Goal: Task Accomplishment & Management: Manage account settings

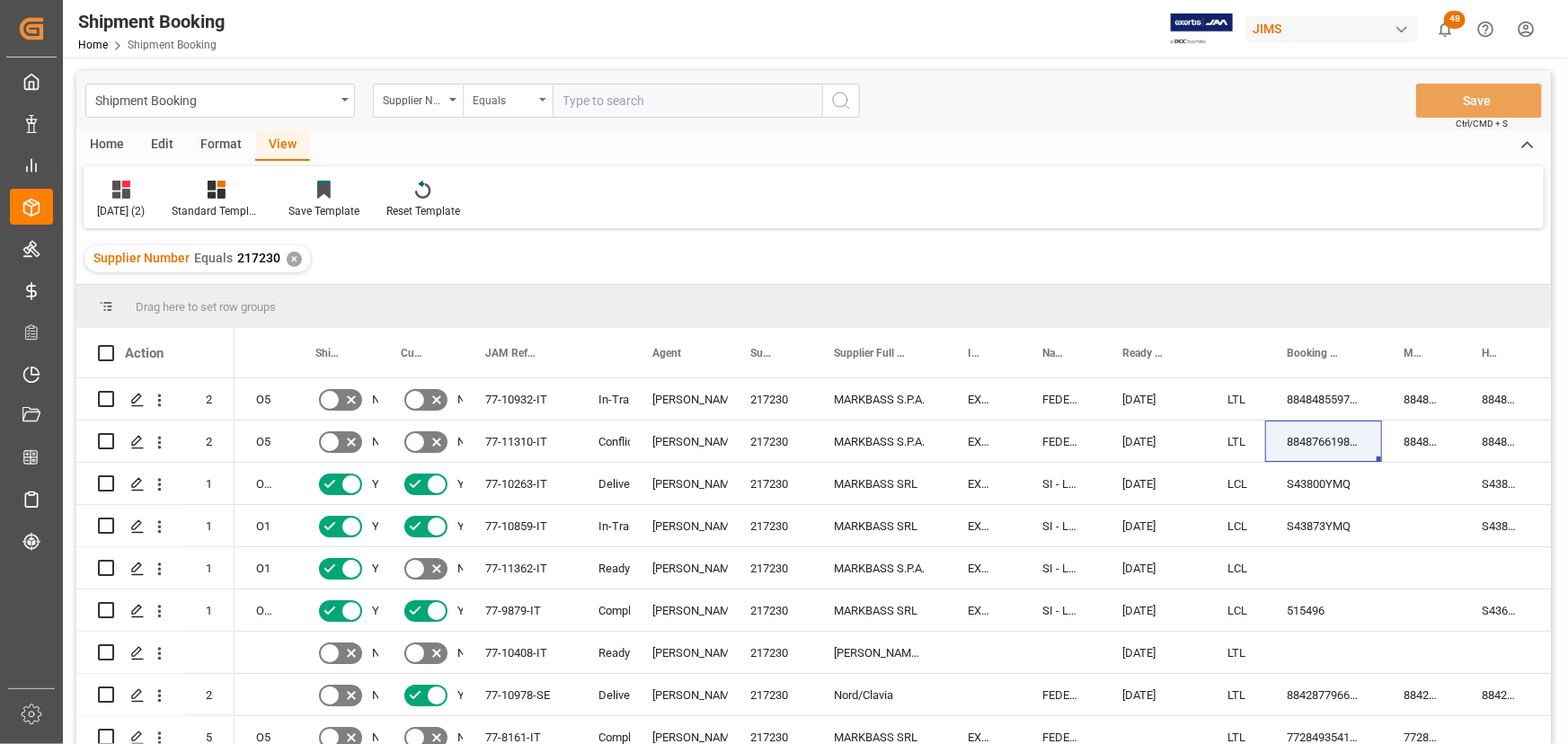
click at [541, 98] on icon "open menu" at bounding box center [543, 99] width 7 height 4
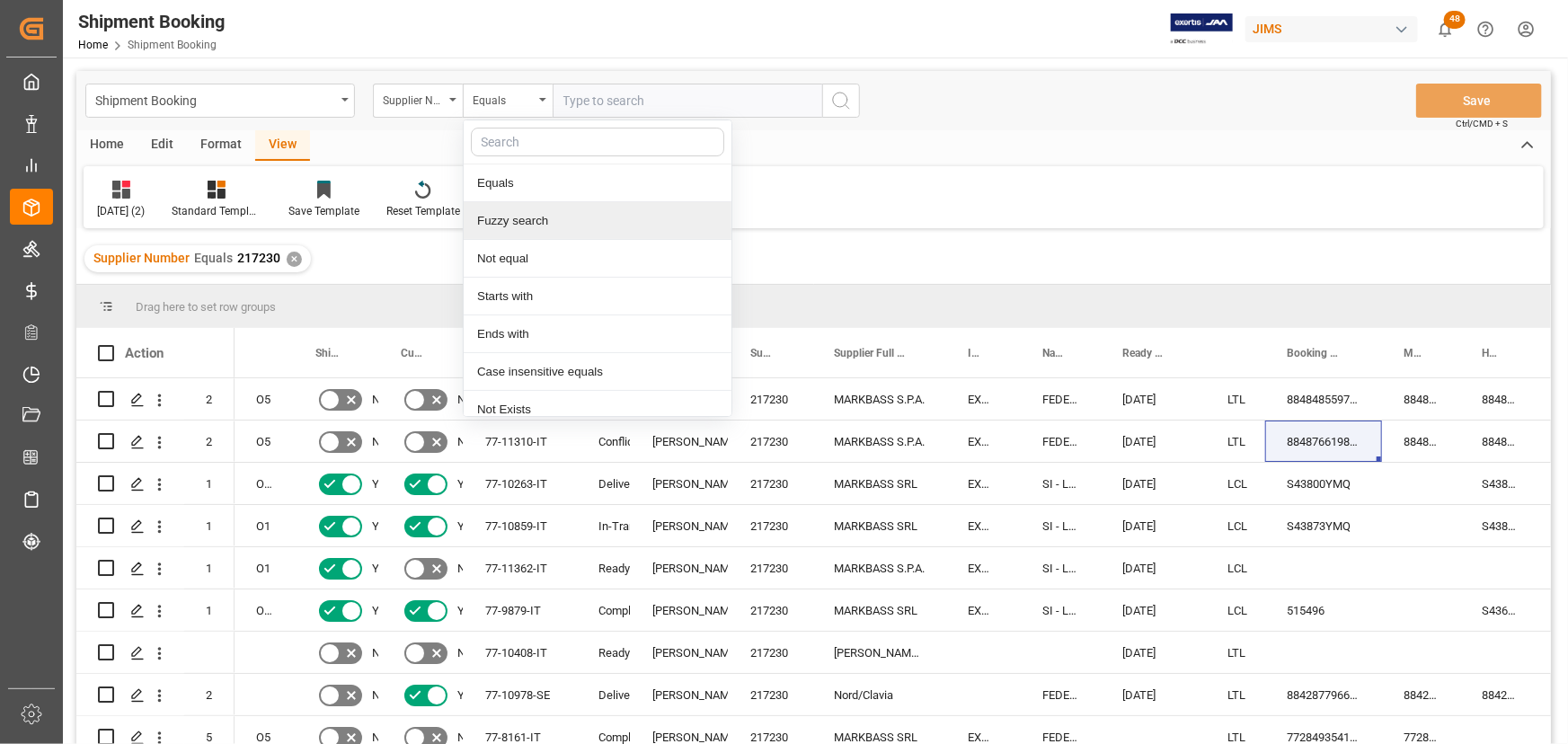
click at [485, 223] on div "Fuzzy search" at bounding box center [597, 220] width 267 height 38
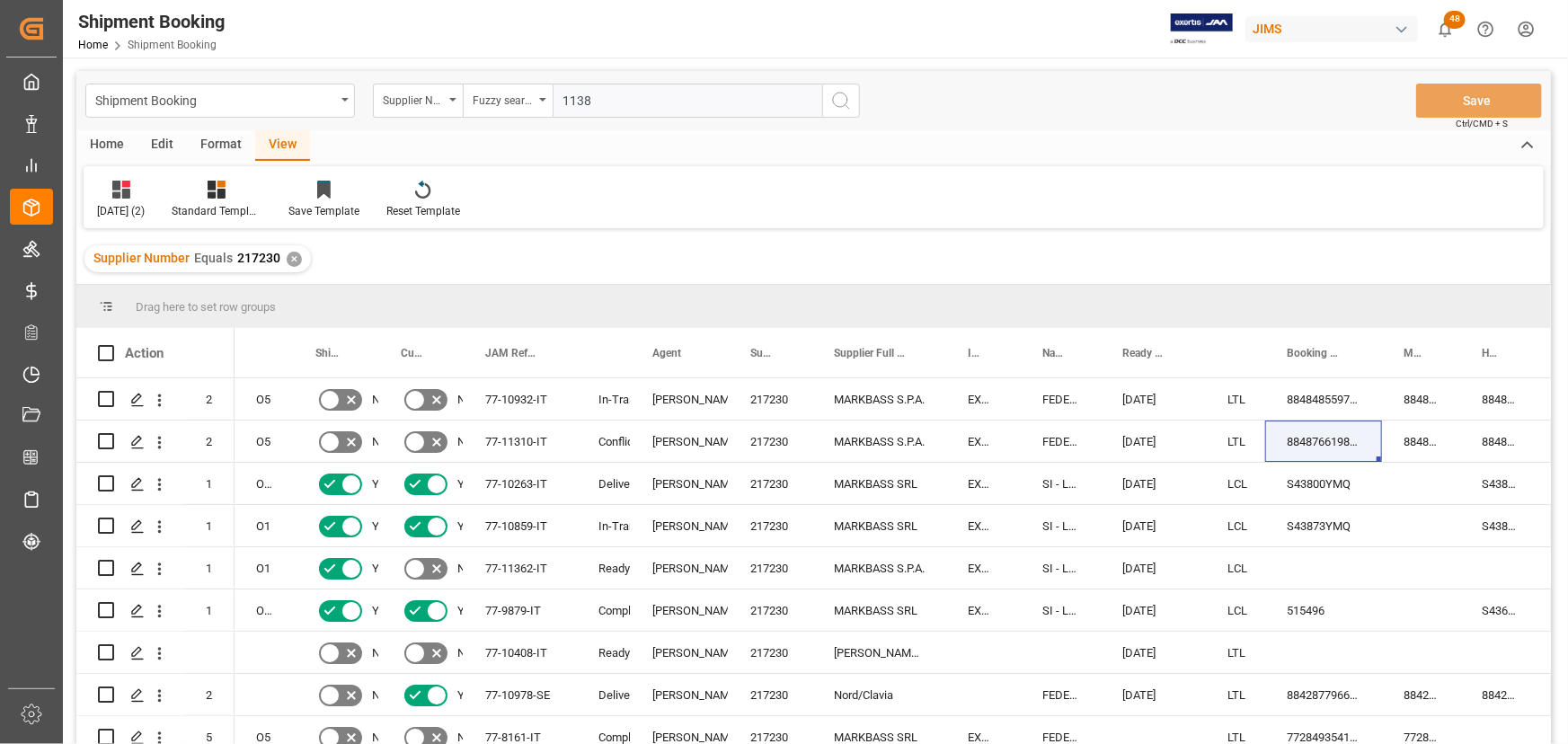
type input "11382"
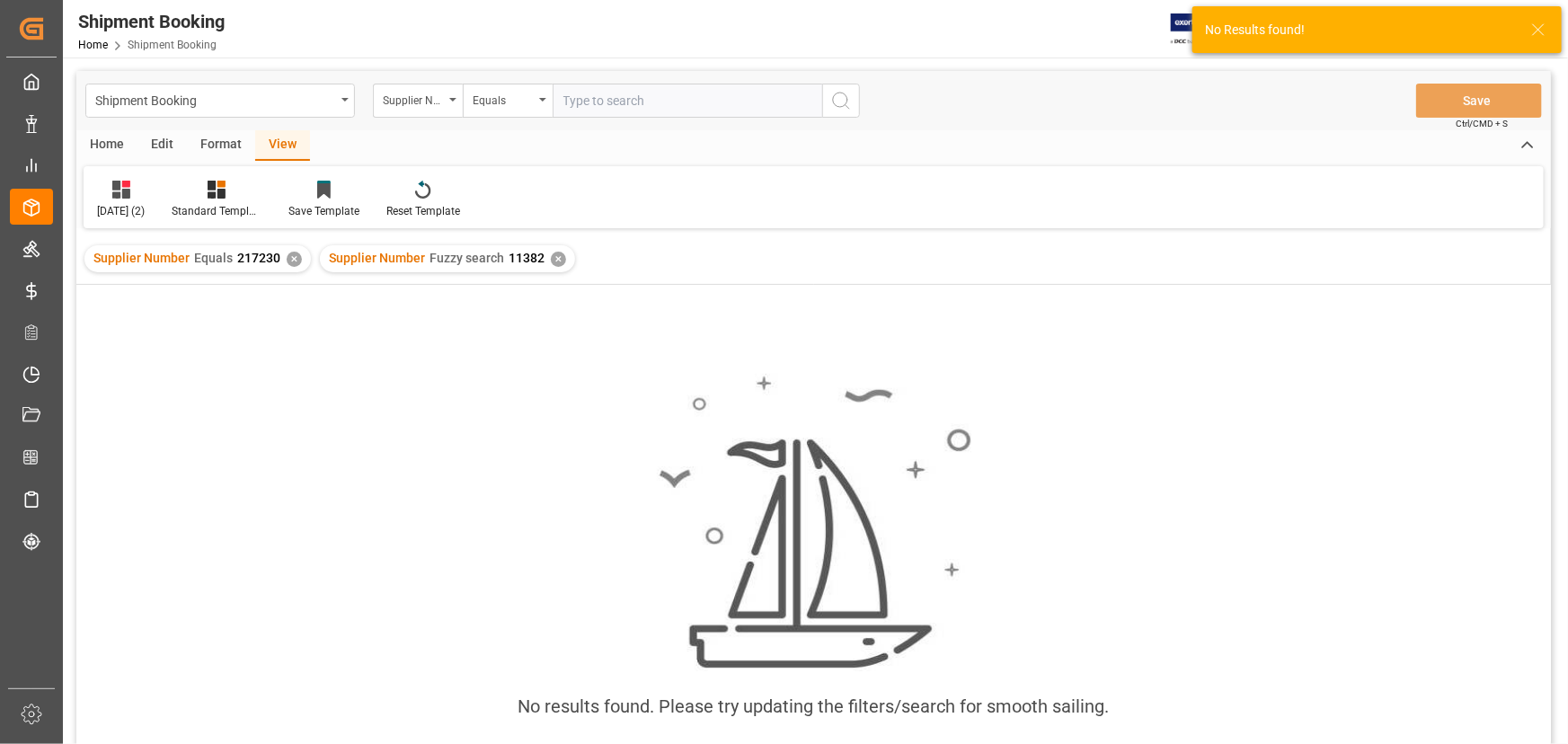
click at [287, 255] on div "✕" at bounding box center [295, 259] width 16 height 16
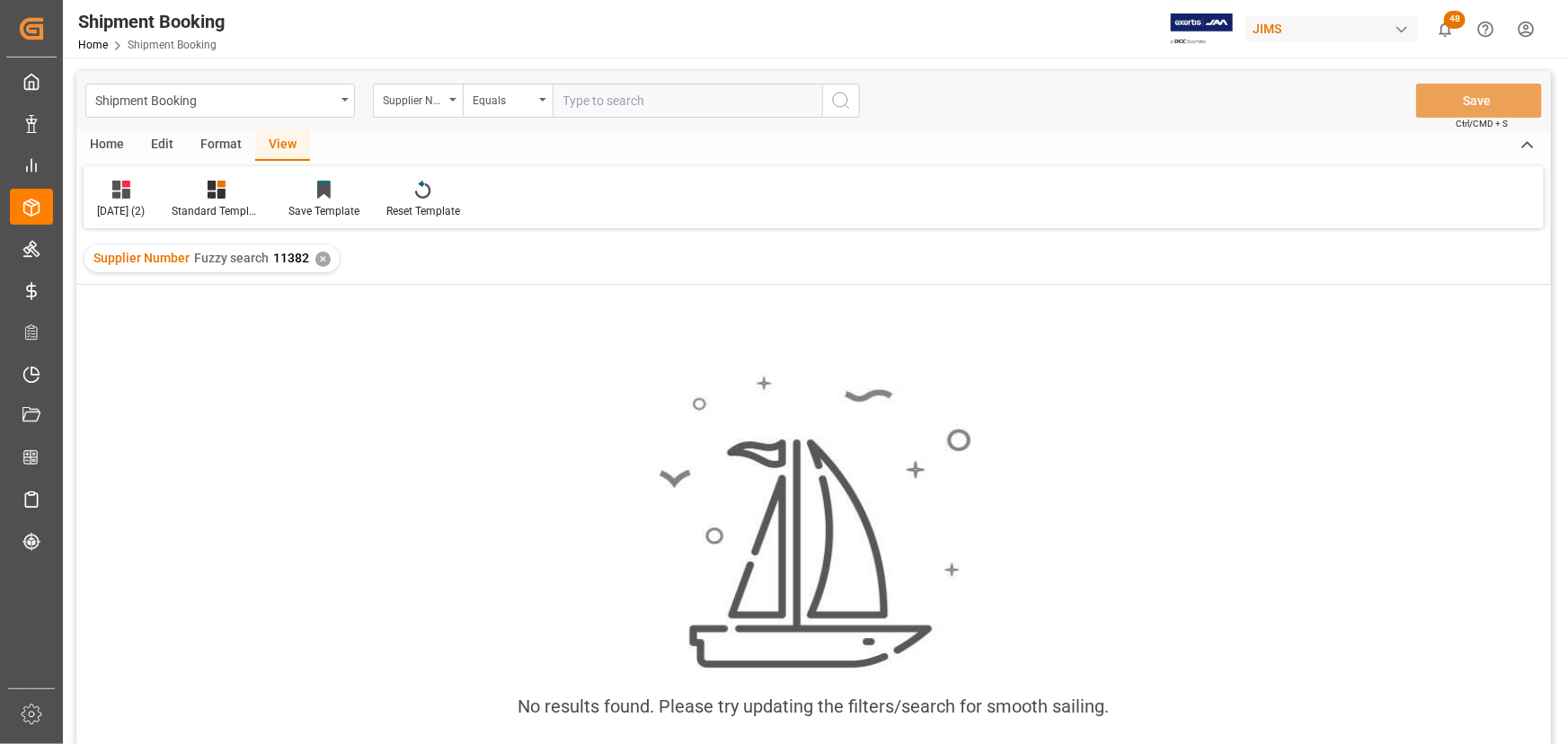
click at [307, 259] on div "Supplier Number Fuzzy search 11382 ✕" at bounding box center [213, 258] width 256 height 27
click at [324, 260] on div "✕" at bounding box center [323, 259] width 16 height 16
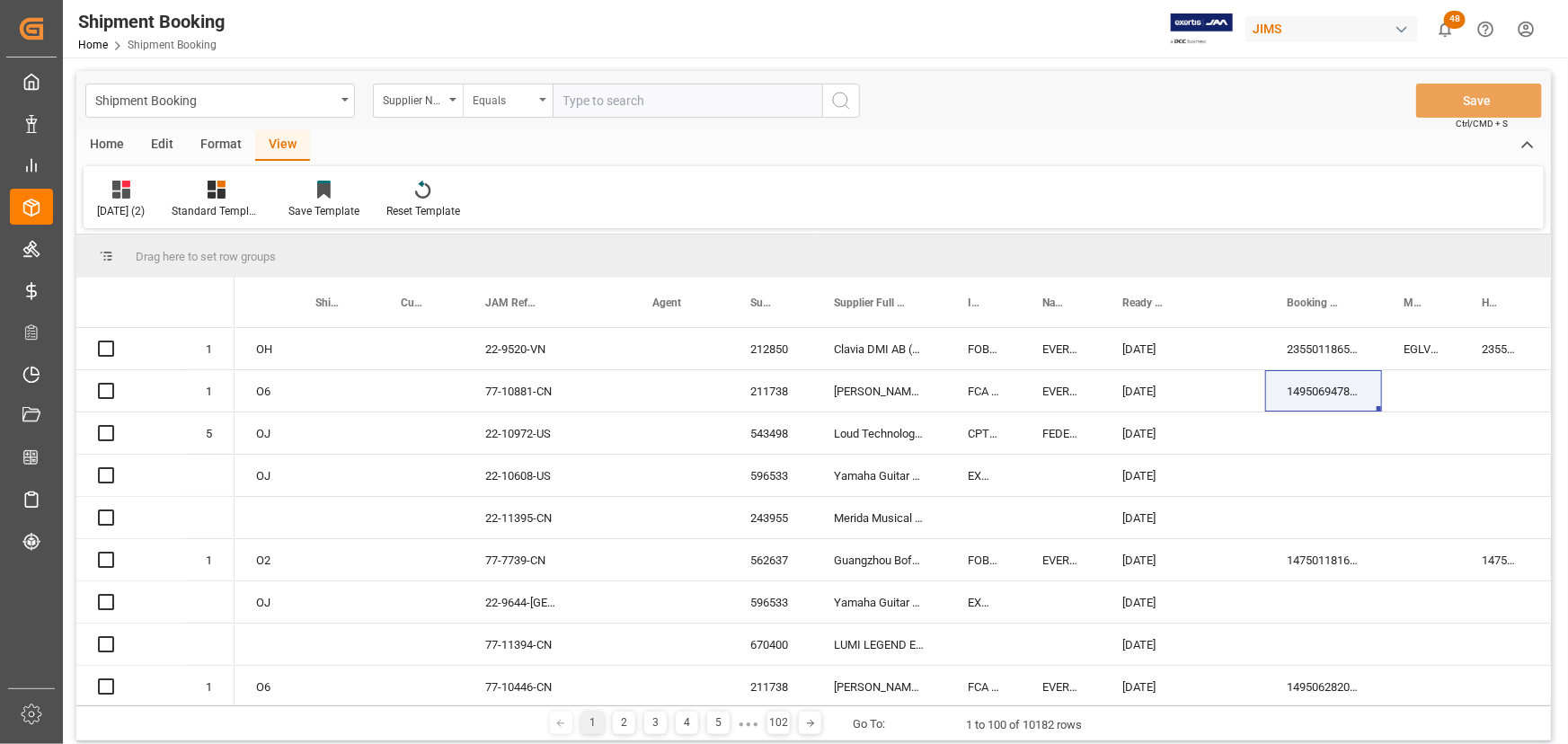
click at [547, 98] on div "Equals" at bounding box center [507, 100] width 90 height 34
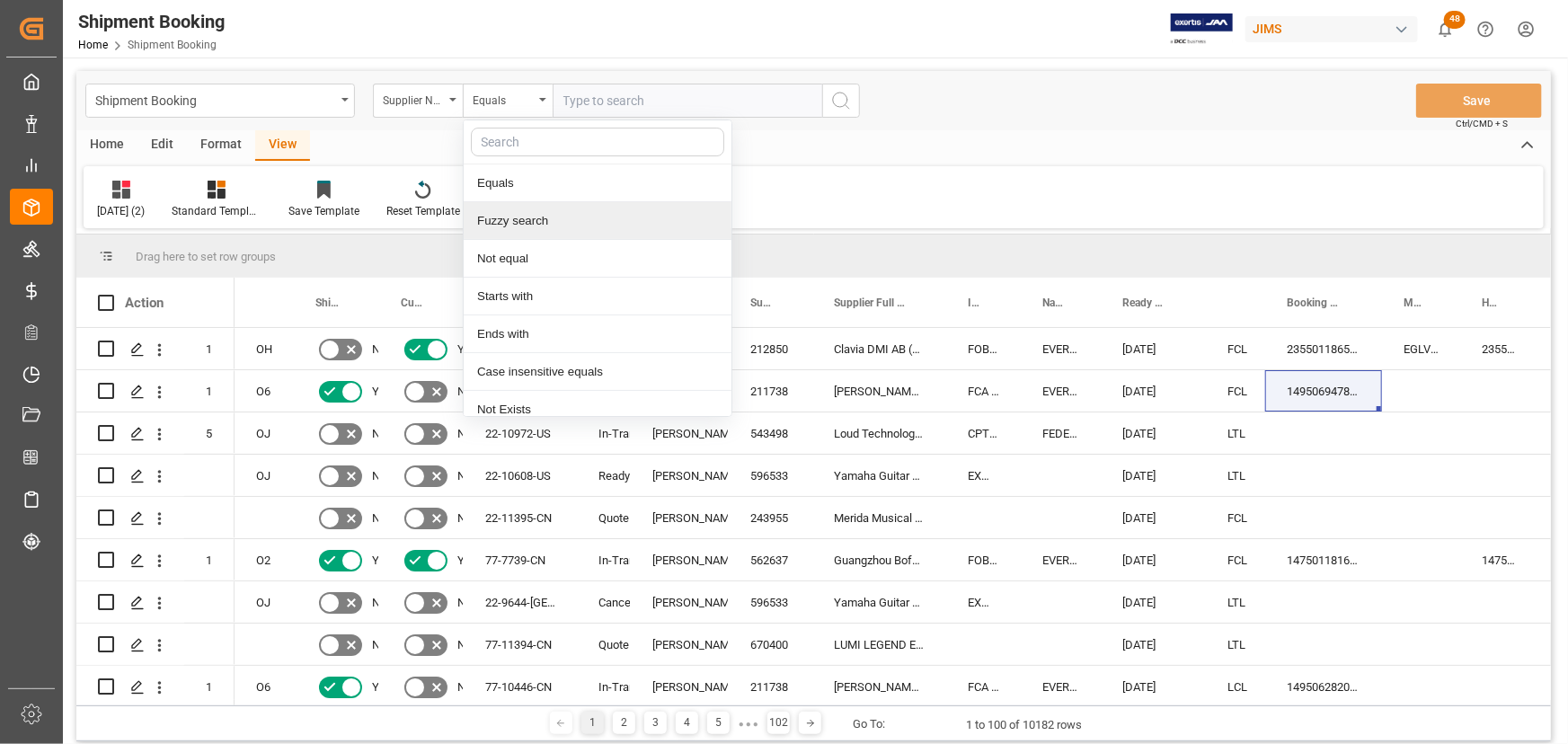
click at [516, 219] on div "Fuzzy search" at bounding box center [597, 220] width 267 height 38
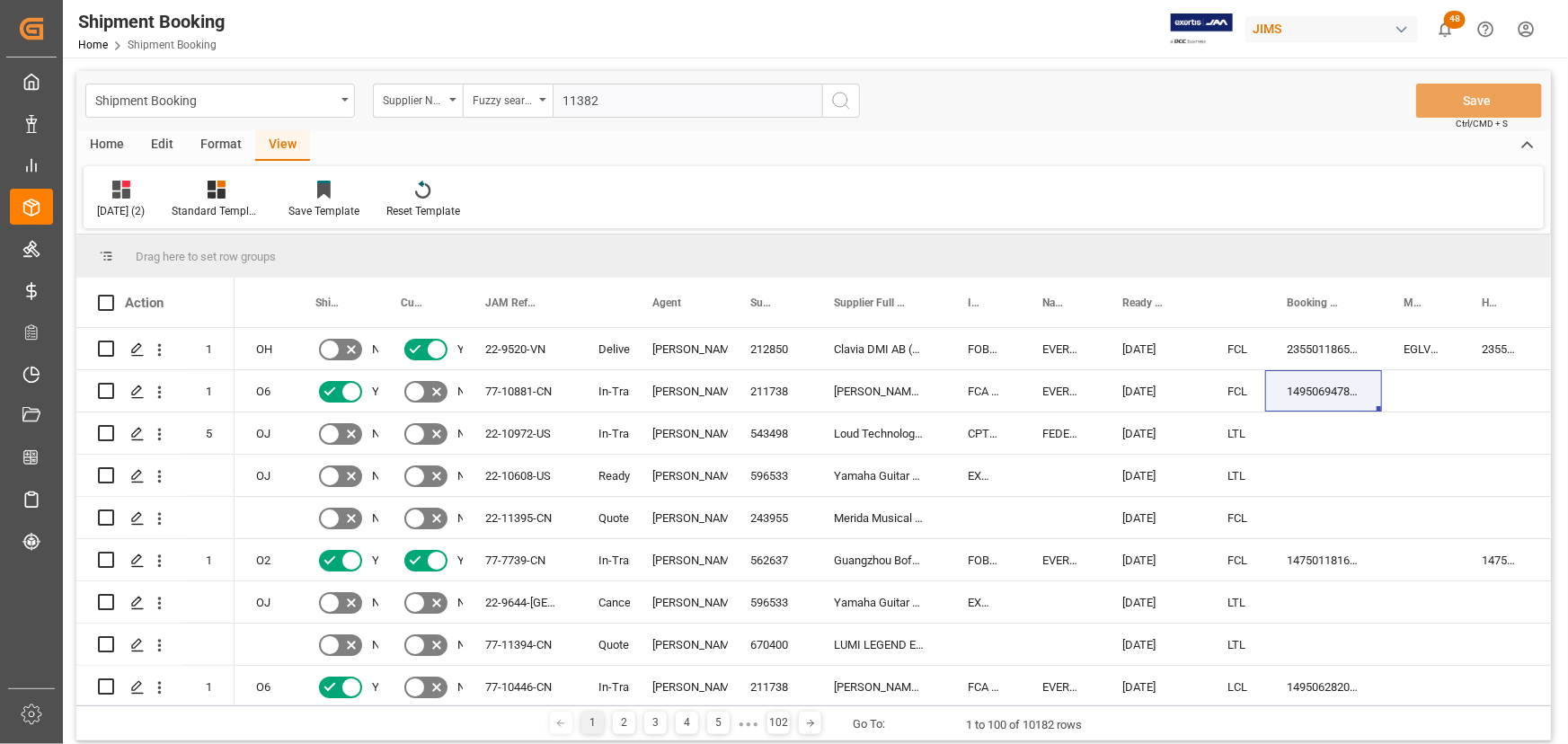
type input "11382"
click at [833, 105] on icon "search button" at bounding box center [841, 100] width 21 height 21
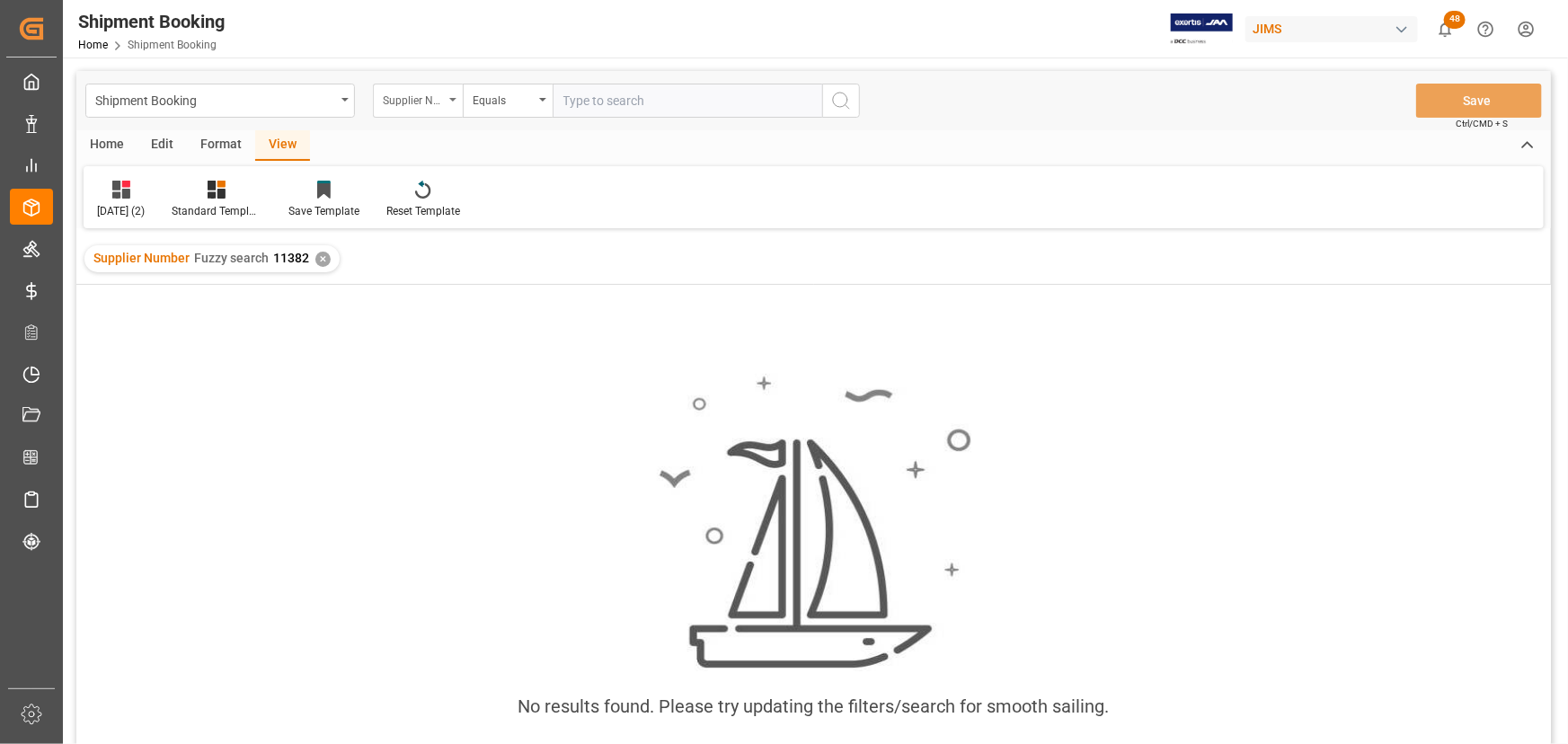
click at [454, 97] on div "Supplier Number" at bounding box center [418, 100] width 90 height 34
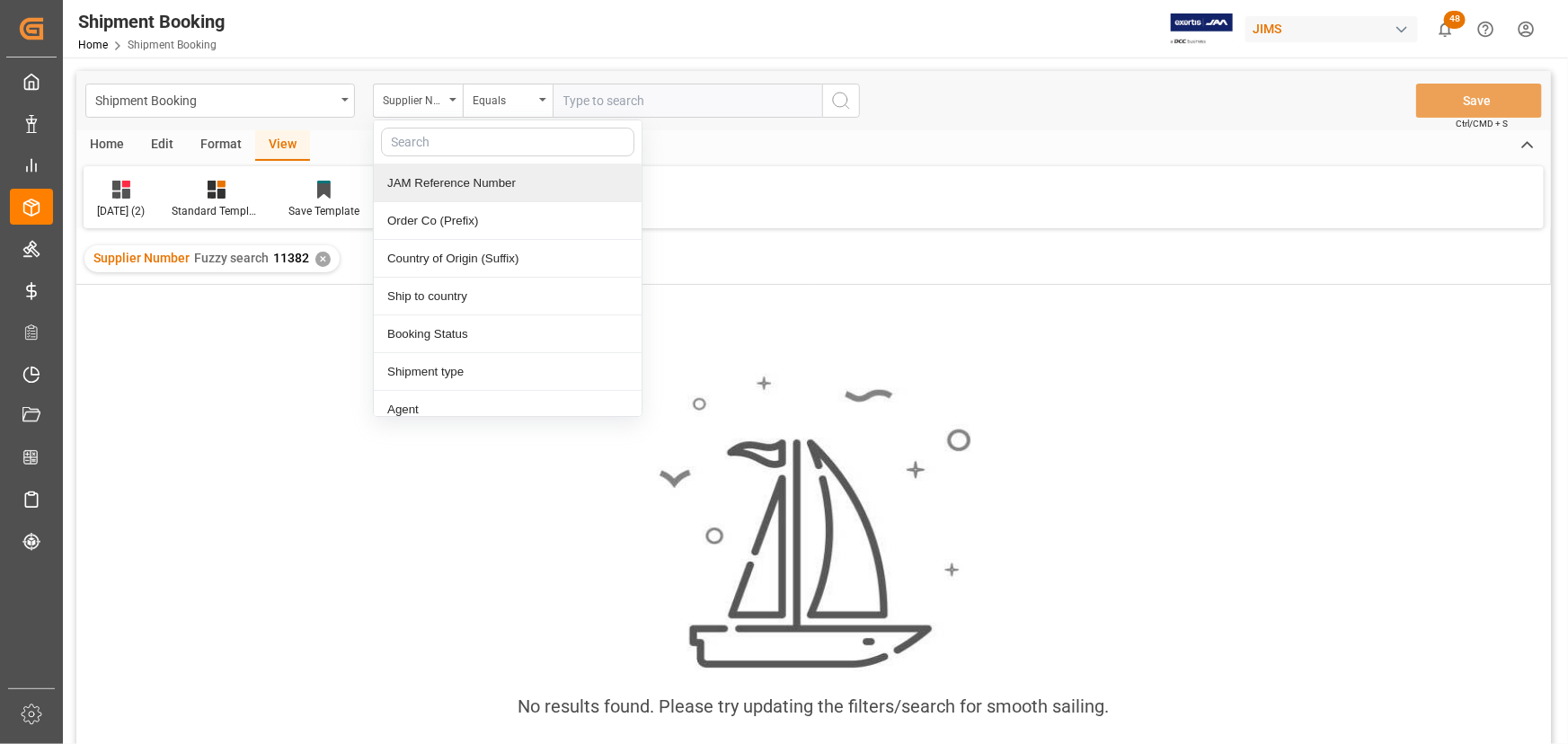
click at [432, 176] on div "JAM Reference Number" at bounding box center [507, 183] width 267 height 38
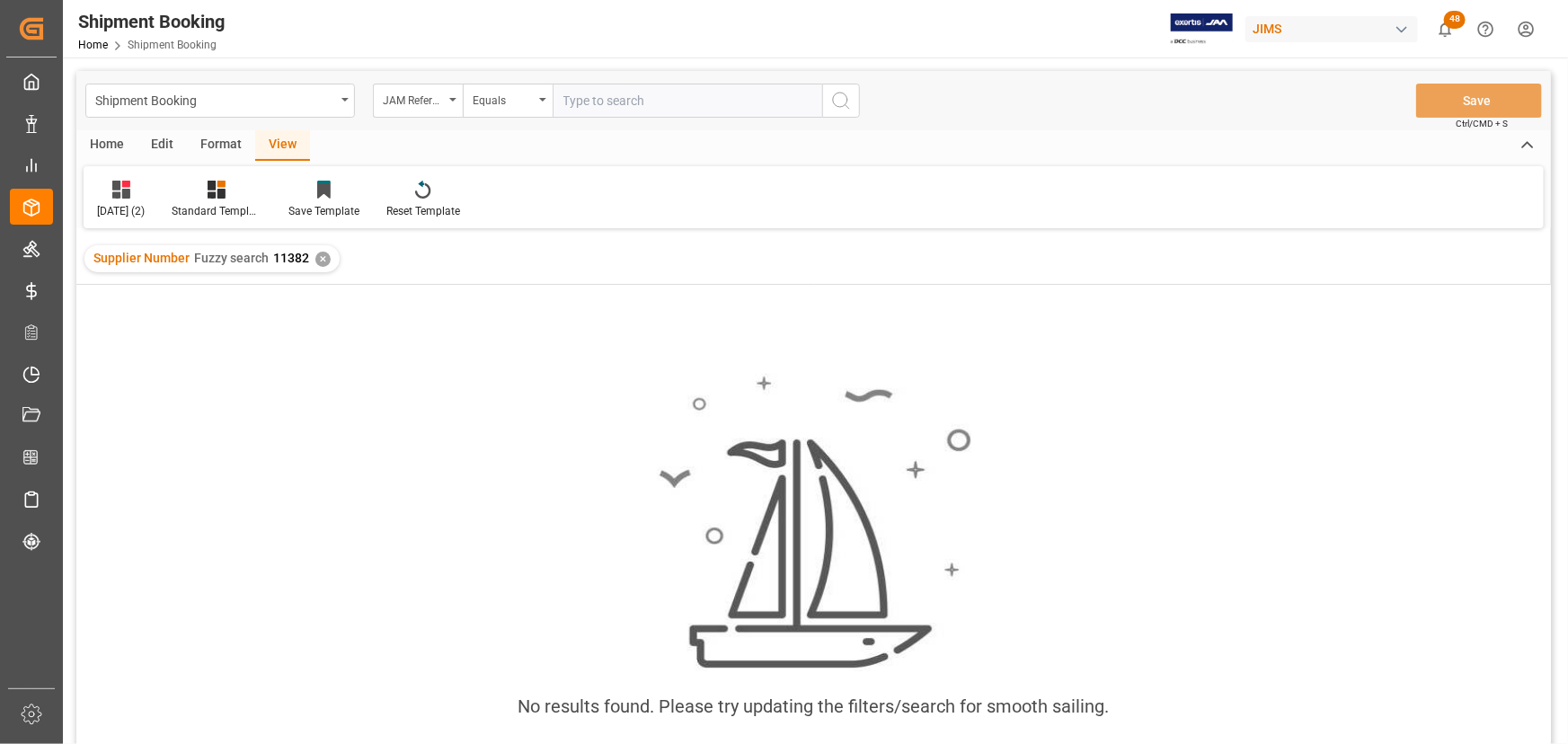
click at [840, 100] on icon "search button" at bounding box center [841, 100] width 21 height 21
click at [316, 259] on div "✕" at bounding box center [323, 259] width 16 height 16
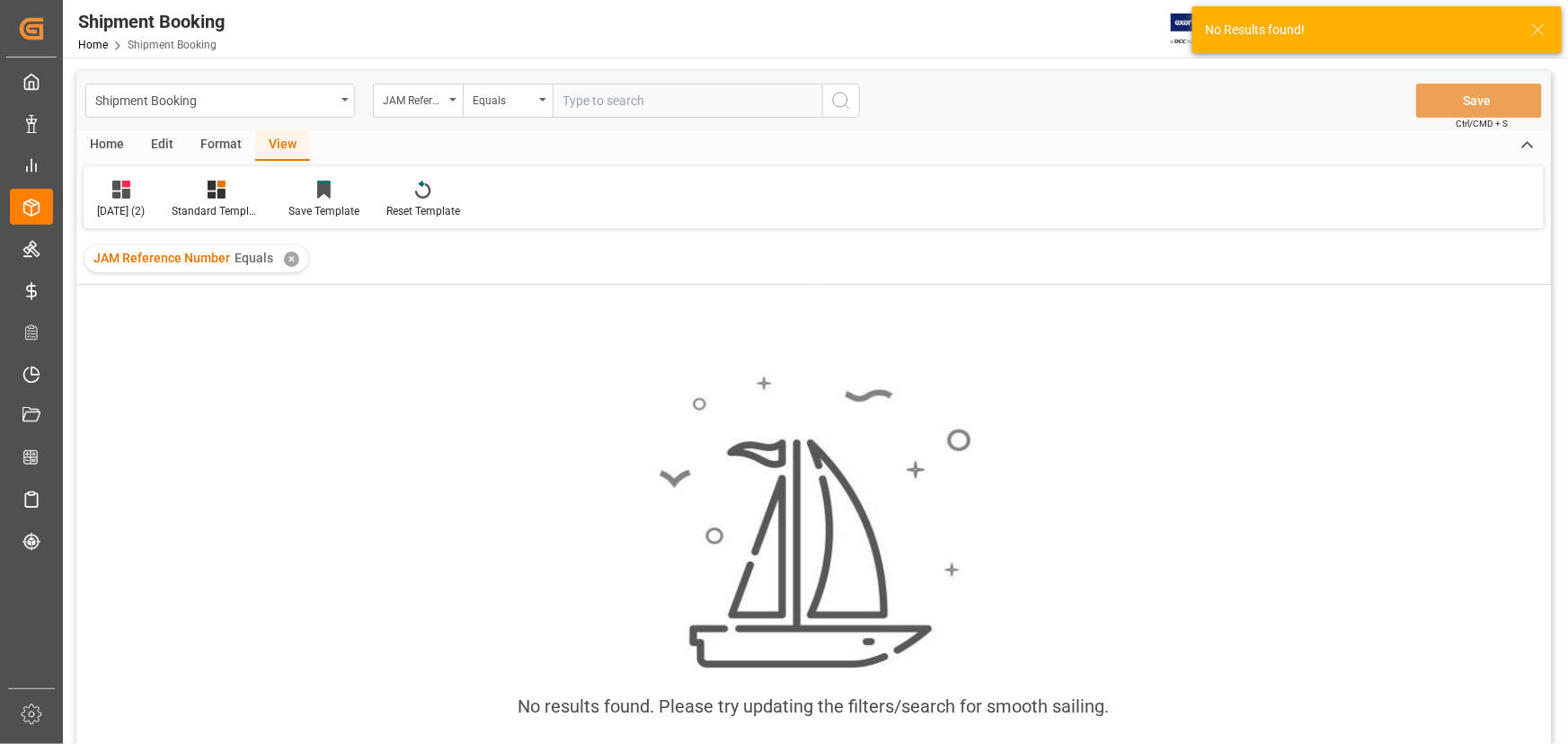
click at [646, 95] on input "text" at bounding box center [687, 100] width 269 height 34
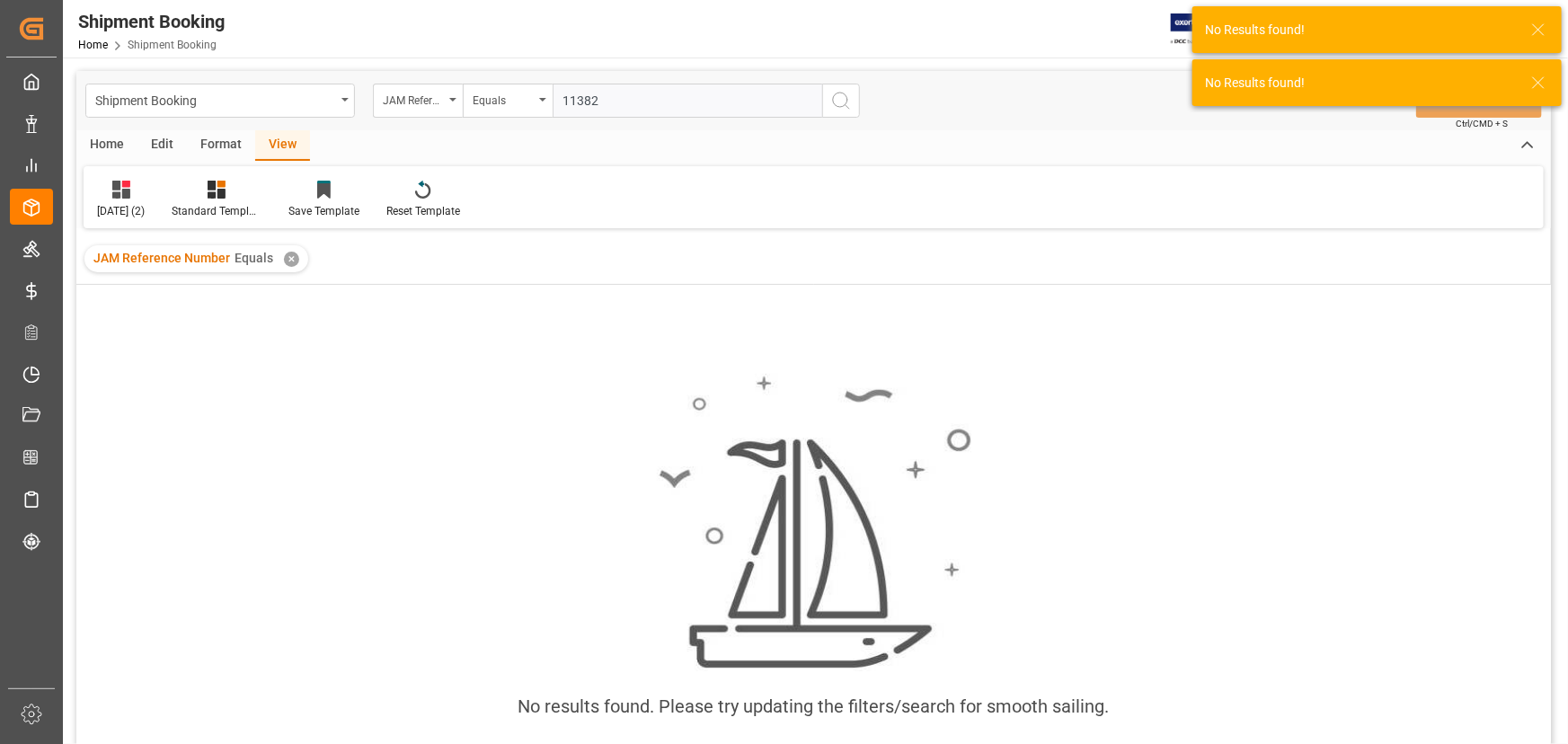
type input "11382"
click at [846, 104] on icon "search button" at bounding box center [841, 100] width 21 height 21
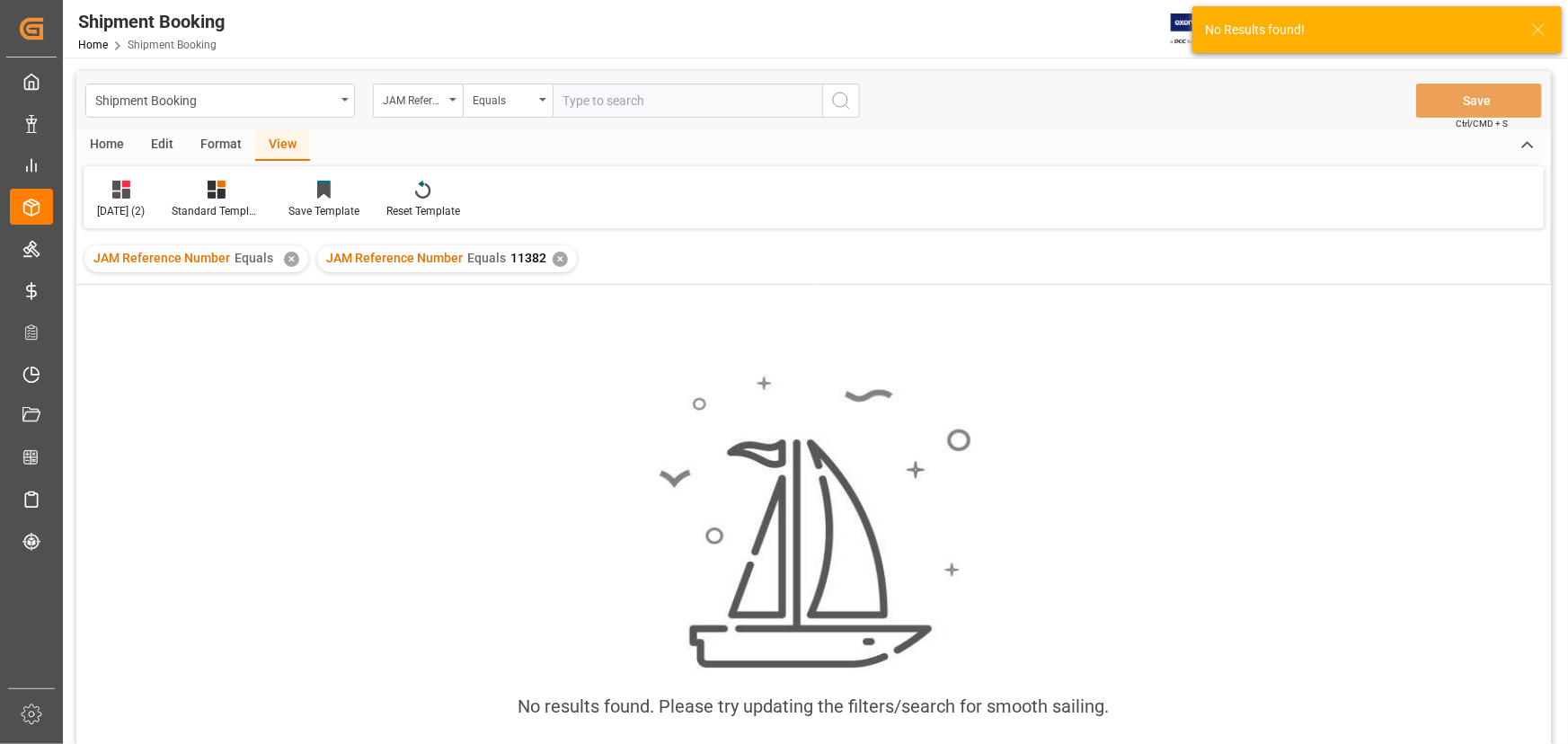
click at [291, 261] on div "✕" at bounding box center [292, 259] width 16 height 16
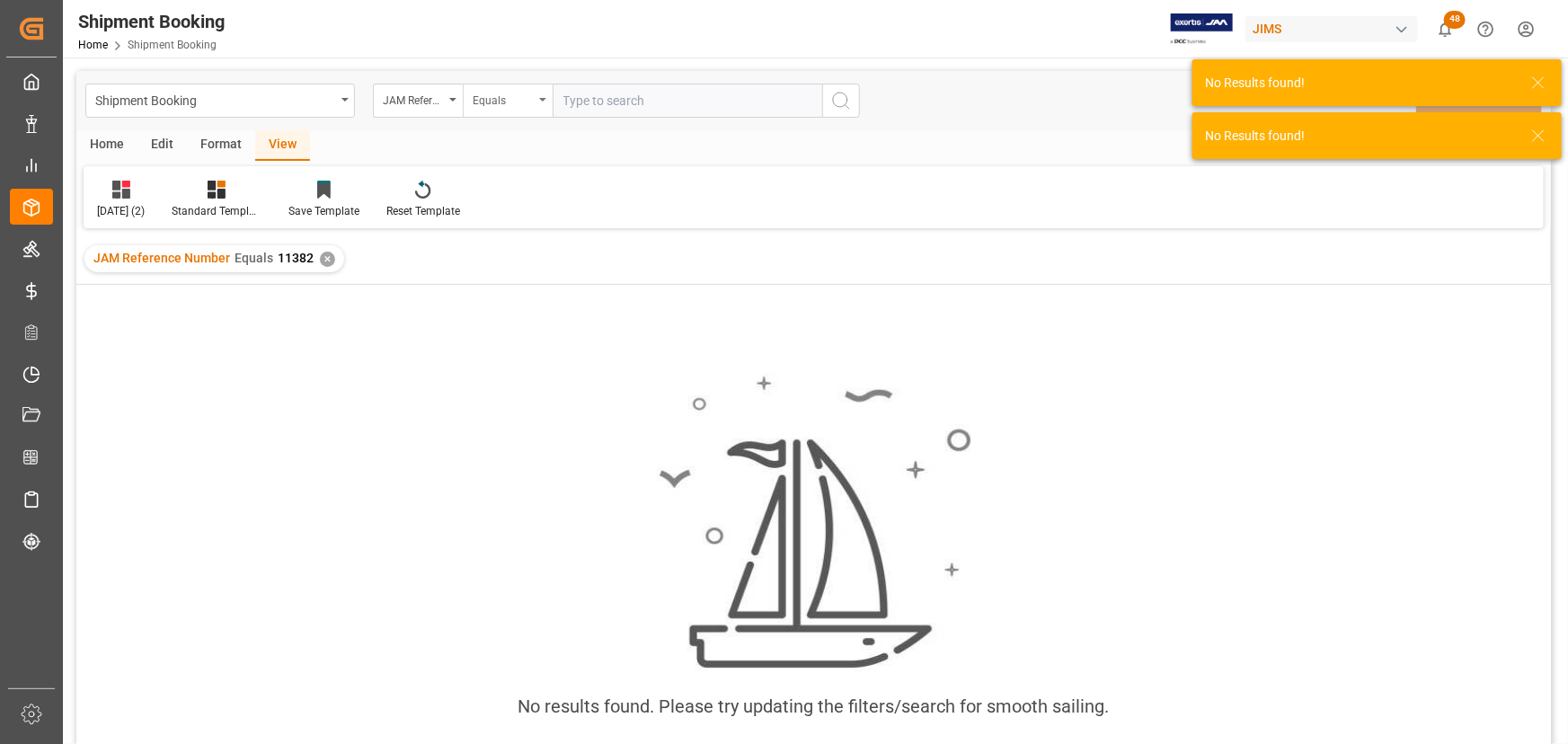
click at [544, 100] on div "Equals" at bounding box center [507, 100] width 90 height 34
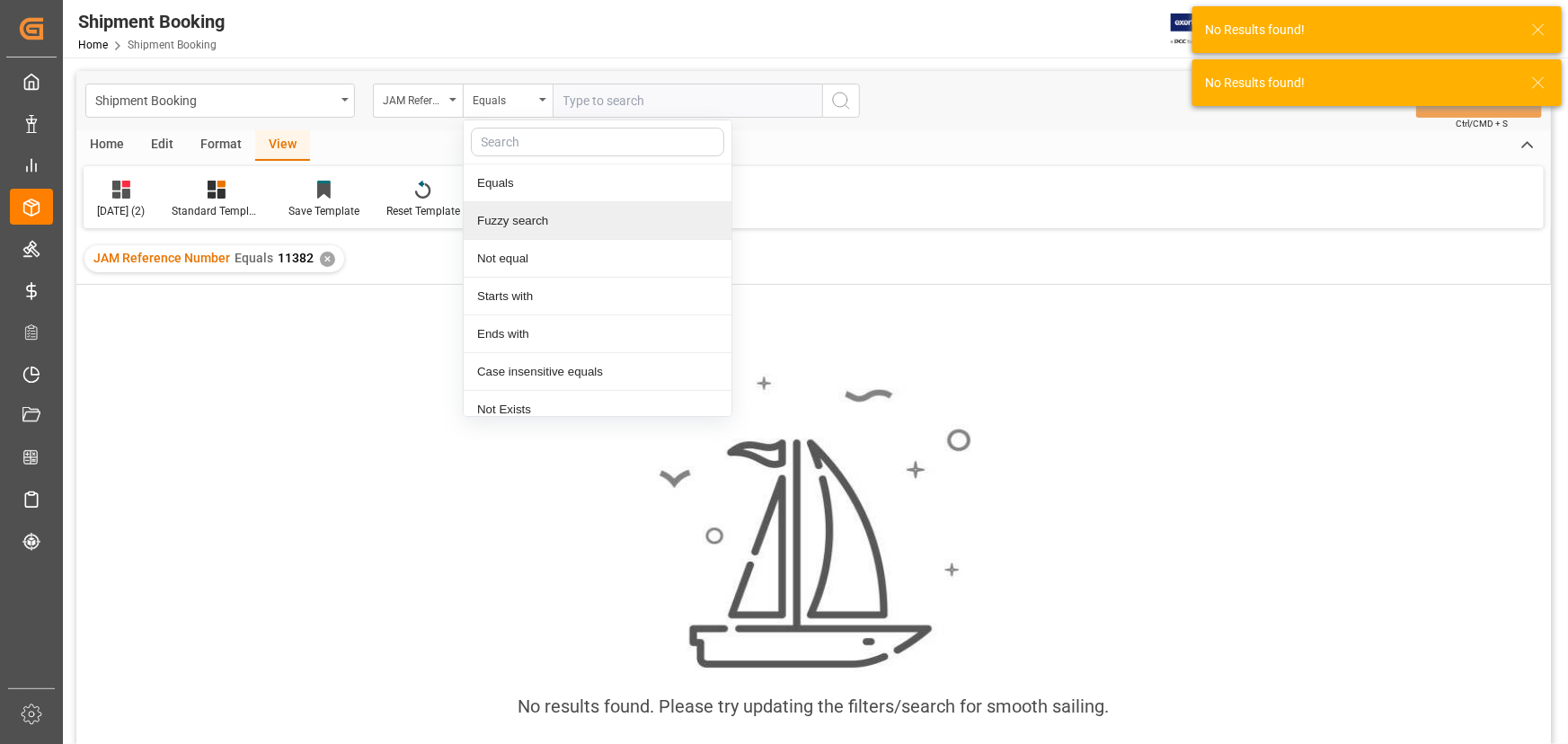
click at [508, 226] on div "Fuzzy search" at bounding box center [597, 220] width 267 height 38
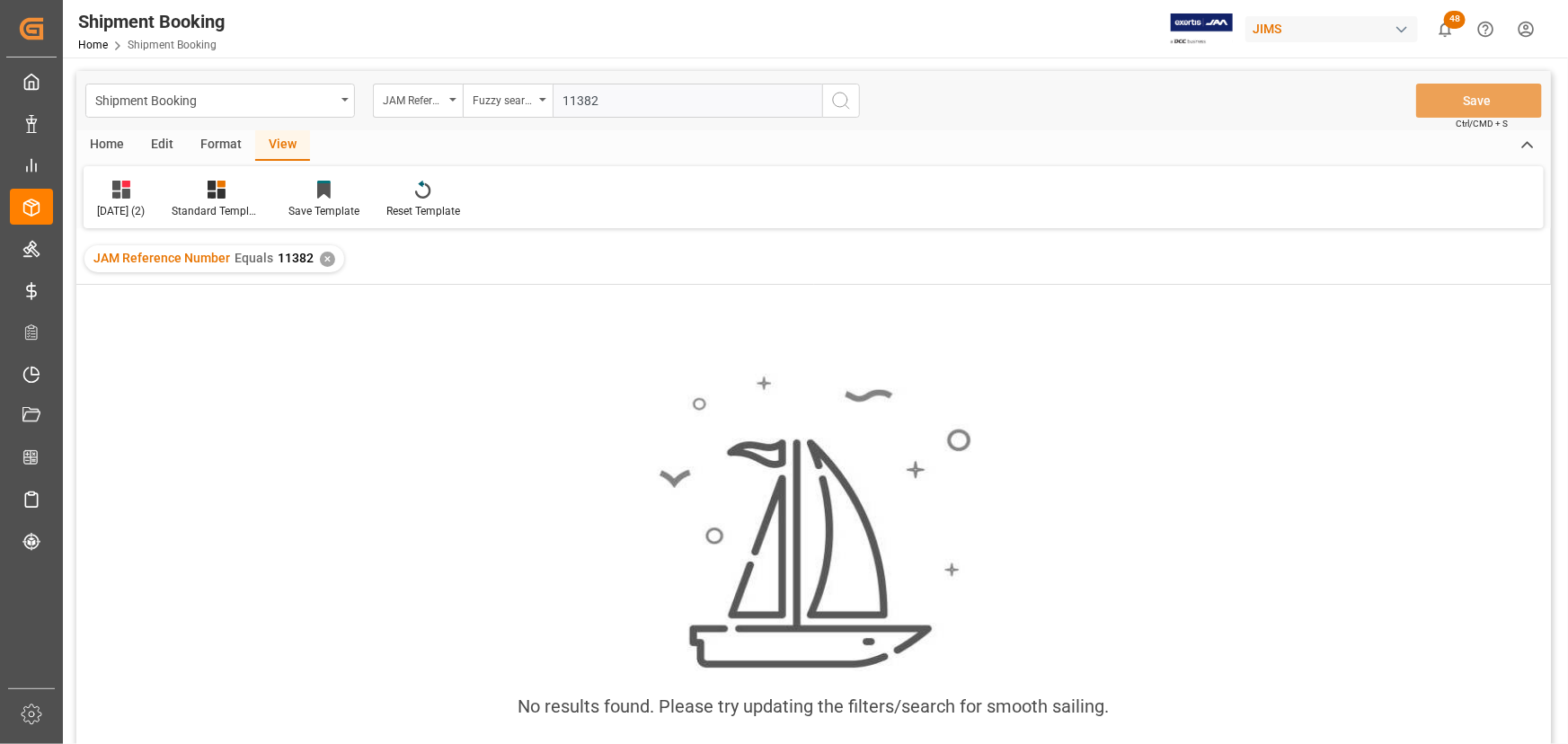
type input "11382"
click at [846, 105] on line "search button" at bounding box center [848, 107] width 4 height 4
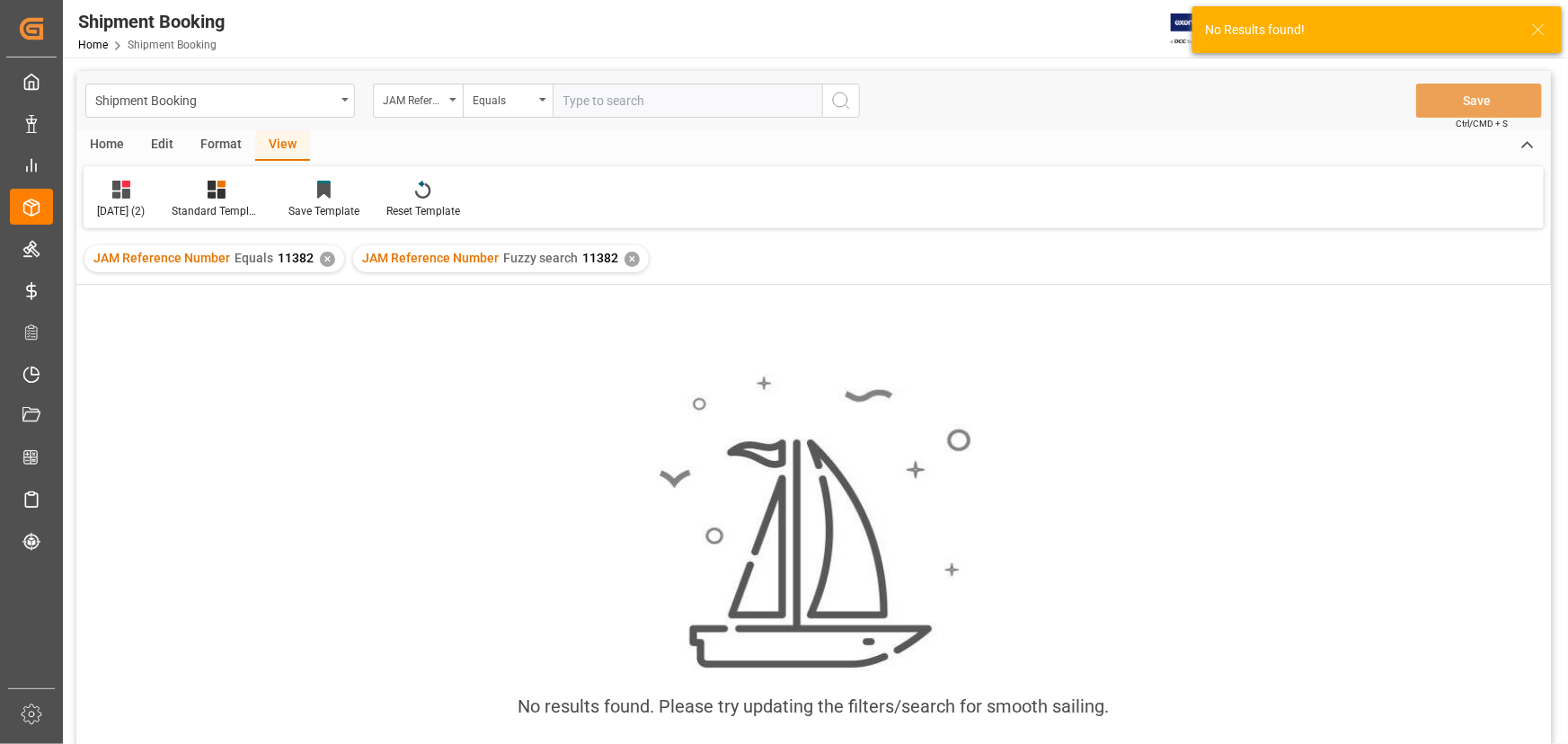
click at [320, 259] on div "✕" at bounding box center [328, 259] width 16 height 16
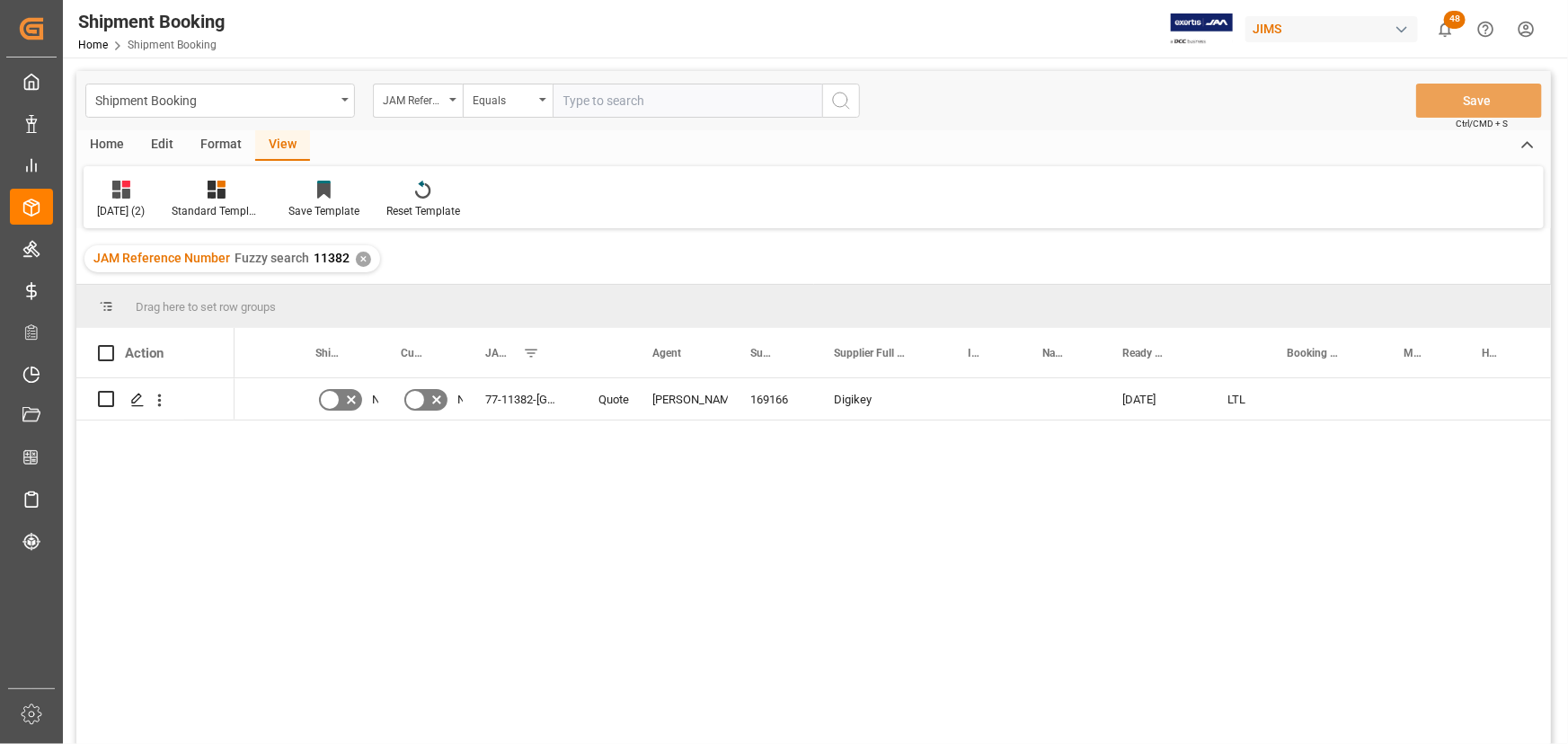
click at [274, 142] on div "View" at bounding box center [283, 145] width 55 height 30
click at [1293, 396] on div "Press SPACE to select this row." at bounding box center [1324, 399] width 117 height 41
click at [268, 143] on div "View" at bounding box center [283, 145] width 55 height 30
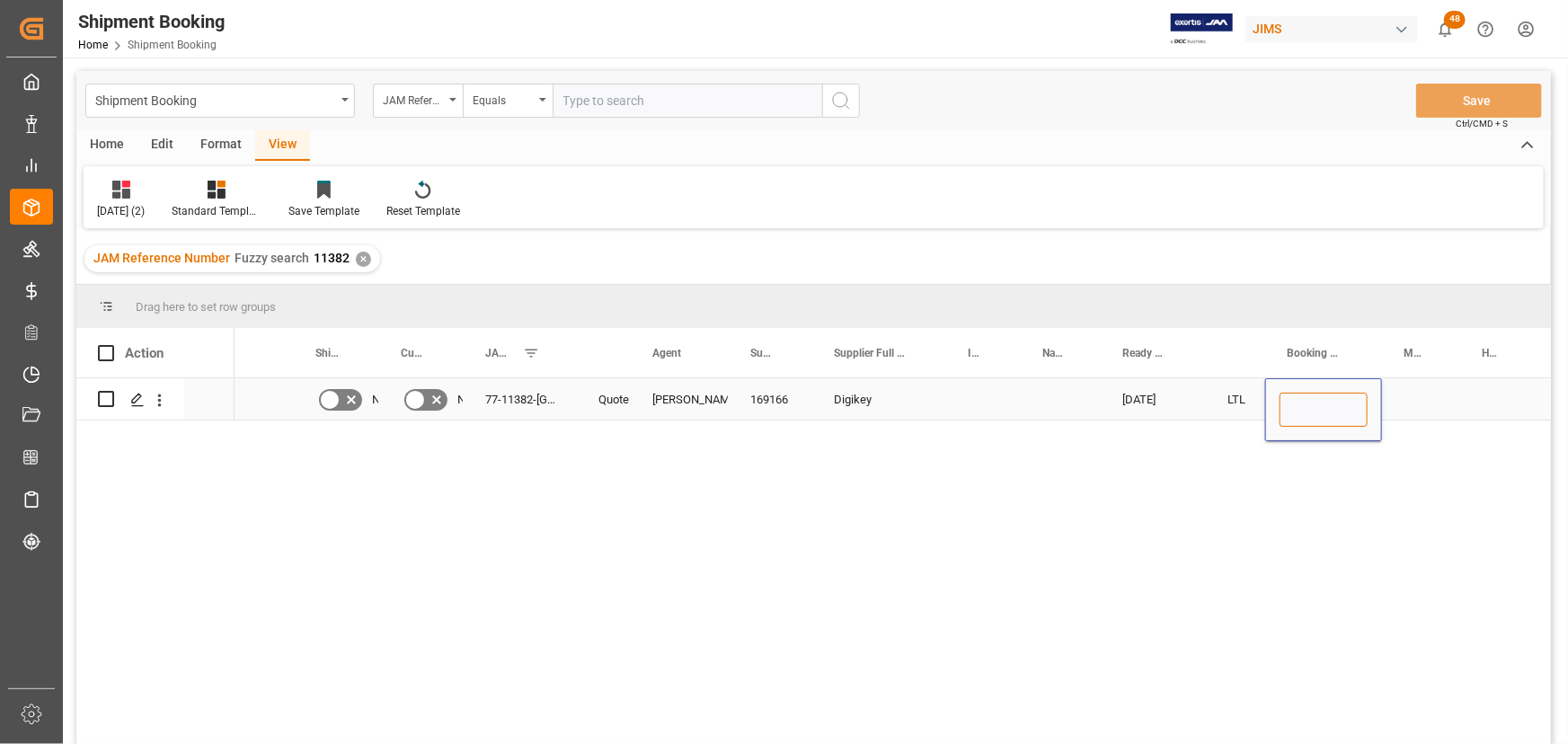
click at [1303, 399] on input "Press SPACE to select this row." at bounding box center [1323, 409] width 88 height 34
paste input "480071677410"
type input "480071677410"
click at [1433, 396] on div "Press SPACE to select this row." at bounding box center [1421, 399] width 78 height 41
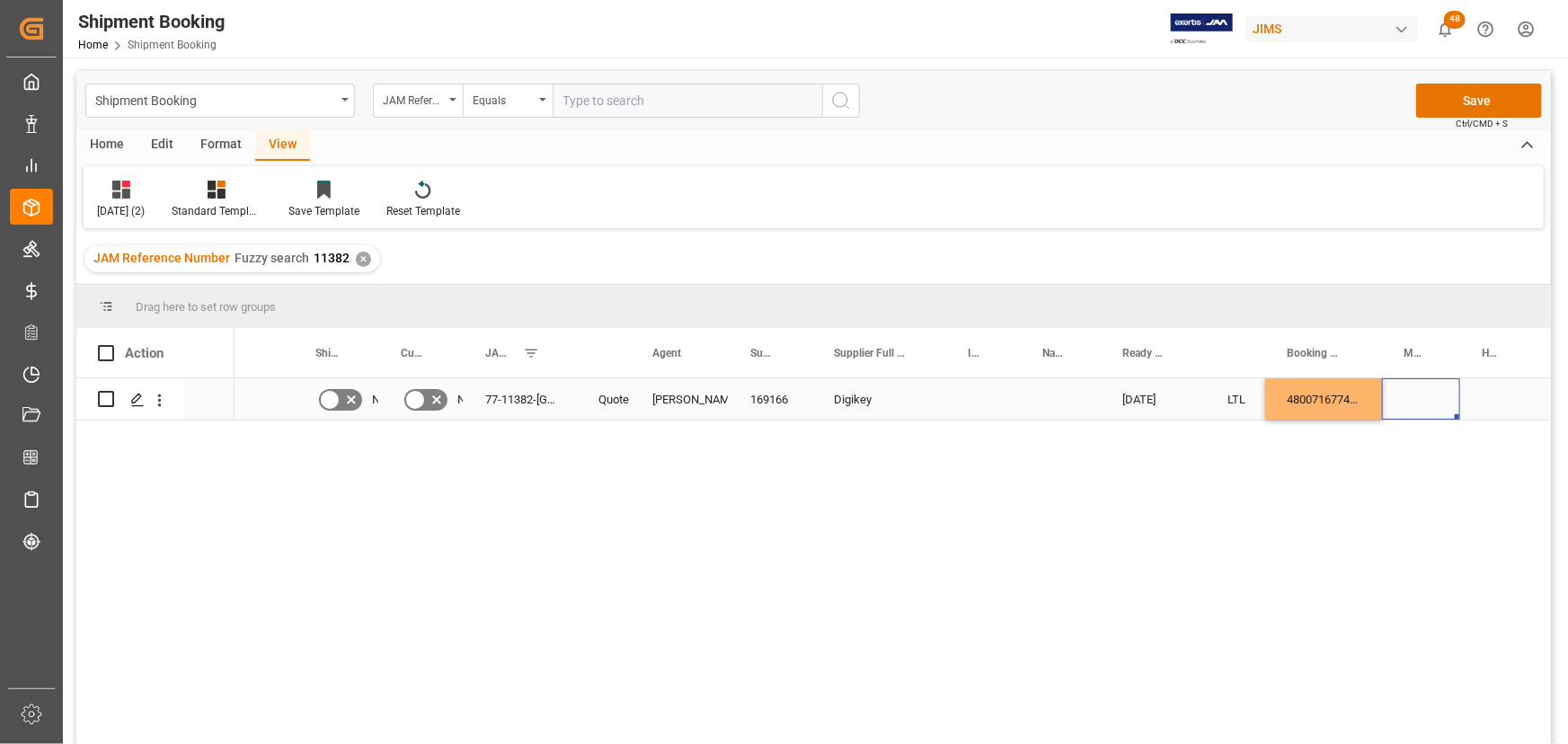
click at [1359, 404] on div "480071677410" at bounding box center [1324, 399] width 117 height 41
drag, startPoint x: 1380, startPoint y: 414, endPoint x: 1491, endPoint y: 404, distance: 111.4
click at [1484, 102] on button "Save" at bounding box center [1478, 100] width 126 height 34
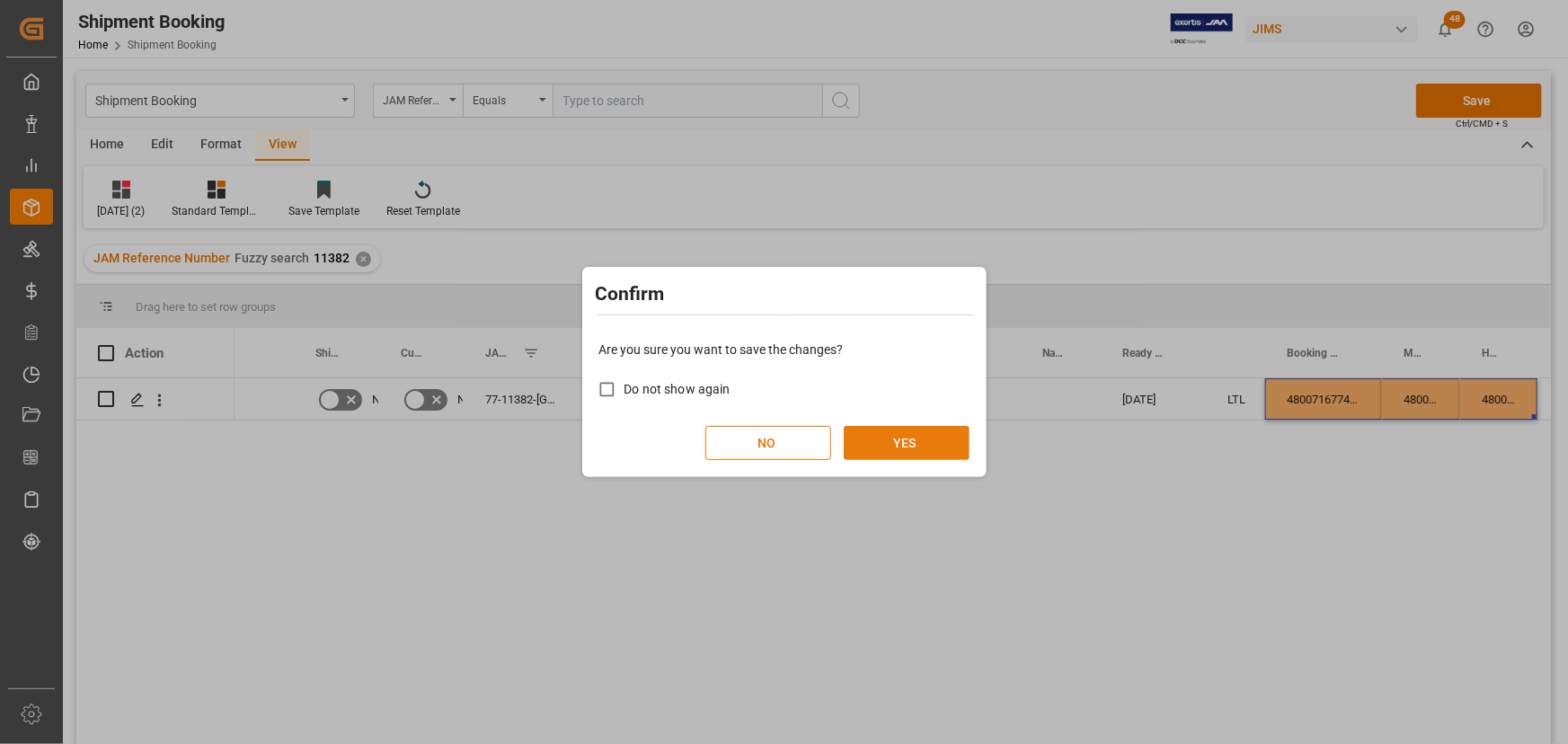
click at [906, 448] on button "YES" at bounding box center [906, 443] width 126 height 34
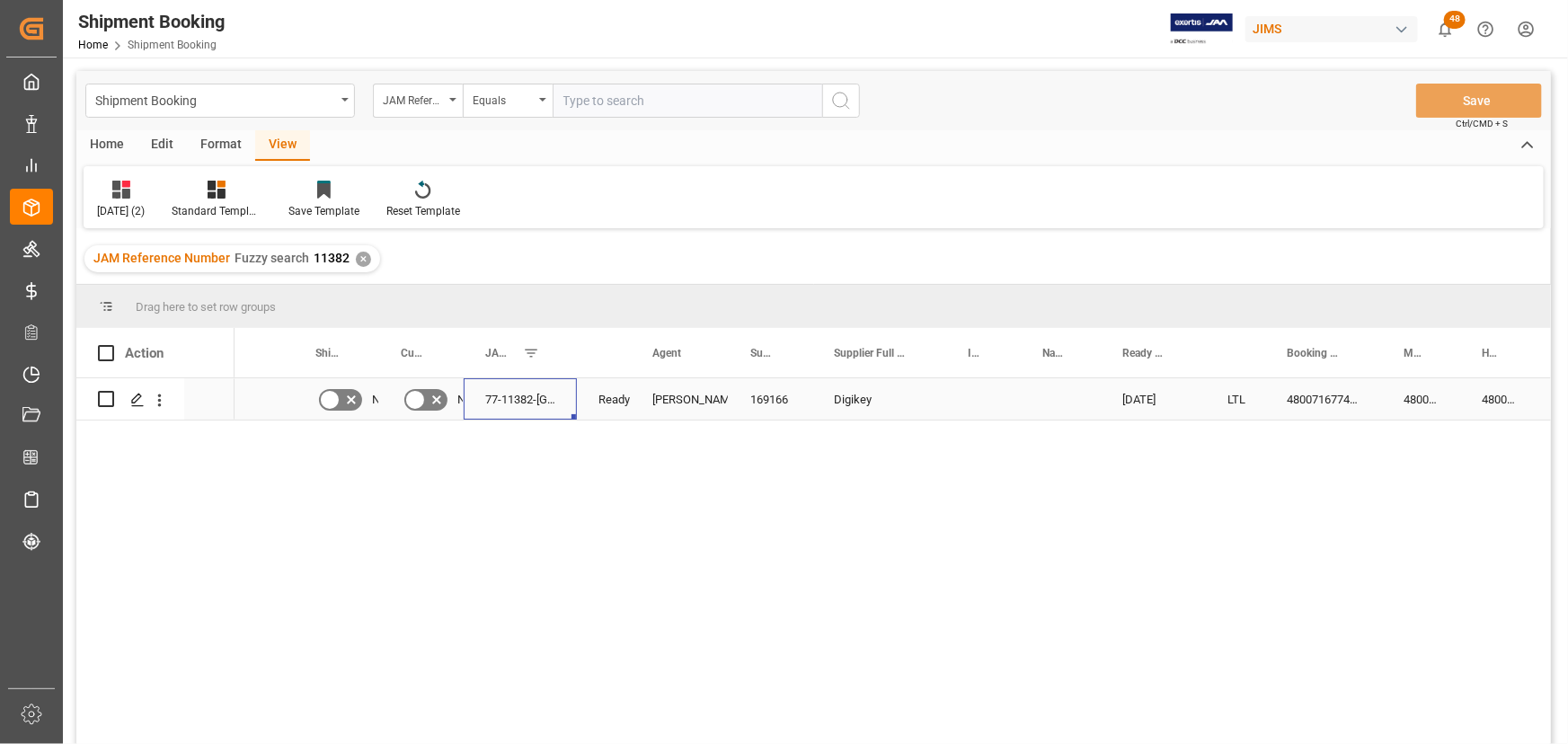
click at [516, 402] on div "77-11382-US" at bounding box center [520, 399] width 113 height 41
click at [591, 482] on div "No No 77-11382-US Ready Shyamala Mantha 169166 Digikey 10-06-2025 LTL 480071677…" at bounding box center [892, 567] width 1316 height 377
click at [132, 400] on icon "Press SPACE to select this row." at bounding box center [138, 399] width 15 height 15
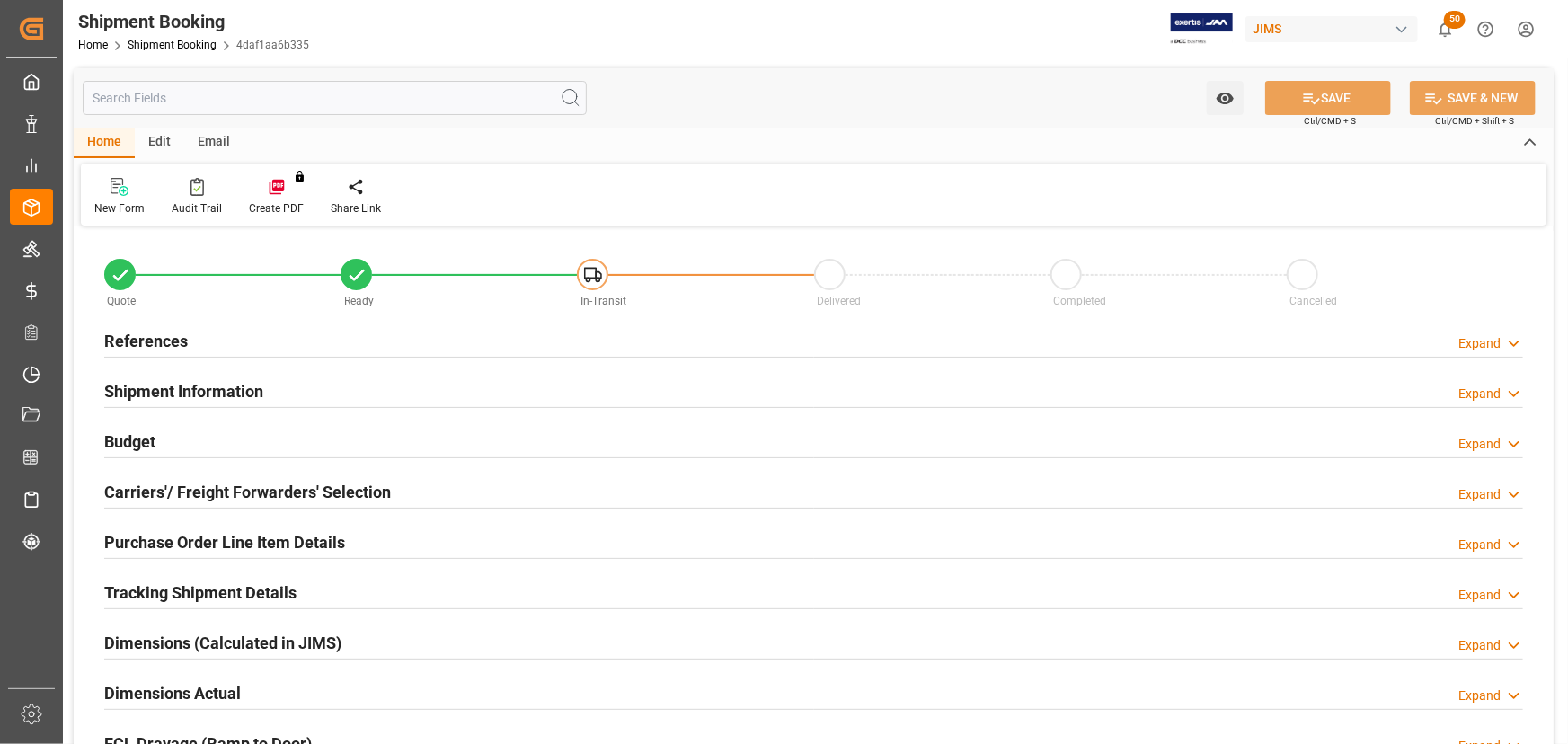
type input "[DATE]"
click at [153, 336] on h2 "References" at bounding box center [146, 340] width 84 height 24
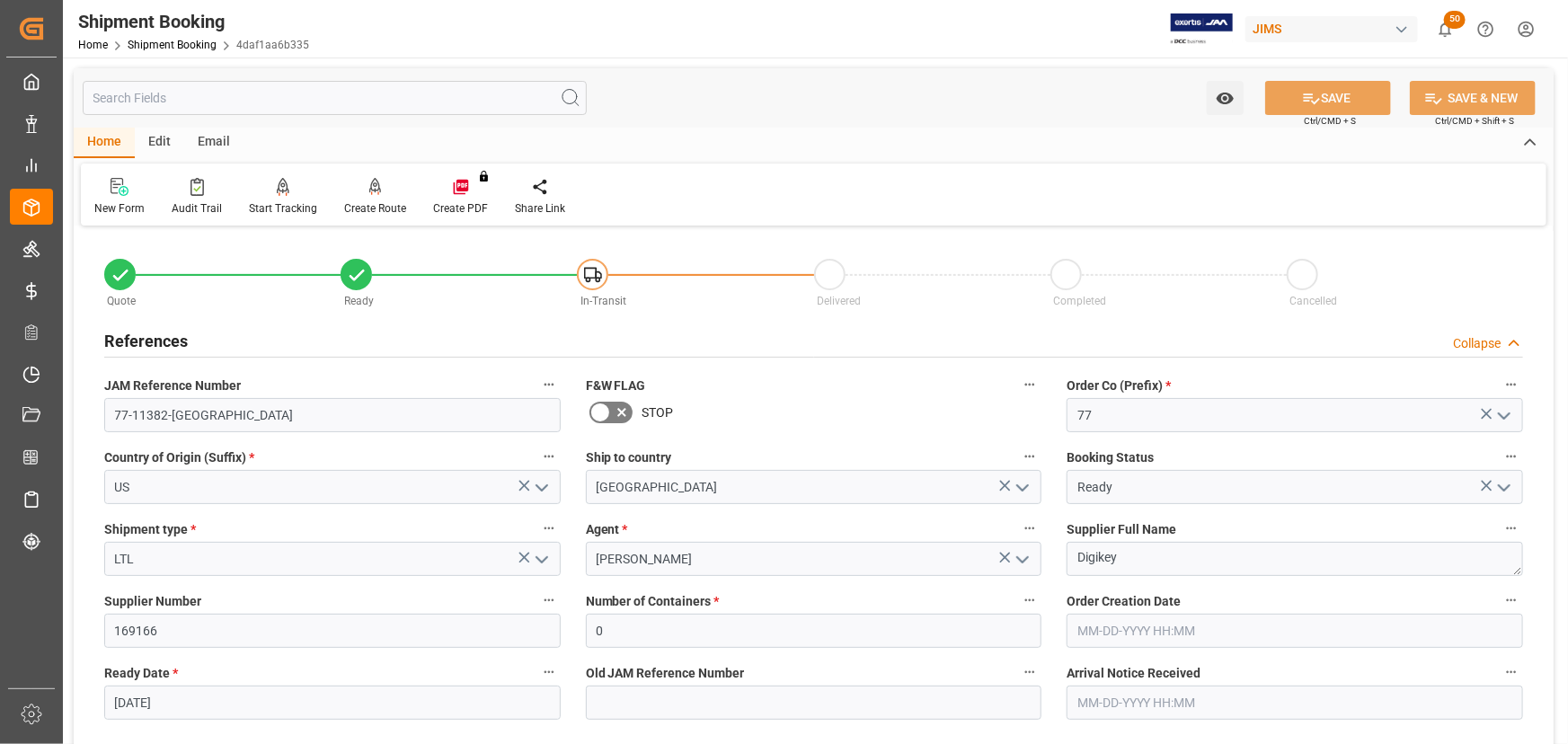
click at [541, 487] on icon "open menu" at bounding box center [542, 488] width 21 height 21
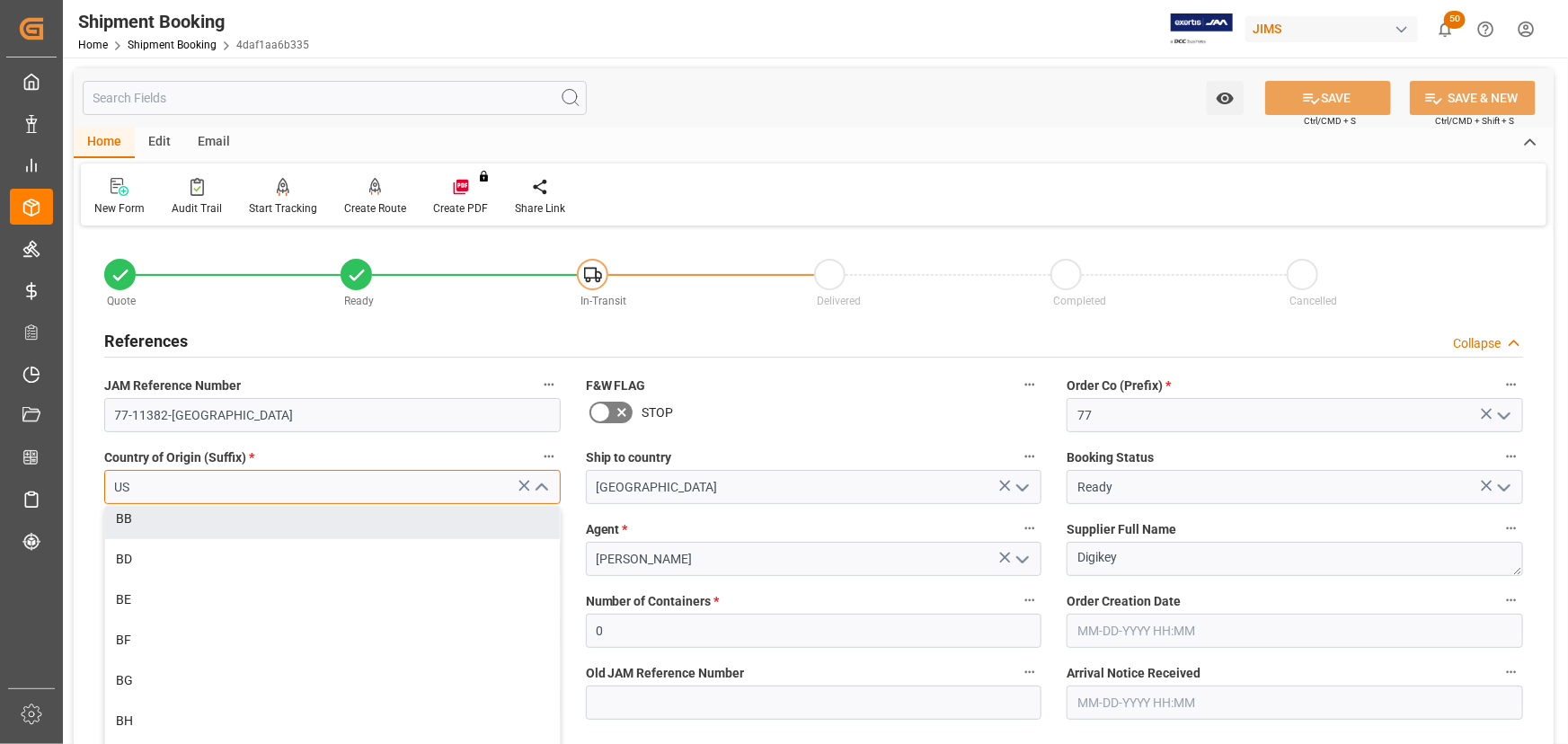
drag, startPoint x: 143, startPoint y: 483, endPoint x: 71, endPoint y: 487, distance: 72.1
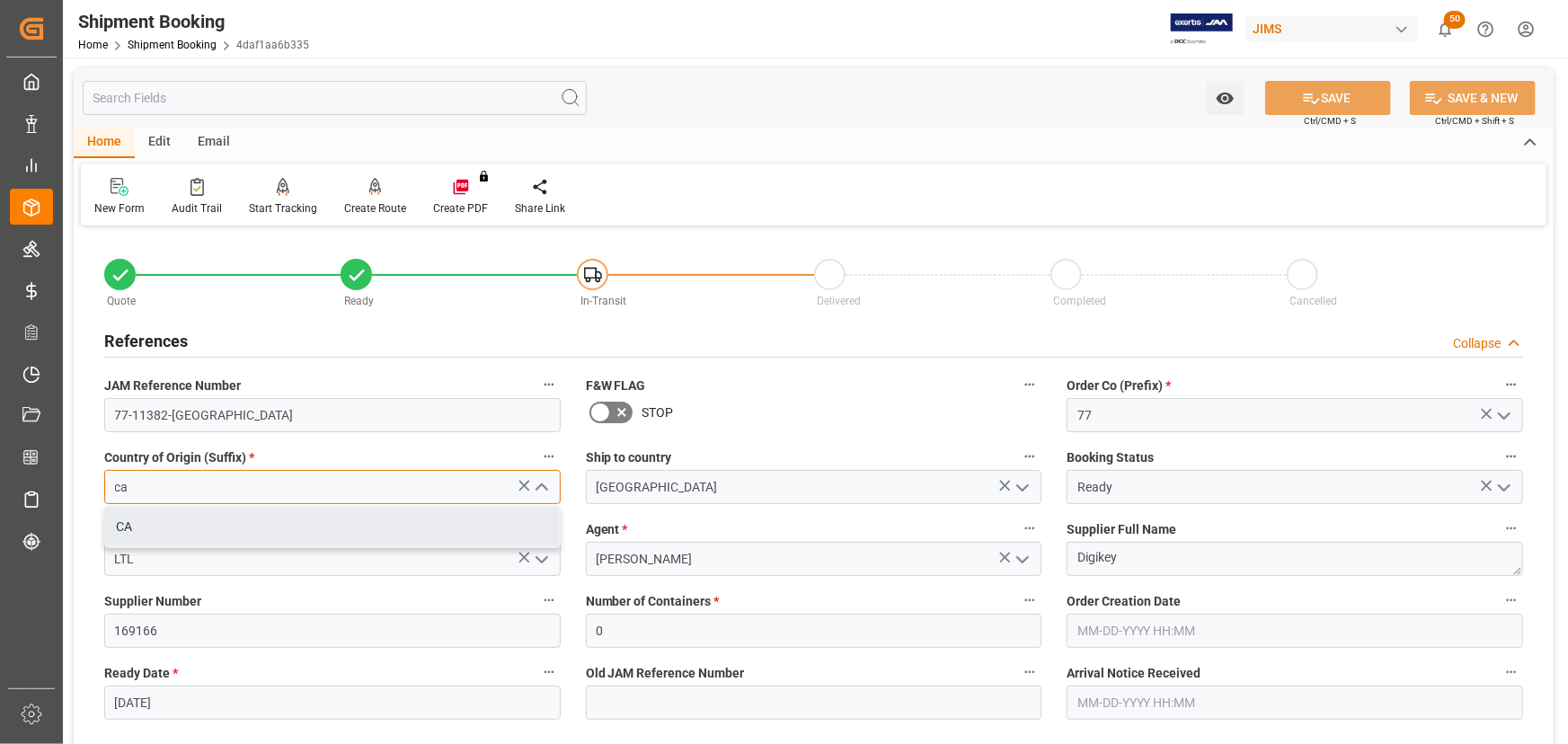
click at [141, 525] on div "CA" at bounding box center [333, 526] width 455 height 40
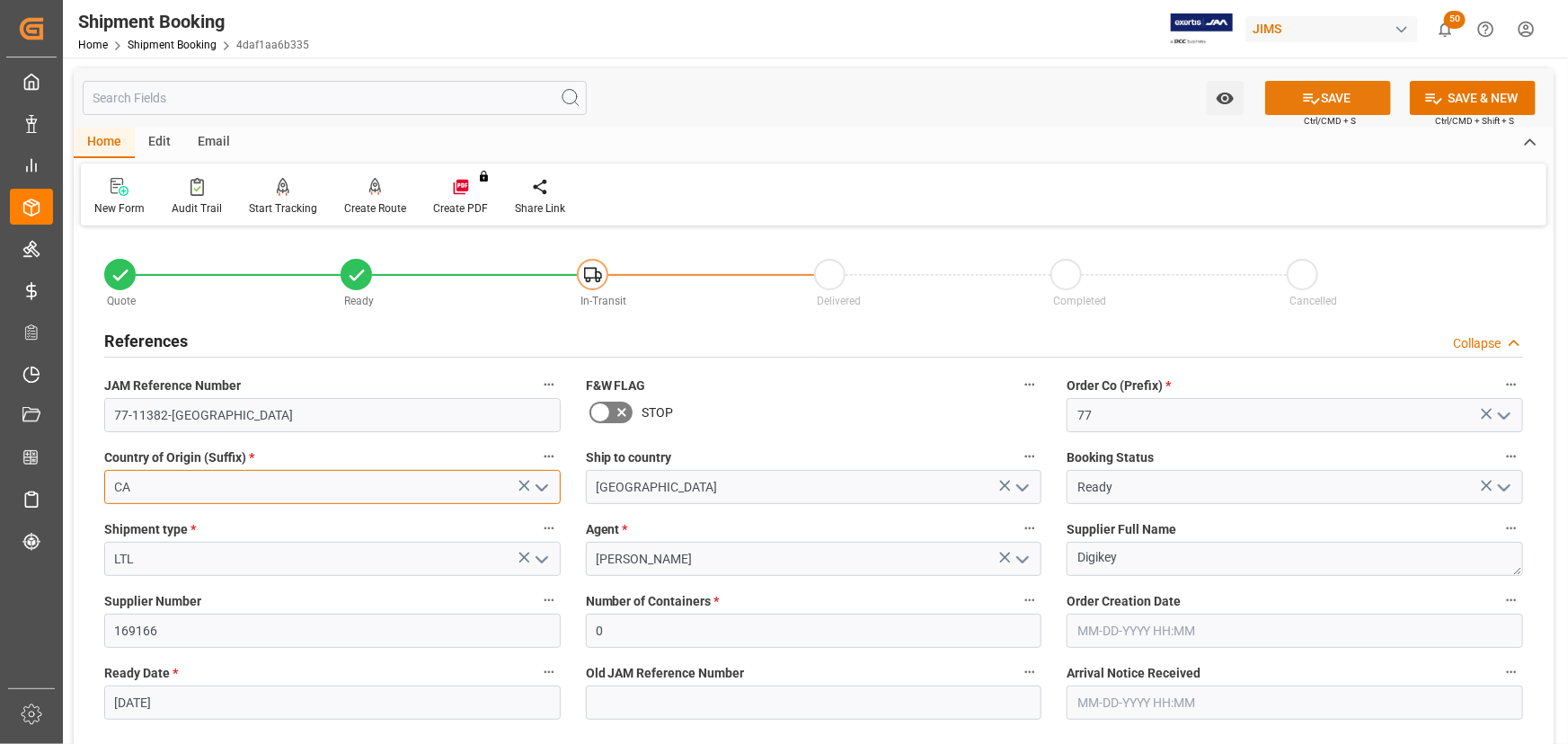
type input "CA"
click at [1340, 94] on button "SAVE" at bounding box center [1328, 98] width 126 height 34
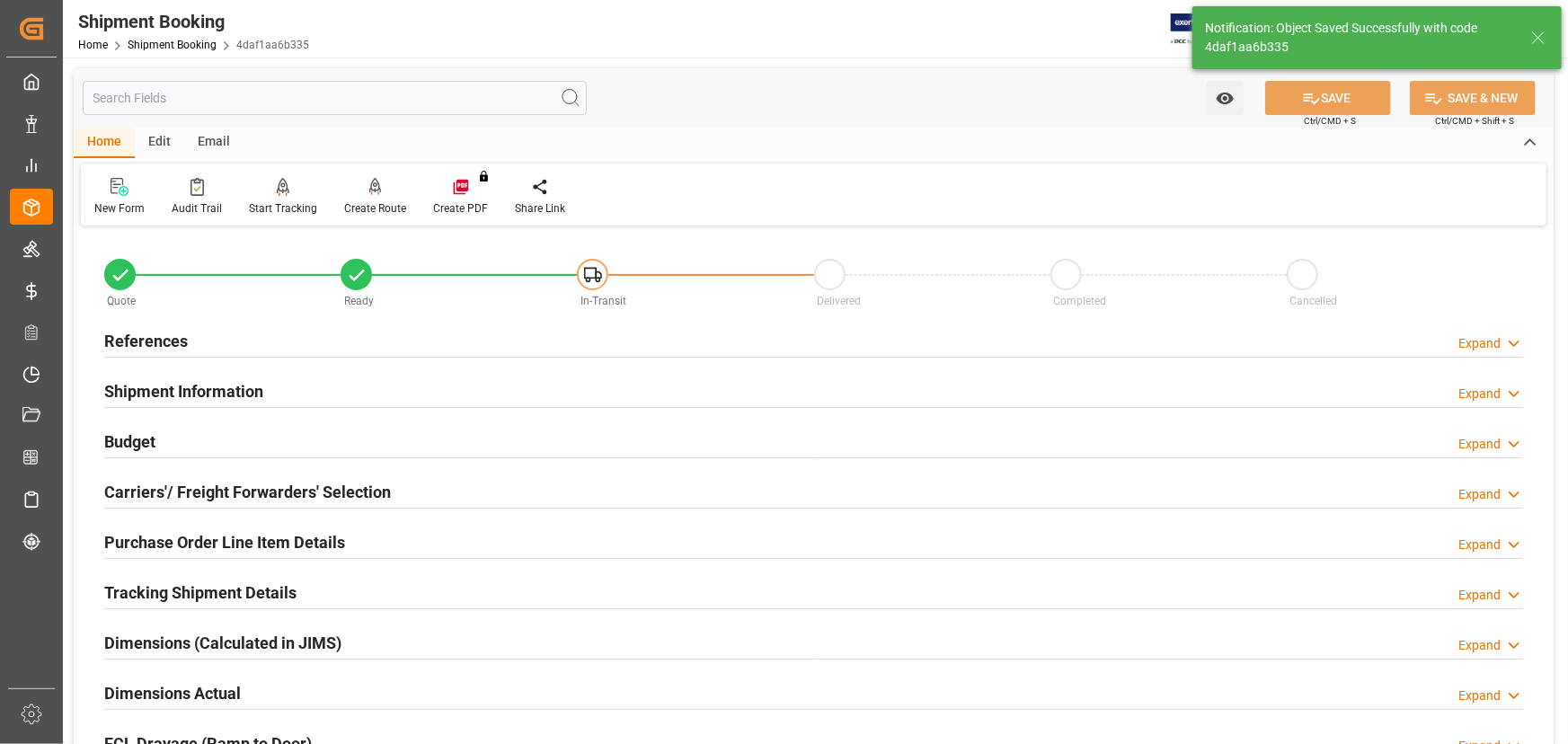
click at [124, 335] on h2 "References" at bounding box center [146, 340] width 84 height 24
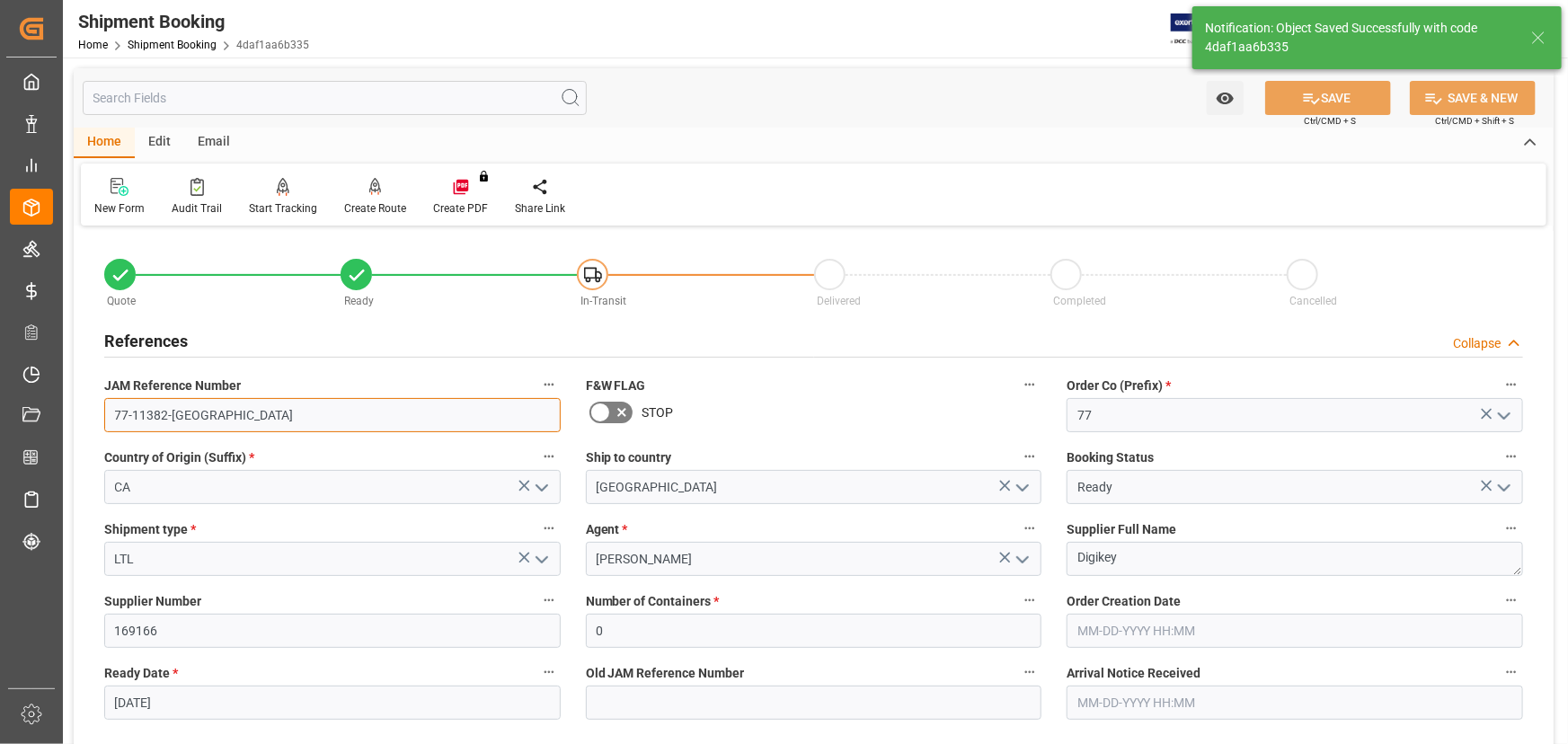
drag, startPoint x: 223, startPoint y: 417, endPoint x: 67, endPoint y: 417, distance: 156.0
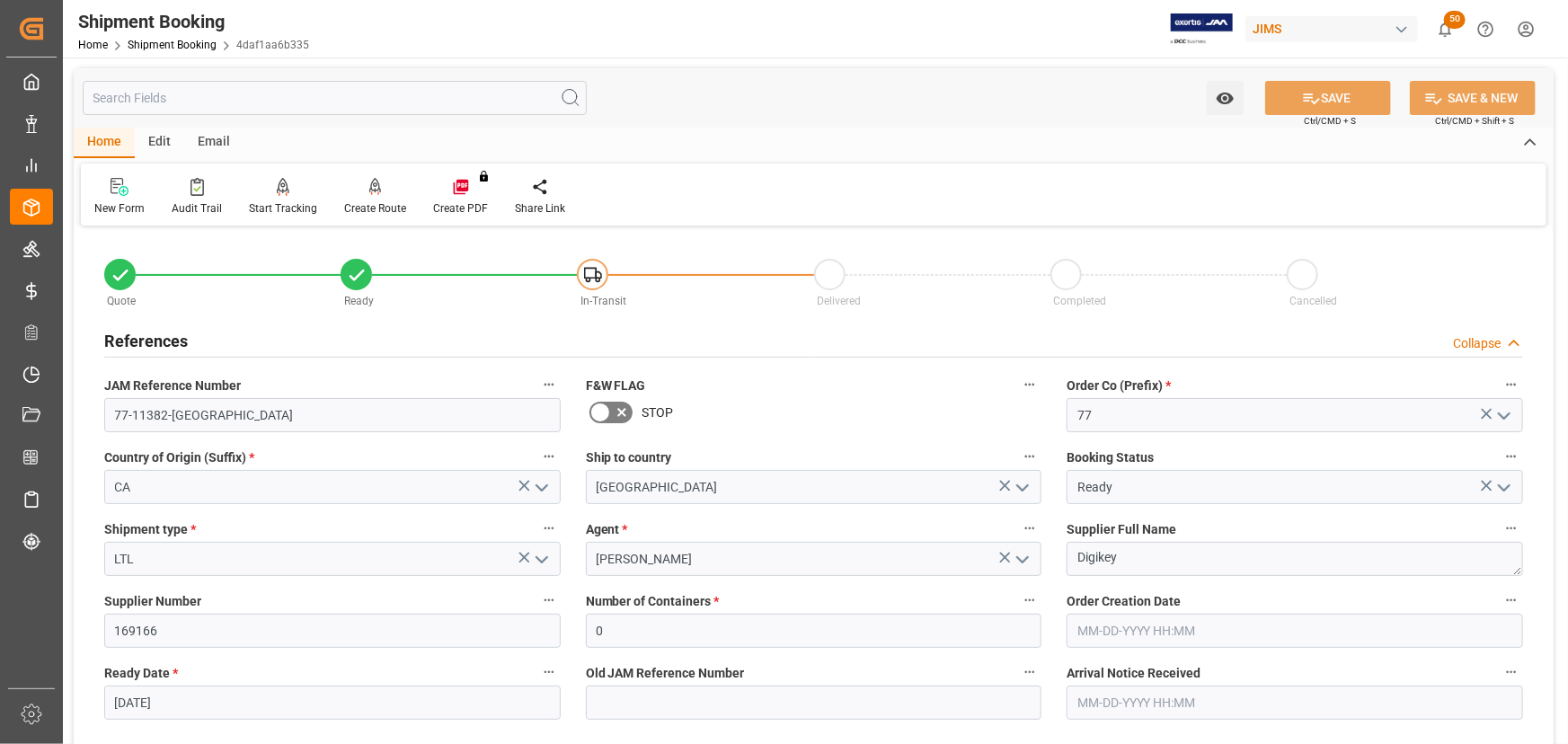
click at [115, 335] on h2 "References" at bounding box center [146, 340] width 84 height 24
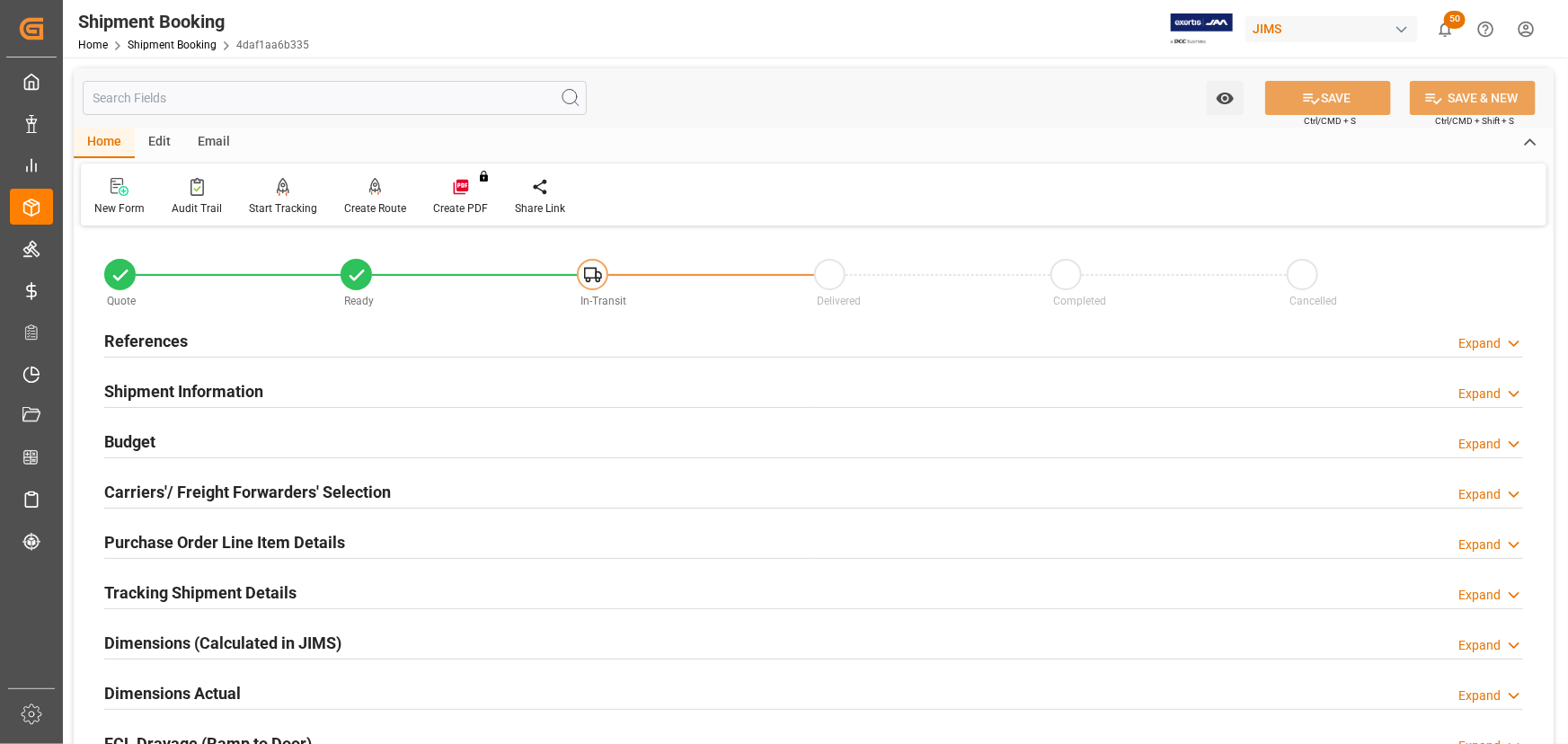
click at [196, 493] on h2 "Carriers'/ Freight Forwarders' Selection" at bounding box center [248, 491] width 287 height 24
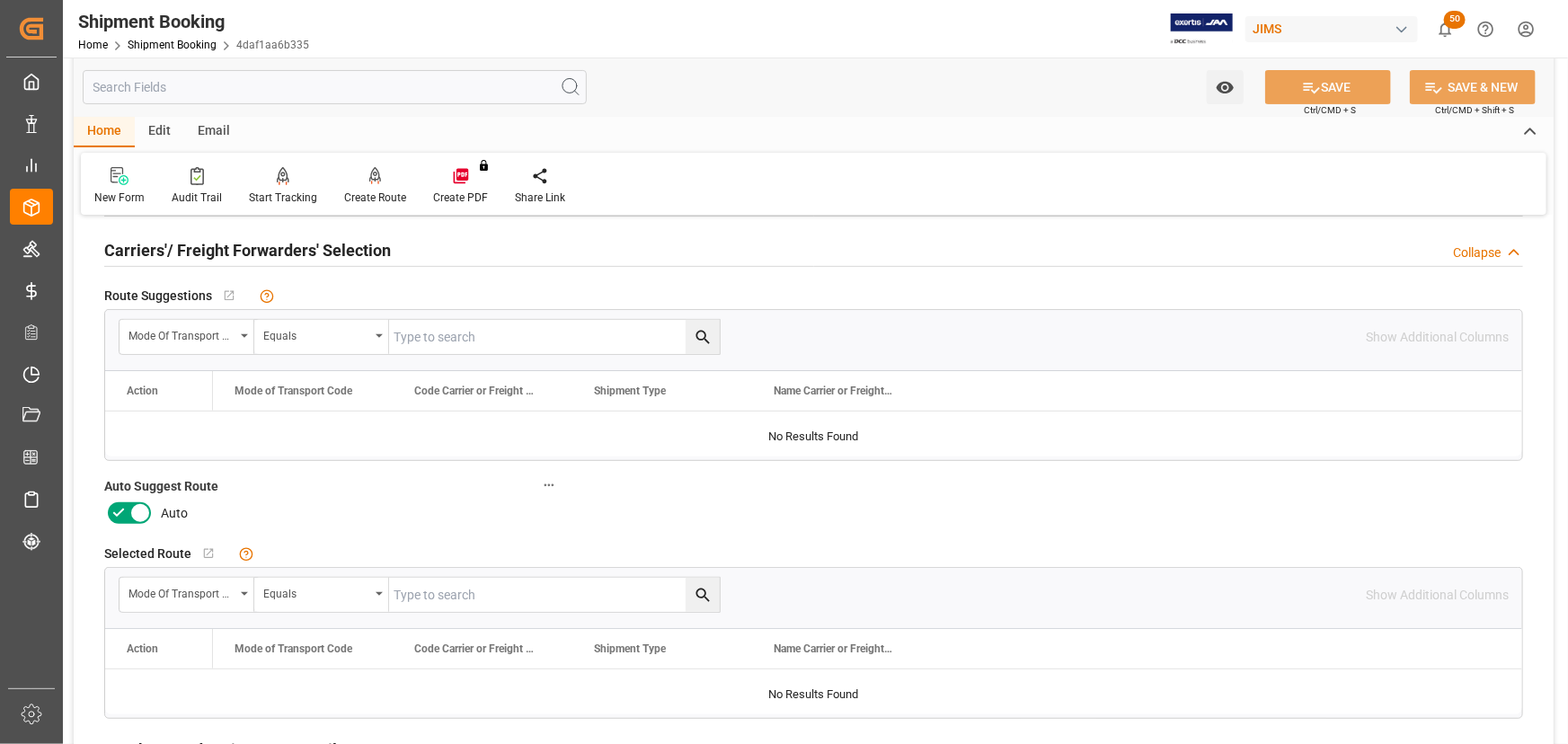
scroll to position [245, 0]
click at [130, 508] on icon at bounding box center [141, 510] width 21 height 21
click at [0, 0] on input "checkbox" at bounding box center [0, 0] width 0 height 0
click at [1327, 70] on button "SAVE" at bounding box center [1328, 87] width 126 height 34
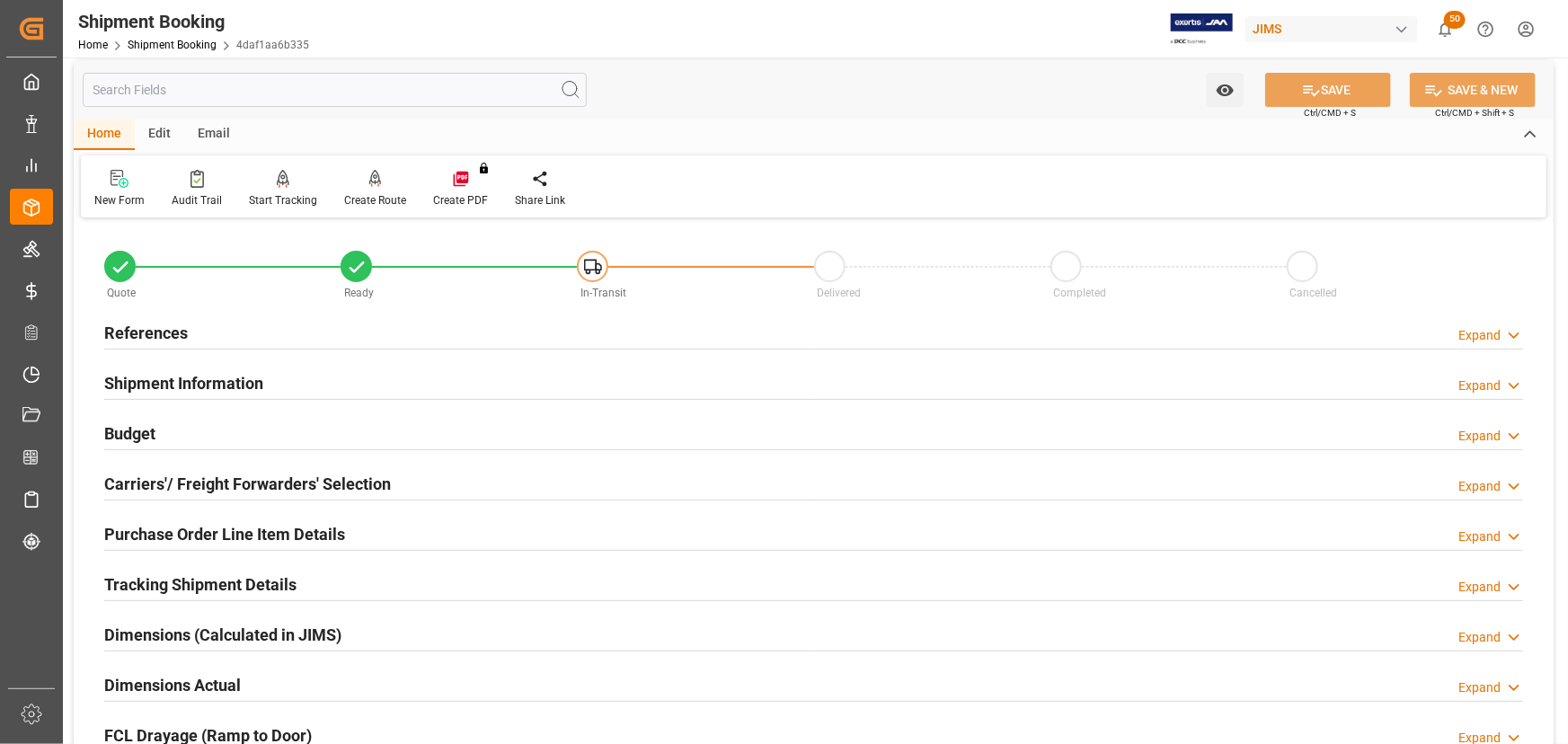
scroll to position [0, 0]
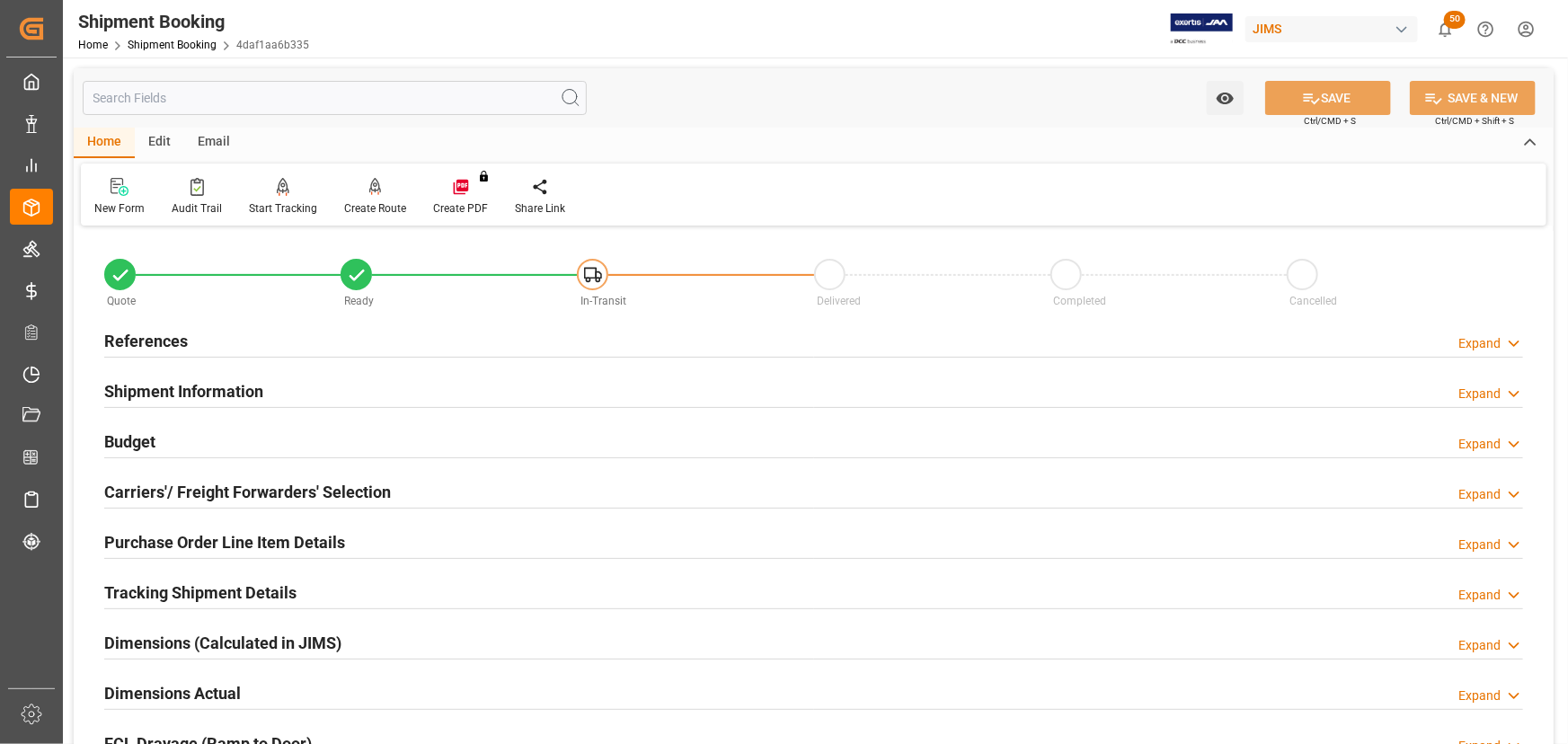
click at [134, 337] on h2 "References" at bounding box center [146, 340] width 84 height 24
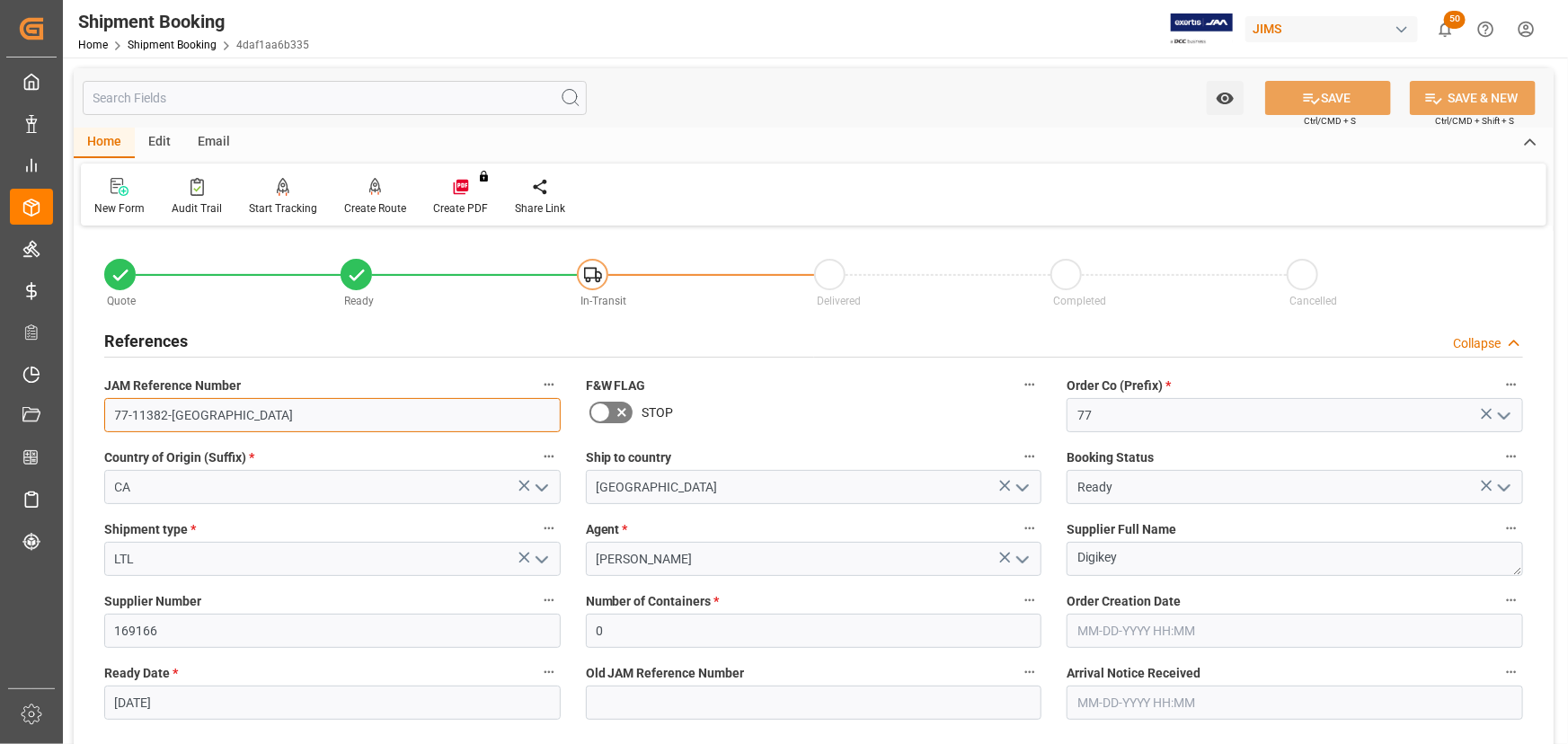
drag, startPoint x: 236, startPoint y: 426, endPoint x: 70, endPoint y: 426, distance: 166.0
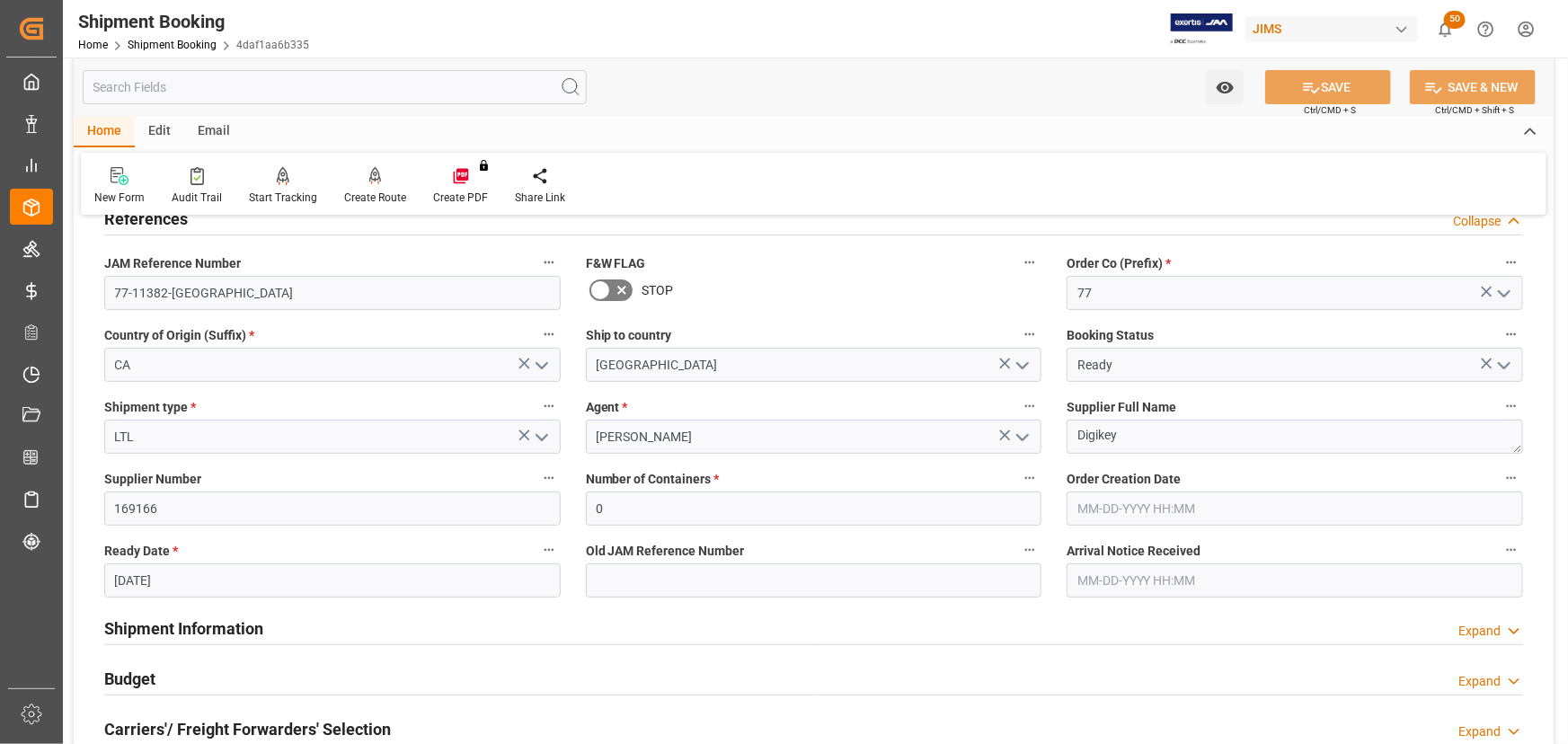
scroll to position [245, 0]
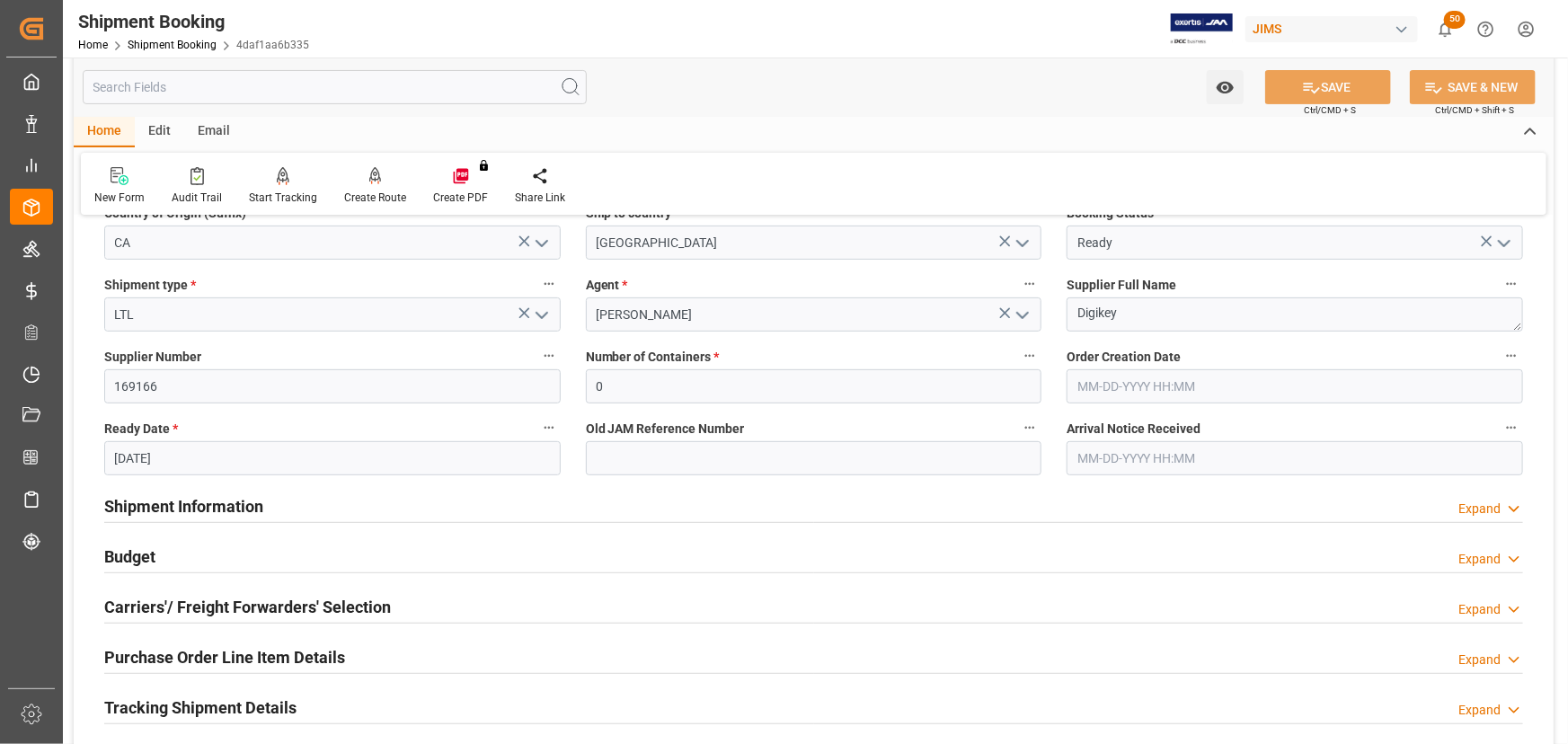
click at [223, 616] on h2 "Carriers'/ Freight Forwarders' Selection" at bounding box center [248, 607] width 287 height 24
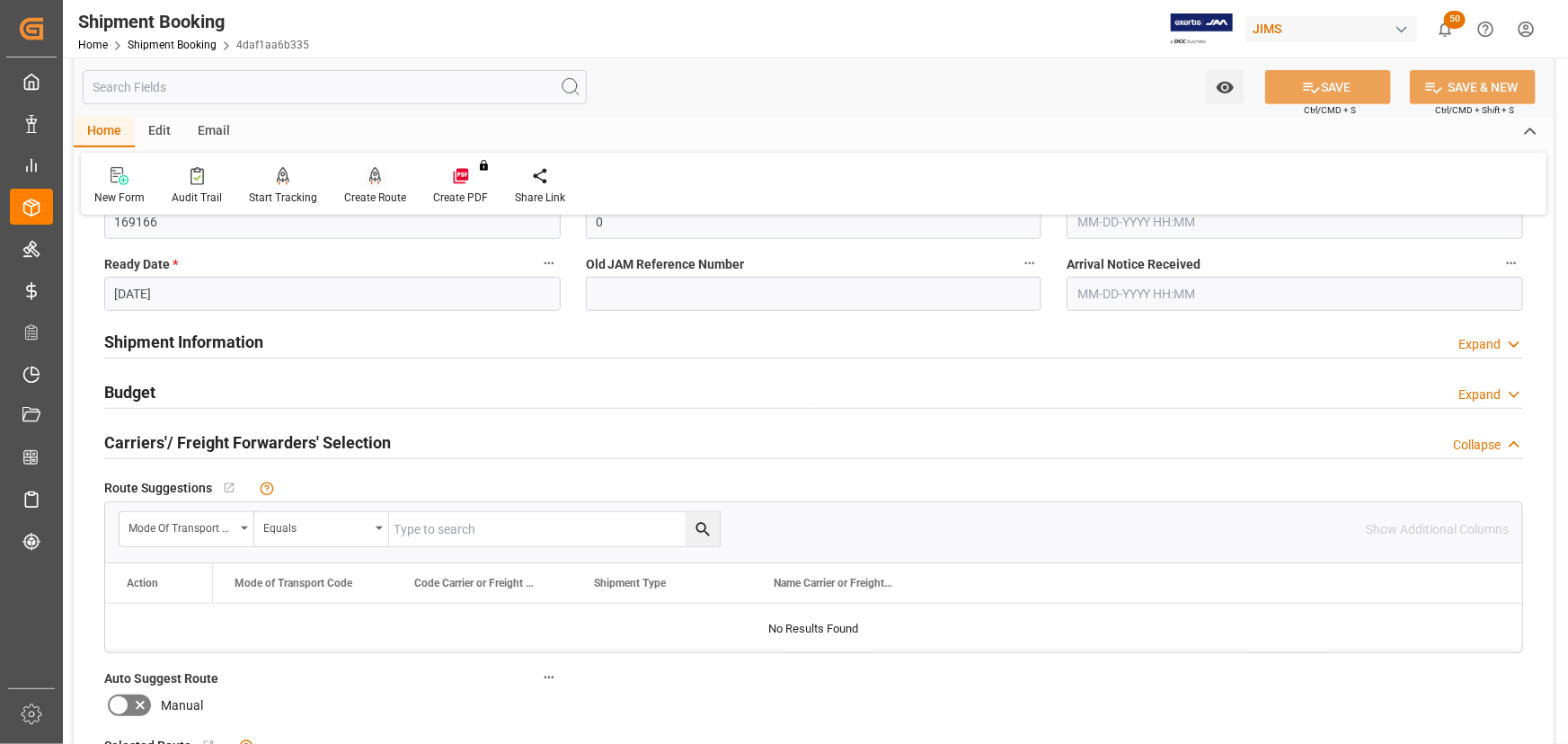
scroll to position [408, 0]
click at [372, 182] on icon at bounding box center [376, 176] width 13 height 18
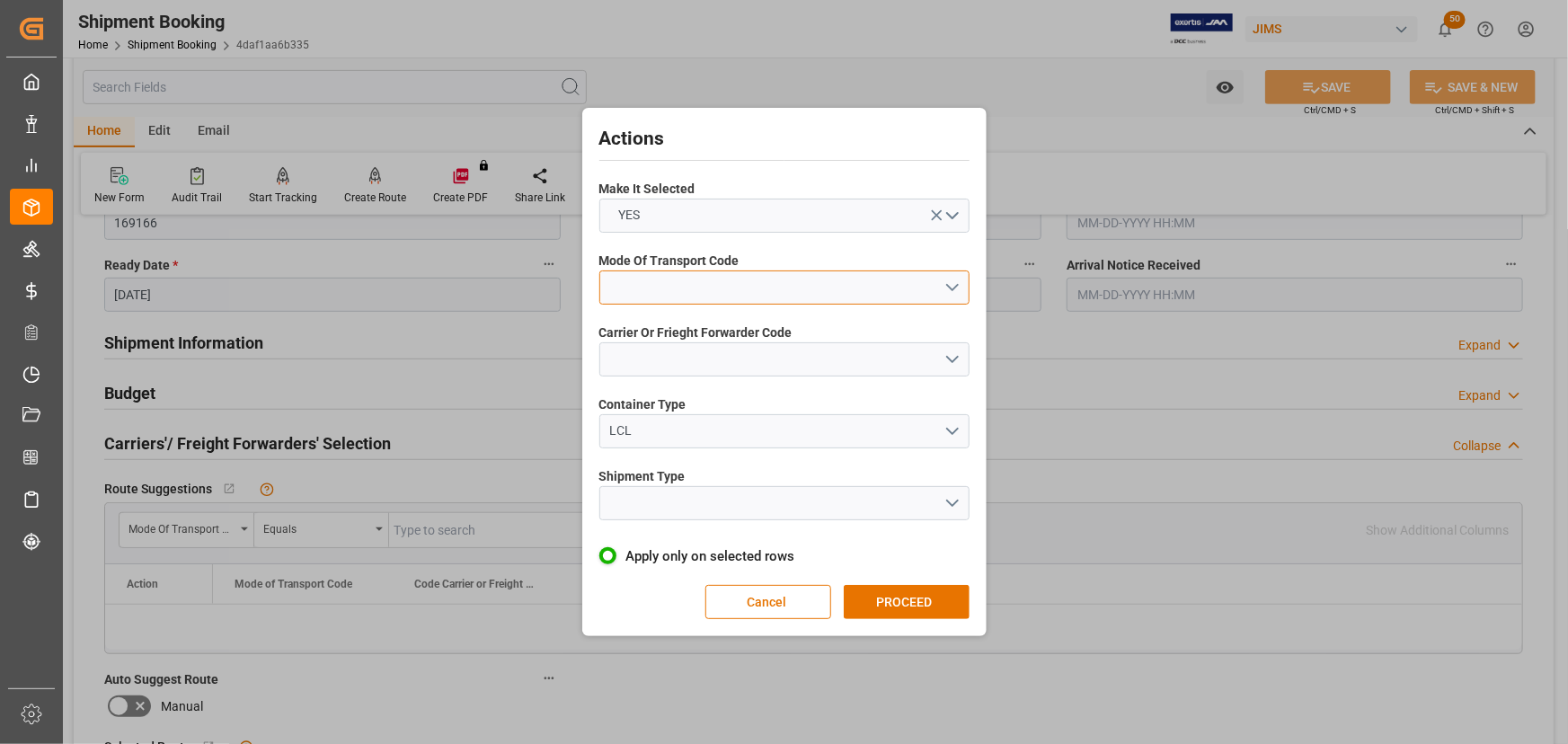
click at [687, 281] on button "open menu" at bounding box center [784, 287] width 370 height 34
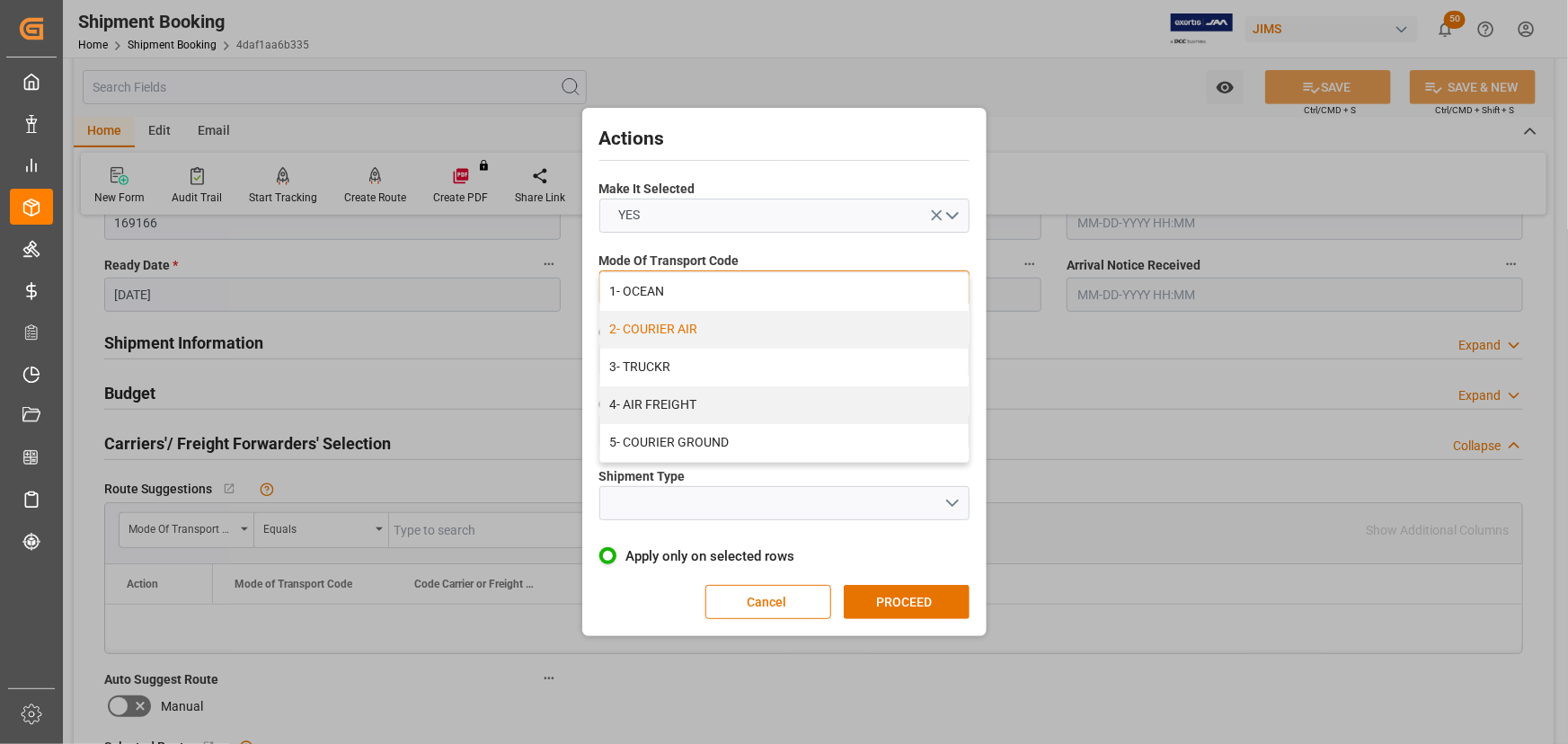
click at [665, 327] on div "2- COURIER AIR" at bounding box center [784, 330] width 369 height 38
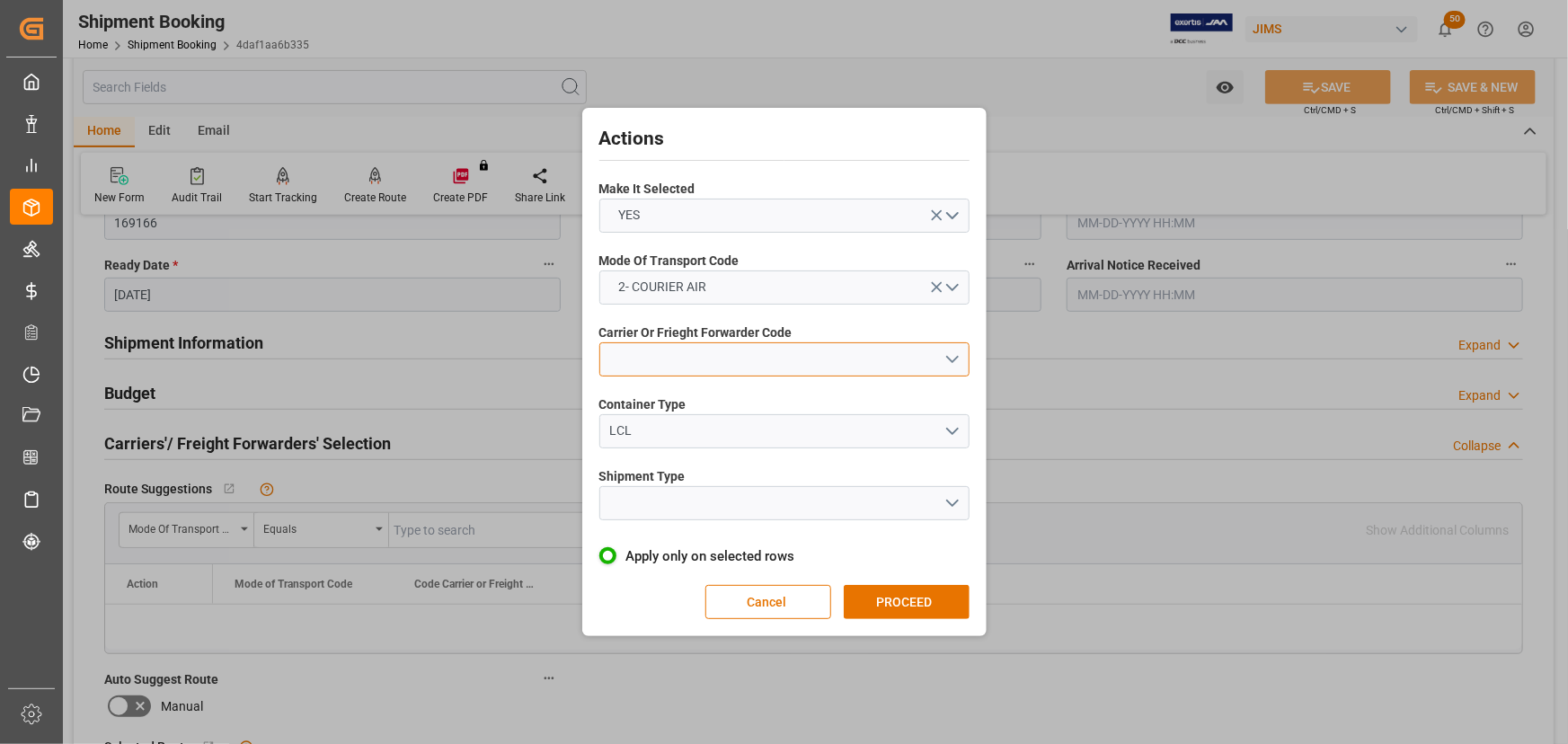
click at [674, 359] on button "open menu" at bounding box center [784, 359] width 370 height 34
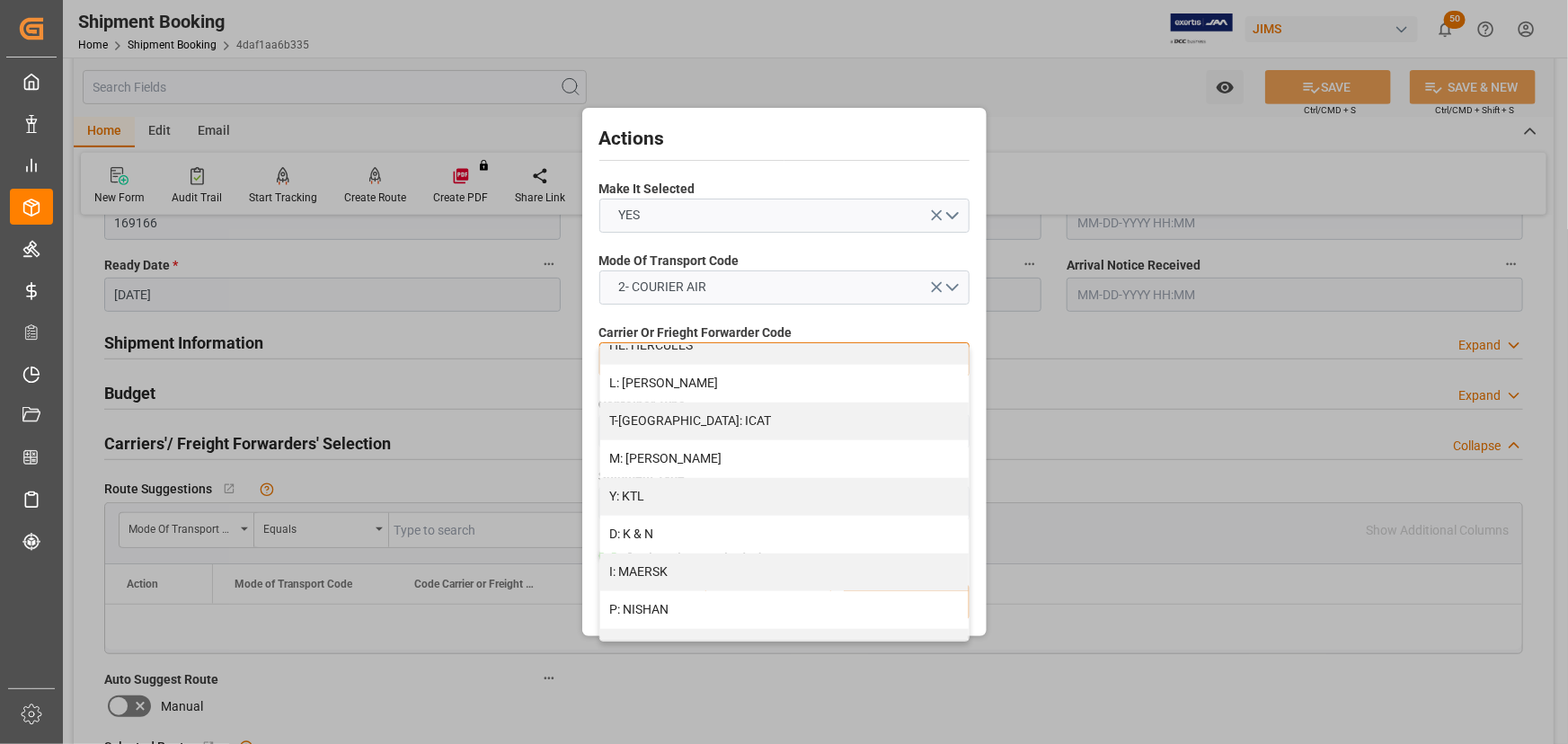
scroll to position [571, 0]
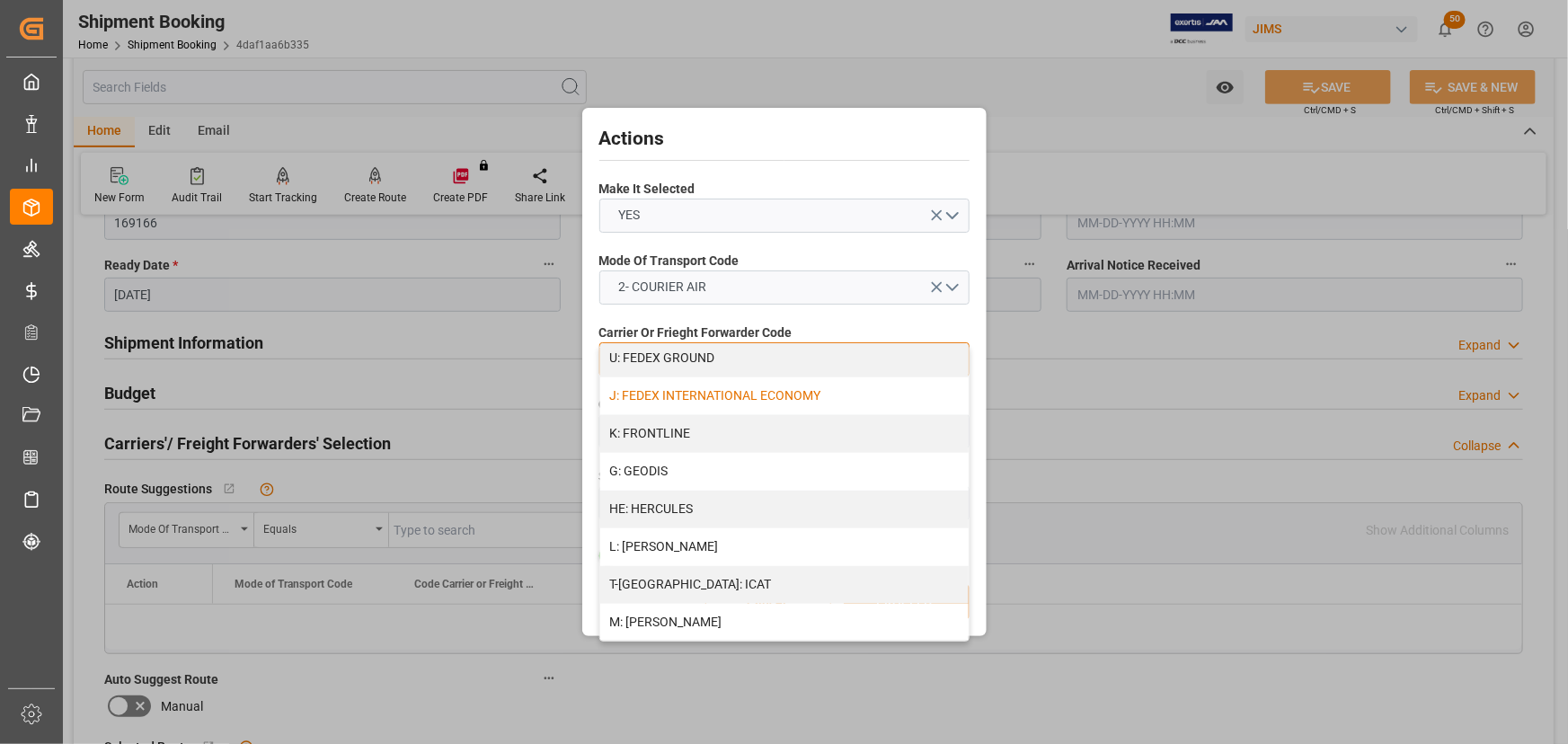
click at [695, 392] on div "J: FEDEX INTERNATIONAL ECONOMY" at bounding box center [784, 396] width 369 height 38
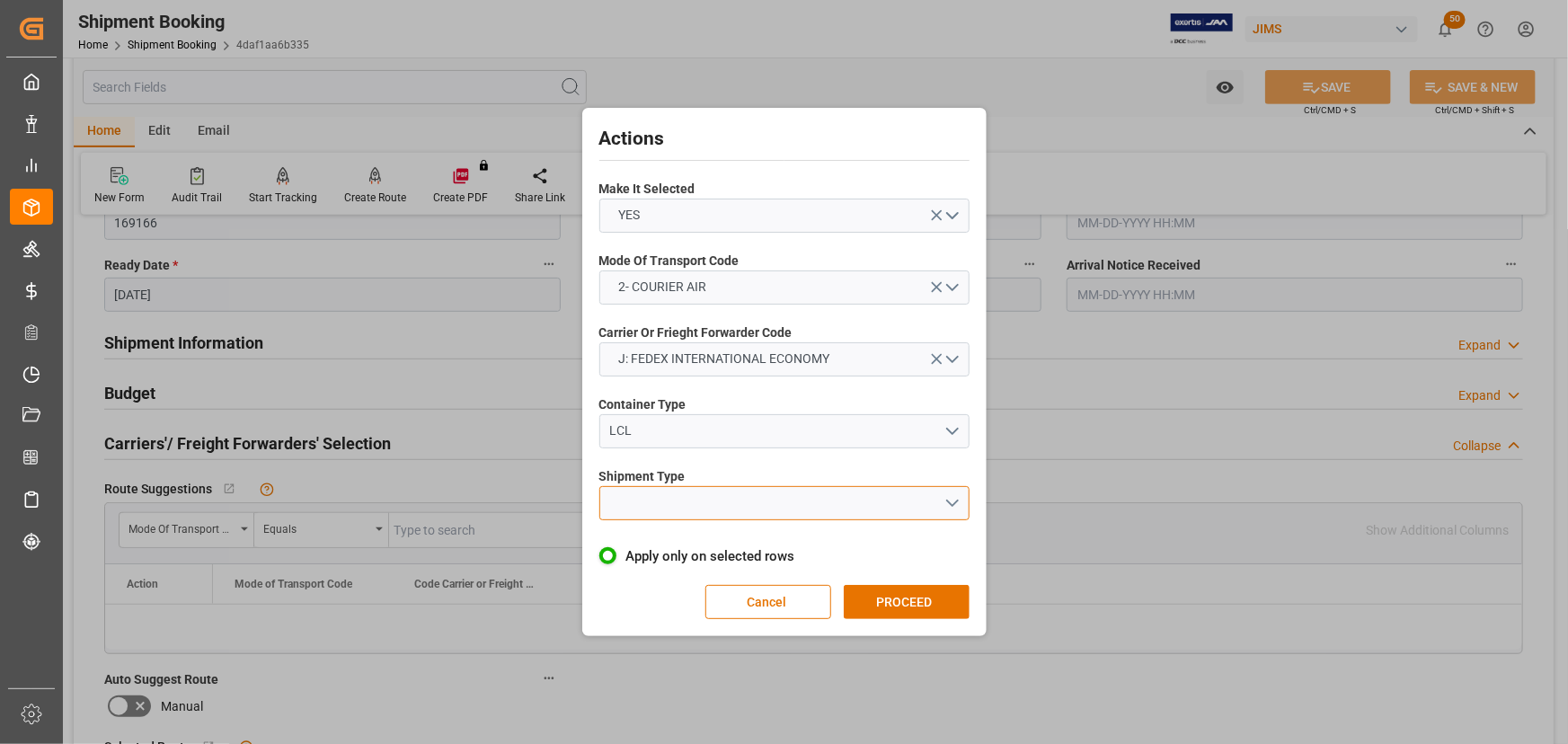
click at [649, 489] on button "open menu" at bounding box center [784, 502] width 370 height 34
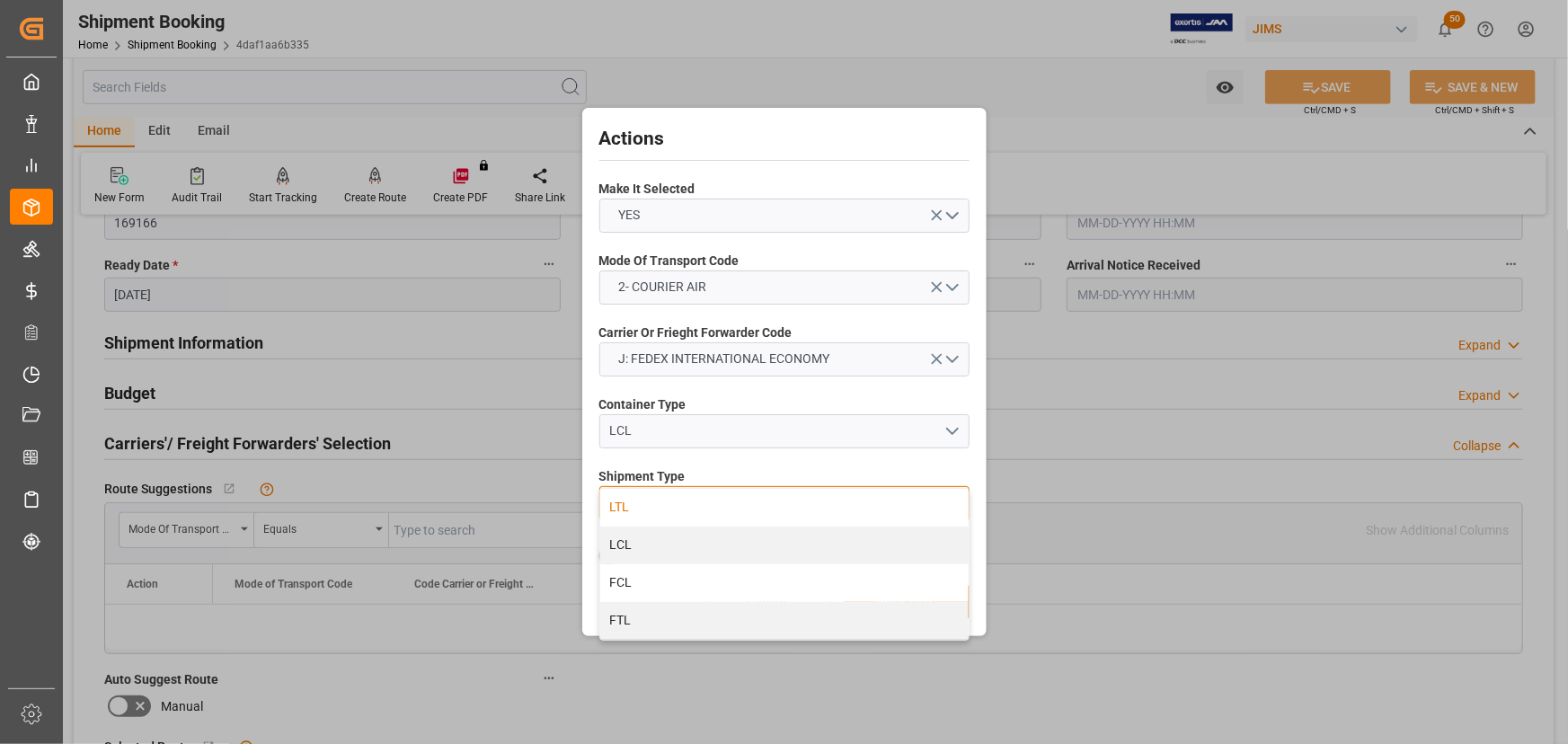
click at [628, 500] on div "LTL" at bounding box center [784, 507] width 369 height 38
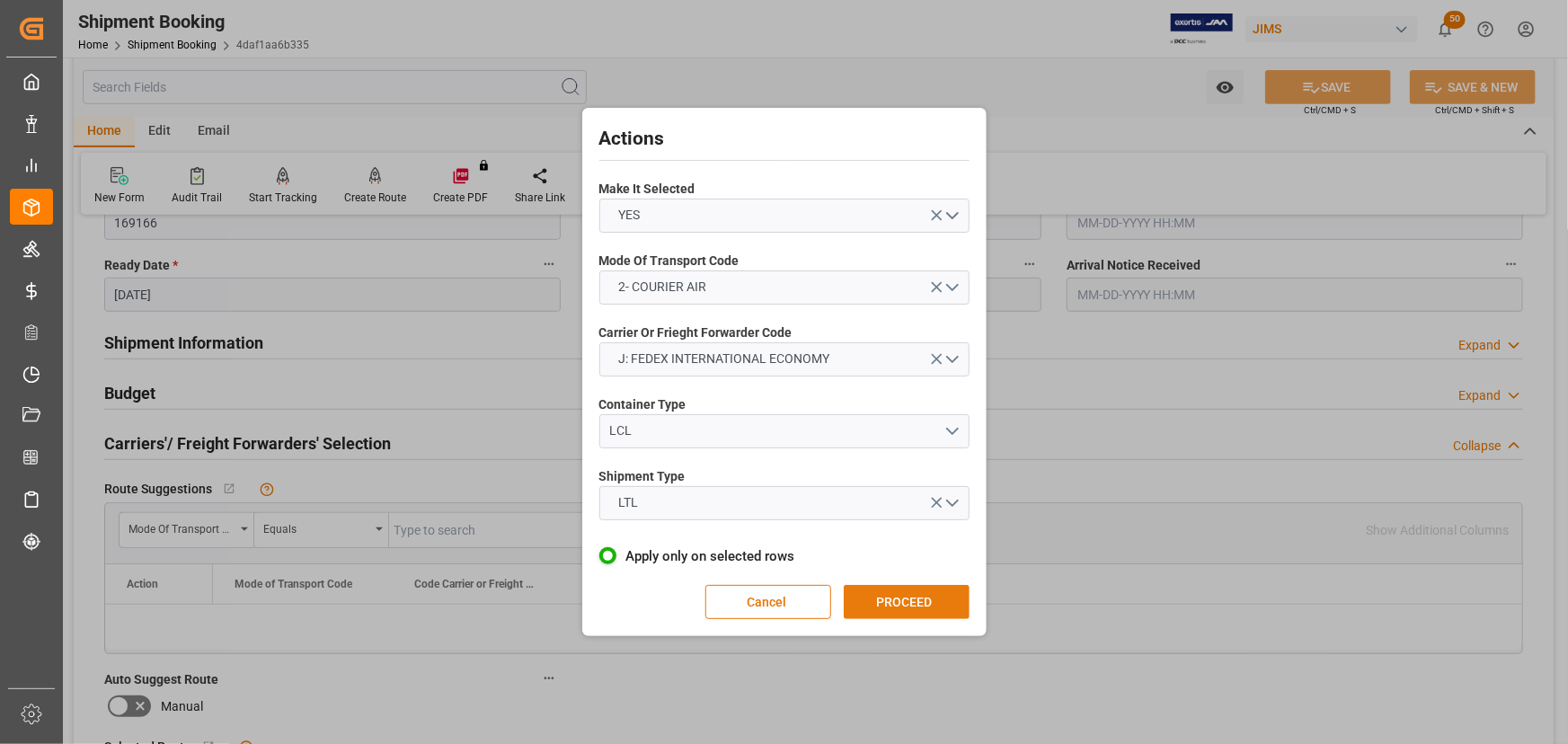
click at [926, 601] on button "PROCEED" at bounding box center [906, 602] width 126 height 34
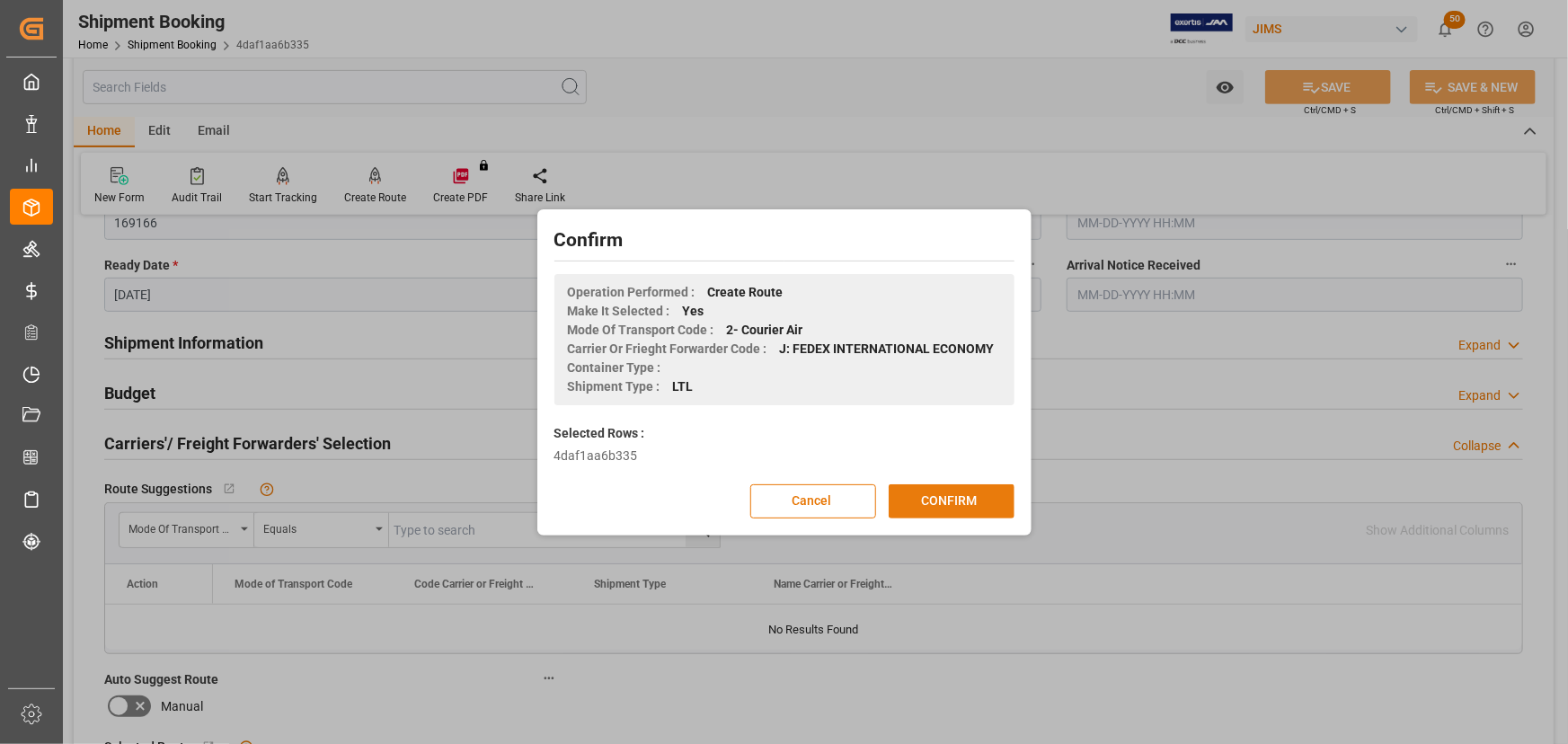
click at [972, 489] on button "CONFIRM" at bounding box center [951, 500] width 126 height 34
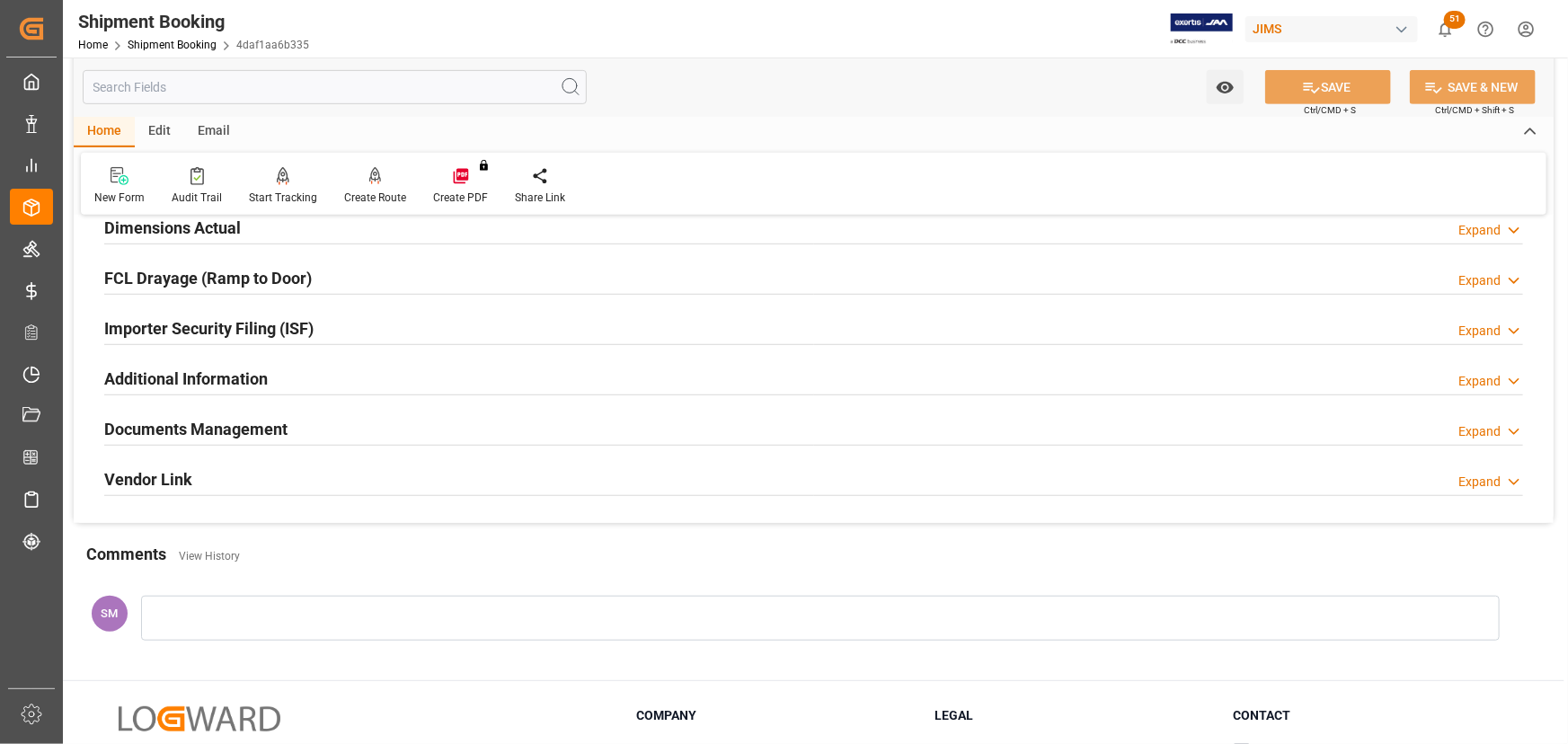
scroll to position [489, 0]
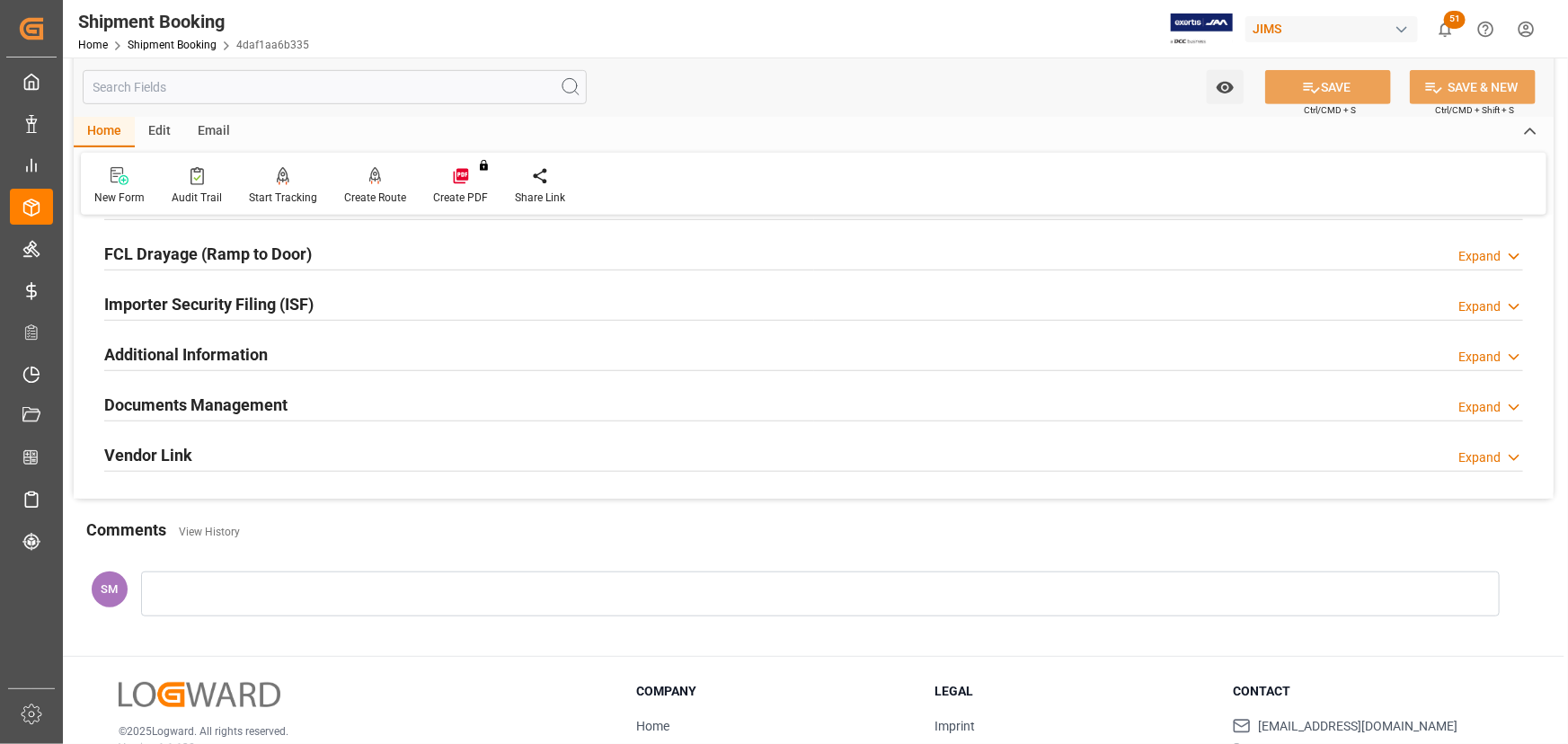
click at [233, 396] on h2 "Documents Management" at bounding box center [196, 404] width 183 height 24
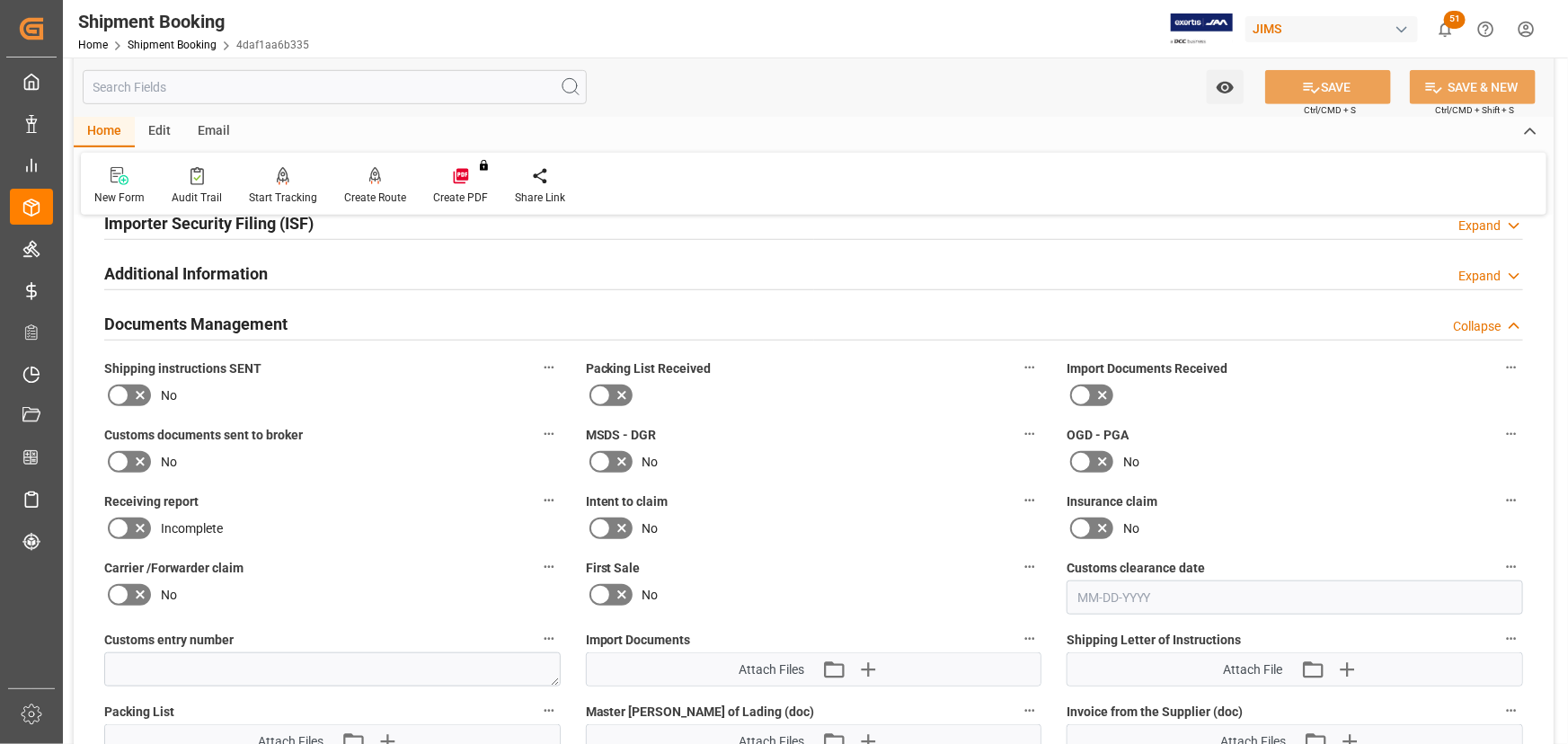
scroll to position [734, 0]
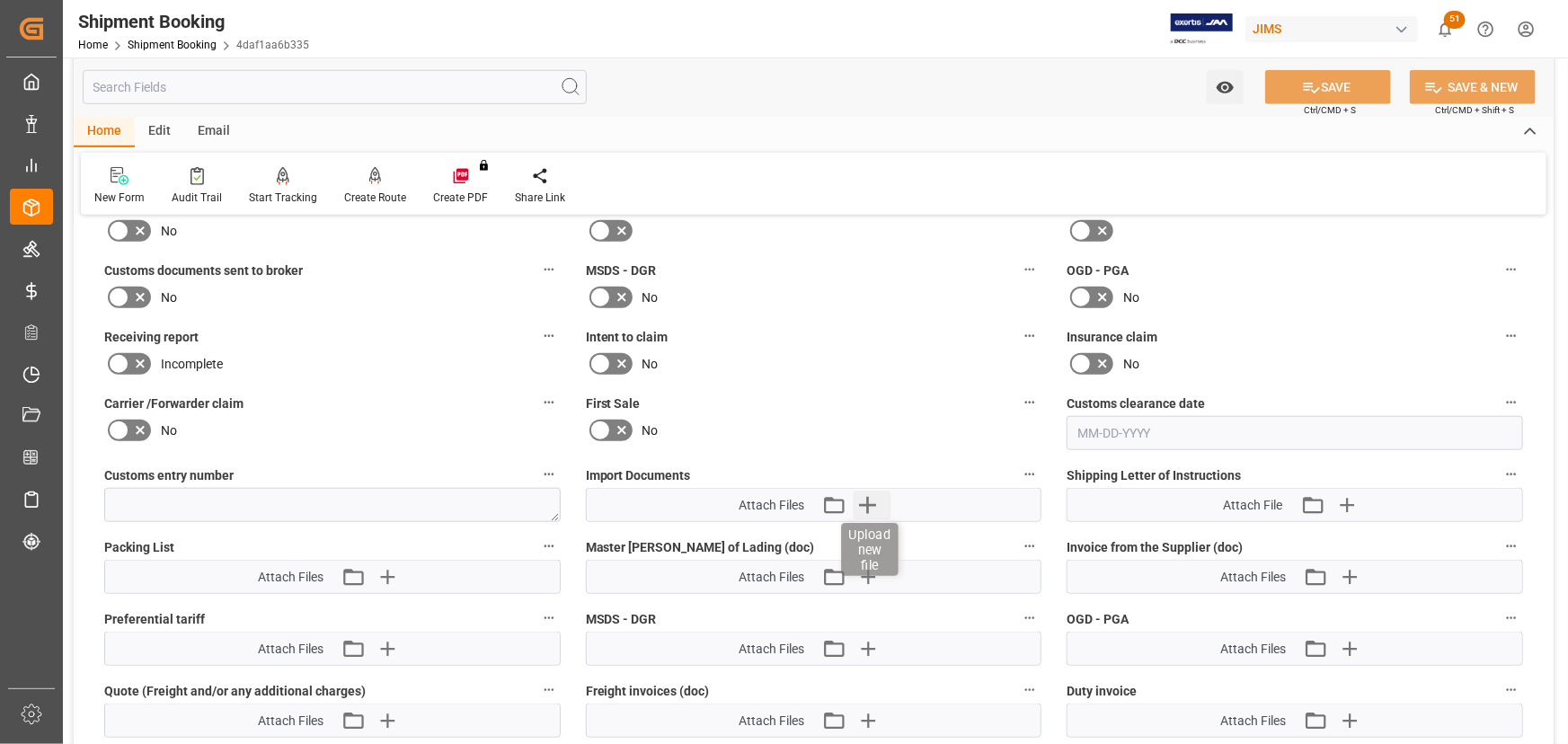
click at [868, 496] on icon "button" at bounding box center [867, 504] width 17 height 17
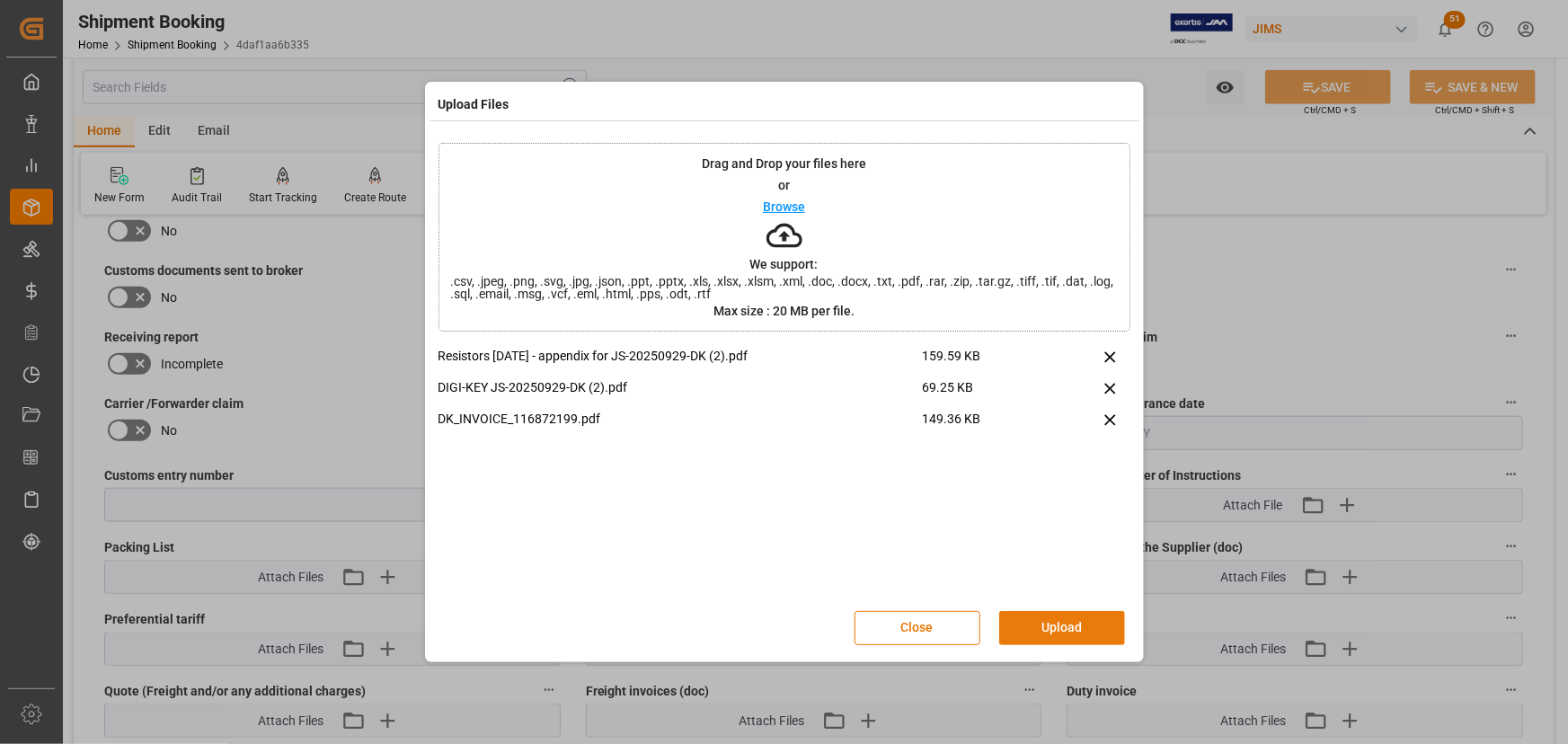
click at [1043, 623] on button "Upload" at bounding box center [1062, 627] width 126 height 34
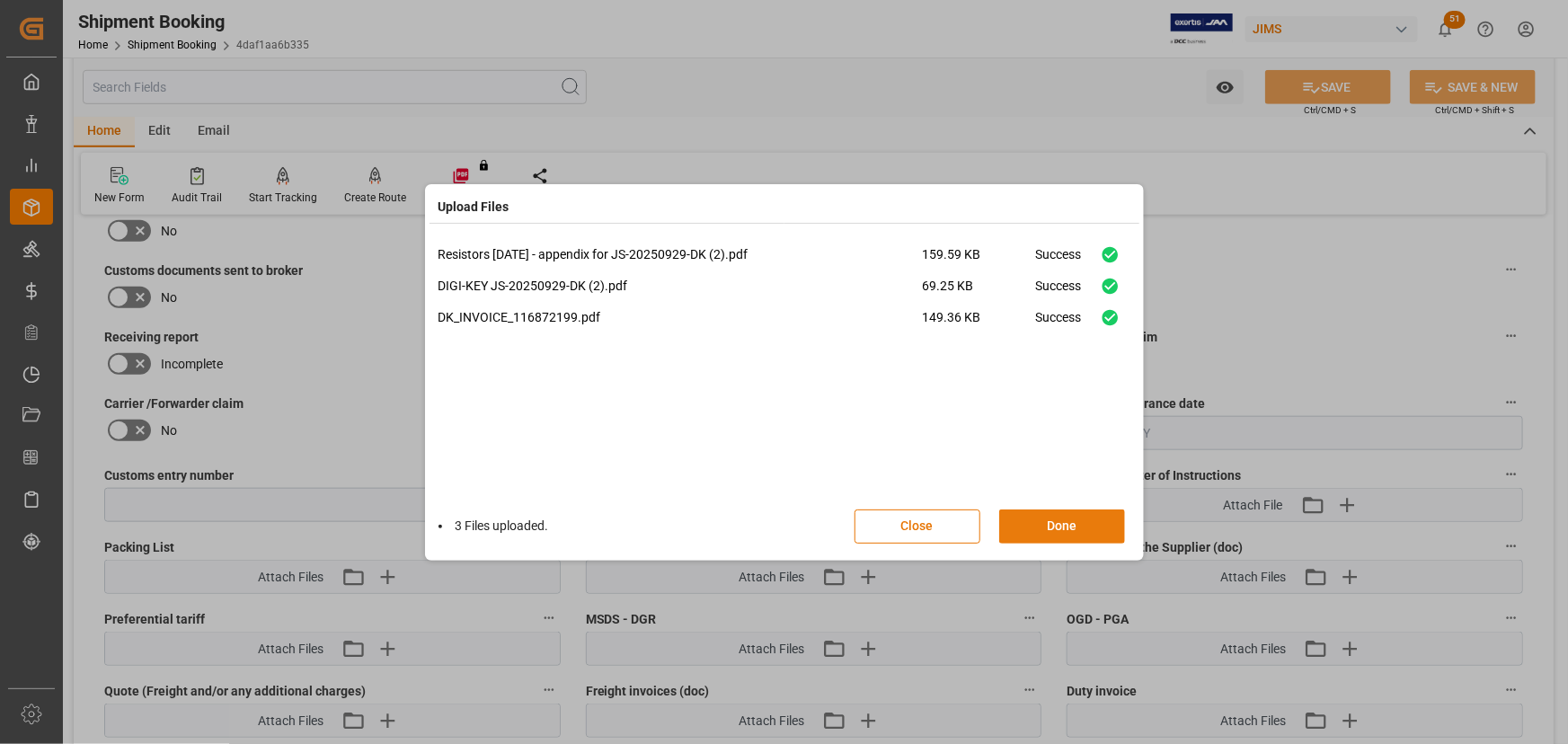
click at [1068, 524] on button "Done" at bounding box center [1062, 526] width 126 height 34
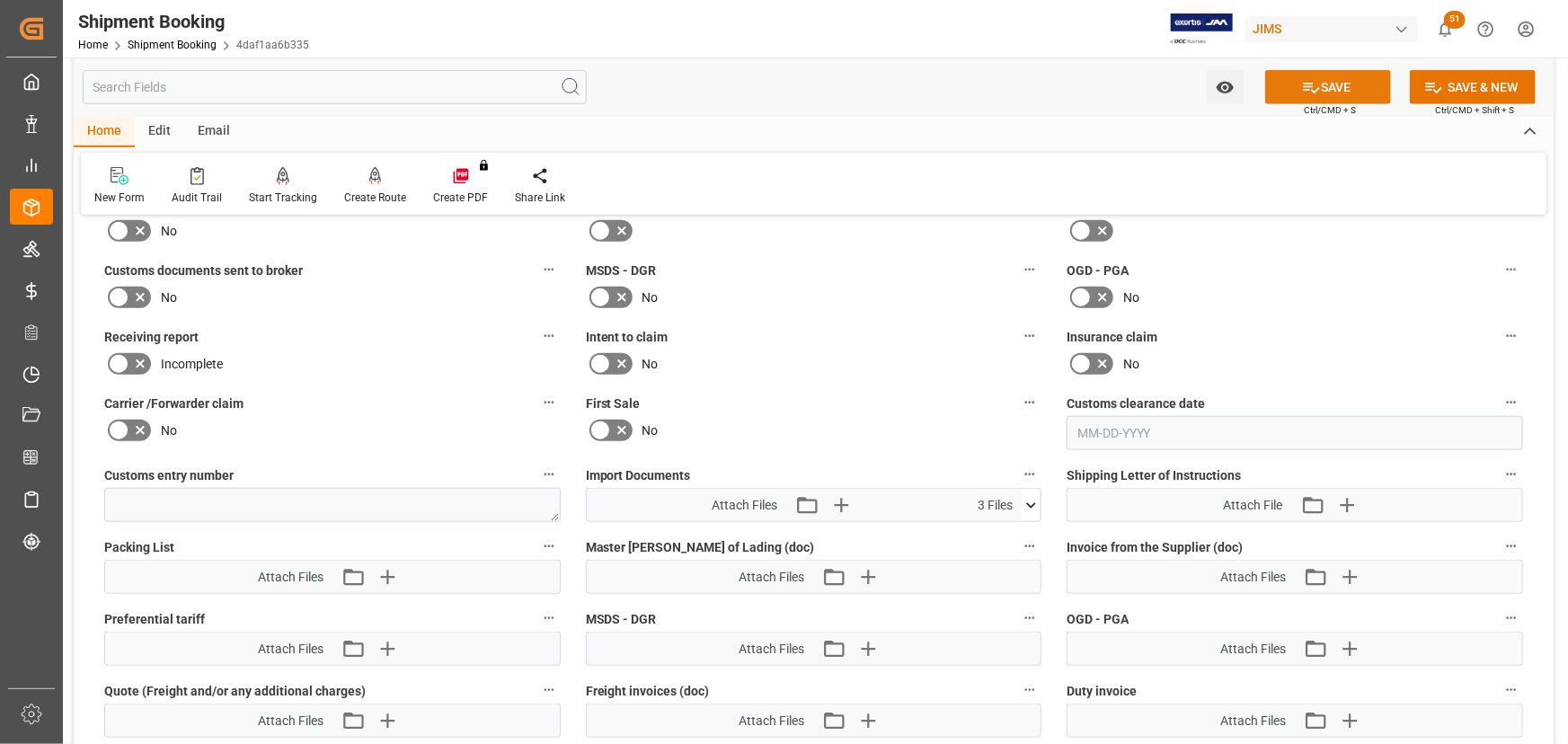
click at [1319, 85] on button "SAVE" at bounding box center [1328, 87] width 126 height 34
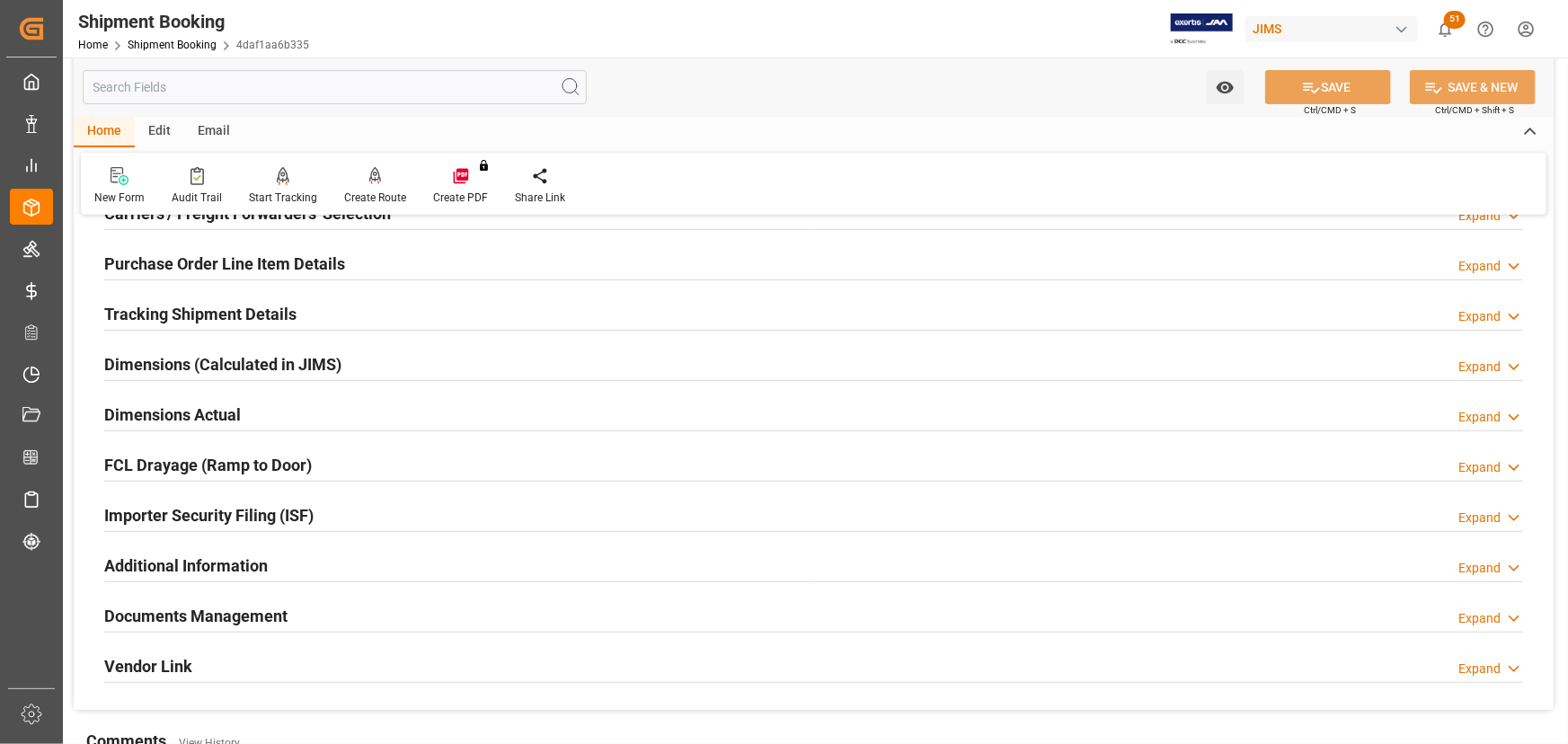
scroll to position [277, 0]
click at [148, 311] on h2 "Tracking Shipment Details" at bounding box center [200, 315] width 192 height 24
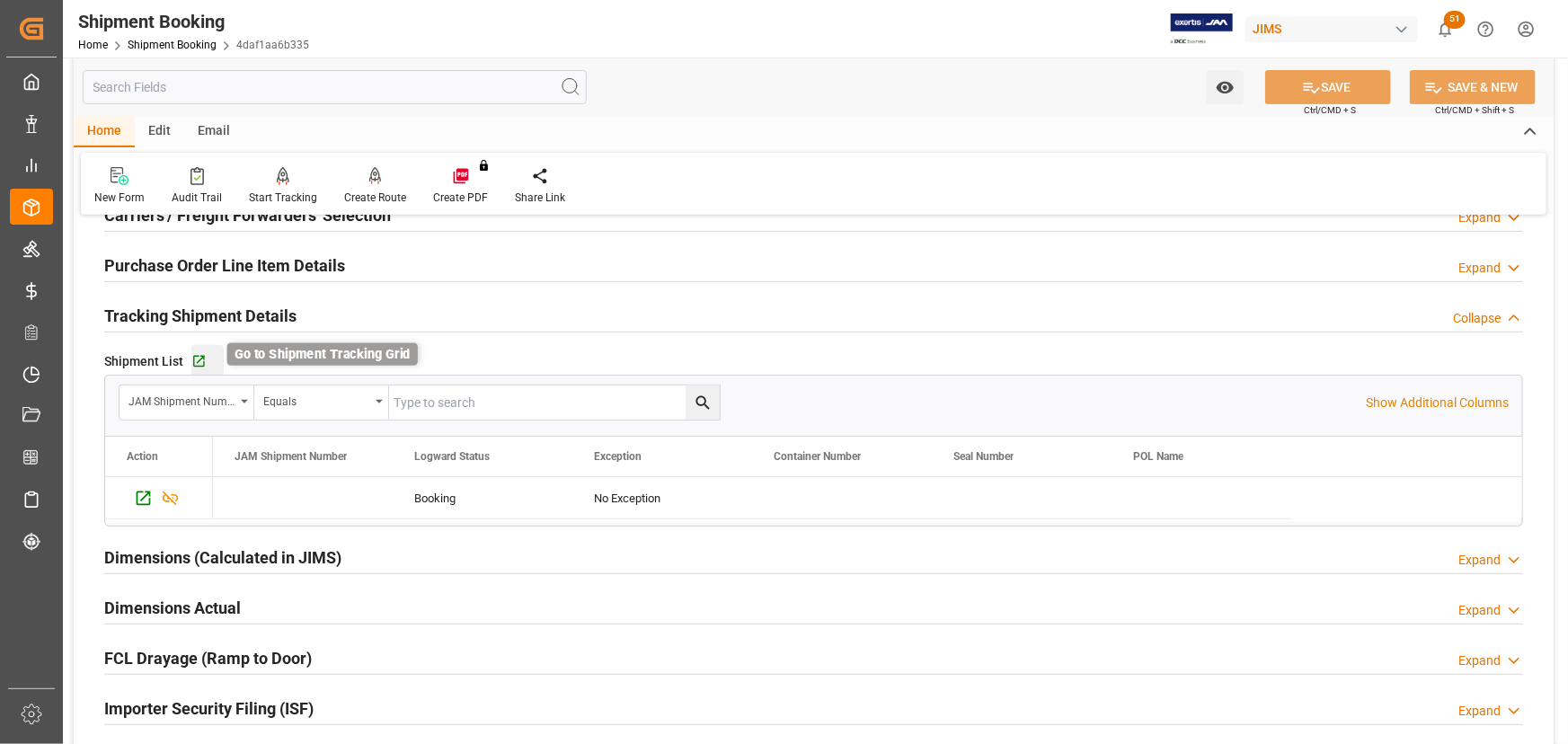
click at [192, 359] on icon "button" at bounding box center [199, 362] width 16 height 16
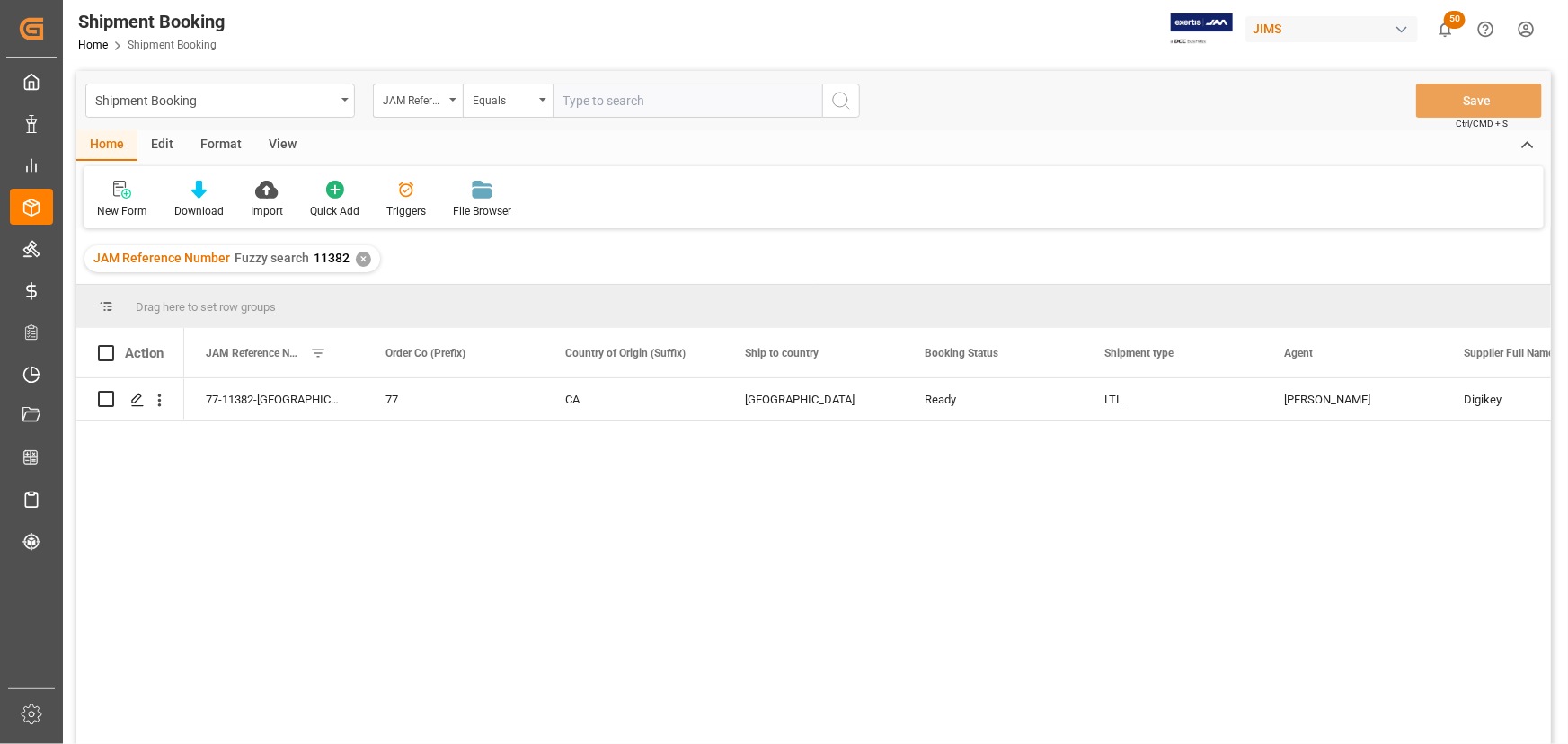
click at [282, 137] on div "View" at bounding box center [283, 145] width 55 height 30
click at [109, 201] on div "Default" at bounding box center [115, 199] width 62 height 40
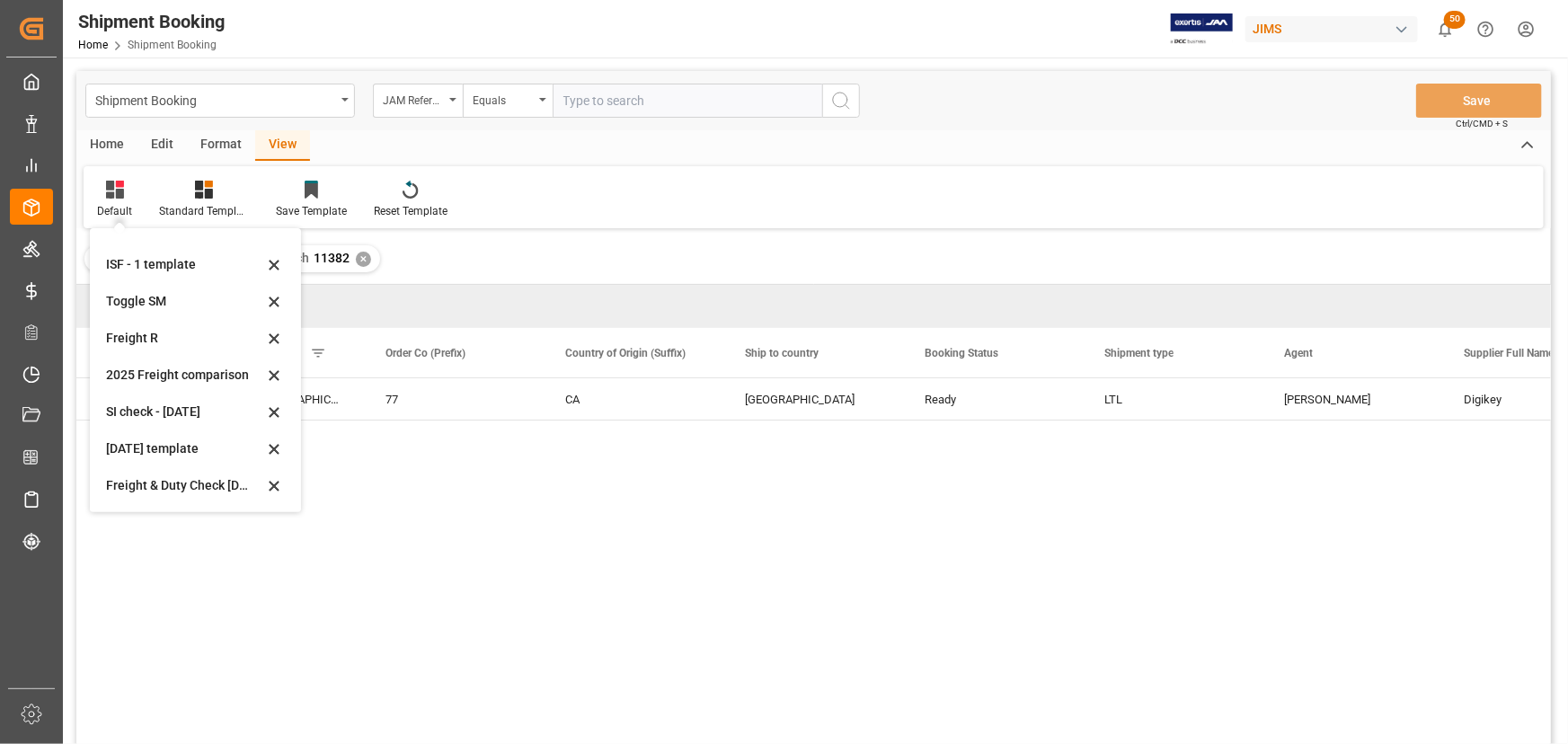
scroll to position [135, 0]
click at [143, 491] on div "Aug 2025 (2)" at bounding box center [184, 487] width 157 height 19
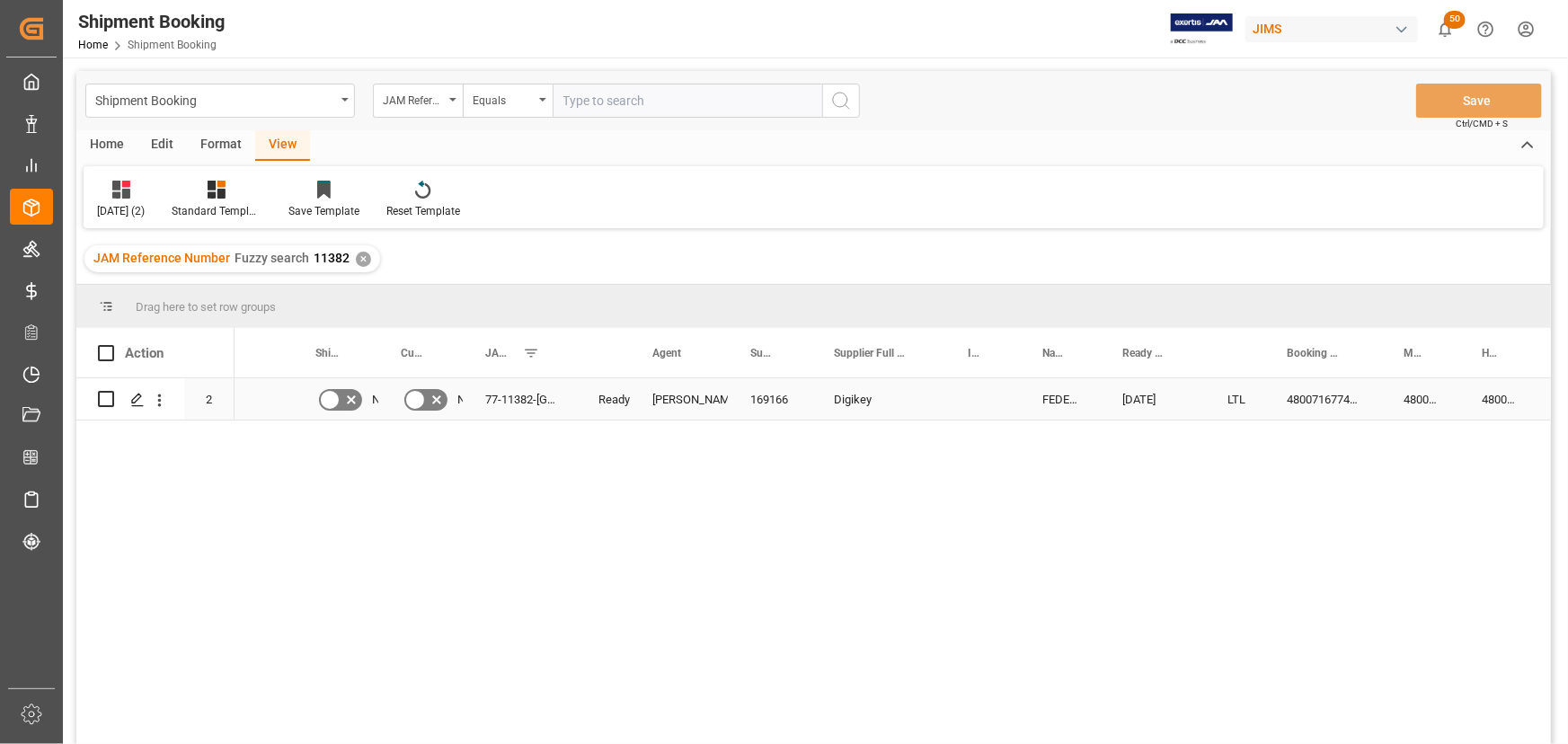
click at [924, 397] on div "Digikey" at bounding box center [879, 399] width 134 height 41
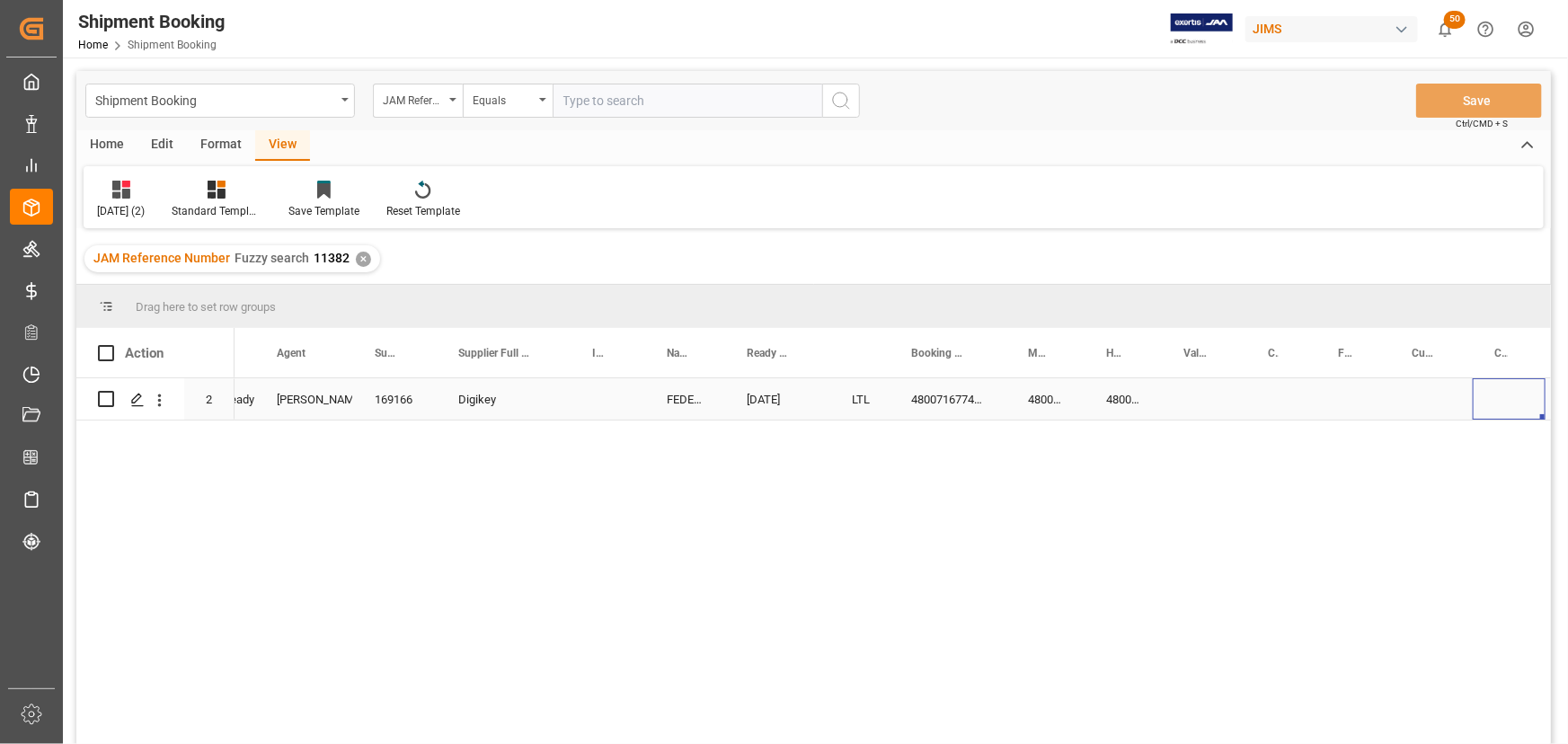
scroll to position [0, 485]
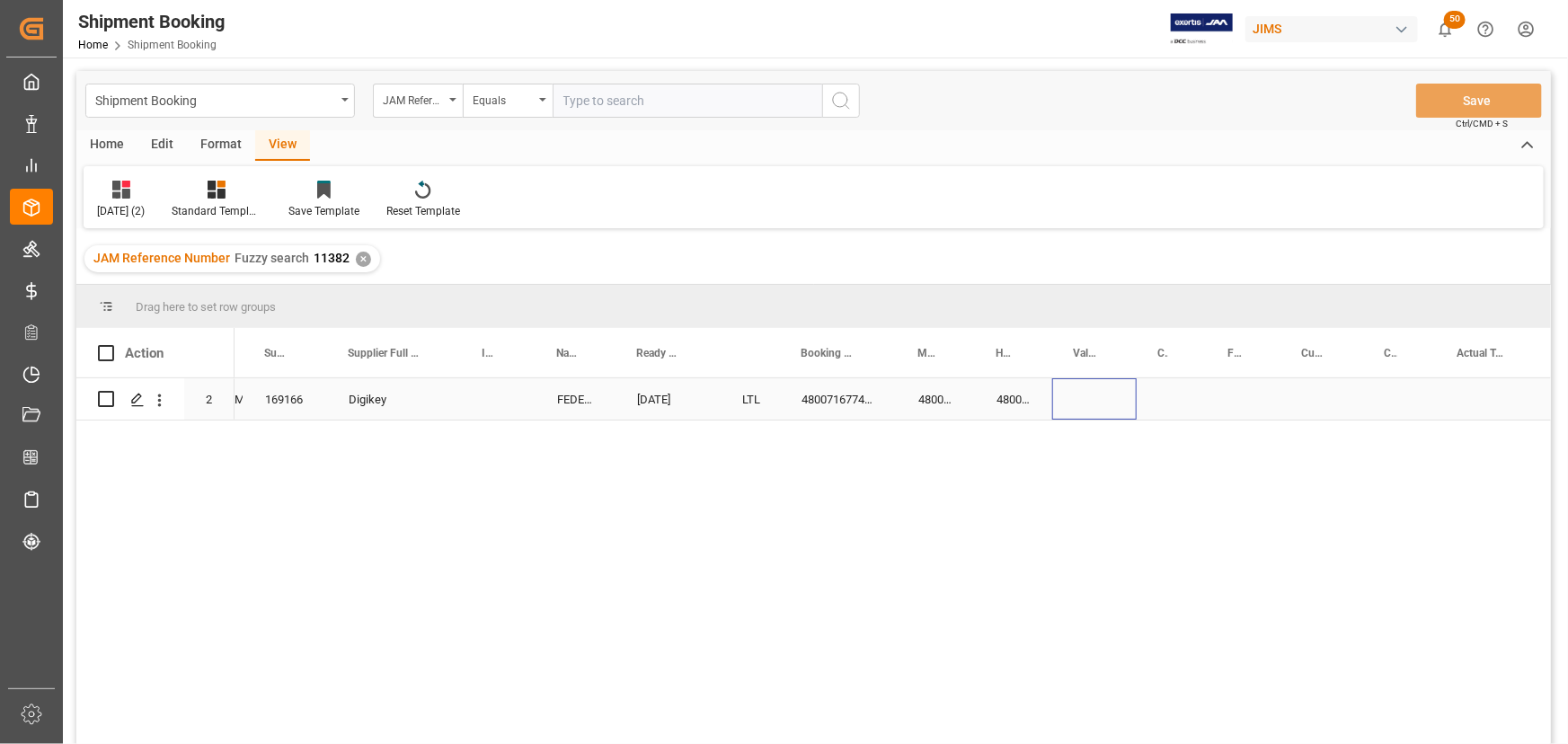
click at [1098, 410] on div "Press SPACE to select this row." at bounding box center [1094, 399] width 85 height 41
click at [1091, 400] on div "Press SPACE to select this row." at bounding box center [1094, 399] width 85 height 41
click at [1091, 400] on input "Press SPACE to select this row." at bounding box center [1094, 409] width 56 height 34
type input "105.18"
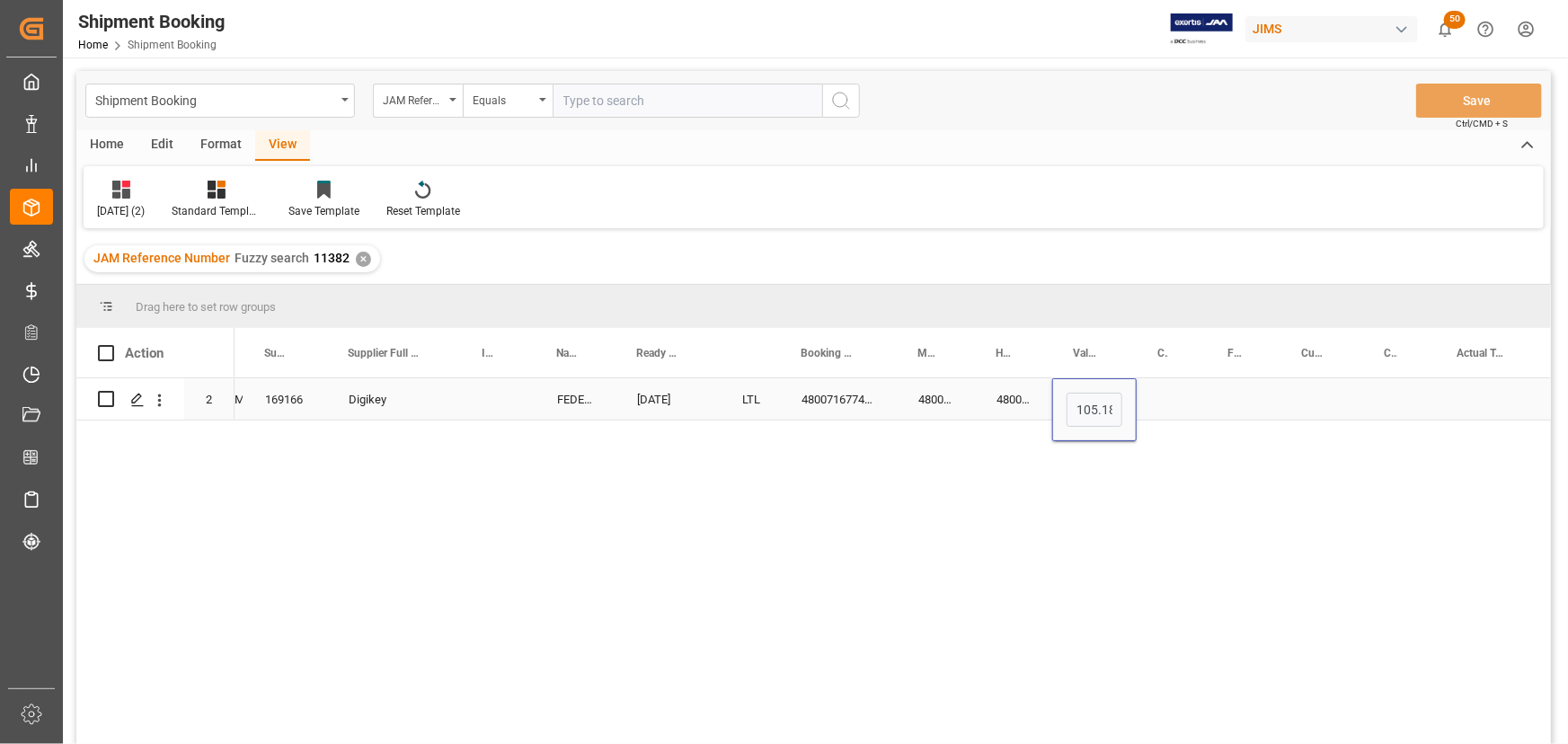
scroll to position [0, 3]
click at [1170, 394] on div "Press SPACE to select this row." at bounding box center [1172, 399] width 70 height 41
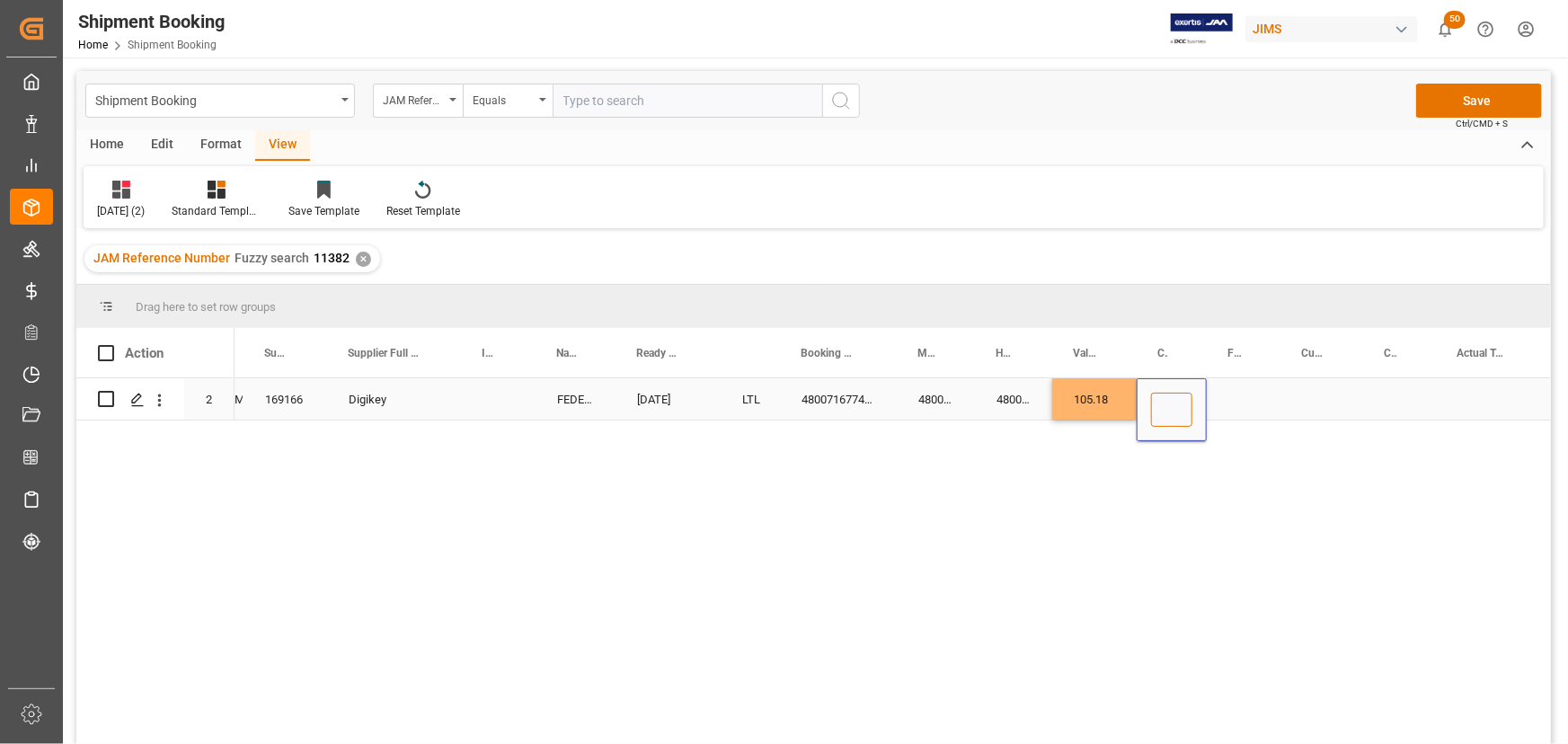
click at [1170, 394] on input "Press SPACE to select this row." at bounding box center [1172, 409] width 41 height 34
type input "CAD"
click at [1251, 403] on div "Press SPACE to select this row." at bounding box center [1244, 399] width 74 height 41
click at [1239, 401] on div "Press SPACE to select this row." at bounding box center [1244, 399] width 74 height 41
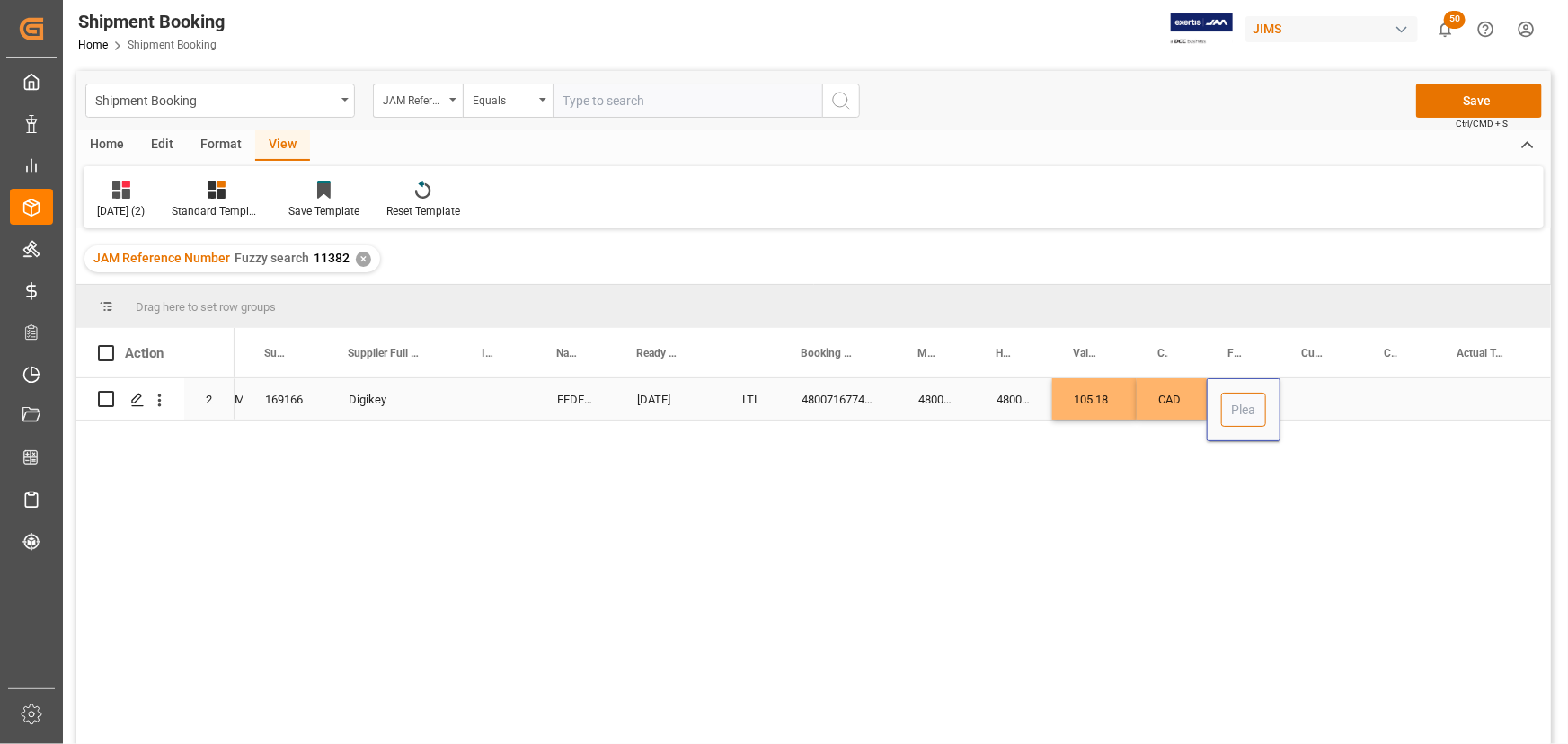
click at [1239, 401] on input "Press SPACE to select this row." at bounding box center [1244, 409] width 45 height 34
type input "8.00"
click at [1314, 383] on div "Press SPACE to select this row." at bounding box center [1321, 399] width 83 height 41
click at [1313, 391] on div "Press SPACE to select this row." at bounding box center [1321, 399] width 83 height 41
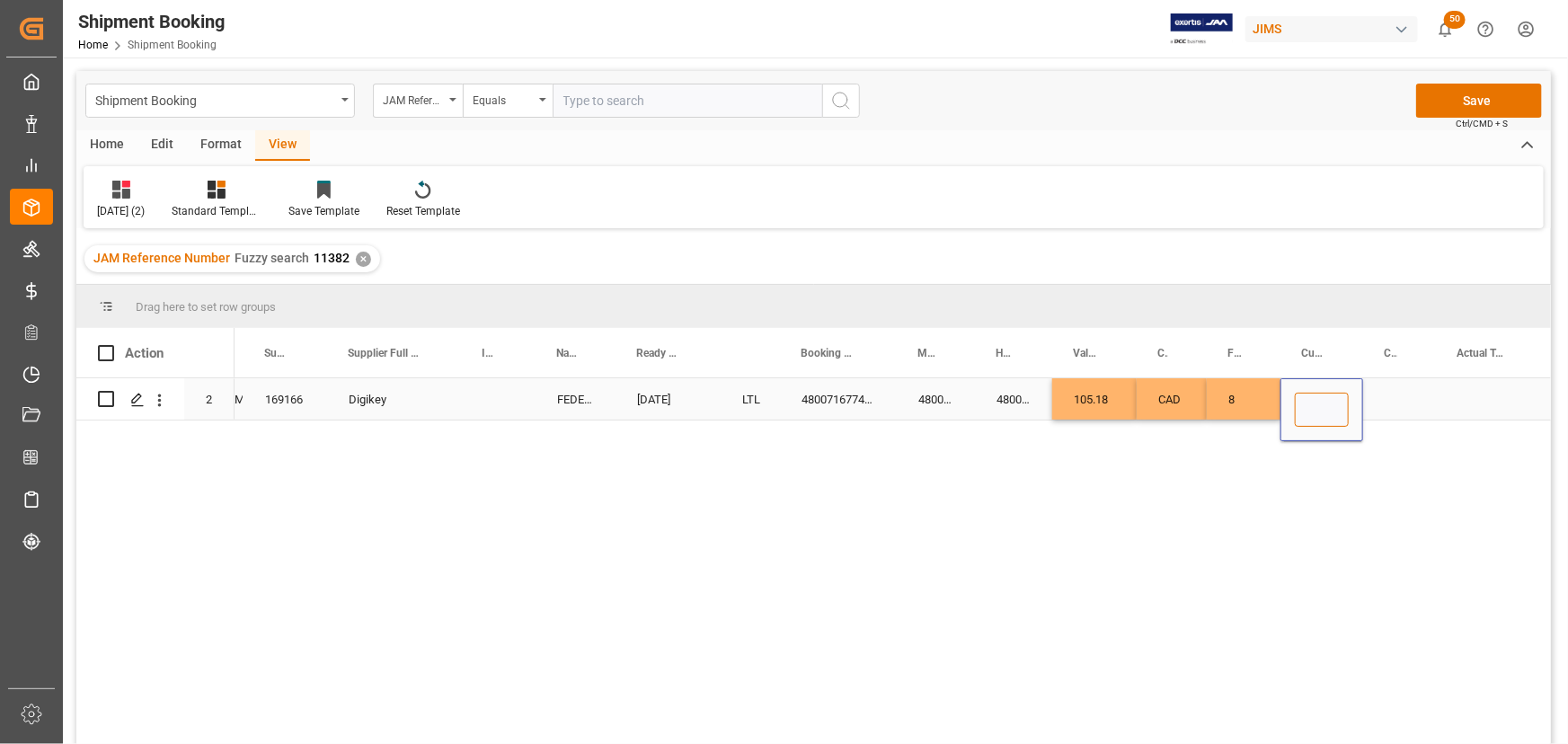
click at [1313, 407] on input "Press SPACE to select this row." at bounding box center [1321, 409] width 54 height 34
type input "CAD"
click at [1368, 389] on div "Press SPACE to select this row." at bounding box center [1399, 399] width 73 height 41
click at [1492, 394] on div "Press SPACE to select this row." at bounding box center [1491, 399] width 110 height 41
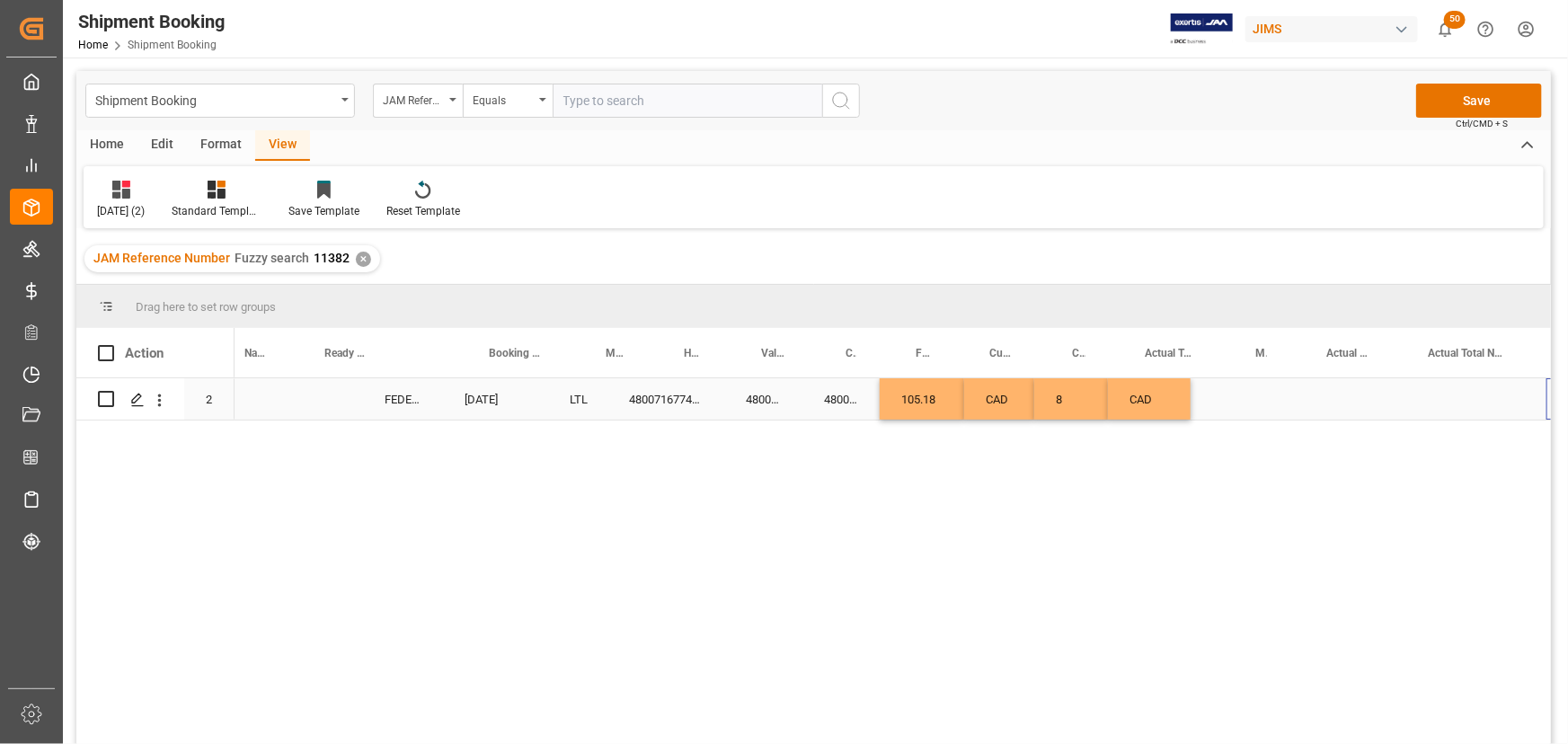
scroll to position [0, 798]
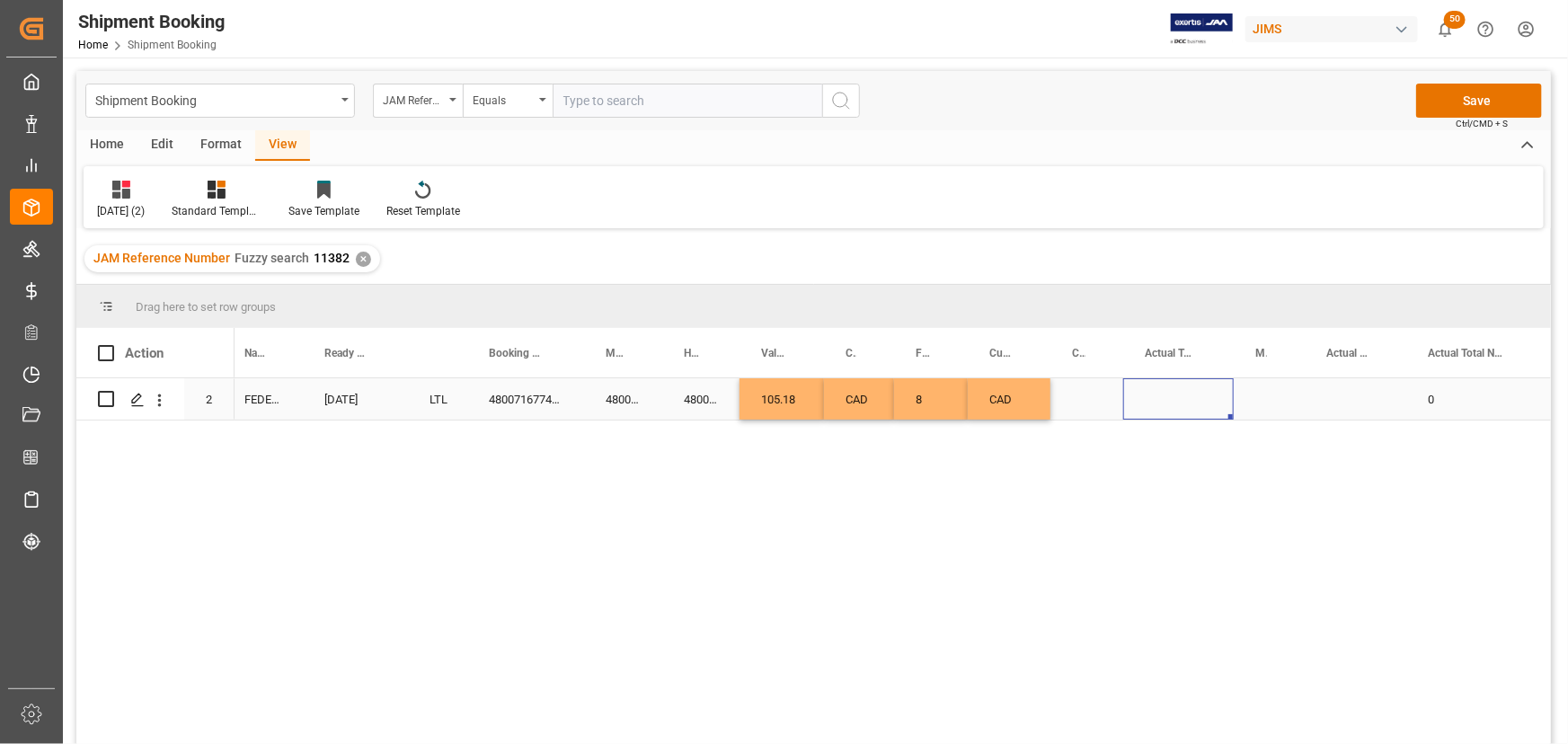
click at [1157, 385] on div "Press SPACE to select this row." at bounding box center [1178, 399] width 110 height 41
click at [1184, 408] on input "Press SPACE to select this row." at bounding box center [1179, 409] width 82 height 34
type input "1"
click at [1254, 404] on div "Press SPACE to select this row." at bounding box center [1268, 399] width 71 height 41
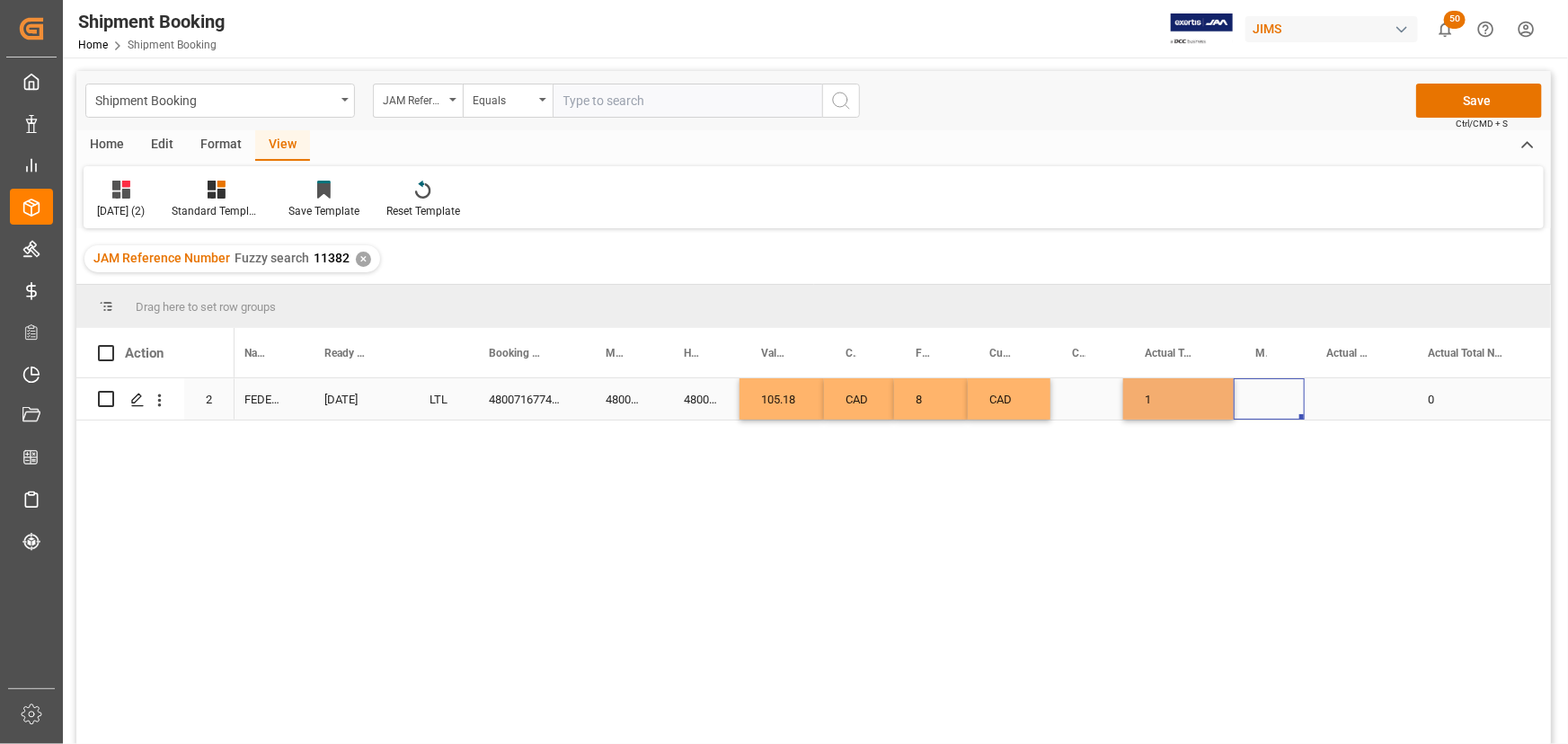
click at [1266, 398] on div "Press SPACE to select this row." at bounding box center [1268, 399] width 71 height 41
click at [1272, 412] on polyline "open menu" at bounding box center [1271, 411] width 11 height 6
click at [1274, 459] on div "KG" at bounding box center [1268, 460] width 40 height 62
type input "KG"
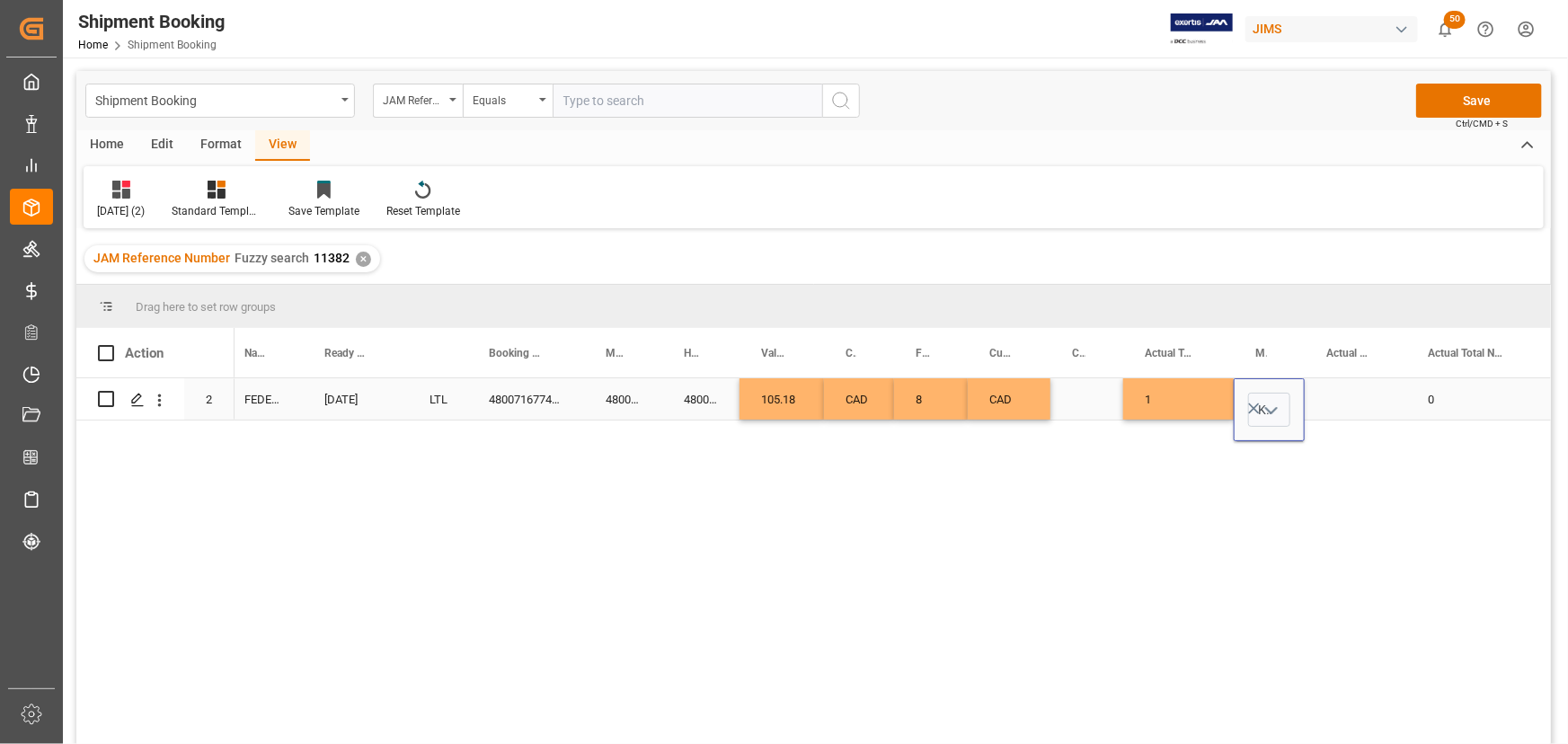
click at [1347, 396] on div "Press SPACE to select this row." at bounding box center [1355, 399] width 101 height 41
click at [1347, 397] on input "Press SPACE to select this row." at bounding box center [1355, 409] width 73 height 34
type input "1"
click at [611, 394] on div "480071677410" at bounding box center [623, 399] width 78 height 41
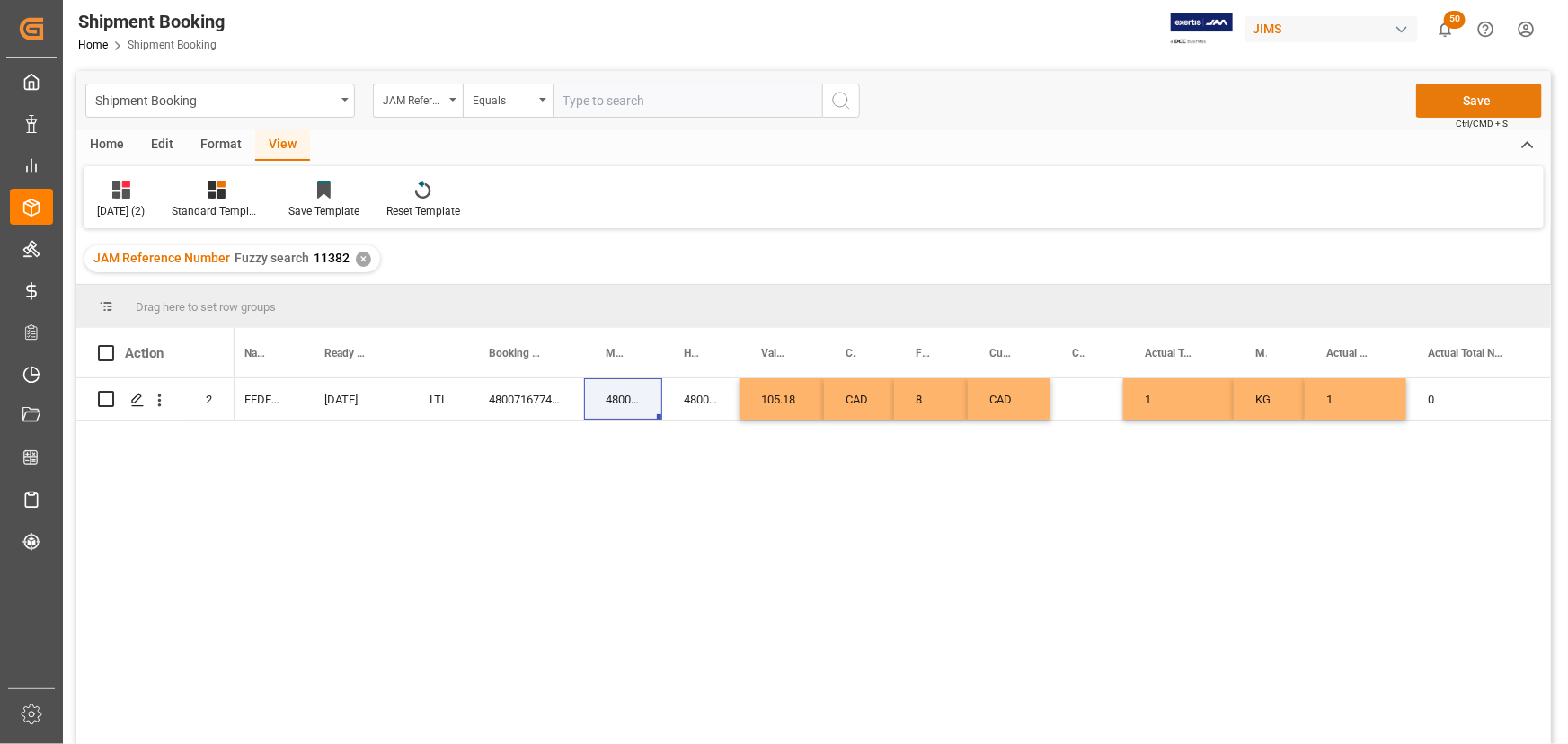
click at [1483, 88] on button "Save" at bounding box center [1478, 100] width 126 height 34
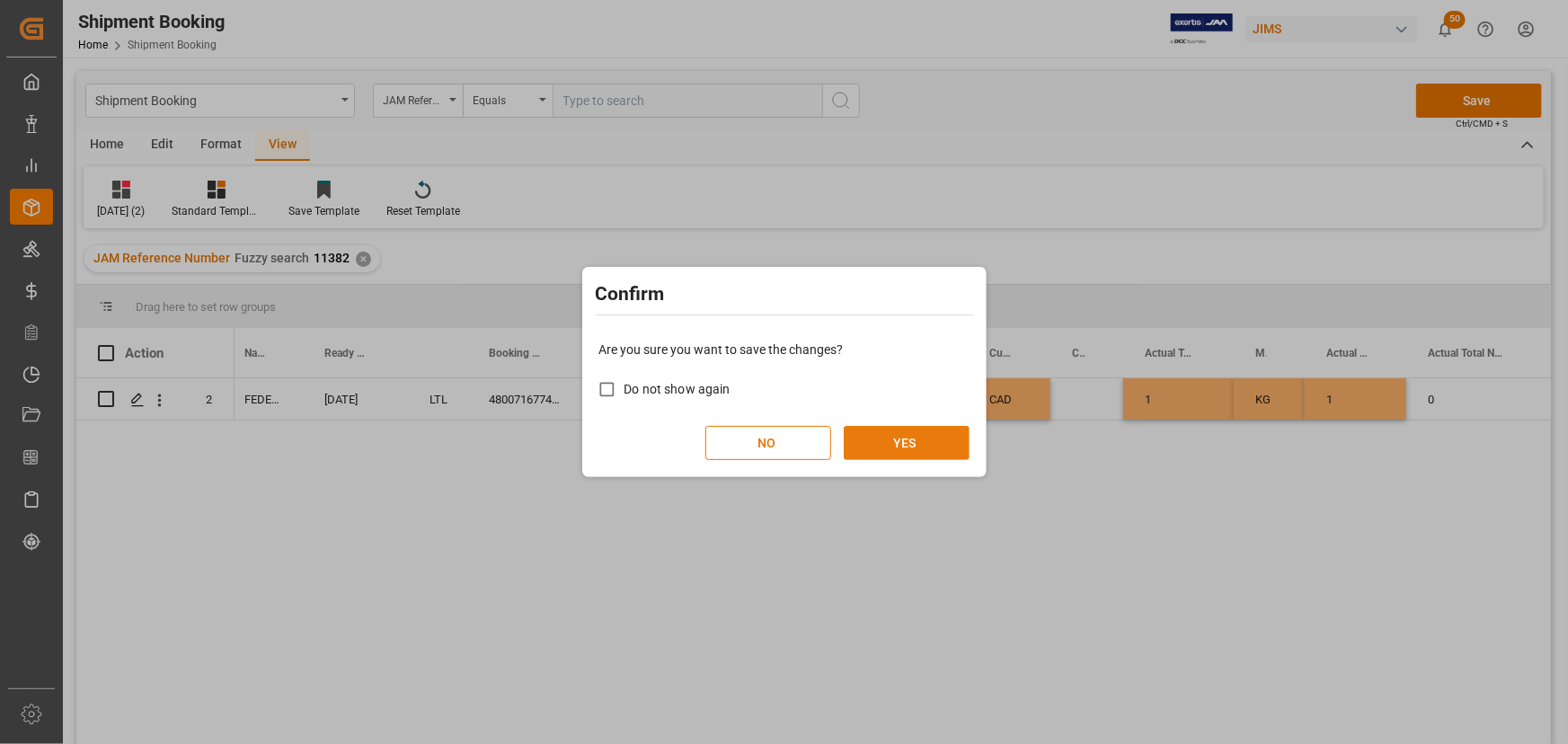
click at [880, 445] on button "YES" at bounding box center [906, 443] width 126 height 34
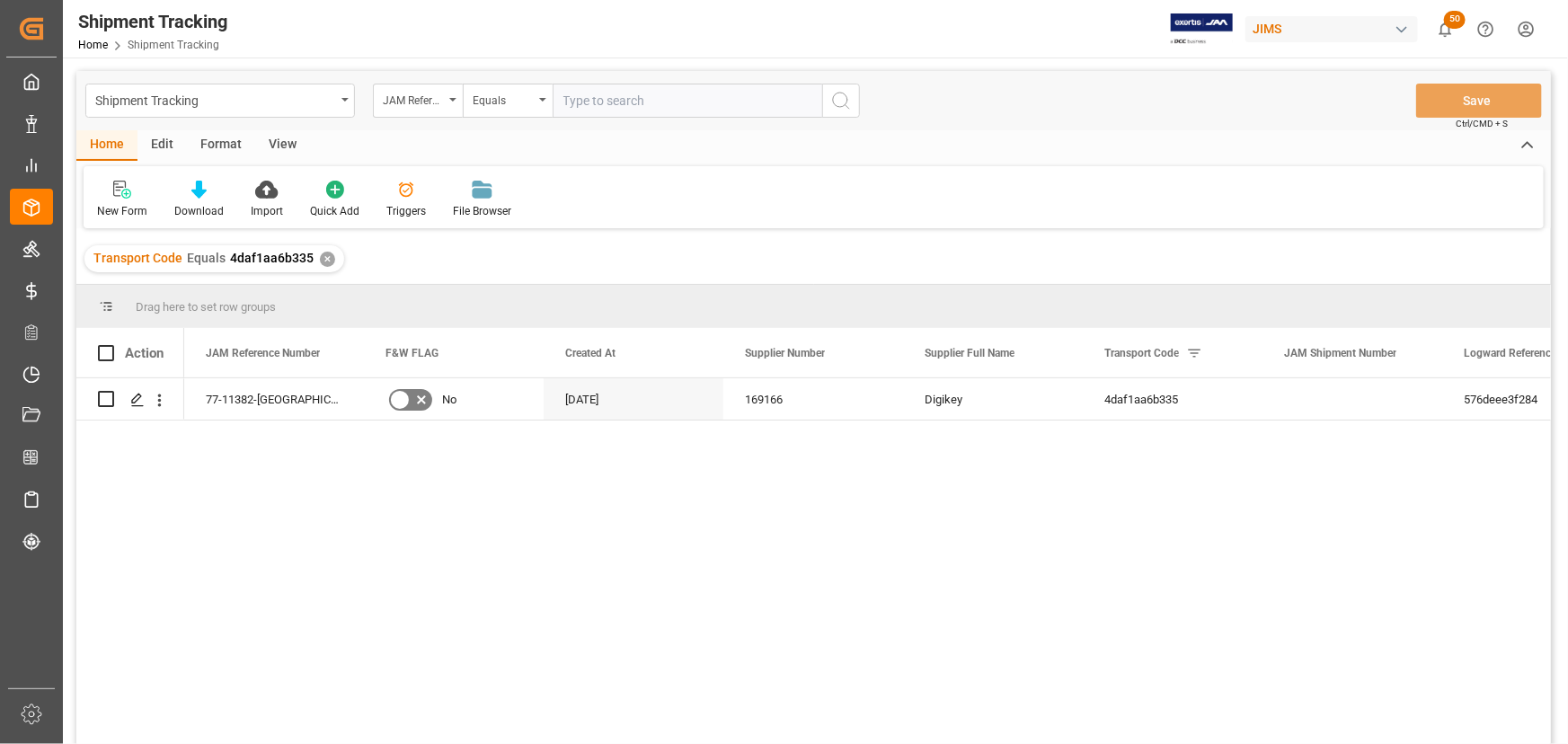
click at [279, 138] on div "View" at bounding box center [283, 145] width 55 height 30
click at [119, 206] on div "Default" at bounding box center [114, 211] width 35 height 17
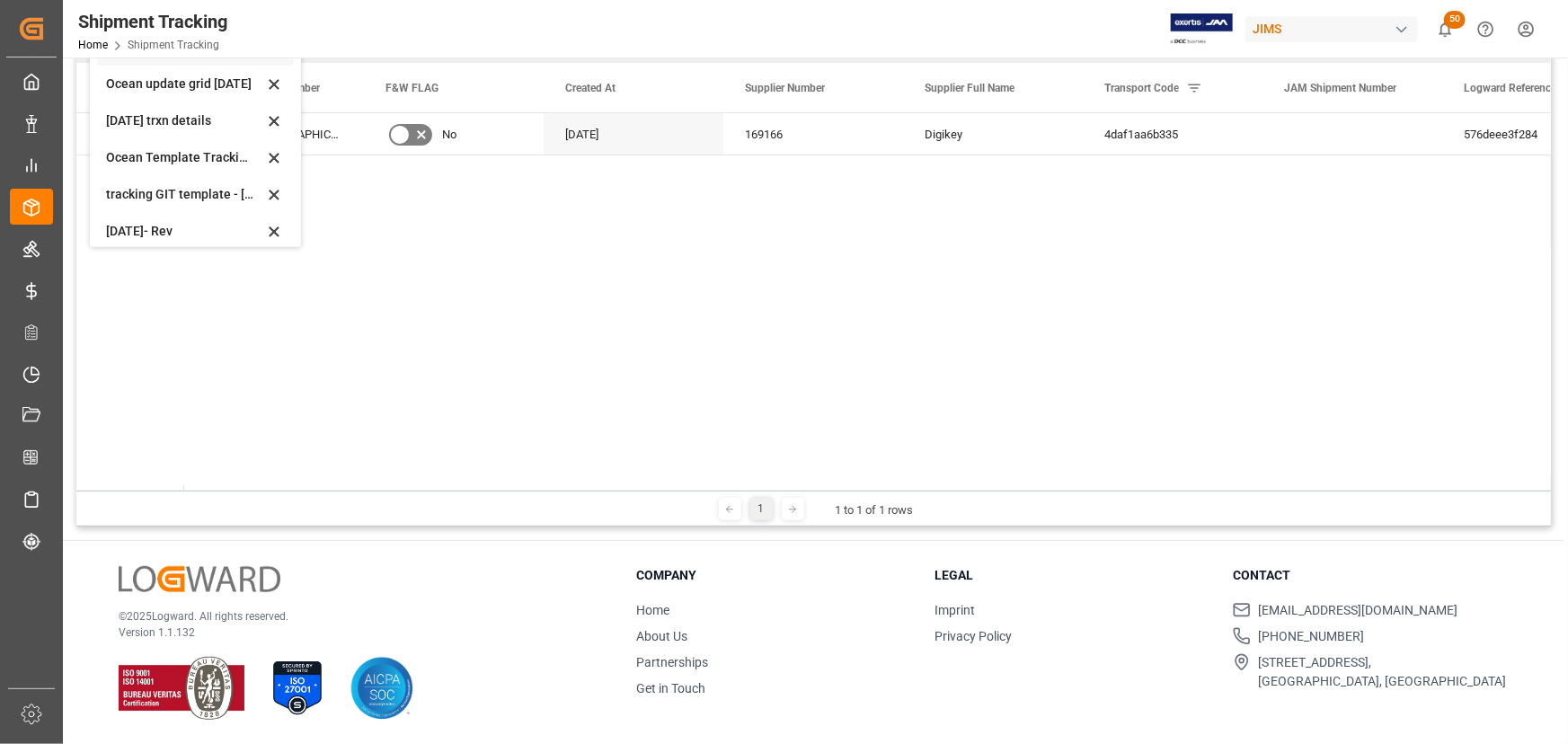
scroll to position [172, 0]
click at [153, 220] on div "Oct 2025- Rev" at bounding box center [184, 221] width 157 height 19
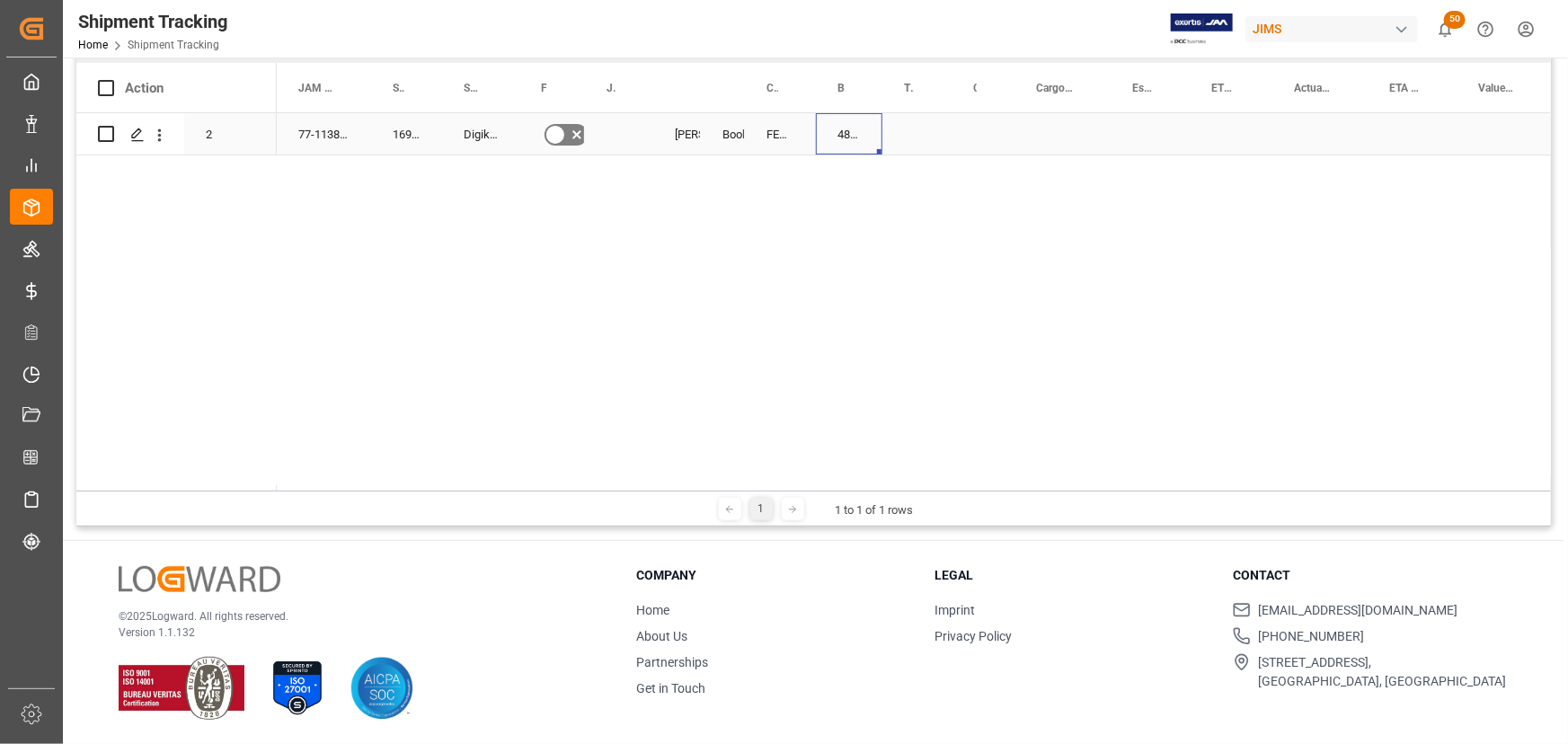
click at [847, 137] on div "480071677410" at bounding box center [849, 134] width 66 height 41
drag, startPoint x: 880, startPoint y: 153, endPoint x: 906, endPoint y: 151, distance: 26.1
click at [993, 130] on div "Press SPACE to select this row." at bounding box center [983, 134] width 62 height 41
click at [976, 134] on div "Press SPACE to select this row." at bounding box center [983, 134] width 62 height 41
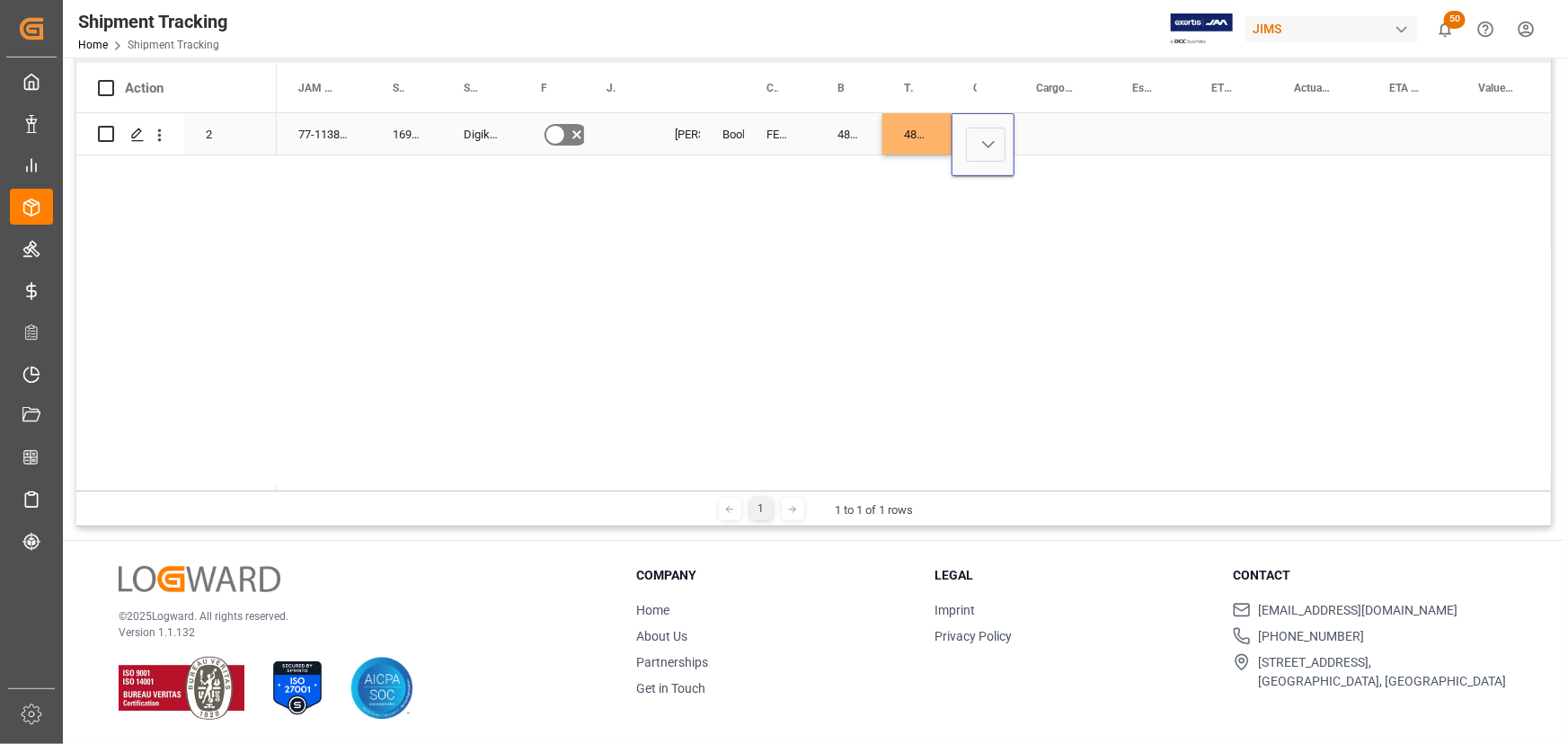
click at [994, 143] on button "Select" at bounding box center [985, 144] width 40 height 34
click at [978, 425] on div "LTL" at bounding box center [990, 433] width 28 height 18
click at [1066, 141] on div "Press SPACE to select this row." at bounding box center [1063, 134] width 97 height 41
click at [1055, 130] on div "Press SPACE to select this row." at bounding box center [1063, 134] width 97 height 41
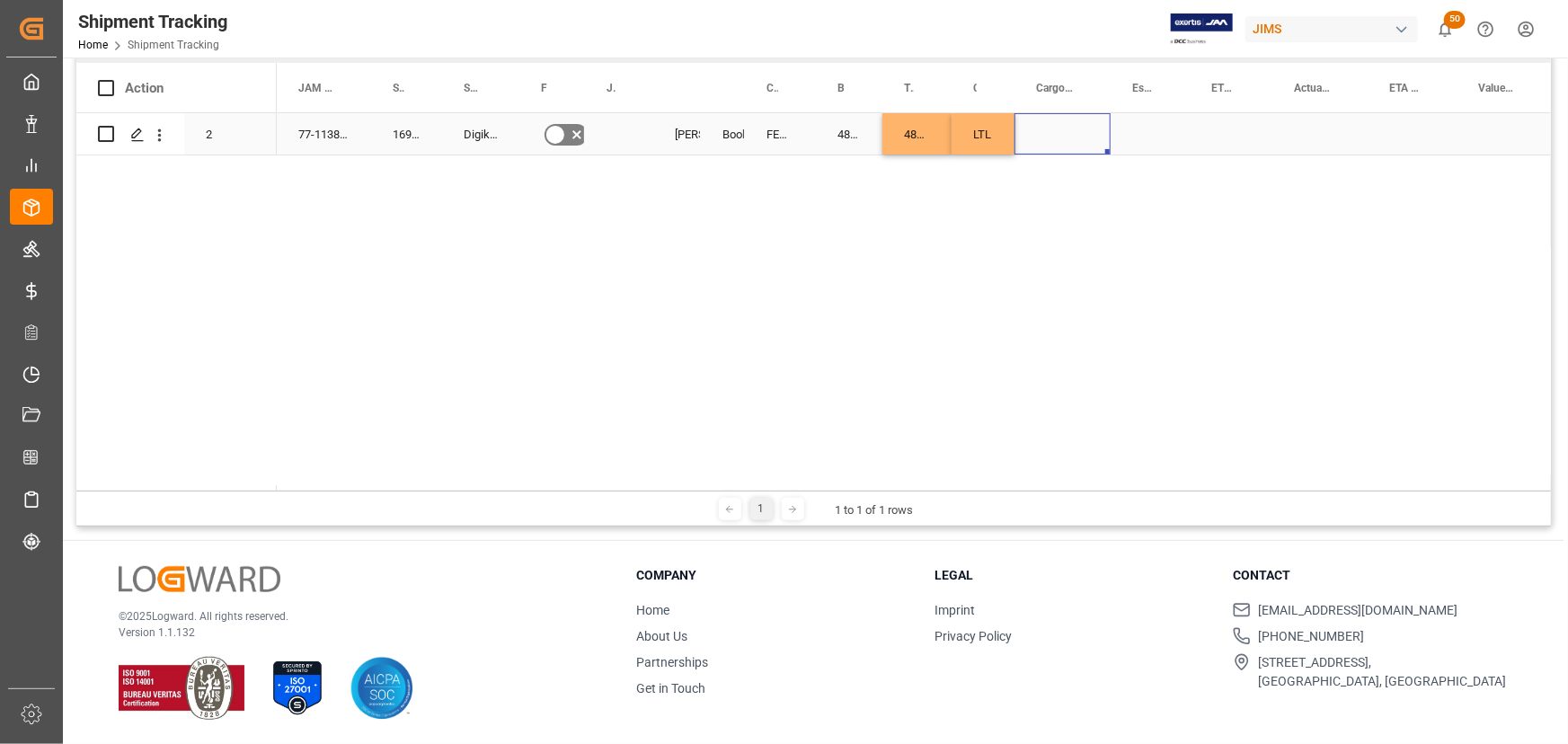
click at [1055, 130] on div "Press SPACE to select this row." at bounding box center [1063, 134] width 97 height 41
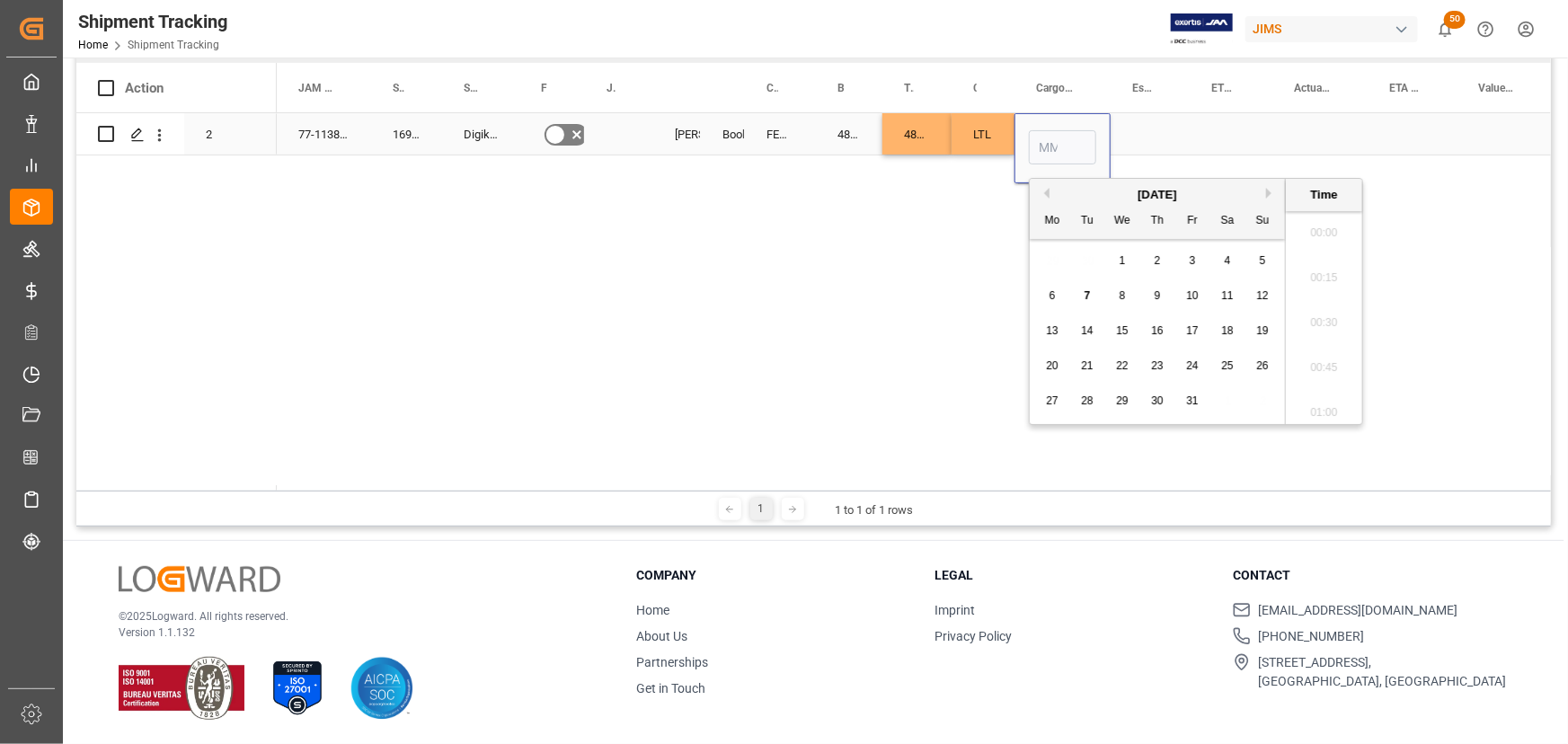
scroll to position [1711, 0]
click at [1091, 290] on div "7" at bounding box center [1087, 296] width 22 height 21
type input "10-07-2025 00:00"
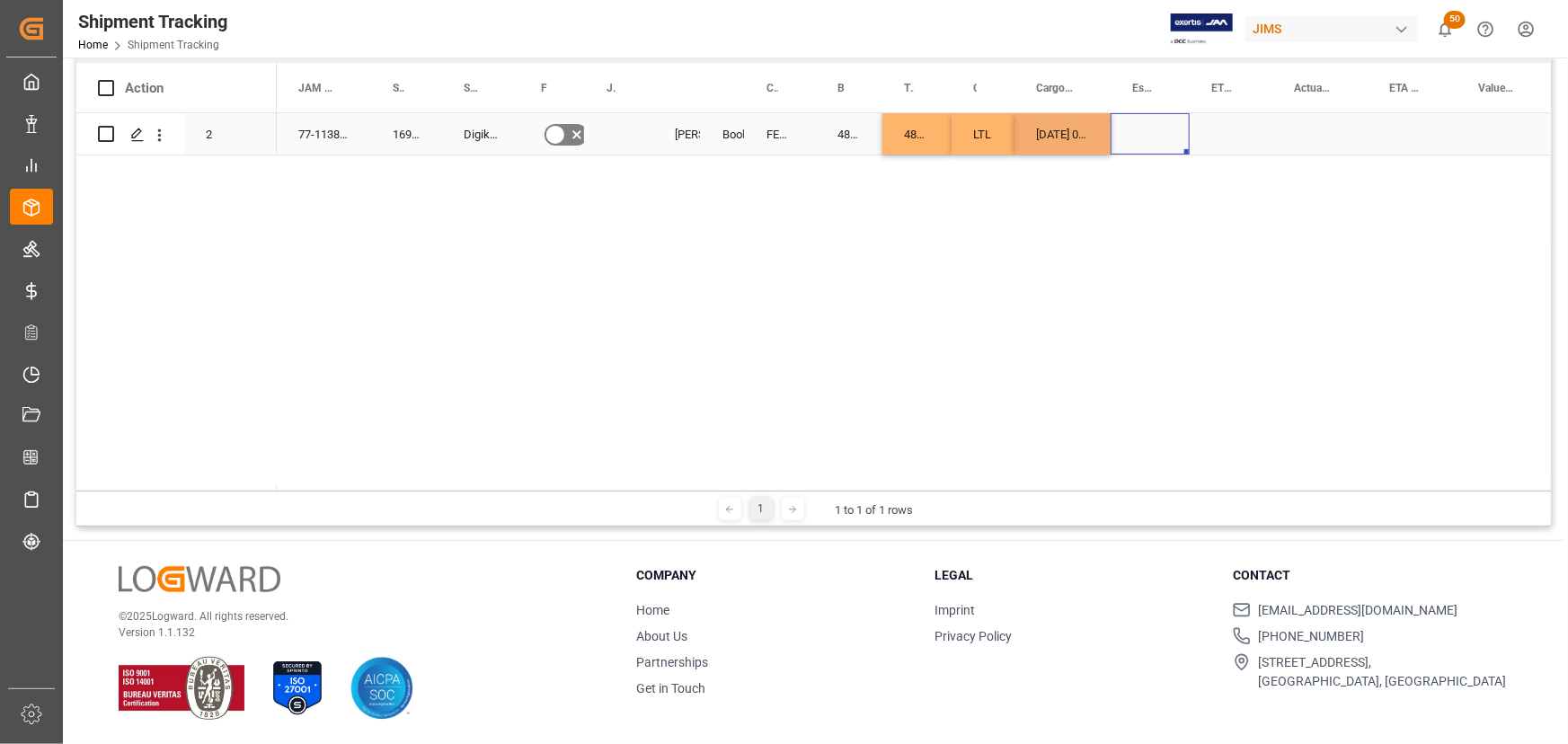
click at [1170, 121] on div "Press SPACE to select this row." at bounding box center [1149, 134] width 79 height 41
click at [1080, 141] on div "10-07-2025 00:00:00" at bounding box center [1063, 134] width 97 height 41
drag, startPoint x: 1106, startPoint y: 147, endPoint x: 1317, endPoint y: 143, distance: 211.0
click at [1066, 204] on div "77-11382-CA 169166 Digikey No Shyamala Mantha Booking FEDEX INTERNATIONAL ECONO…" at bounding box center [914, 301] width 1274 height 377
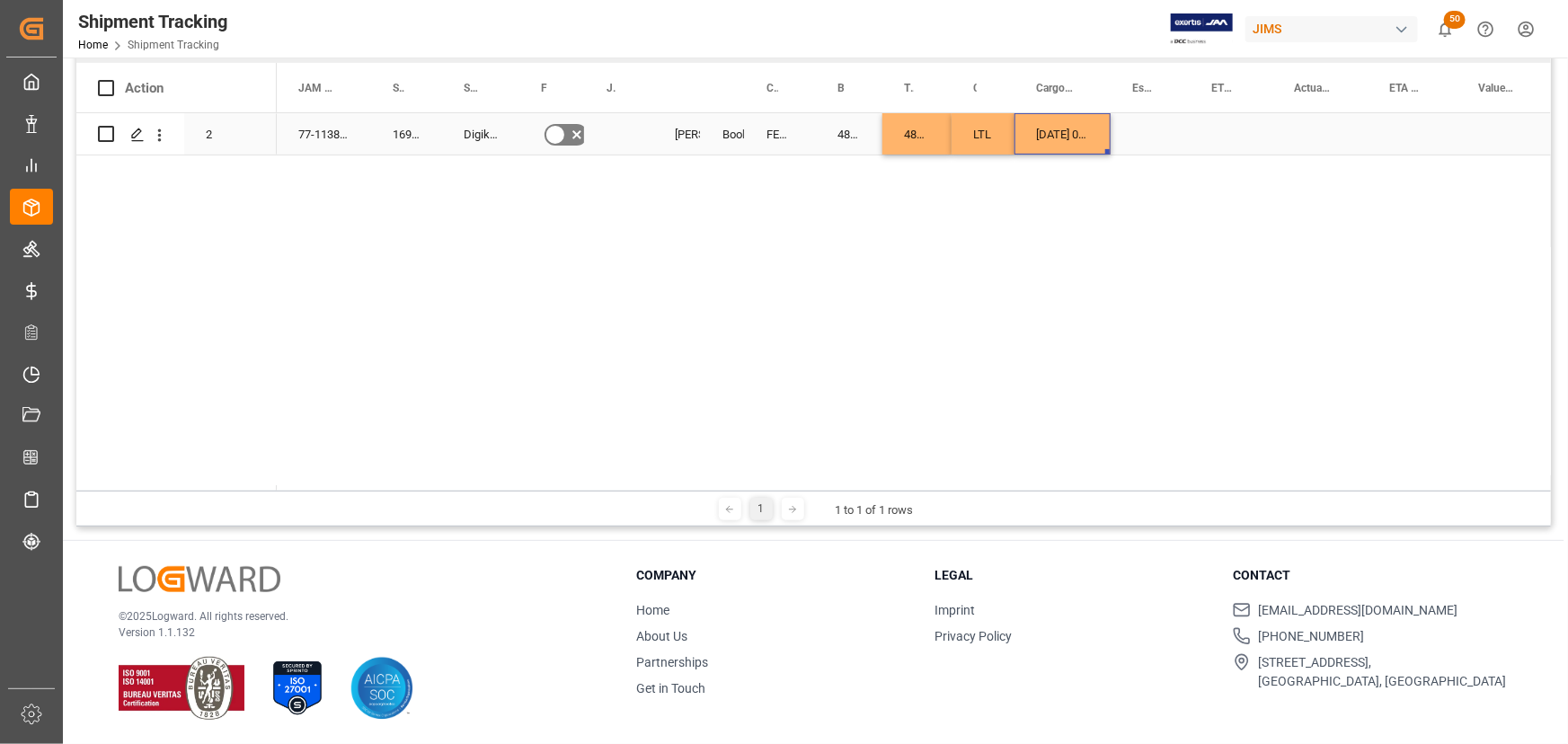
click at [1052, 136] on div "10-07-2025 00:00:00" at bounding box center [1063, 134] width 97 height 41
drag, startPoint x: 1106, startPoint y: 150, endPoint x: 1272, endPoint y: 143, distance: 166.1
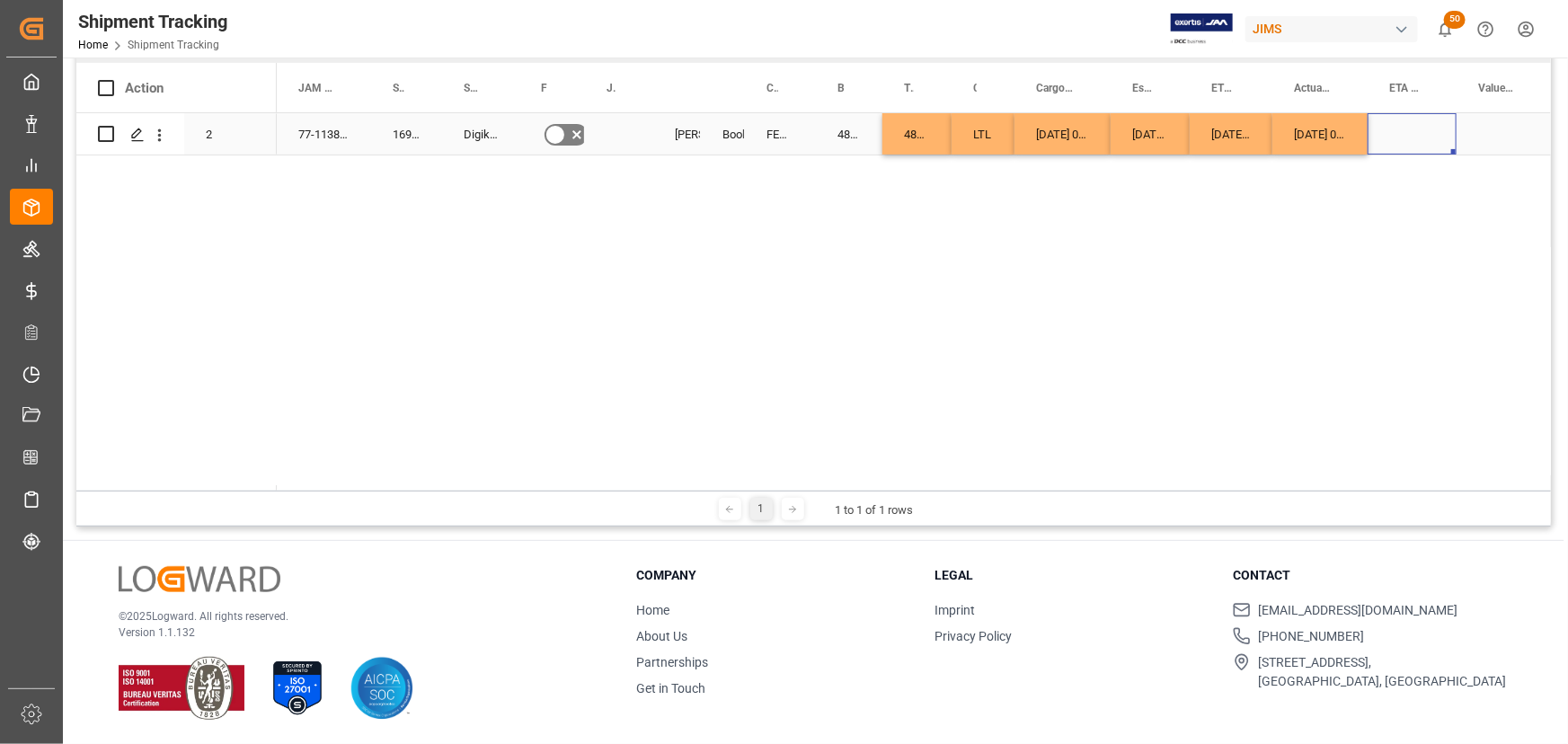
click at [1384, 132] on div "Press SPACE to select this row." at bounding box center [1412, 134] width 89 height 41
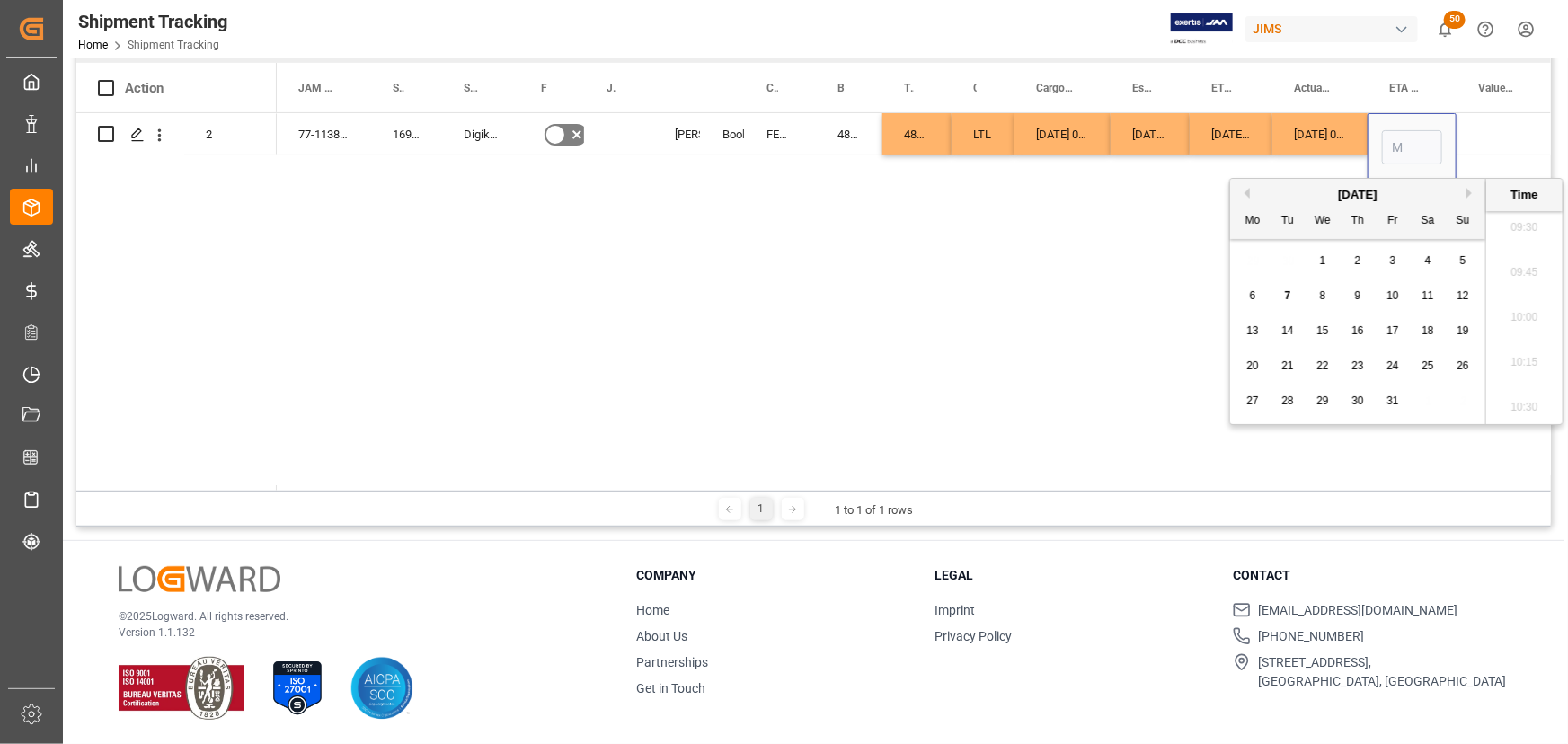
click at [1321, 299] on span "8" at bounding box center [1323, 295] width 6 height 13
type input "10-08-2025 00:00"
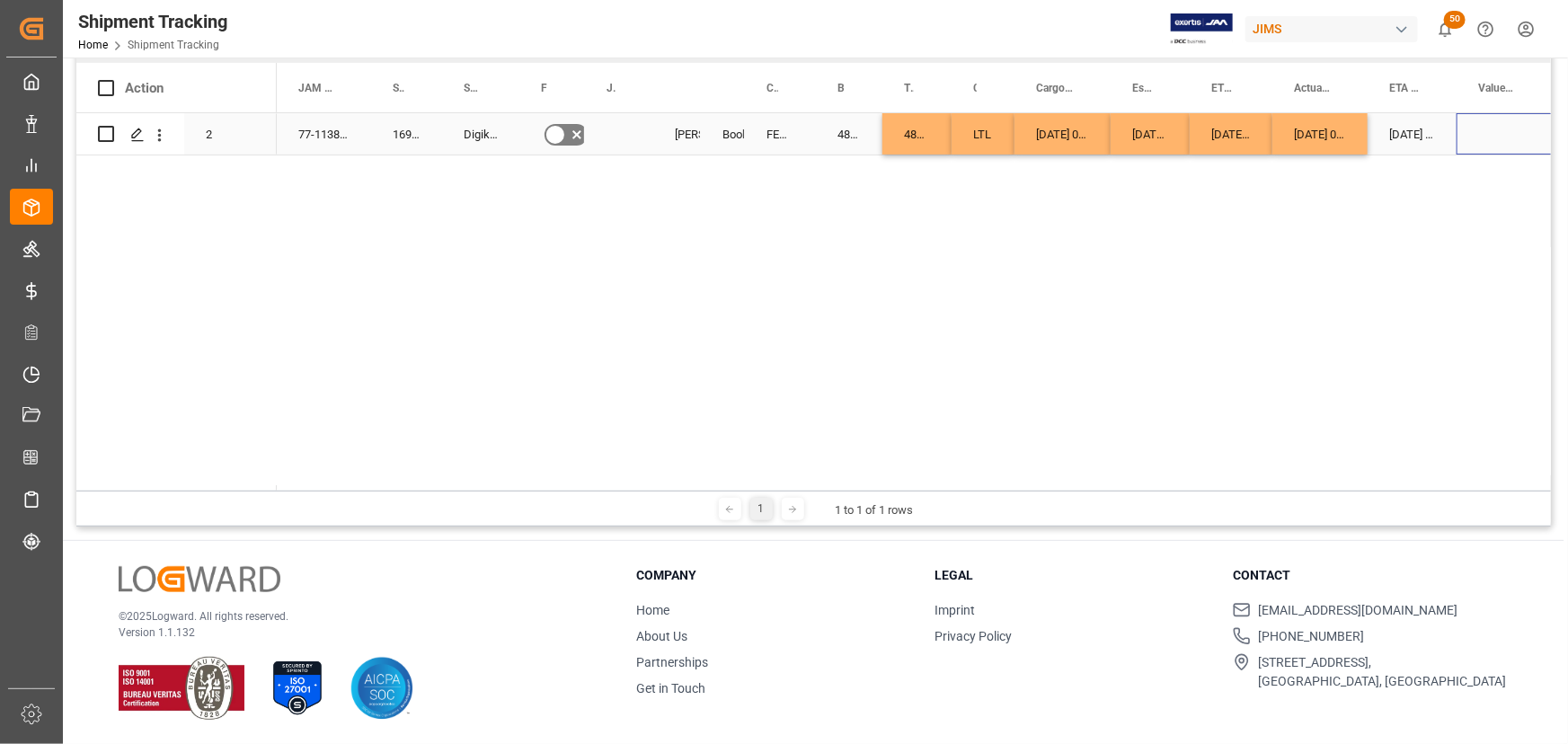
click at [1500, 126] on div "Press SPACE to select this row." at bounding box center [1505, 134] width 97 height 41
click at [970, 137] on div "LTL" at bounding box center [983, 134] width 62 height 41
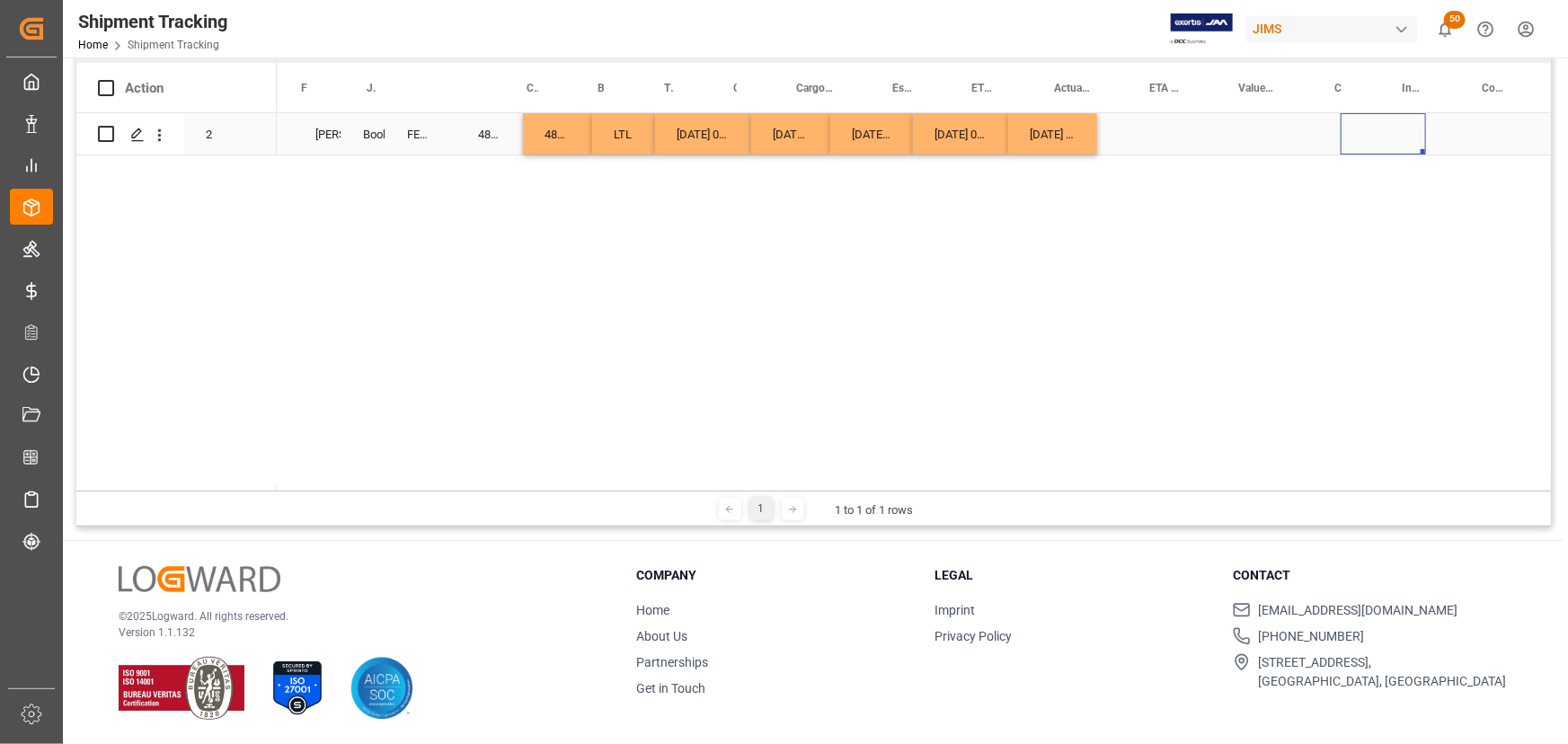
scroll to position [0, 359]
click at [1116, 127] on div "Press SPACE to select this row." at bounding box center [1146, 134] width 97 height 41
click at [1117, 127] on div "Press SPACE to select this row." at bounding box center [1146, 134] width 97 height 41
type input "105.18"
click at [1224, 122] on div "Press SPACE to select this row." at bounding box center [1226, 134] width 67 height 41
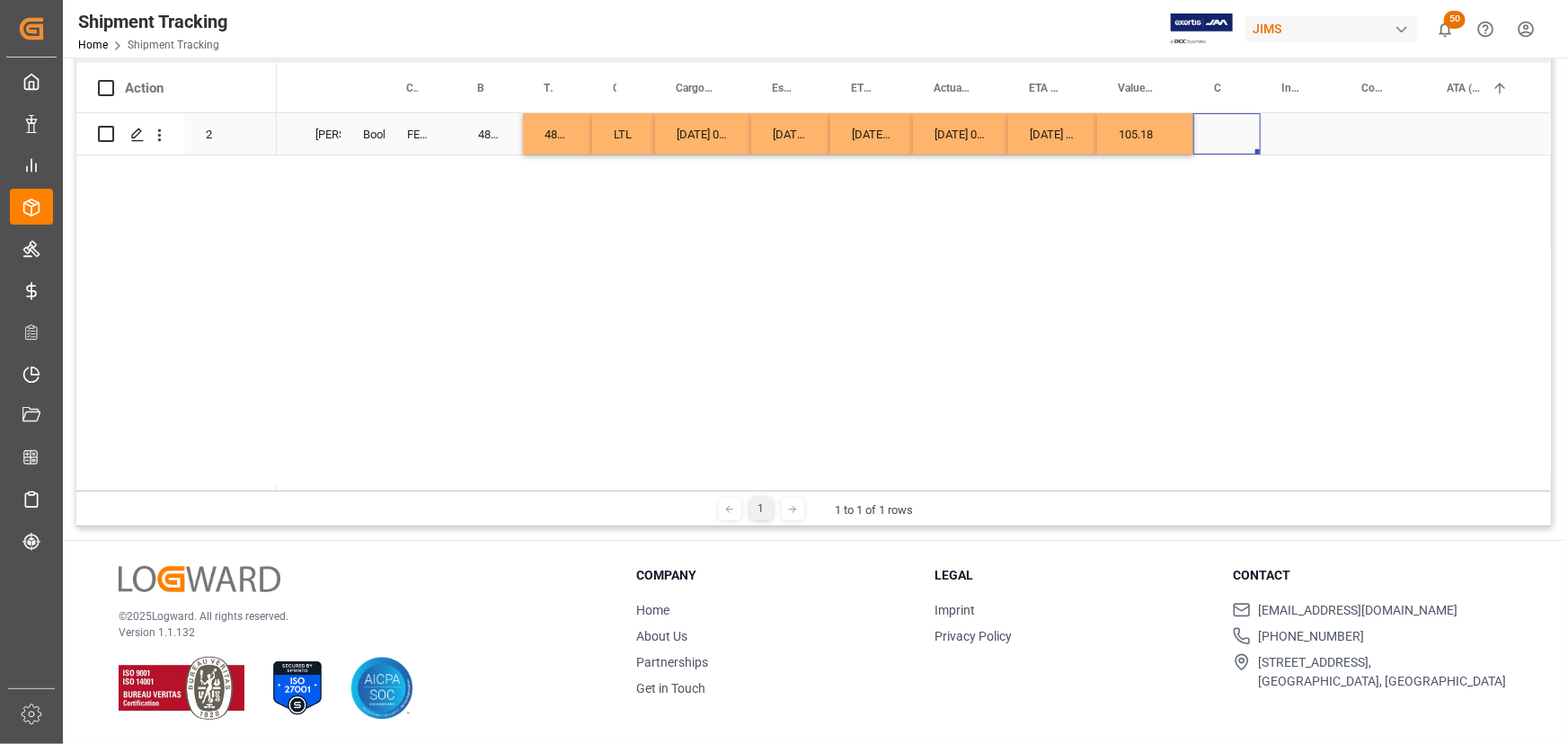
click at [1222, 137] on div "Press SPACE to select this row." at bounding box center [1226, 134] width 67 height 41
click at [1224, 139] on input "Press SPACE to select this row." at bounding box center [1227, 144] width 39 height 34
type input "CAD"
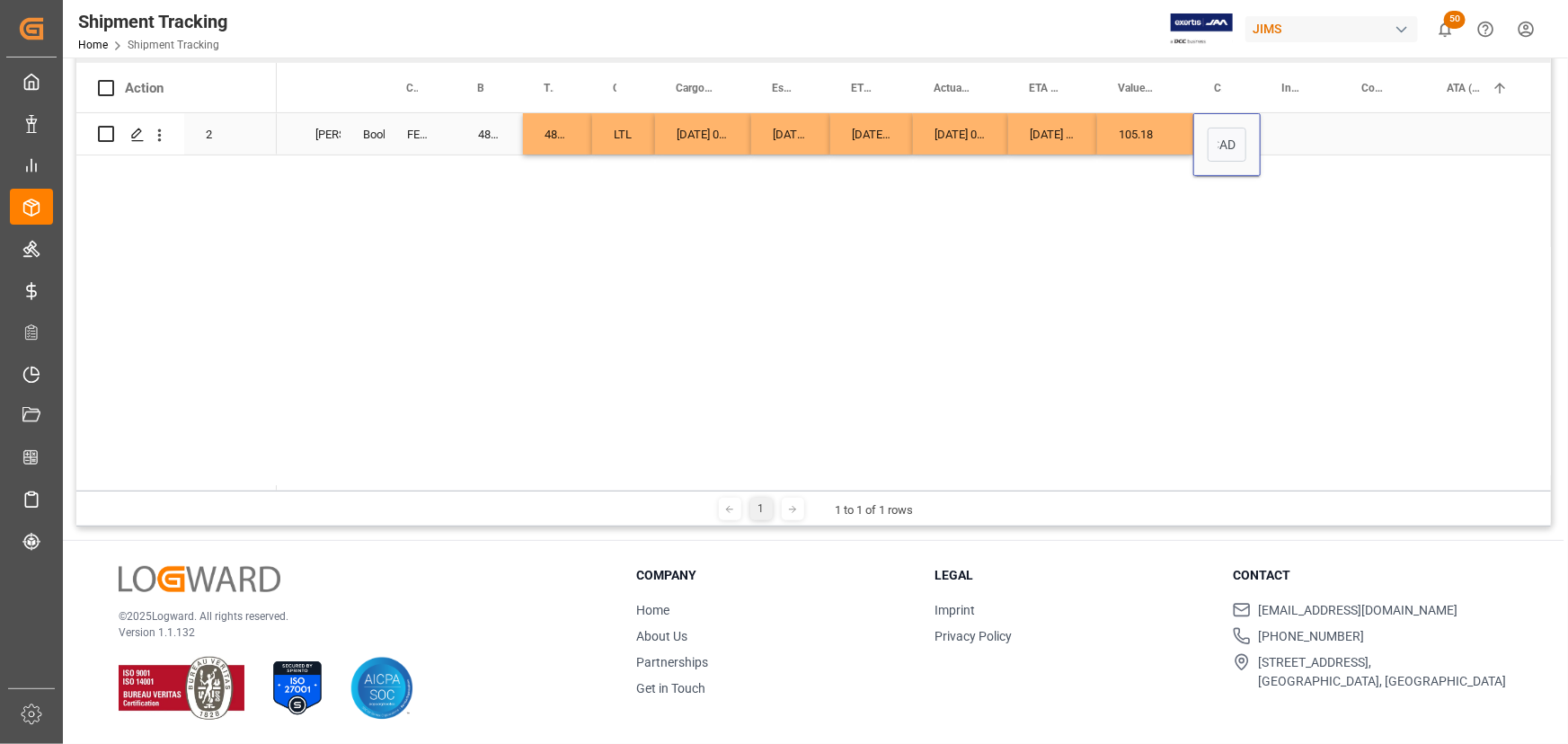
click at [1291, 131] on div "Press SPACE to select this row." at bounding box center [1301, 134] width 80 height 41
click at [1370, 134] on div "Press SPACE to select this row." at bounding box center [1383, 134] width 85 height 41
click at [1370, 135] on input "Press SPACE to select this row." at bounding box center [1384, 144] width 57 height 34
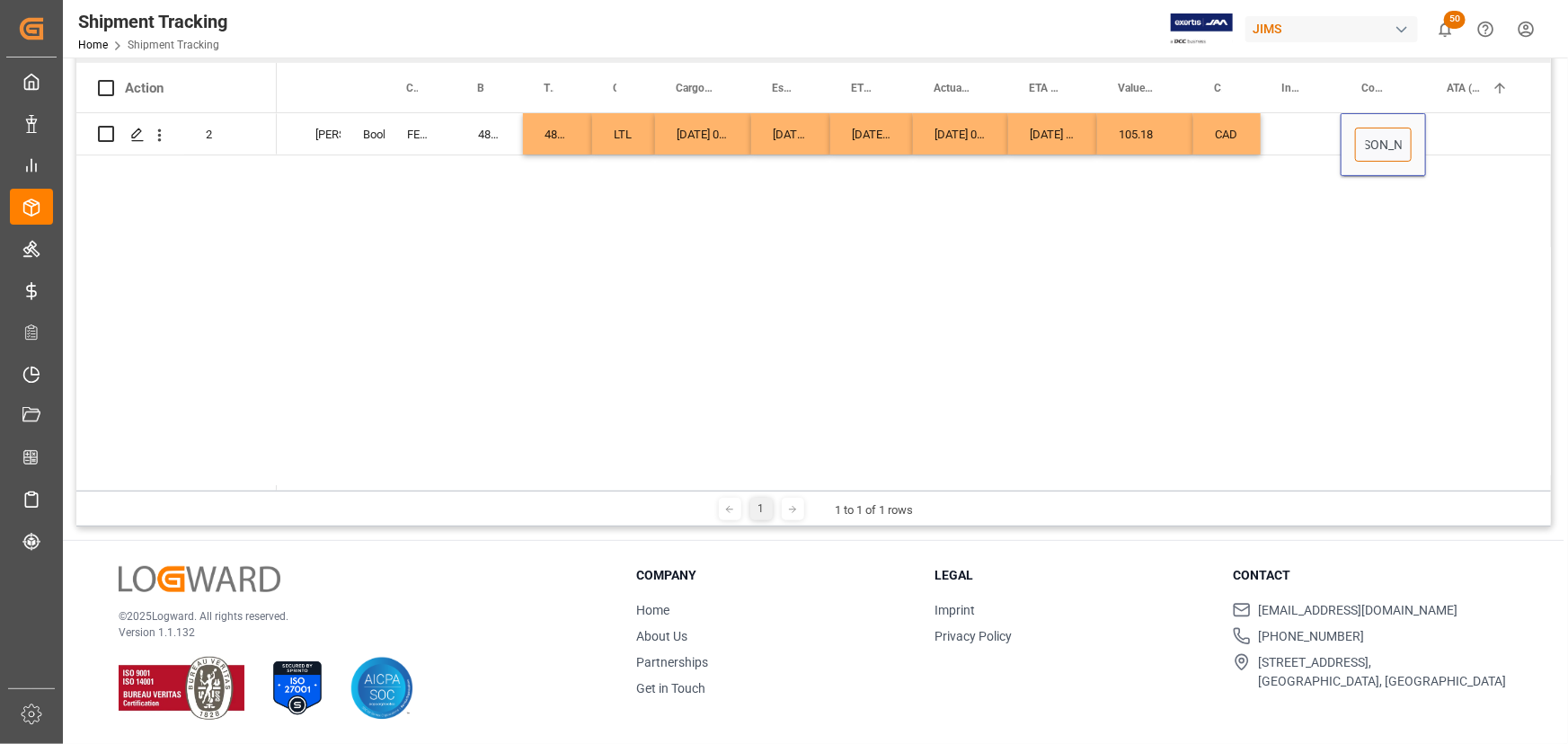
type input "Incoterm: DDP Baie d'urfe Attn: Jennifer Shi"
click at [1279, 133] on div "Press SPACE to select this row." at bounding box center [1301, 134] width 80 height 41
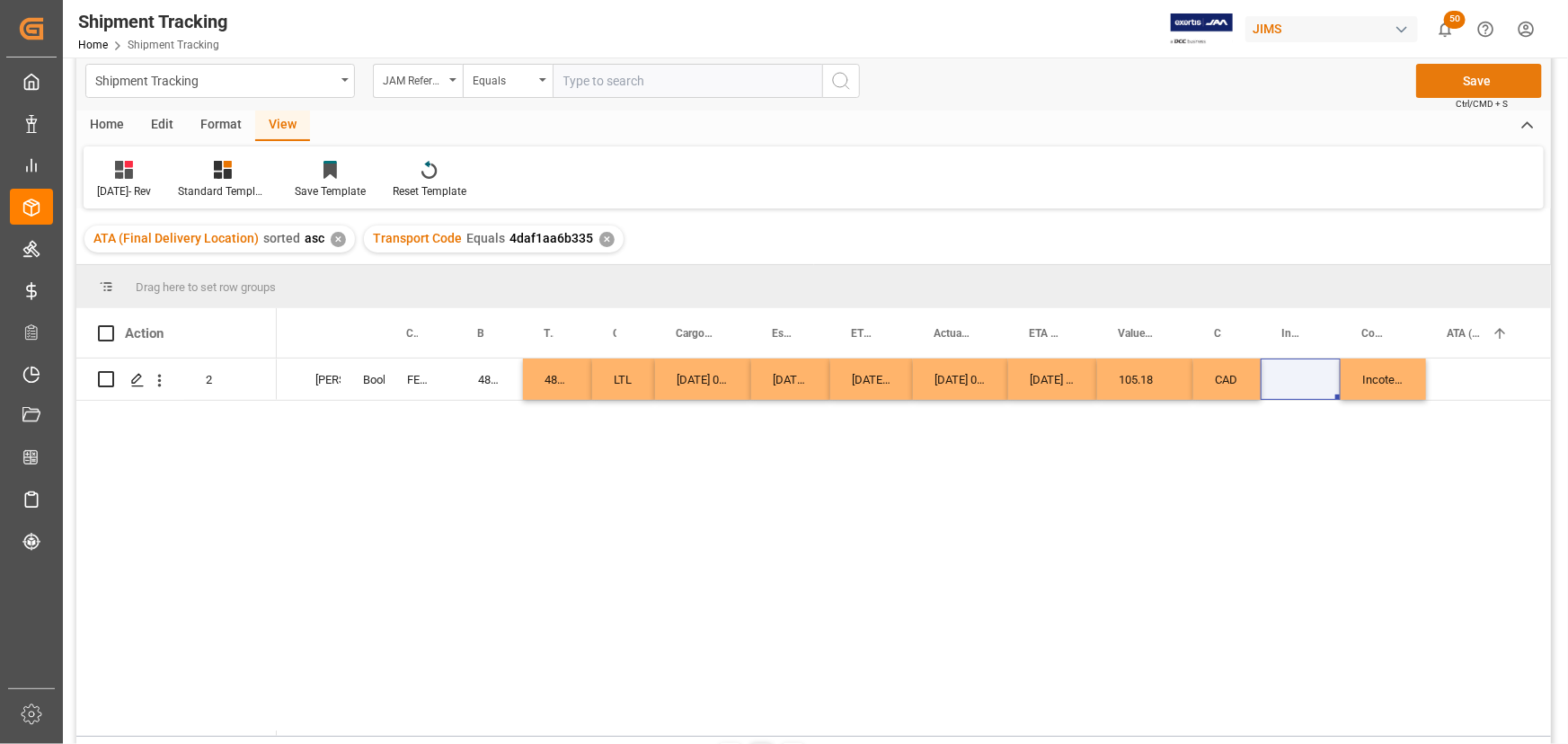
click at [1508, 80] on button "Save" at bounding box center [1478, 80] width 126 height 34
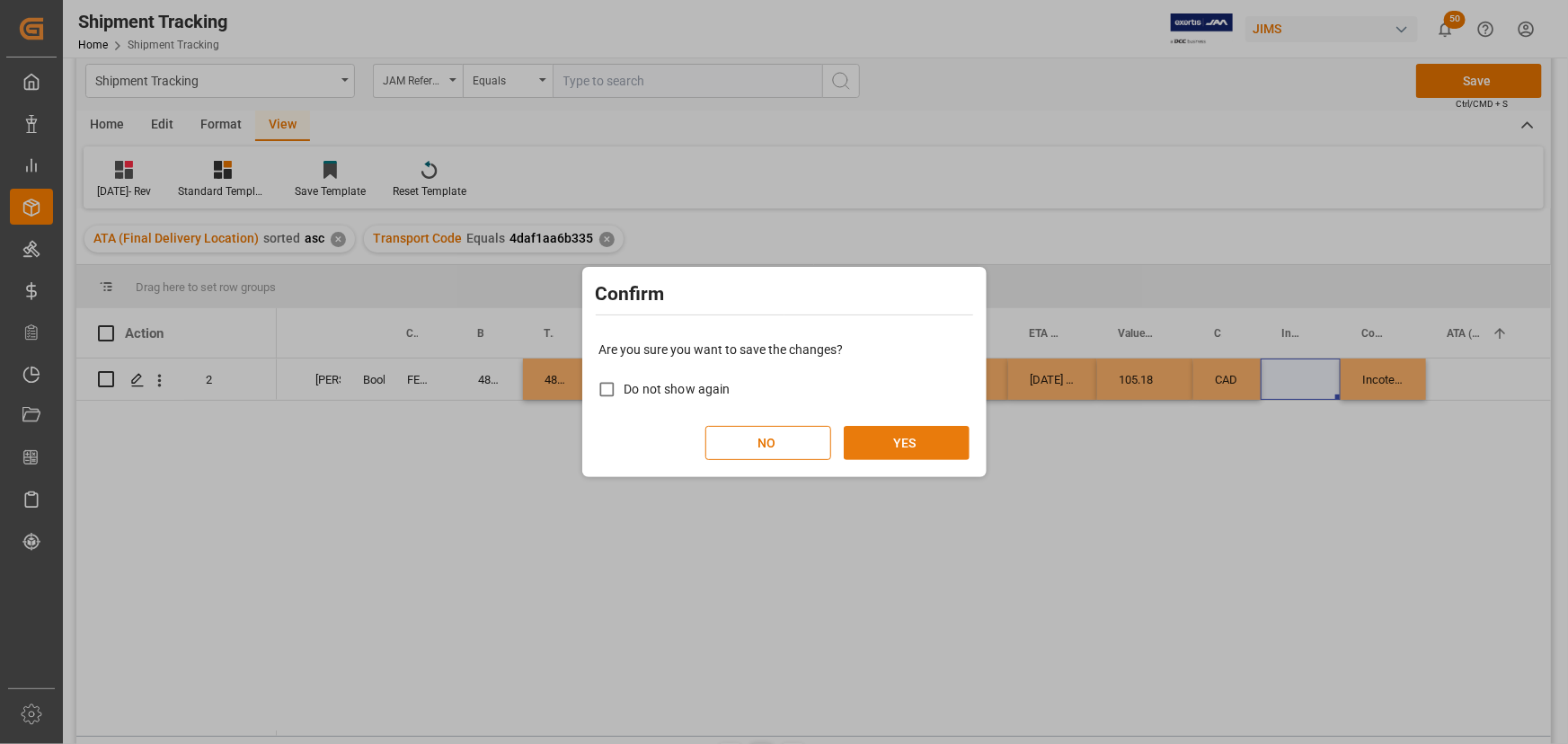
click at [906, 437] on button "YES" at bounding box center [906, 443] width 126 height 34
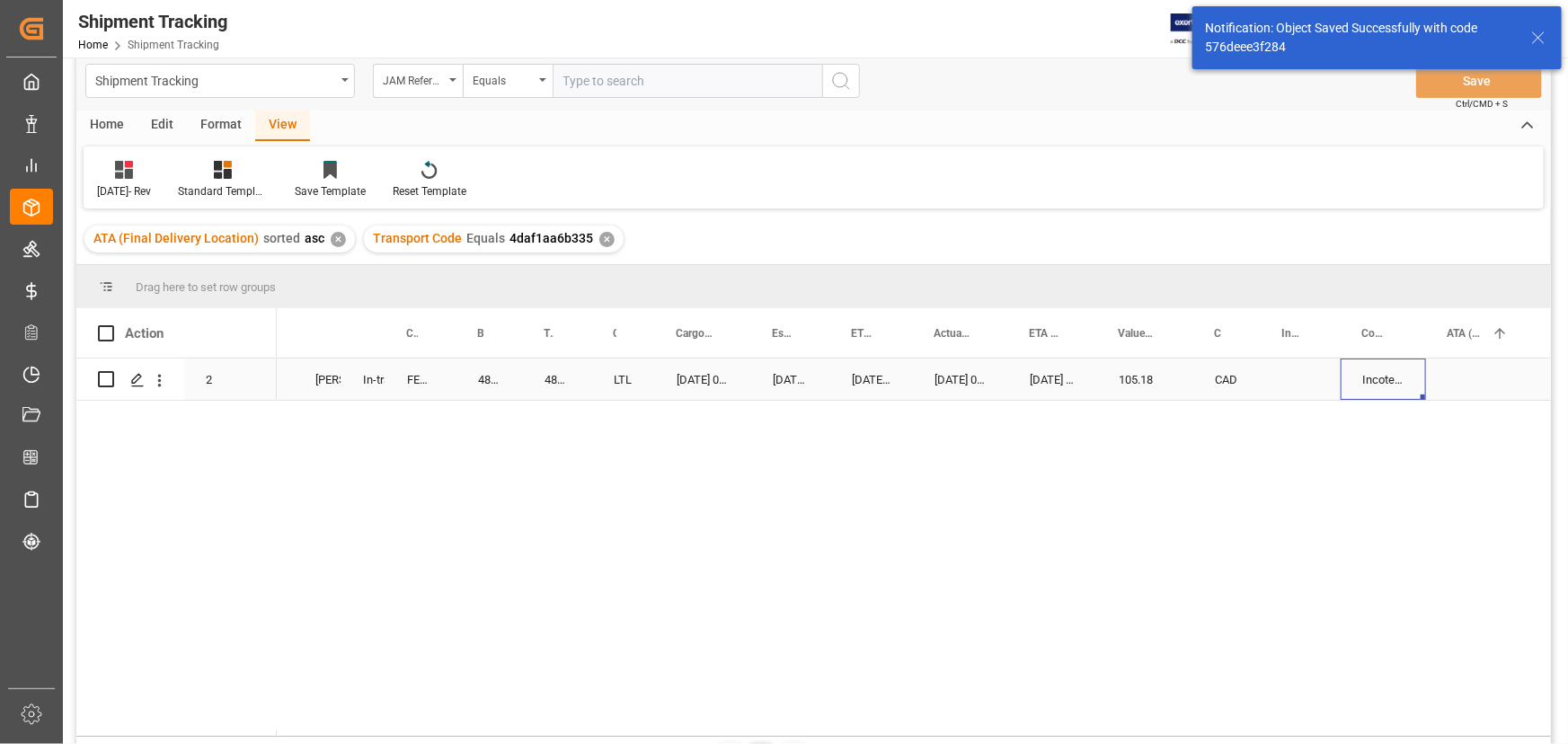
click at [1413, 378] on div "Incoterm: DDP Baie d'urfe Attn: Jennifer Shi" at bounding box center [1383, 378] width 85 height 41
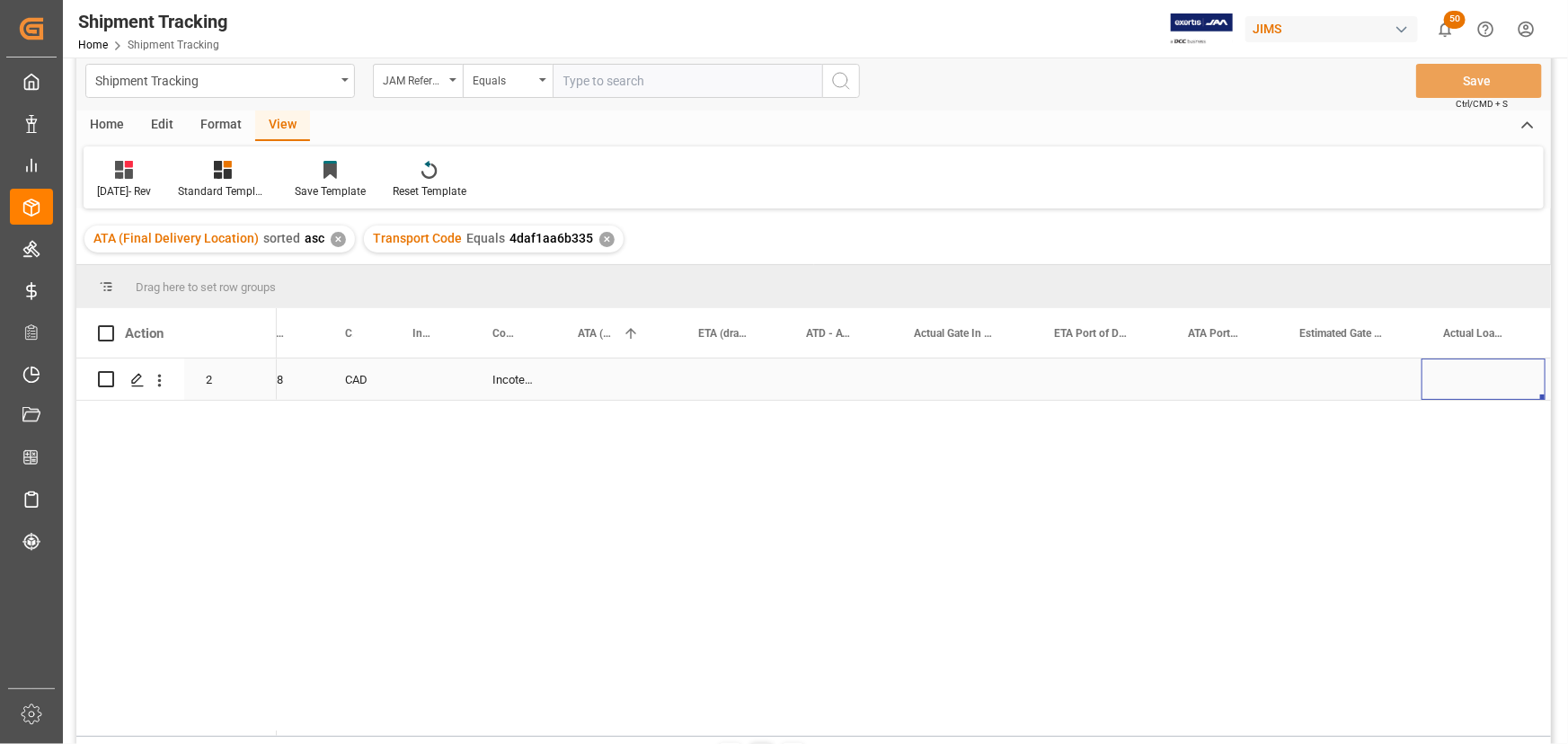
scroll to position [0, 0]
click at [1413, 378] on div "No Exception" at bounding box center [1419, 379] width 62 height 41
click at [1443, 380] on div "No Exception" at bounding box center [1419, 379] width 62 height 41
click at [1428, 377] on div "No Exception" at bounding box center [1419, 379] width 62 height 41
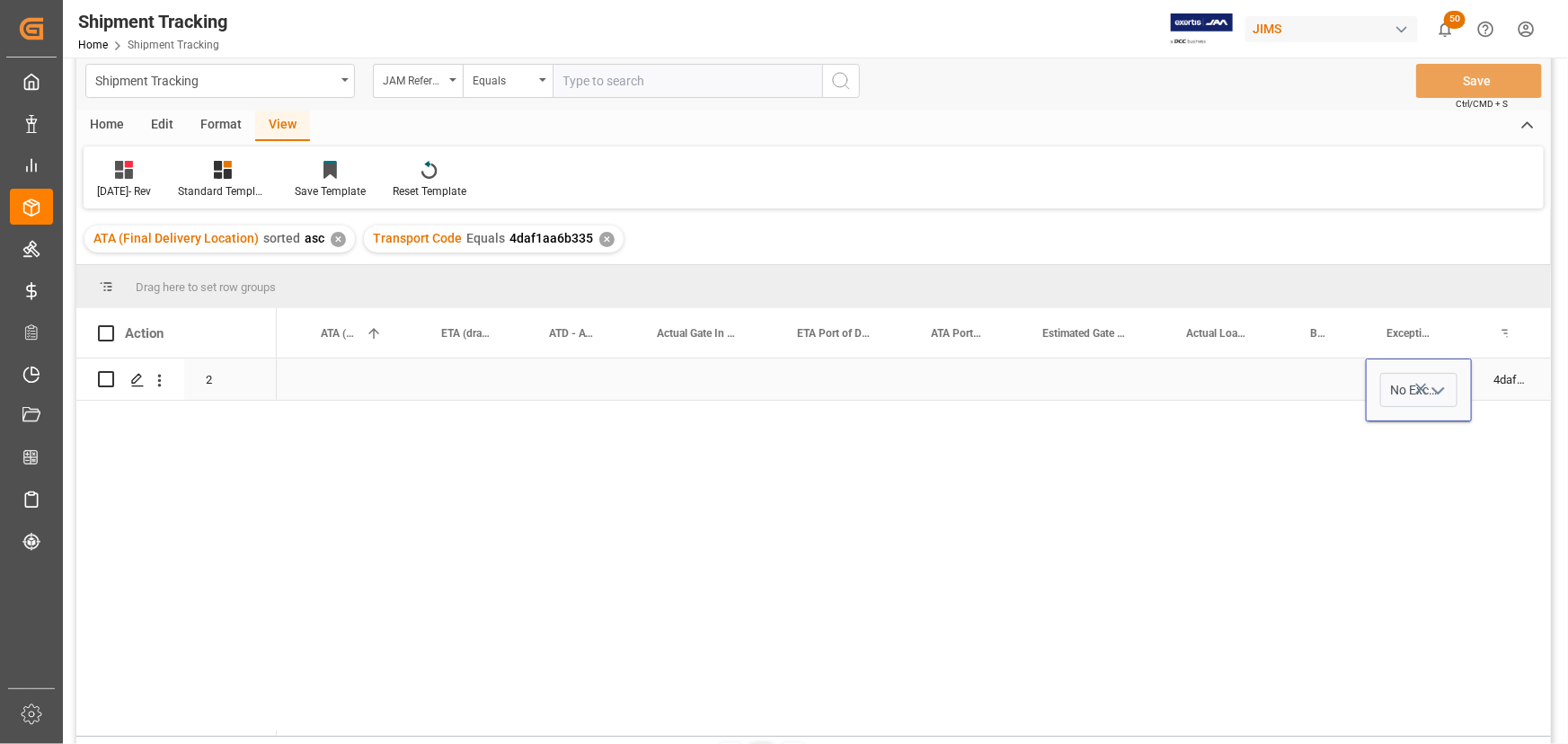
click at [1434, 390] on icon "open menu" at bounding box center [1438, 391] width 21 height 21
click at [1419, 584] on div "Non-Inventory" at bounding box center [1467, 580] width 173 height 62
type input "Non-Inventory"
click at [1255, 376] on div "Press SPACE to select this row." at bounding box center [1226, 378] width 124 height 41
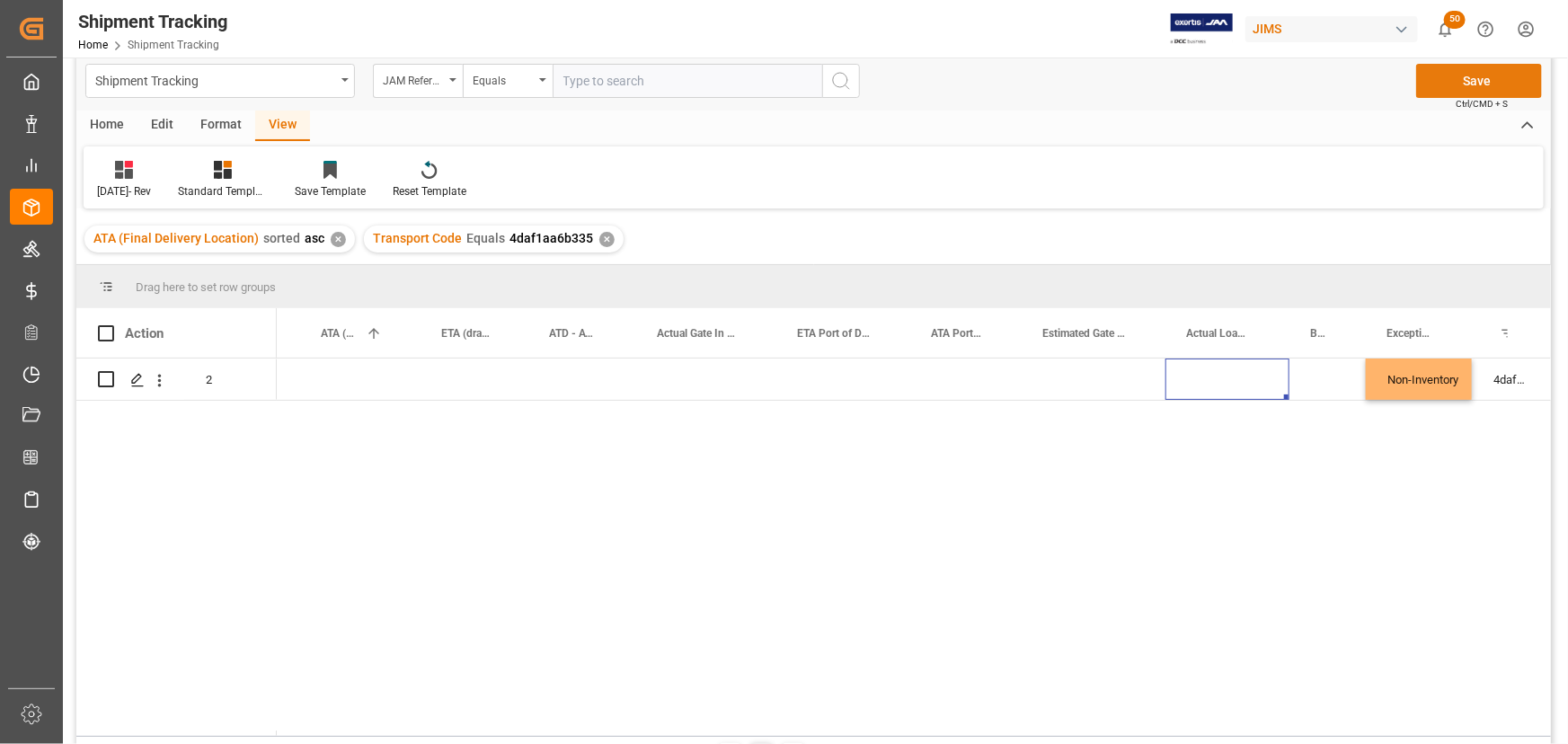
click at [1469, 80] on button "Save" at bounding box center [1478, 80] width 126 height 34
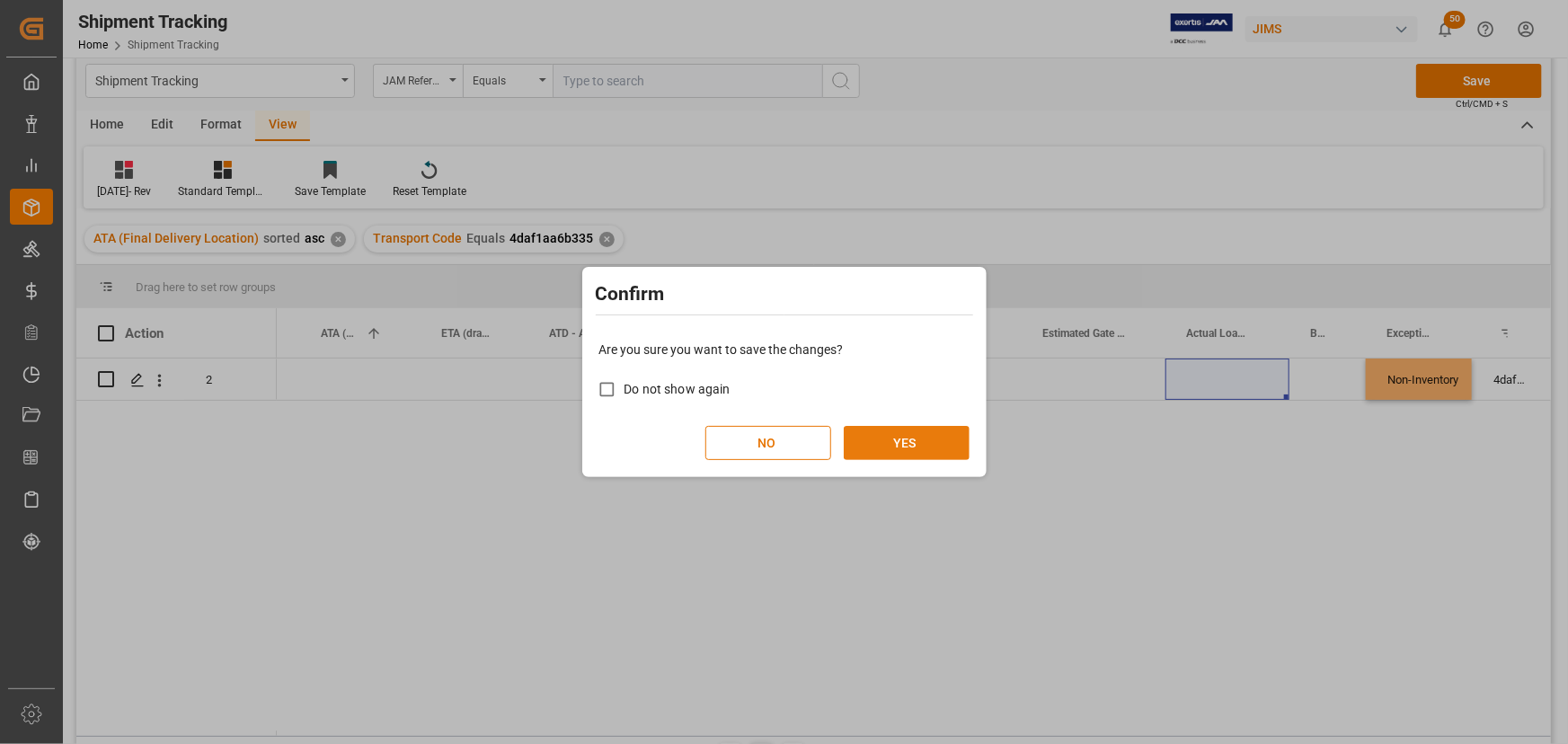
click at [914, 437] on button "YES" at bounding box center [906, 443] width 126 height 34
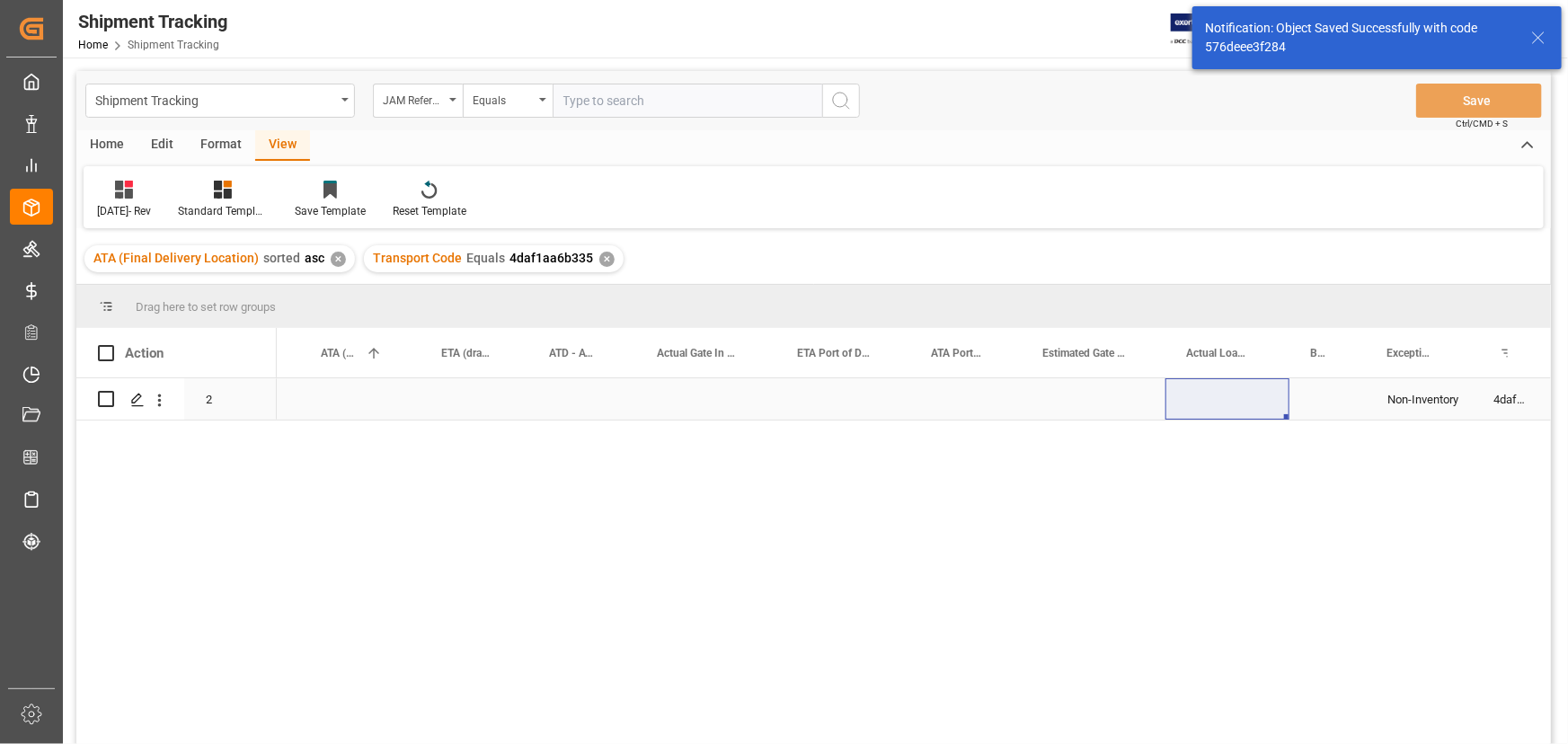
click at [376, 386] on div "Press SPACE to select this row." at bounding box center [360, 399] width 120 height 41
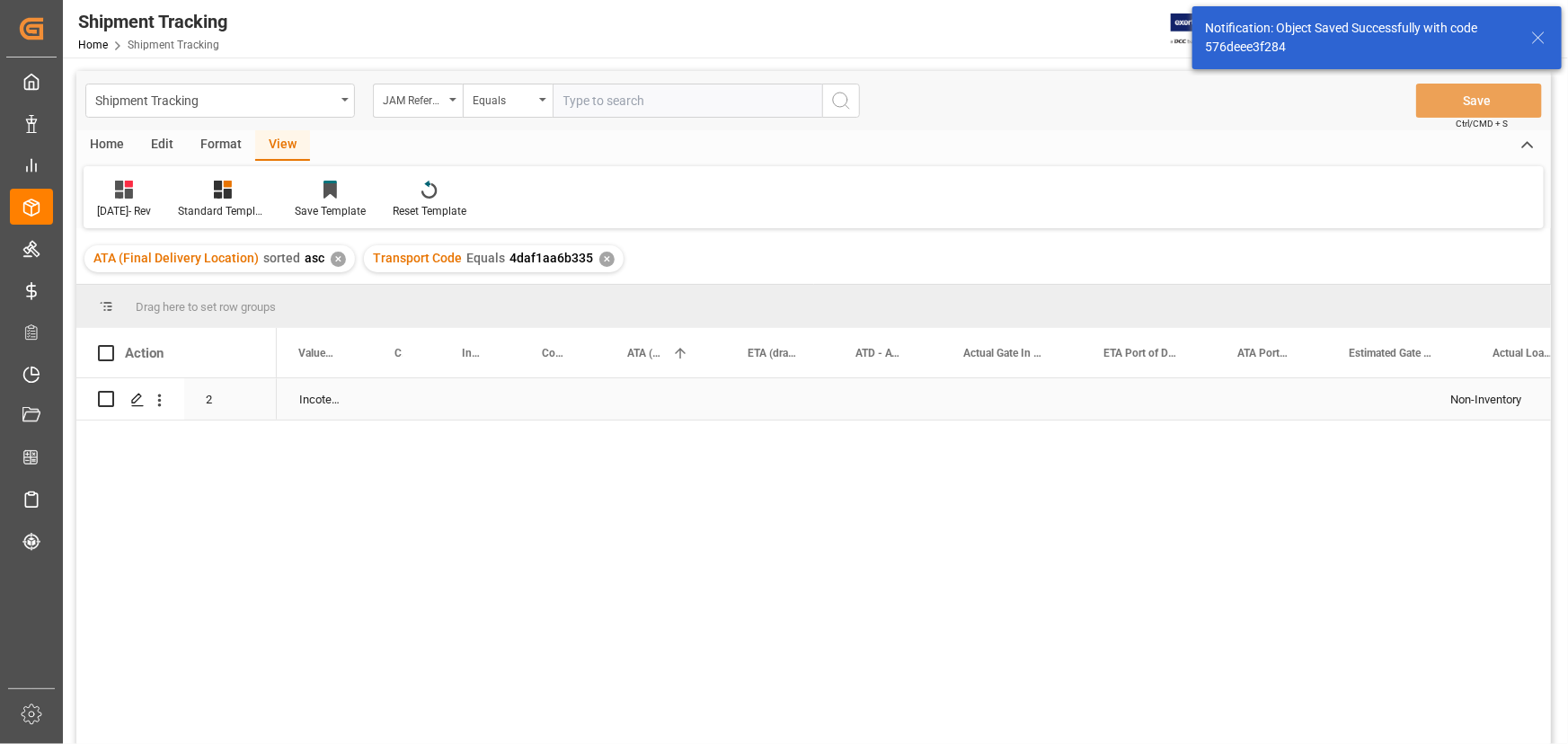
scroll to position [0, 834]
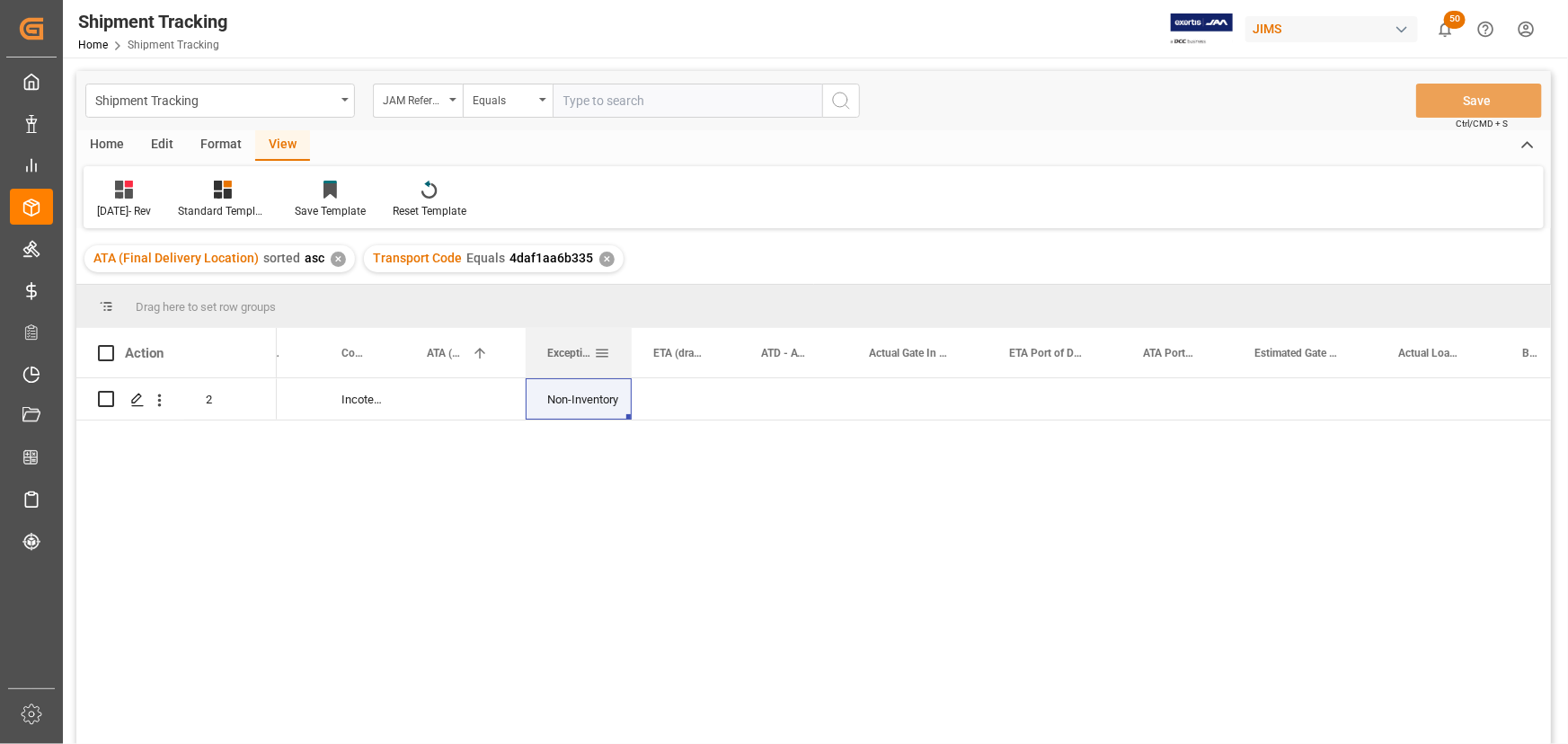
drag, startPoint x: 1467, startPoint y: 353, endPoint x: 550, endPoint y: 370, distance: 917.2
drag, startPoint x: 844, startPoint y: 346, endPoint x: 859, endPoint y: 373, distance: 30.9
click at [859, 373] on div at bounding box center [862, 352] width 7 height 50
click at [683, 400] on div "Press SPACE to select this row." at bounding box center [685, 399] width 108 height 41
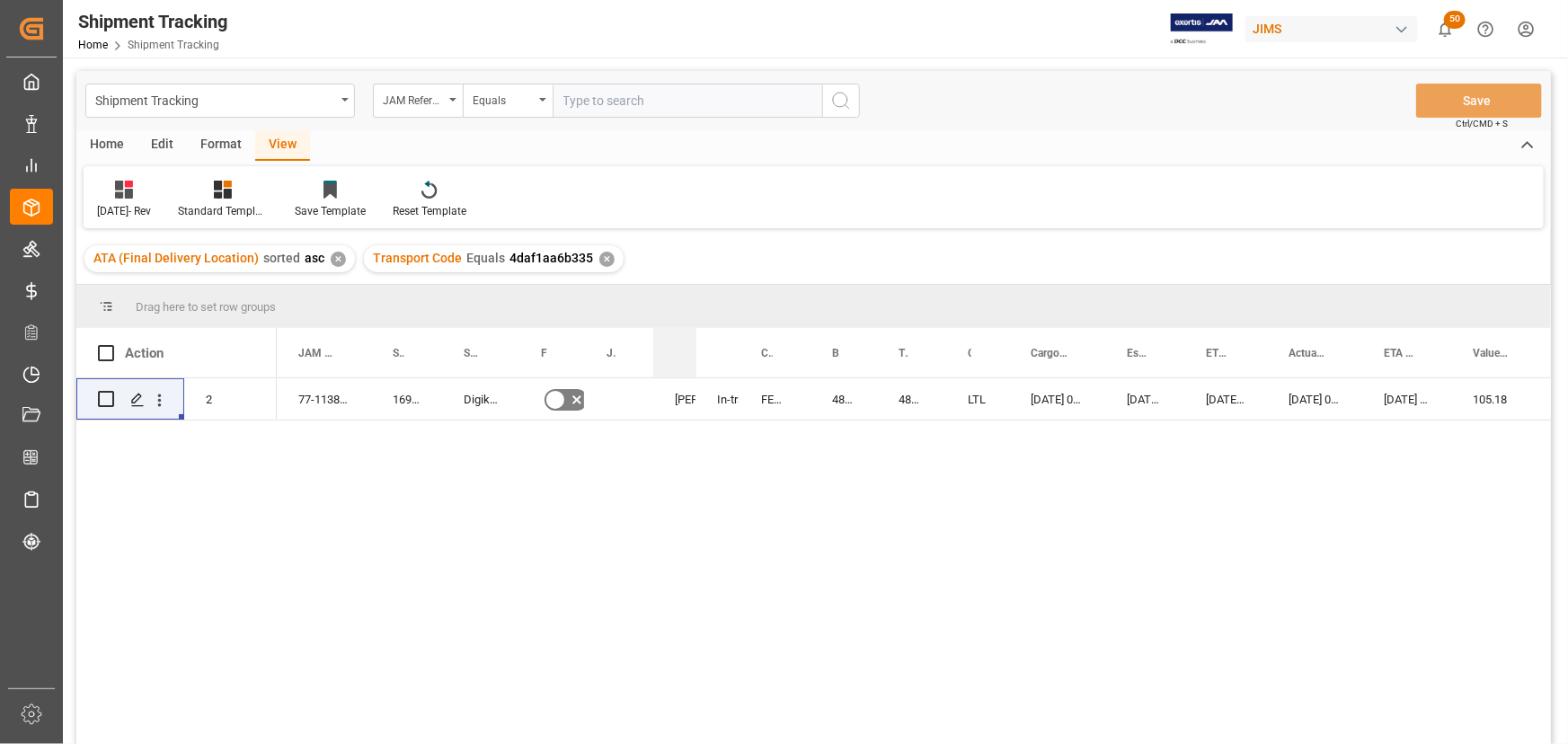
drag, startPoint x: 700, startPoint y: 343, endPoint x: 691, endPoint y: 354, distance: 14.2
click at [691, 354] on div "Agent" at bounding box center [675, 352] width 43 height 50
click at [653, 356] on div at bounding box center [655, 352] width 7 height 50
click at [581, 354] on div at bounding box center [581, 352] width 7 height 50
click at [512, 346] on div at bounding box center [512, 352] width 7 height 50
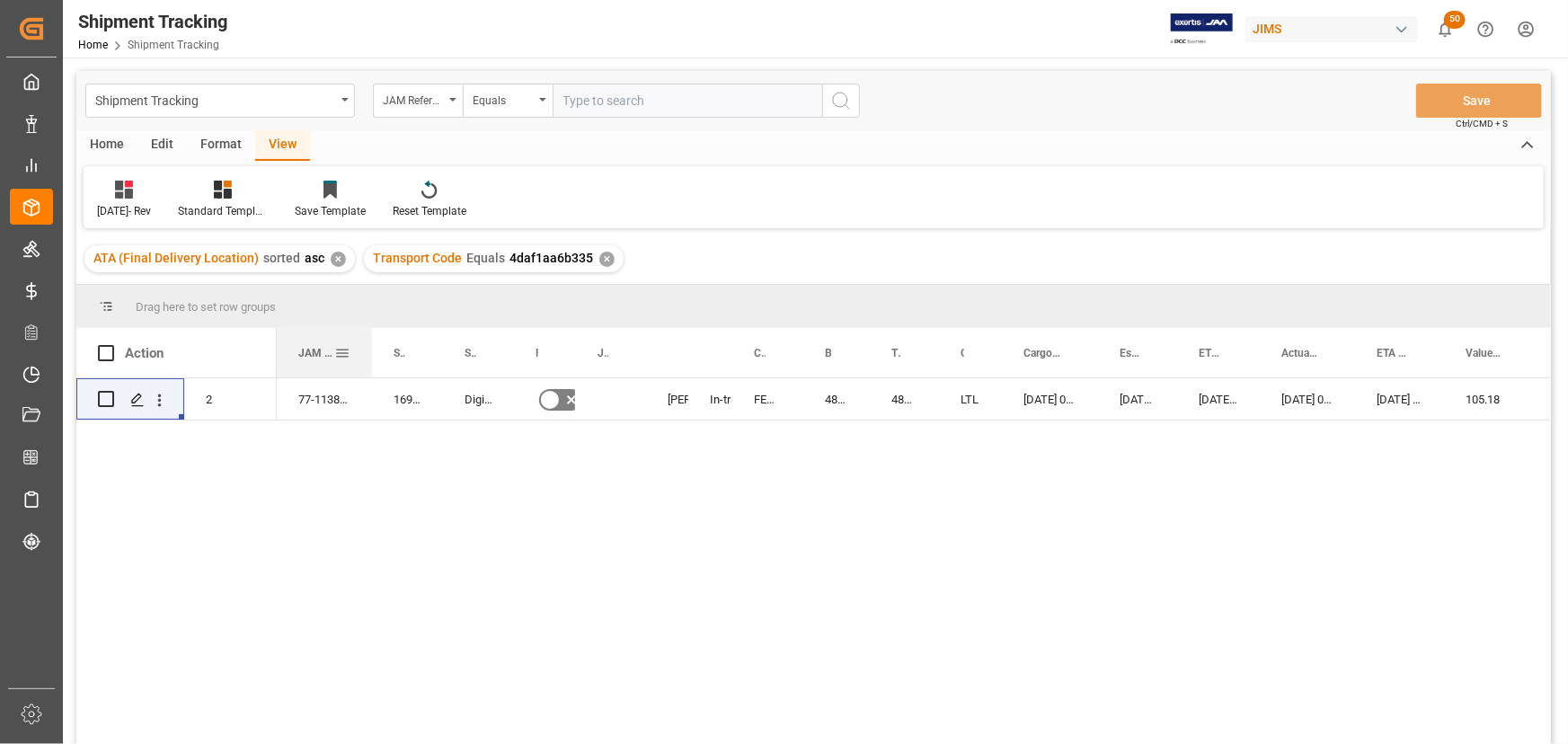
click at [369, 348] on div at bounding box center [372, 352] width 7 height 50
drag, startPoint x: 225, startPoint y: 345, endPoint x: 219, endPoint y: 355, distance: 11.7
click at [219, 355] on div "Mode of Transport" at bounding box center [206, 352] width 43 height 50
click at [256, 393] on div "Press SPACE to select this row." at bounding box center [251, 399] width 50 height 41
drag, startPoint x: 272, startPoint y: 347, endPoint x: 250, endPoint y: 369, distance: 31.1
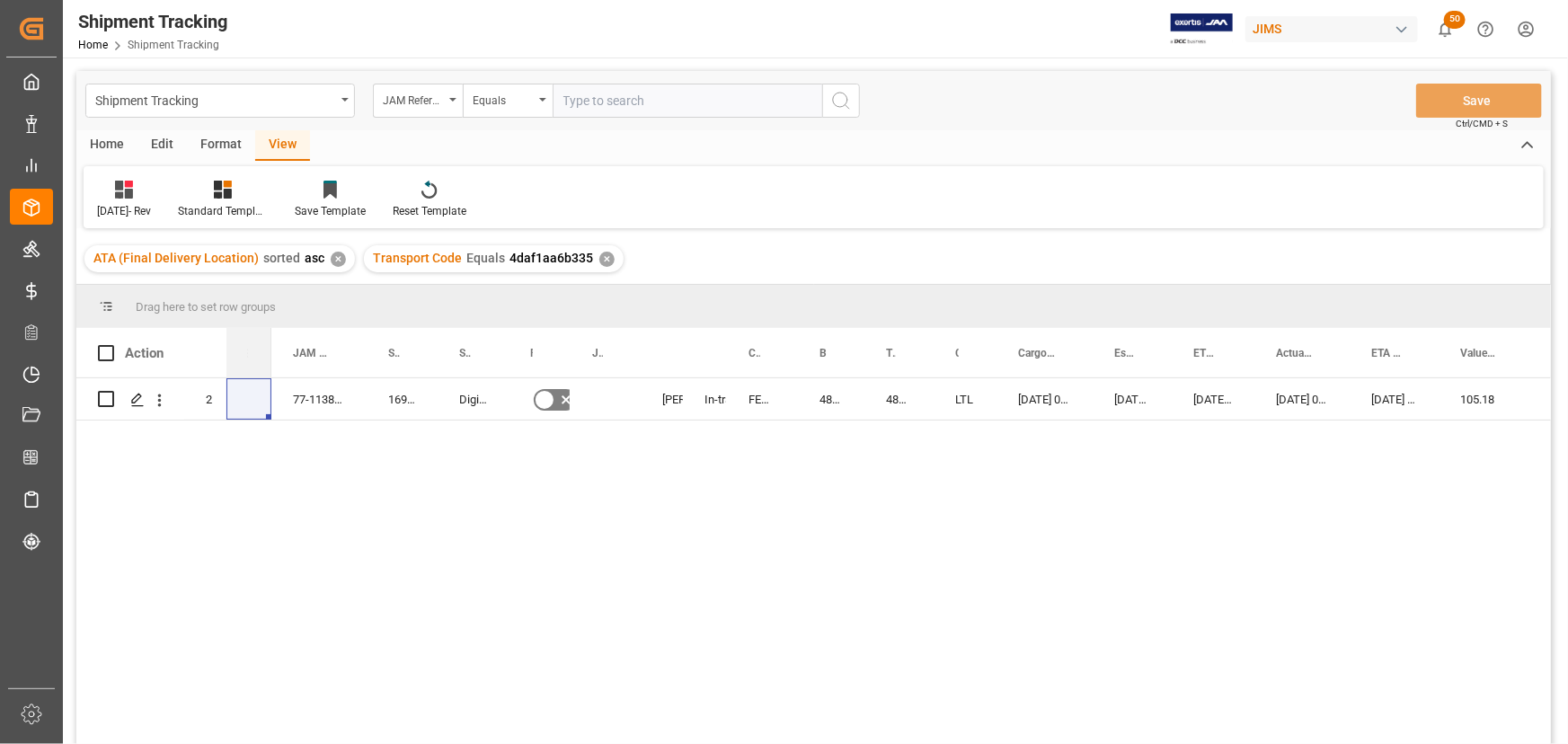
click at [250, 369] on div "Order Type" at bounding box center [249, 352] width 45 height 50
drag, startPoint x: 225, startPoint y: 350, endPoint x: 196, endPoint y: 351, distance: 29.0
click at [196, 351] on div "Mode of Transport" at bounding box center [206, 352] width 43 height 50
drag, startPoint x: 640, startPoint y: 346, endPoint x: 637, endPoint y: 357, distance: 11.4
click at [637, 357] on div at bounding box center [637, 352] width 7 height 50
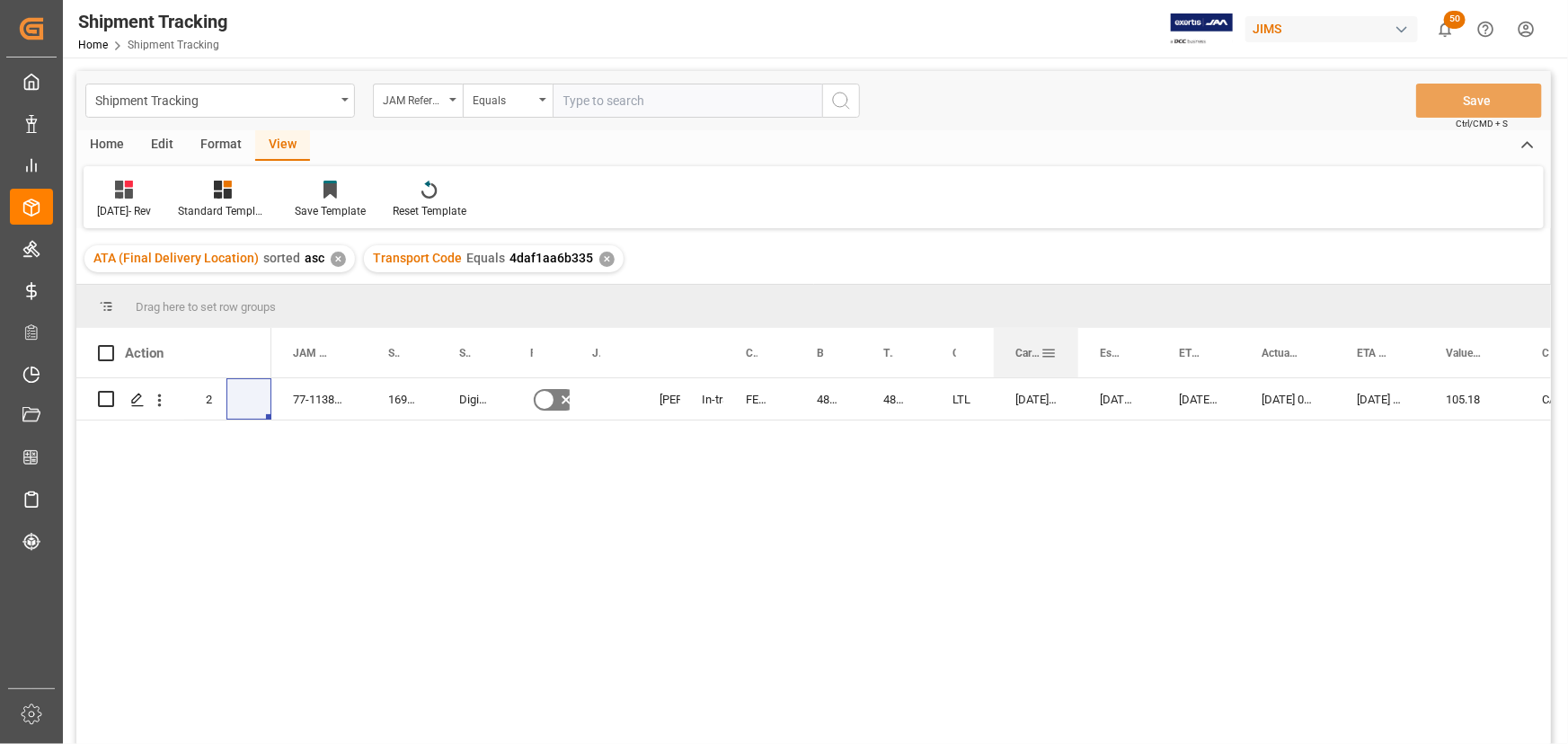
drag, startPoint x: 1089, startPoint y: 345, endPoint x: 1077, endPoint y: 351, distance: 13.4
click at [1077, 351] on div at bounding box center [1077, 352] width 7 height 50
click at [1213, 400] on div "10-07-2025 00:00:00" at bounding box center [1198, 399] width 83 height 41
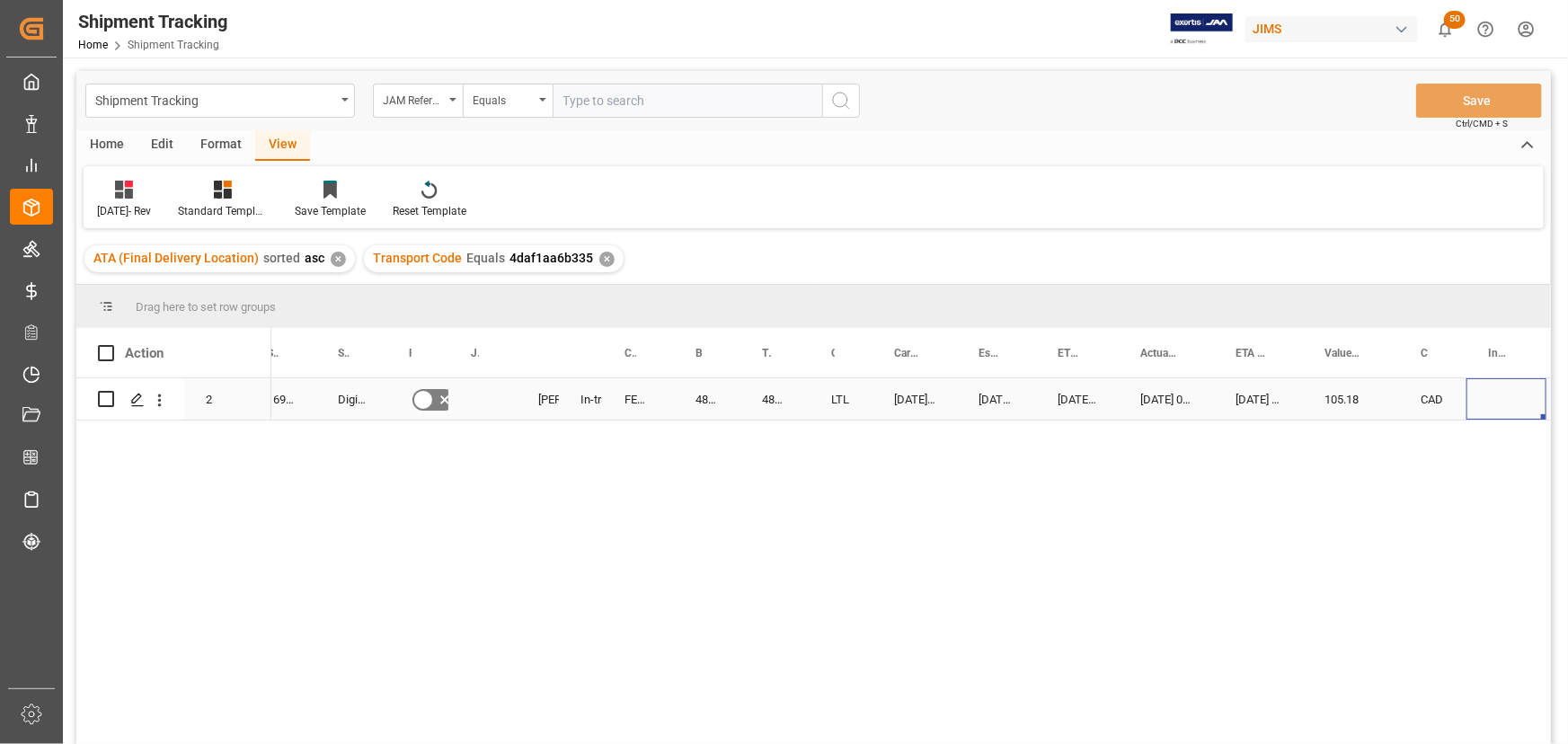
scroll to position [0, 207]
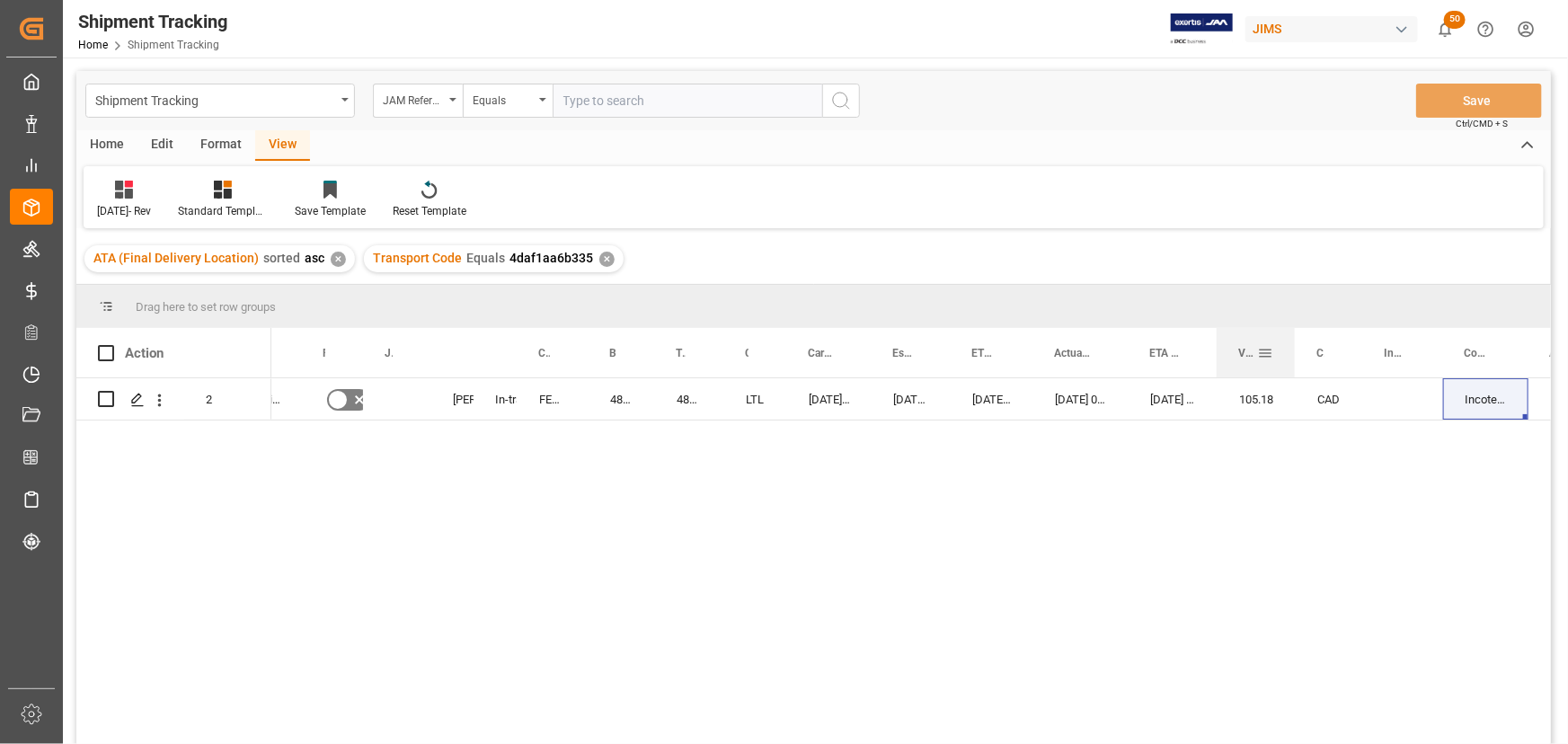
drag, startPoint x: 1312, startPoint y: 345, endPoint x: 1294, endPoint y: 360, distance: 23.4
click at [1294, 360] on div at bounding box center [1294, 352] width 7 height 50
click at [1362, 338] on div "Incoterm" at bounding box center [1402, 352] width 80 height 50
drag, startPoint x: 1360, startPoint y: 342, endPoint x: 1366, endPoint y: 360, distance: 19.0
click at [1366, 360] on div at bounding box center [1367, 352] width 7 height 50
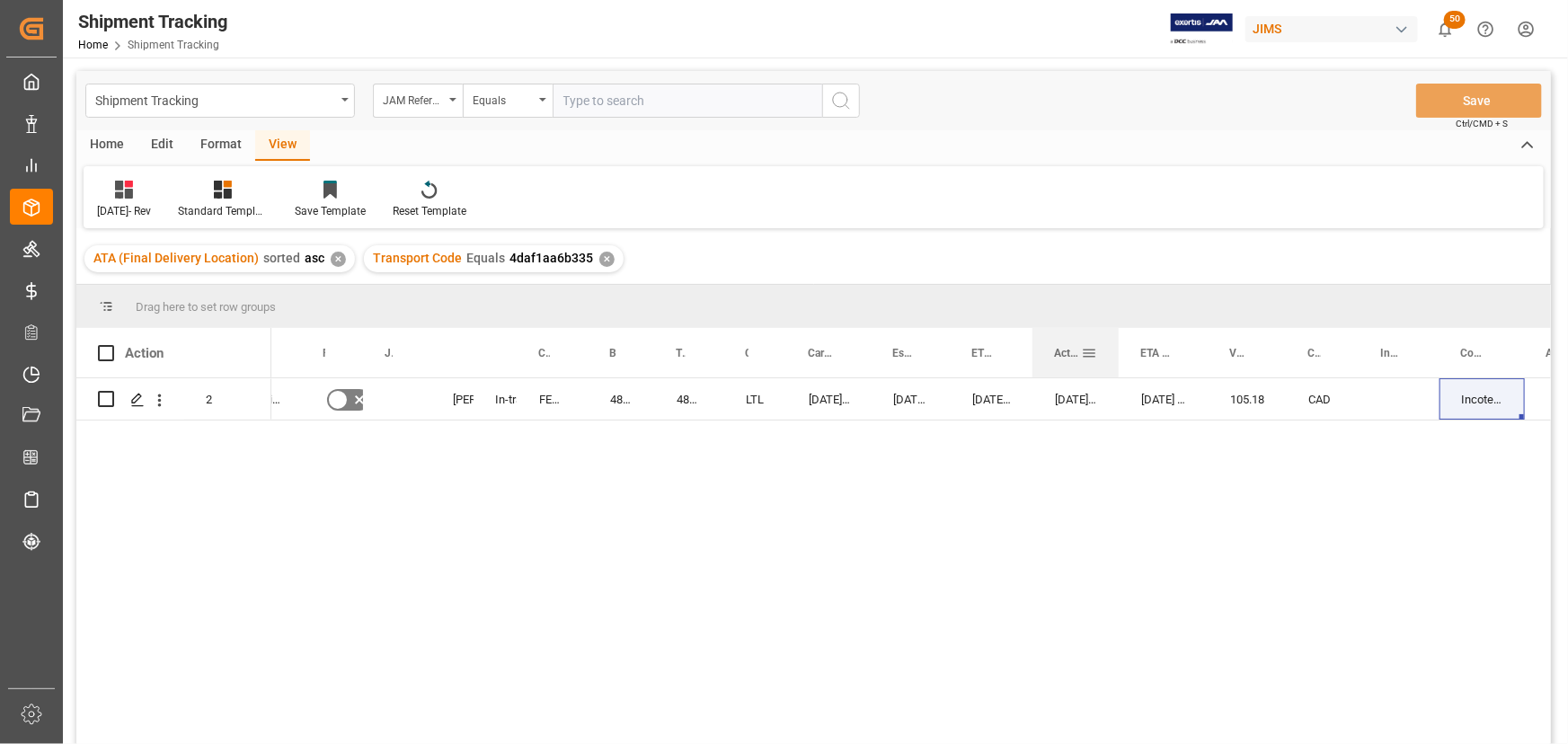
drag, startPoint x: 1124, startPoint y: 350, endPoint x: 1115, endPoint y: 359, distance: 12.7
click at [1115, 359] on div at bounding box center [1118, 352] width 7 height 50
click at [946, 356] on div at bounding box center [949, 352] width 7 height 50
click at [1201, 351] on div at bounding box center [1203, 352] width 7 height 50
click at [1199, 352] on div "ETA (Final Delivery Location)" at bounding box center [1161, 352] width 85 height 50
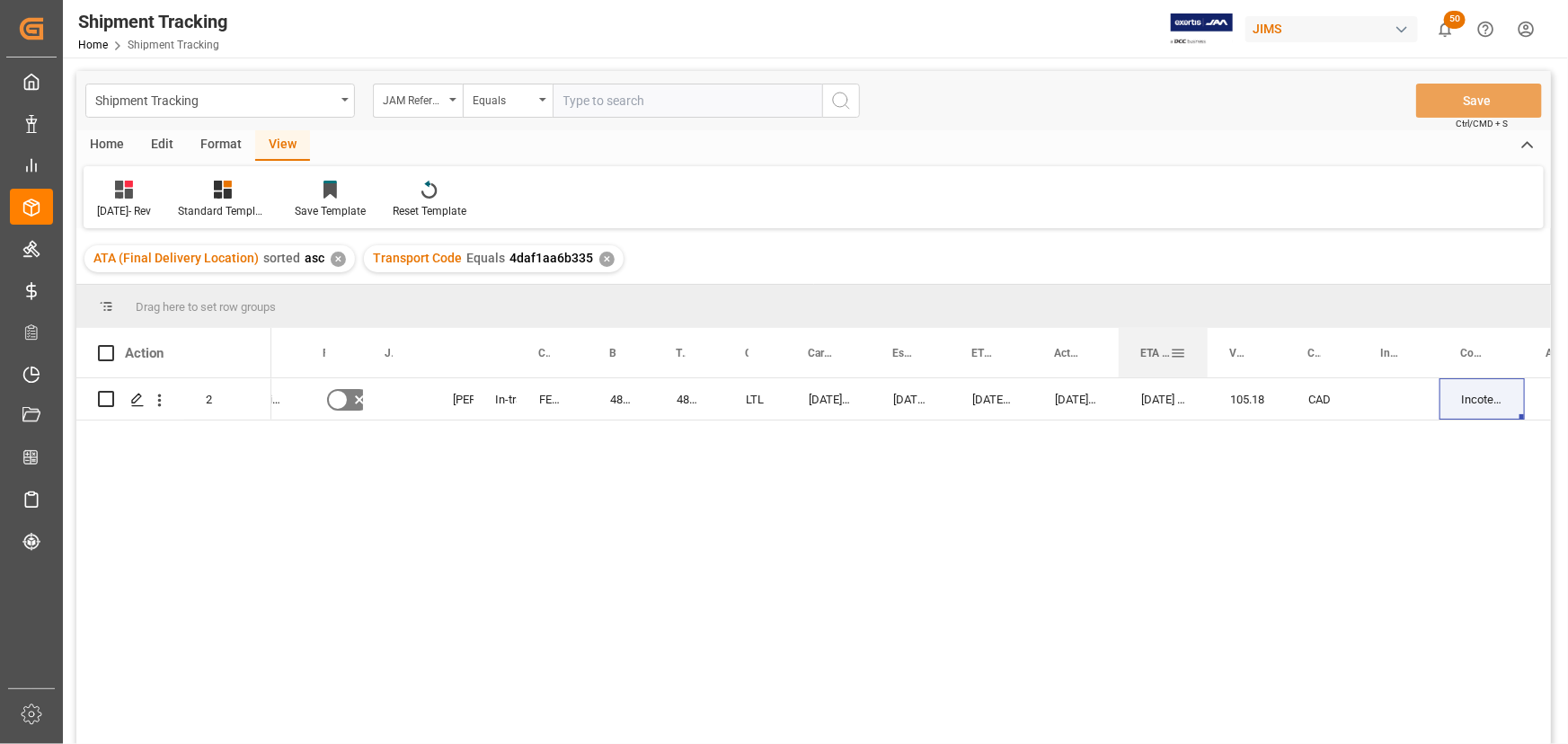
click at [1205, 350] on div at bounding box center [1207, 352] width 7 height 50
click at [856, 404] on div "10-07-2025 00:00:00" at bounding box center [829, 399] width 85 height 41
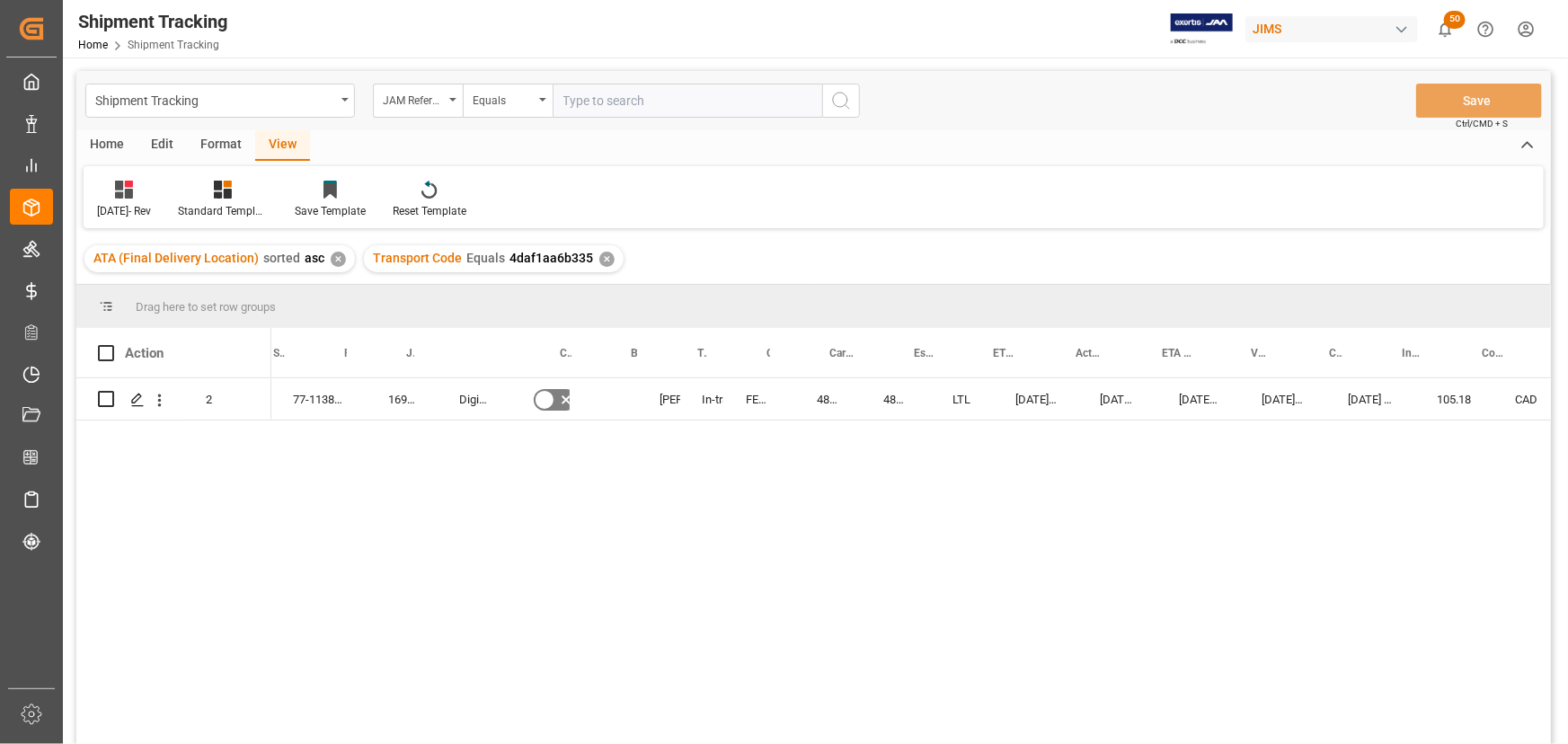
scroll to position [0, 413]
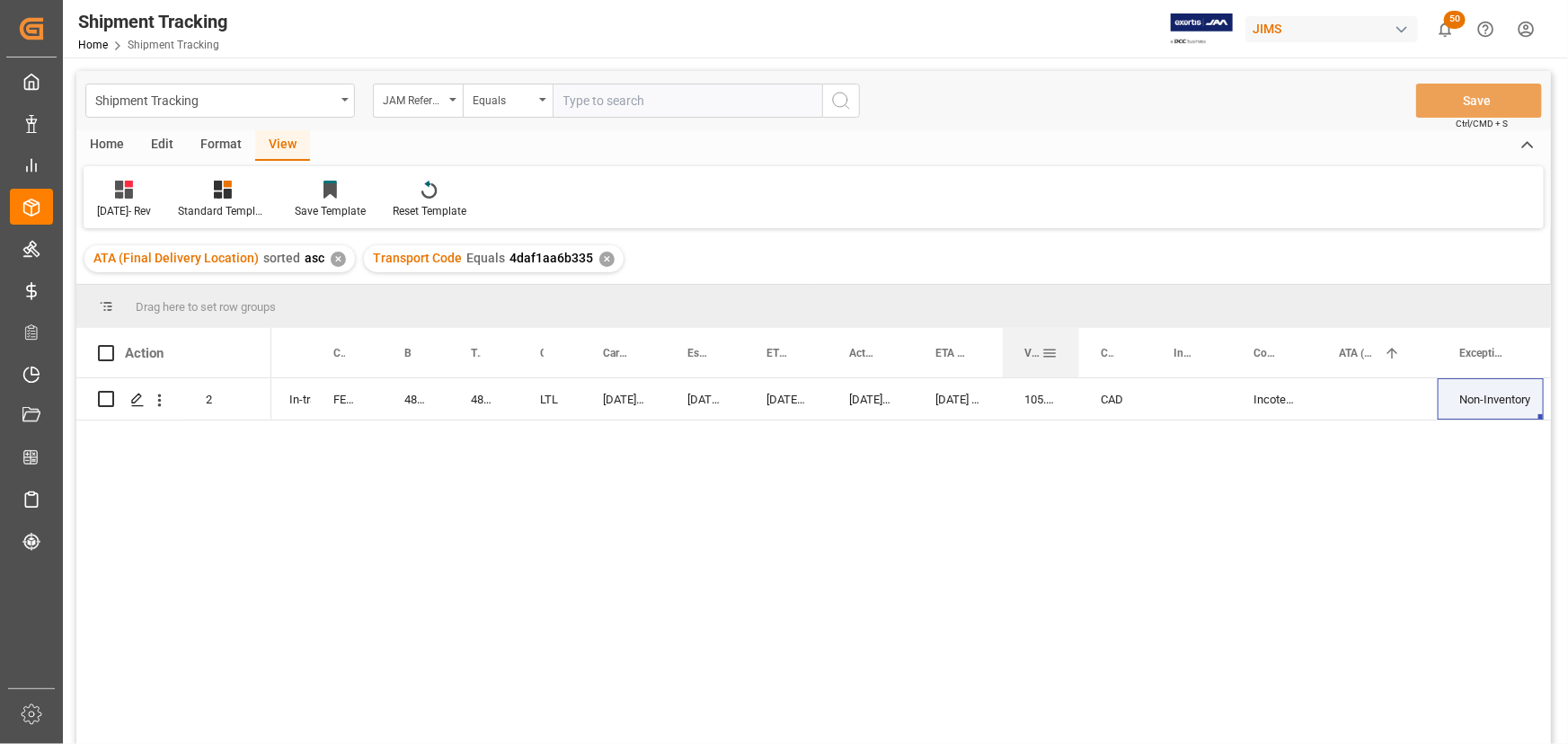
click at [1076, 352] on div at bounding box center [1078, 352] width 7 height 50
click at [1146, 353] on div at bounding box center [1147, 352] width 7 height 50
drag, startPoint x: 1226, startPoint y: 349, endPoint x: 1209, endPoint y: 388, distance: 42.5
click at [1224, 377] on div at bounding box center [1226, 352] width 7 height 50
click at [1195, 394] on div "Press SPACE to select this row." at bounding box center [1186, 399] width 77 height 41
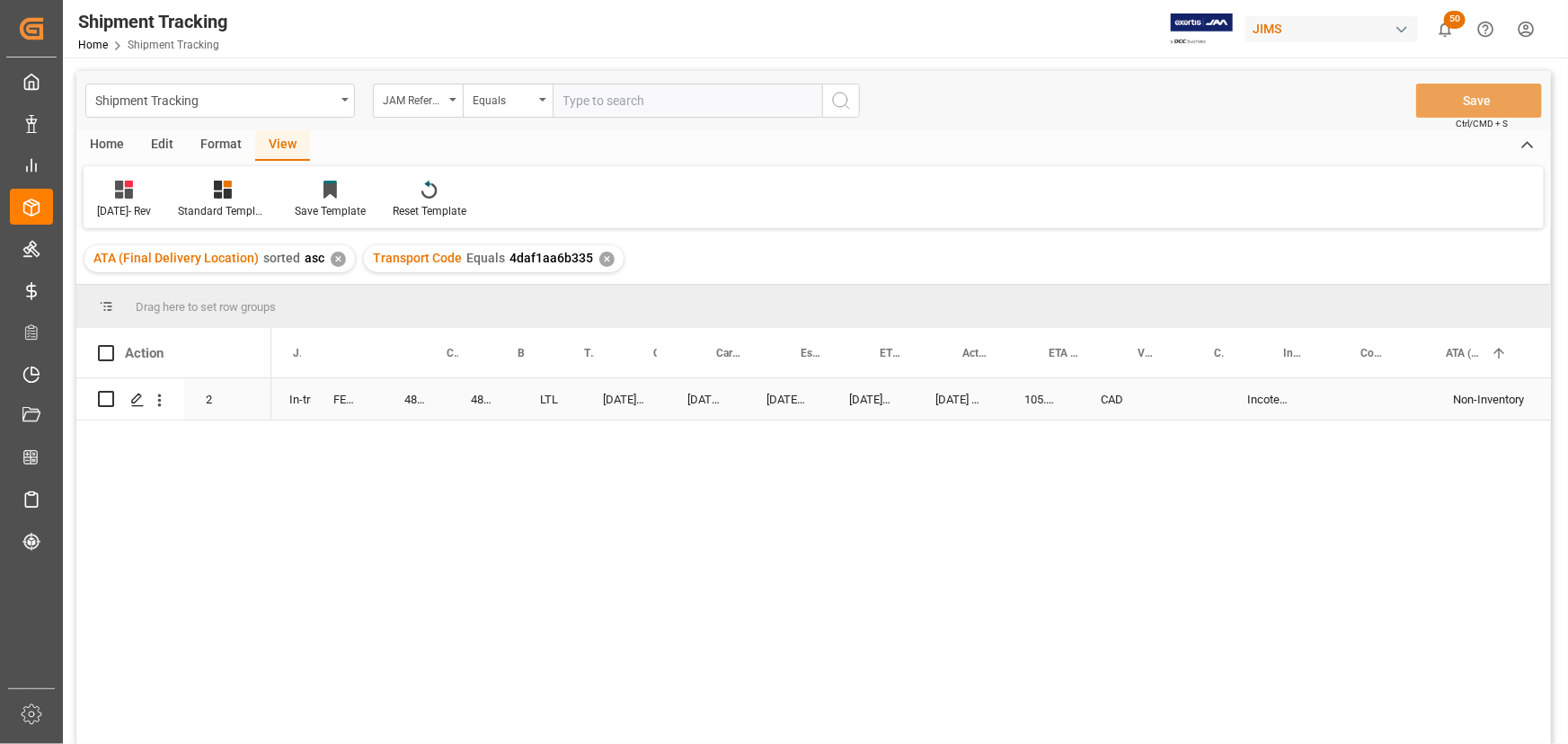
scroll to position [0, 0]
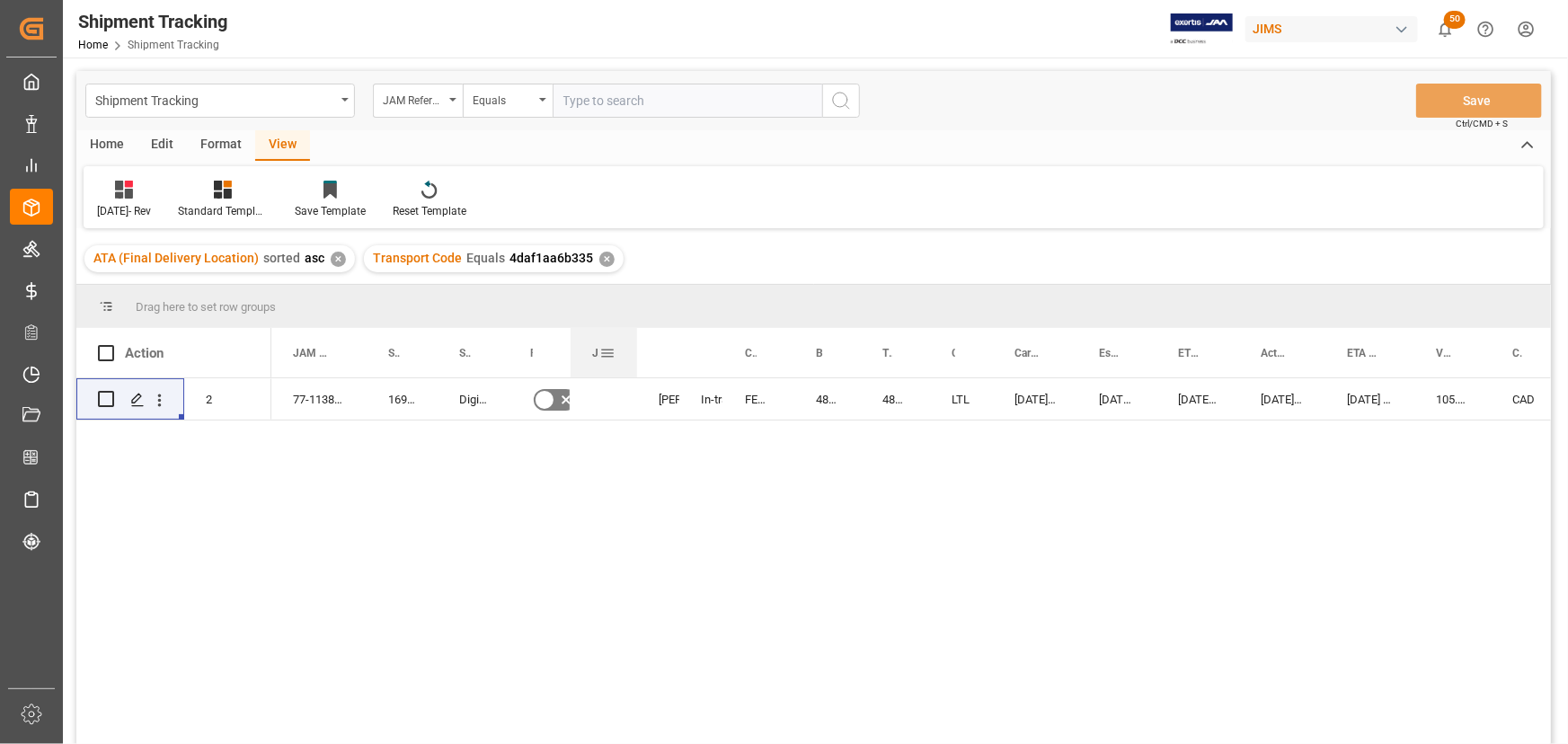
click at [636, 365] on div at bounding box center [636, 352] width 7 height 50
drag, startPoint x: 570, startPoint y: 357, endPoint x: 560, endPoint y: 370, distance: 16.4
click at [560, 370] on div at bounding box center [560, 352] width 7 height 50
click at [509, 357] on div at bounding box center [509, 352] width 7 height 50
click at [854, 354] on div at bounding box center [855, 352] width 7 height 50
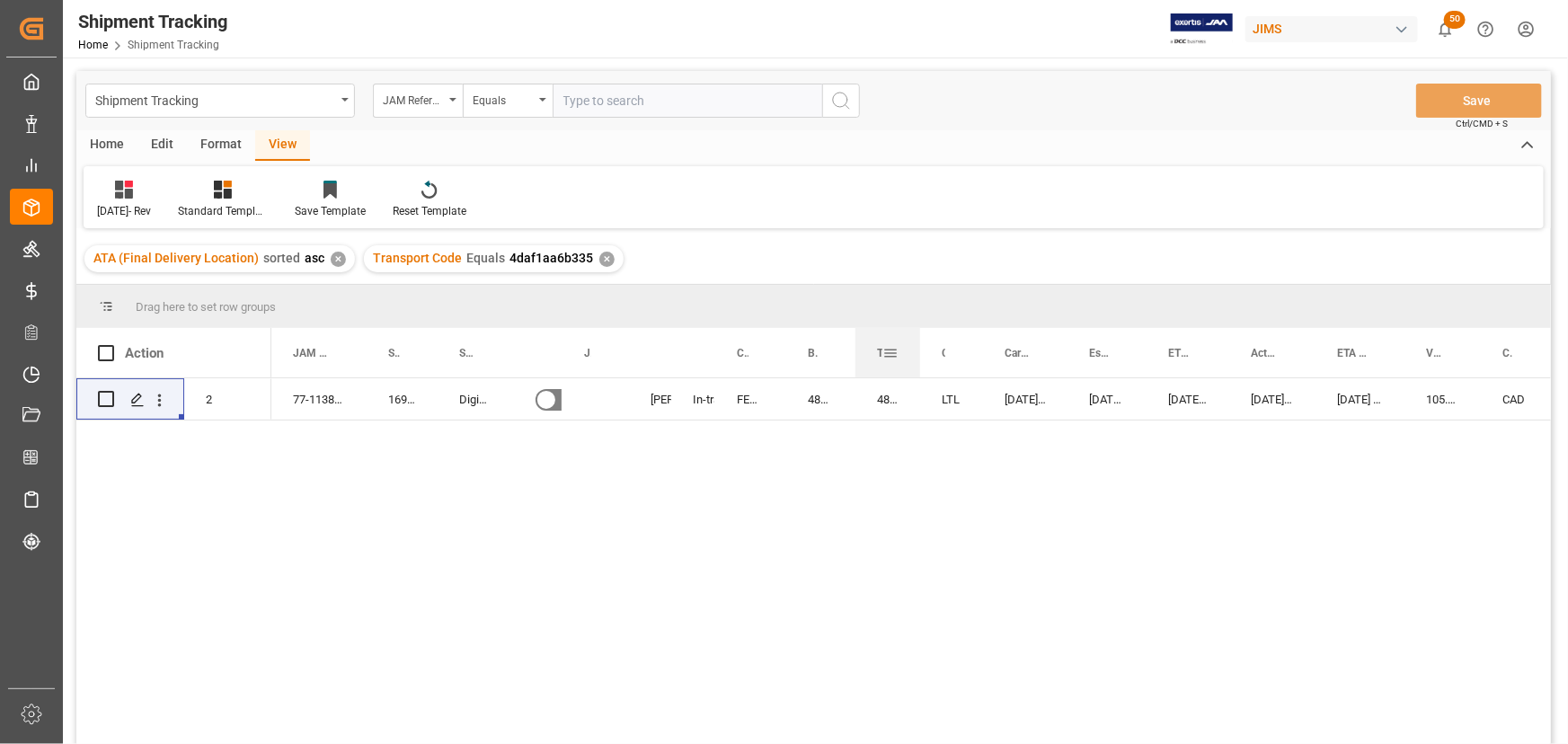
click at [917, 359] on div at bounding box center [919, 352] width 7 height 50
drag, startPoint x: 1064, startPoint y: 347, endPoint x: 1056, endPoint y: 357, distance: 12.8
click at [1057, 357] on div at bounding box center [1060, 352] width 7 height 50
drag, startPoint x: 1138, startPoint y: 348, endPoint x: 1131, endPoint y: 363, distance: 16.6
click at [1131, 363] on div at bounding box center [1133, 352] width 7 height 50
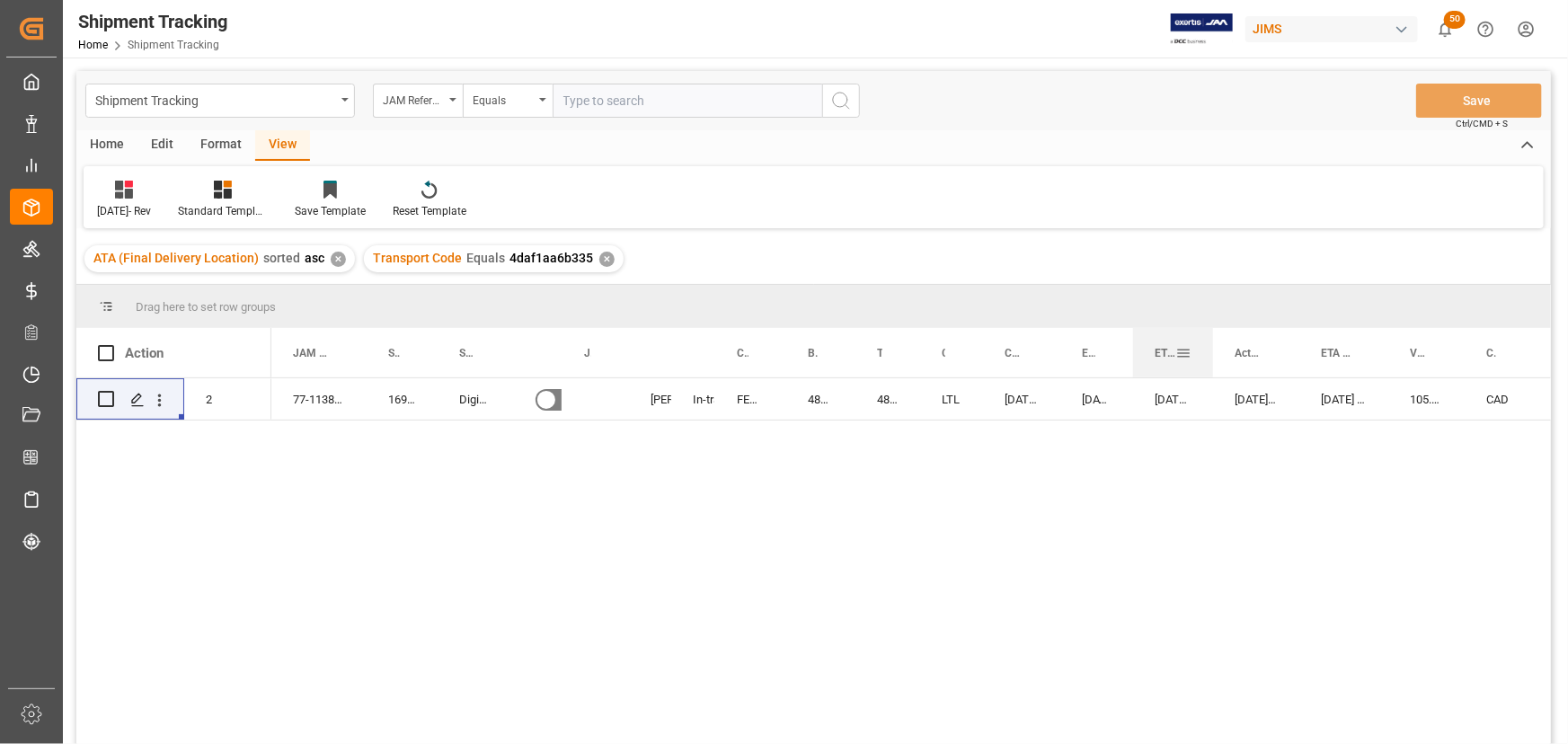
drag, startPoint x: 1213, startPoint y: 346, endPoint x: 1211, endPoint y: 358, distance: 12.2
click at [1211, 358] on div at bounding box center [1213, 352] width 7 height 50
click at [1138, 348] on div at bounding box center [1139, 352] width 7 height 50
click at [1217, 346] on div at bounding box center [1220, 352] width 7 height 50
click at [1301, 354] on div at bounding box center [1303, 352] width 7 height 50
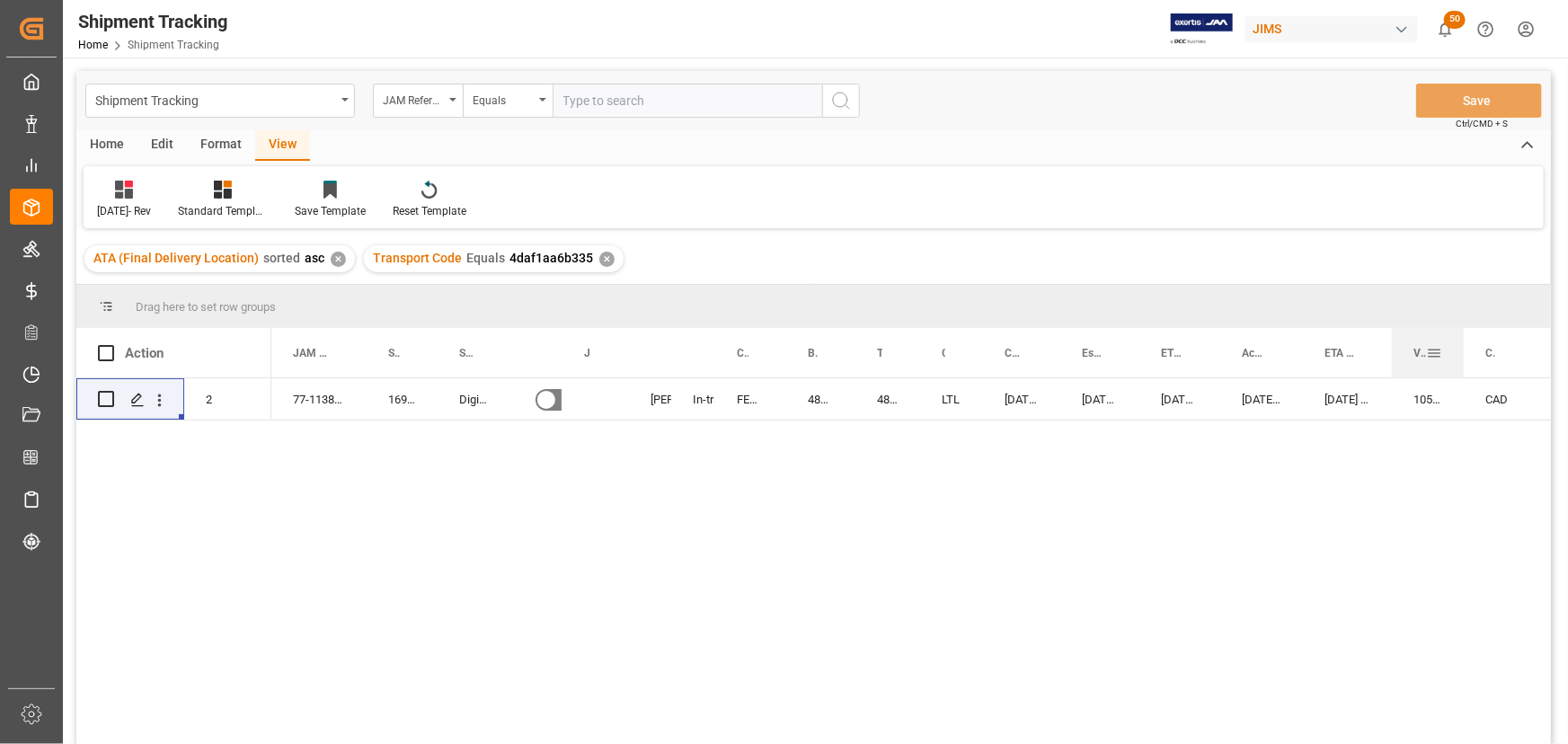
click at [1462, 357] on div at bounding box center [1464, 352] width 7 height 50
drag, startPoint x: 1529, startPoint y: 350, endPoint x: 1526, endPoint y: 361, distance: 11.4
click at [1527, 361] on div at bounding box center [1530, 352] width 7 height 50
click at [503, 356] on div at bounding box center [503, 352] width 7 height 50
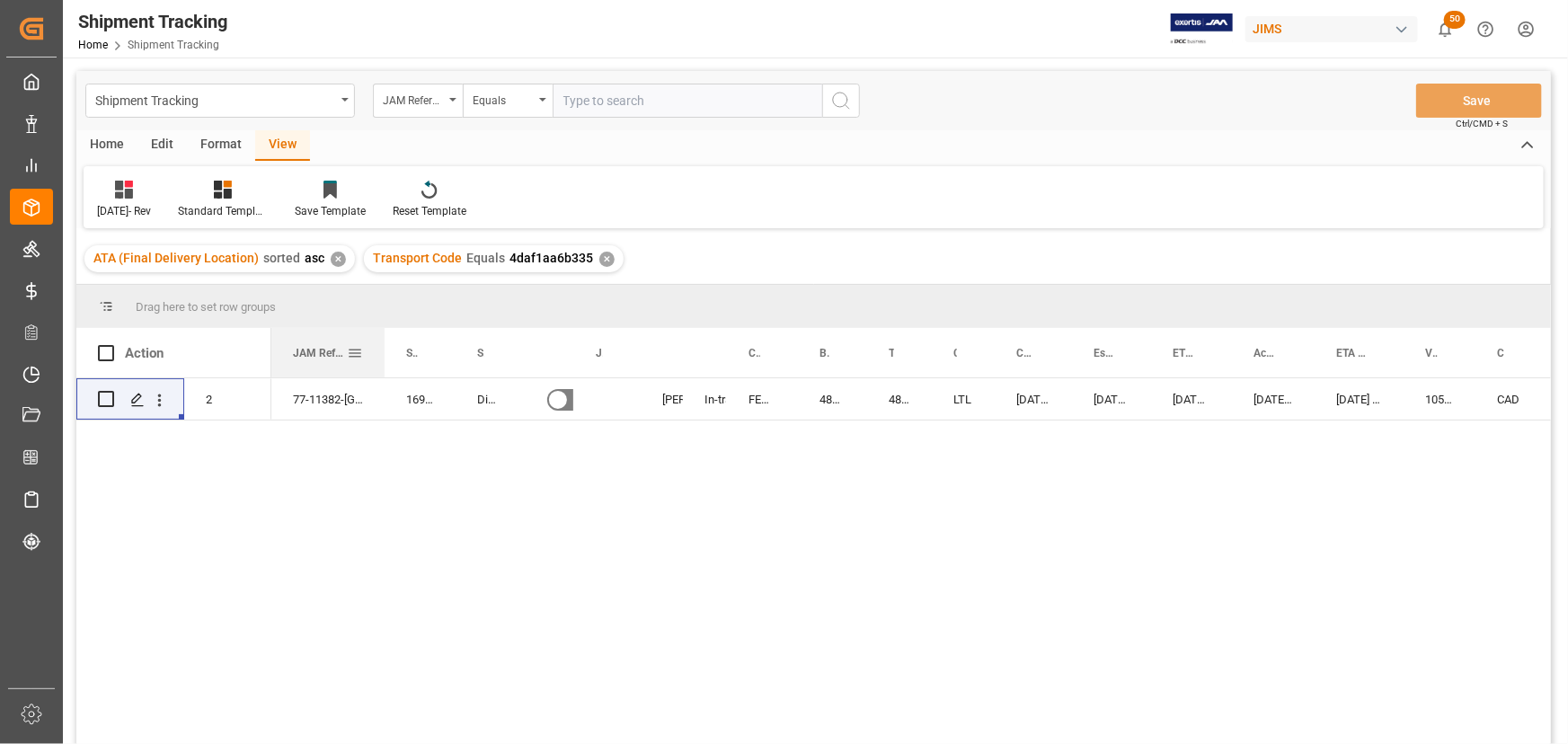
drag, startPoint x: 363, startPoint y: 346, endPoint x: 381, endPoint y: 369, distance: 29.2
click at [381, 369] on div at bounding box center [383, 352] width 7 height 50
click at [1473, 357] on div at bounding box center [1475, 352] width 7 height 50
click at [1538, 351] on div at bounding box center [1541, 352] width 7 height 50
click at [1465, 396] on div "105.18" at bounding box center [1440, 399] width 72 height 41
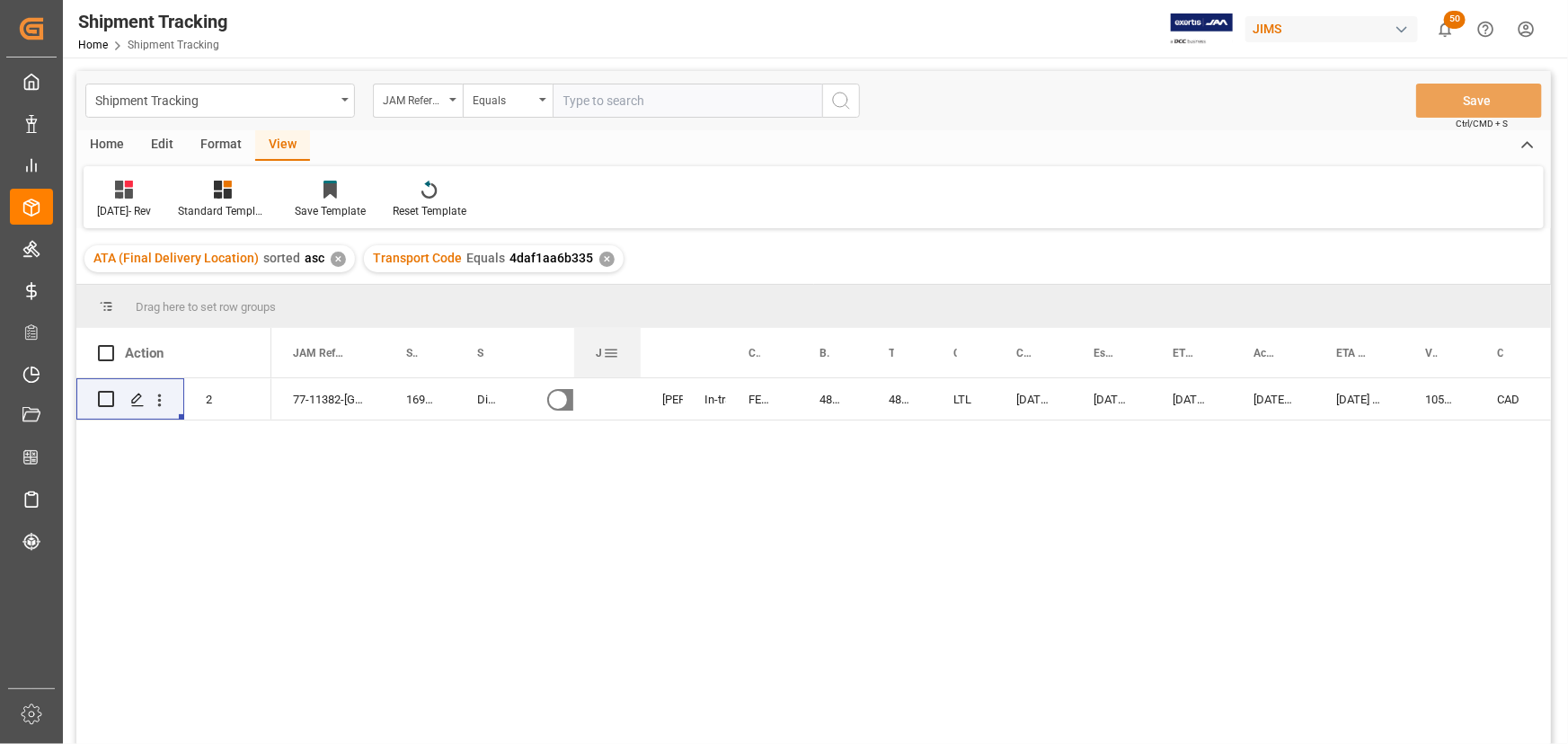
drag, startPoint x: 638, startPoint y: 351, endPoint x: 638, endPoint y: 363, distance: 12.0
click at [638, 363] on div at bounding box center [640, 352] width 7 height 50
drag, startPoint x: 683, startPoint y: 354, endPoint x: 676, endPoint y: 360, distance: 9.2
click at [676, 360] on div "Agent" at bounding box center [663, 352] width 43 height 50
drag, startPoint x: 683, startPoint y: 349, endPoint x: 665, endPoint y: 350, distance: 18.0
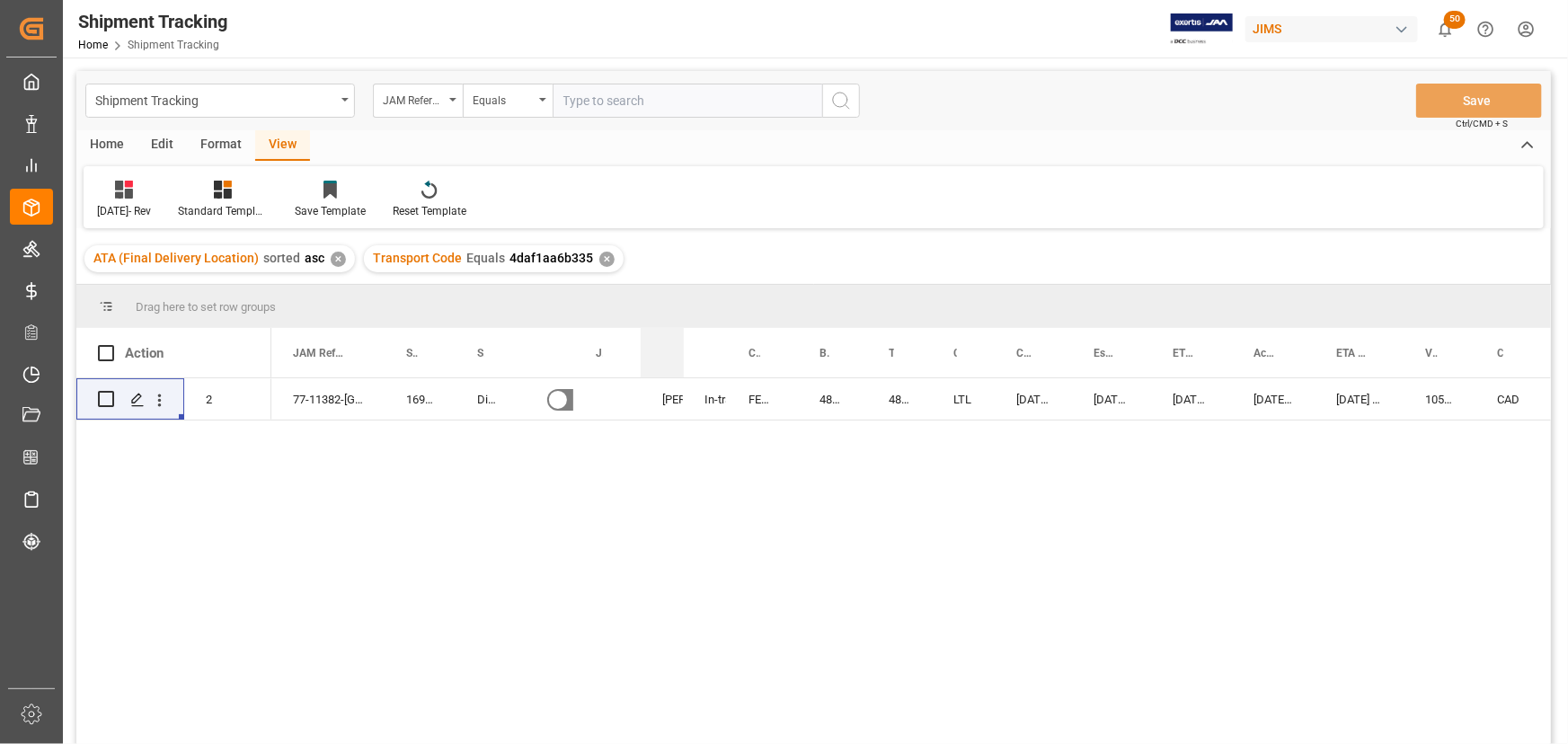
click at [665, 350] on div "Agent" at bounding box center [663, 352] width 43 height 50
drag, startPoint x: 267, startPoint y: 347, endPoint x: 207, endPoint y: 357, distance: 60.8
click at [207, 357] on div "Action Mode of Transport Order Type" at bounding box center [173, 352] width 194 height 50
drag, startPoint x: 267, startPoint y: 346, endPoint x: 252, endPoint y: 346, distance: 15.0
click at [252, 346] on div "Order Type" at bounding box center [248, 352] width 43 height 50
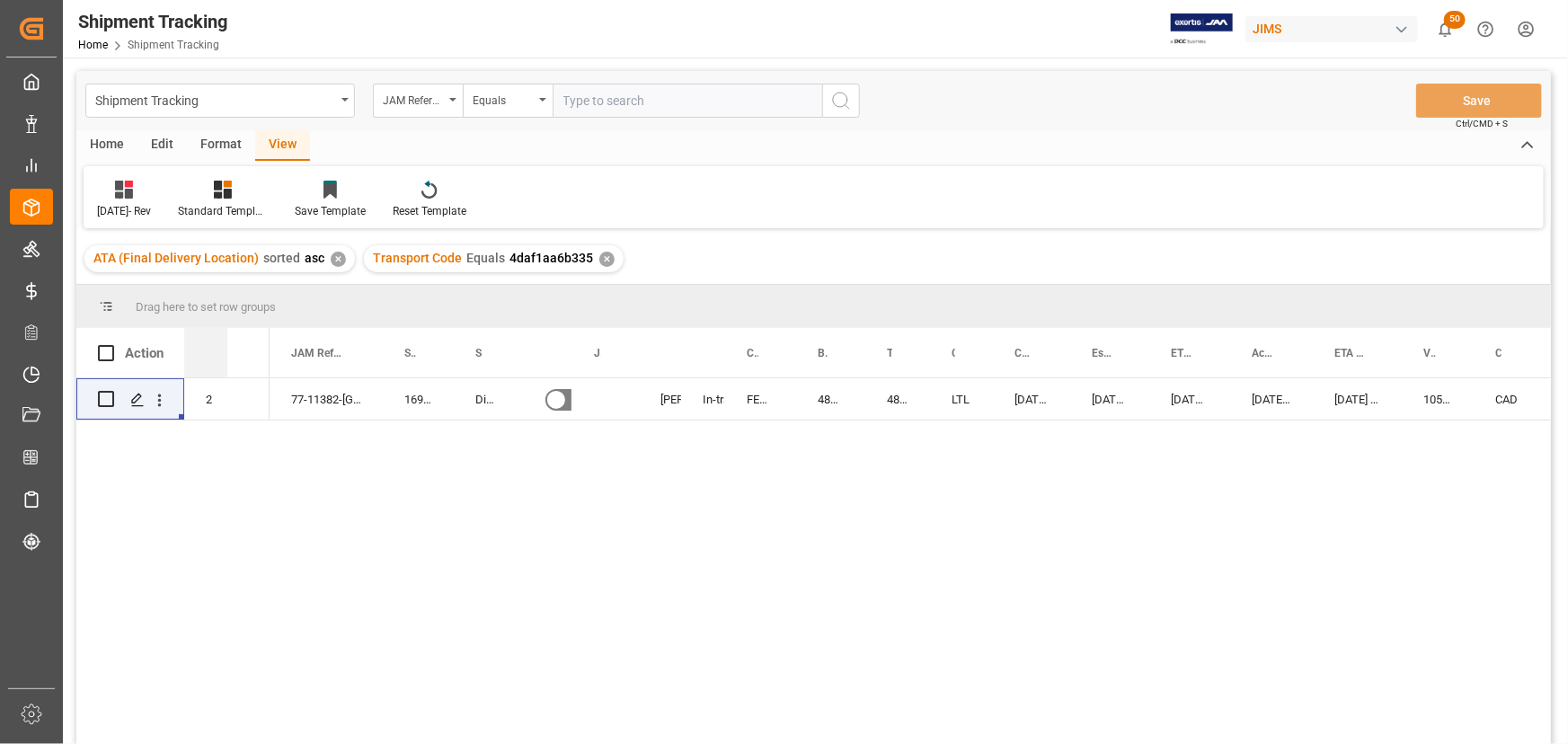
drag, startPoint x: 223, startPoint y: 346, endPoint x: 206, endPoint y: 347, distance: 17.0
click at [206, 347] on div "Mode of Transport" at bounding box center [206, 352] width 43 height 50
click at [184, 347] on div "Mode of Transport" at bounding box center [206, 352] width 43 height 50
click at [560, 395] on icon "Press SPACE to select this row." at bounding box center [556, 399] width 11 height 8
click at [0, 0] on input "Press SPACE to select this row." at bounding box center [0, 0] width 0 height 0
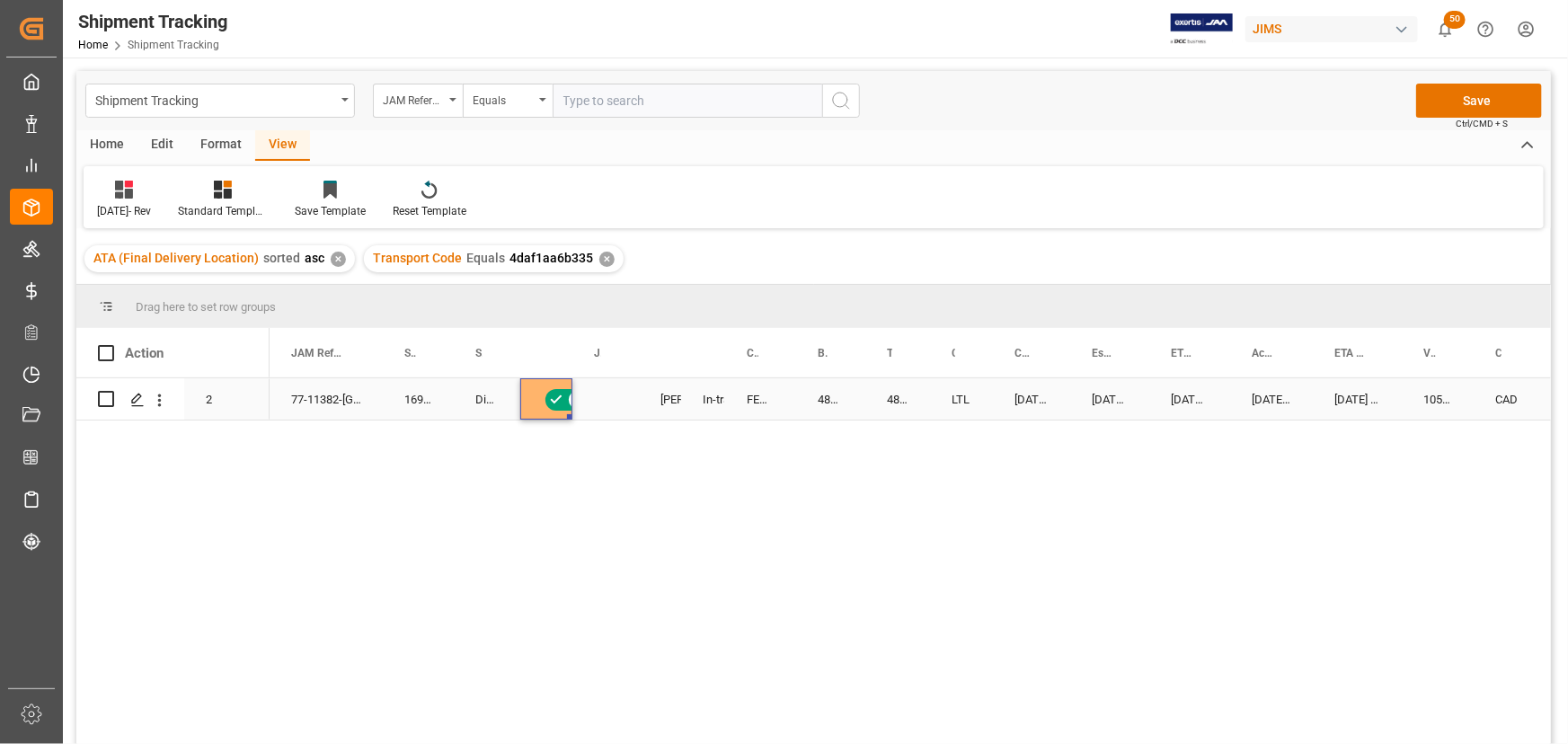
click at [560, 395] on icon "Press SPACE to select this row." at bounding box center [556, 399] width 11 height 8
click at [0, 0] on input "Press SPACE to select this row." at bounding box center [0, 0] width 0 height 0
drag, startPoint x: 530, startPoint y: 381, endPoint x: 506, endPoint y: 392, distance: 26.4
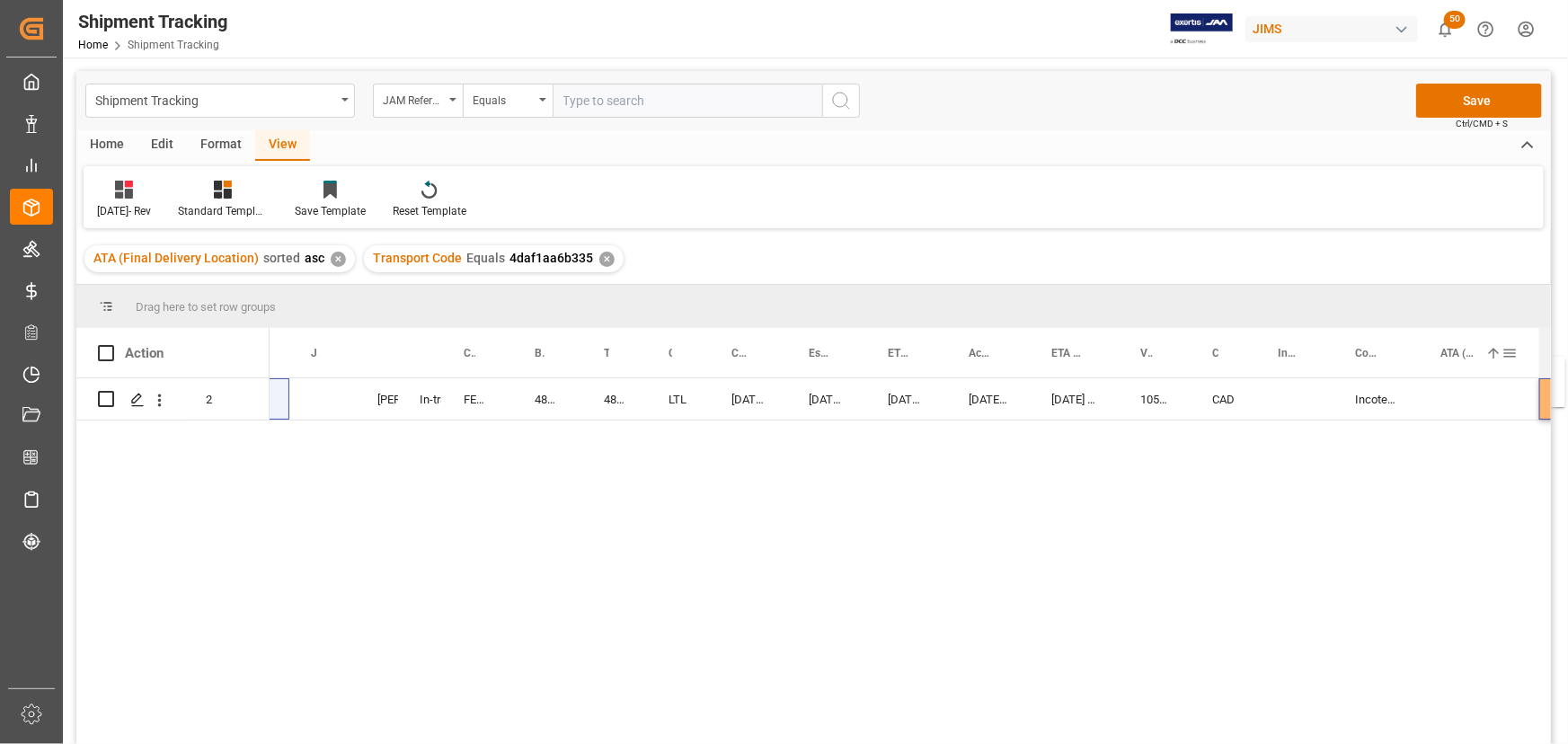
scroll to position [0, 299]
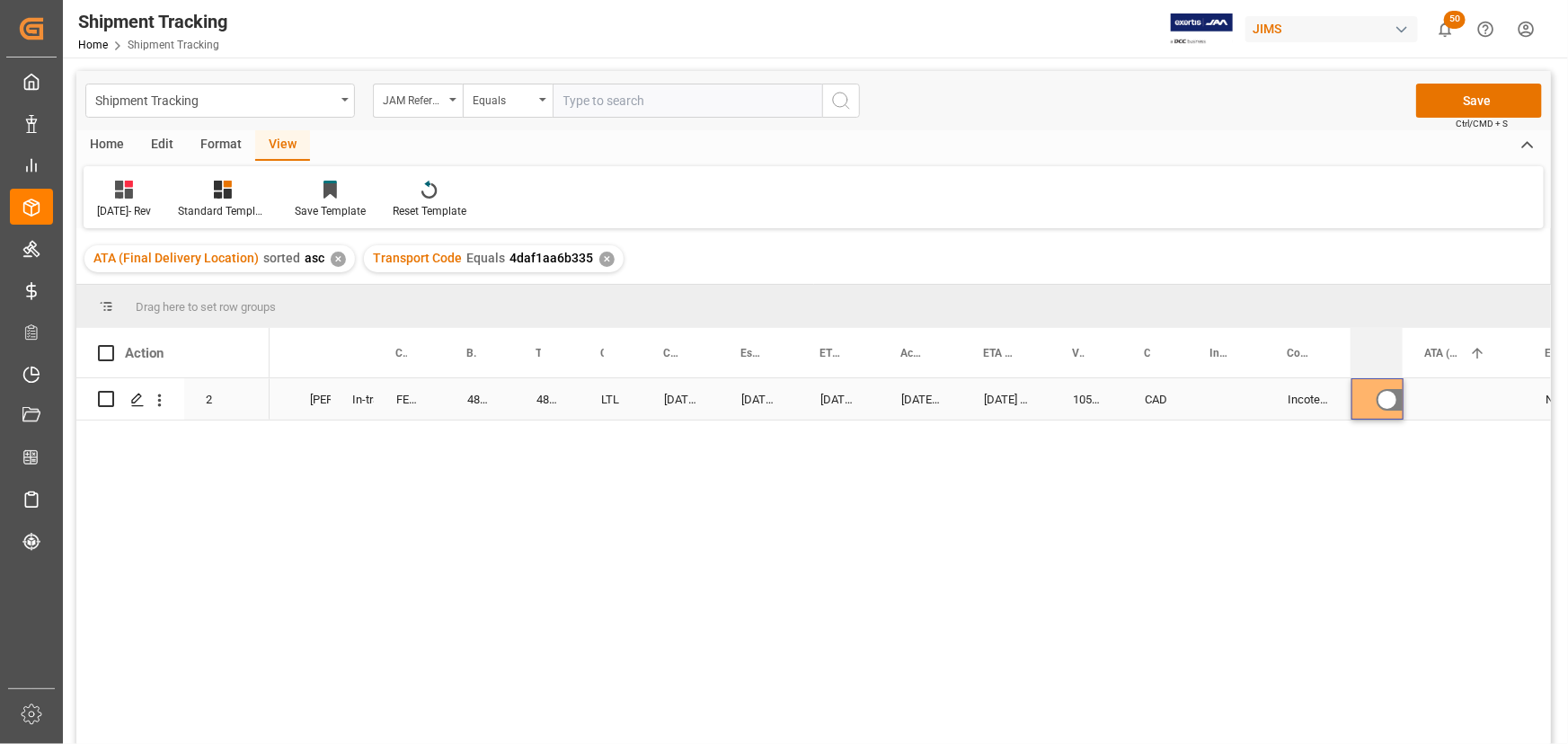
drag, startPoint x: 545, startPoint y: 355, endPoint x: 1433, endPoint y: 380, distance: 888.4
click at [1433, 380] on div "Action Mode of Transport Order Type Currency for Value (1)" at bounding box center [813, 541] width 1474 height 427
click at [936, 417] on div "10-07-2025 00:00:00" at bounding box center [921, 399] width 83 height 41
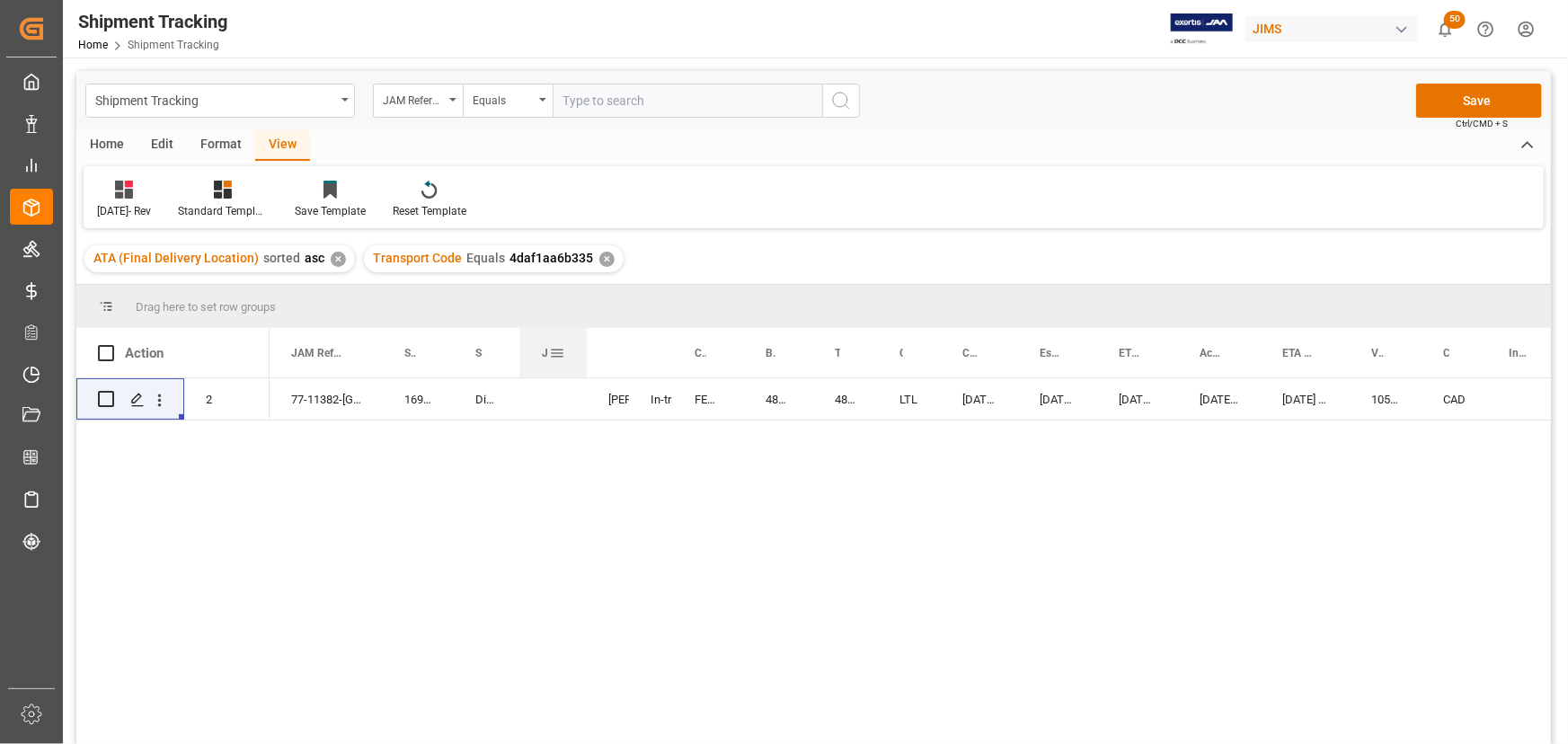
drag, startPoint x: 584, startPoint y: 343, endPoint x: 584, endPoint y: 369, distance: 26.0
click at [584, 369] on div at bounding box center [586, 352] width 7 height 50
click at [742, 348] on div at bounding box center [744, 352] width 7 height 50
drag, startPoint x: 381, startPoint y: 345, endPoint x: 379, endPoint y: 359, distance: 14.1
click at [379, 360] on div at bounding box center [382, 352] width 7 height 50
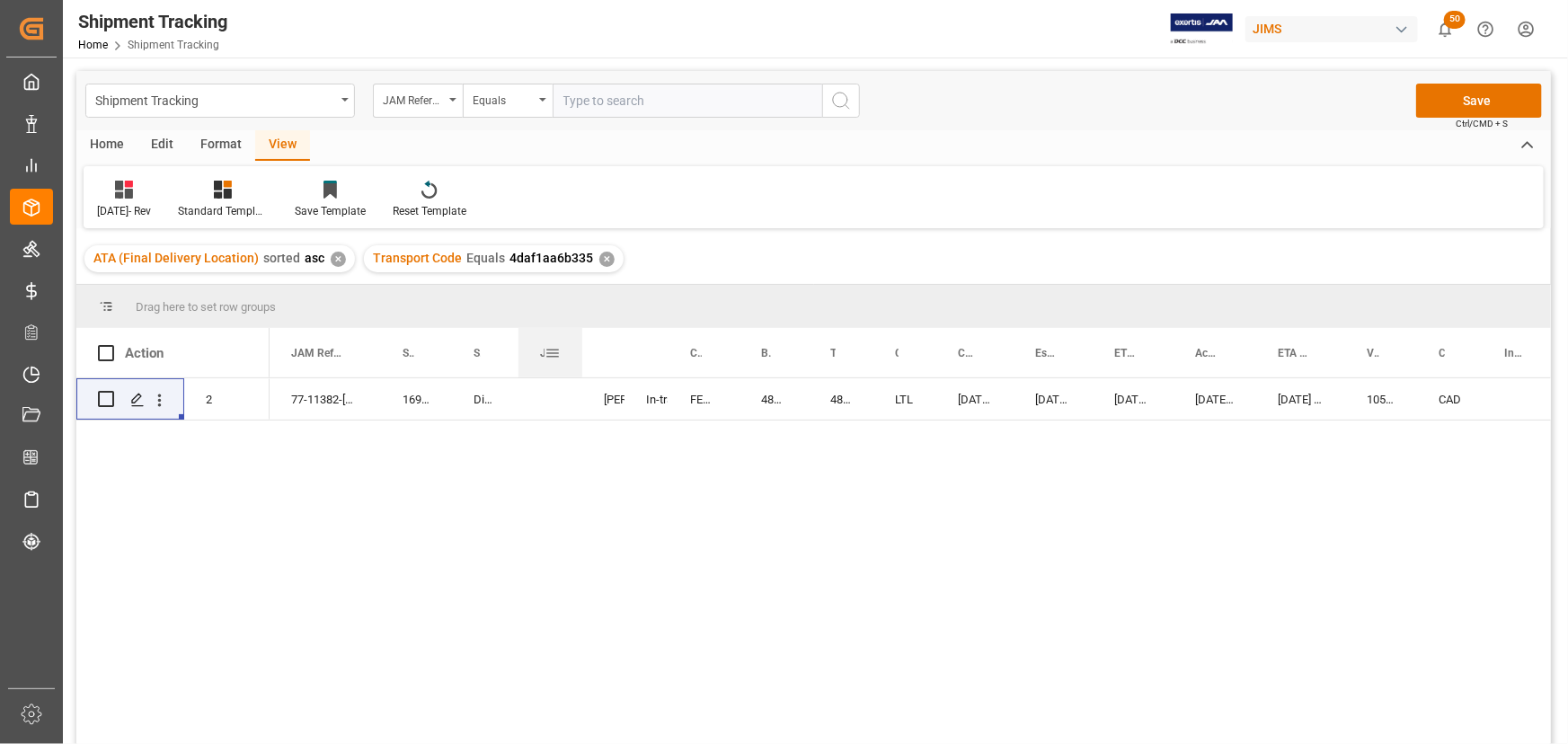
drag, startPoint x: 582, startPoint y: 351, endPoint x: 579, endPoint y: 362, distance: 11.4
click at [579, 362] on div at bounding box center [582, 352] width 7 height 50
click at [516, 399] on div "Digikey" at bounding box center [485, 399] width 66 height 41
click at [663, 346] on div "Logward Status" at bounding box center [646, 352] width 43 height 50
drag, startPoint x: 734, startPoint y: 350, endPoint x: 729, endPoint y: 361, distance: 12.1
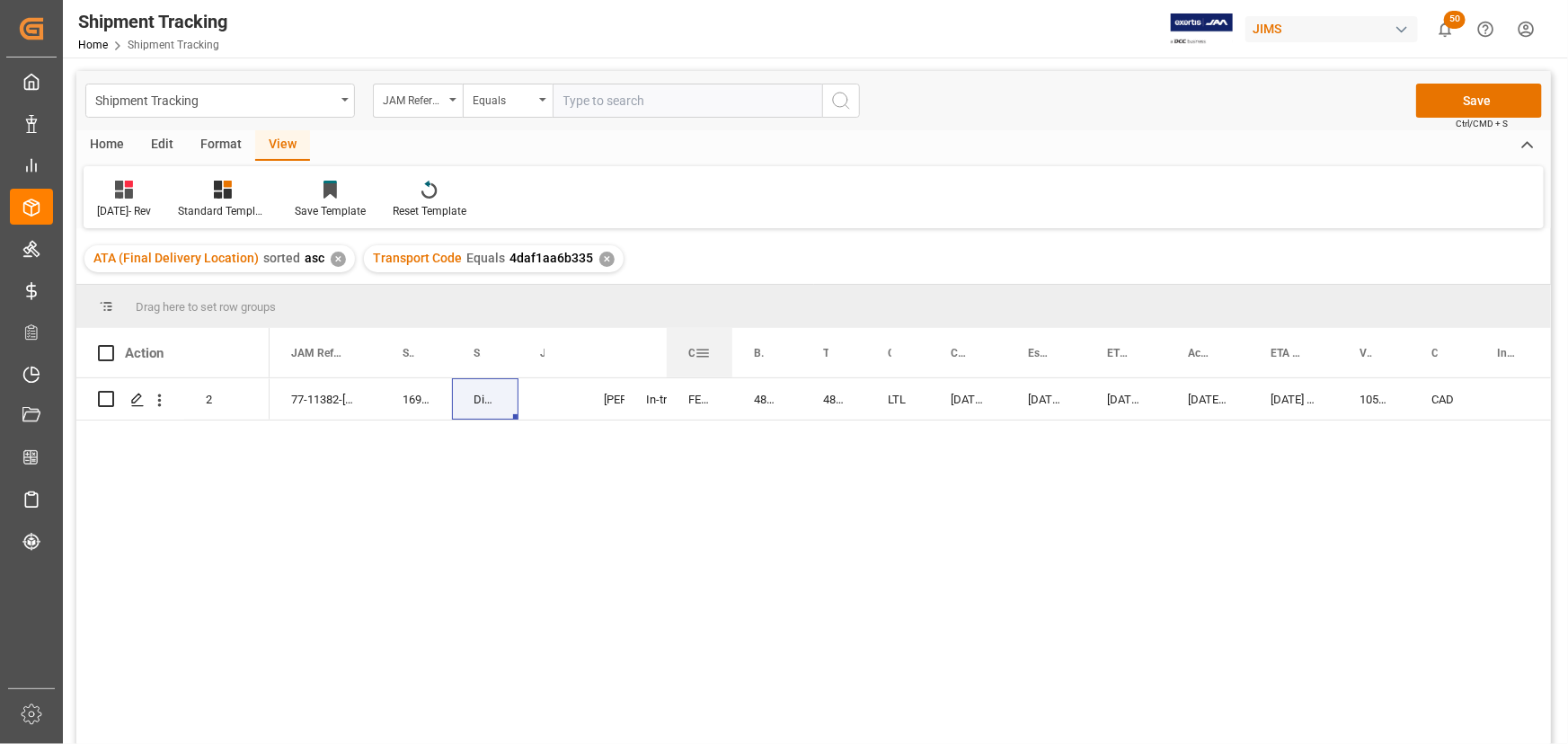
click at [729, 361] on div at bounding box center [732, 352] width 7 height 50
click at [718, 402] on div "FEDEX INTERNATIONAL ECONOMY" at bounding box center [699, 399] width 65 height 41
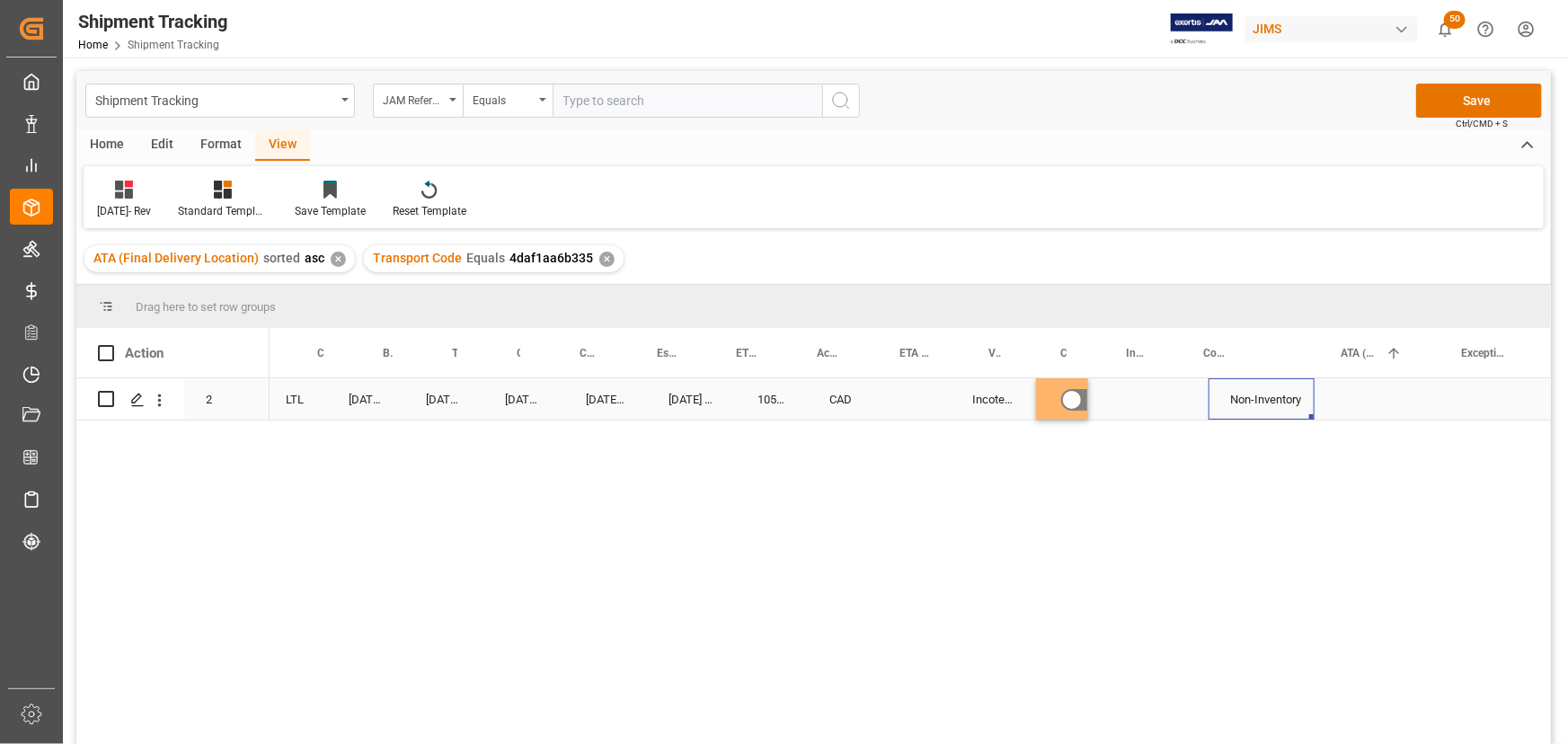
scroll to position [0, 743]
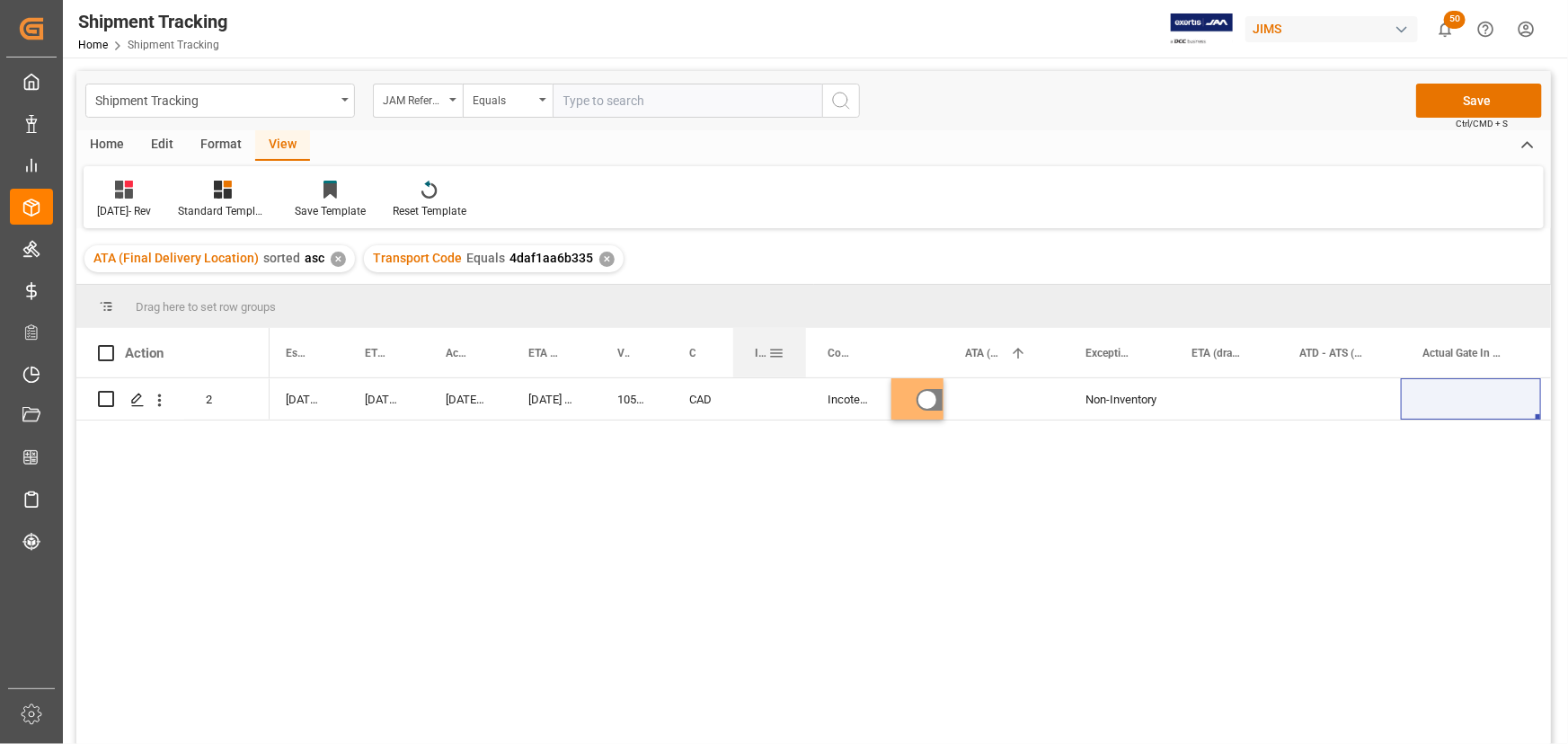
drag, startPoint x: 807, startPoint y: 345, endPoint x: 802, endPoint y: 356, distance: 12.1
click at [802, 356] on div at bounding box center [805, 352] width 7 height 50
drag, startPoint x: 889, startPoint y: 348, endPoint x: 812, endPoint y: 379, distance: 83.0
click at [874, 355] on div at bounding box center [877, 352] width 7 height 50
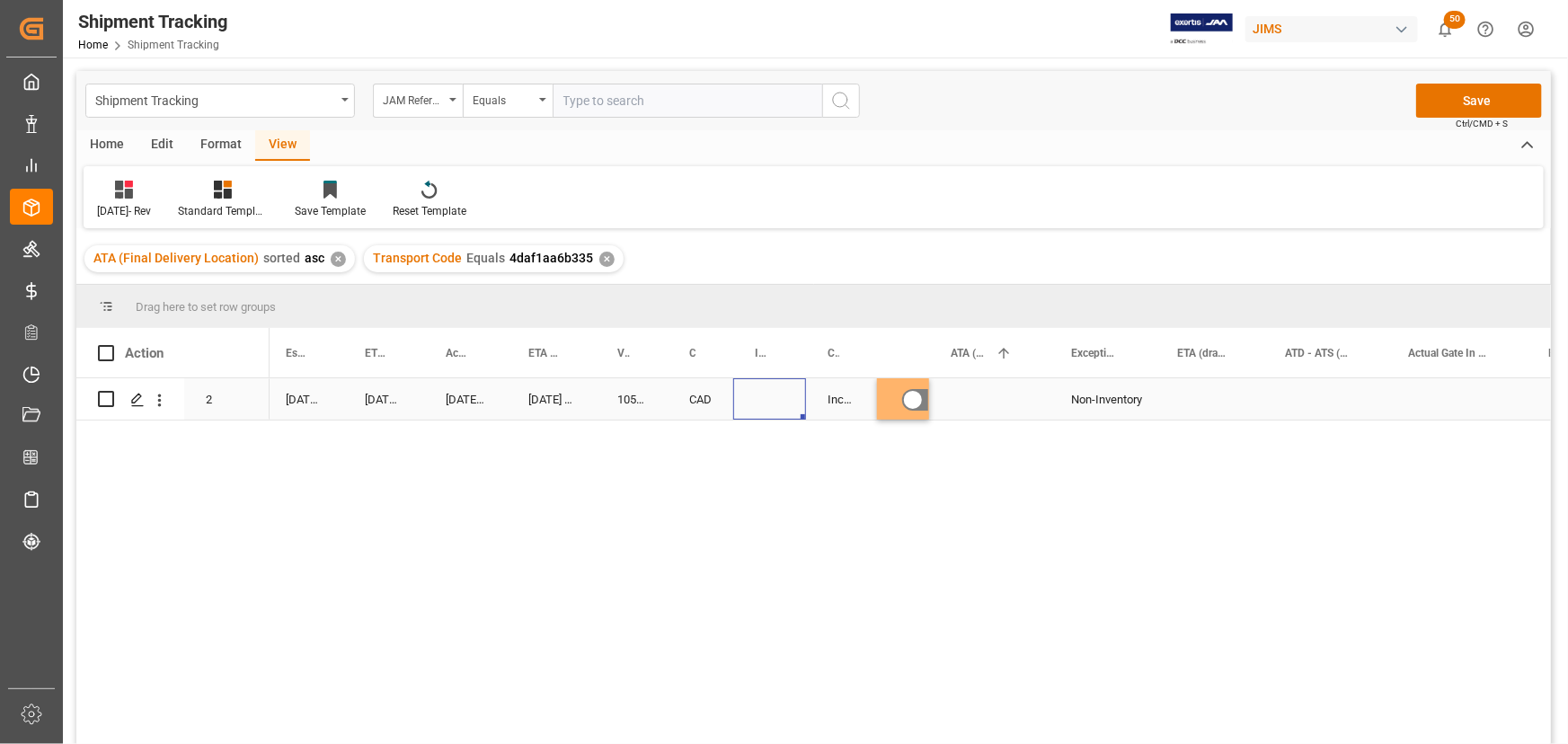
click at [745, 394] on div "Press SPACE to select this row." at bounding box center [770, 399] width 73 height 41
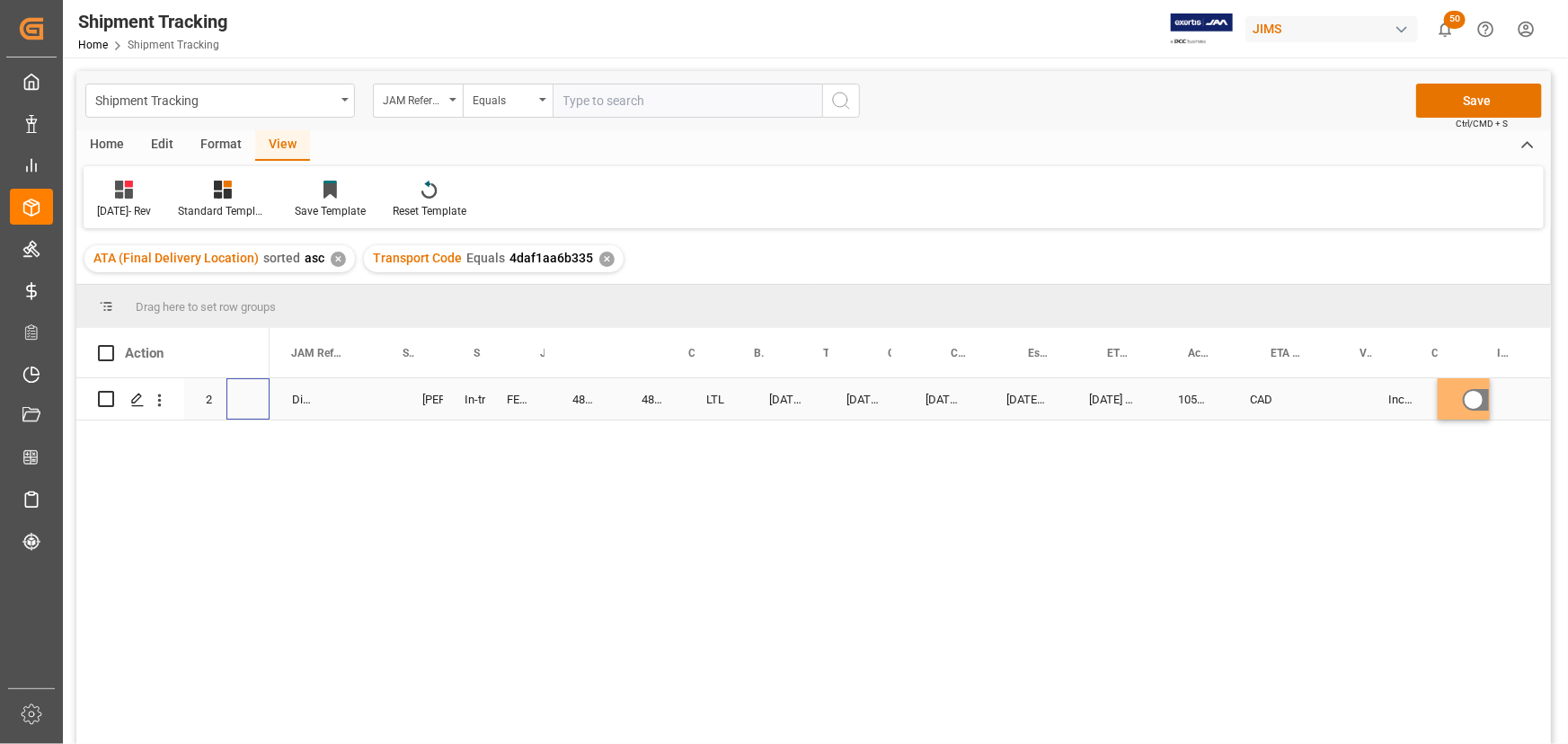
scroll to position [0, 0]
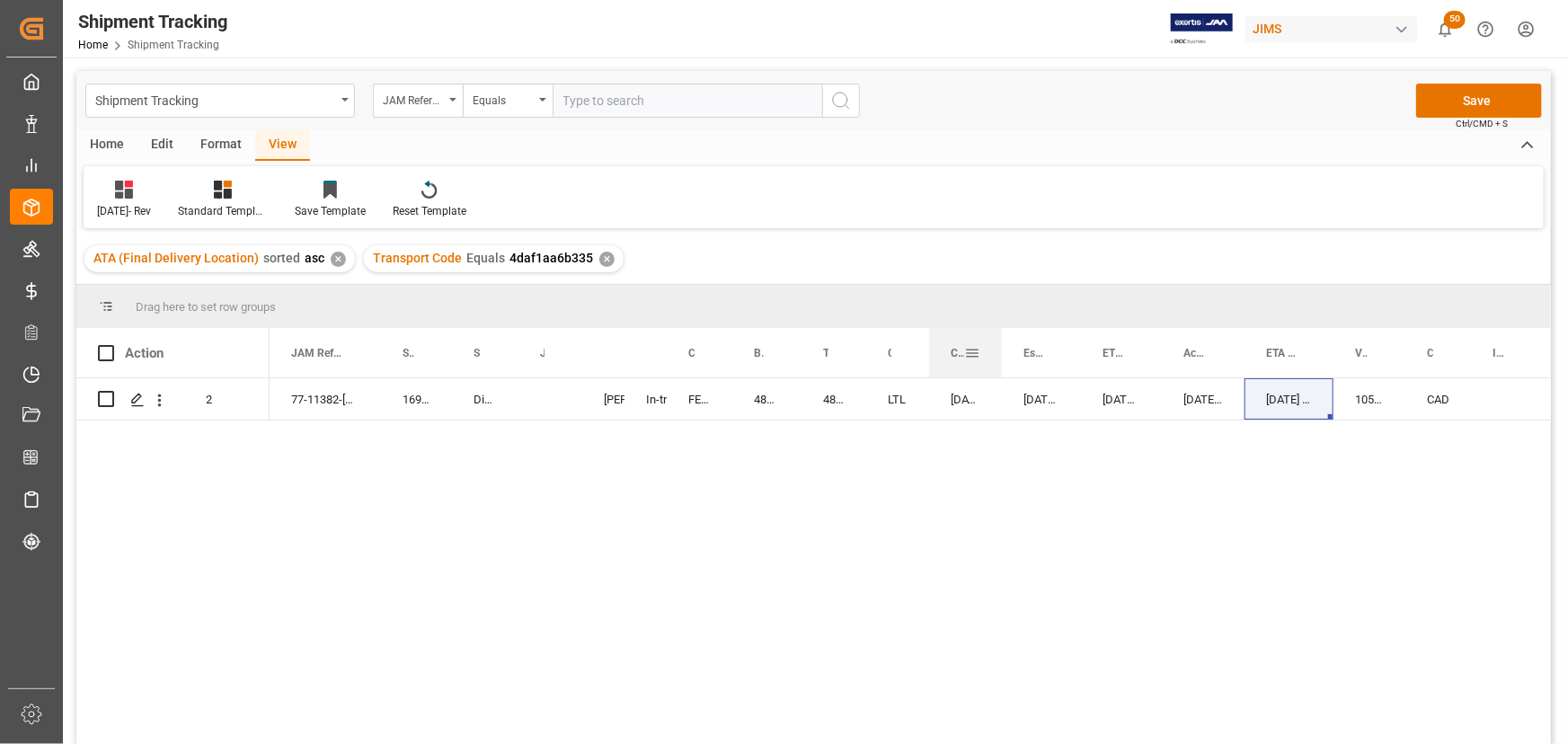
click at [998, 349] on div at bounding box center [1001, 352] width 7 height 50
click at [1073, 349] on div at bounding box center [1076, 352] width 7 height 50
click at [1159, 354] on div at bounding box center [1160, 352] width 7 height 50
drag, startPoint x: 1156, startPoint y: 352, endPoint x: 1159, endPoint y: 371, distance: 19.2
click at [1160, 371] on div at bounding box center [1163, 352] width 7 height 50
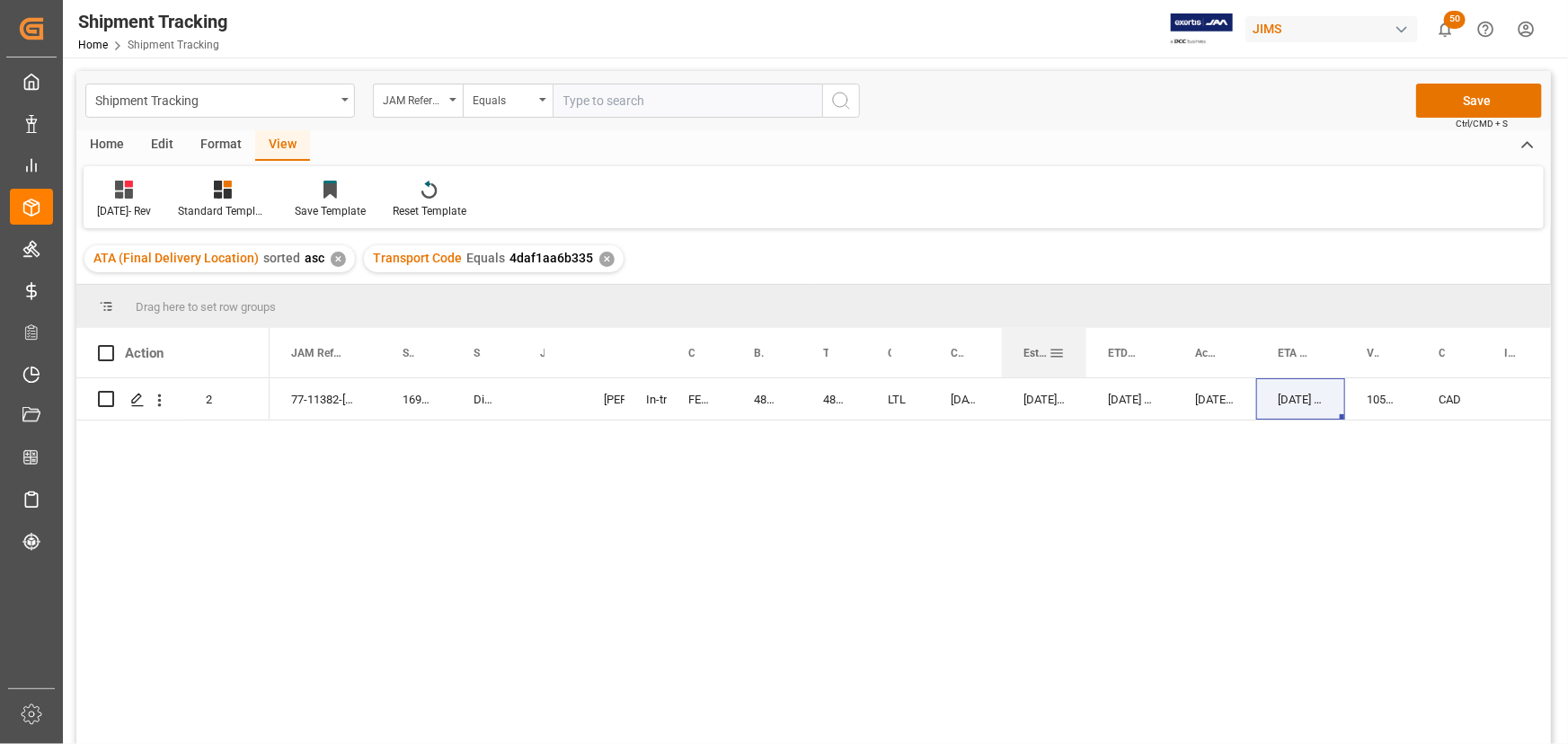
drag, startPoint x: 1074, startPoint y: 350, endPoint x: 1084, endPoint y: 368, distance: 20.6
click at [1084, 368] on div at bounding box center [1086, 352] width 7 height 50
drag, startPoint x: 999, startPoint y: 349, endPoint x: 992, endPoint y: 358, distance: 11.4
click at [992, 358] on div at bounding box center [994, 352] width 7 height 50
click at [1475, 404] on div "Press SPACE to select this row." at bounding box center [1511, 399] width 73 height 41
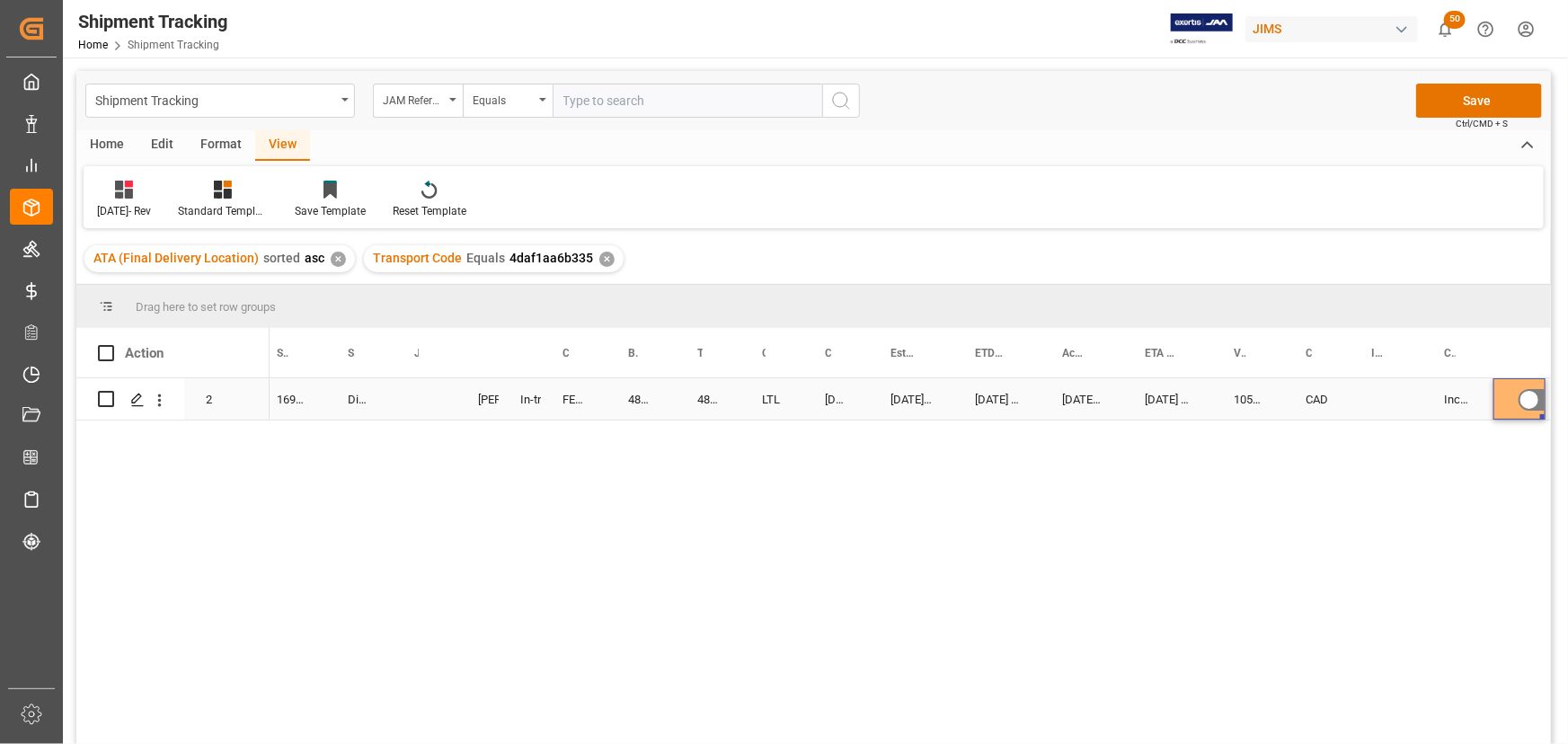
scroll to position [0, 245]
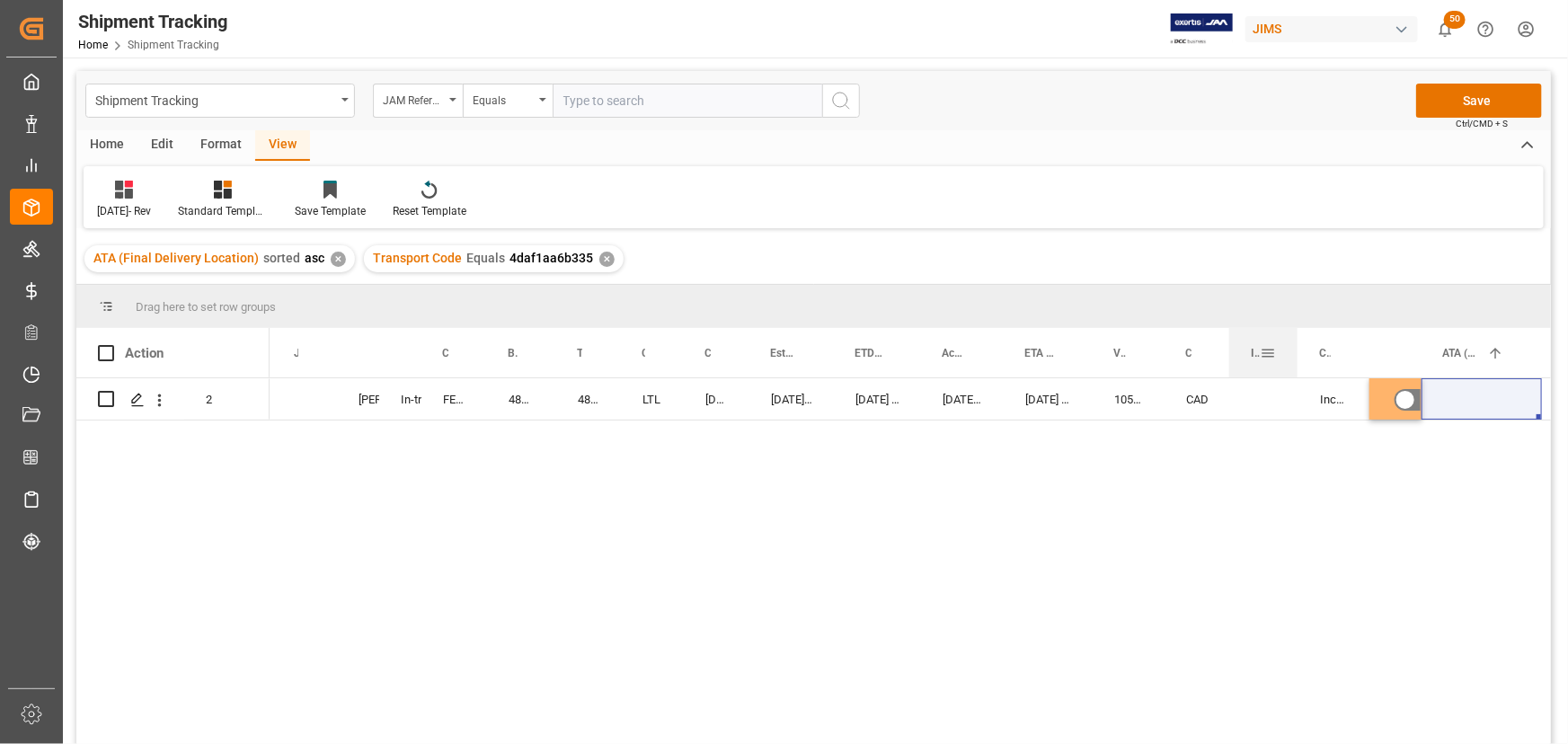
click at [1297, 351] on div at bounding box center [1297, 352] width 7 height 50
click at [1366, 352] on div at bounding box center [1368, 352] width 7 height 50
click at [1247, 394] on div "Press SPACE to select this row." at bounding box center [1265, 399] width 68 height 41
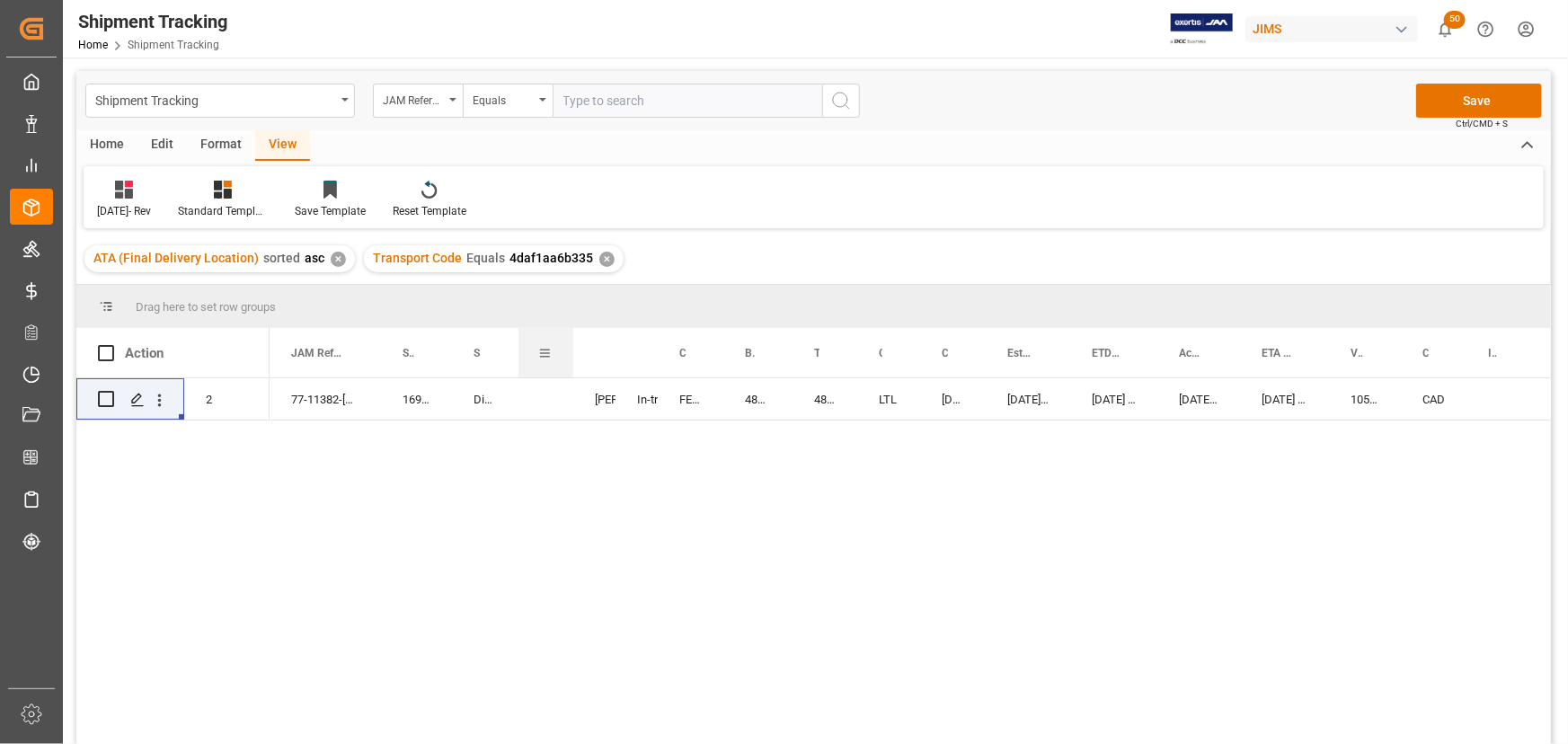
drag, startPoint x: 580, startPoint y: 347, endPoint x: 571, endPoint y: 350, distance: 9.5
click at [571, 350] on div at bounding box center [573, 352] width 7 height 50
click at [1459, 404] on div "CAD" at bounding box center [1433, 399] width 65 height 41
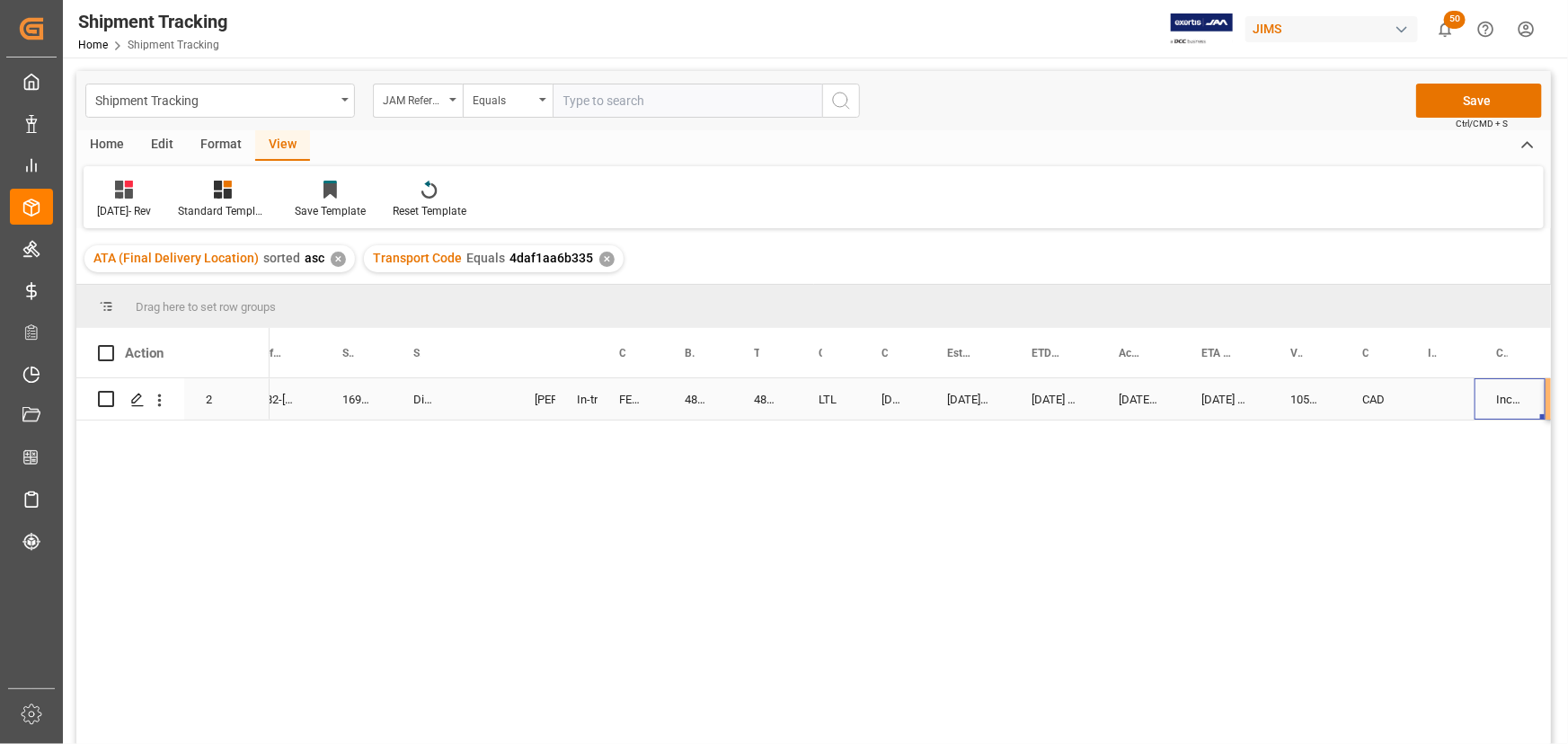
scroll to position [0, 112]
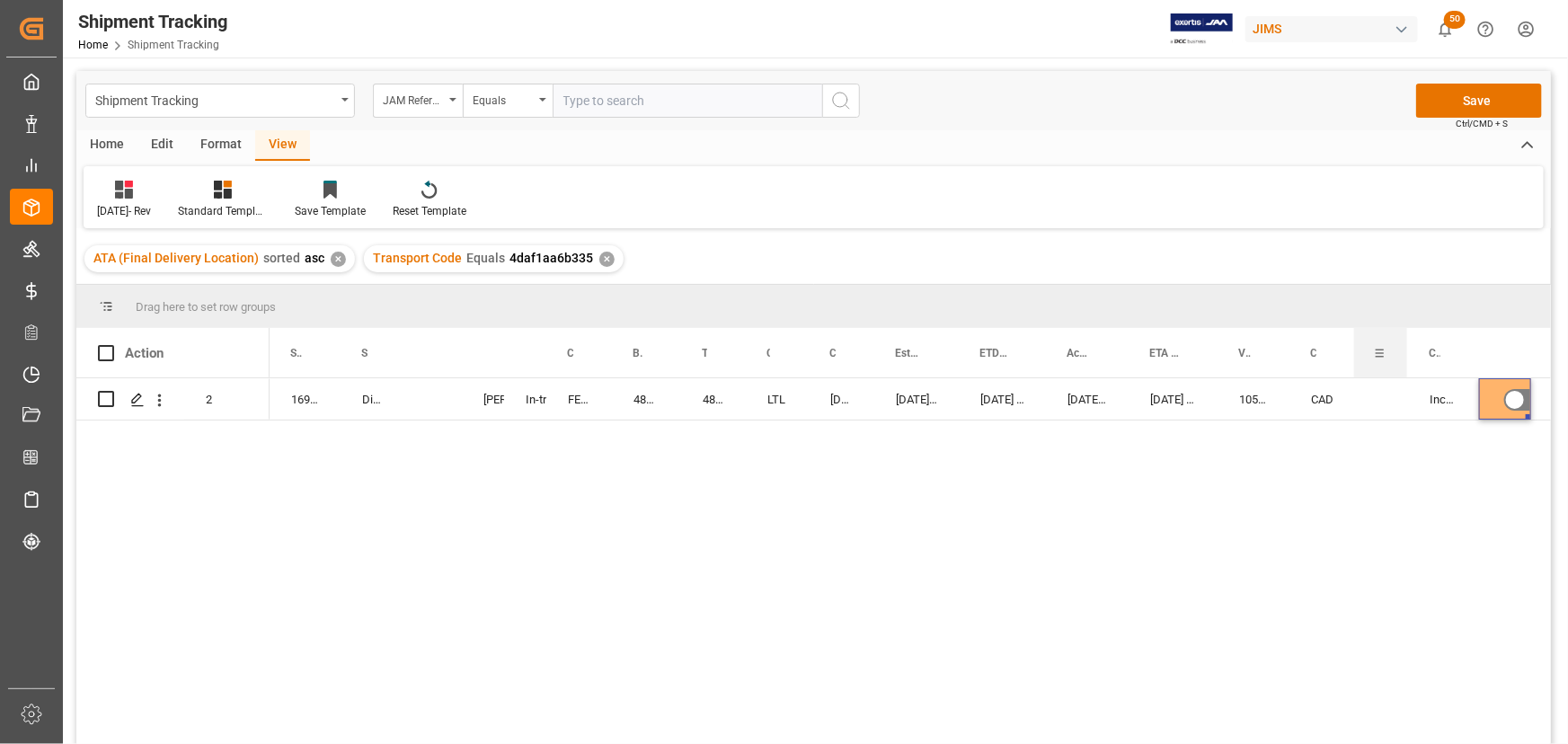
drag, startPoint x: 1418, startPoint y: 347, endPoint x: 1403, endPoint y: 357, distance: 18.0
click at [1404, 357] on div at bounding box center [1407, 352] width 7 height 50
click at [1470, 354] on div at bounding box center [1471, 352] width 7 height 50
click at [897, 407] on div "10-07-2025 00:00:00" at bounding box center [916, 399] width 85 height 41
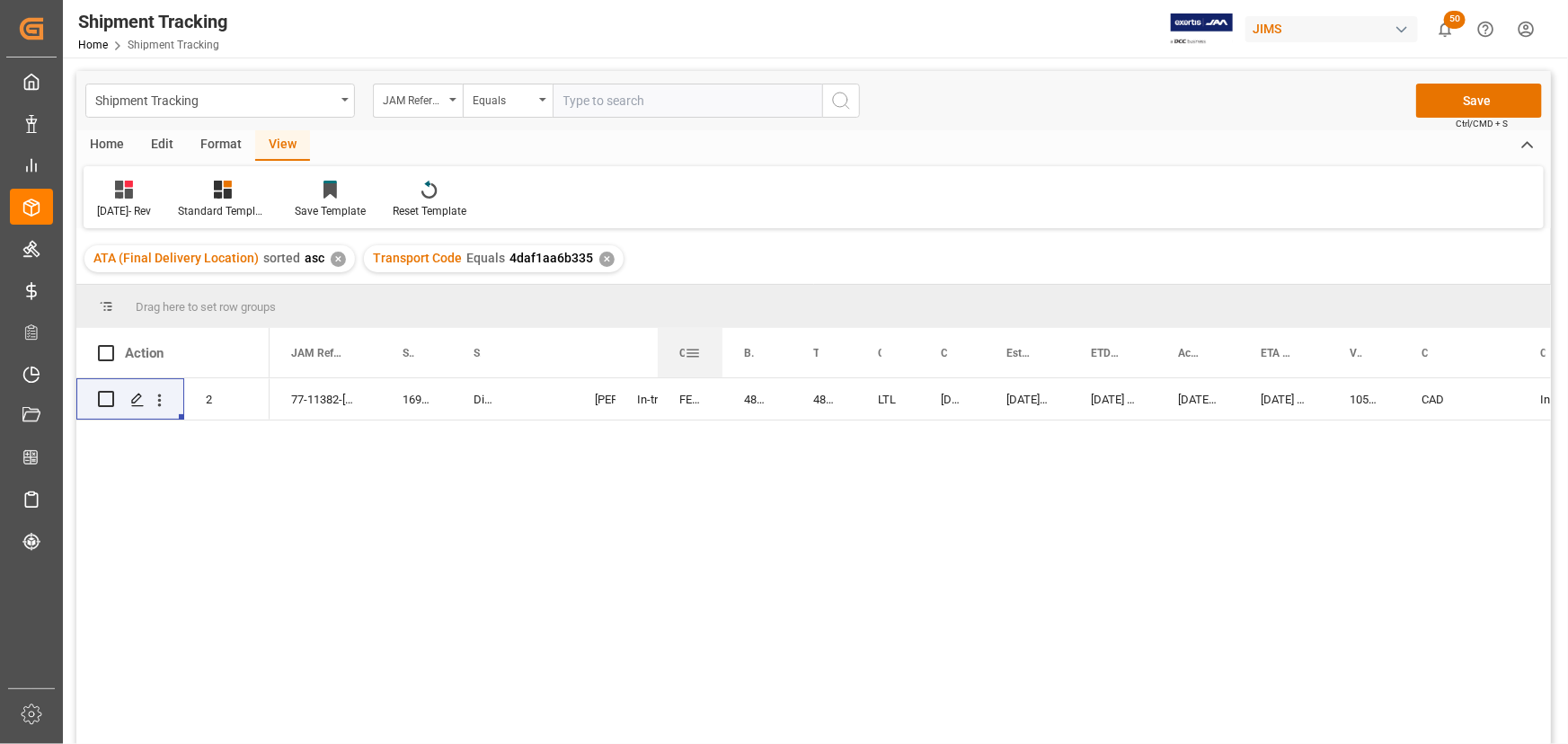
click at [721, 356] on div at bounding box center [722, 352] width 7 height 50
drag, startPoint x: 918, startPoint y: 347, endPoint x: 917, endPoint y: 377, distance: 30.0
click at [917, 377] on div "Action Mode of Transport Order Type Currency for Value (1)" at bounding box center [813, 541] width 1474 height 427
click at [1062, 348] on div at bounding box center [1065, 352] width 7 height 50
click at [1145, 351] on div at bounding box center [1146, 352] width 7 height 50
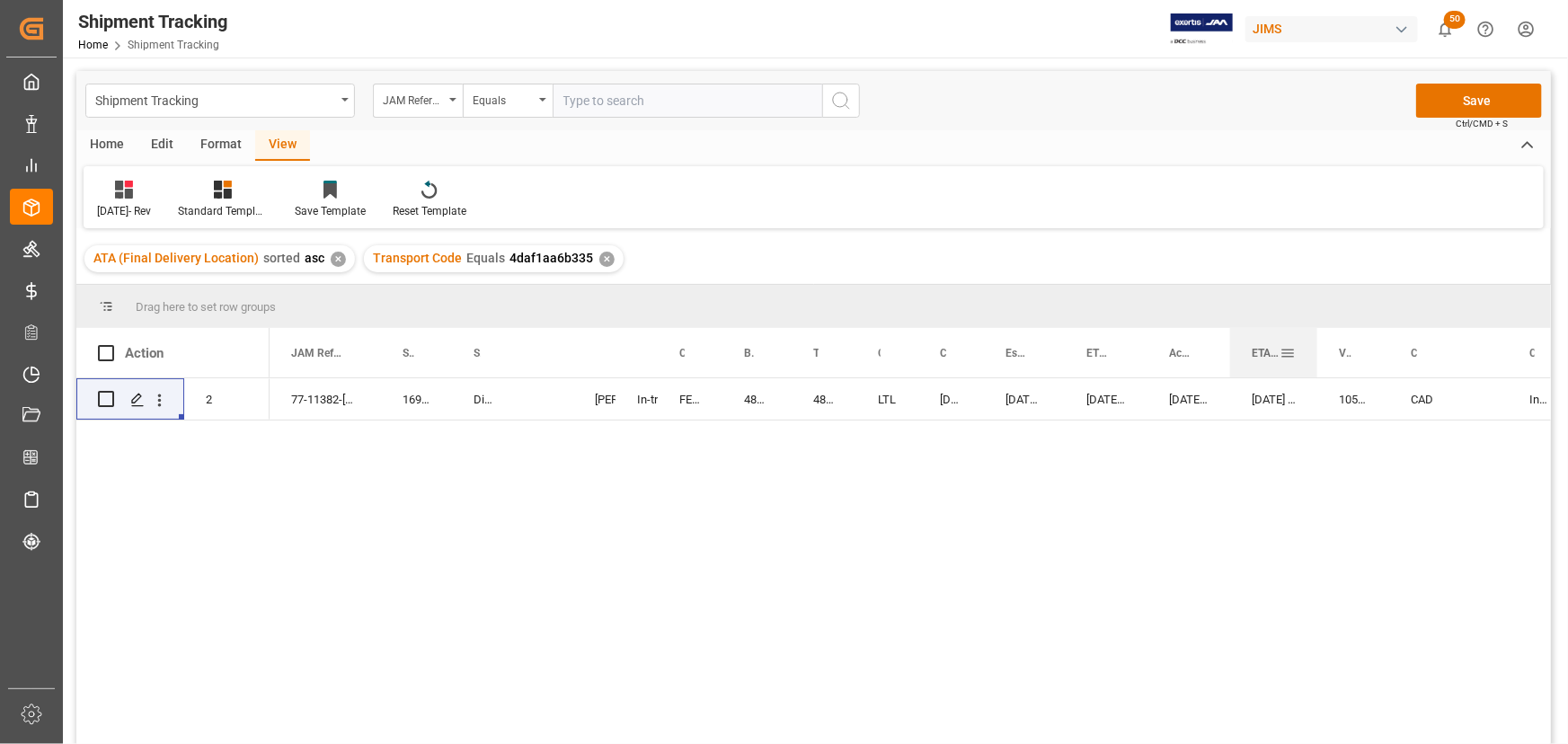
click at [1316, 358] on div at bounding box center [1316, 352] width 7 height 50
click at [1392, 346] on div at bounding box center [1393, 352] width 7 height 50
click at [1451, 398] on div "CAD" at bounding box center [1426, 399] width 65 height 41
click at [1469, 395] on div "Press SPACE to select this row." at bounding box center [1486, 399] width 53 height 41
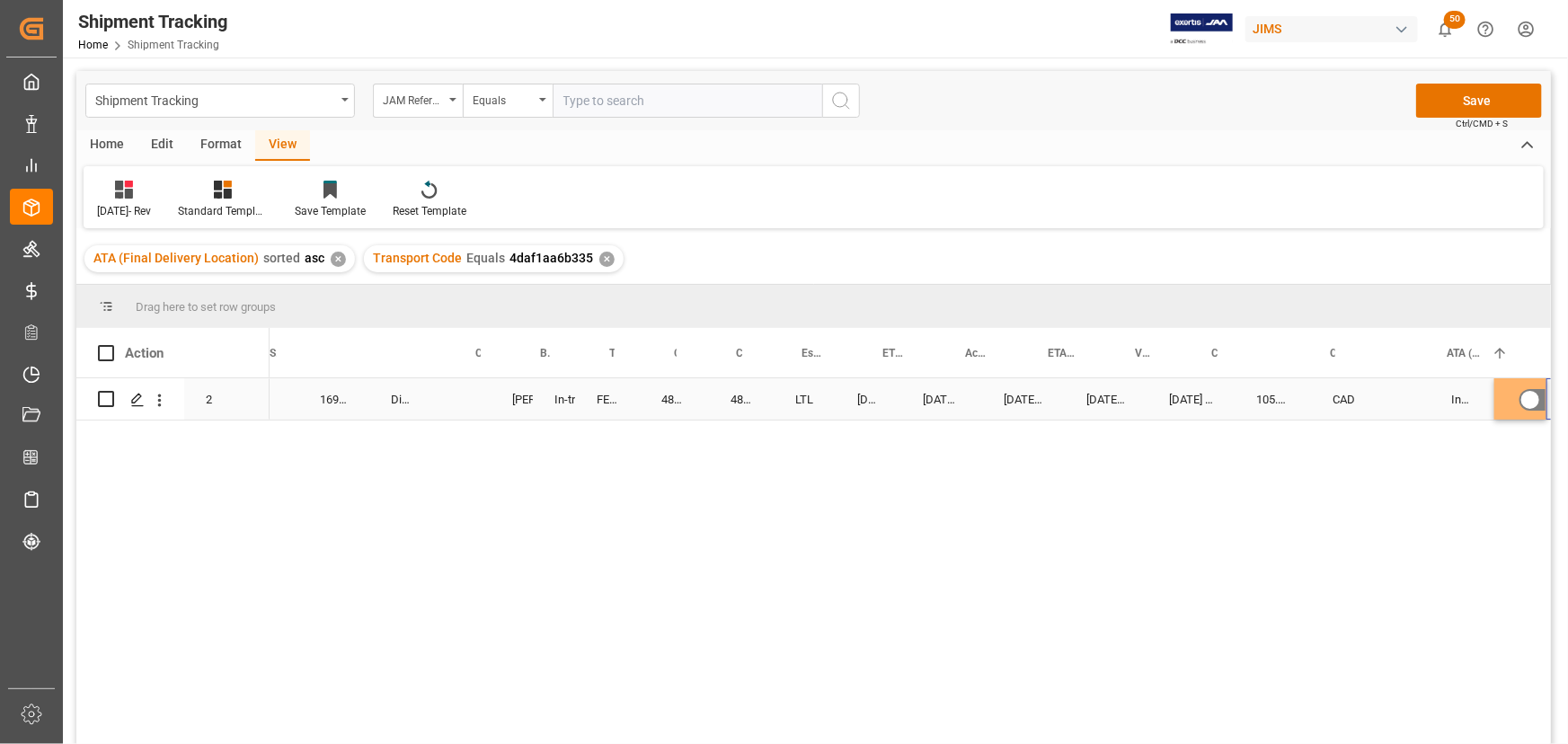
scroll to position [0, 204]
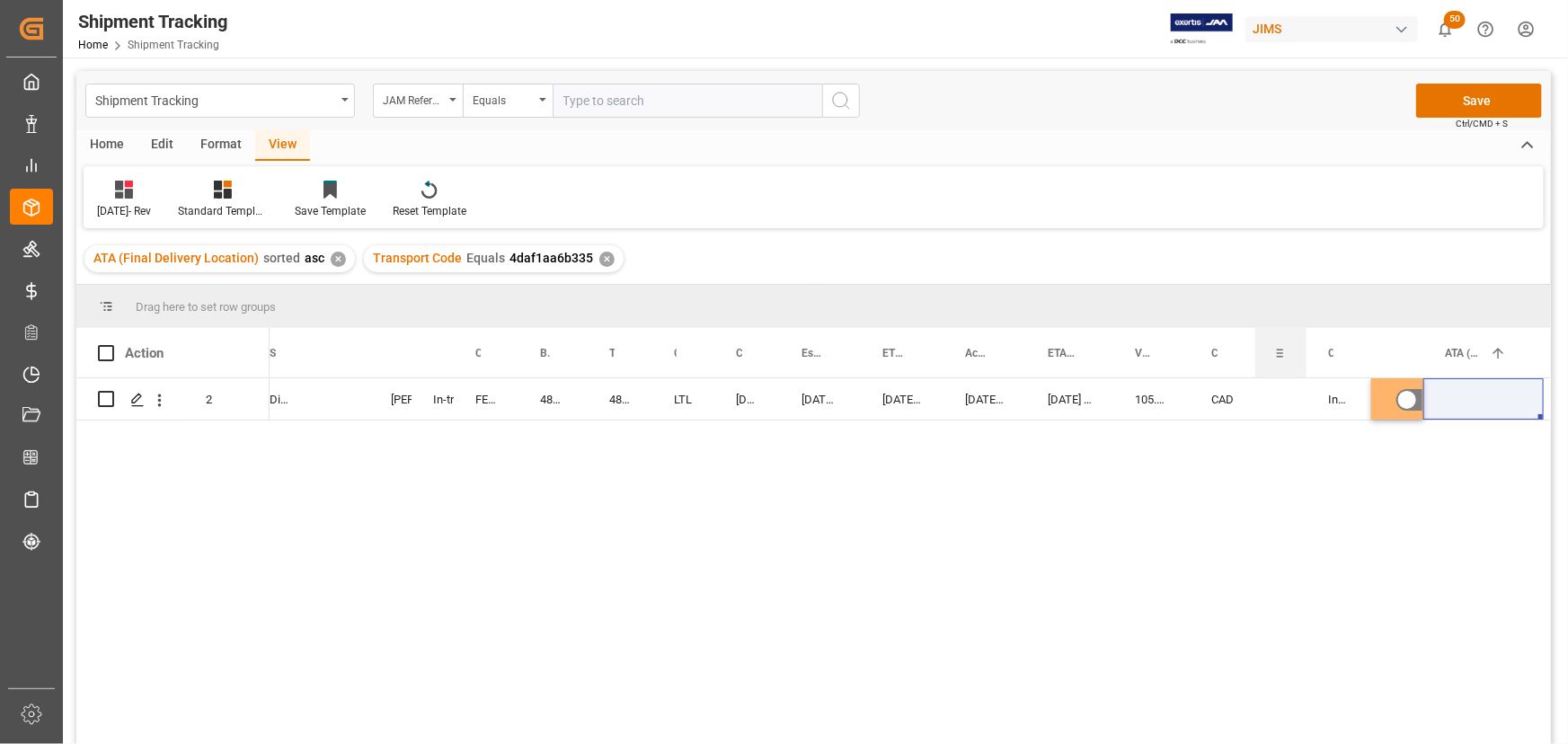
click at [1305, 355] on div at bounding box center [1306, 352] width 7 height 50
click at [1368, 355] on div at bounding box center [1371, 352] width 7 height 50
click at [1256, 398] on div "Press SPACE to select this row." at bounding box center [1281, 399] width 51 height 41
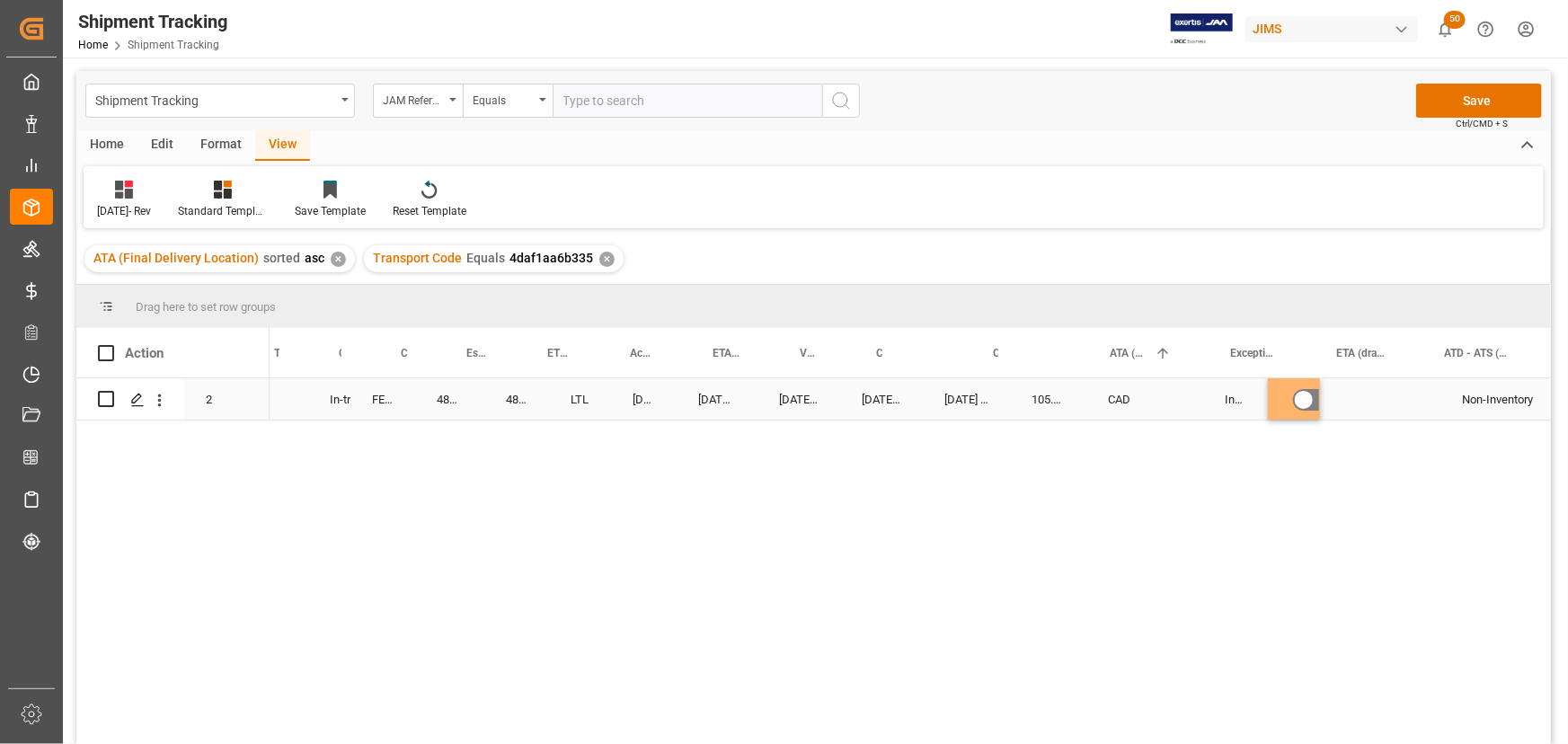
scroll to position [0, 540]
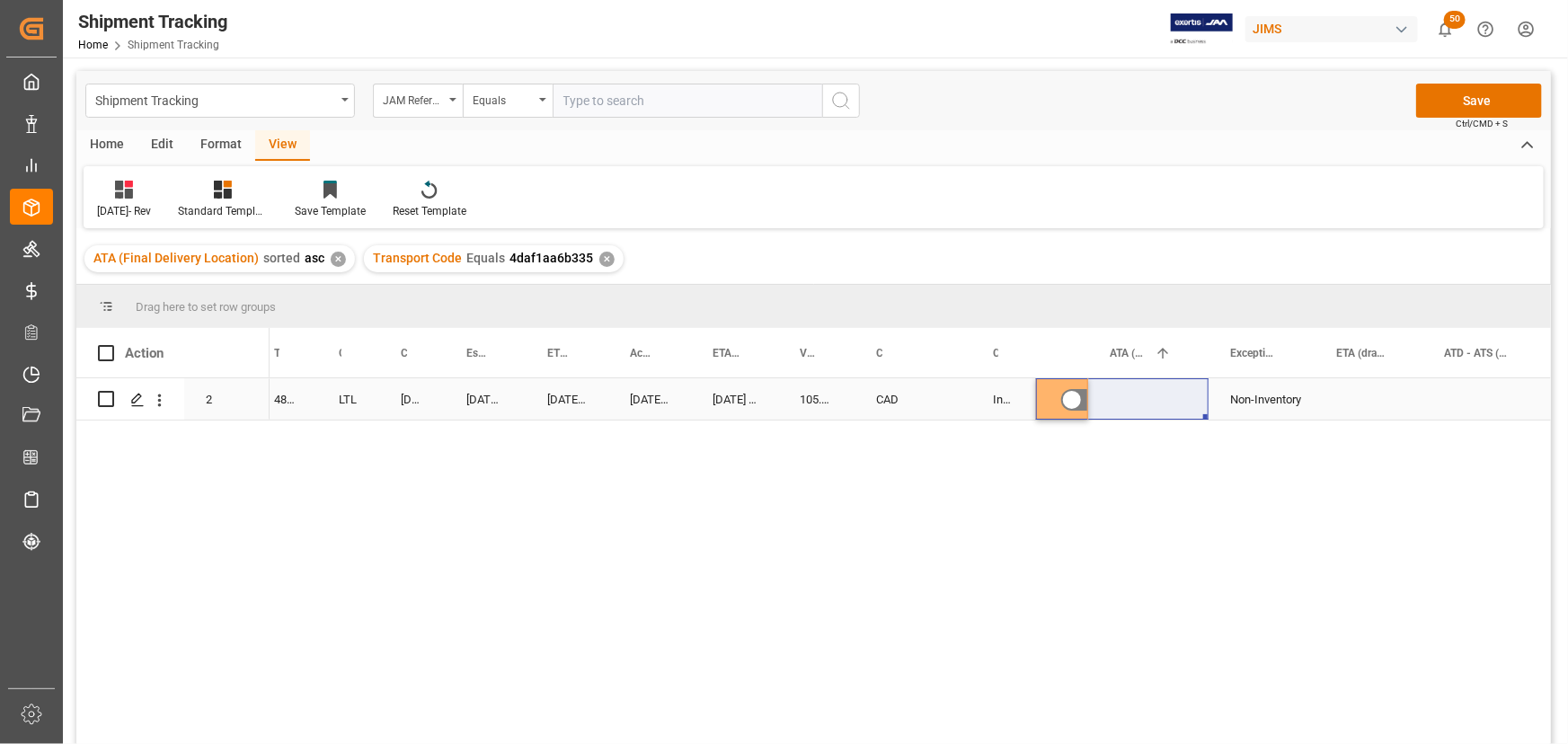
drag, startPoint x: 1052, startPoint y: 404, endPoint x: 1167, endPoint y: 394, distance: 115.4
drag, startPoint x: 1061, startPoint y: 353, endPoint x: 1240, endPoint y: 351, distance: 179.0
drag, startPoint x: 1154, startPoint y: 346, endPoint x: 1149, endPoint y: 356, distance: 11.2
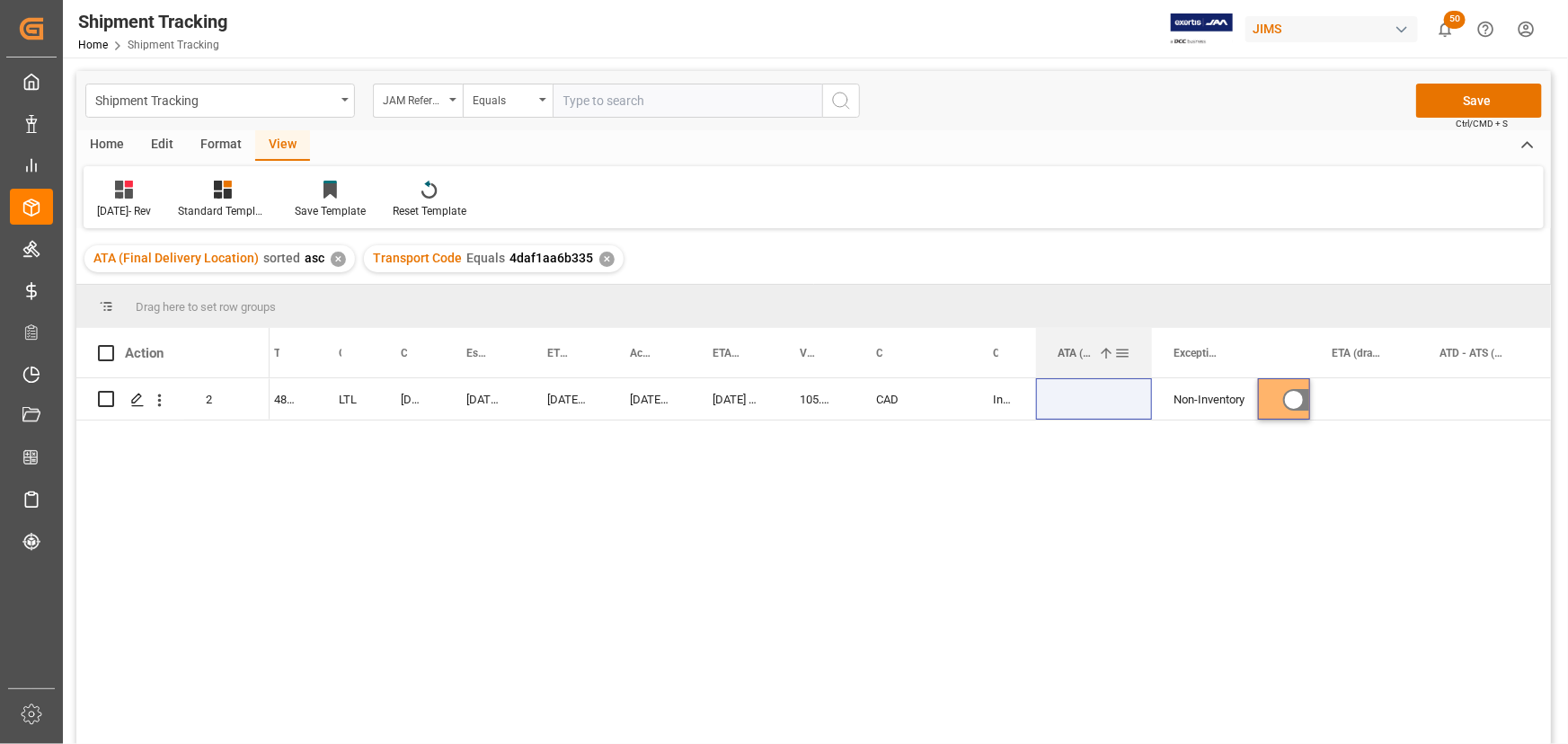
click at [1149, 356] on div at bounding box center [1151, 352] width 7 height 50
click at [915, 404] on div "CAD" at bounding box center [887, 399] width 65 height 41
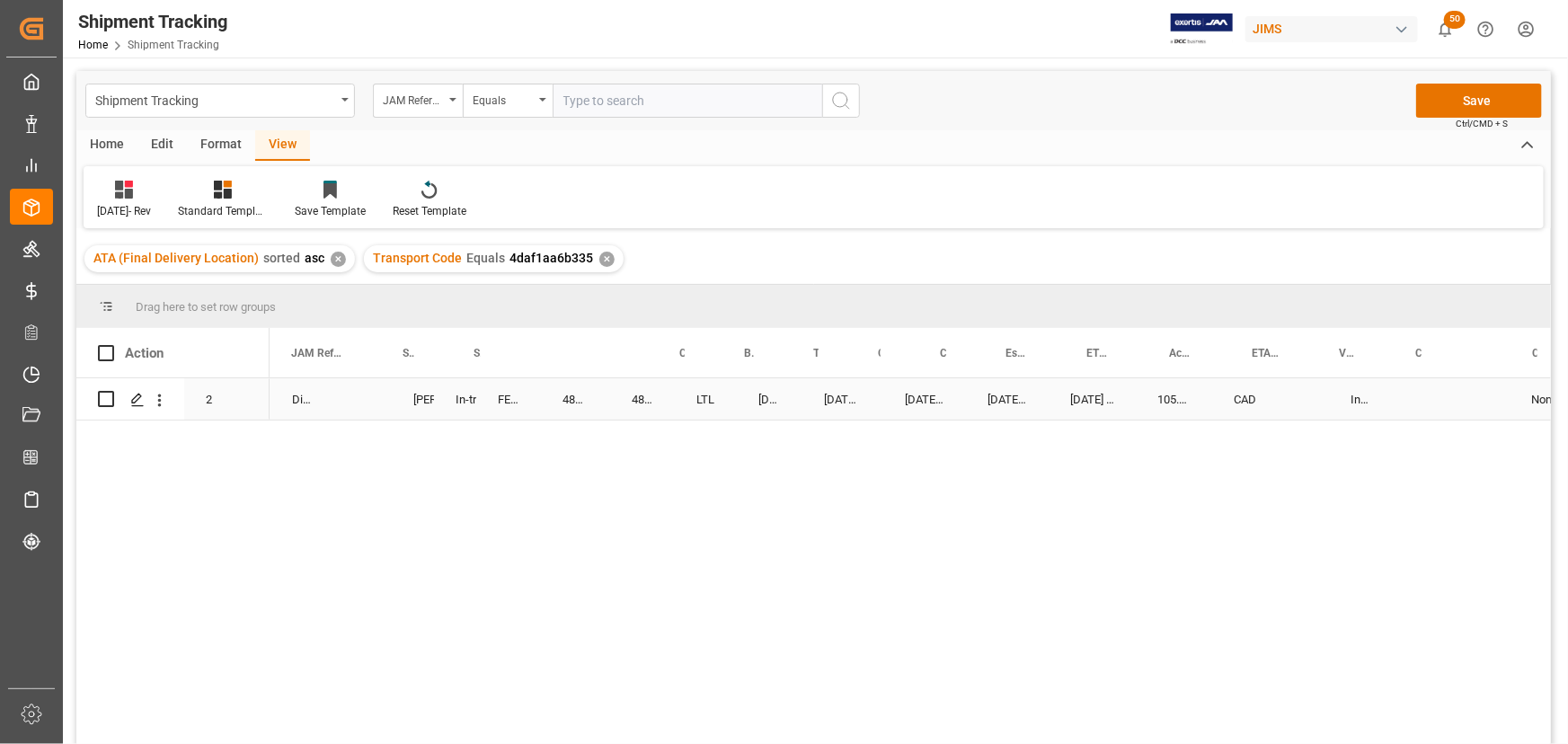
scroll to position [0, 0]
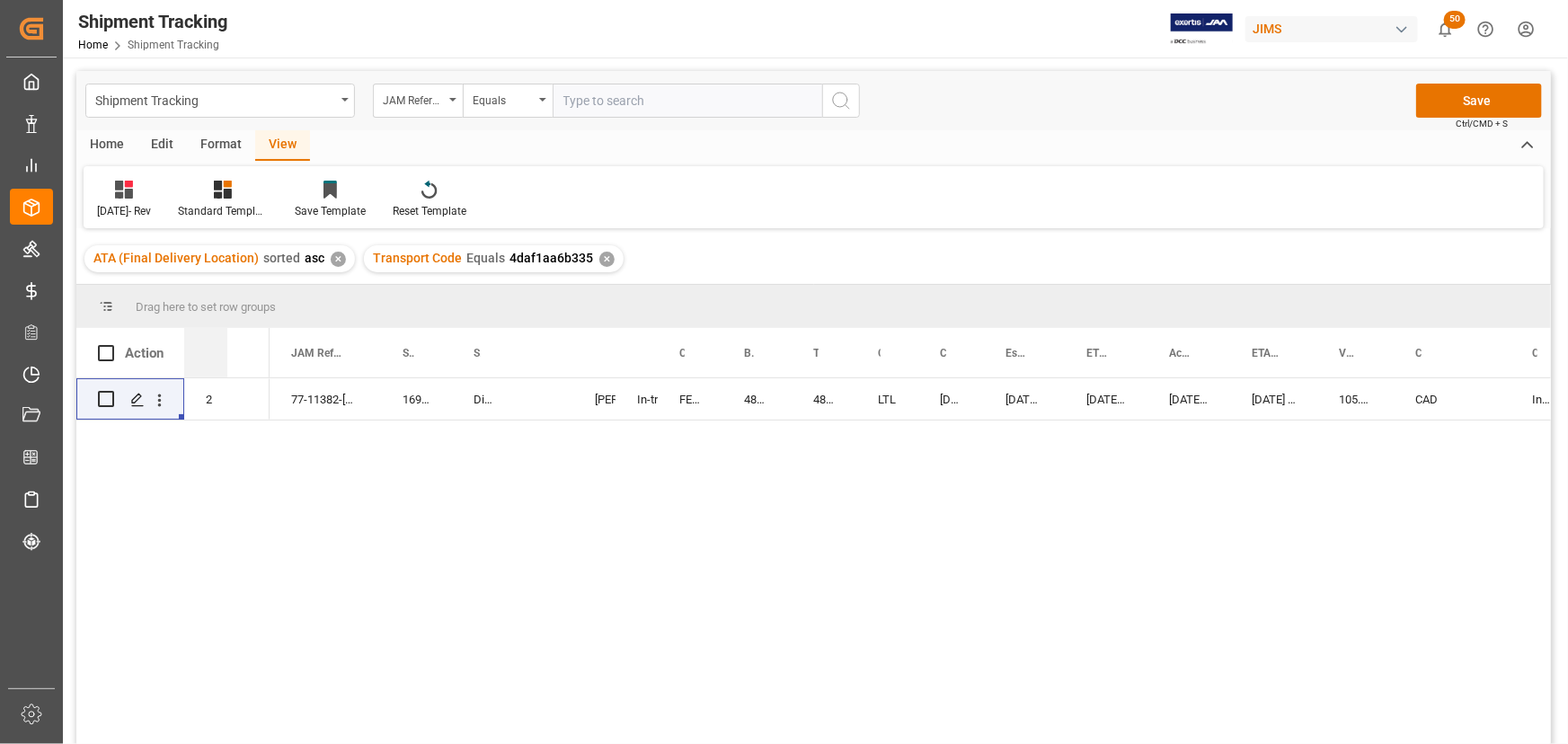
drag, startPoint x: 226, startPoint y: 348, endPoint x: 265, endPoint y: 357, distance: 40.0
click at [205, 361] on div "Mode of Transport" at bounding box center [206, 352] width 43 height 50
drag, startPoint x: 265, startPoint y: 353, endPoint x: 225, endPoint y: 363, distance: 41.2
click at [204, 368] on div "Action Mode of Transport Order Type" at bounding box center [173, 352] width 194 height 50
drag, startPoint x: 266, startPoint y: 357, endPoint x: 229, endPoint y: 359, distance: 37.1
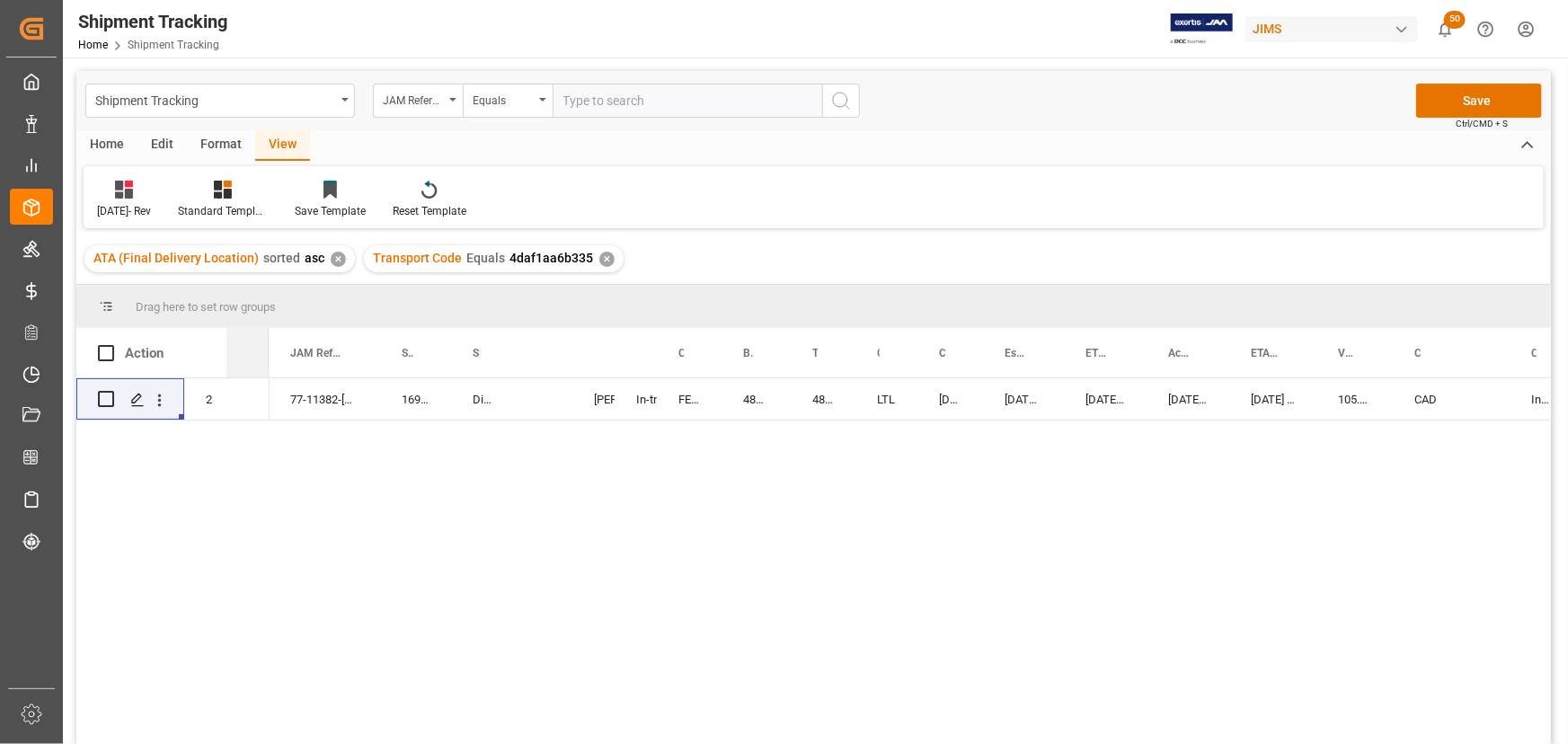
click at [229, 359] on div "Order Type" at bounding box center [248, 352] width 43 height 50
drag, startPoint x: 223, startPoint y: 349, endPoint x: 196, endPoint y: 350, distance: 27.0
click at [196, 350] on div "Mode of Transport" at bounding box center [206, 352] width 43 height 50
drag, startPoint x: 380, startPoint y: 349, endPoint x: 369, endPoint y: 358, distance: 14.2
click at [369, 358] on div at bounding box center [369, 352] width 7 height 50
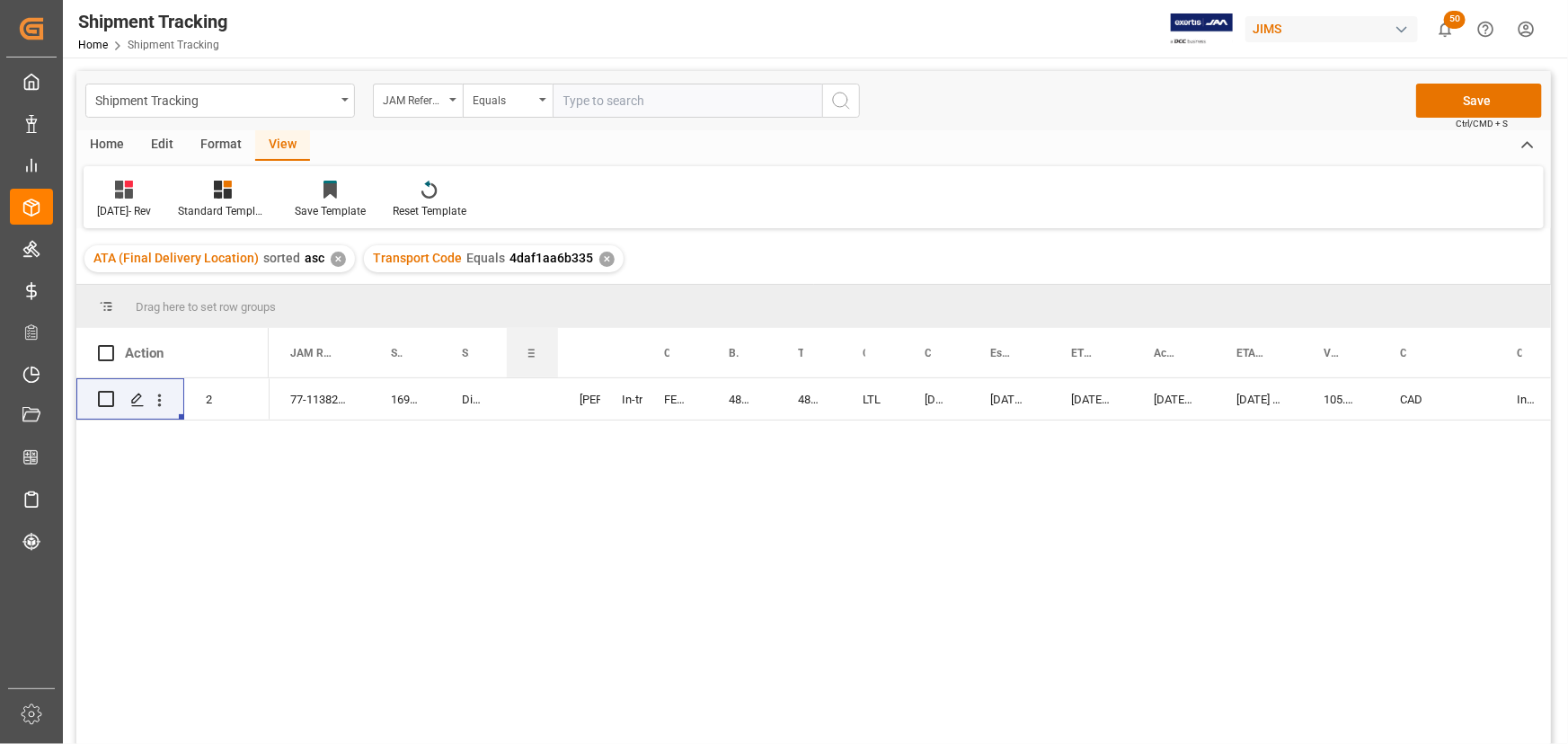
click at [554, 358] on div at bounding box center [557, 352] width 7 height 50
drag, startPoint x: 600, startPoint y: 350, endPoint x: 584, endPoint y: 358, distance: 17.9
click at [584, 358] on div "Agent" at bounding box center [580, 352] width 43 height 50
click at [704, 351] on div at bounding box center [705, 352] width 7 height 50
click at [1488, 354] on div at bounding box center [1490, 352] width 7 height 50
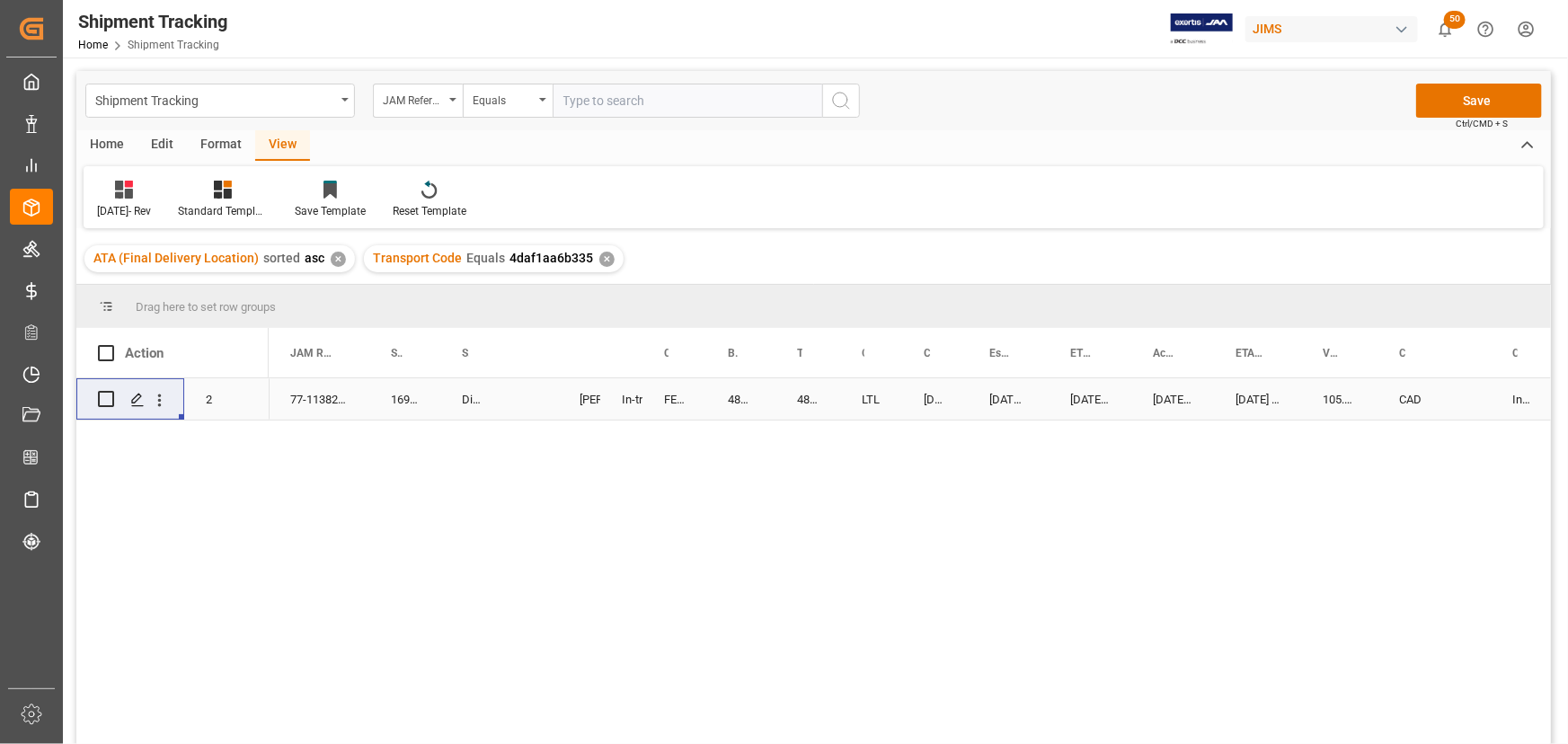
click at [1371, 408] on div "105.18" at bounding box center [1340, 399] width 76 height 41
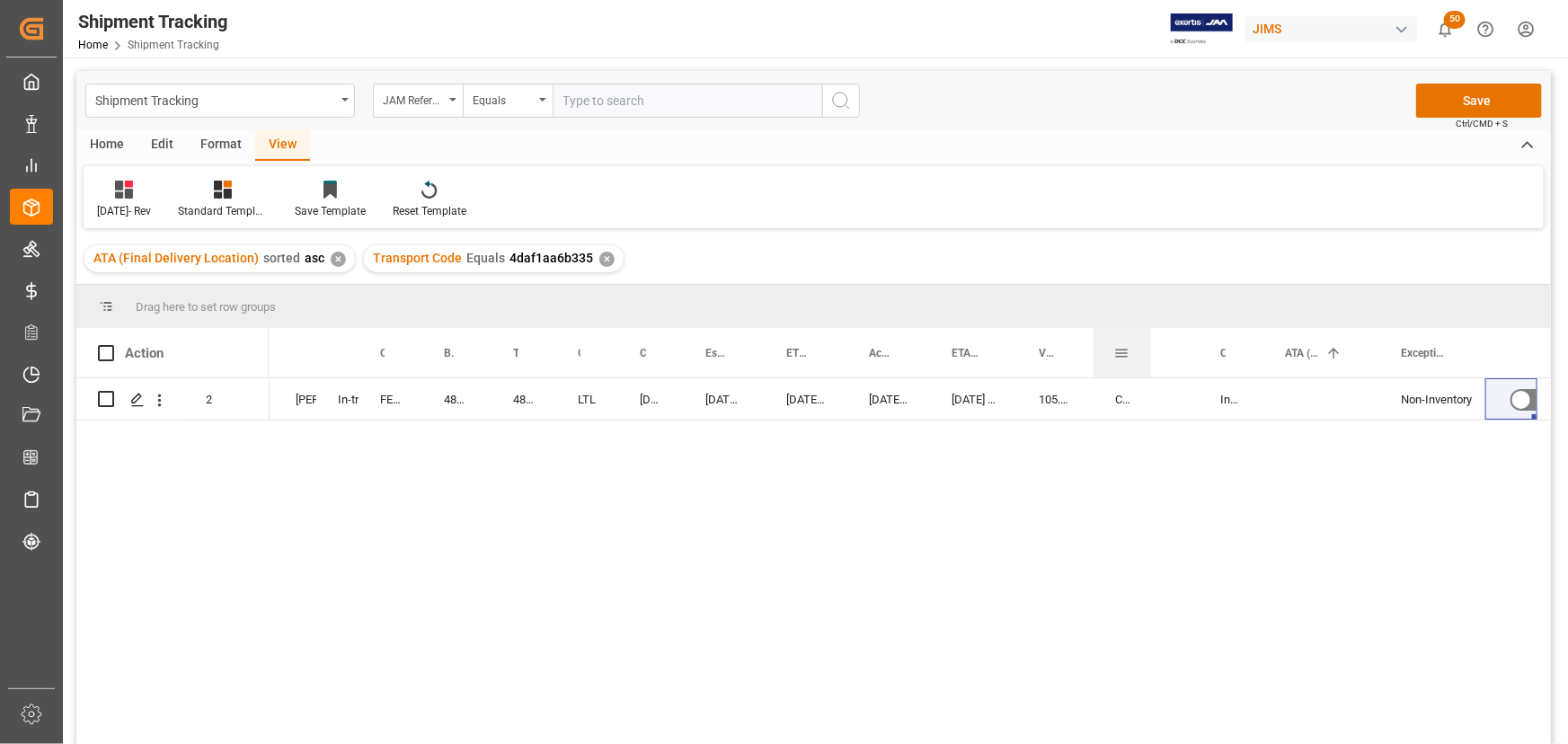
drag, startPoint x: 1158, startPoint y: 343, endPoint x: 1213, endPoint y: 348, distance: 55.2
click at [1151, 358] on div at bounding box center [1150, 352] width 7 height 50
drag, startPoint x: 1198, startPoint y: 343, endPoint x: 1210, endPoint y: 377, distance: 36.1
click at [1211, 377] on div at bounding box center [1213, 352] width 7 height 50
drag, startPoint x: 1391, startPoint y: 342, endPoint x: 1382, endPoint y: 359, distance: 19.2
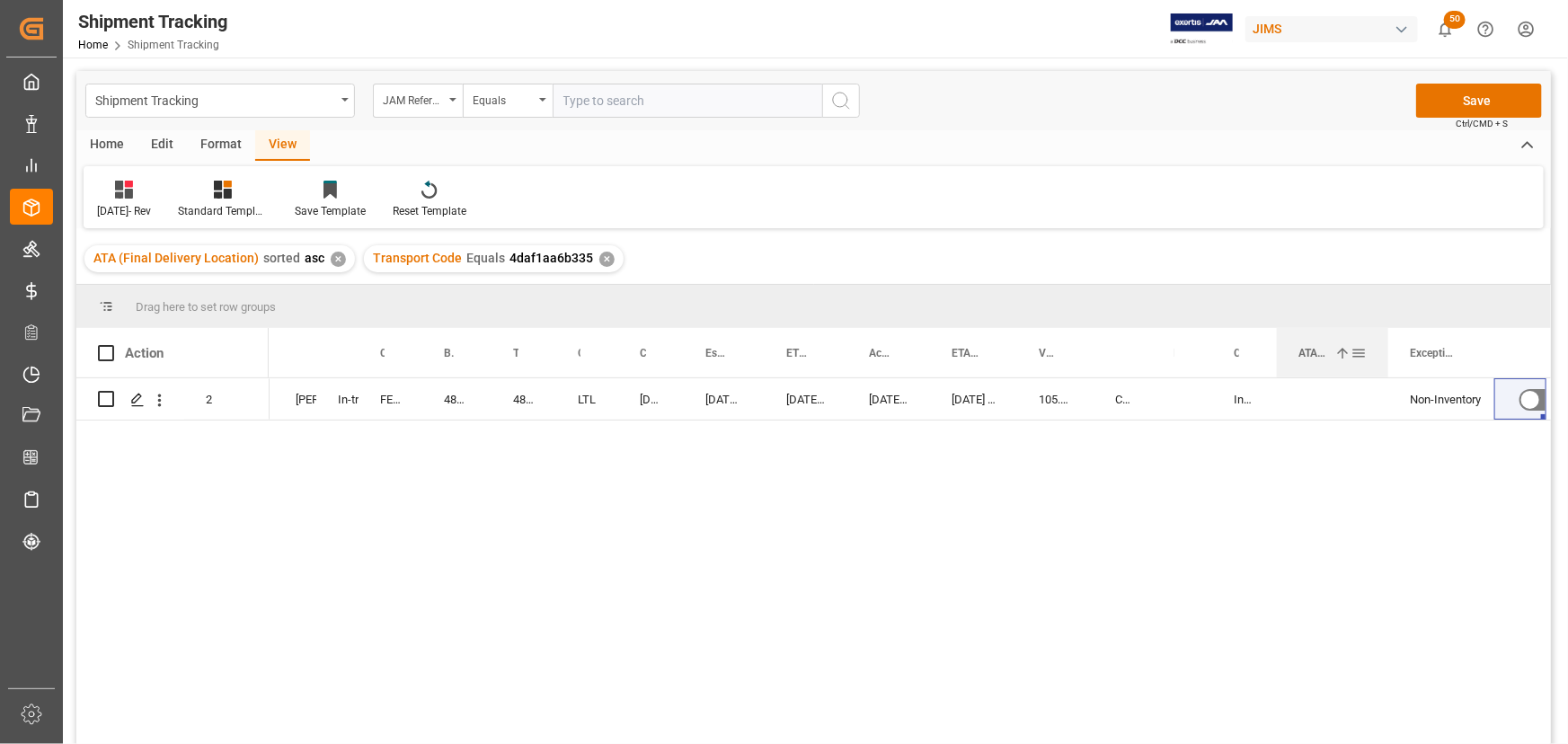
click at [1387, 353] on div at bounding box center [1387, 352] width 7 height 50
click at [1292, 400] on div "Press SPACE to select this row." at bounding box center [1333, 399] width 111 height 41
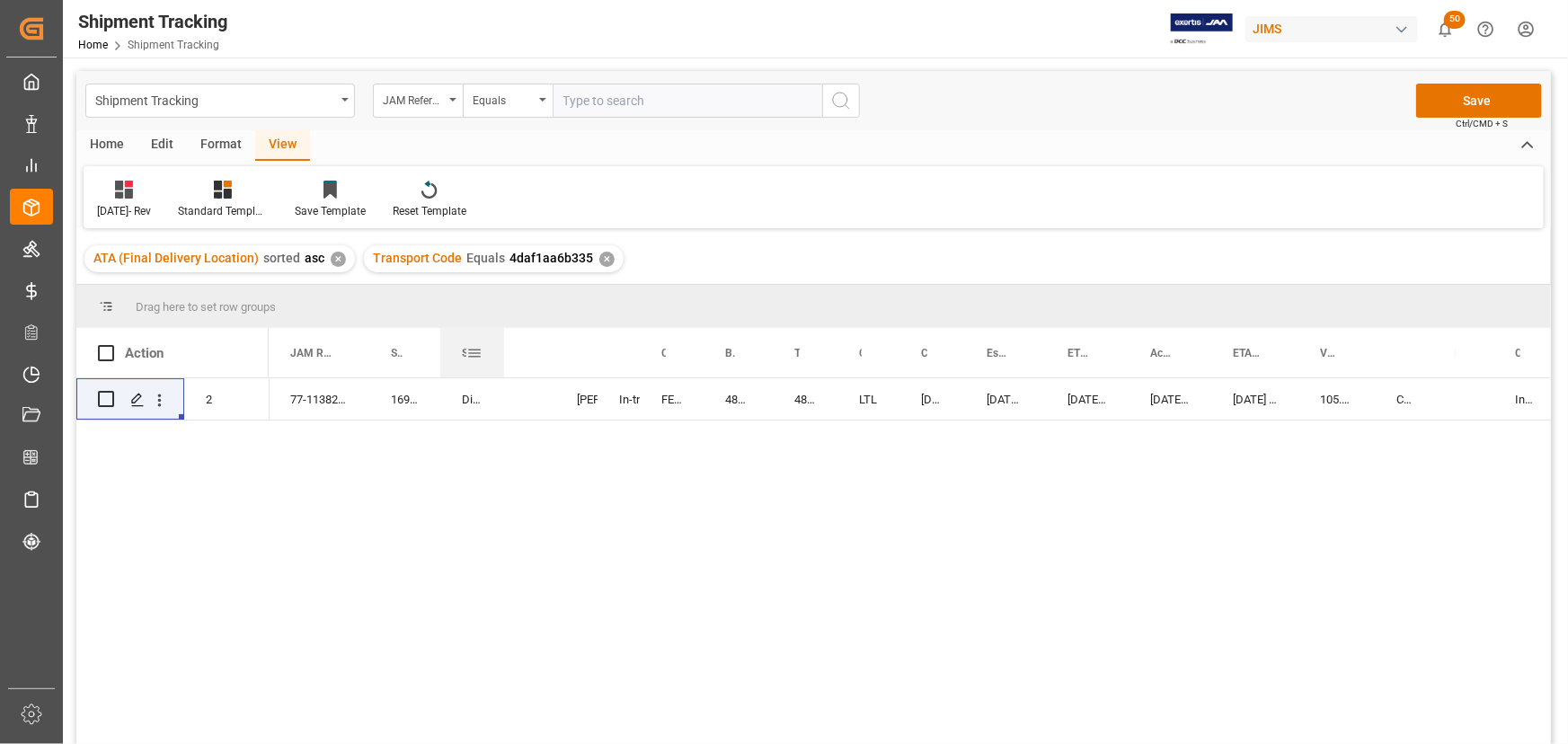
click at [503, 355] on div at bounding box center [503, 352] width 7 height 50
click at [550, 359] on div at bounding box center [550, 352] width 7 height 50
click at [1431, 399] on div "Press SPACE to select this row." at bounding box center [1459, 399] width 60 height 41
drag, startPoint x: 547, startPoint y: 351, endPoint x: 522, endPoint y: 354, distance: 25.2
click at [542, 358] on div "JAM Shipment Number" at bounding box center [526, 352] width 43 height 50
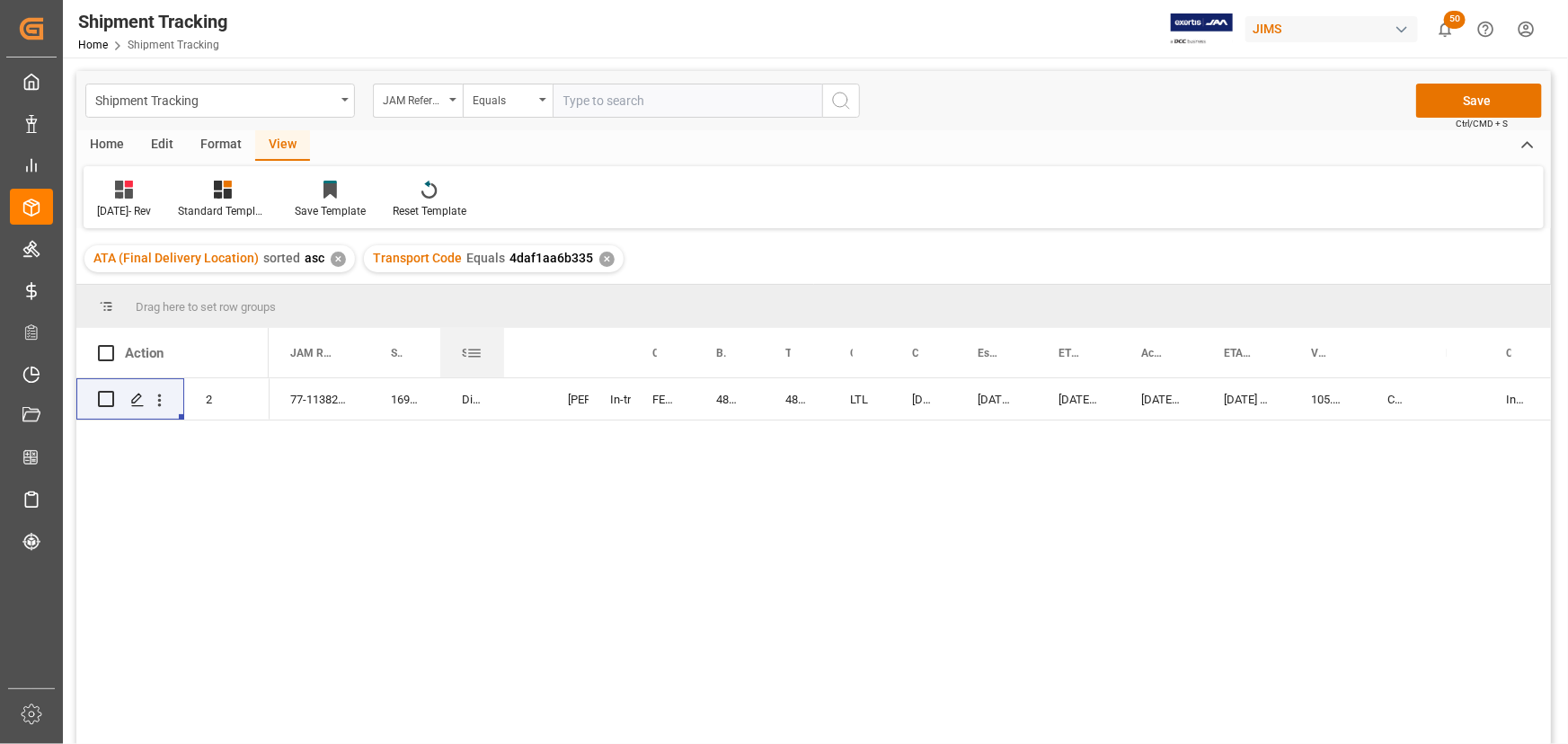
click at [503, 354] on div at bounding box center [503, 352] width 7 height 50
click at [1436, 406] on div "Press SPACE to select this row." at bounding box center [1455, 399] width 60 height 41
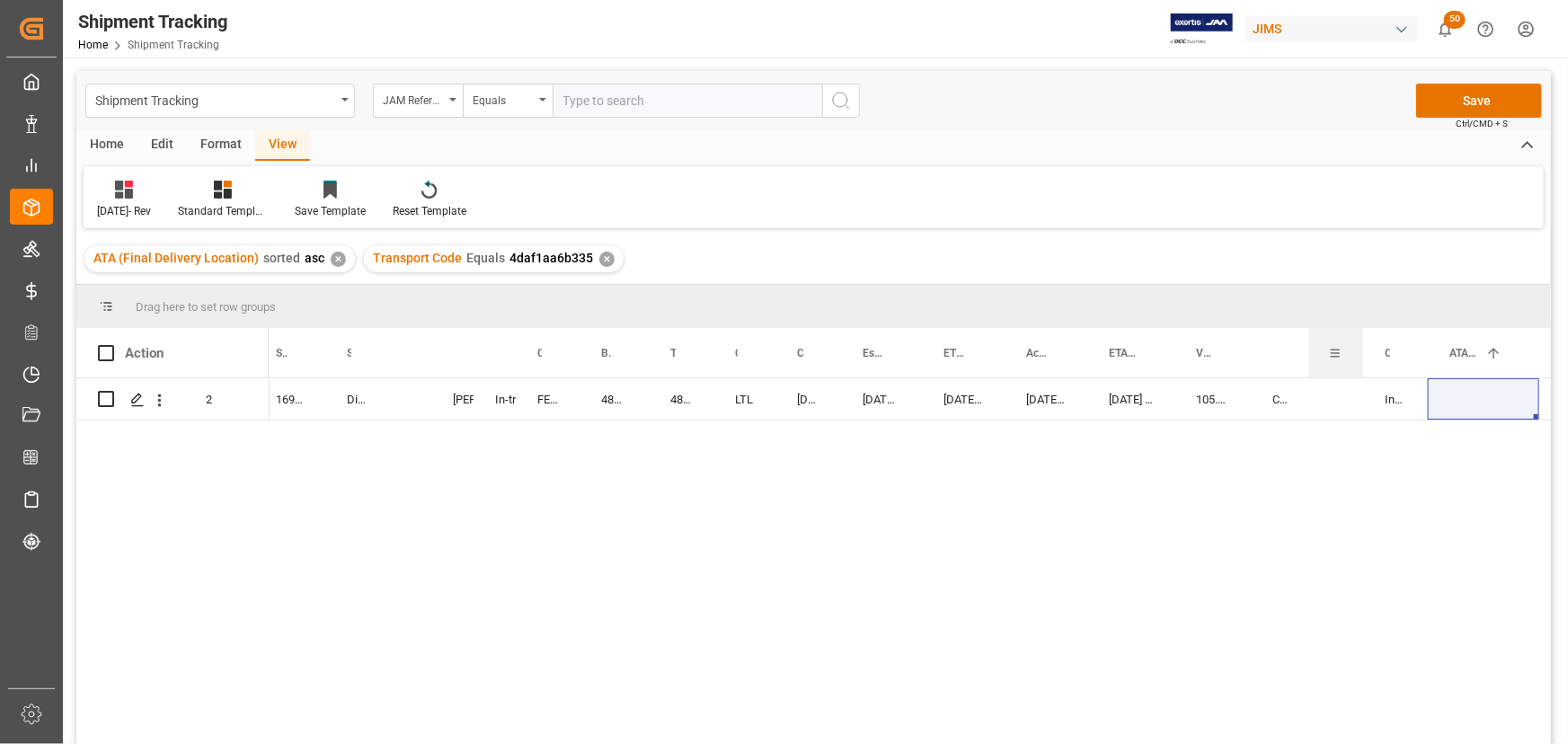
click at [1359, 354] on div at bounding box center [1362, 352] width 7 height 50
drag, startPoint x: 1308, startPoint y: 351, endPoint x: 1298, endPoint y: 357, distance: 11.7
click at [1298, 357] on div at bounding box center [1298, 352] width 7 height 50
click at [1243, 360] on div at bounding box center [1246, 352] width 7 height 50
click at [1514, 352] on div at bounding box center [1517, 352] width 7 height 50
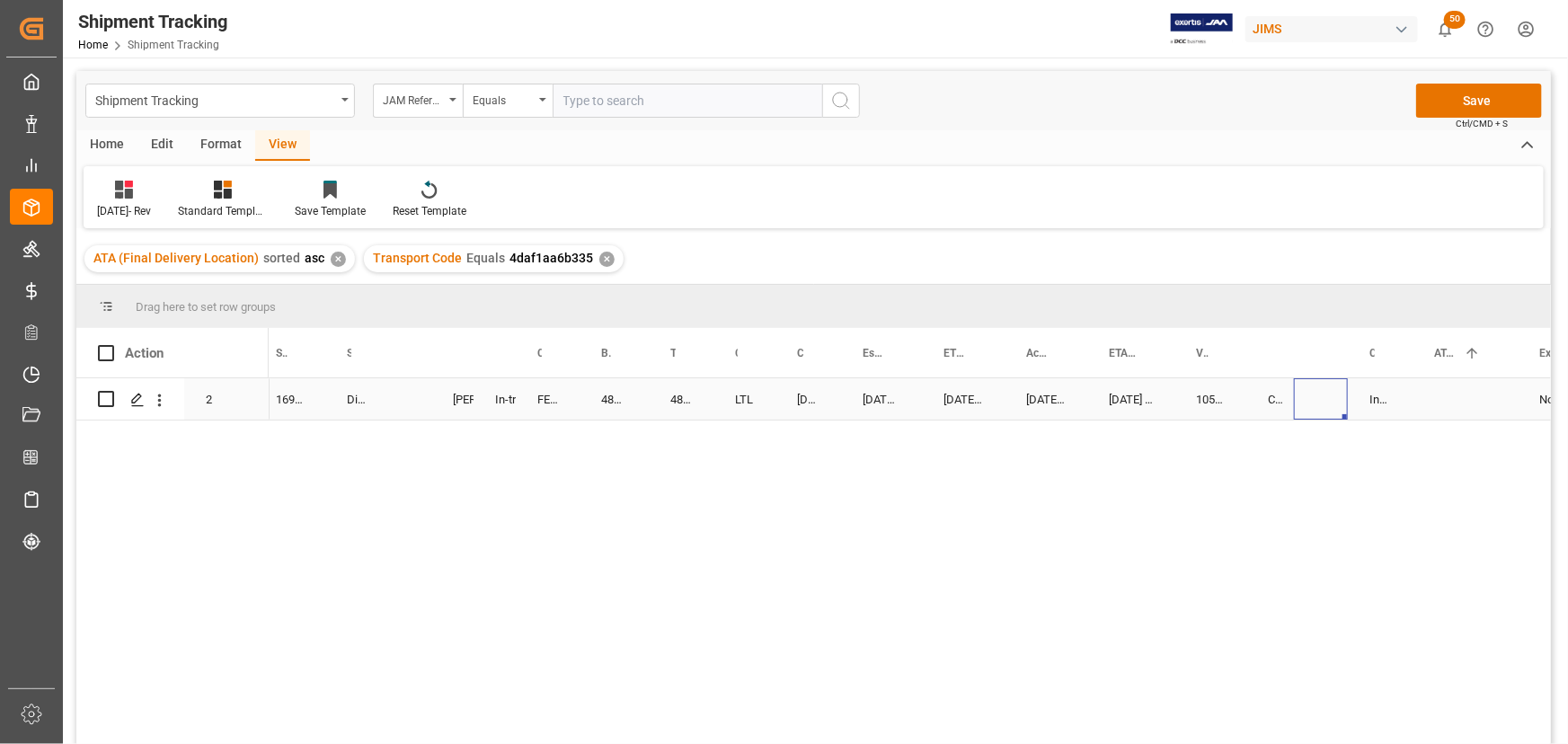
click at [1325, 401] on div "Press SPACE to select this row." at bounding box center [1320, 399] width 54 height 41
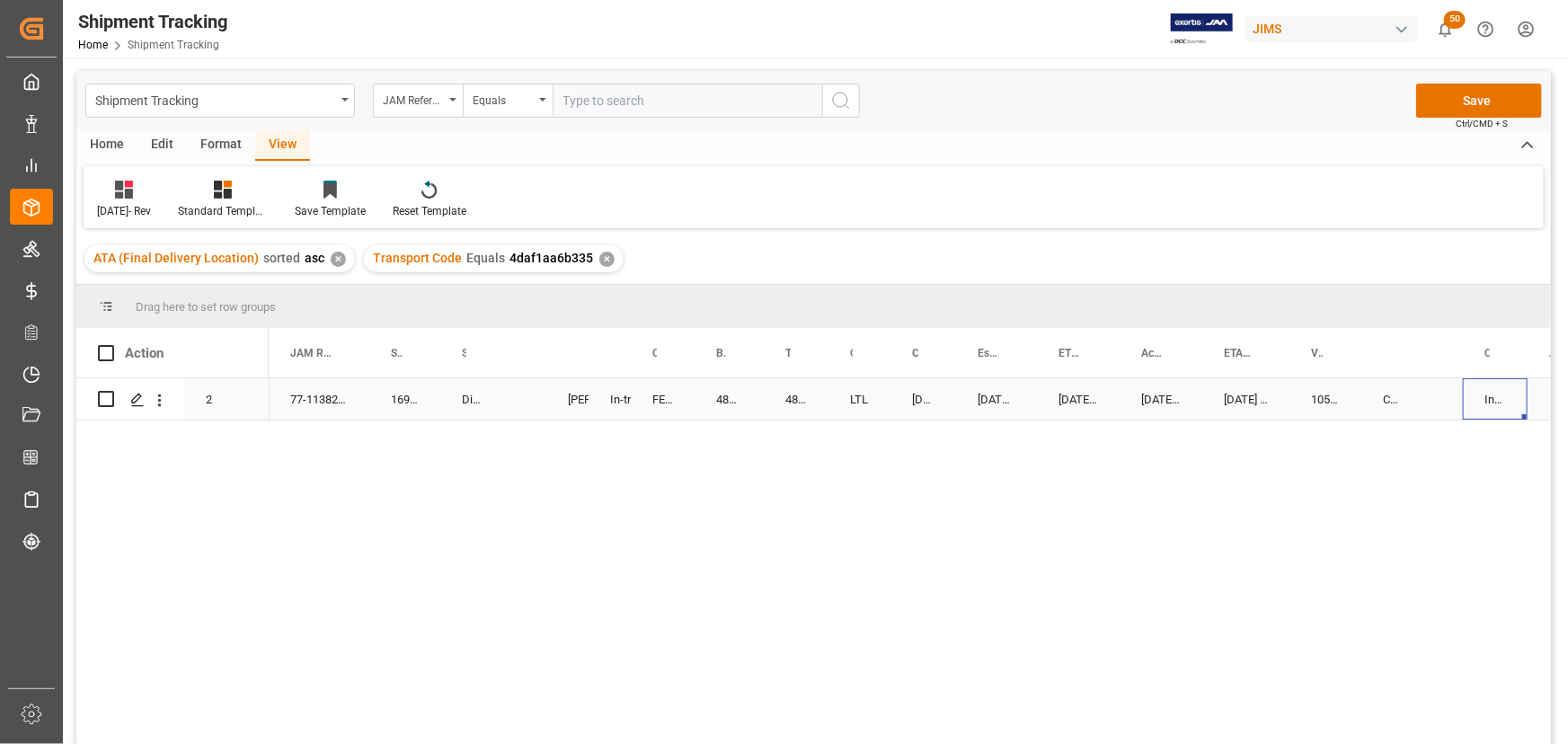
scroll to position [0, 87]
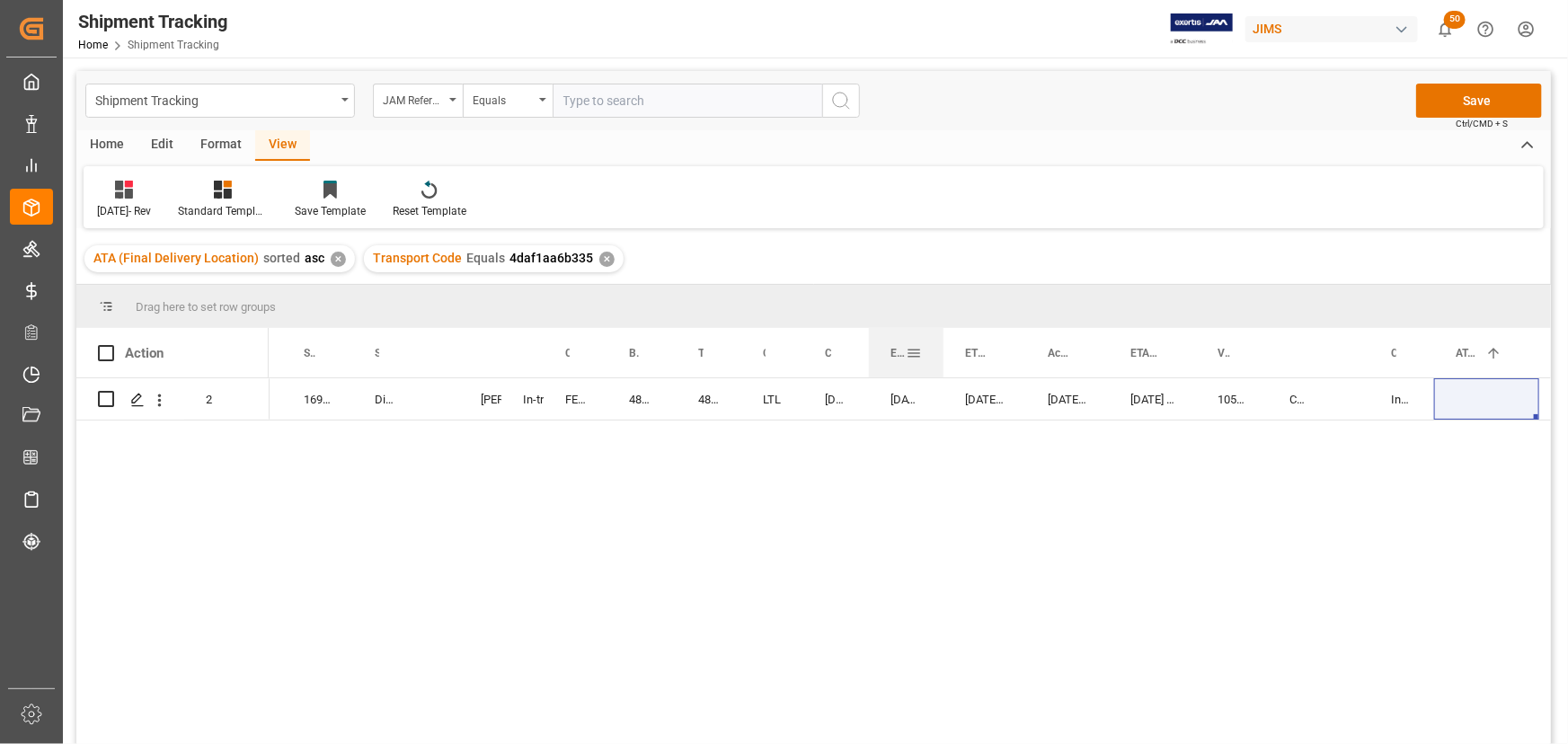
click at [940, 346] on div at bounding box center [943, 352] width 7 height 50
drag, startPoint x: 1025, startPoint y: 347, endPoint x: 1015, endPoint y: 352, distance: 11.2
click at [1015, 352] on div at bounding box center [1015, 352] width 7 height 50
click at [1090, 348] on div at bounding box center [1091, 352] width 7 height 50
click at [1169, 347] on div at bounding box center [1171, 352] width 7 height 50
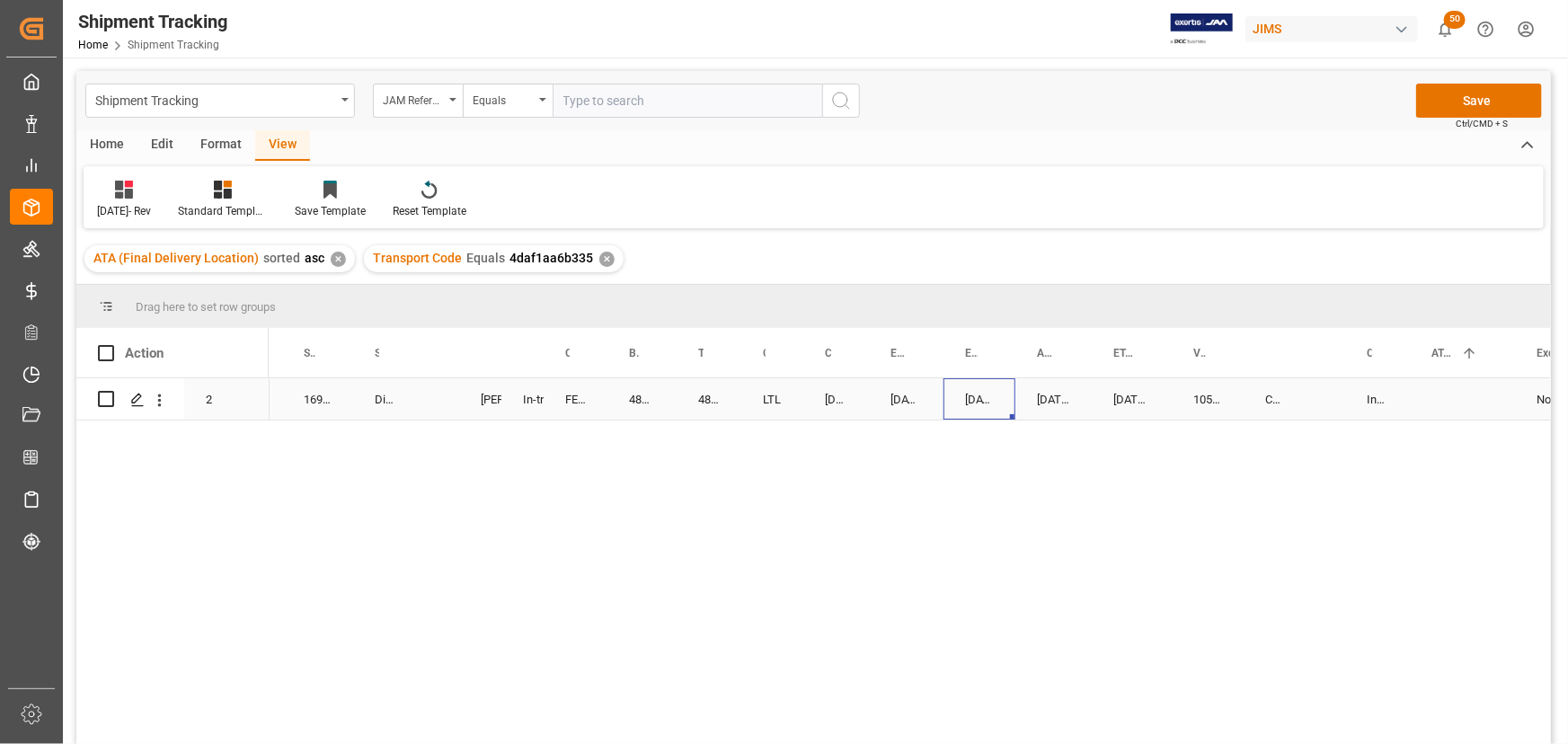
click at [1007, 408] on div "10-07-2025 00:00:00" at bounding box center [980, 399] width 72 height 41
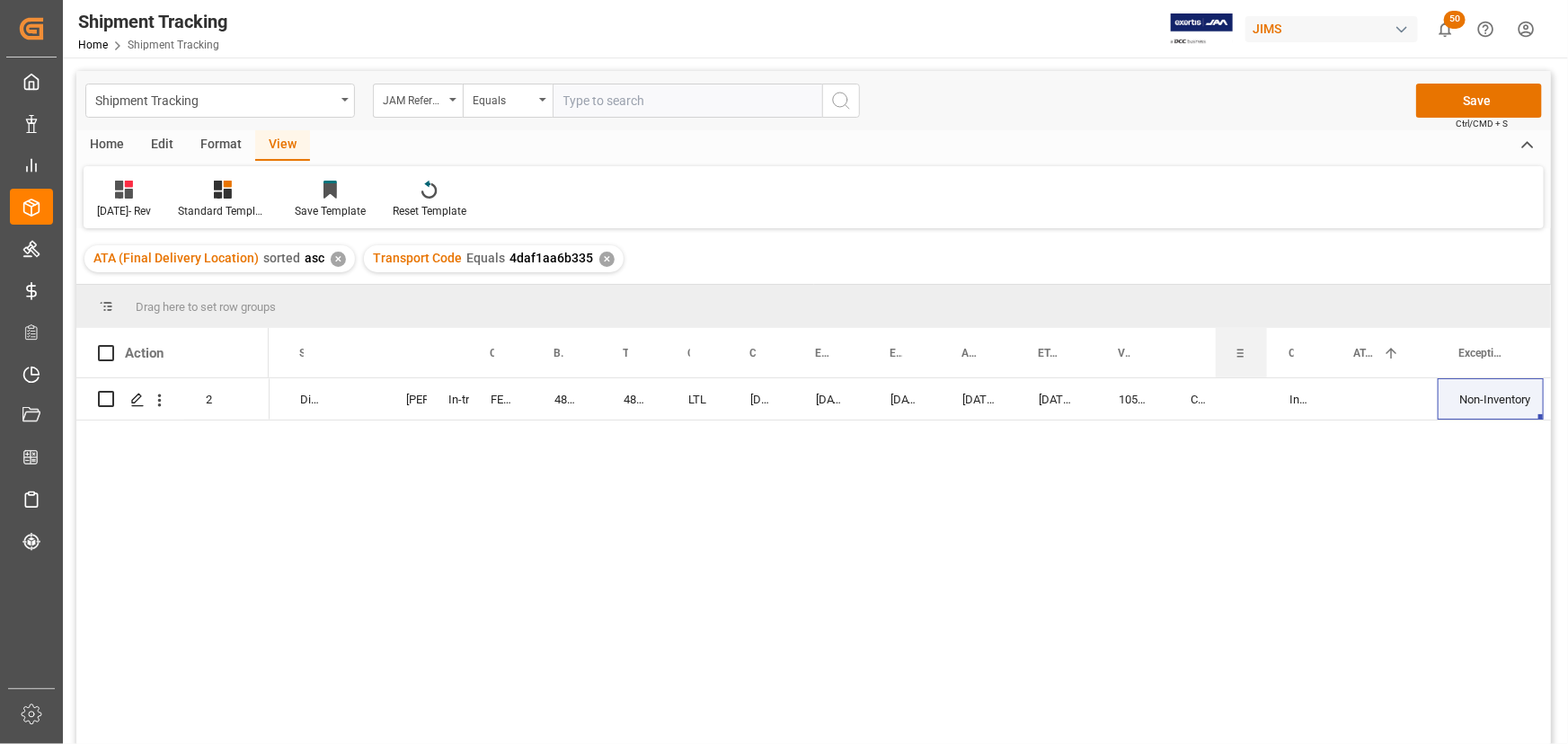
drag, startPoint x: 1267, startPoint y: 348, endPoint x: 1265, endPoint y: 360, distance: 12.2
click at [1265, 360] on div at bounding box center [1266, 352] width 7 height 50
click at [1204, 406] on div "CAD" at bounding box center [1192, 399] width 48 height 41
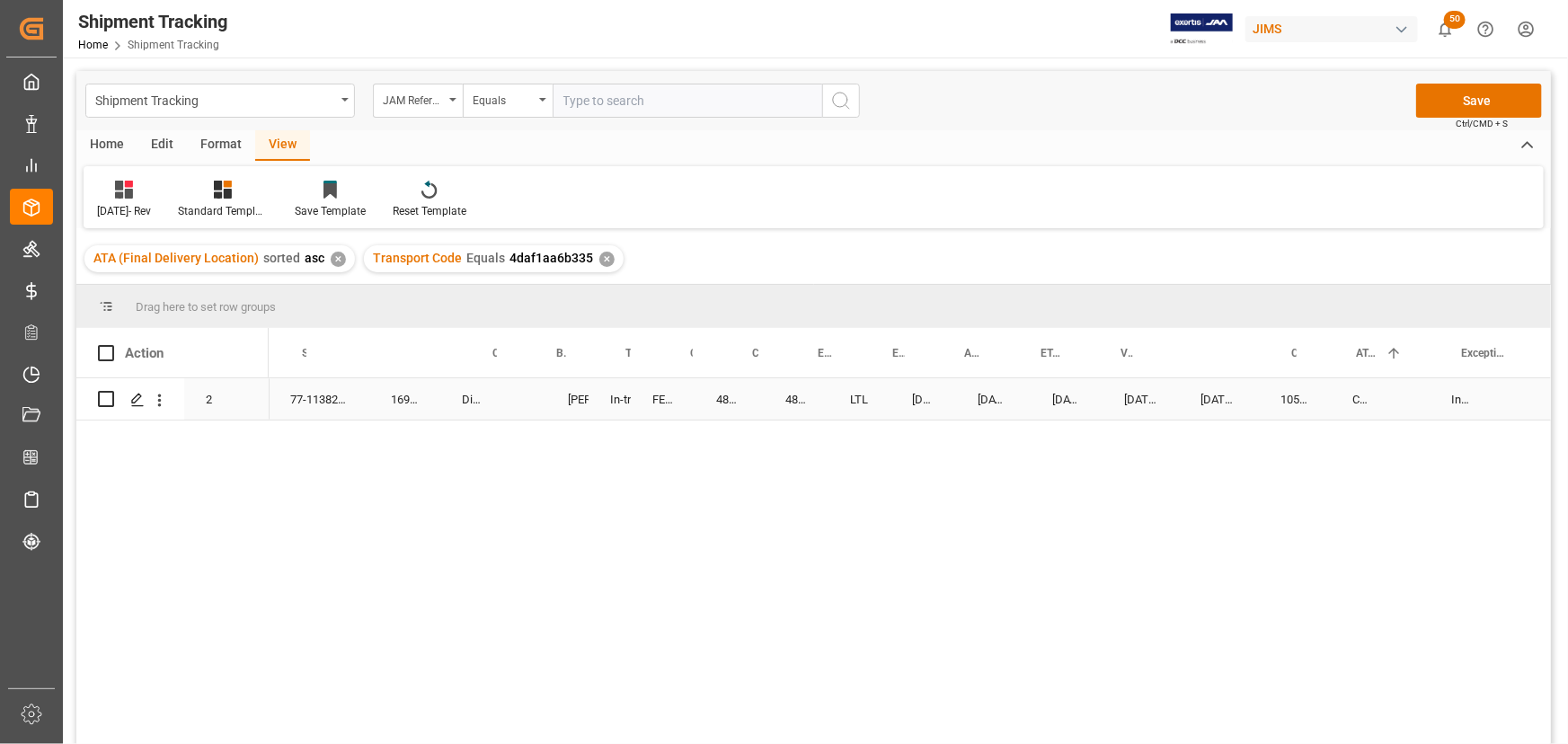
scroll to position [0, 160]
click at [1266, 349] on div at bounding box center [1266, 352] width 7 height 50
click at [1213, 348] on div at bounding box center [1214, 352] width 7 height 50
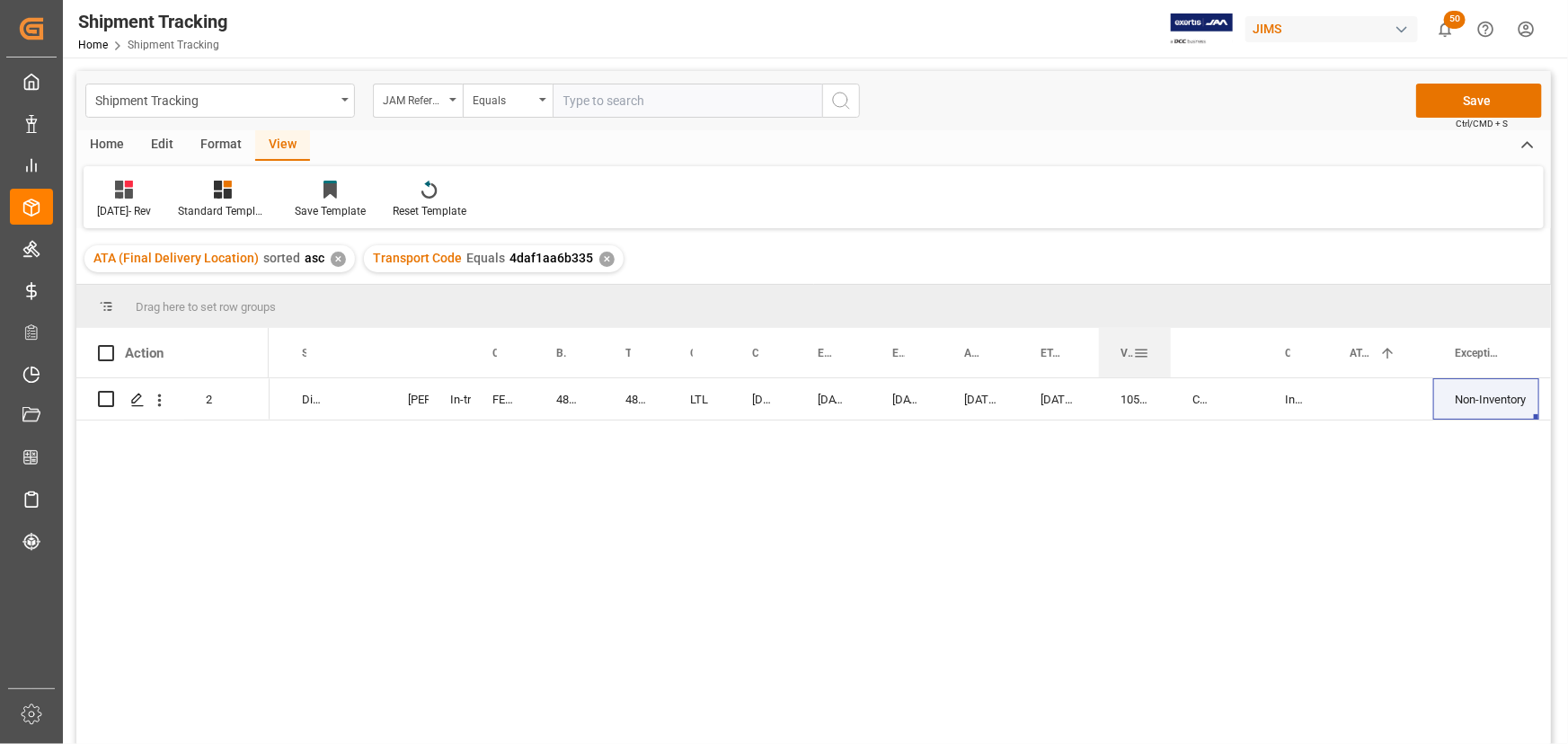
click at [1168, 347] on div at bounding box center [1170, 352] width 7 height 50
click at [977, 397] on div "10-07-2025 00:00:00" at bounding box center [981, 399] width 76 height 41
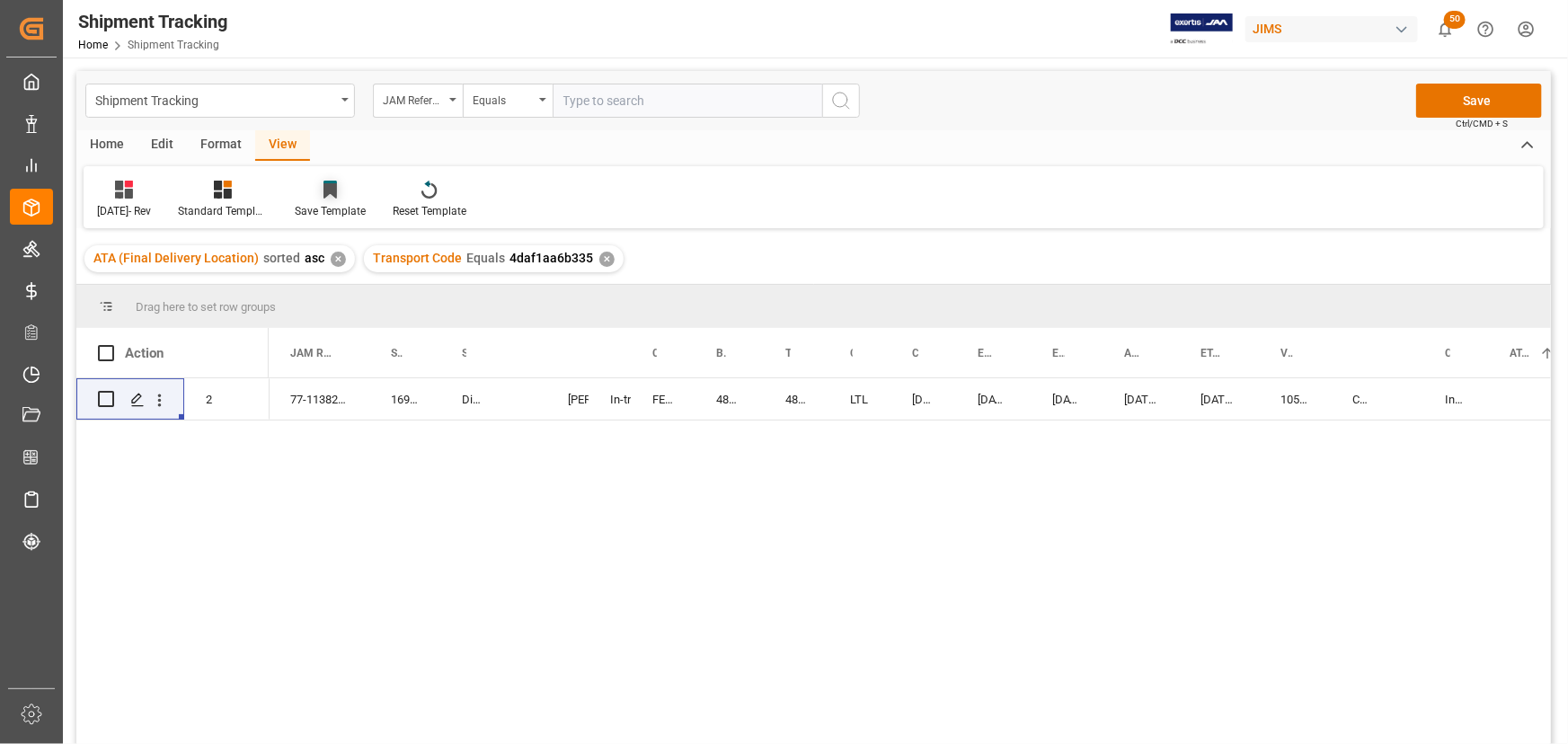
click at [330, 206] on div "Save Template" at bounding box center [330, 211] width 71 height 17
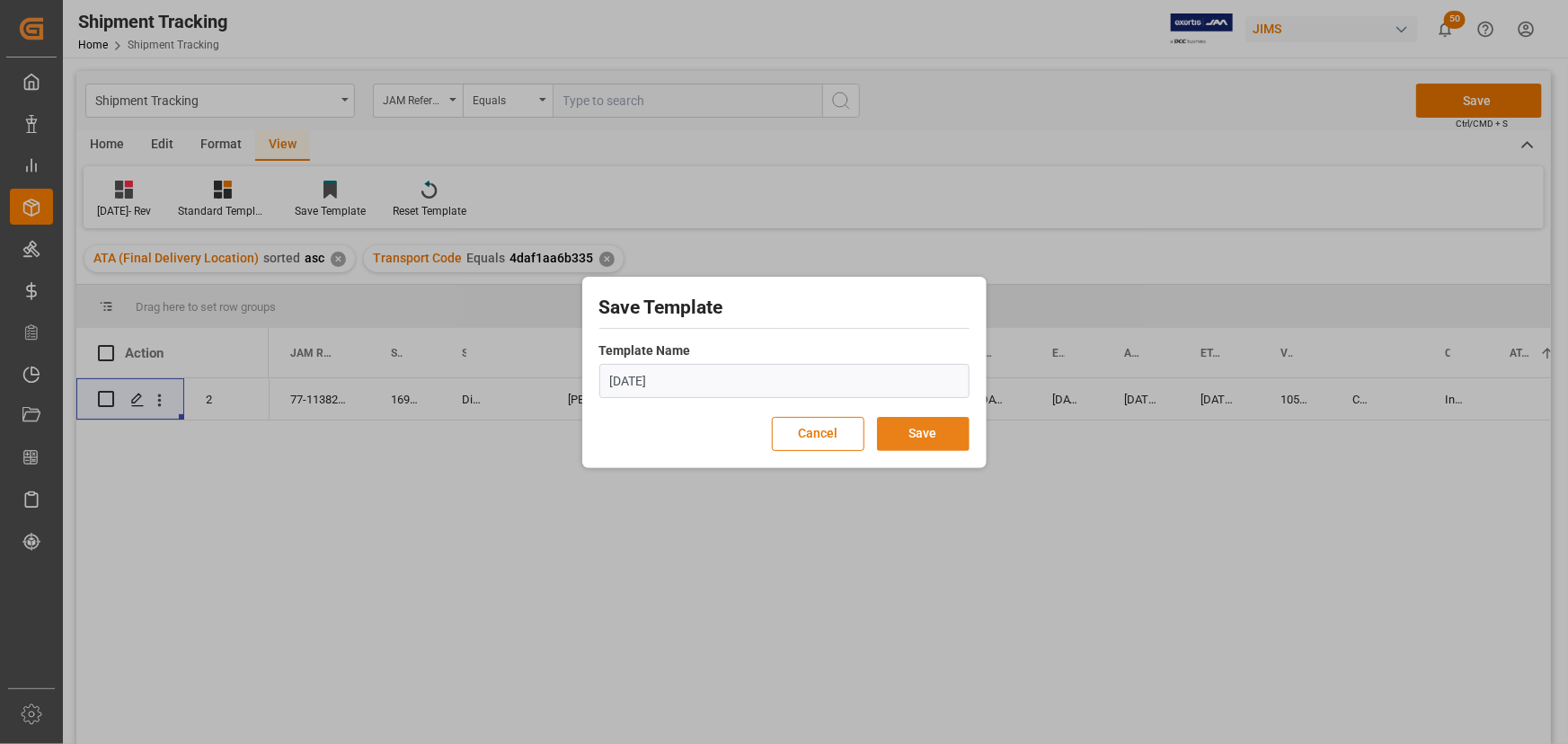
type input "[DATE]"
click at [914, 429] on button "Save" at bounding box center [923, 433] width 93 height 34
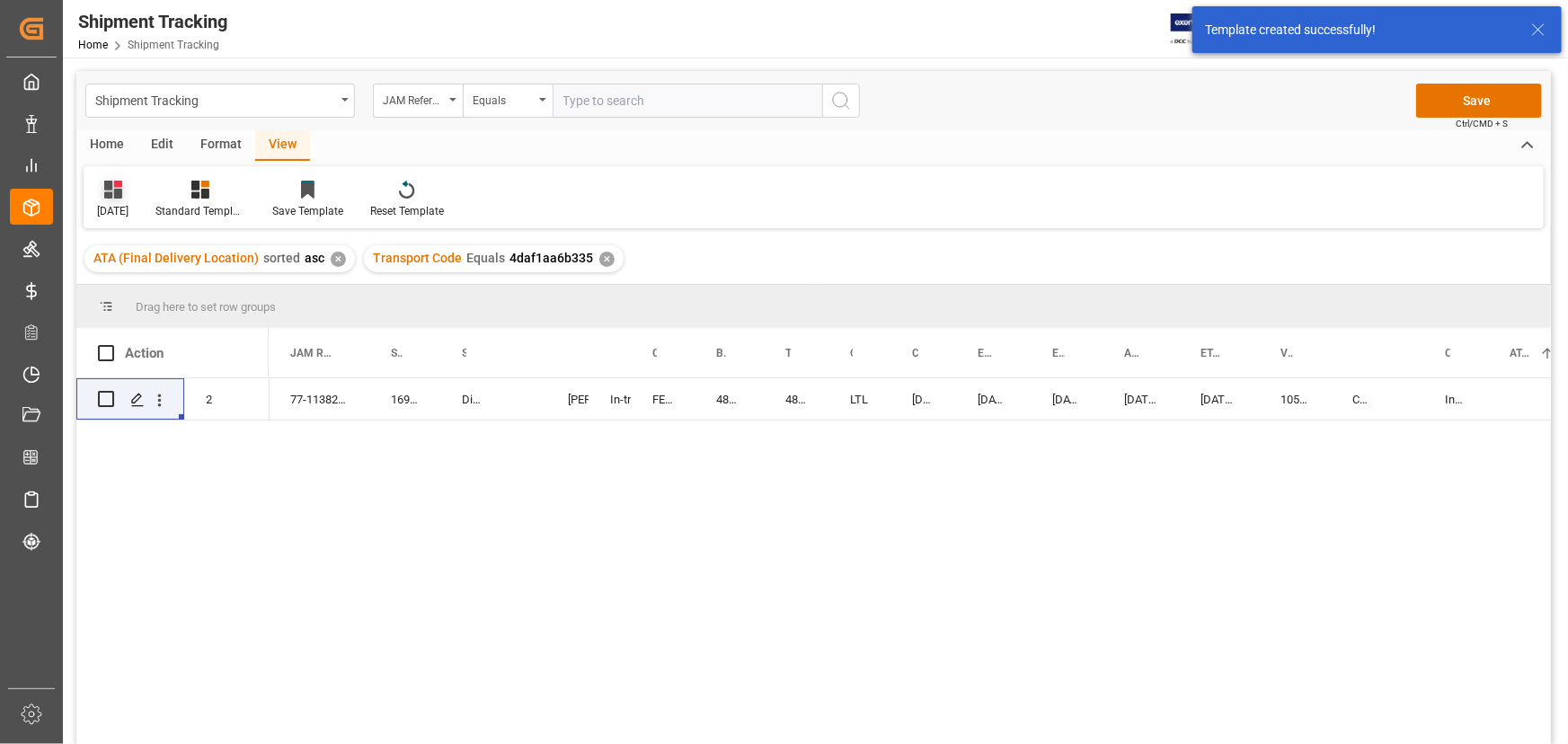
click at [129, 199] on div "[DATE]" at bounding box center [113, 199] width 59 height 40
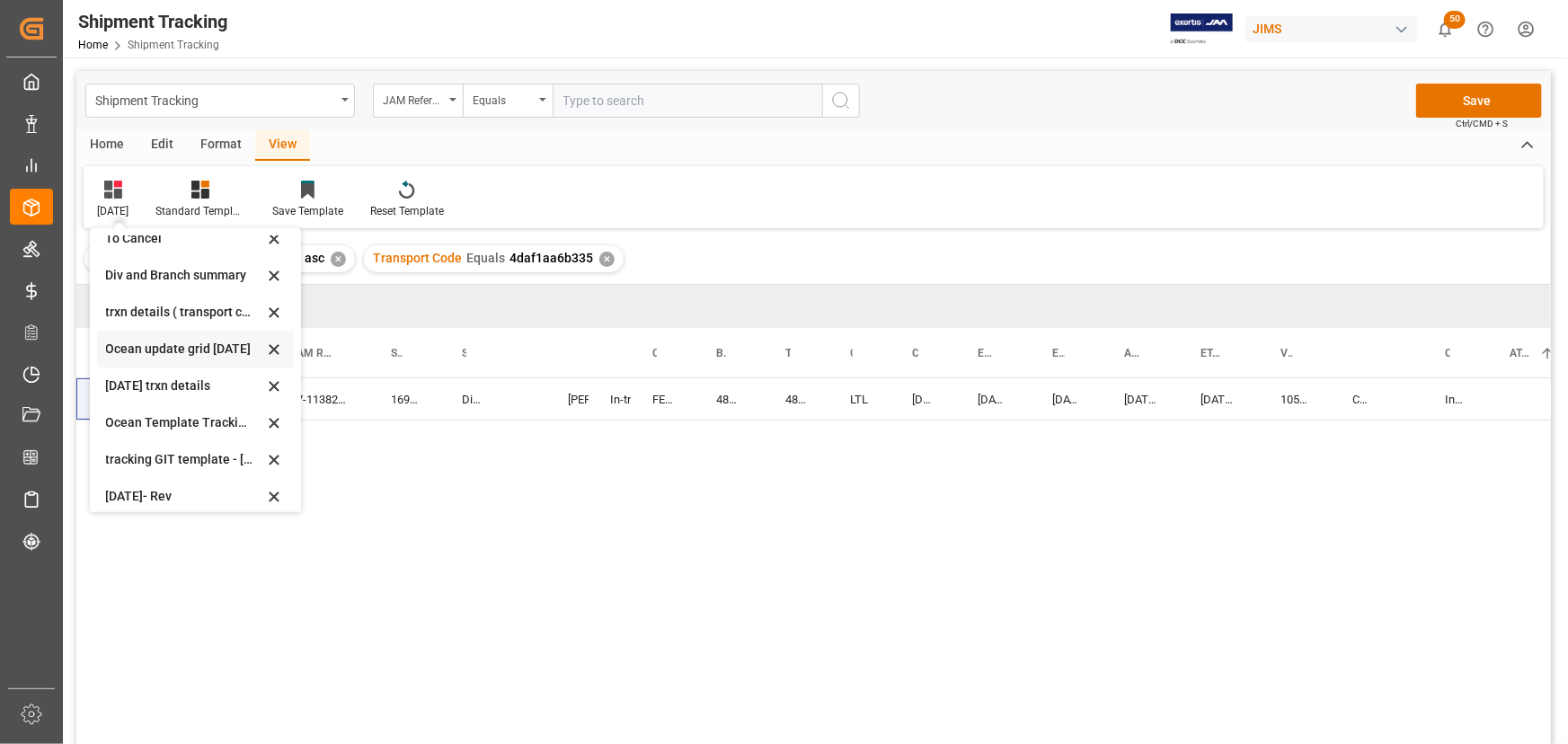
scroll to position [209, 0]
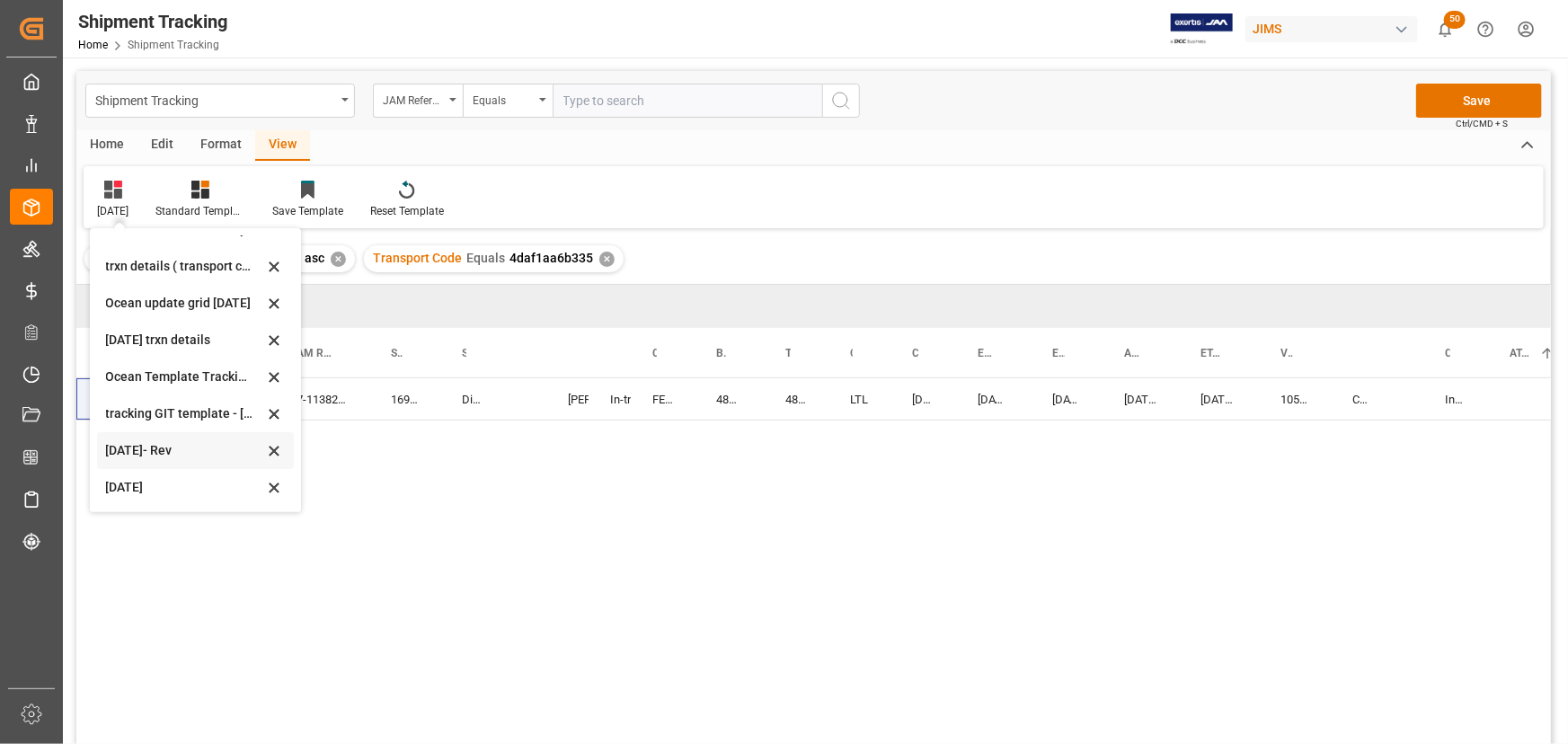
click at [271, 447] on icon at bounding box center [272, 450] width 9 height 9
click at [435, 389] on div "169166" at bounding box center [405, 399] width 71 height 41
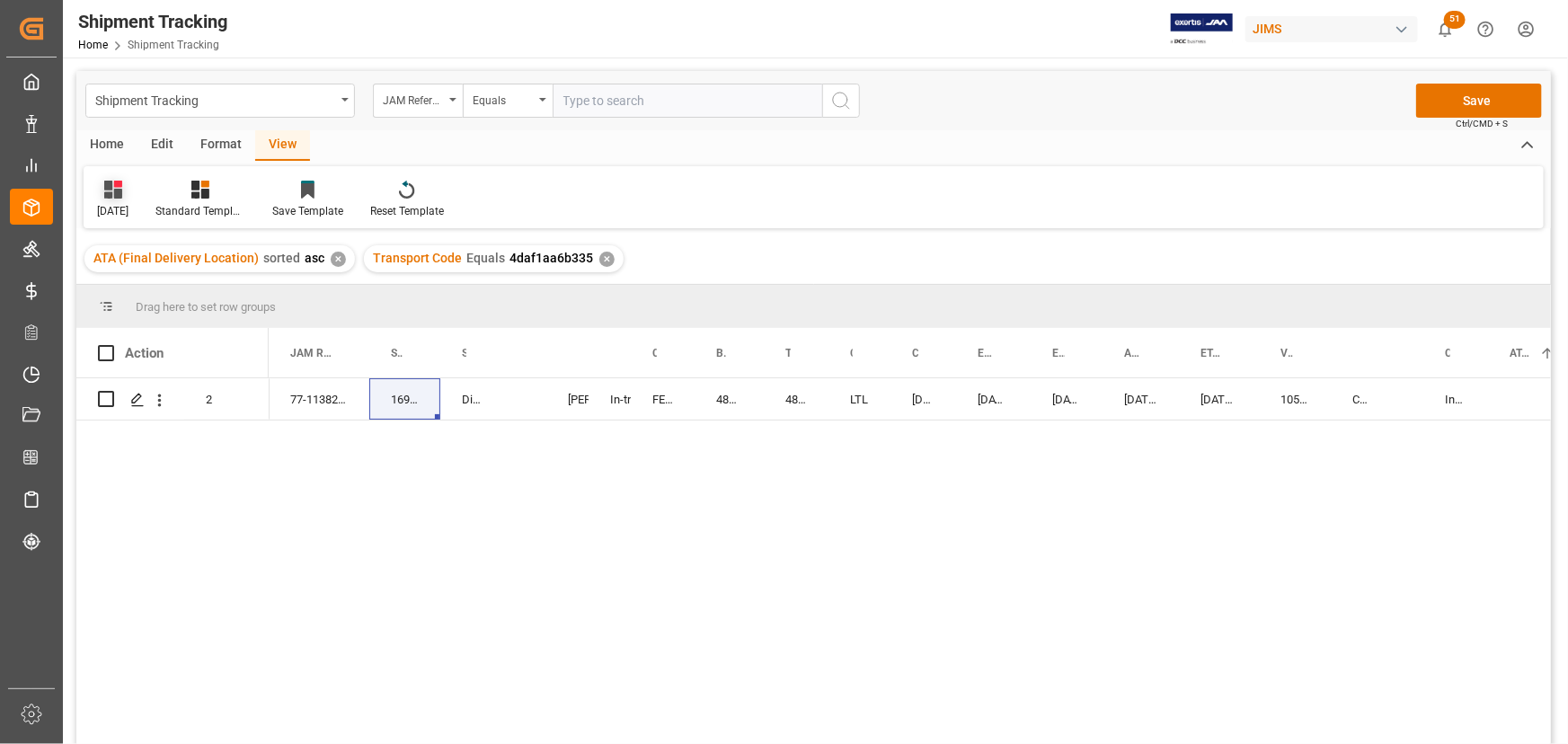
click at [117, 204] on div "Oct-07- 2025" at bounding box center [112, 211] width 31 height 17
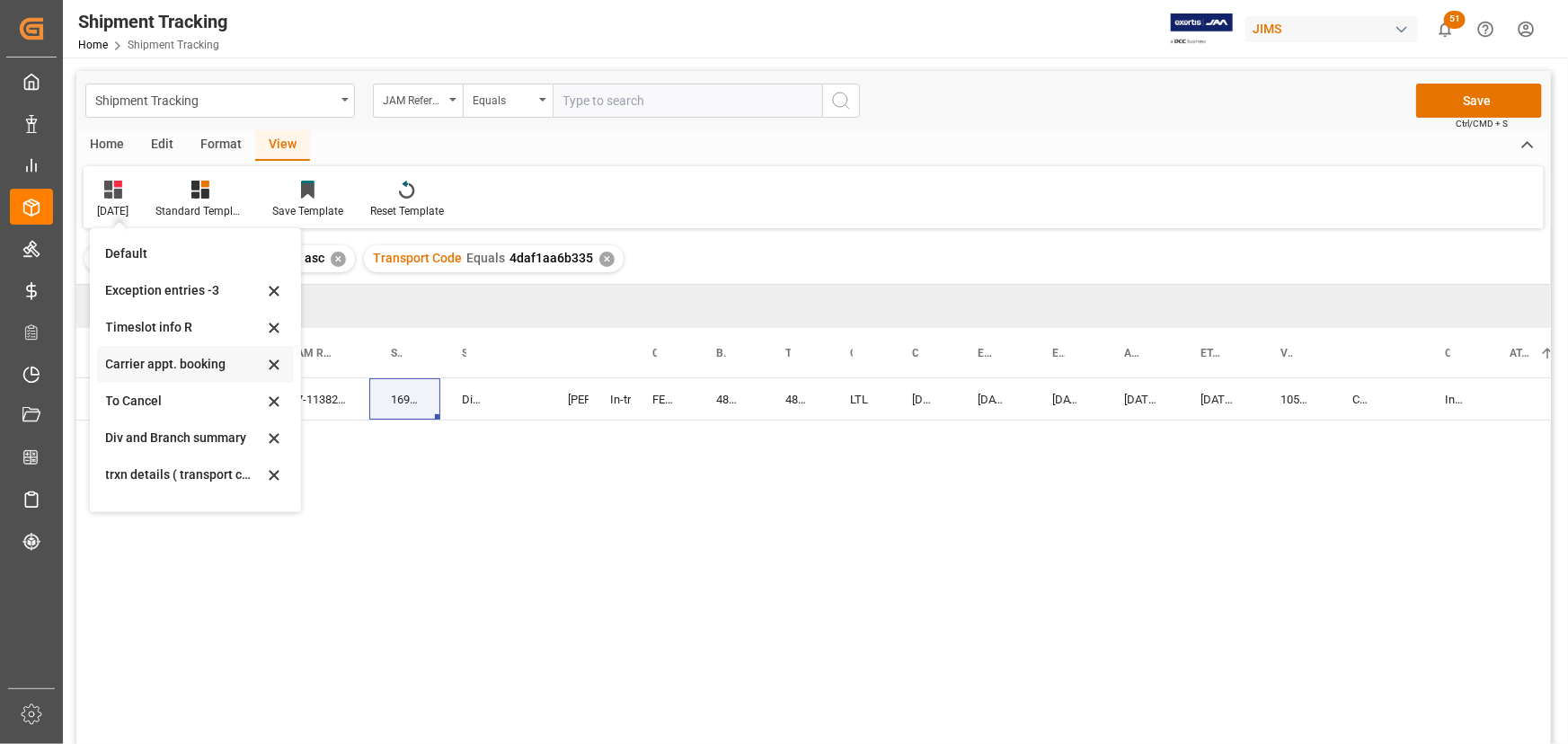
click at [131, 365] on div "Carrier appt. booking" at bounding box center [184, 364] width 157 height 19
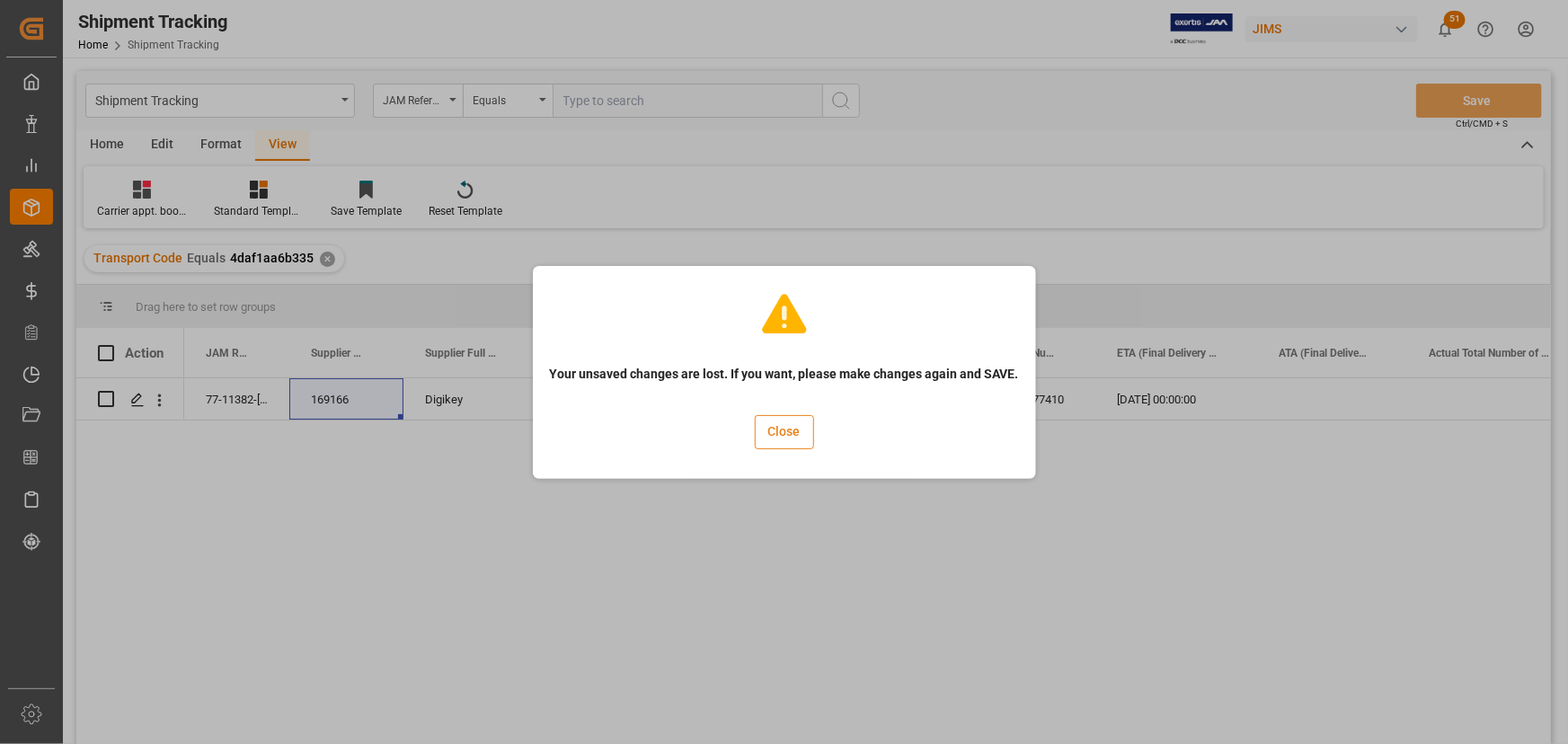
click at [778, 434] on button "Close" at bounding box center [784, 431] width 60 height 34
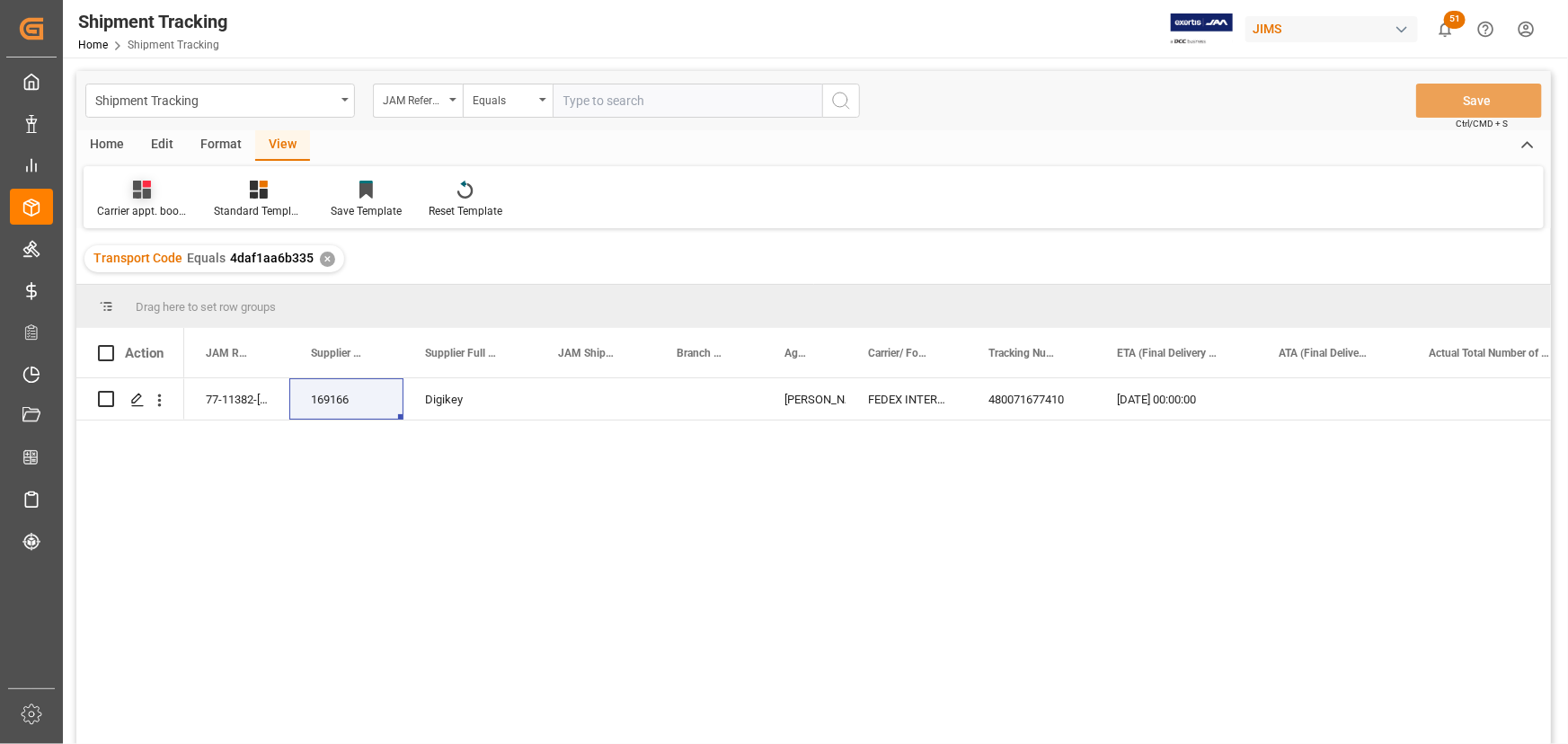
click at [131, 213] on div "Carrier appt. booking" at bounding box center [141, 211] width 90 height 17
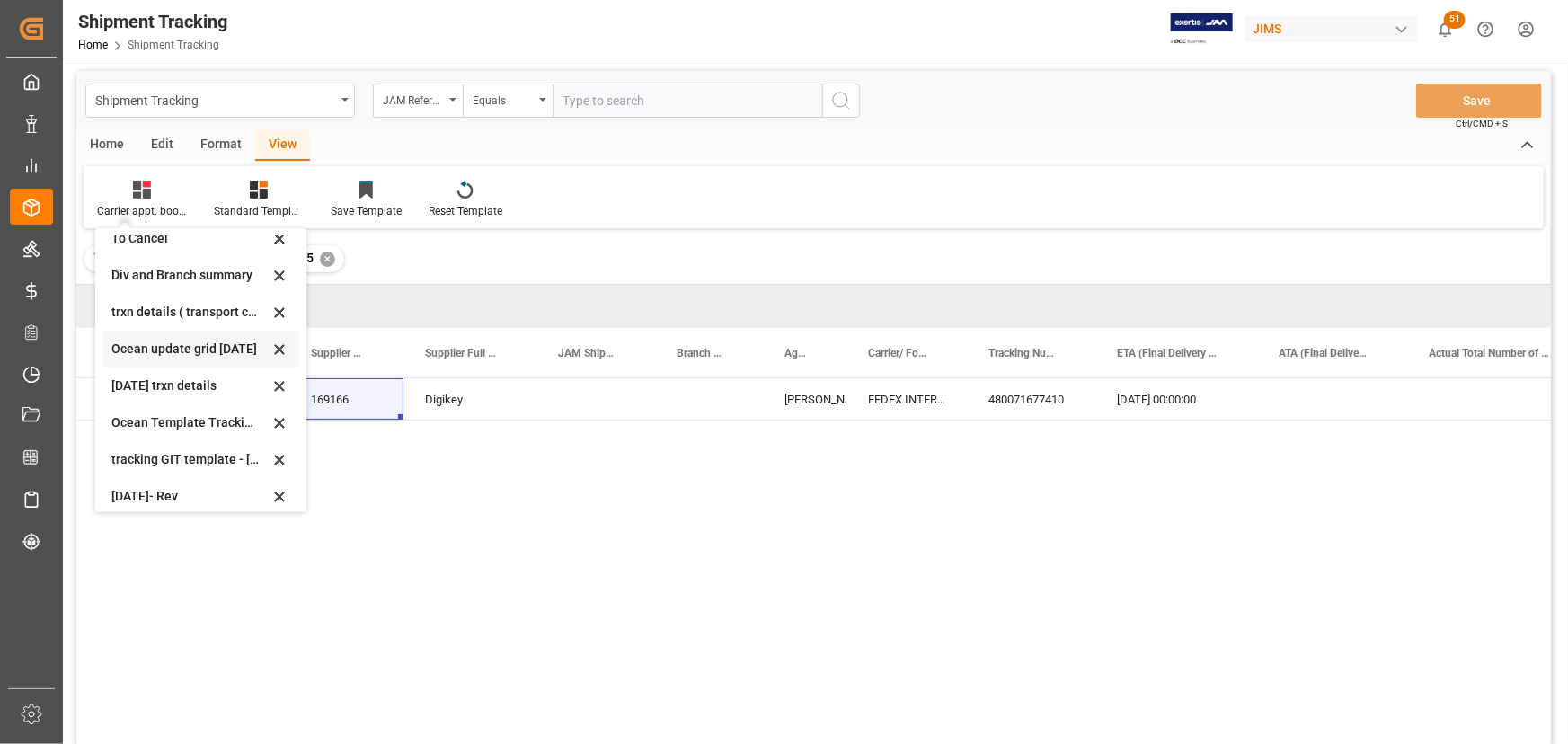
scroll to position [209, 0]
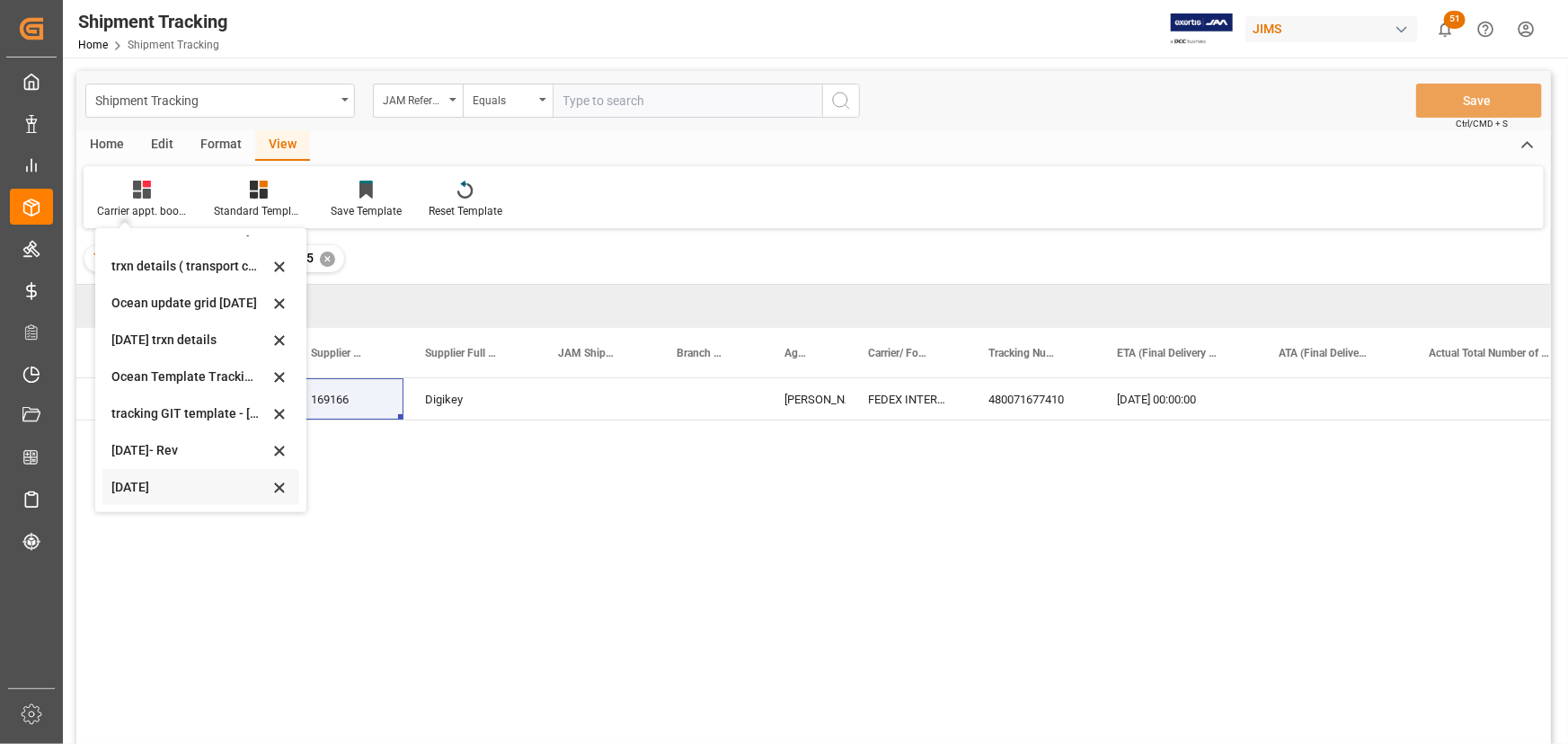
click at [133, 485] on div "Oct-07- 2025" at bounding box center [189, 487] width 157 height 19
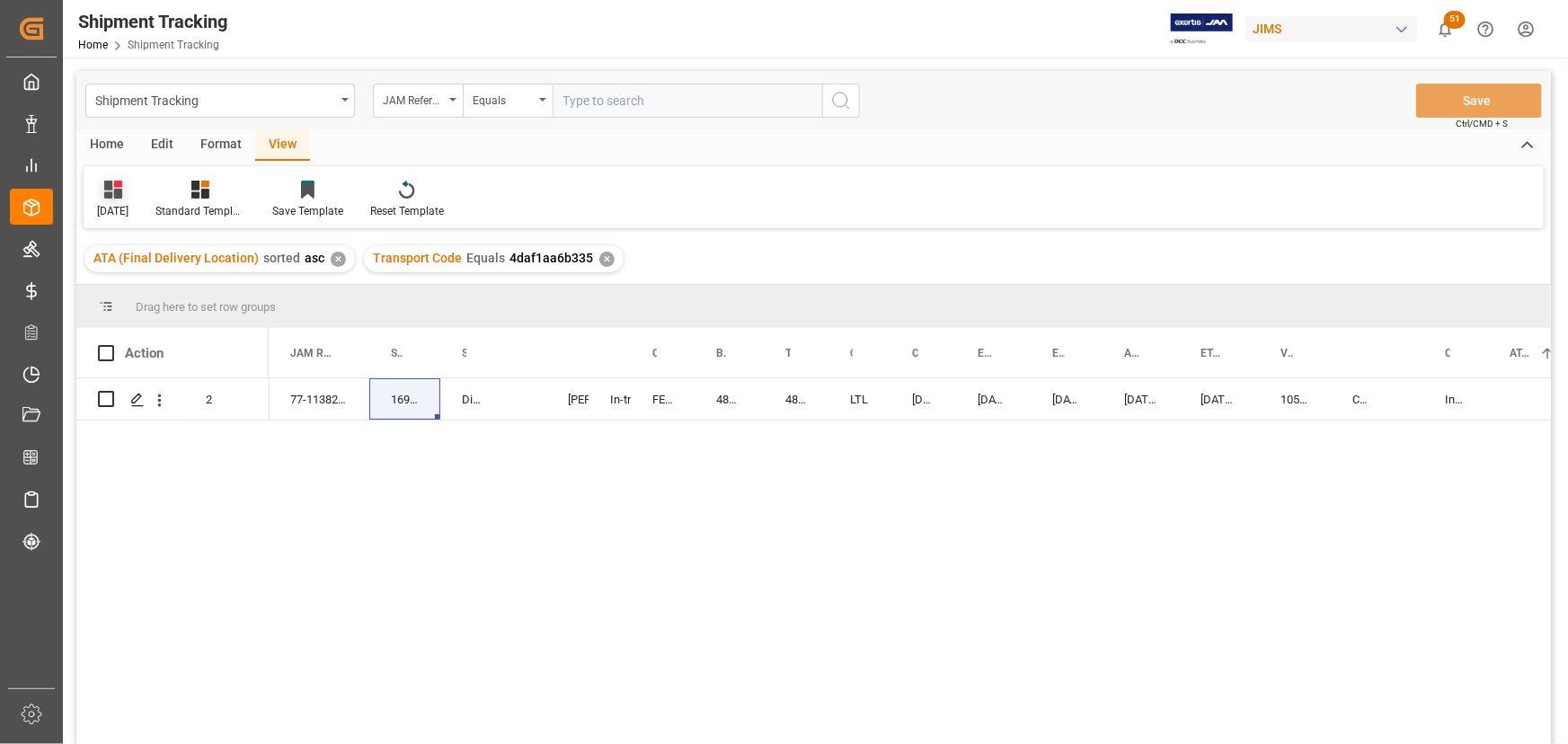
click at [122, 194] on icon at bounding box center [113, 189] width 18 height 18
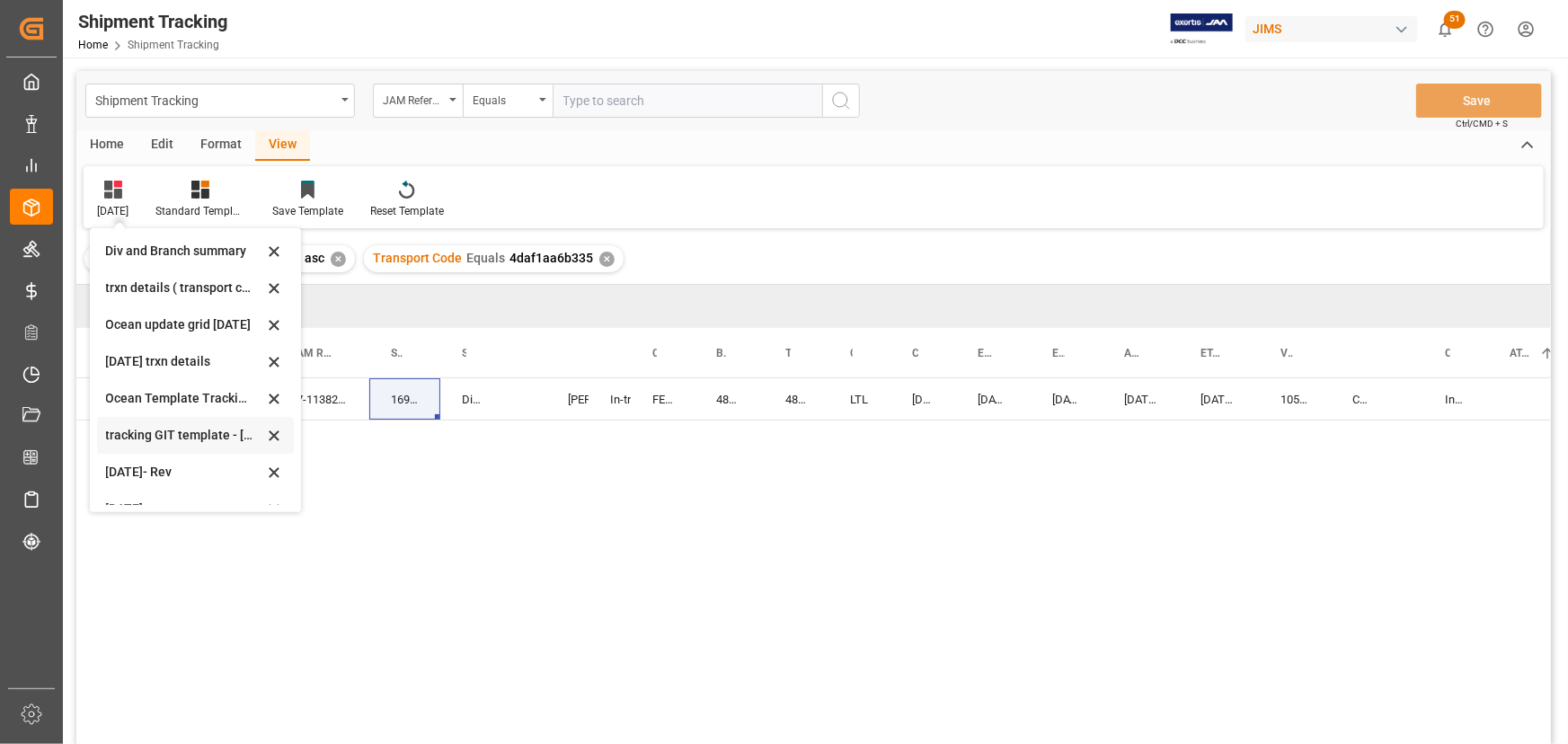
scroll to position [209, 0]
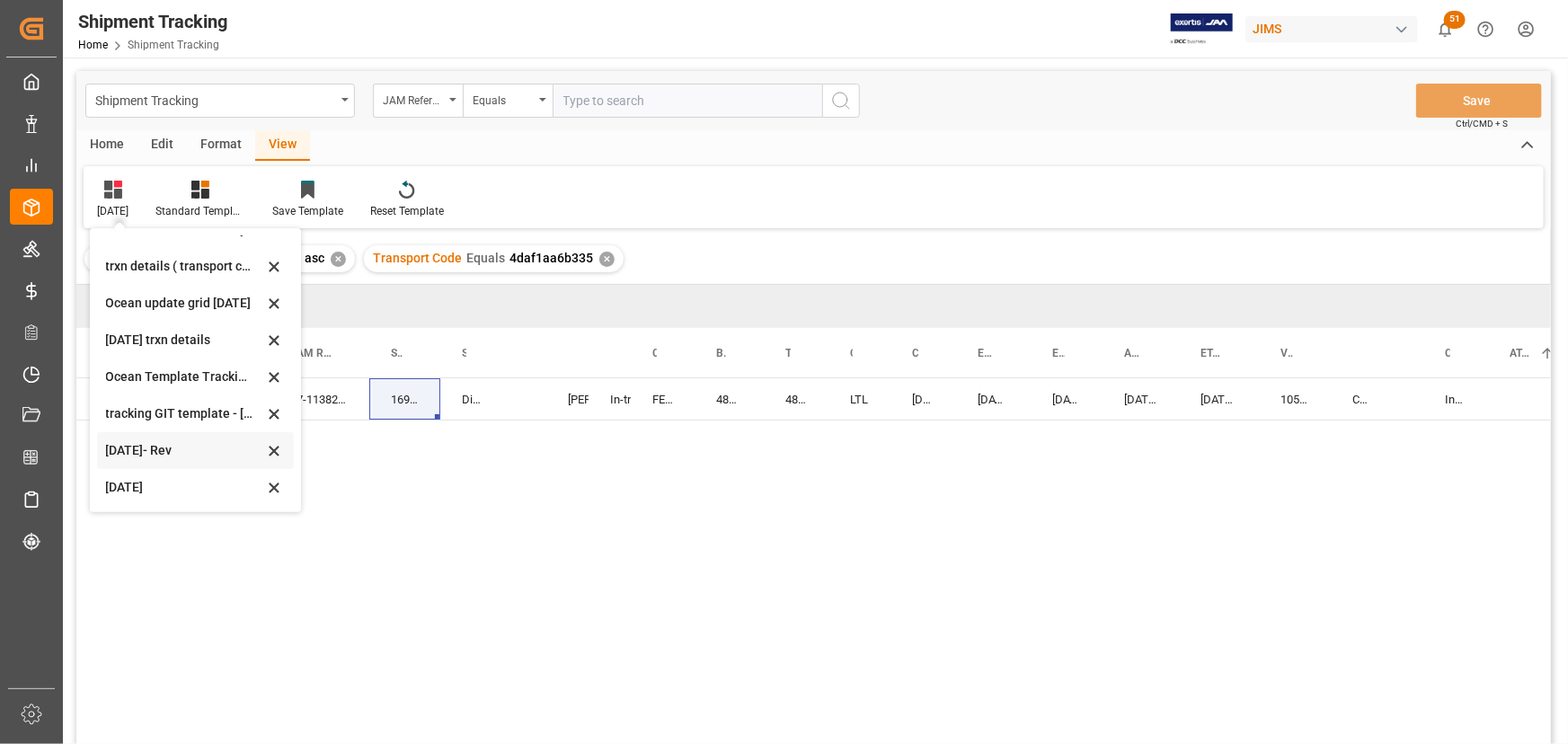
click at [278, 447] on icon at bounding box center [272, 450] width 9 height 9
click at [421, 482] on div "77-11382-CA 169166 Digikey Shyamala Mantha In-transit FEDEX INTERNATIONAL ECONO…" at bounding box center [909, 567] width 1282 height 377
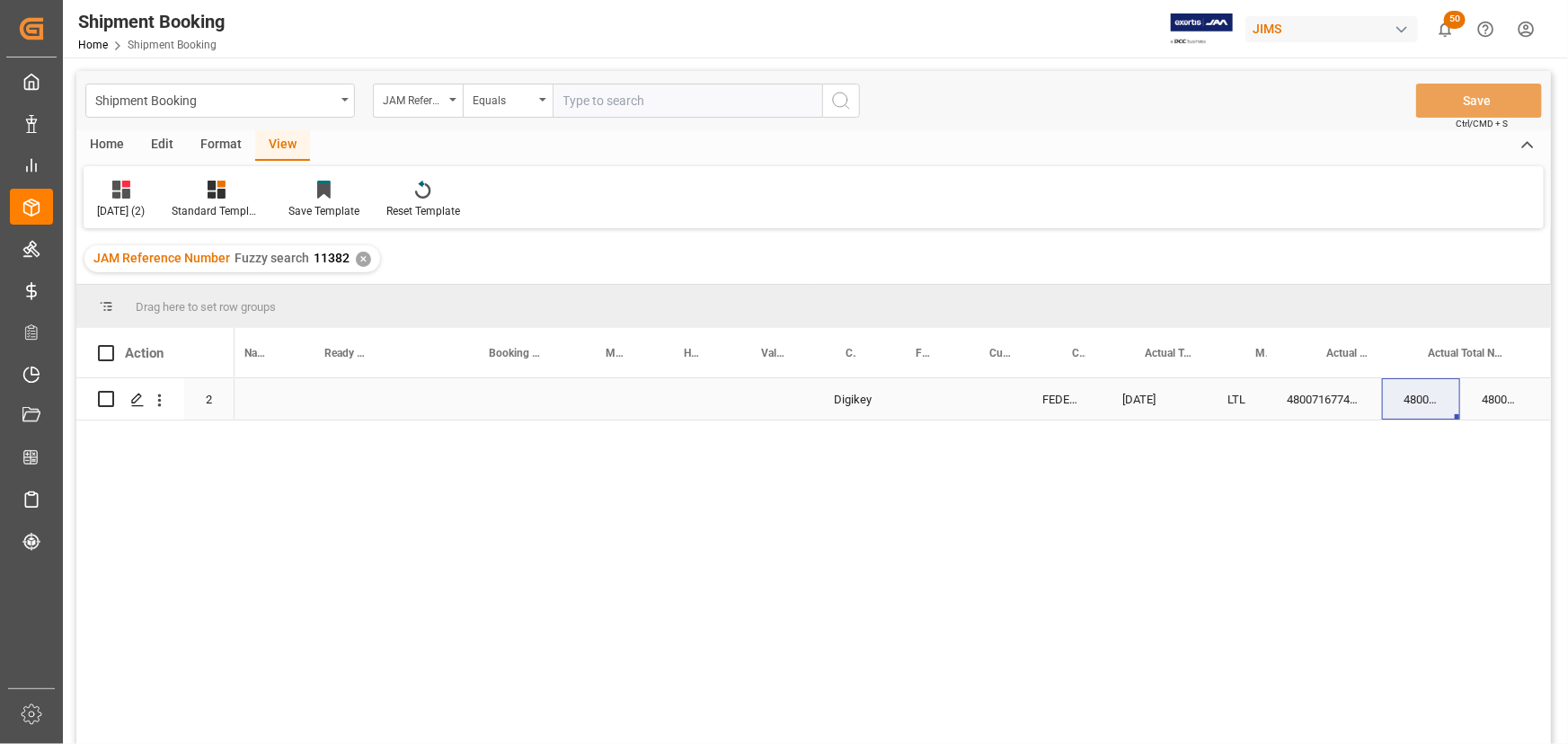
scroll to position [0, 798]
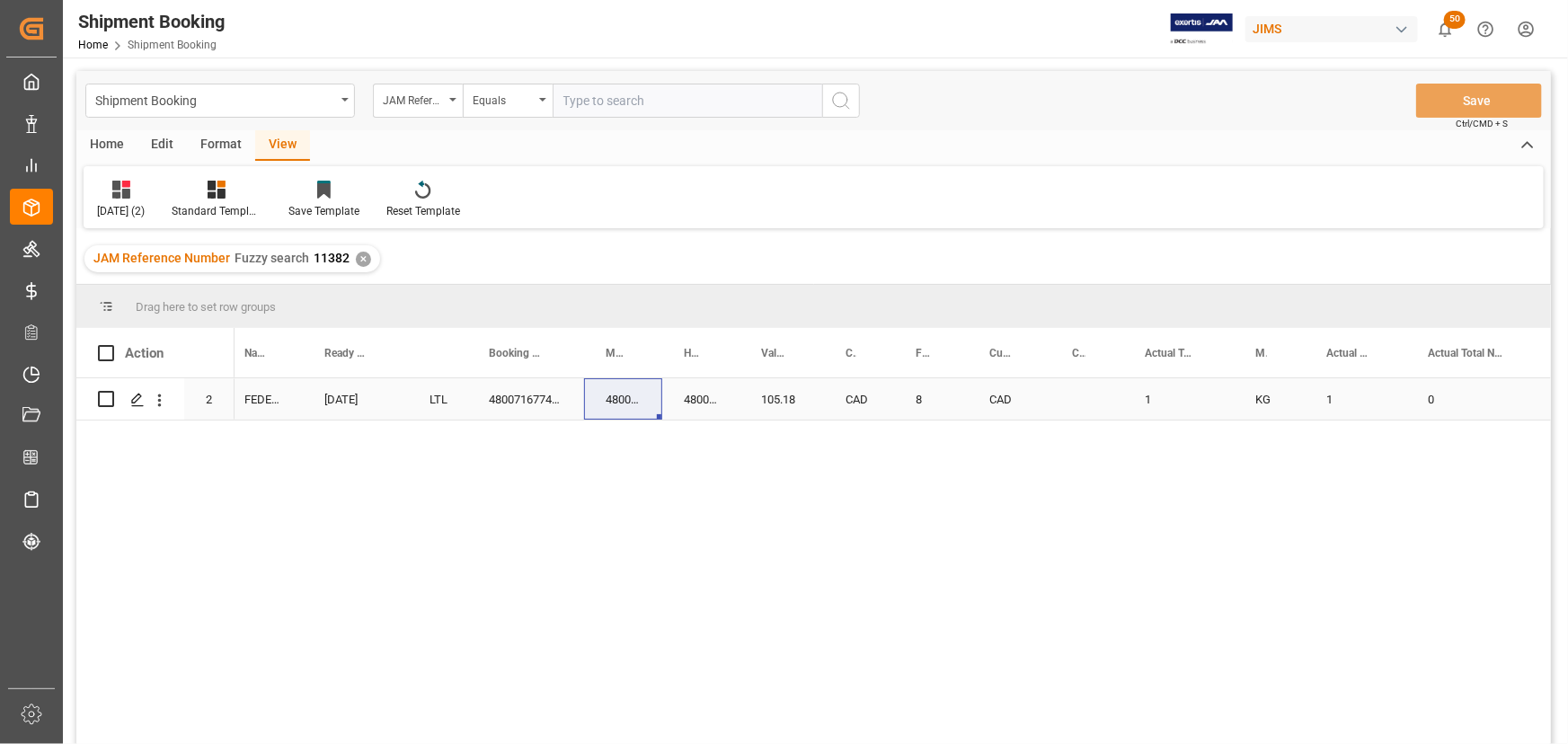
click at [744, 405] on div "105.18" at bounding box center [782, 399] width 85 height 41
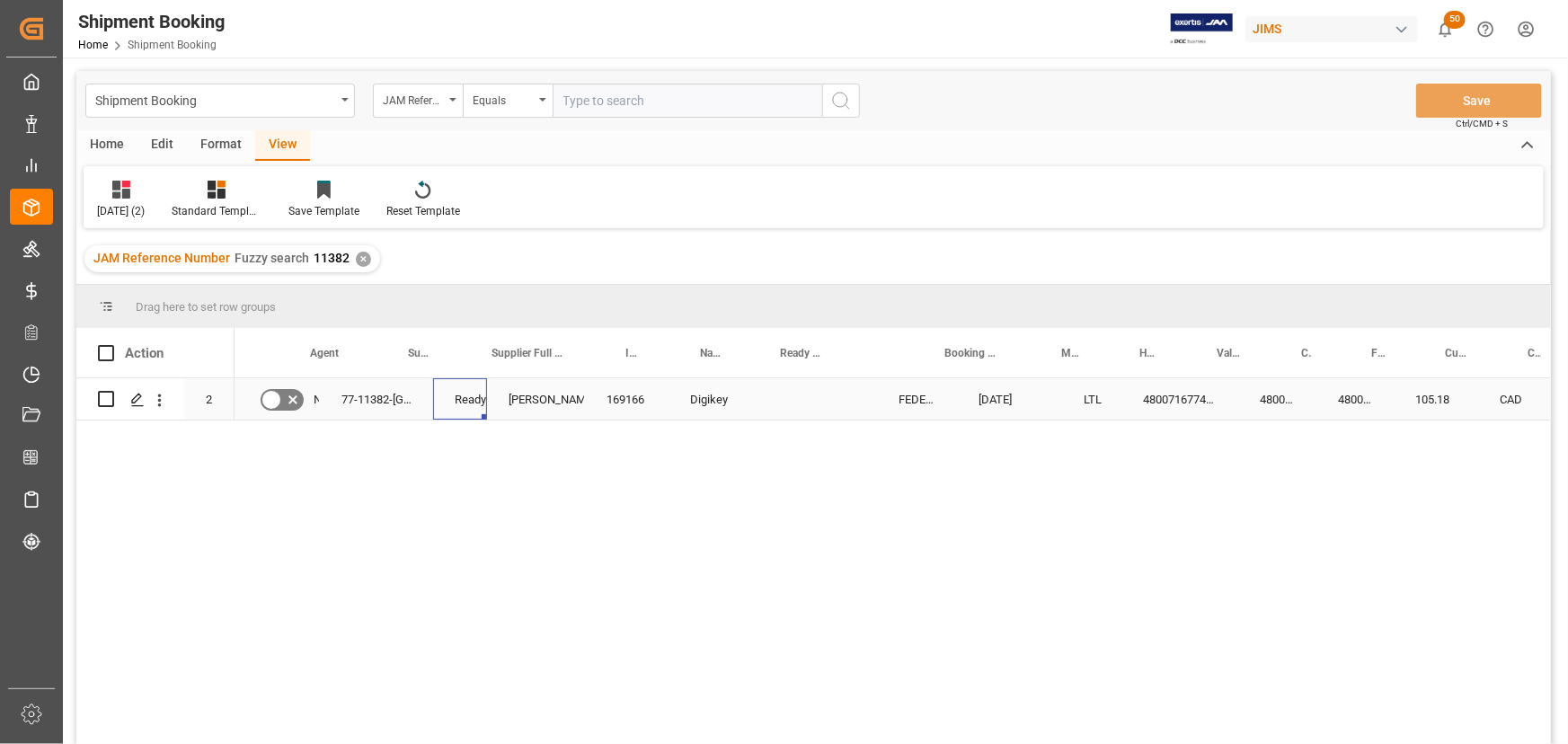
scroll to position [0, 0]
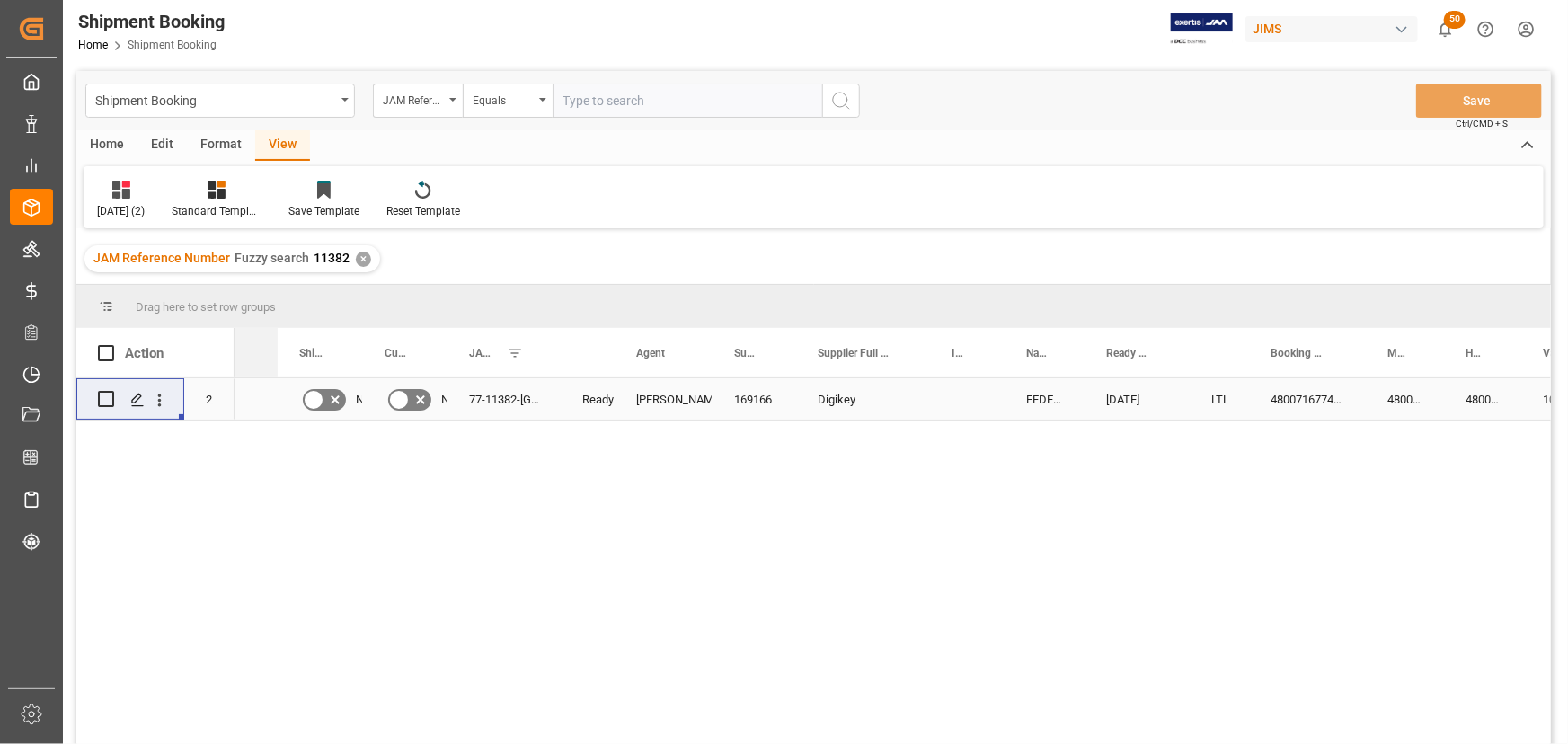
drag, startPoint x: 292, startPoint y: 344, endPoint x: 245, endPoint y: 360, distance: 49.6
click at [243, 389] on div "Action Mode of Transport Code Supplier Full Name Incoterm" at bounding box center [813, 541] width 1474 height 427
drag, startPoint x: 233, startPoint y: 346, endPoint x: 204, endPoint y: 355, distance: 30.4
click at [204, 355] on div "Mode of Transport Code" at bounding box center [206, 352] width 44 height 50
drag, startPoint x: 552, startPoint y: 348, endPoint x: 554, endPoint y: 359, distance: 11.2
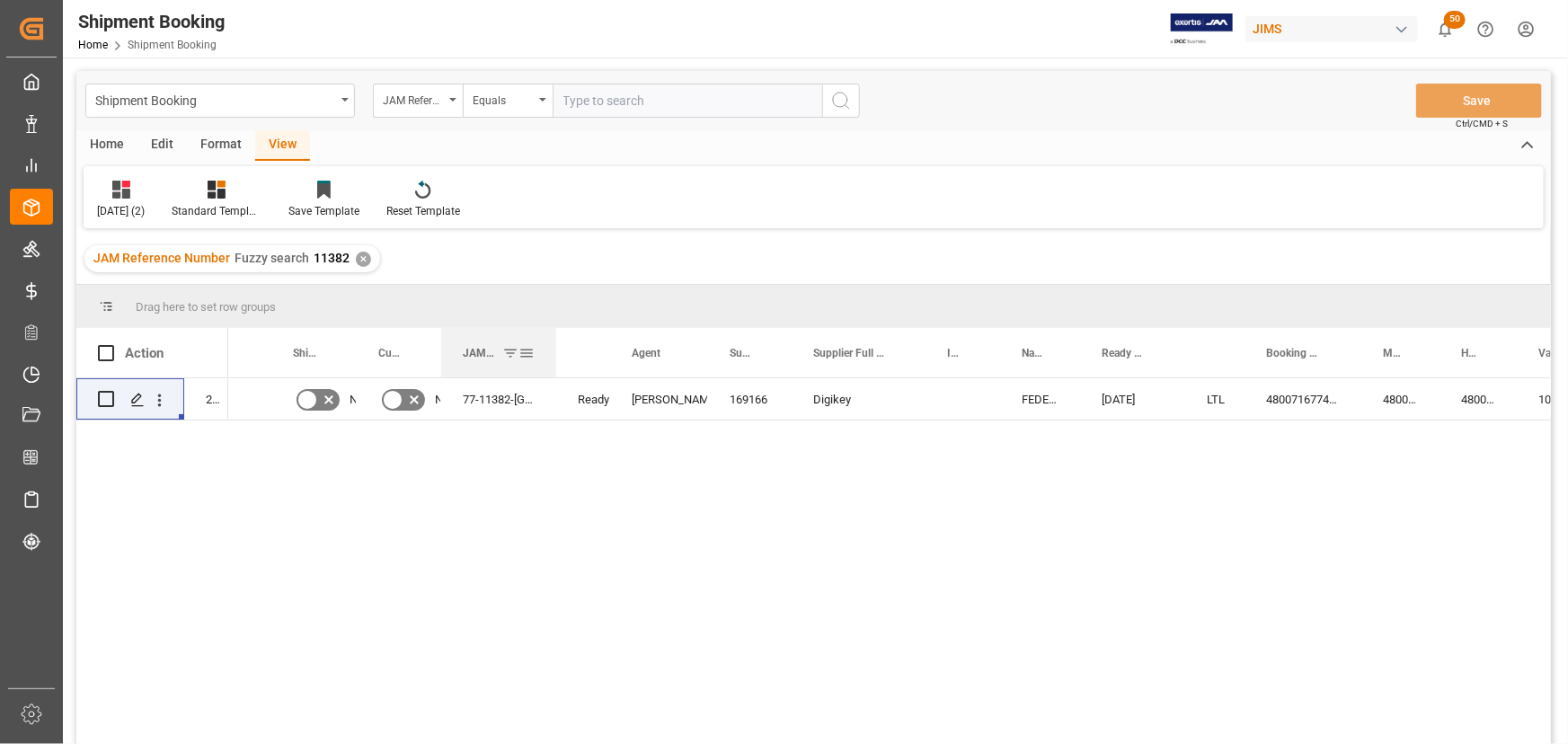
click at [554, 359] on div at bounding box center [555, 352] width 7 height 50
click at [703, 344] on div "Agent" at bounding box center [659, 352] width 98 height 50
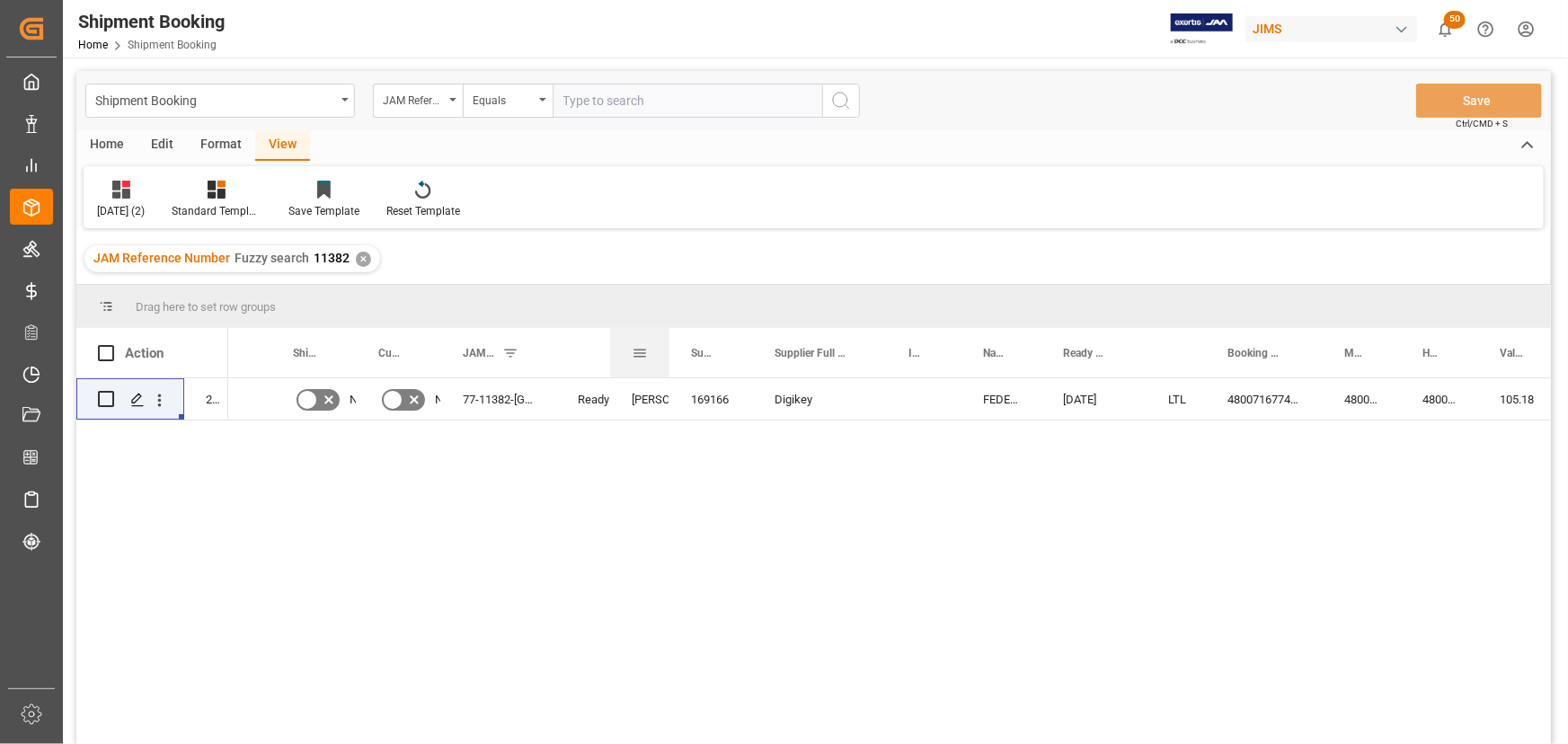
drag, startPoint x: 706, startPoint y: 347, endPoint x: 667, endPoint y: 372, distance: 46.3
click at [667, 372] on div at bounding box center [668, 352] width 7 height 50
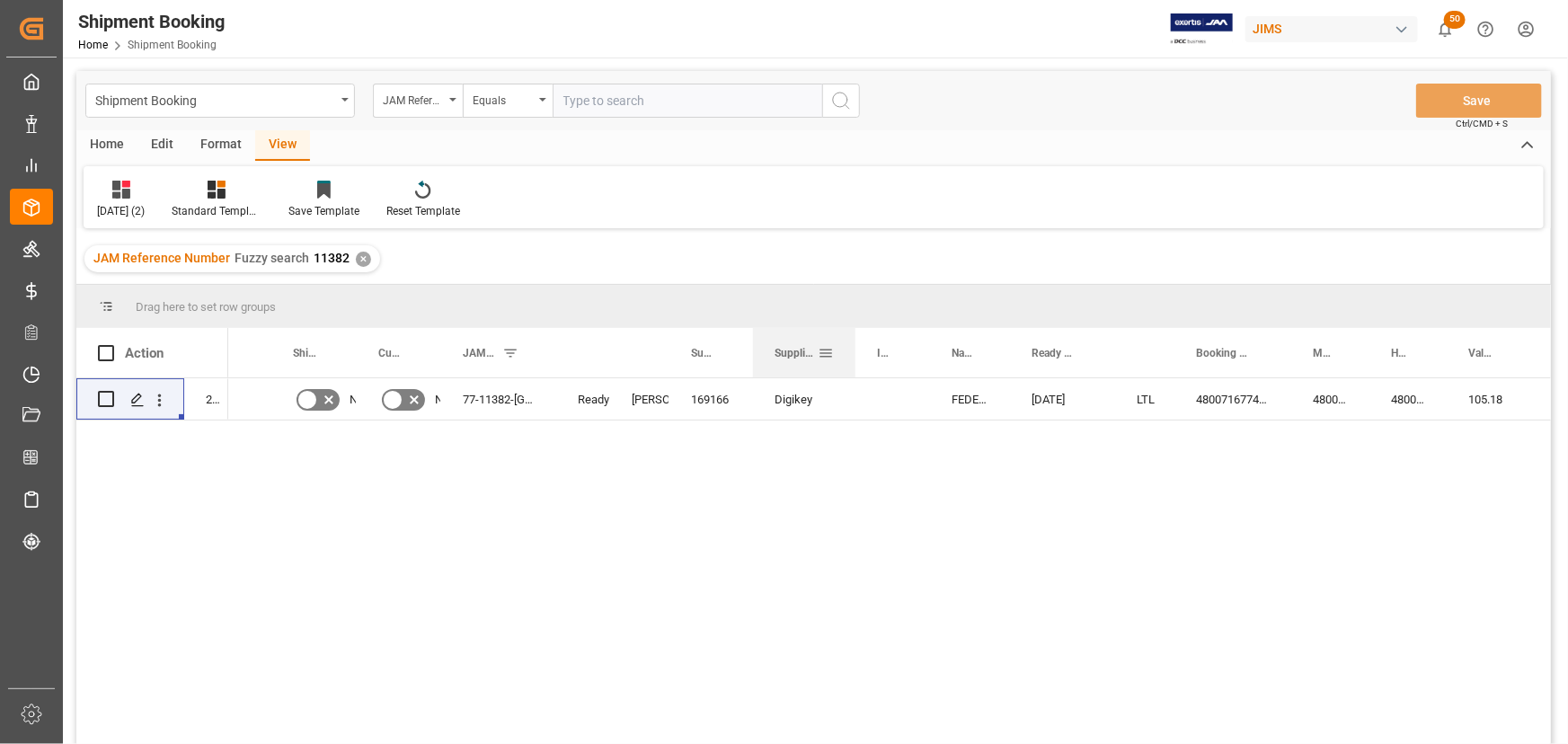
drag, startPoint x: 882, startPoint y: 345, endPoint x: 851, endPoint y: 362, distance: 35.4
click at [852, 362] on div at bounding box center [855, 352] width 7 height 50
click at [746, 349] on div at bounding box center [748, 352] width 7 height 50
click at [625, 410] on div "[PERSON_NAME]" at bounding box center [639, 399] width 60 height 41
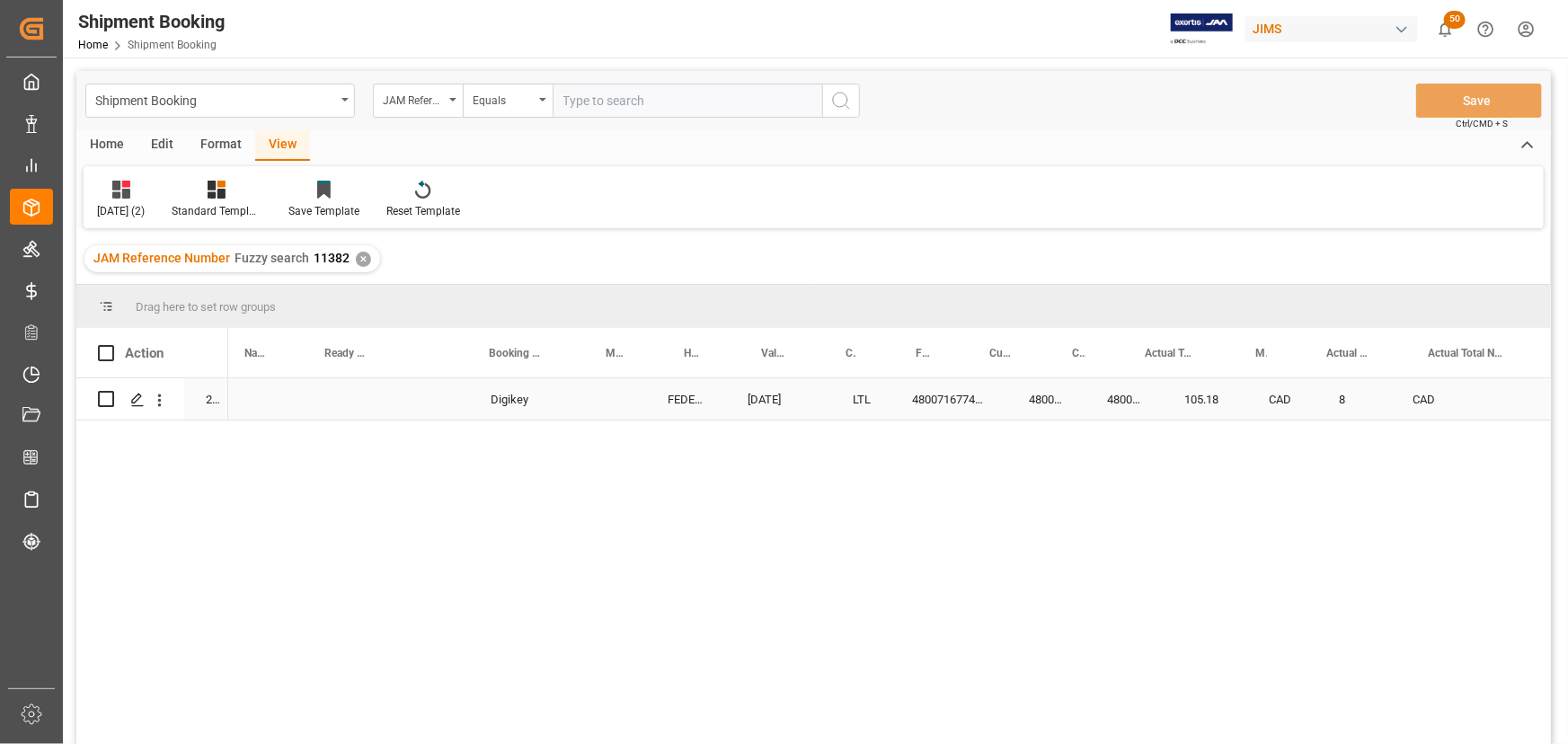
scroll to position [0, 703]
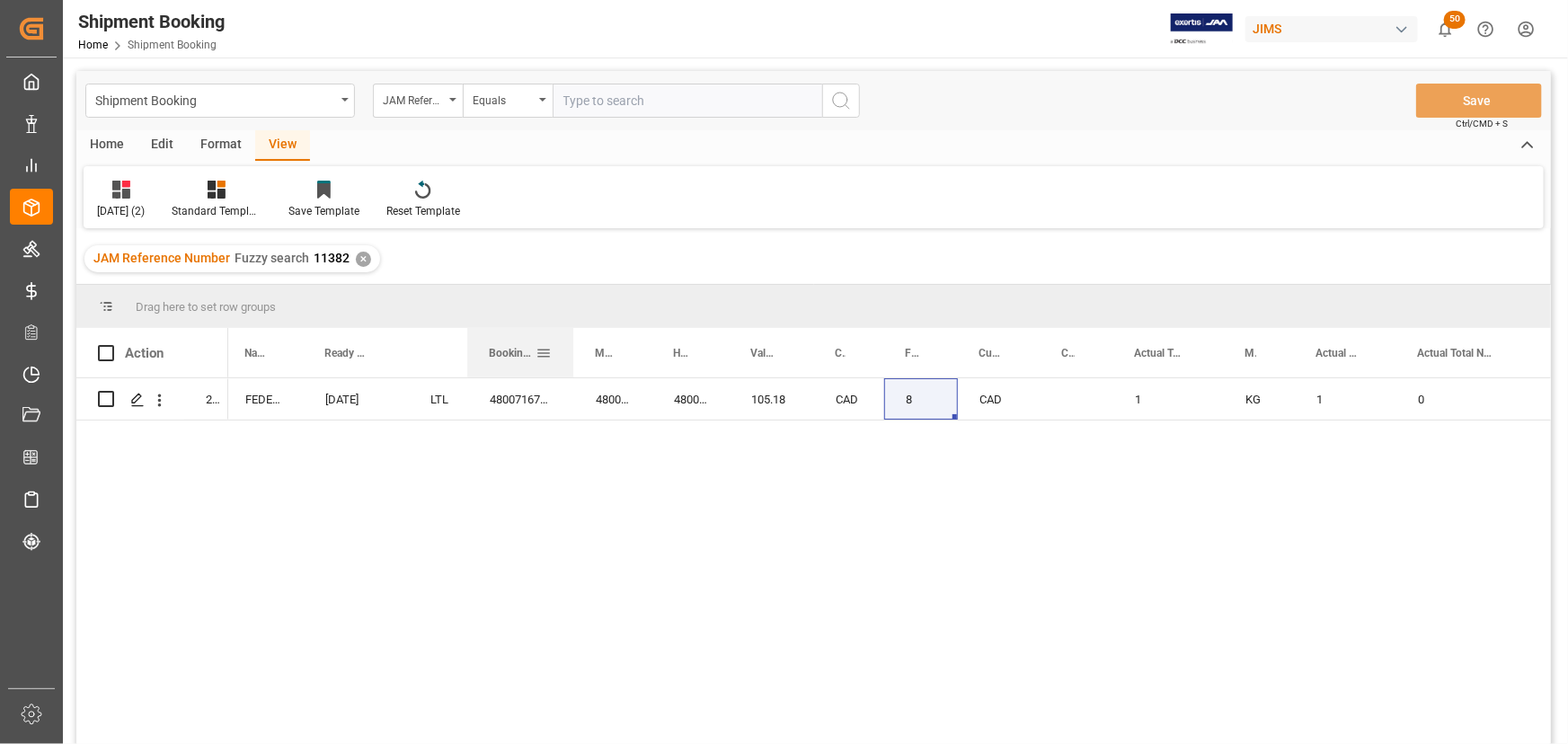
drag, startPoint x: 583, startPoint y: 353, endPoint x: 572, endPoint y: 355, distance: 11.2
click at [572, 355] on div at bounding box center [573, 352] width 7 height 50
drag, startPoint x: 464, startPoint y: 350, endPoint x: 442, endPoint y: 359, distance: 23.8
click at [442, 359] on div "Shipment type" at bounding box center [429, 352] width 43 height 50
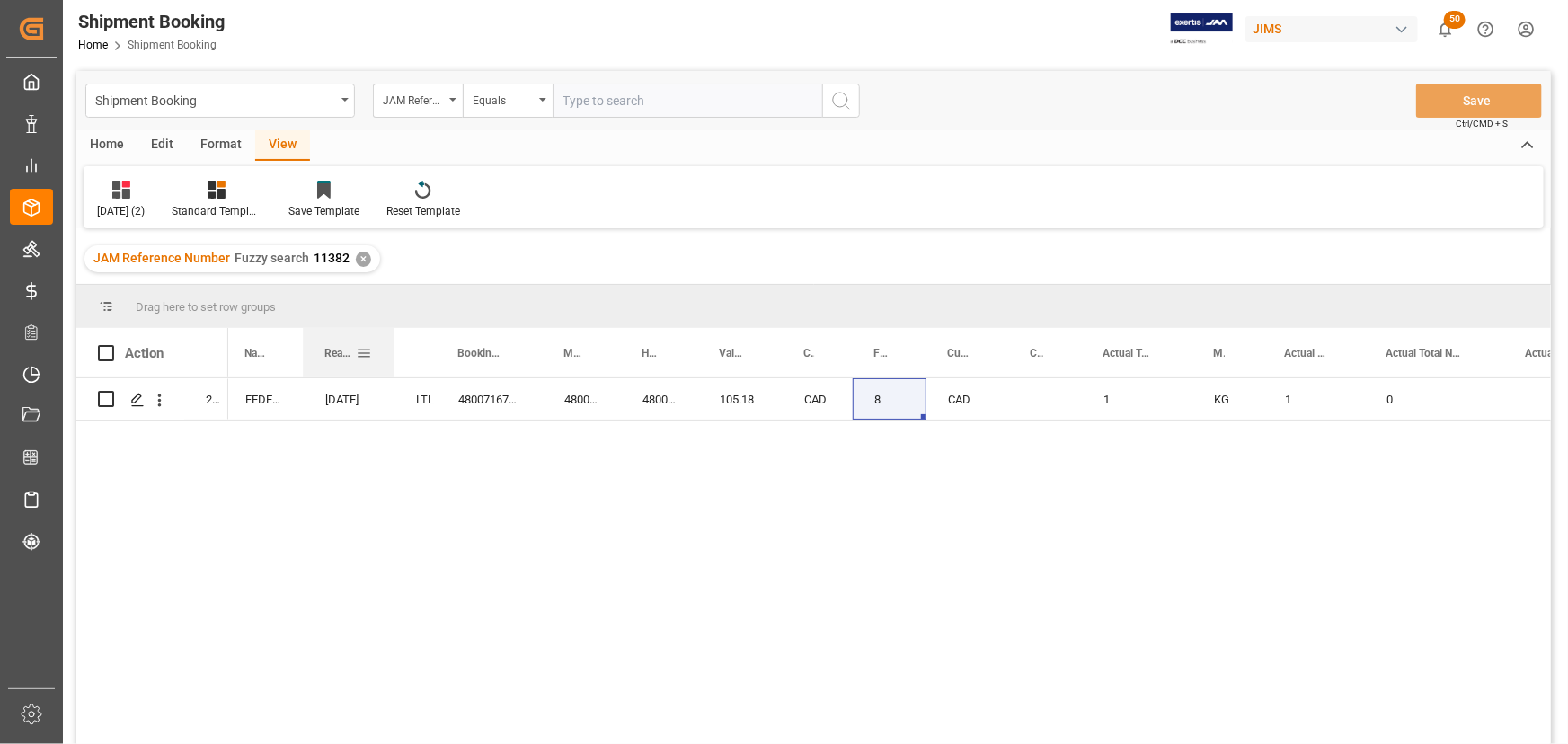
drag, startPoint x: 404, startPoint y: 350, endPoint x: 389, endPoint y: 364, distance: 20.5
click at [390, 364] on div at bounding box center [393, 352] width 7 height 50
drag, startPoint x: 299, startPoint y: 349, endPoint x: 286, endPoint y: 353, distance: 13.6
click at [286, 353] on div "Name of the Carrier/Forwarder" at bounding box center [256, 352] width 67 height 50
click at [291, 401] on div "[DATE]" at bounding box center [336, 399] width 91 height 41
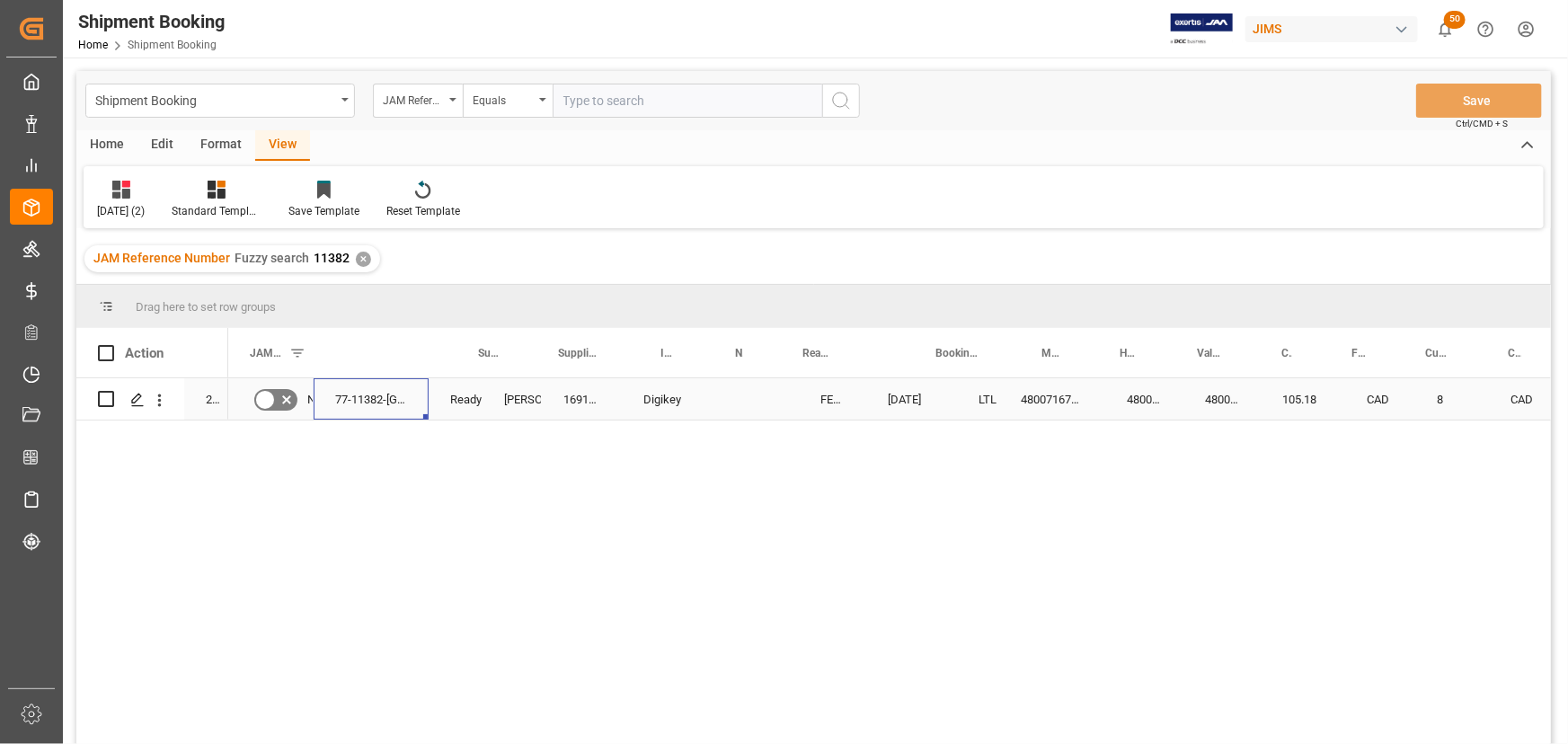
scroll to position [0, 0]
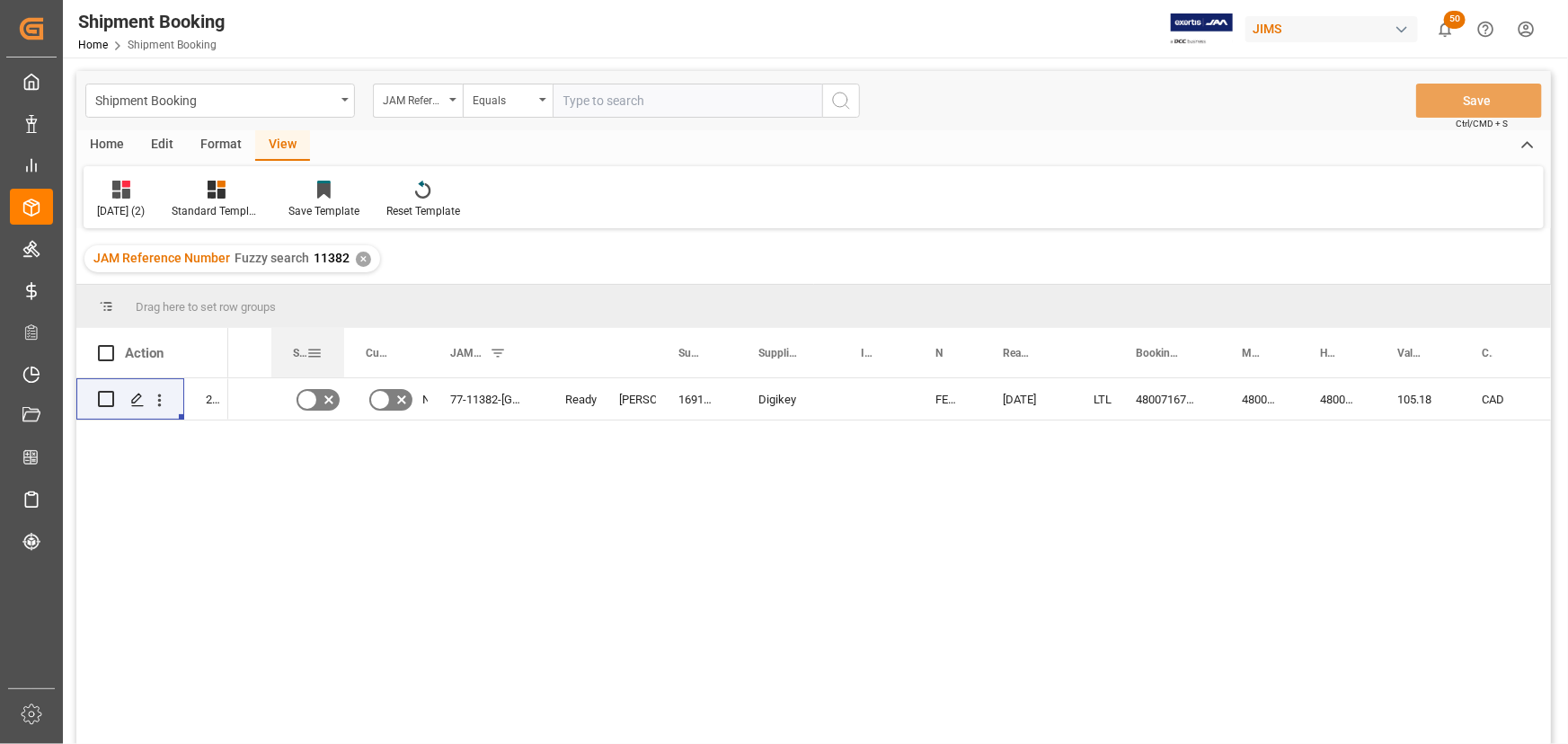
drag, startPoint x: 355, startPoint y: 347, endPoint x: 342, endPoint y: 368, distance: 24.7
click at [342, 368] on div at bounding box center [343, 352] width 7 height 50
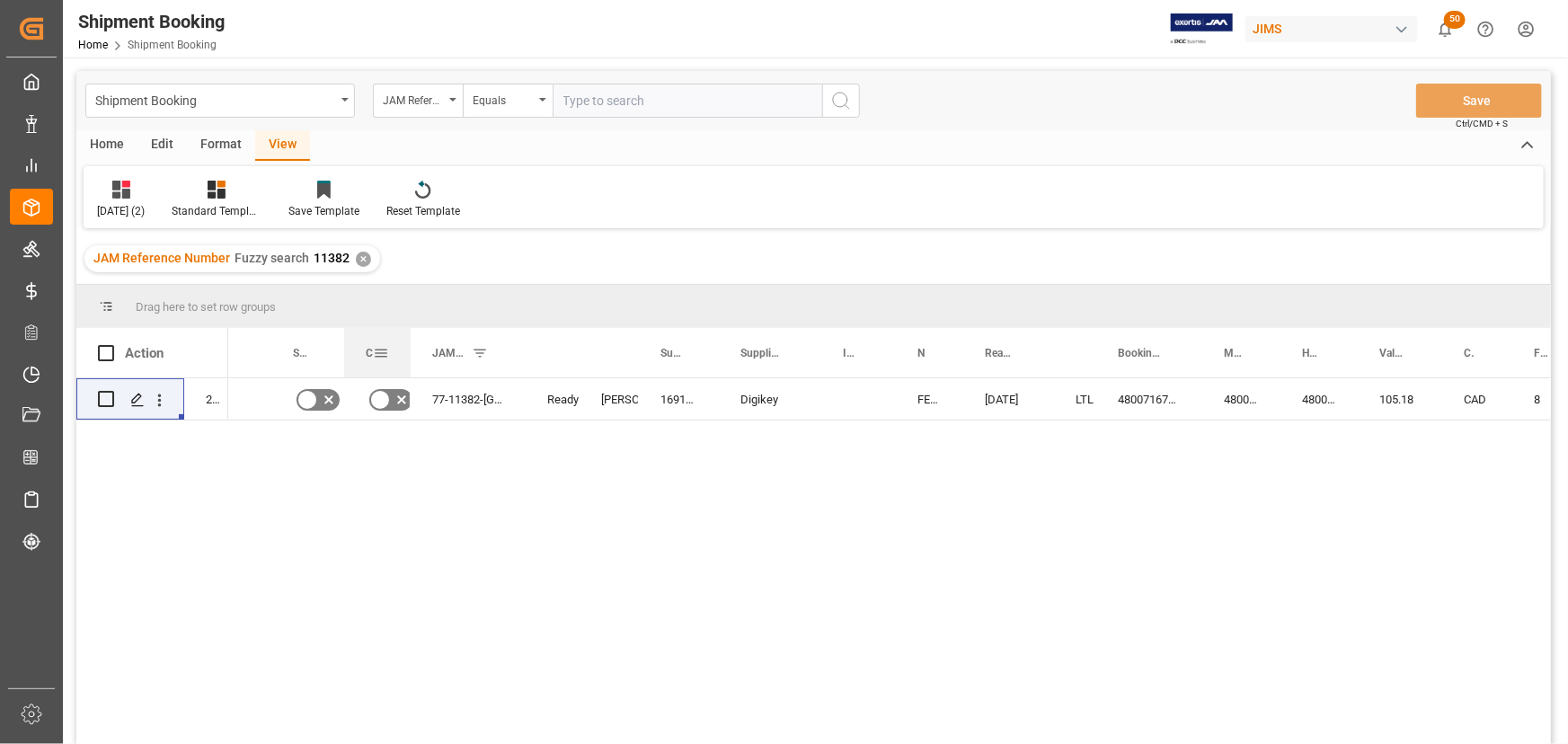
drag, startPoint x: 427, startPoint y: 341, endPoint x: 404, endPoint y: 353, distance: 25.9
click at [408, 353] on div at bounding box center [410, 352] width 7 height 50
drag, startPoint x: 343, startPoint y: 343, endPoint x: 336, endPoint y: 358, distance: 16.6
click at [336, 358] on div at bounding box center [336, 352] width 7 height 50
click at [263, 350] on div "Order Type" at bounding box center [250, 352] width 43 height 50
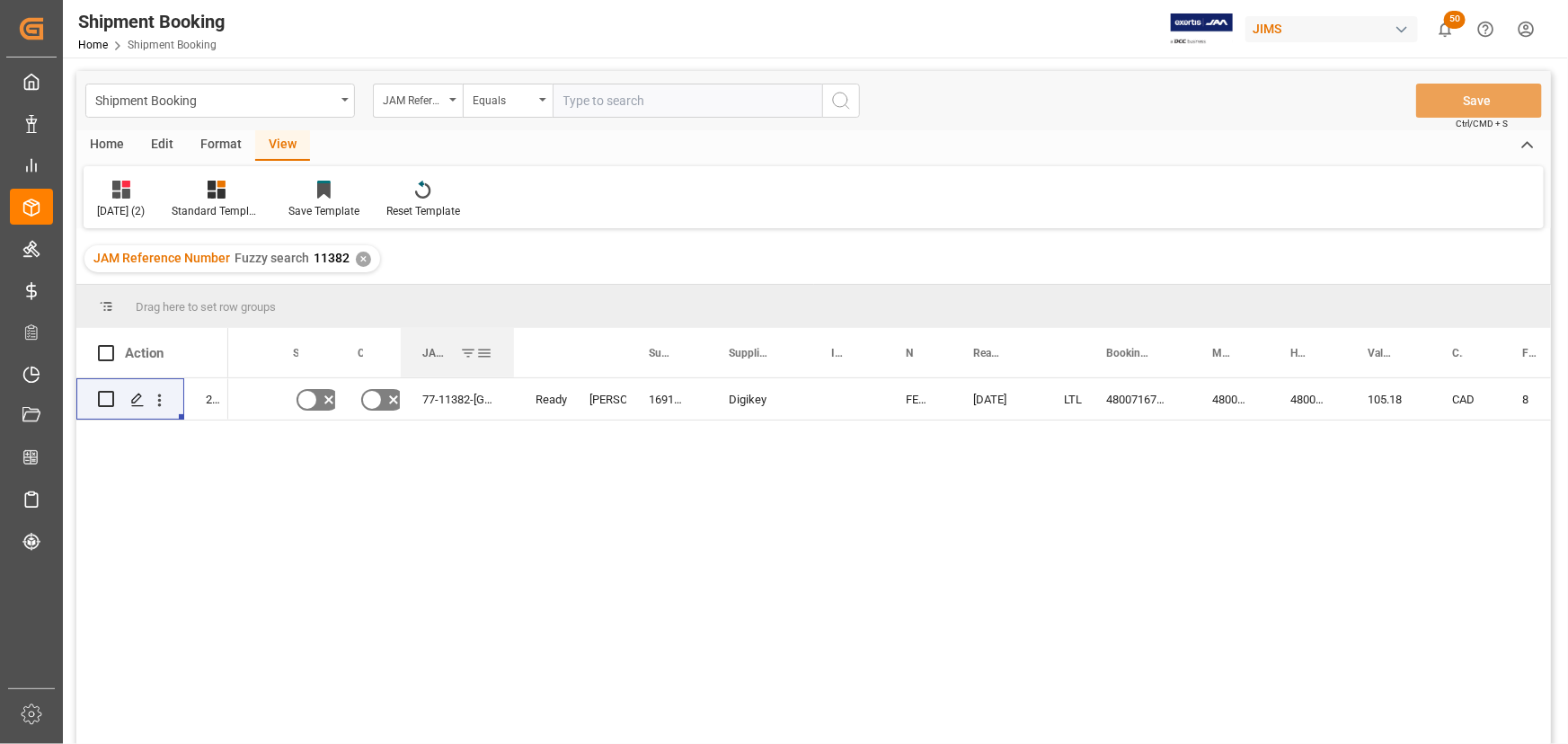
drag, startPoint x: 512, startPoint y: 350, endPoint x: 510, endPoint y: 364, distance: 14.1
click at [510, 364] on div at bounding box center [513, 352] width 7 height 50
drag, startPoint x: 880, startPoint y: 346, endPoint x: 875, endPoint y: 357, distance: 12.1
click at [876, 357] on div at bounding box center [879, 352] width 7 height 50
click at [849, 404] on div "Press SPACE to select this row." at bounding box center [845, 399] width 70 height 41
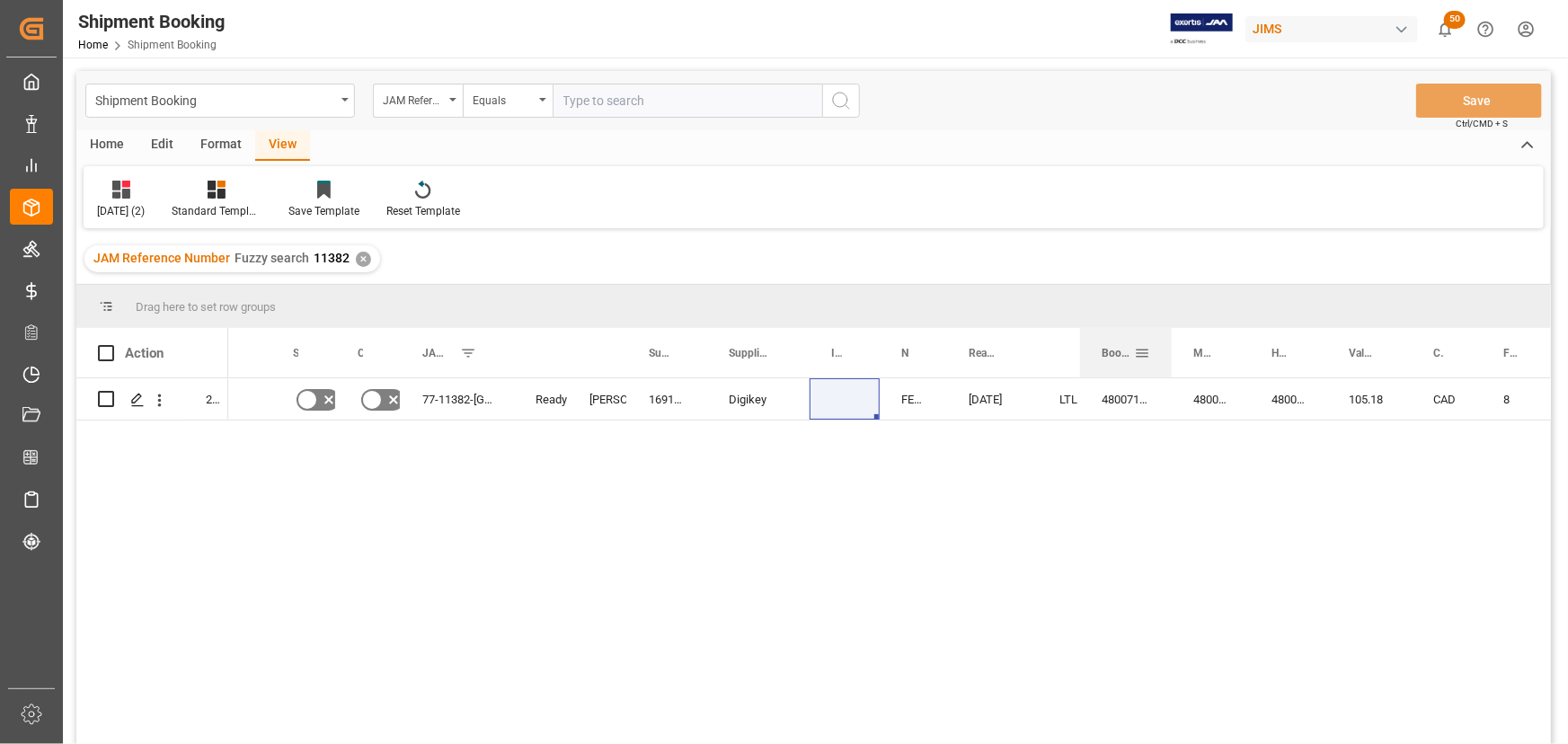
drag, startPoint x: 1183, startPoint y: 350, endPoint x: 1168, endPoint y: 364, distance: 20.5
click at [1168, 364] on div at bounding box center [1171, 352] width 7 height 50
click at [1246, 346] on div at bounding box center [1248, 352] width 7 height 50
drag, startPoint x: 1323, startPoint y: 345, endPoint x: 1314, endPoint y: 350, distance: 10.3
click at [1314, 350] on div at bounding box center [1316, 352] width 7 height 50
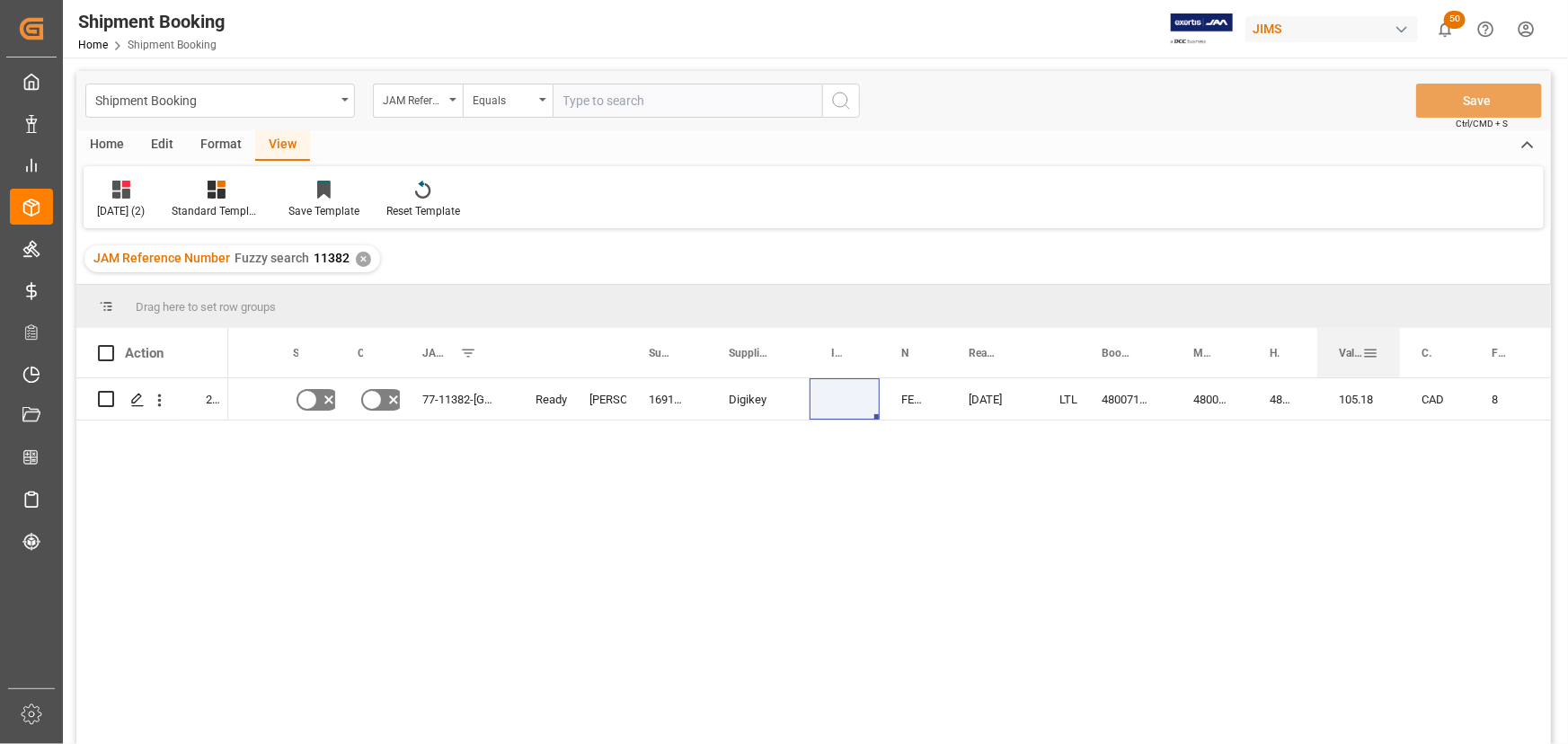
drag, startPoint x: 1398, startPoint y: 342, endPoint x: 1396, endPoint y: 356, distance: 14.1
click at [1396, 356] on div at bounding box center [1399, 352] width 7 height 50
click at [1465, 356] on div at bounding box center [1466, 352] width 7 height 50
drag, startPoint x: 808, startPoint y: 345, endPoint x: 795, endPoint y: 356, distance: 17.0
click at [795, 356] on div at bounding box center [796, 352] width 7 height 50
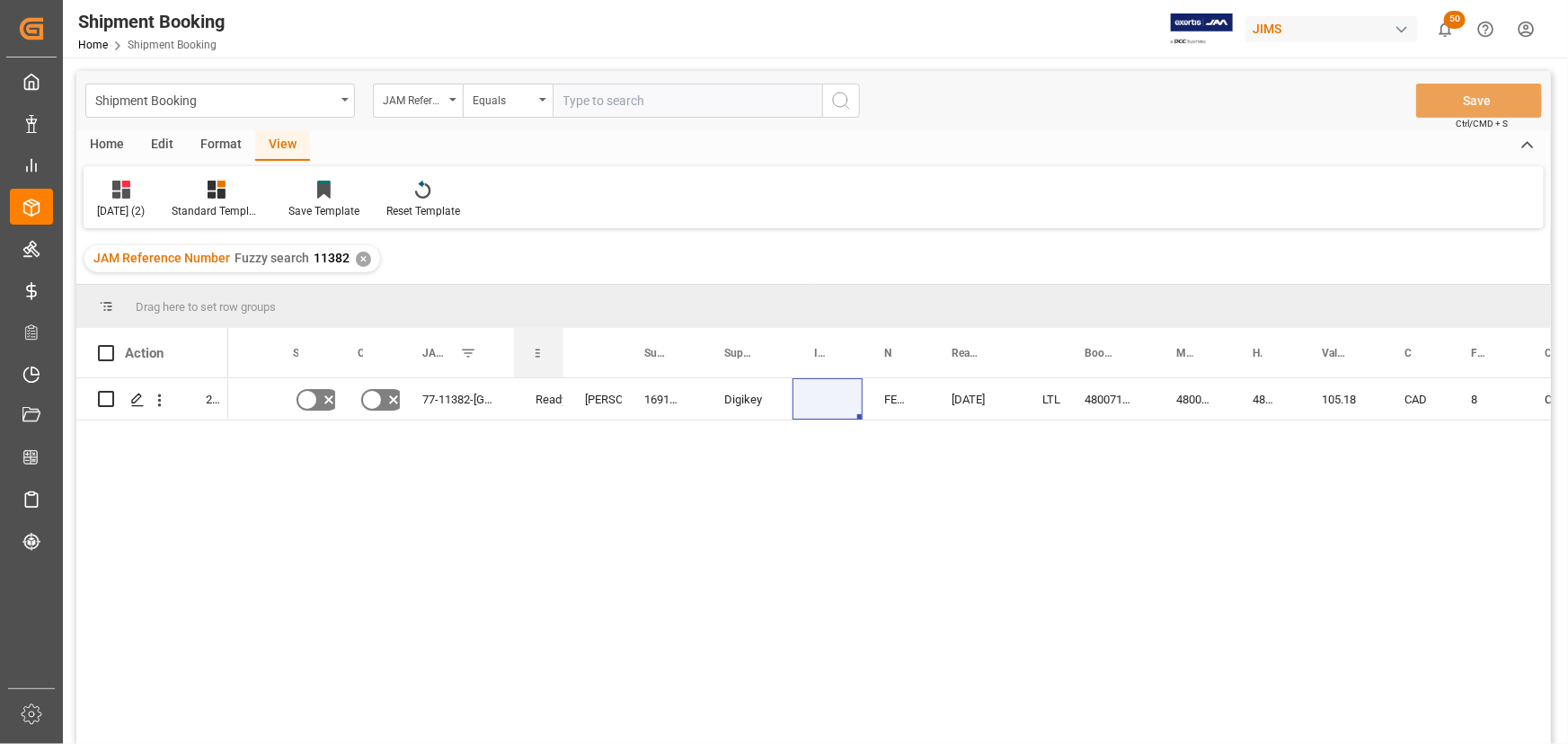
drag, startPoint x: 566, startPoint y: 350, endPoint x: 562, endPoint y: 359, distance: 9.8
click at [562, 359] on div at bounding box center [563, 352] width 7 height 50
drag, startPoint x: 510, startPoint y: 349, endPoint x: 511, endPoint y: 361, distance: 12.0
click at [512, 361] on div at bounding box center [515, 352] width 7 height 50
click at [261, 393] on div "Press SPACE to select this row." at bounding box center [250, 399] width 43 height 41
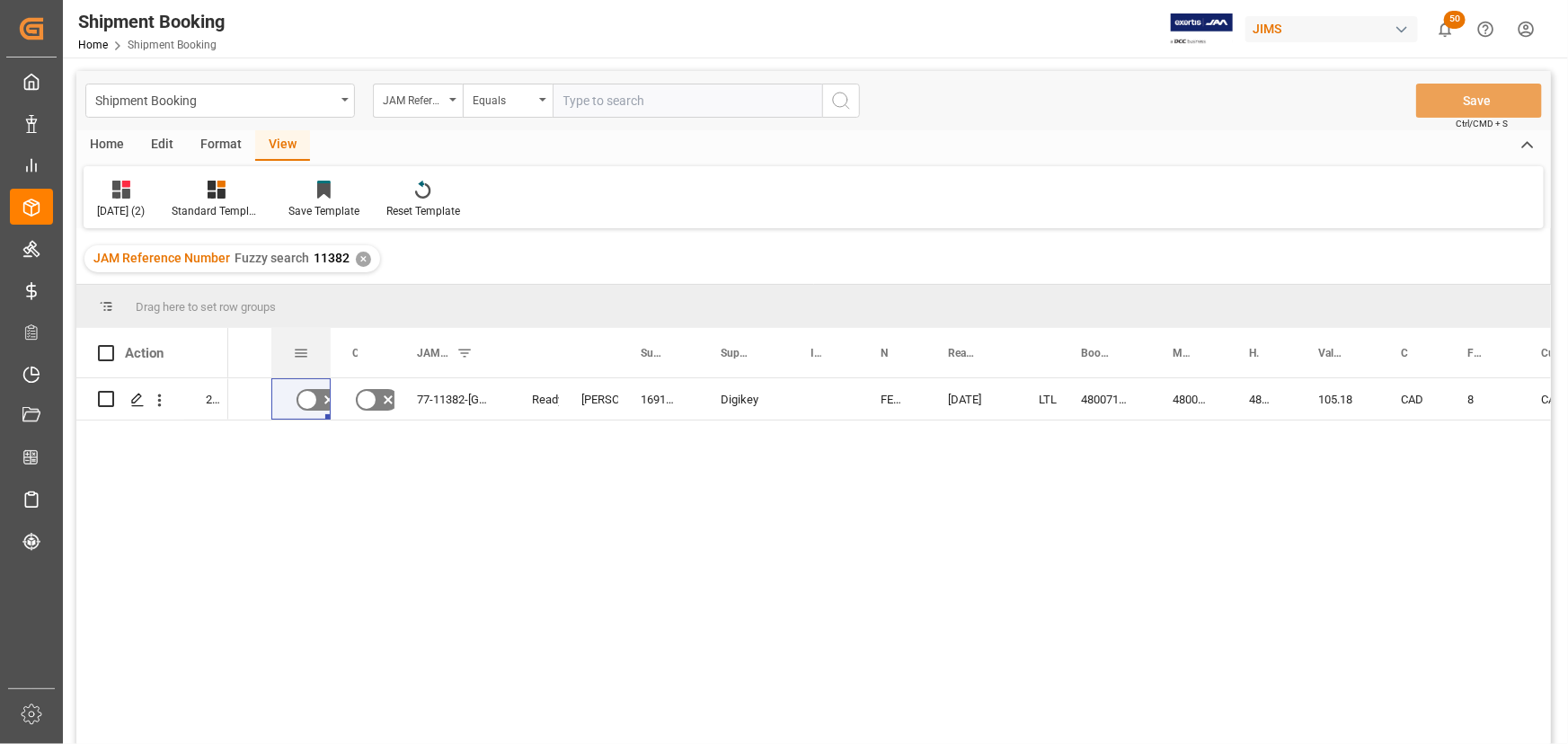
click at [330, 346] on div at bounding box center [330, 352] width 7 height 50
click at [390, 346] on div at bounding box center [390, 352] width 7 height 50
drag, startPoint x: 553, startPoint y: 354, endPoint x: 544, endPoint y: 360, distance: 10.8
click at [545, 360] on div at bounding box center [548, 352] width 7 height 50
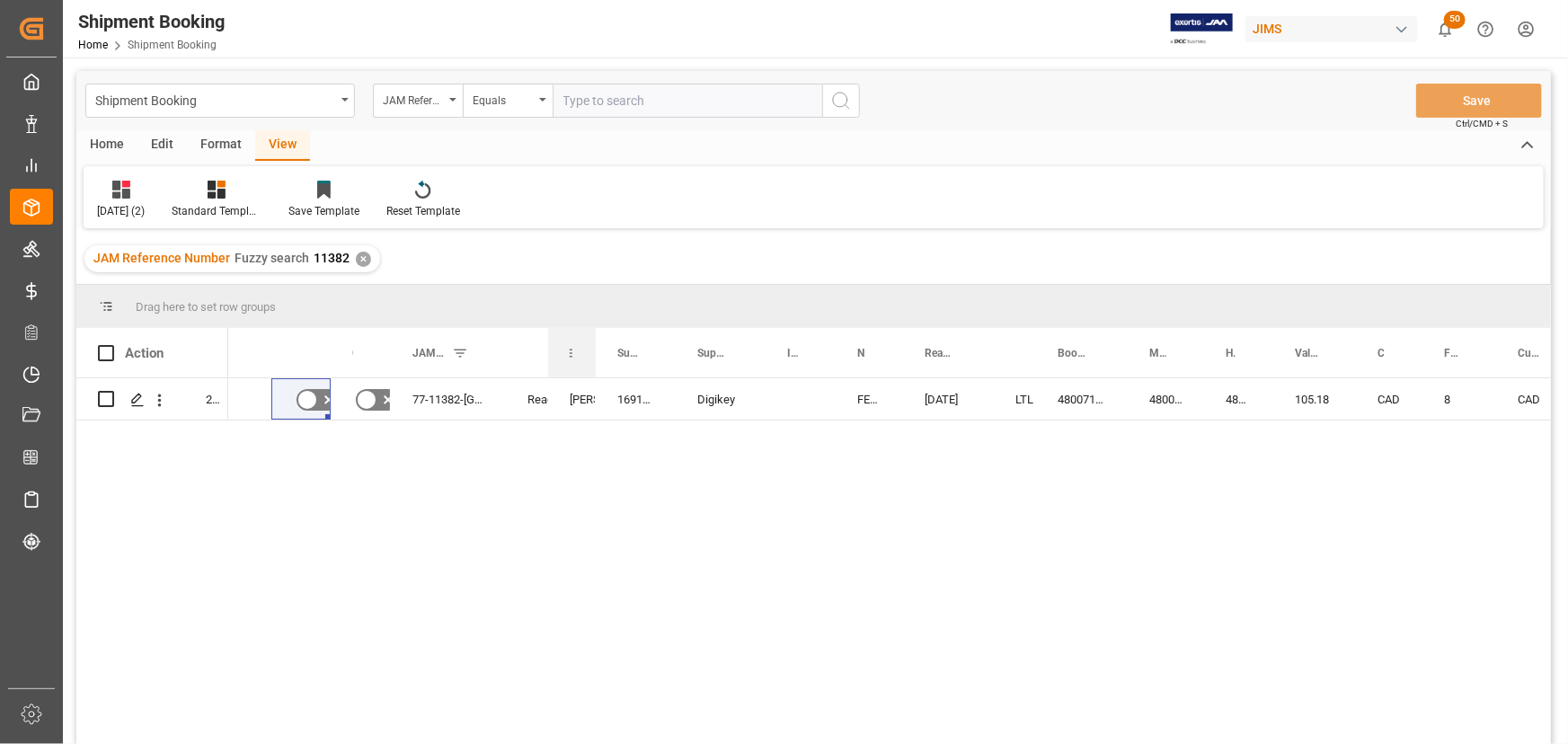
drag, startPoint x: 605, startPoint y: 349, endPoint x: 593, endPoint y: 360, distance: 16.3
click at [593, 360] on div at bounding box center [595, 352] width 7 height 50
click at [828, 356] on div at bounding box center [831, 352] width 7 height 50
drag, startPoint x: 762, startPoint y: 354, endPoint x: 755, endPoint y: 369, distance: 16.6
click at [755, 369] on div at bounding box center [758, 352] width 7 height 50
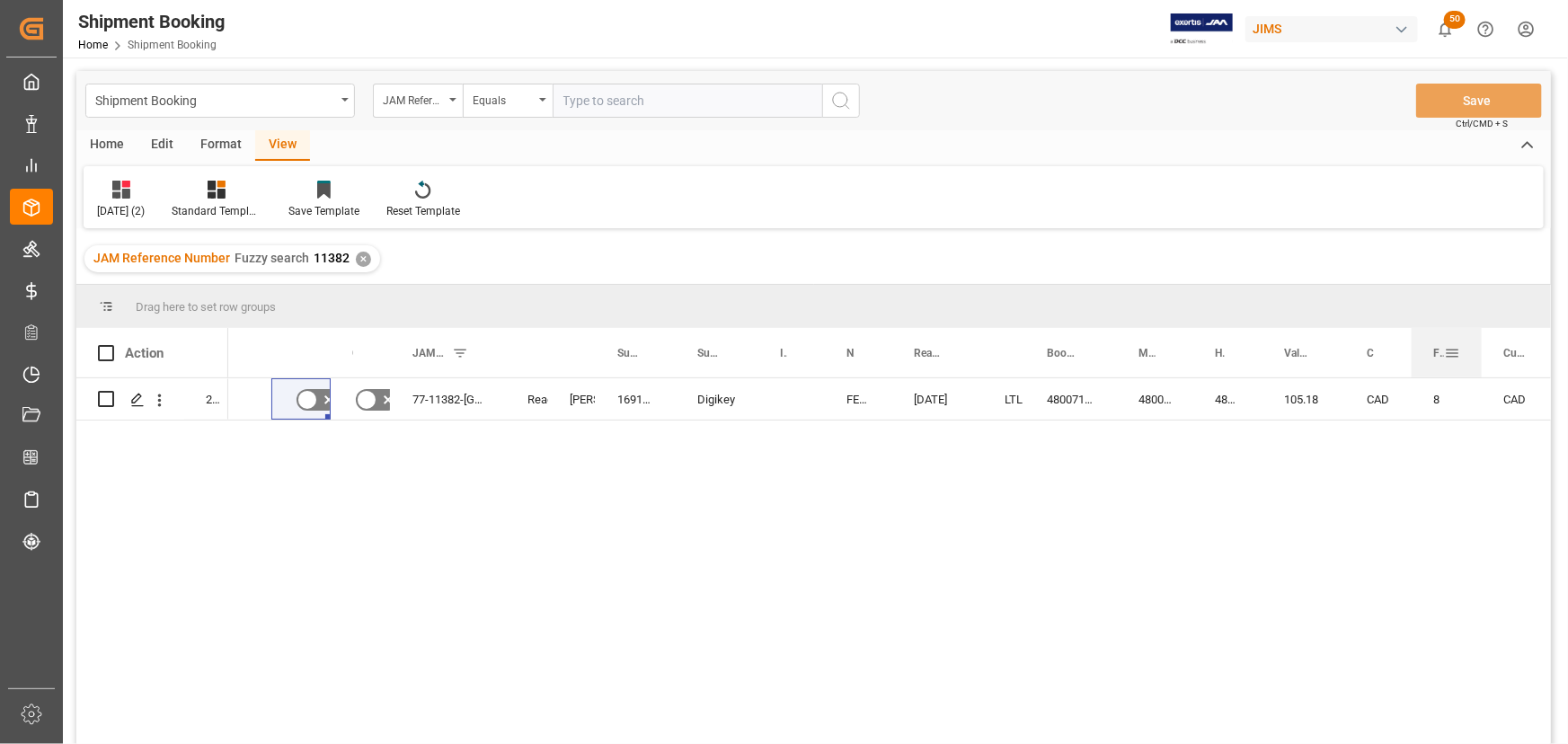
click at [1480, 353] on div at bounding box center [1481, 352] width 7 height 50
click at [1461, 404] on div "8" at bounding box center [1447, 399] width 70 height 41
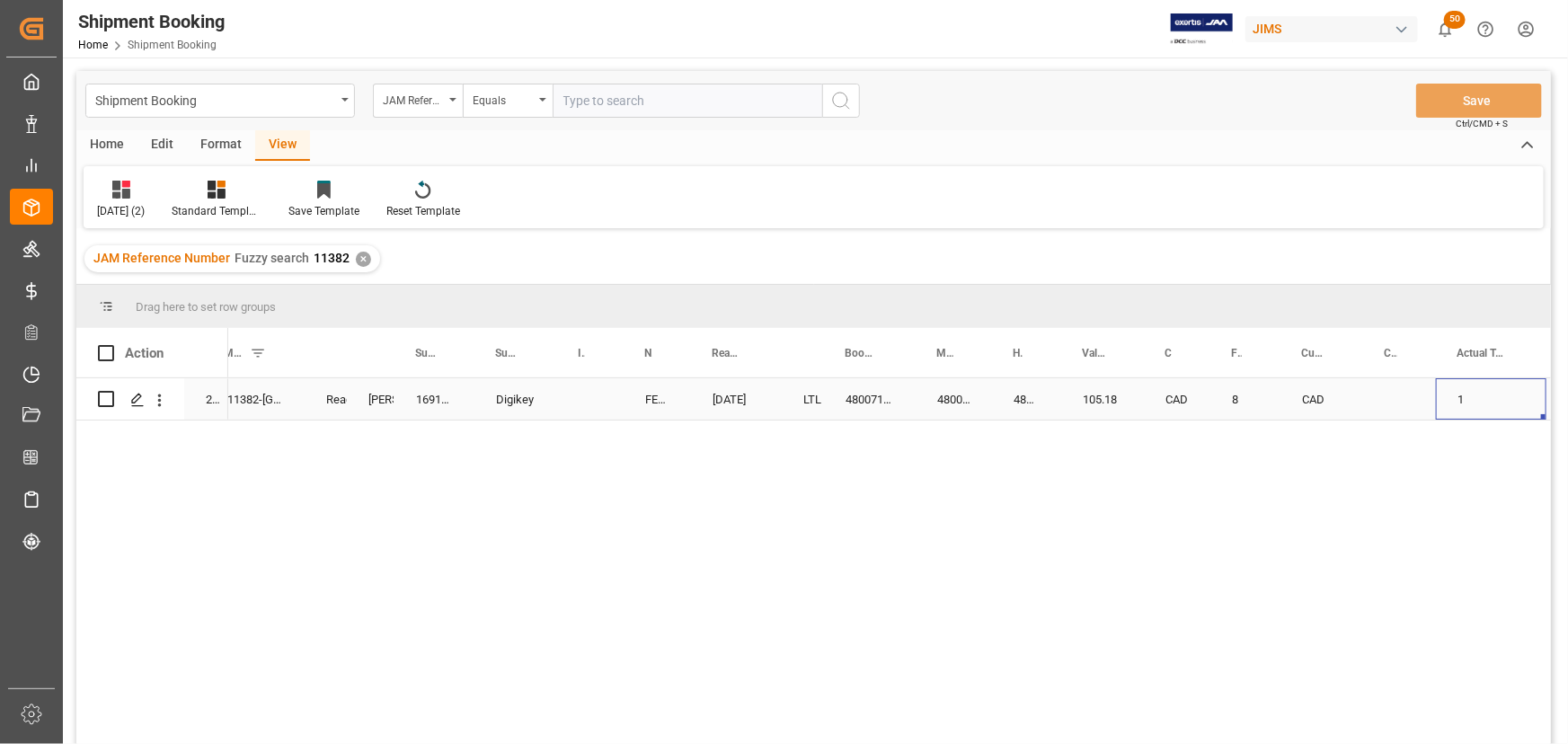
scroll to position [0, 272]
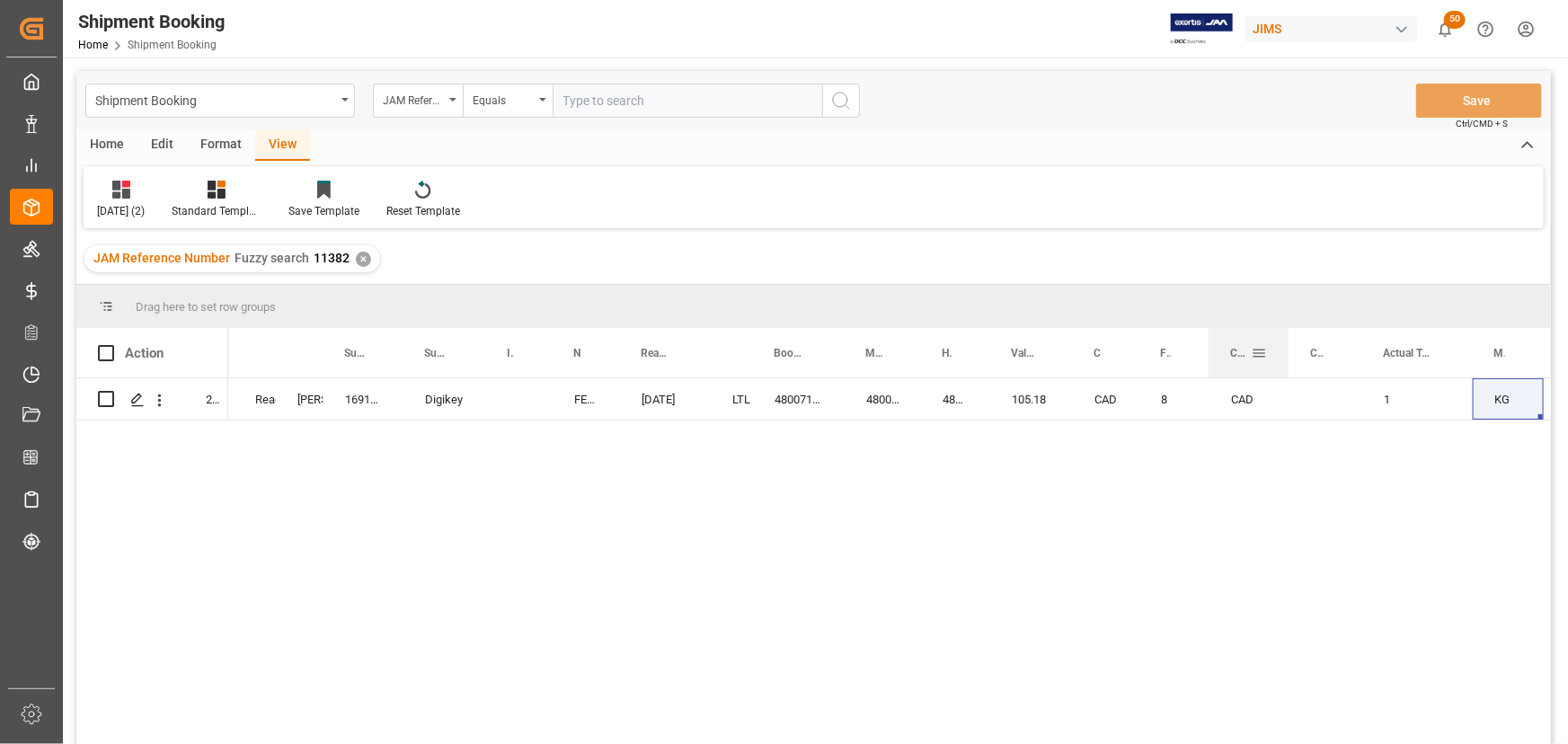
click at [1287, 351] on div at bounding box center [1288, 352] width 7 height 50
click at [1131, 409] on div "CAD" at bounding box center [1106, 399] width 66 height 41
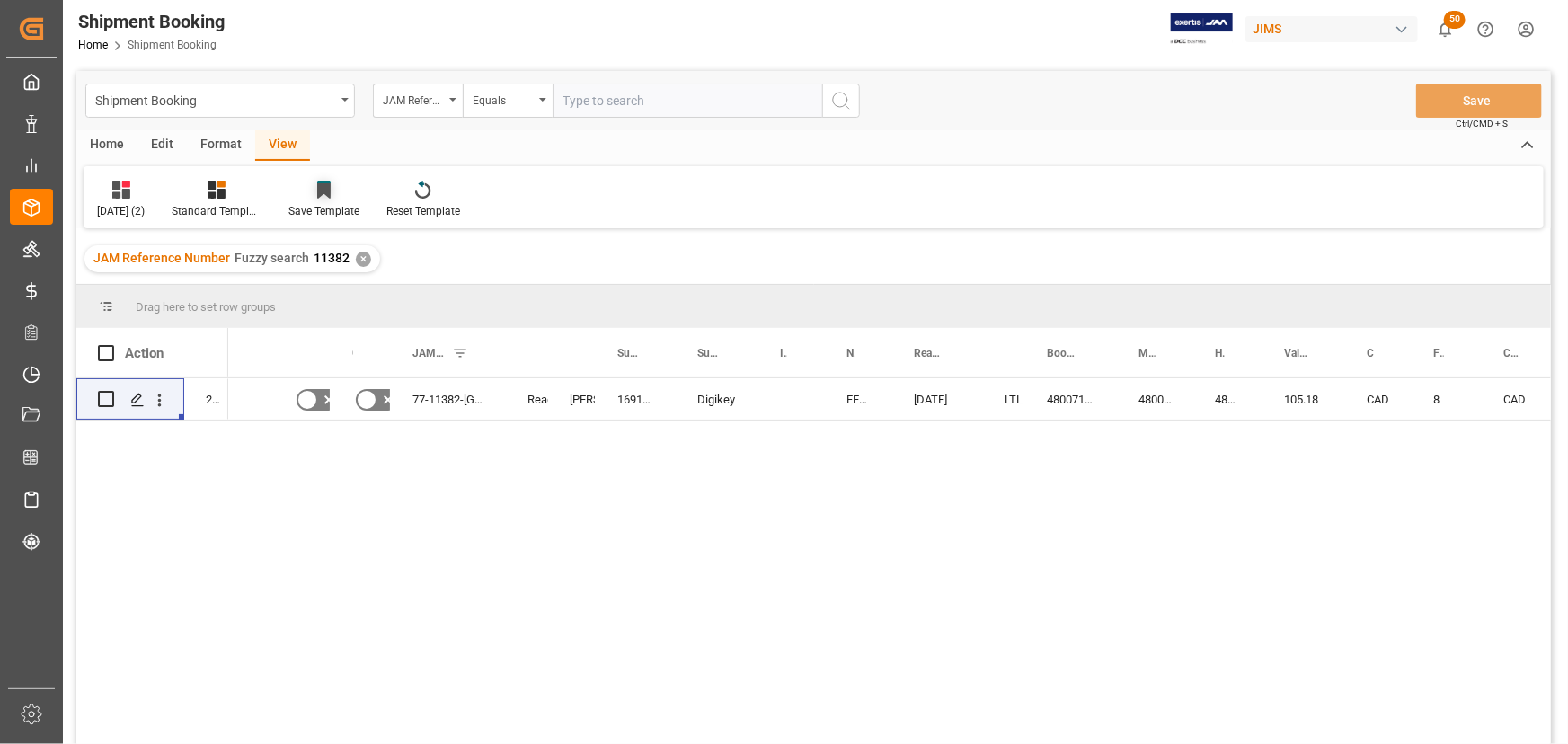
click at [352, 206] on div "Save Template" at bounding box center [324, 211] width 71 height 17
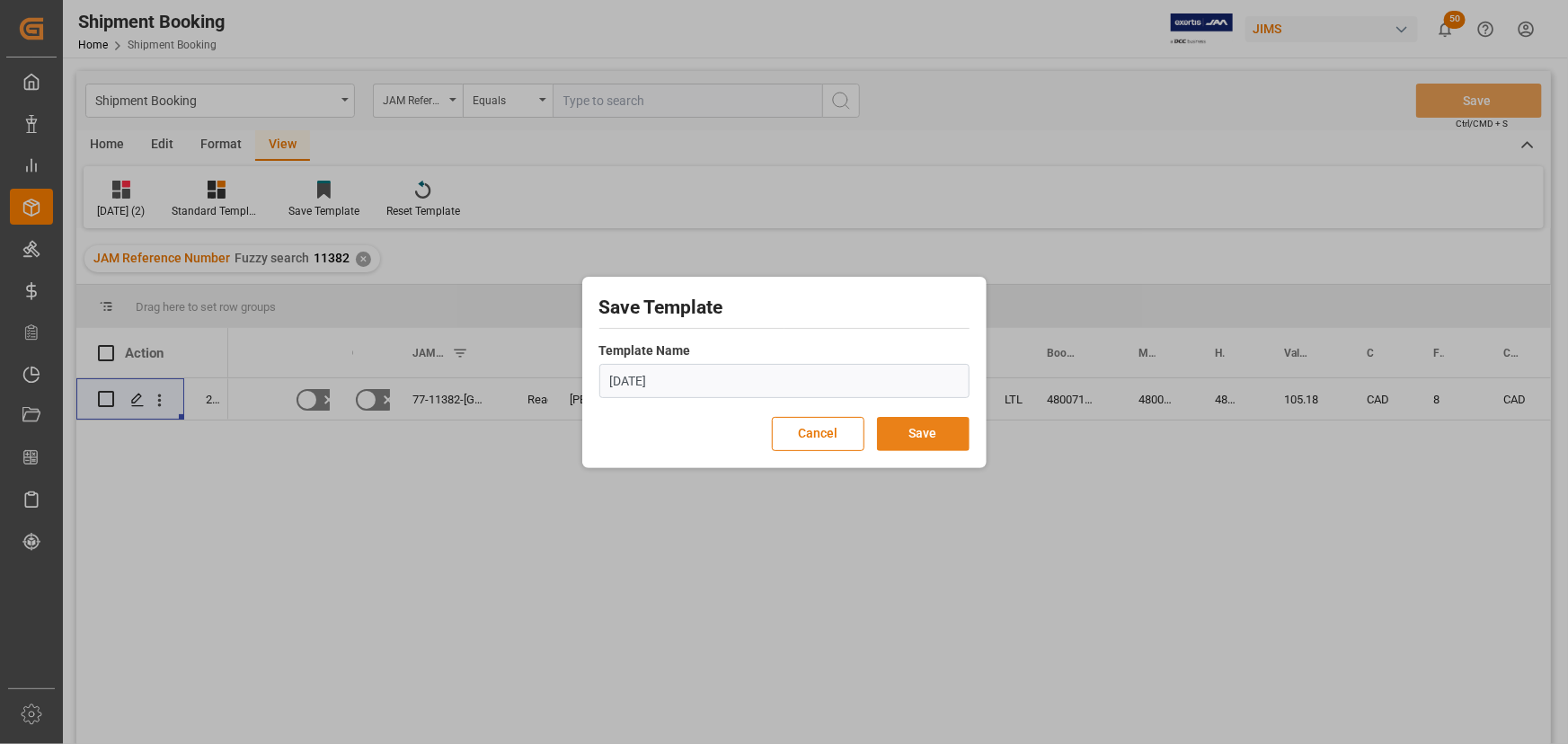
type input "[DATE]"
click at [925, 432] on button "Save" at bounding box center [923, 433] width 93 height 34
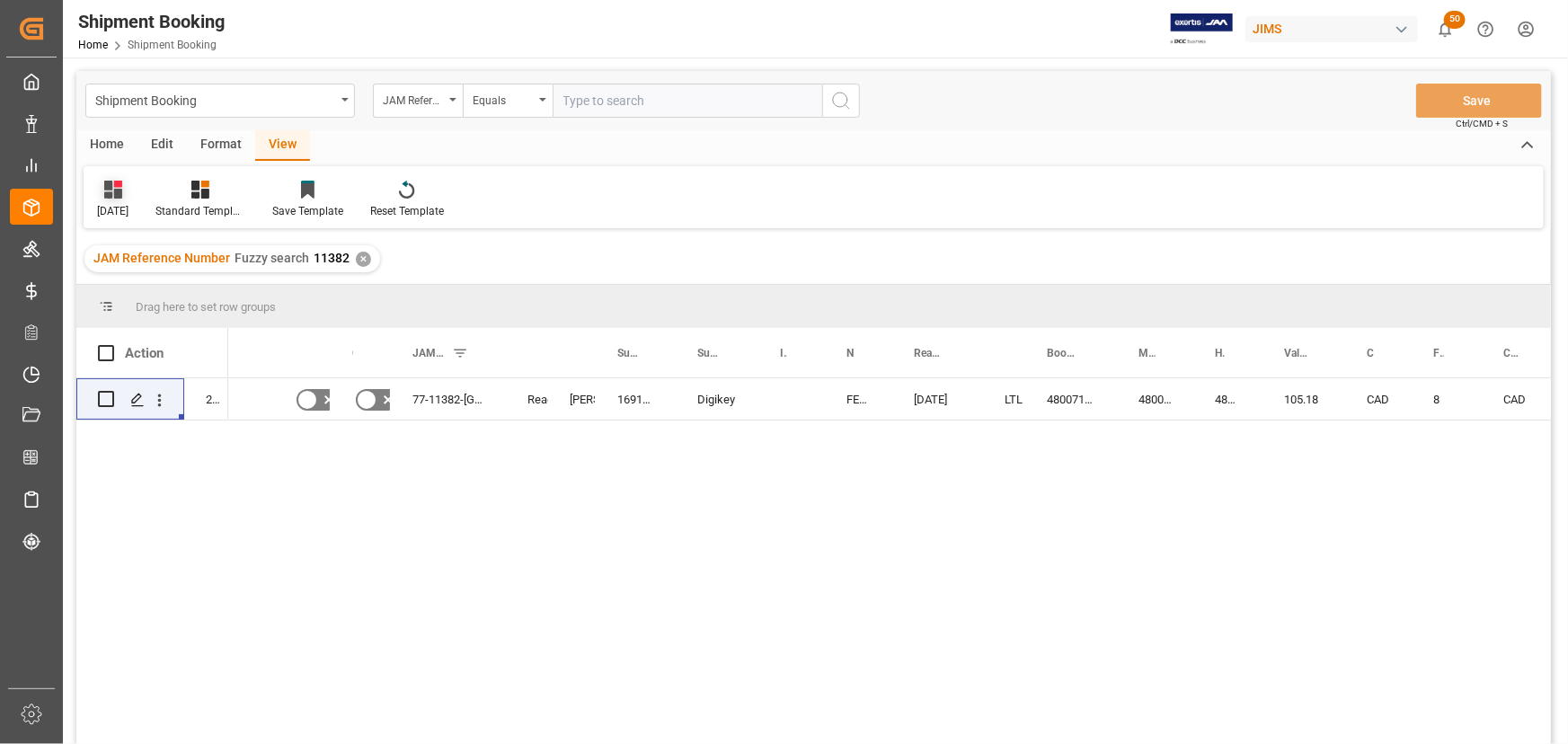
click at [120, 208] on div "[DATE]" at bounding box center [112, 211] width 31 height 17
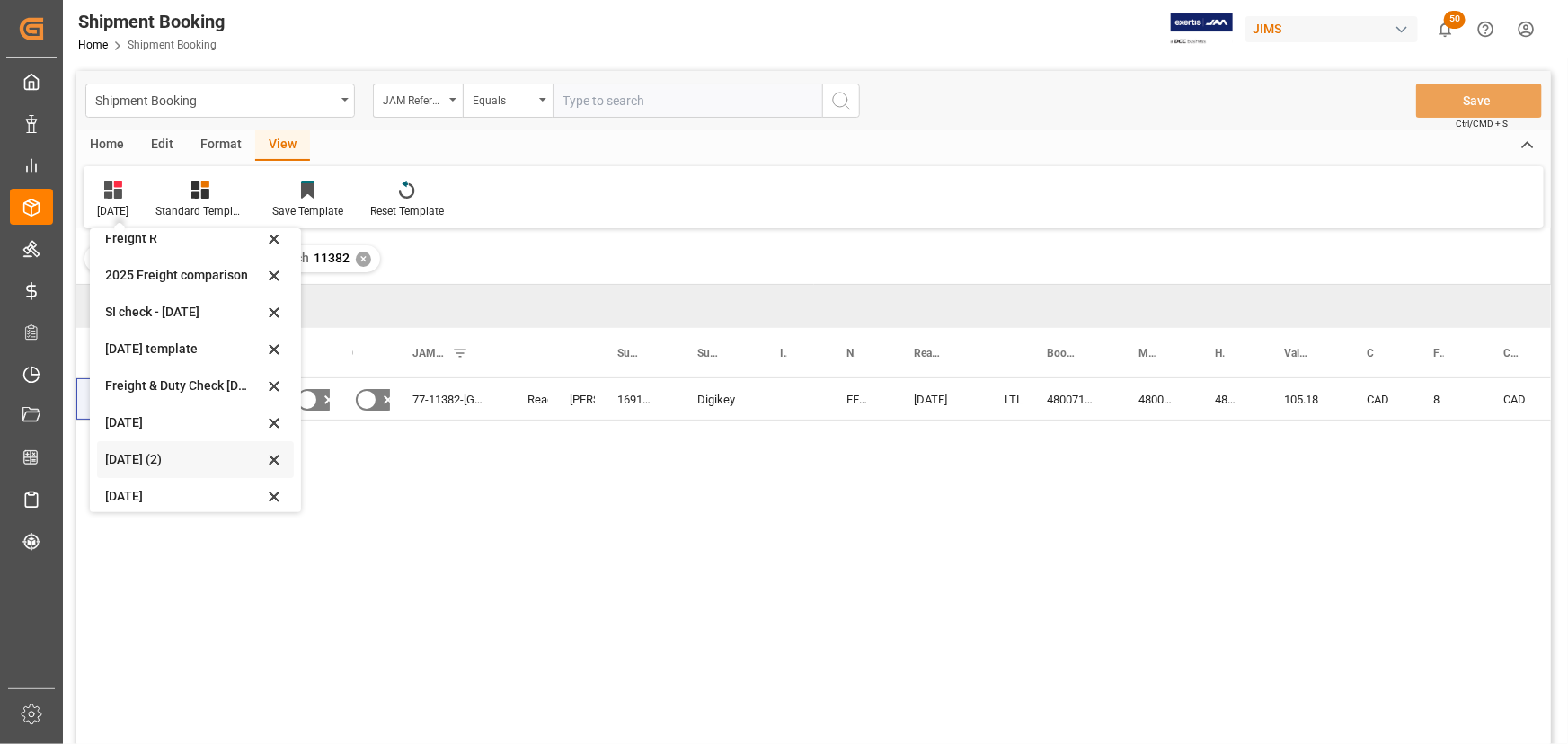
scroll to position [172, 0]
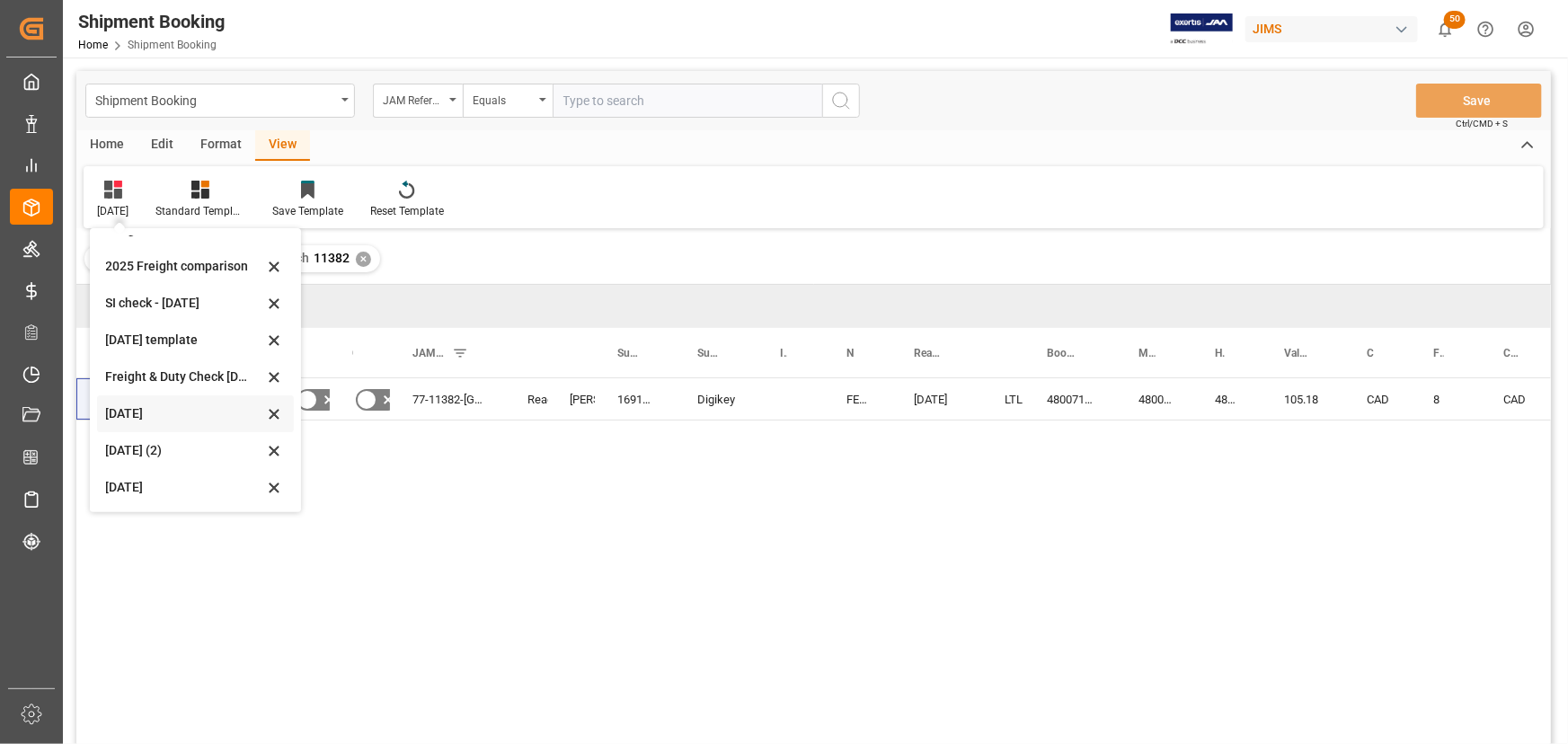
click at [130, 402] on div "Aug 2025" at bounding box center [195, 413] width 197 height 37
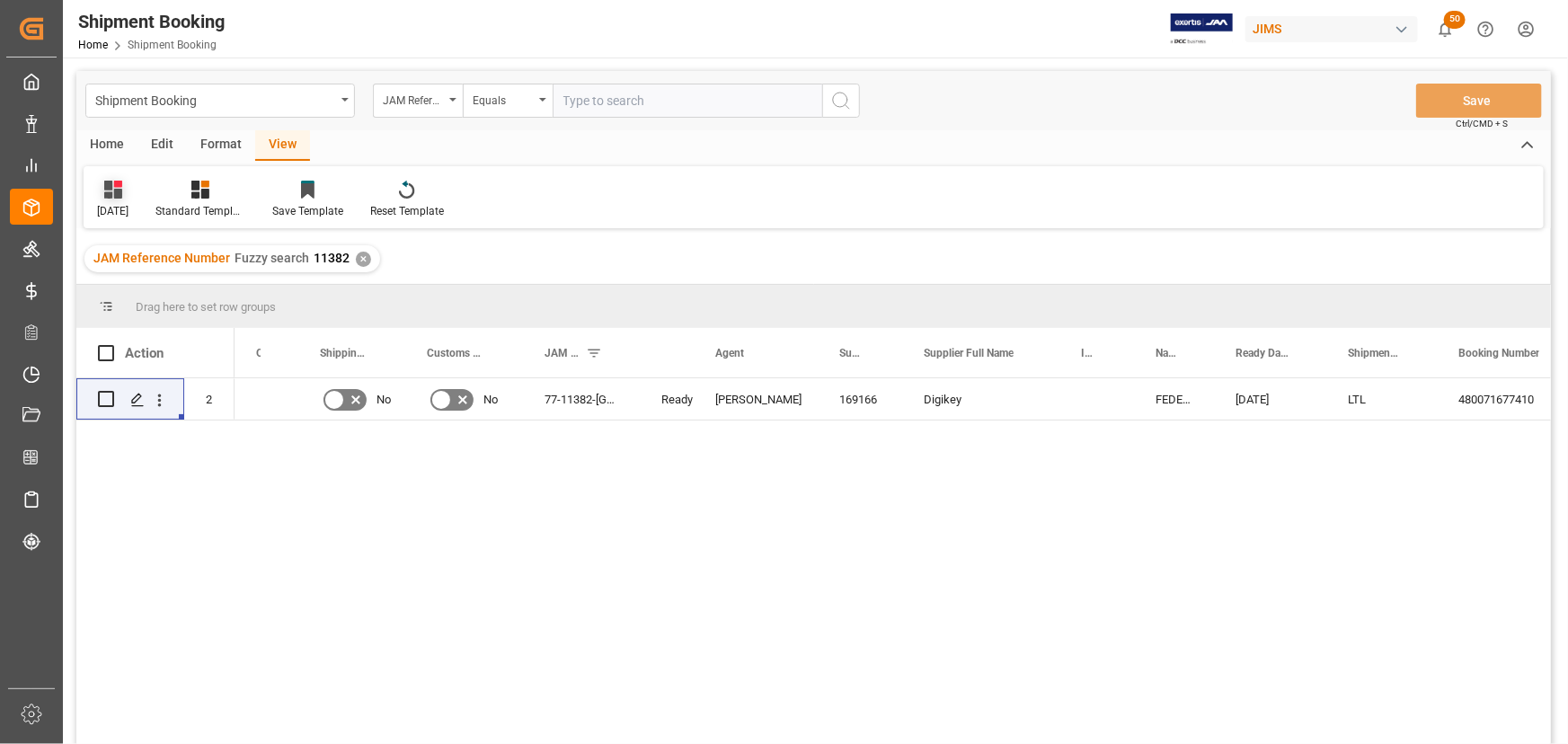
click at [121, 197] on icon at bounding box center [113, 189] width 18 height 18
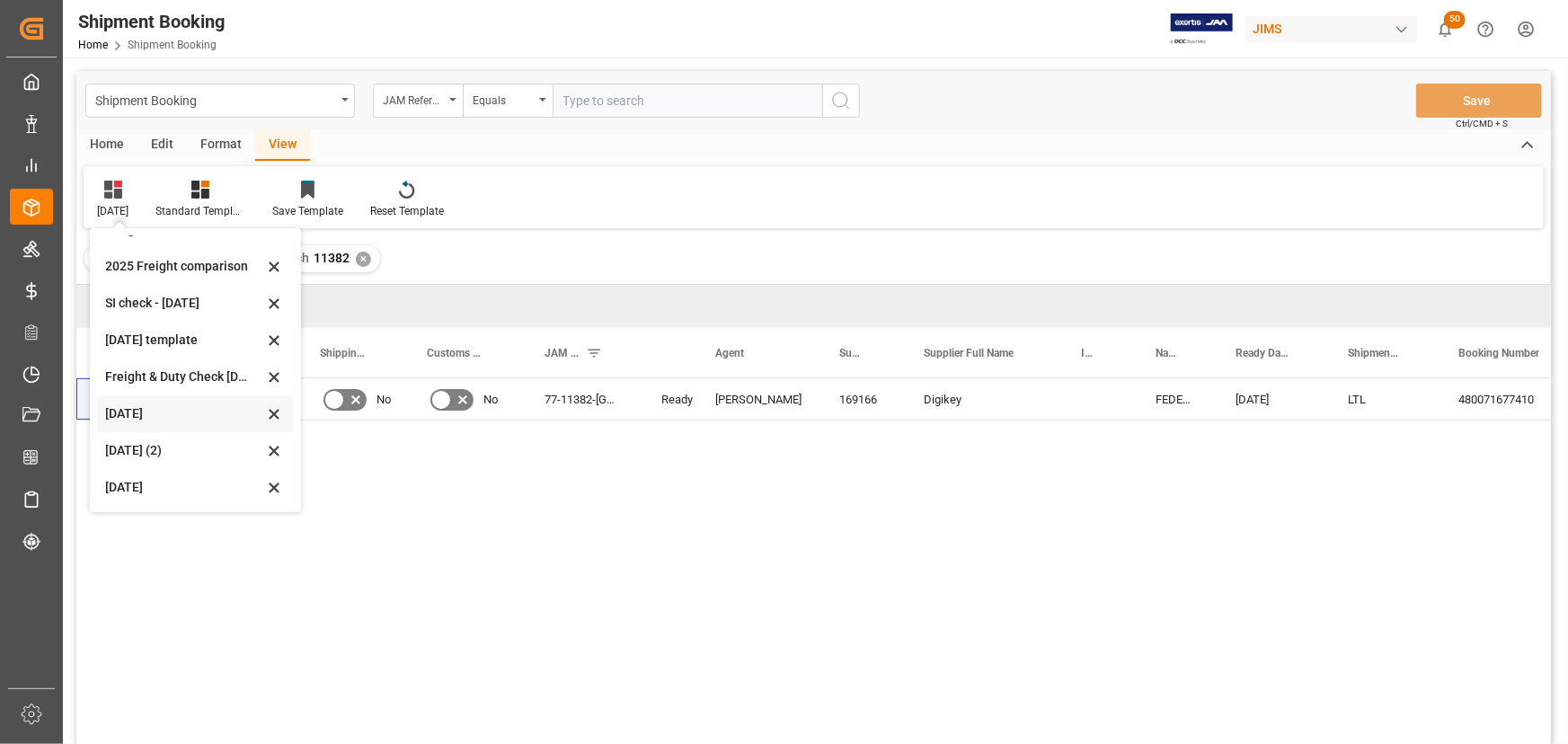
click at [279, 411] on icon at bounding box center [274, 413] width 21 height 17
click at [398, 407] on div "No" at bounding box center [352, 399] width 107 height 41
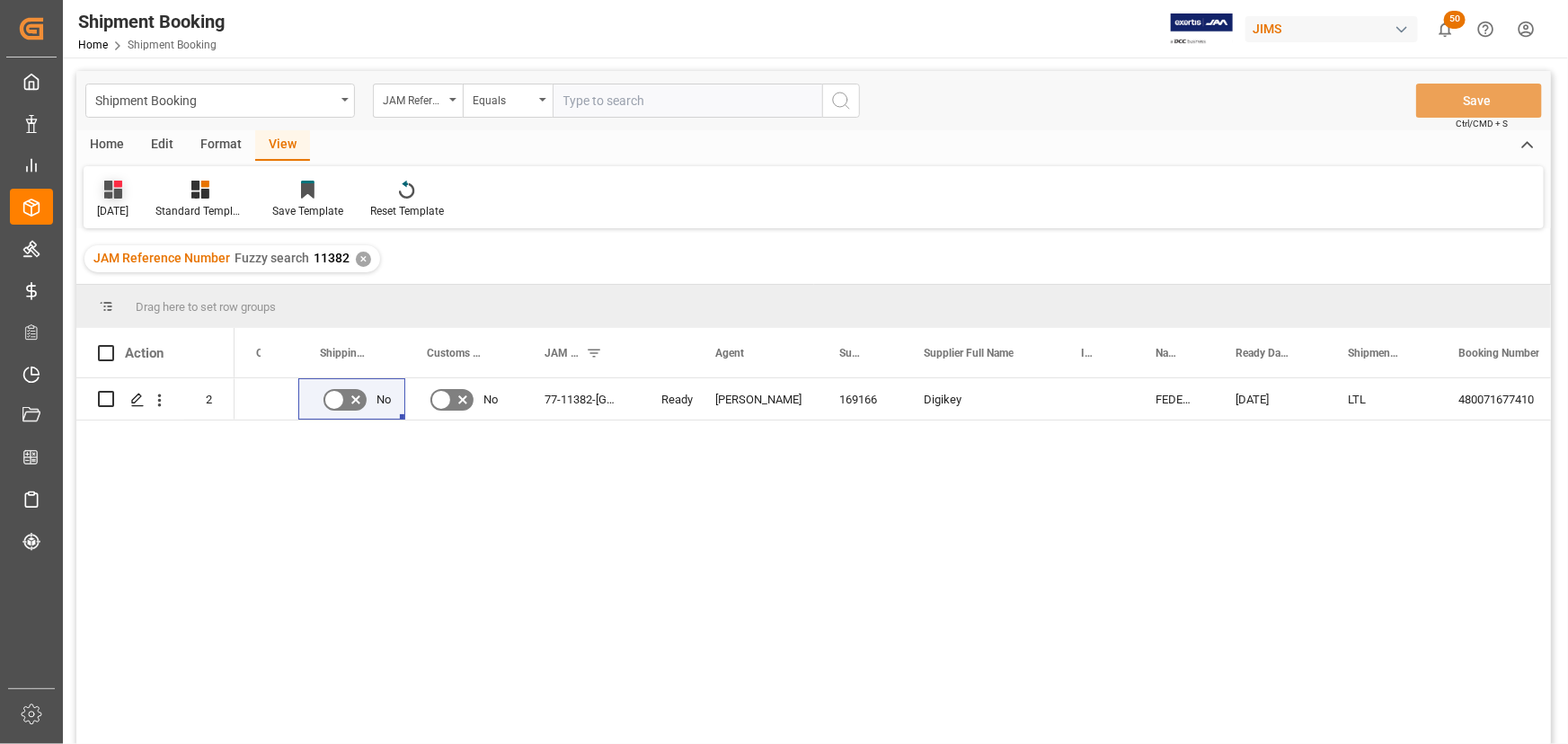
click at [118, 198] on icon at bounding box center [113, 189] width 18 height 18
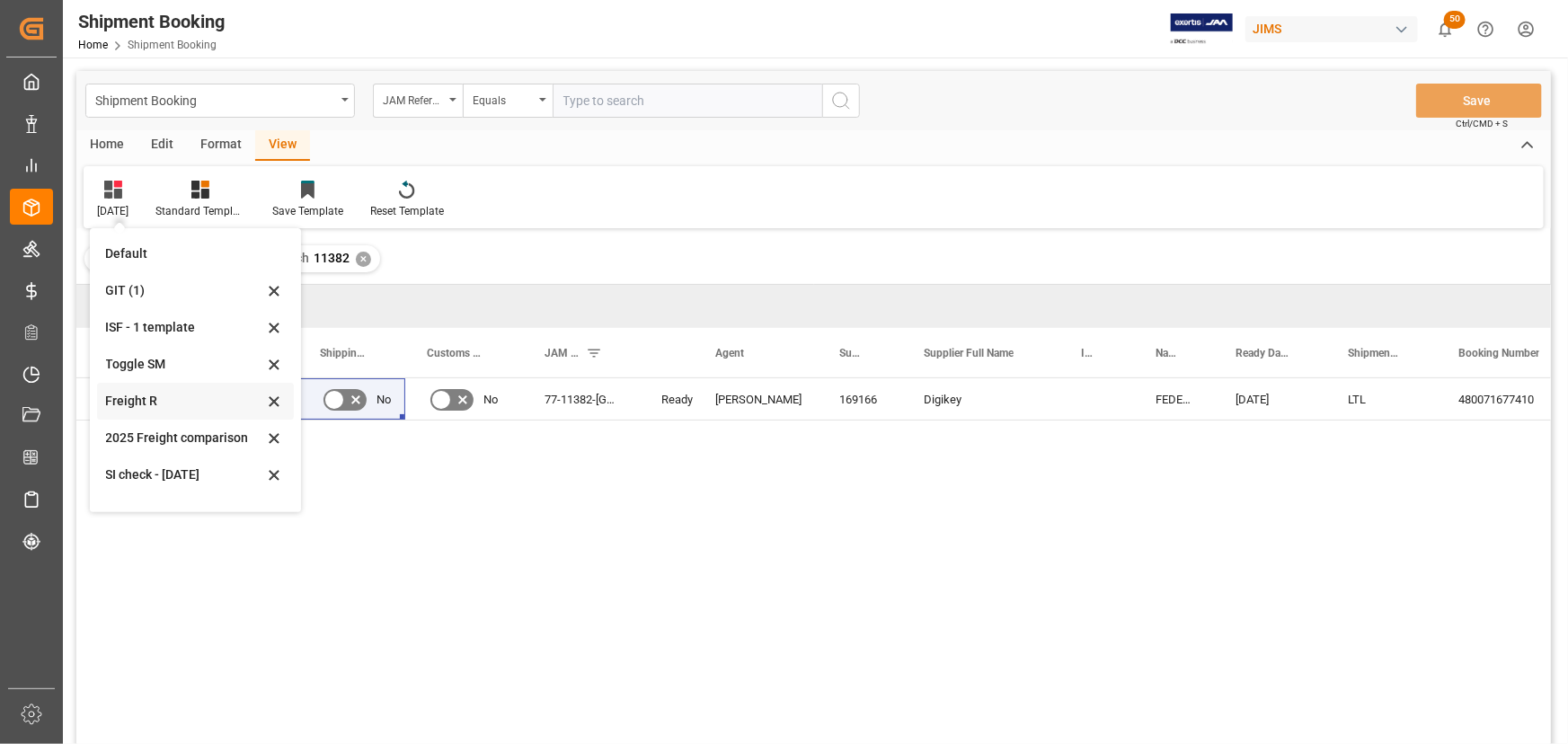
scroll to position [163, 0]
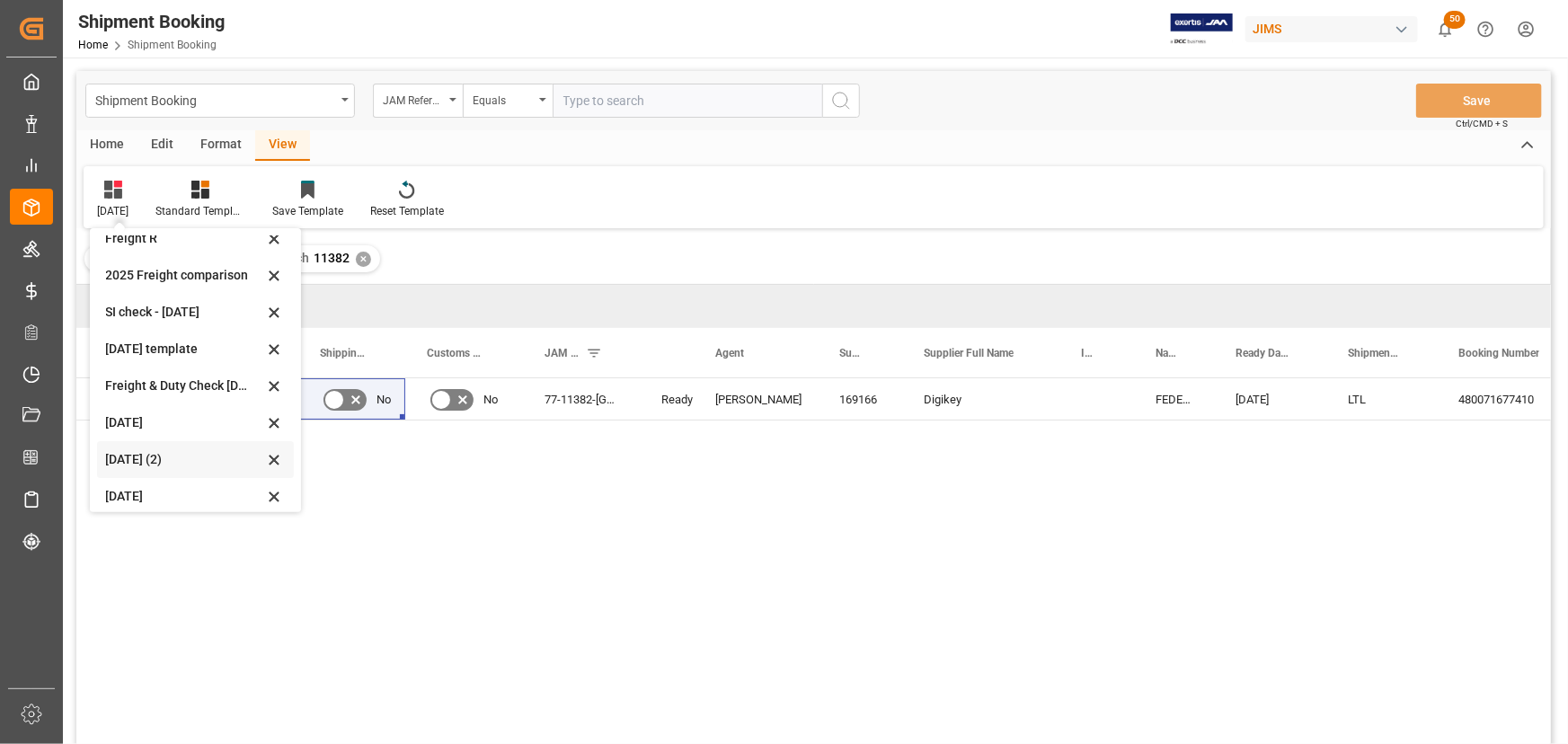
click at [142, 464] on div "Aug 2025 (2)" at bounding box center [184, 458] width 157 height 19
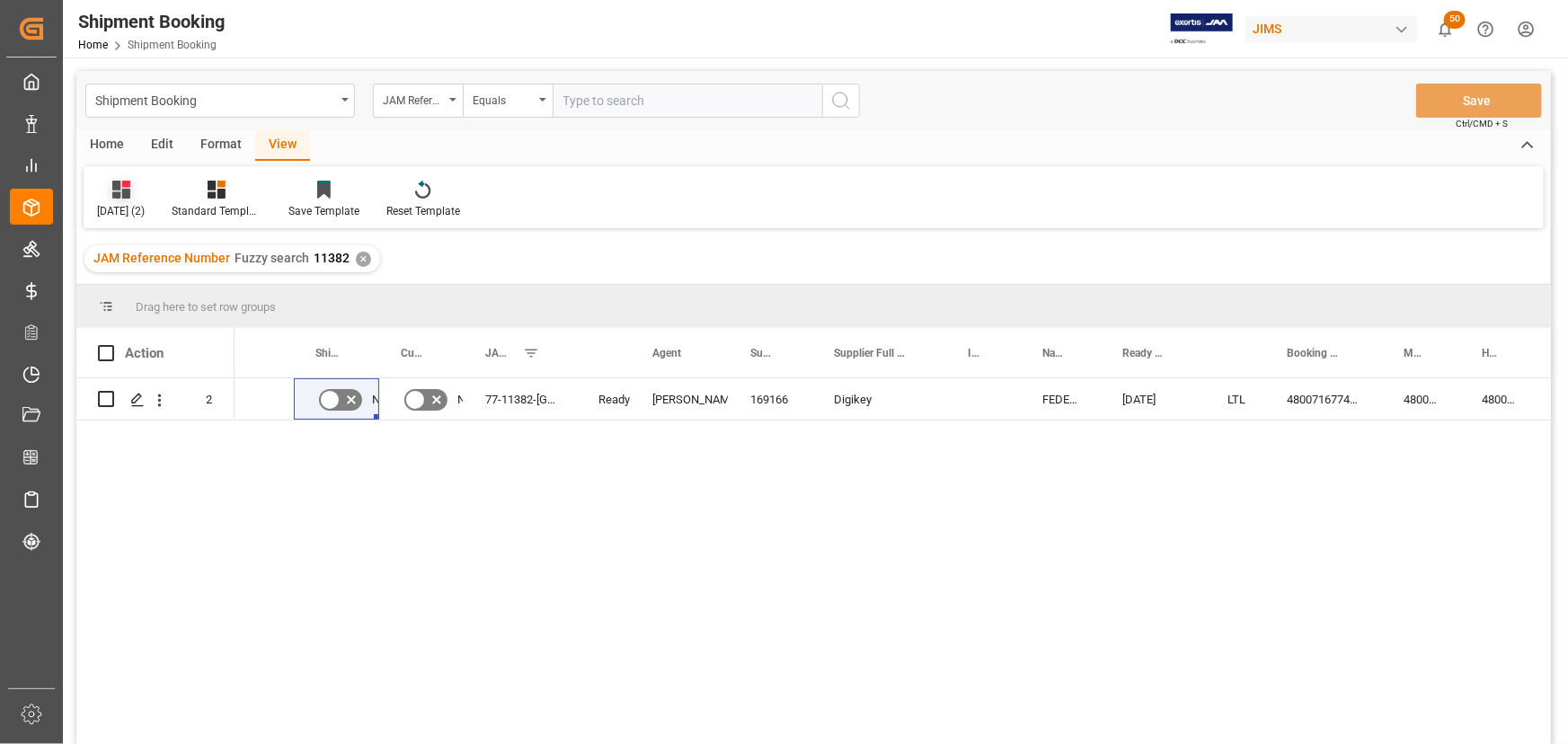
click at [131, 210] on div "Aug 2025 (2)" at bounding box center [120, 211] width 48 height 17
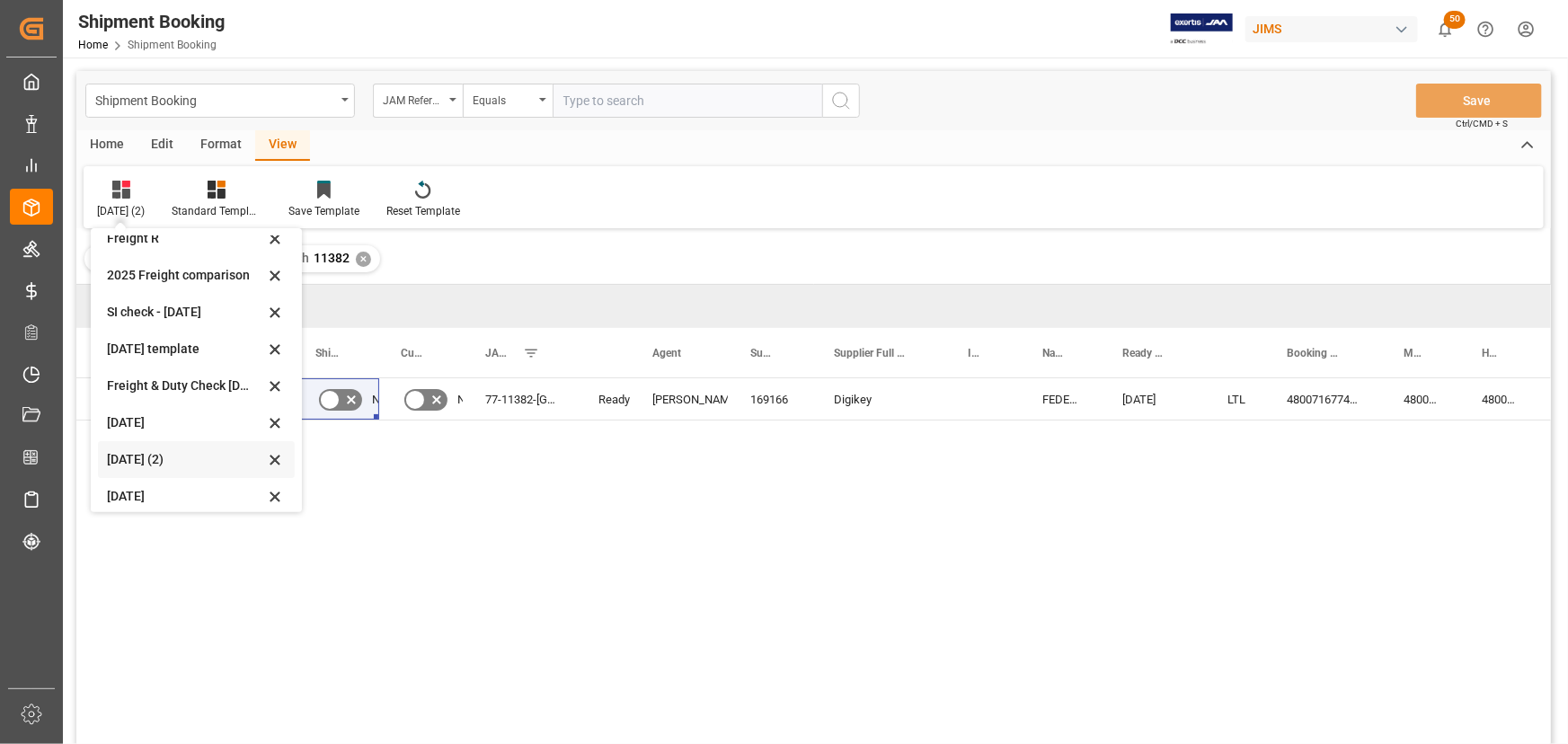
click at [273, 455] on icon at bounding box center [274, 459] width 9 height 9
click at [159, 348] on div "June 20 2025 template" at bounding box center [185, 348] width 157 height 19
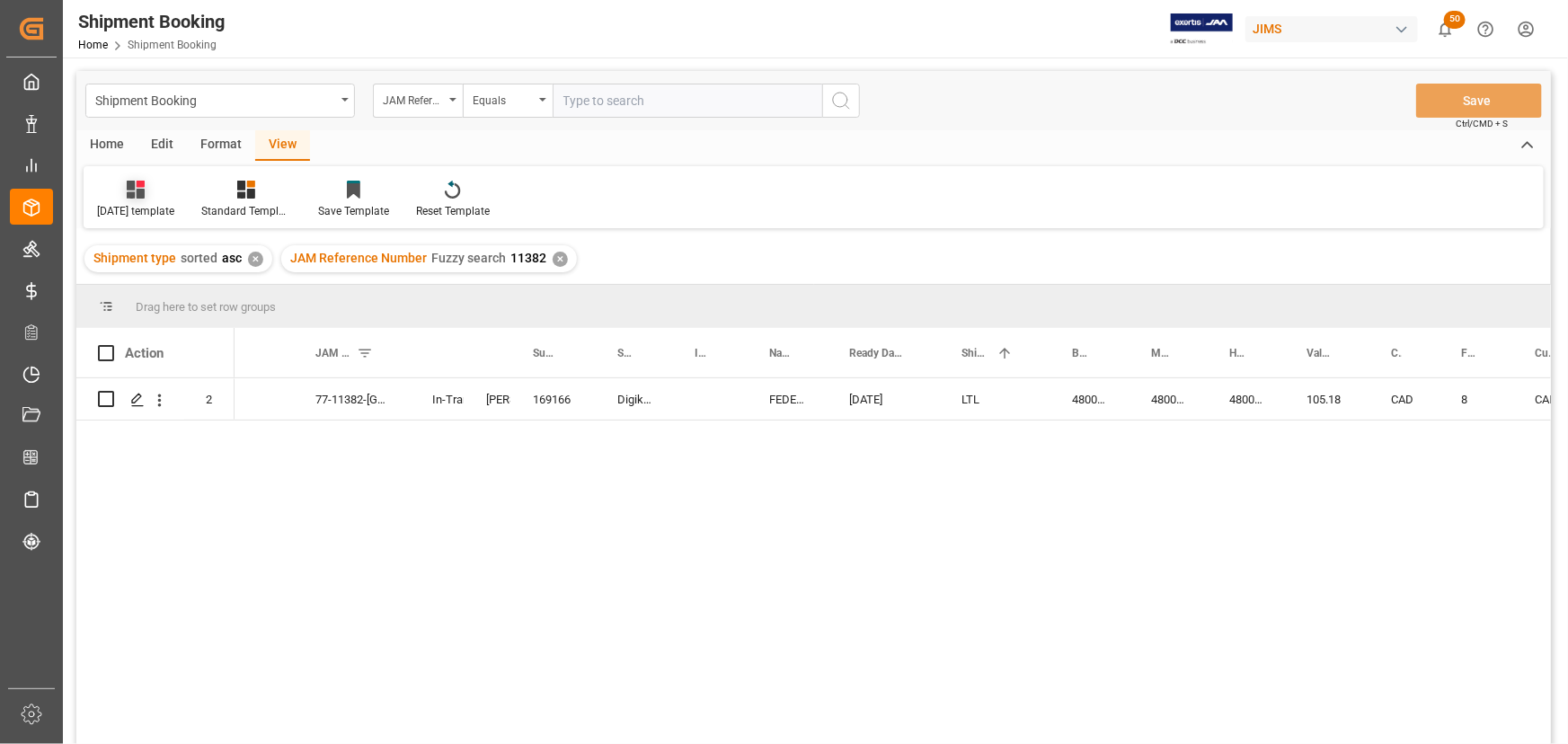
click at [137, 202] on div "June 20 2025 template" at bounding box center [136, 199] width 104 height 40
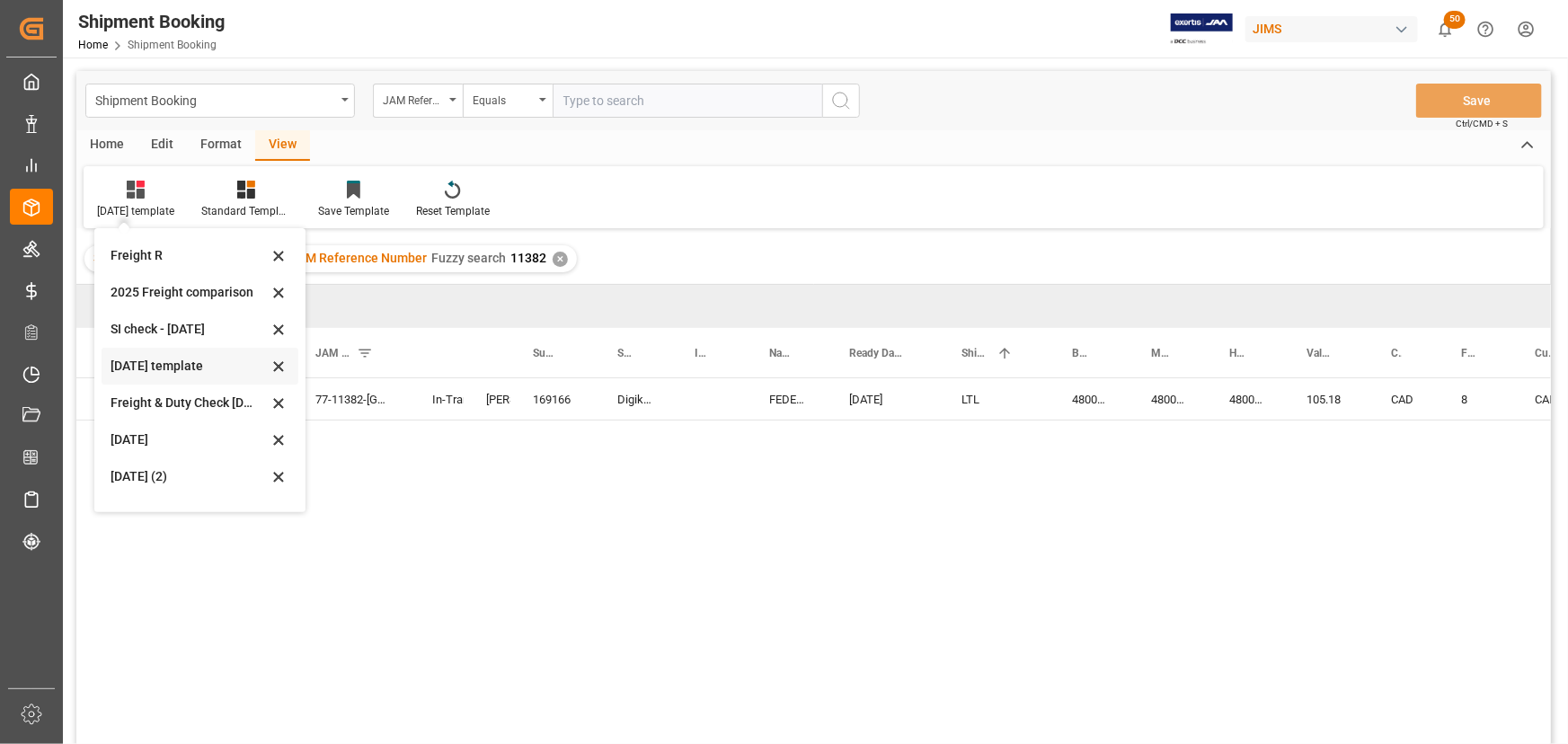
scroll to position [163, 0]
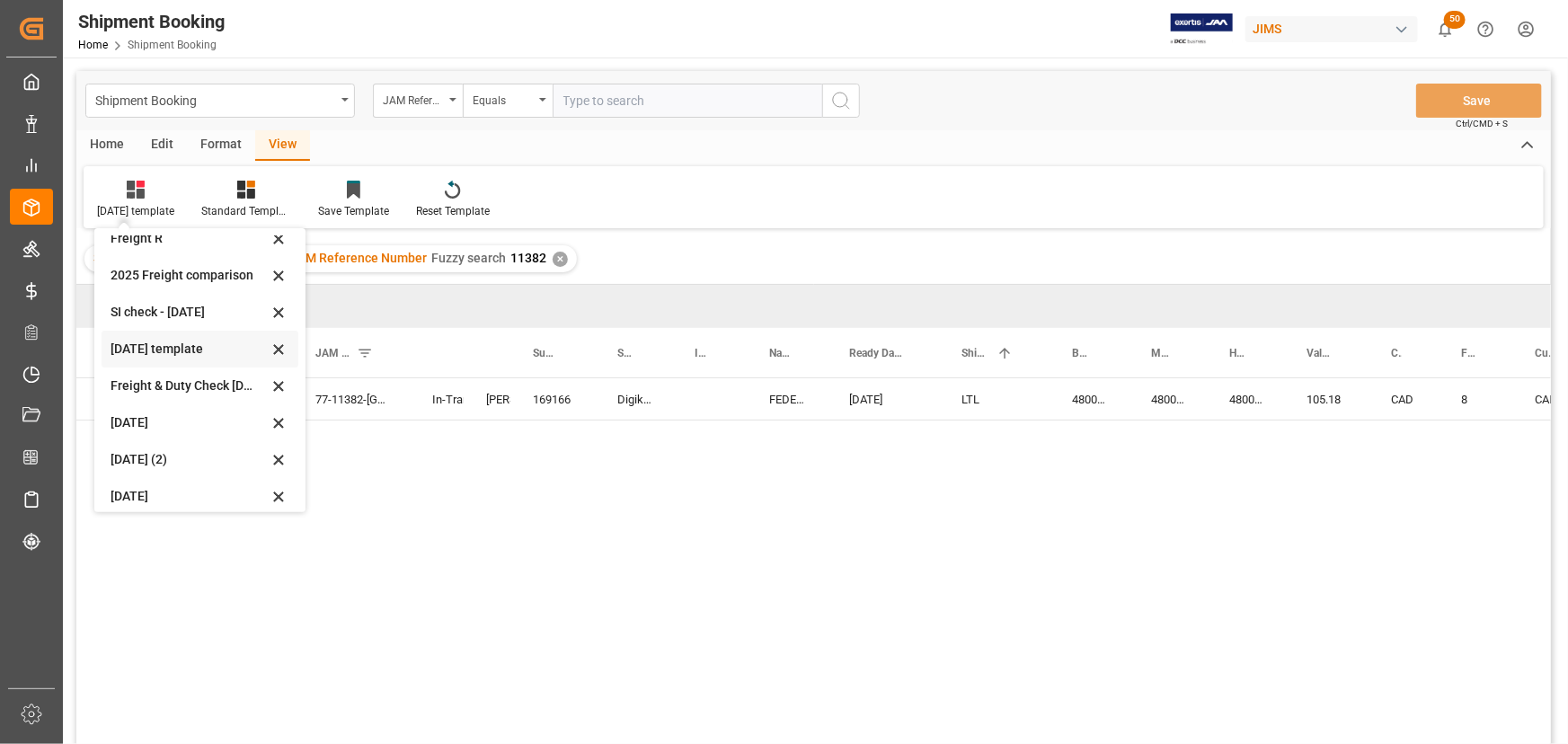
click at [279, 344] on icon at bounding box center [278, 349] width 21 height 17
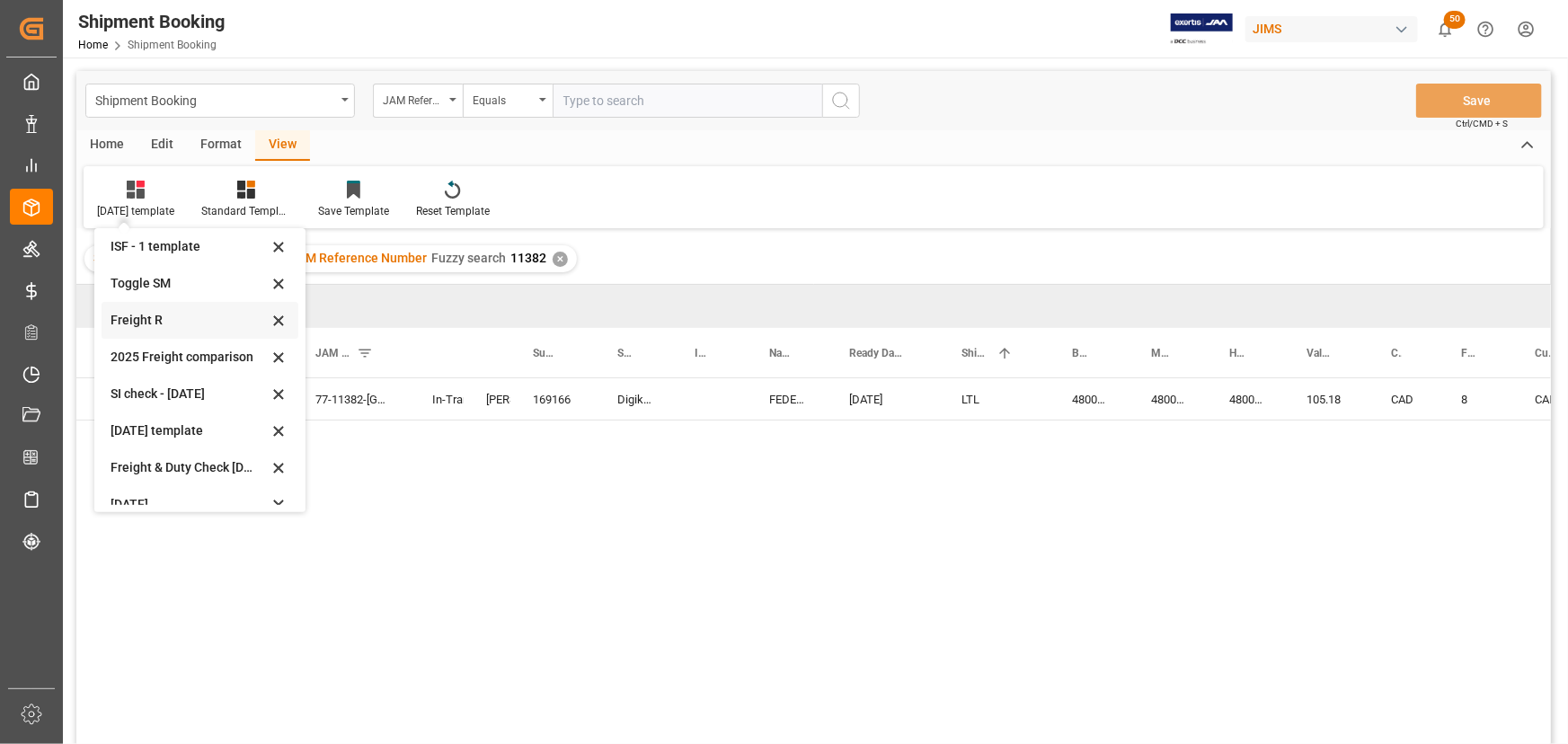
click at [132, 319] on div "Freight R" at bounding box center [188, 320] width 157 height 19
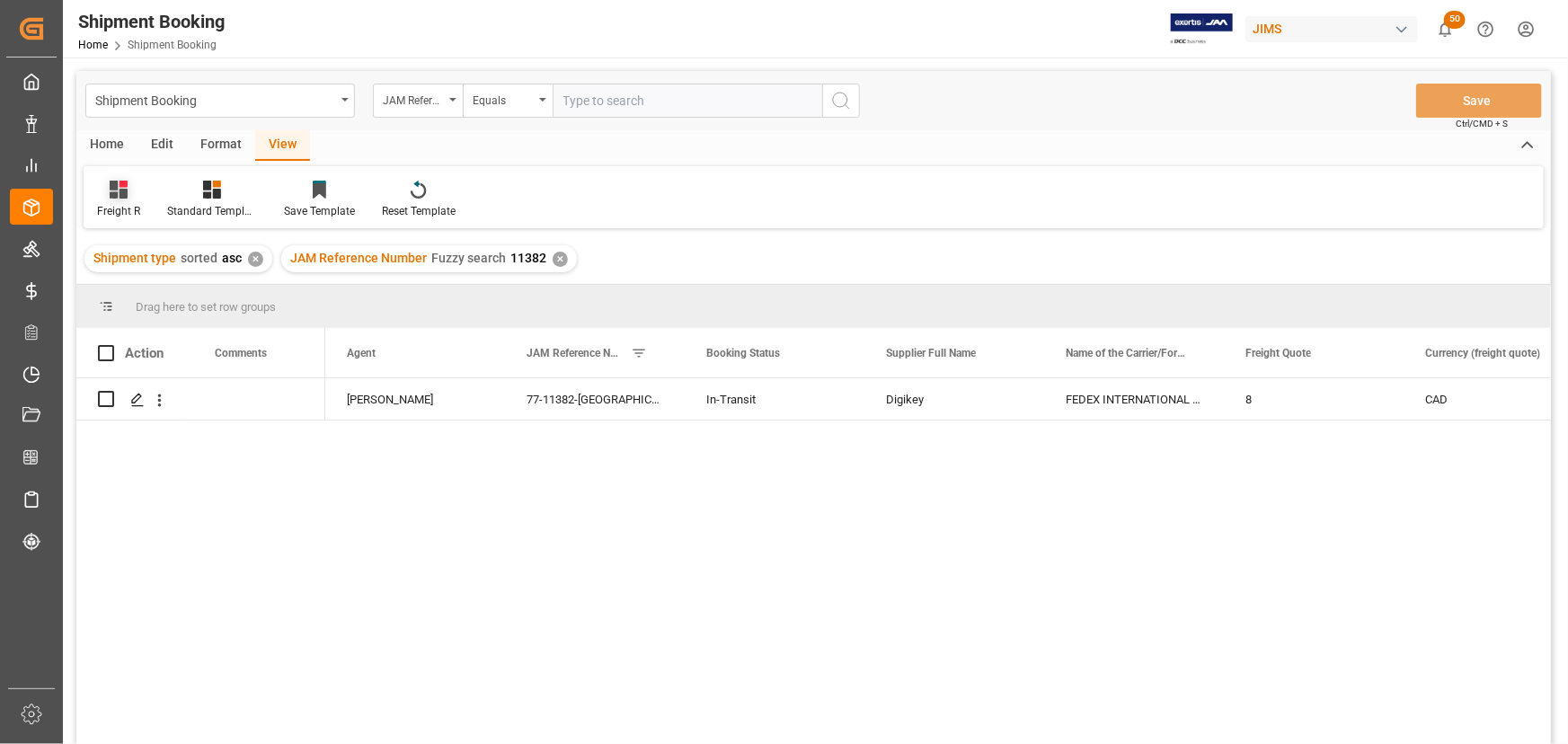
click at [108, 206] on div "Freight R" at bounding box center [118, 211] width 43 height 17
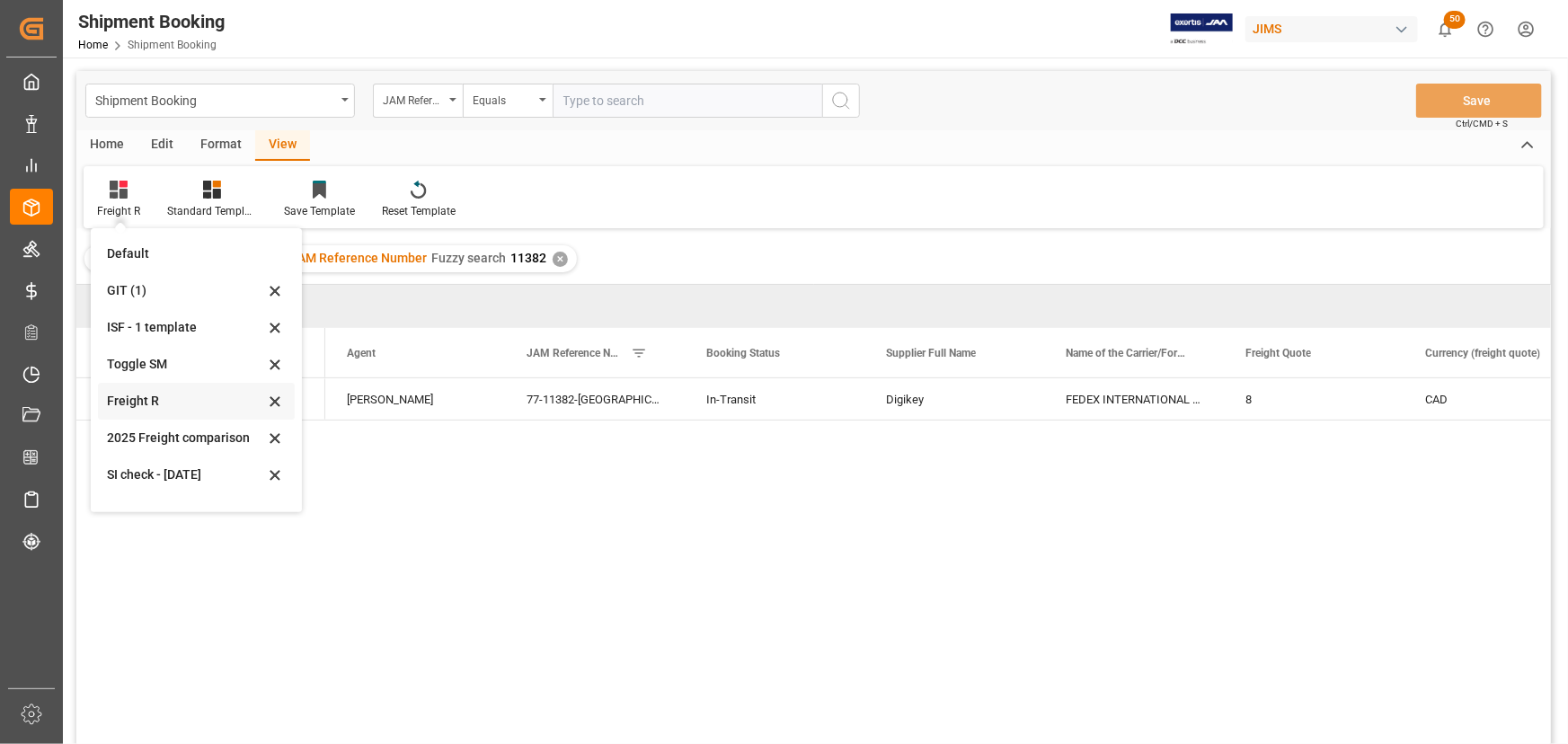
click at [266, 398] on icon at bounding box center [275, 401] width 21 height 17
click at [121, 285] on div "GIT (1)" at bounding box center [185, 290] width 157 height 19
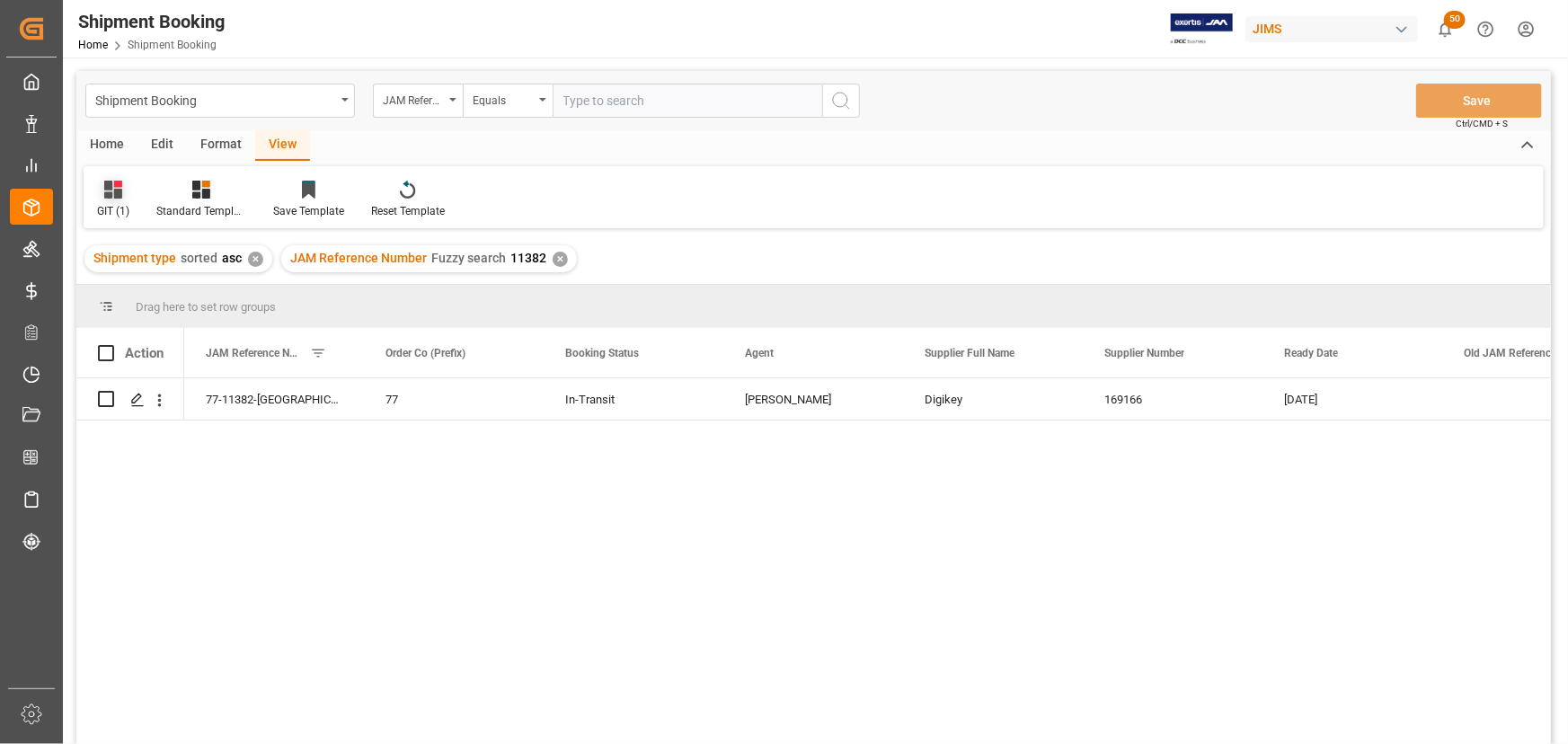
click at [110, 206] on div "GIT (1)" at bounding box center [112, 211] width 32 height 17
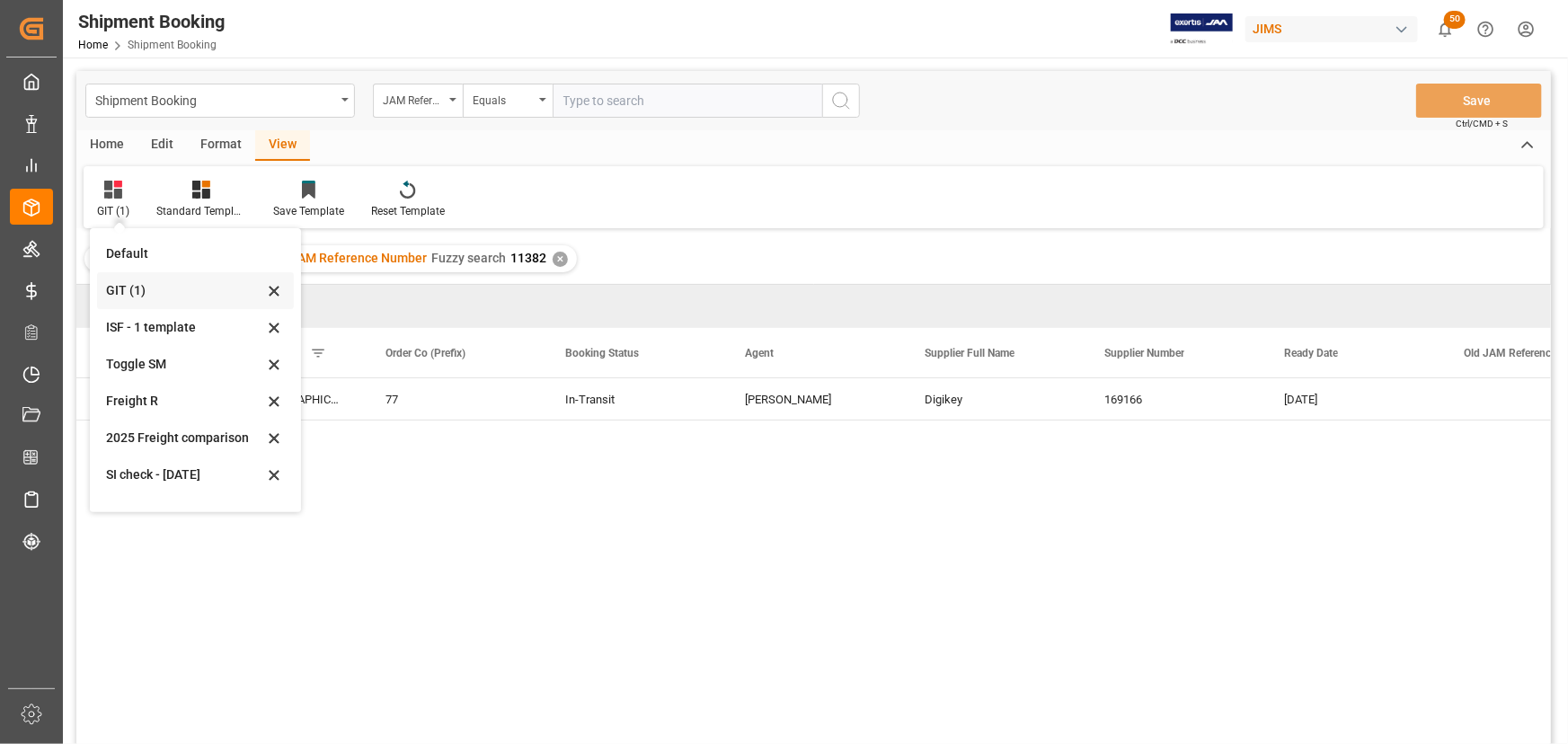
click at [273, 287] on icon at bounding box center [274, 291] width 21 height 17
click at [135, 397] on div "Freight R" at bounding box center [184, 401] width 157 height 19
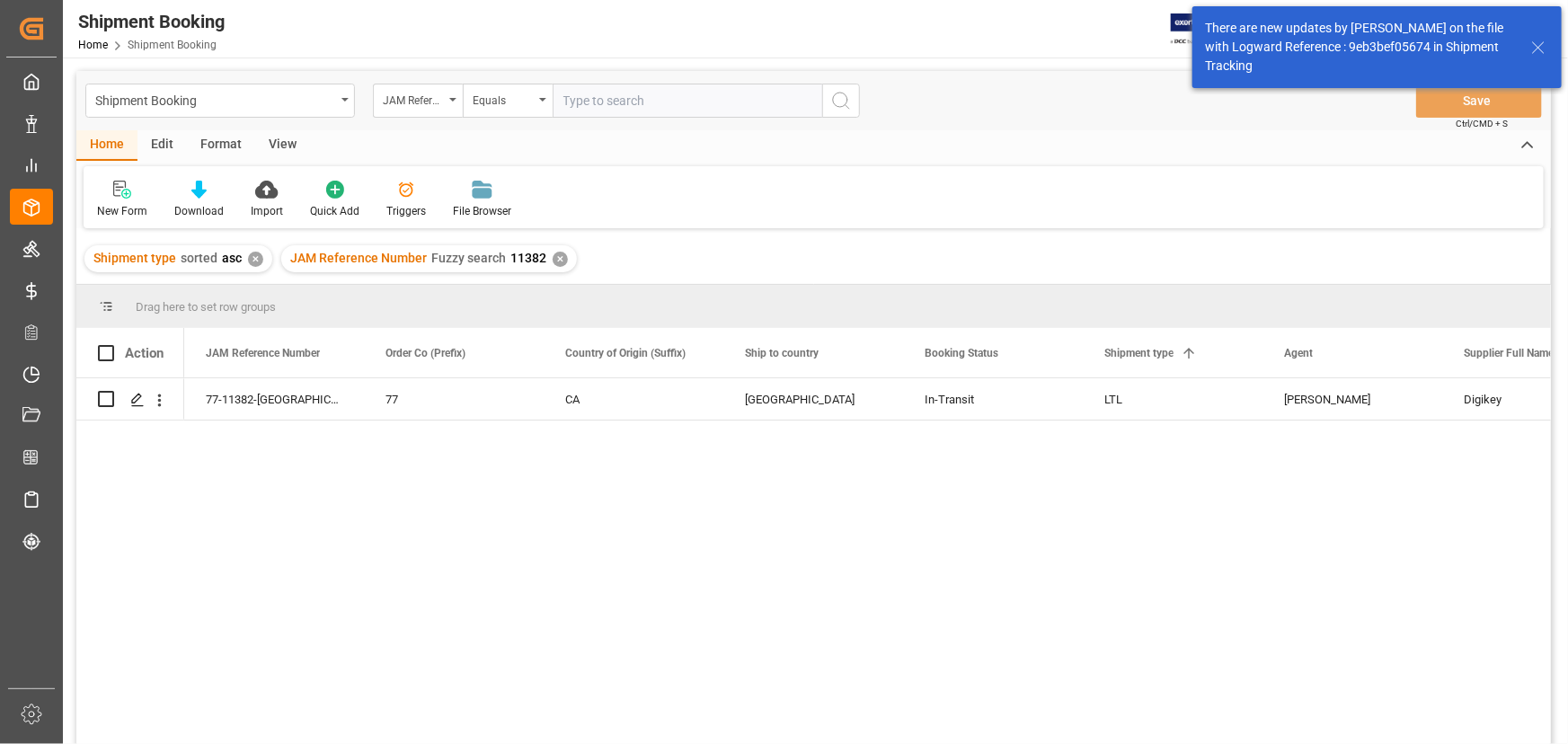
click at [279, 141] on div "View" at bounding box center [283, 145] width 55 height 30
click at [107, 201] on div "Default" at bounding box center [115, 199] width 62 height 40
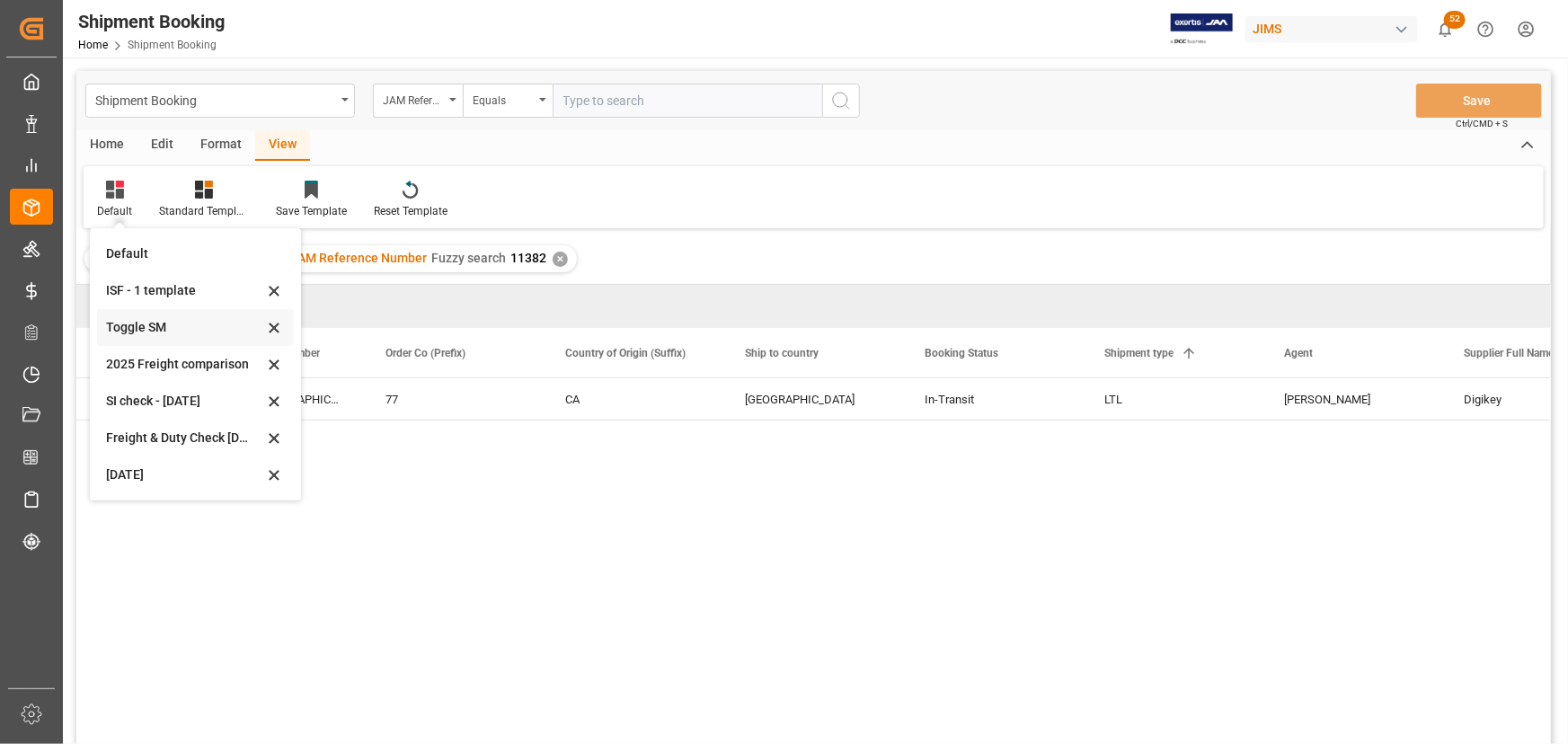
click at [122, 321] on div "Toggle SM" at bounding box center [184, 327] width 157 height 19
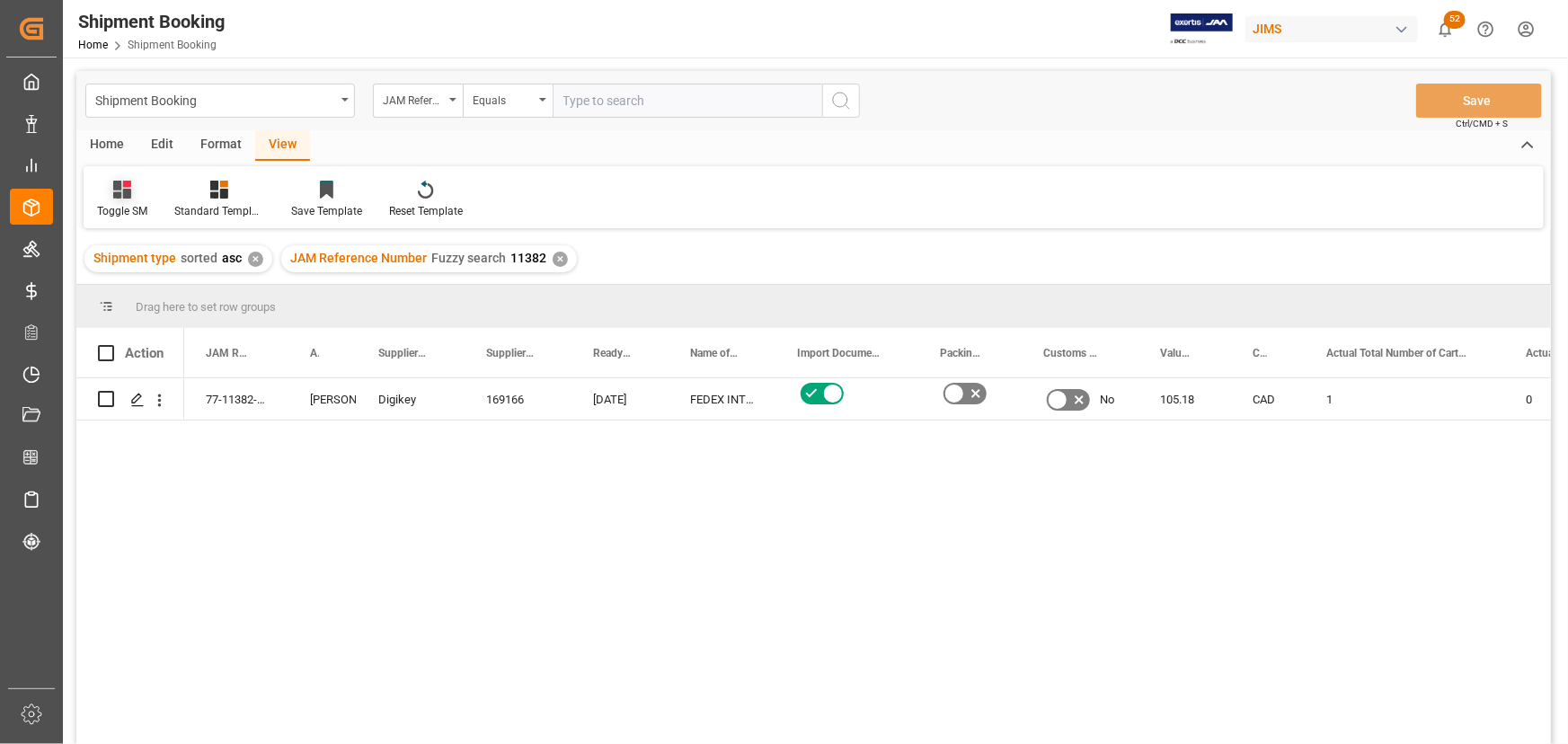
click at [125, 211] on div "Toggle SM" at bounding box center [122, 211] width 51 height 17
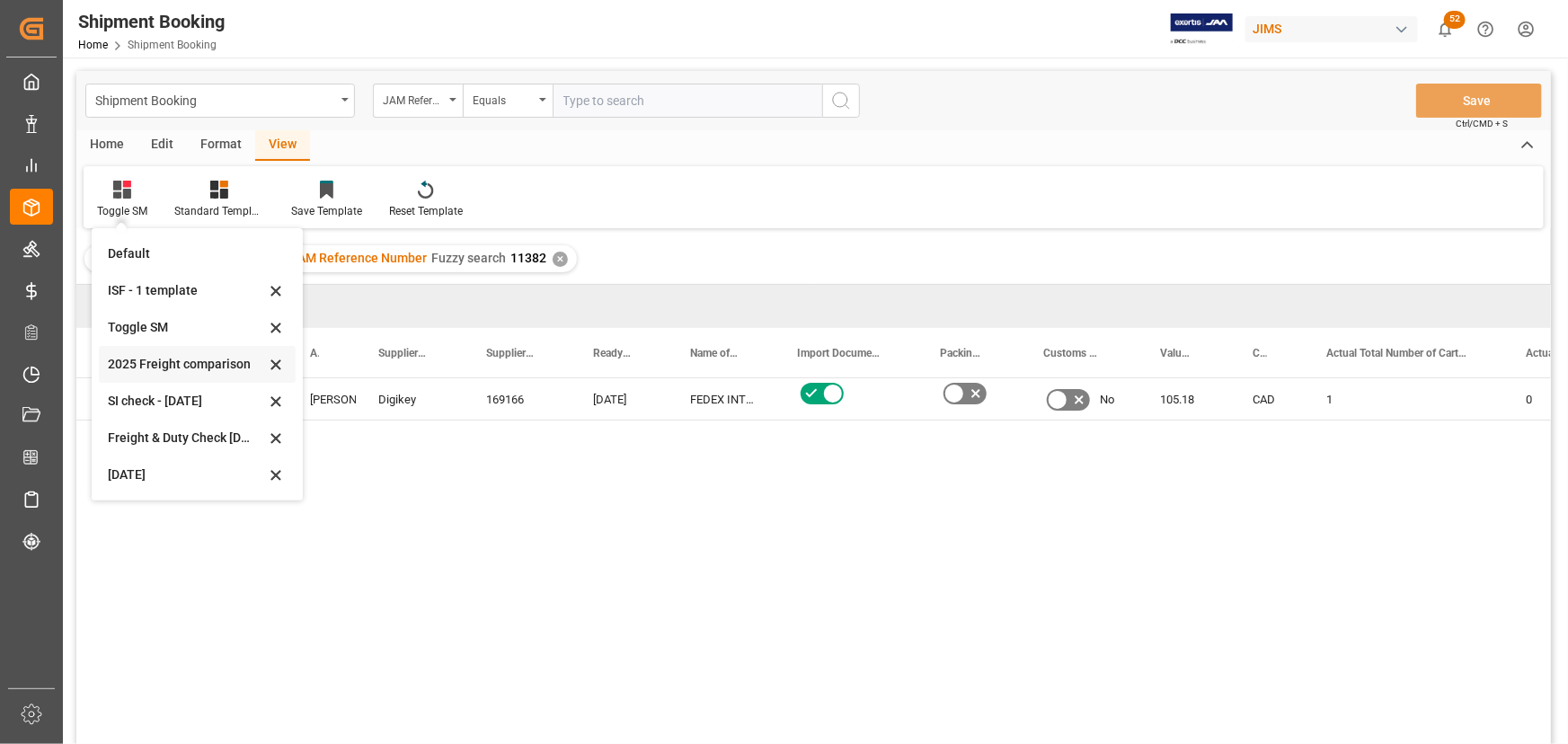
click at [145, 363] on div "2025 Freight comparison" at bounding box center [186, 364] width 157 height 19
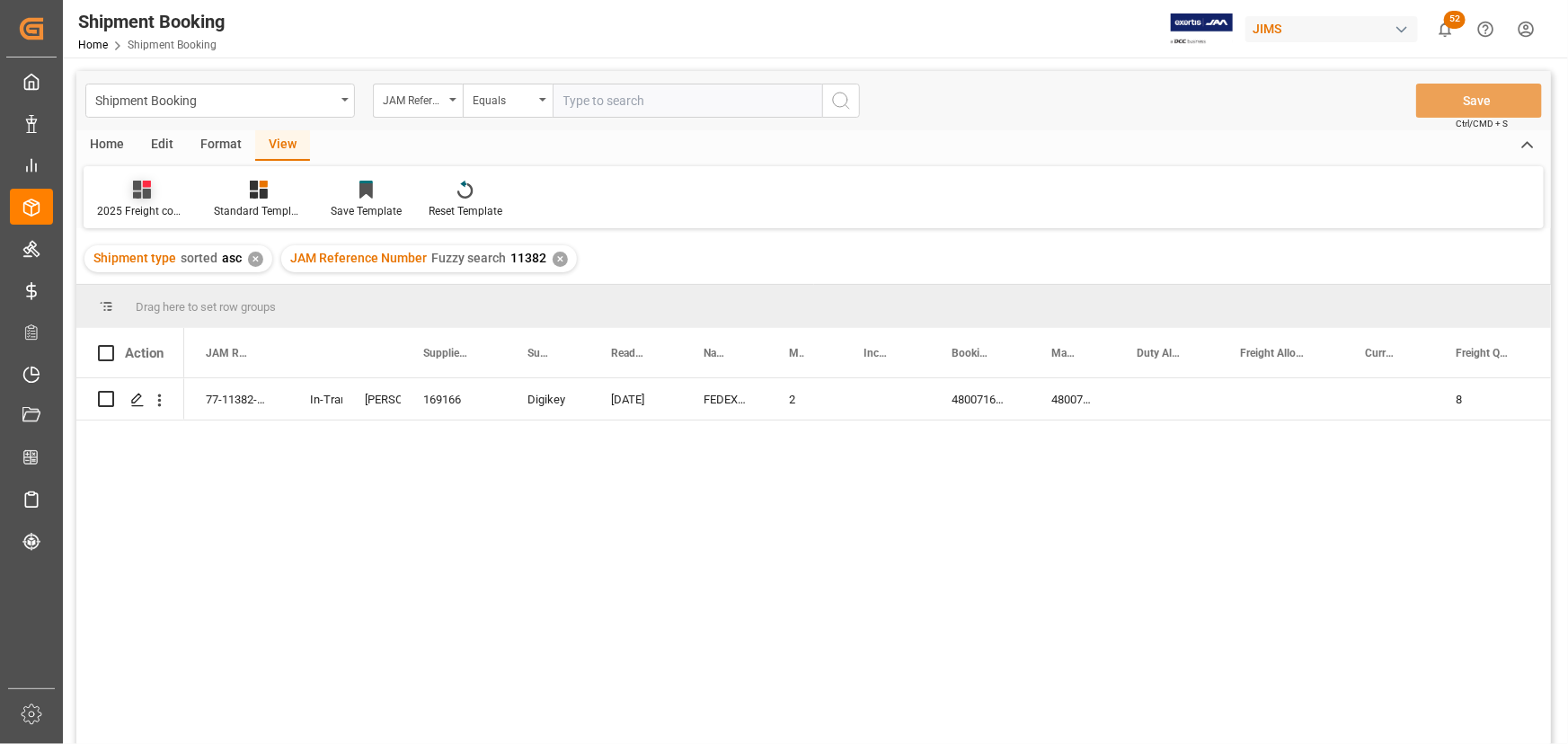
click at [135, 206] on div "2025 Freight comparison" at bounding box center [141, 211] width 90 height 17
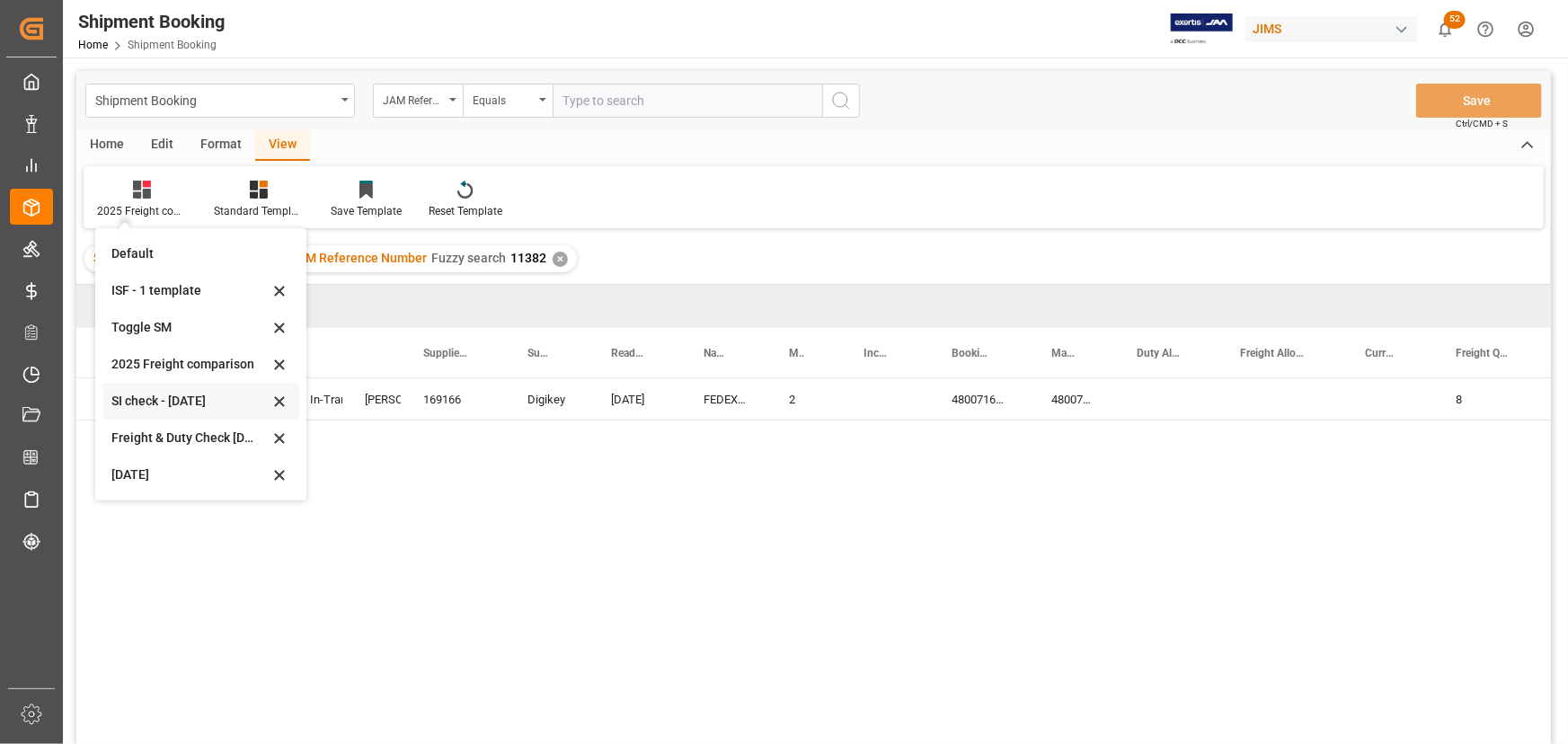
click at [149, 401] on div "SI check - [DATE]" at bounding box center [189, 401] width 157 height 19
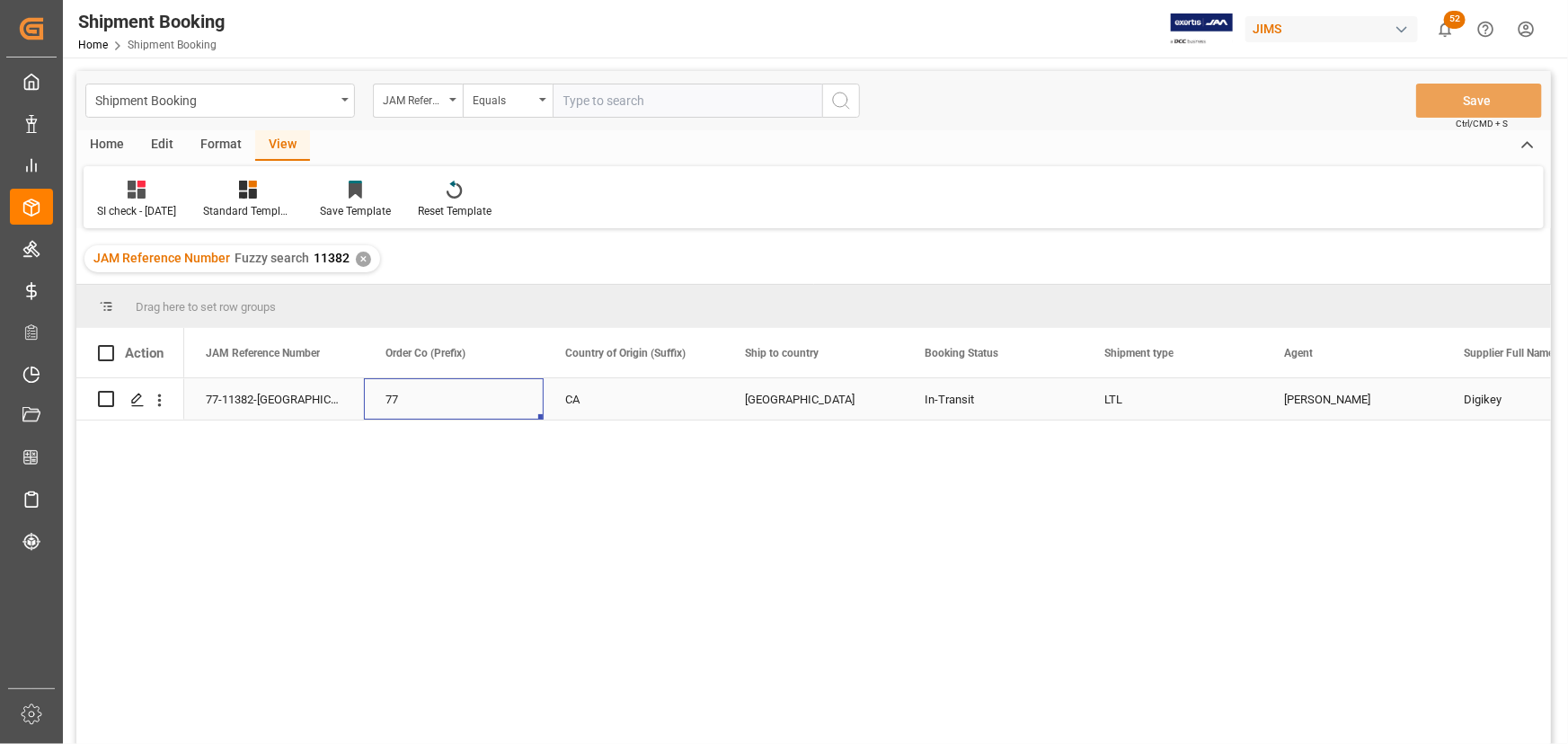
click at [449, 403] on div "77" at bounding box center [454, 400] width 137 height 41
click at [128, 206] on div "SI check - [DATE]" at bounding box center [136, 211] width 79 height 17
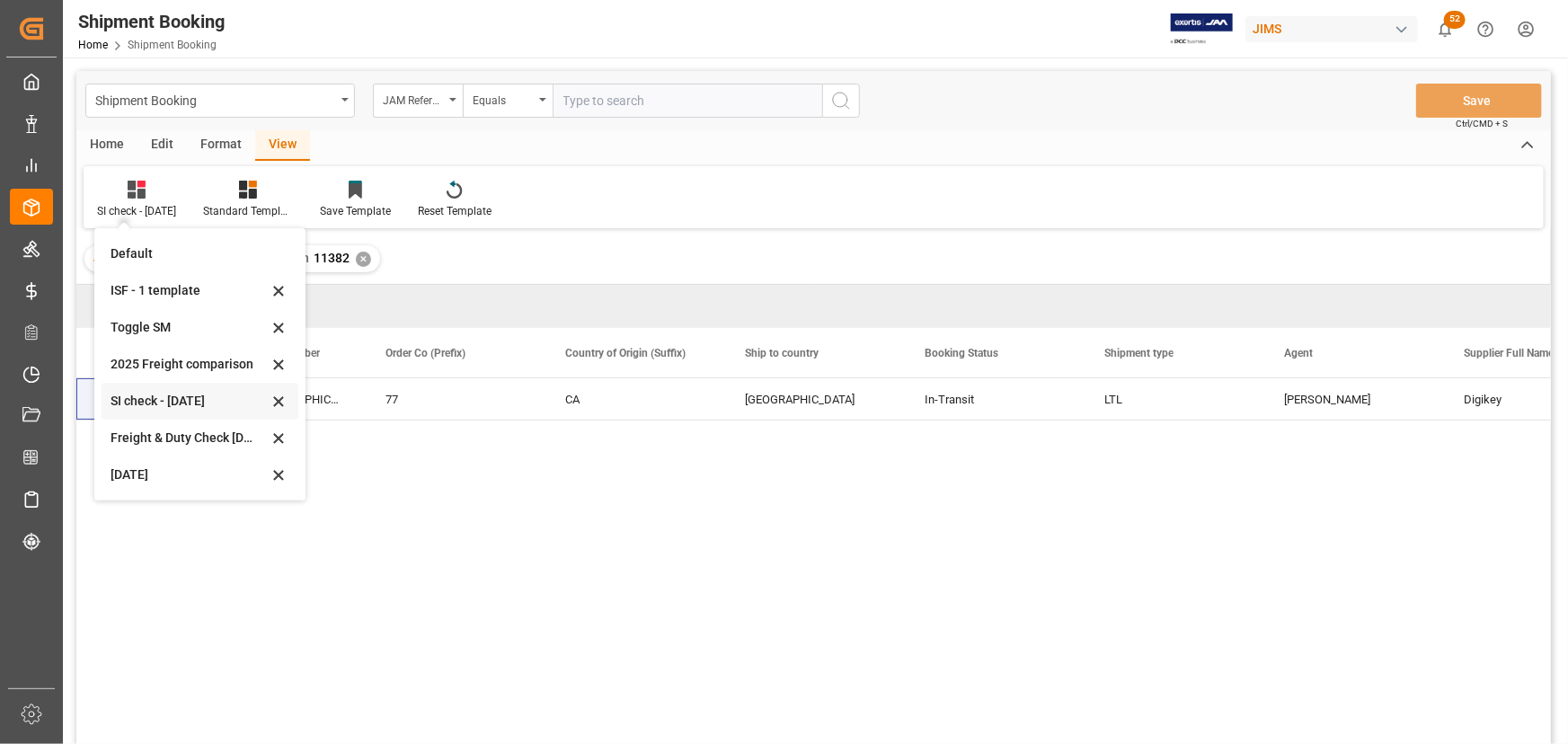
click at [280, 401] on icon at bounding box center [278, 401] width 9 height 9
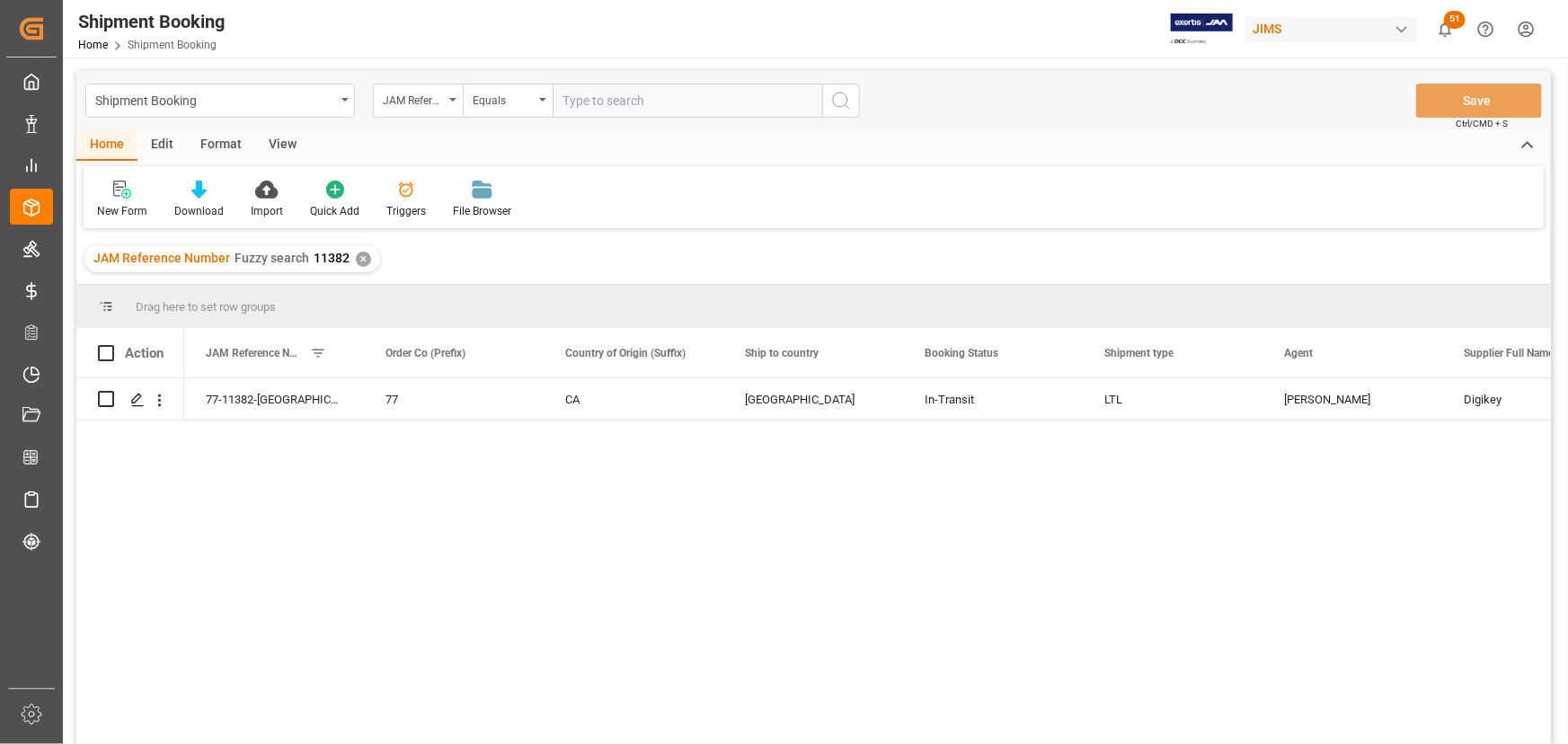
click at [282, 138] on div "View" at bounding box center [283, 145] width 55 height 30
click at [125, 200] on div "Default" at bounding box center [115, 199] width 62 height 40
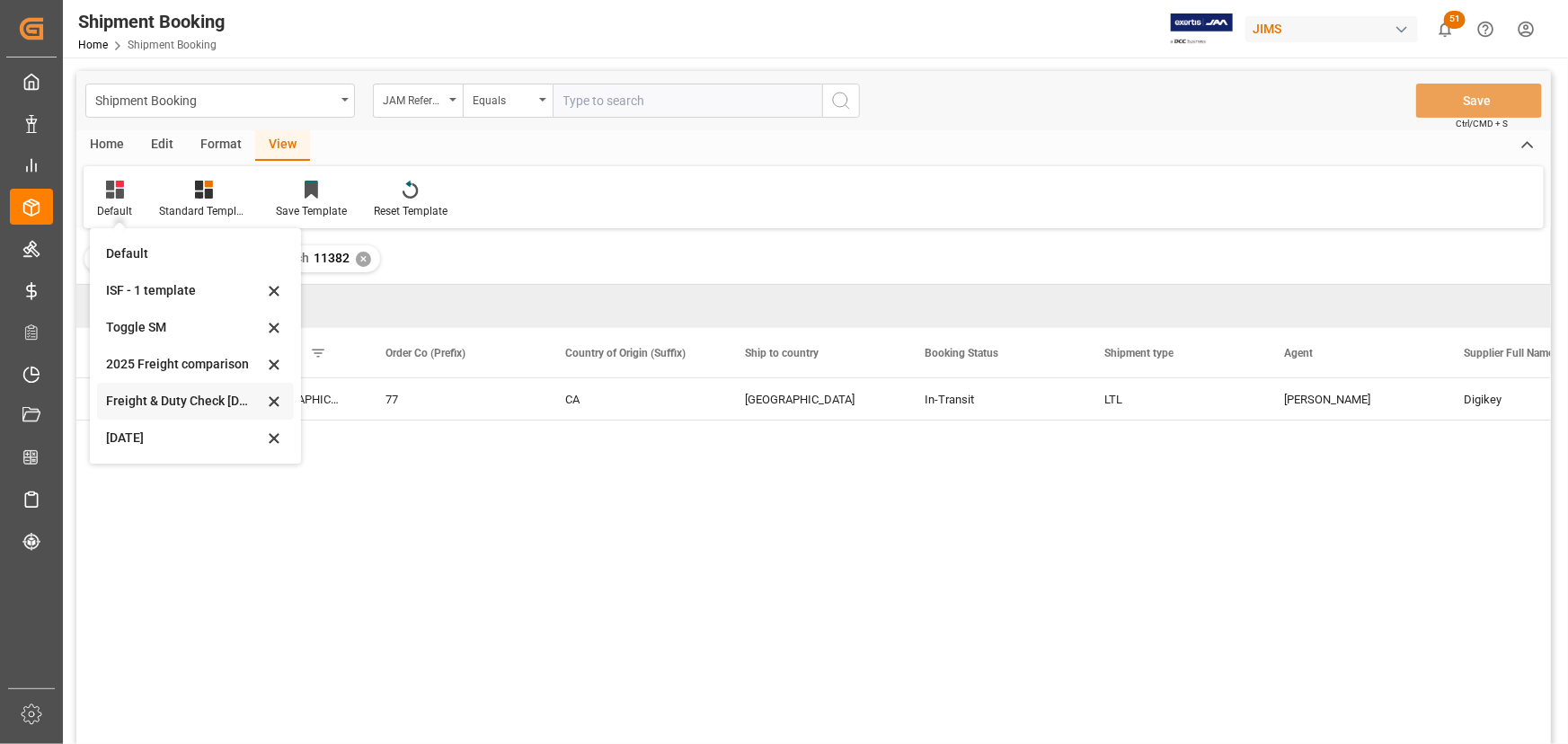
click at [145, 401] on div "Freight & Duty Check [DATE]" at bounding box center [184, 401] width 157 height 19
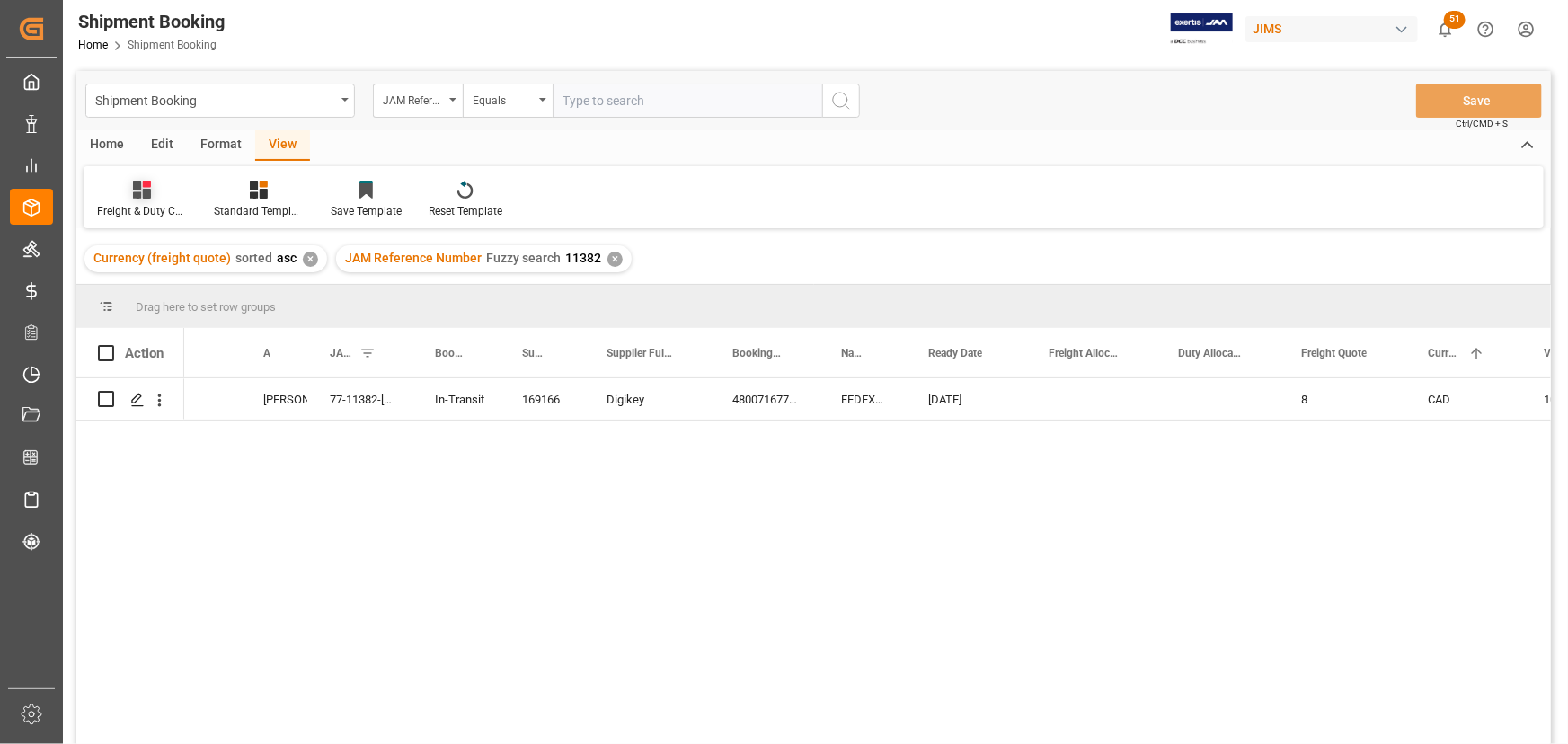
click at [153, 195] on div at bounding box center [141, 188] width 90 height 19
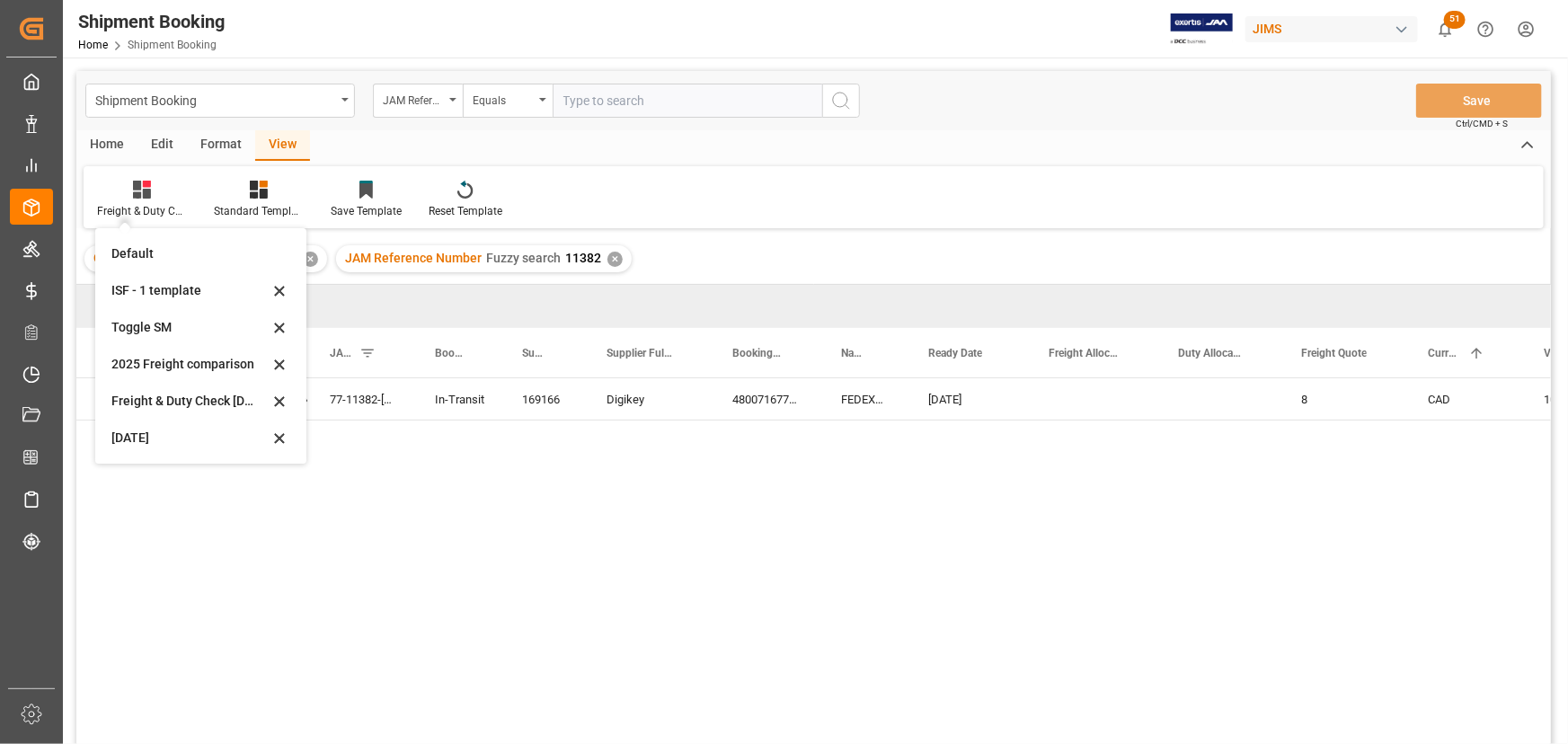
click at [456, 482] on div "[PERSON_NAME] 77-11382-CA In-Transit 169166 Digikey 480071677410 FEDEX INTERNAT…" at bounding box center [867, 567] width 1367 height 377
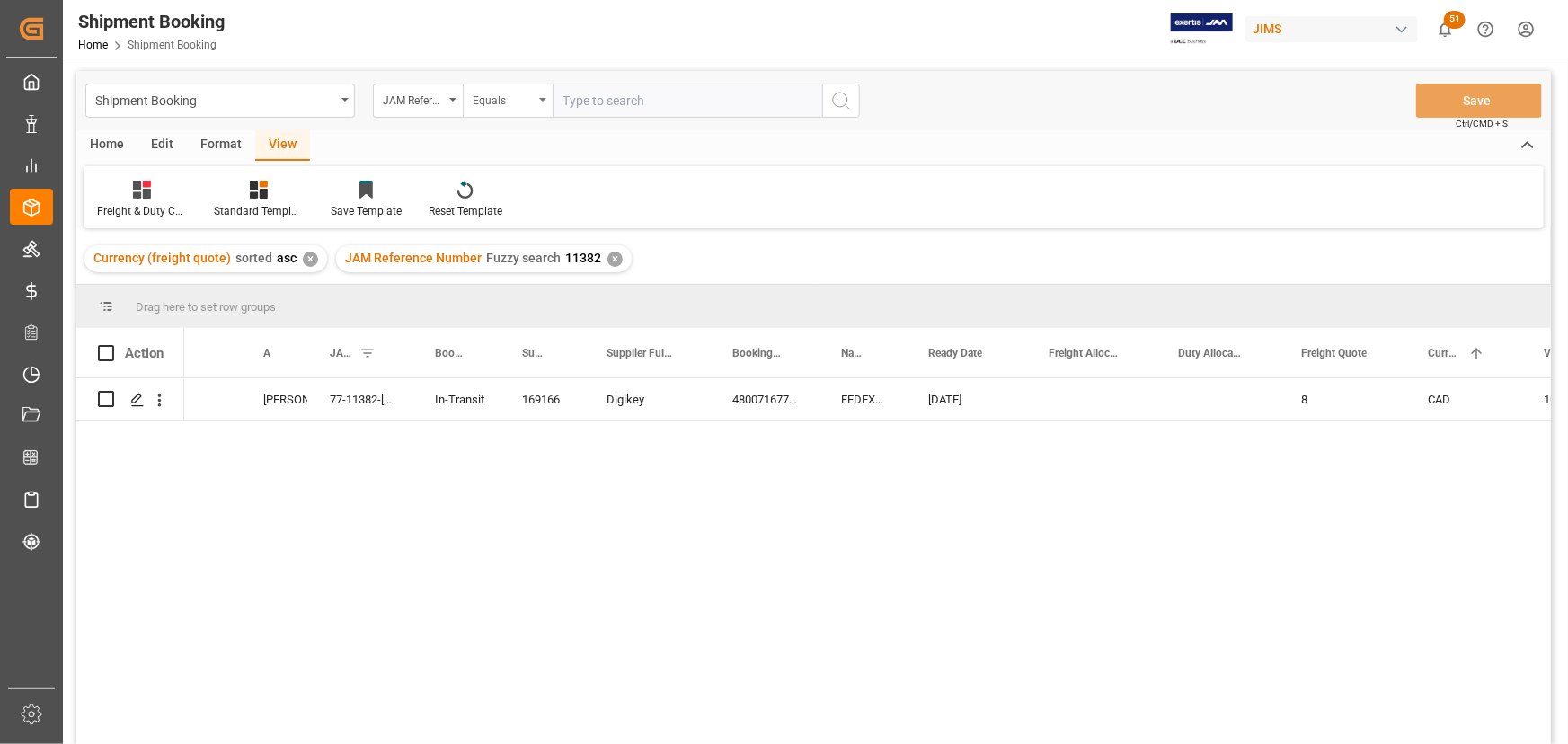
click at [543, 98] on icon "open menu" at bounding box center [543, 99] width 7 height 4
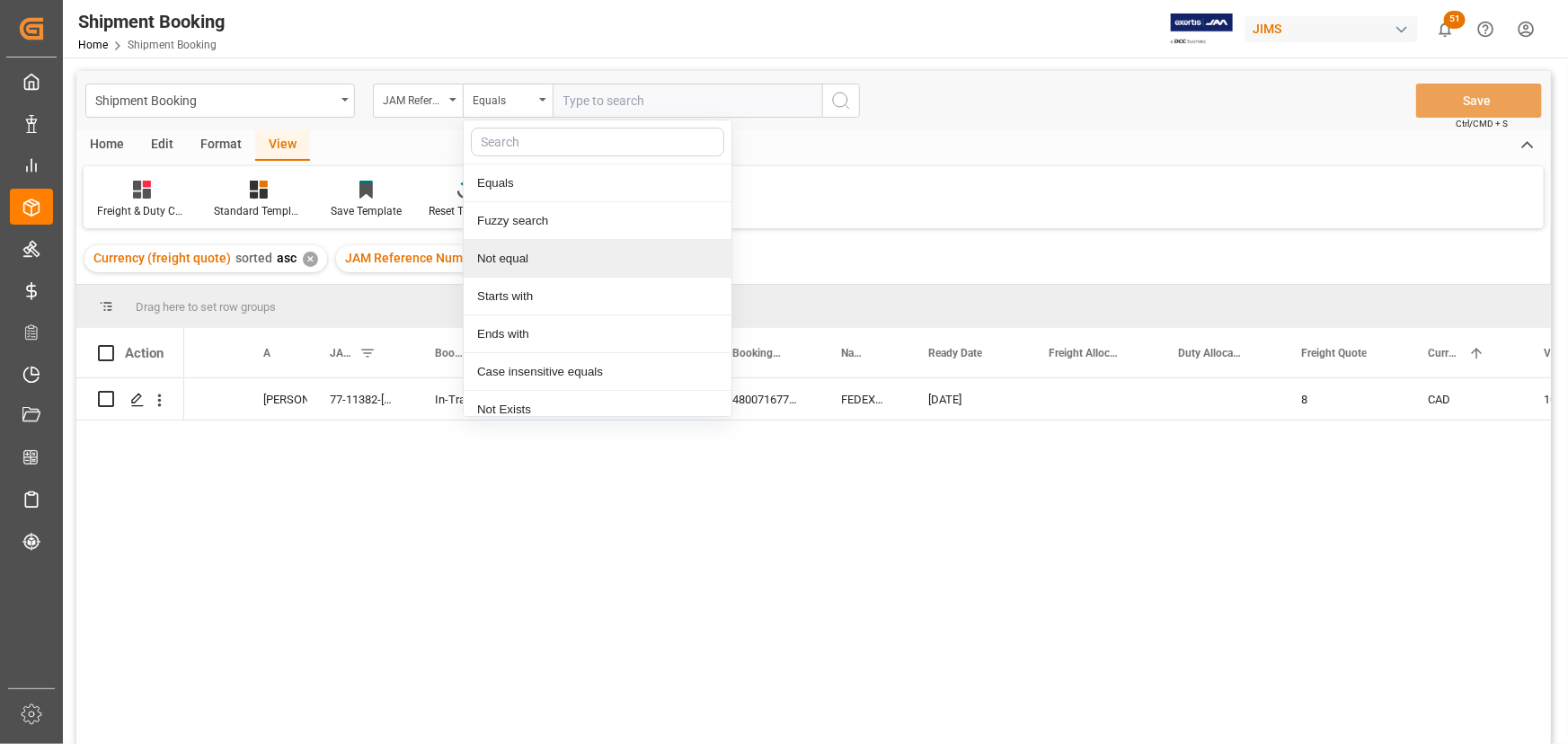
click at [403, 289] on div "Drag here to set row groups" at bounding box center [813, 306] width 1474 height 43
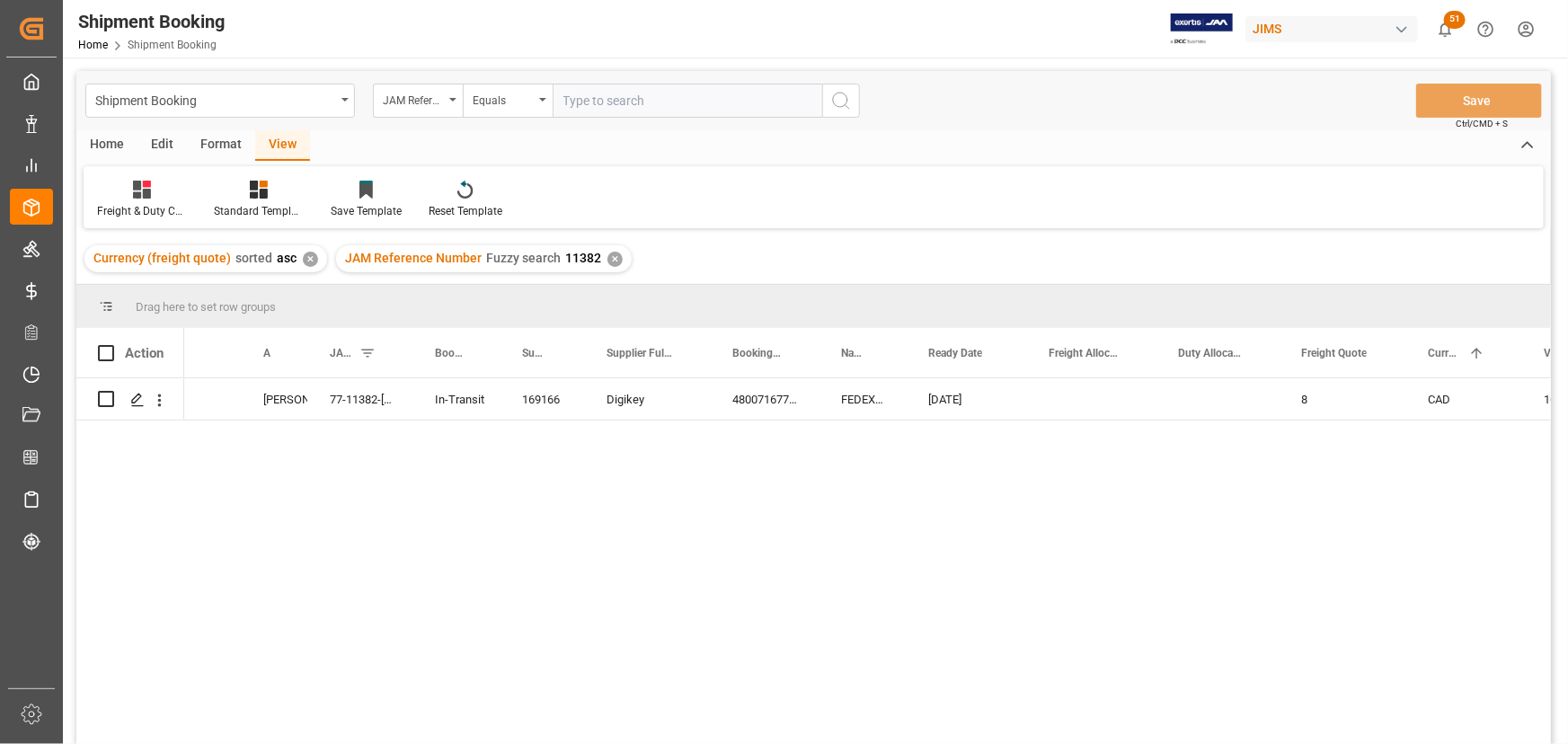
click at [608, 257] on div "✕" at bounding box center [616, 259] width 16 height 16
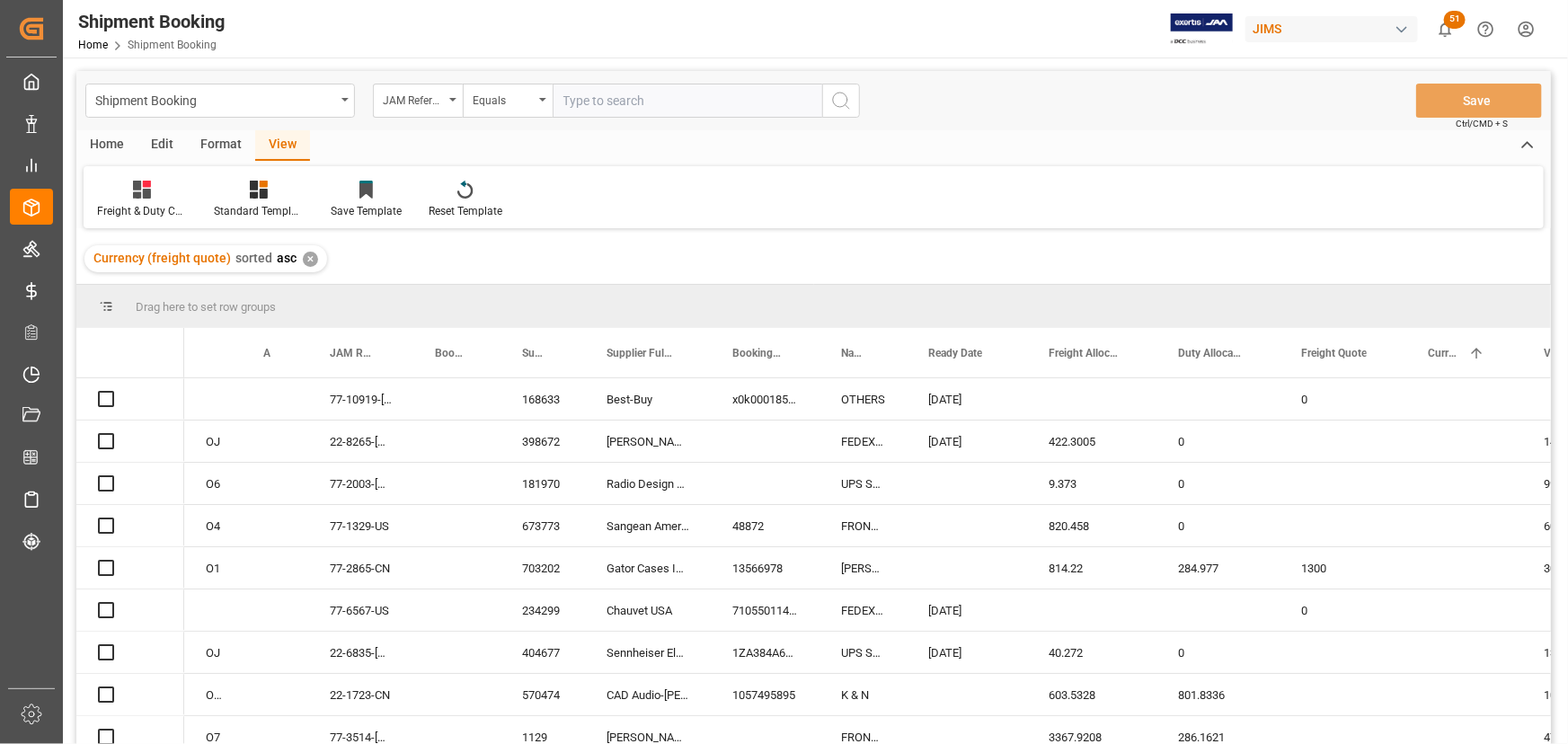
click at [308, 258] on div "✕" at bounding box center [310, 259] width 16 height 16
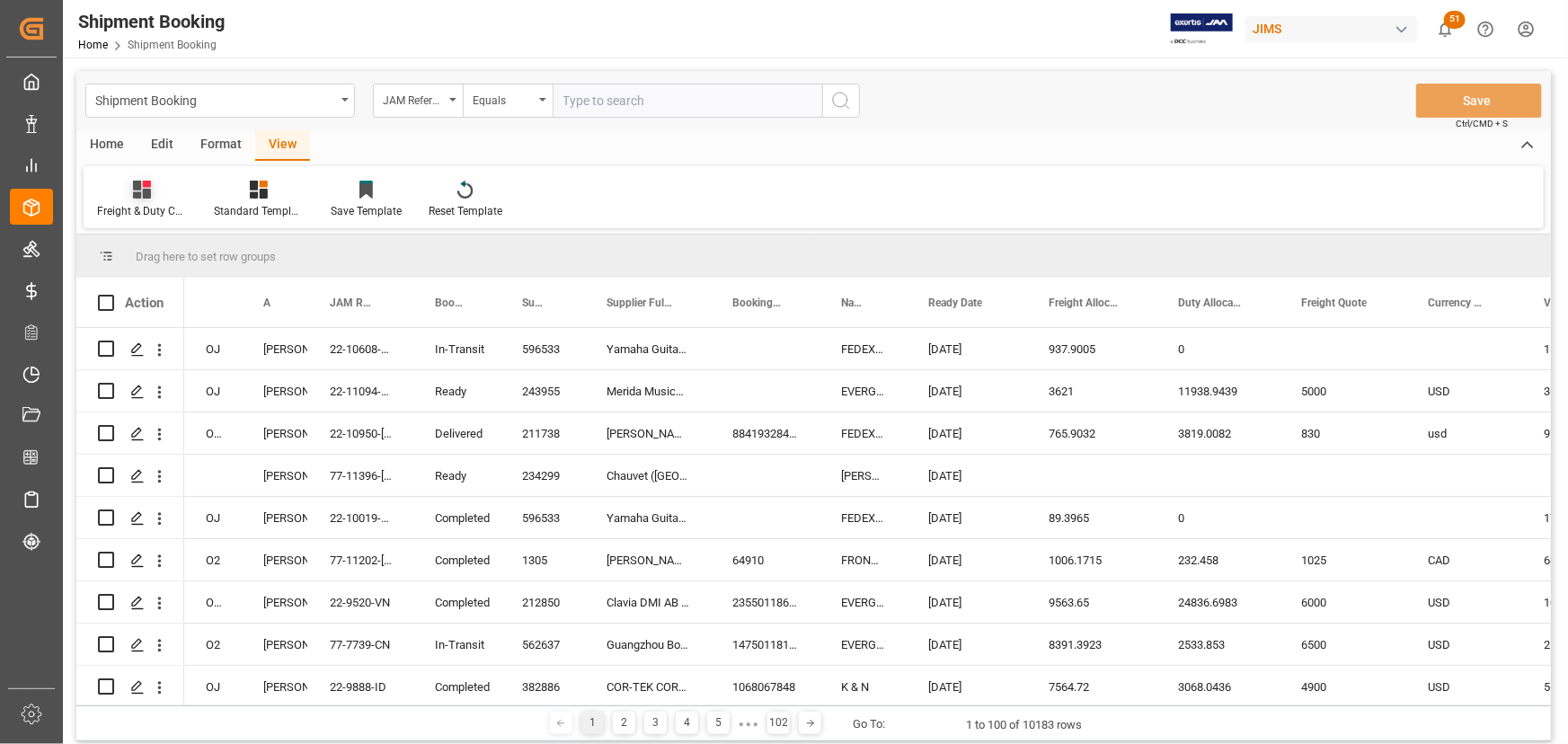
click at [136, 199] on div "Freight & Duty Check [DATE]" at bounding box center [142, 199] width 117 height 40
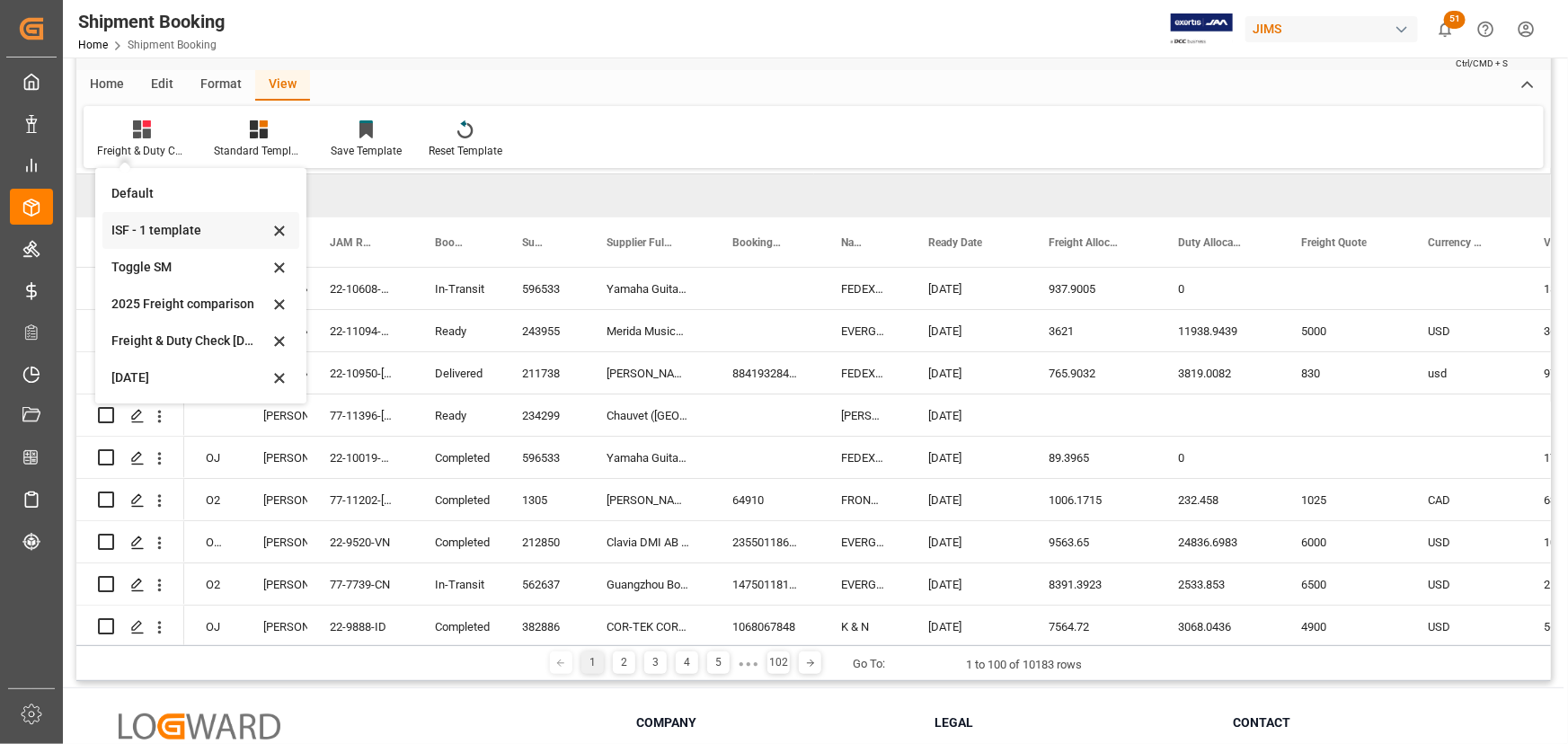
scroll to position [163, 0]
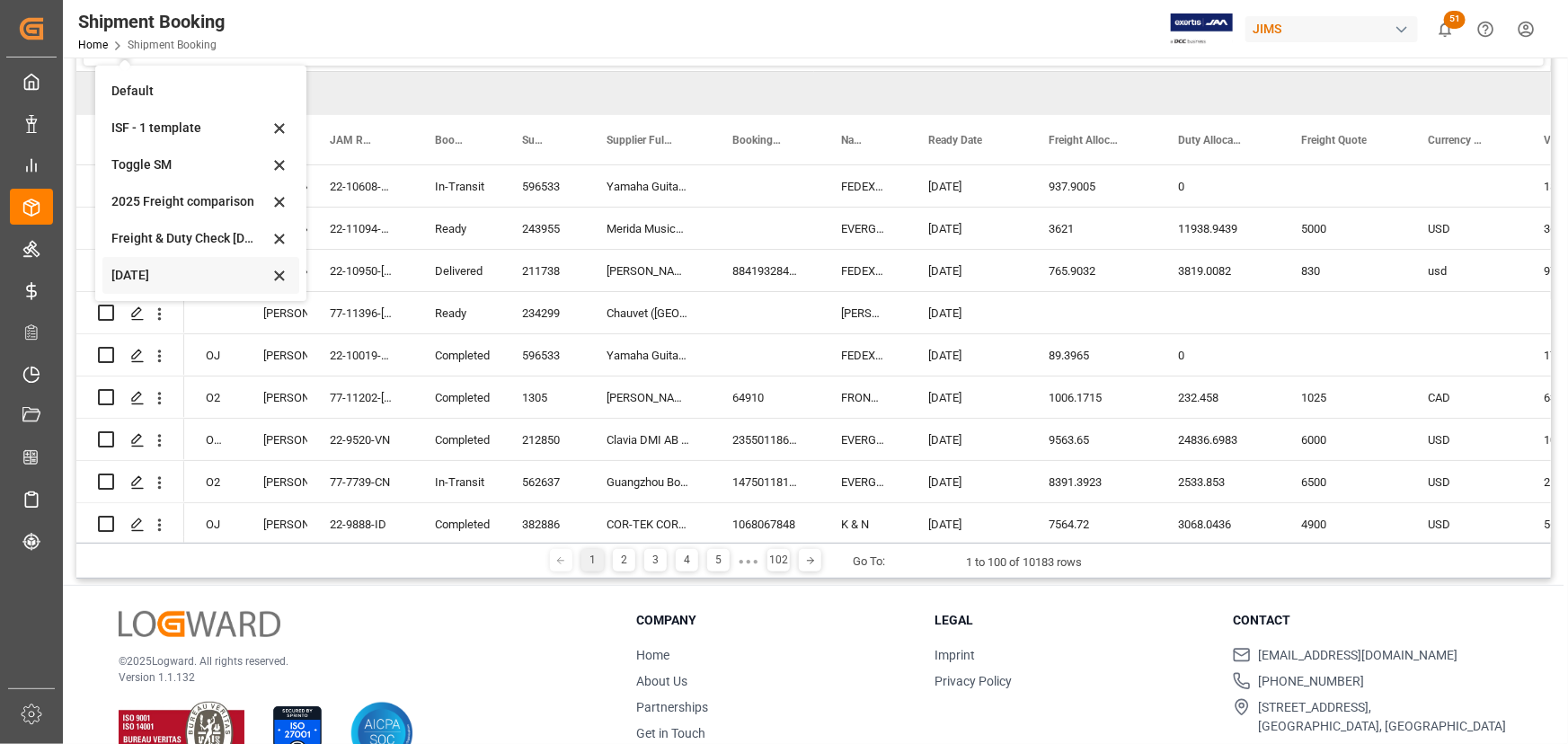
click at [123, 266] on div "[DATE]" at bounding box center [189, 275] width 157 height 19
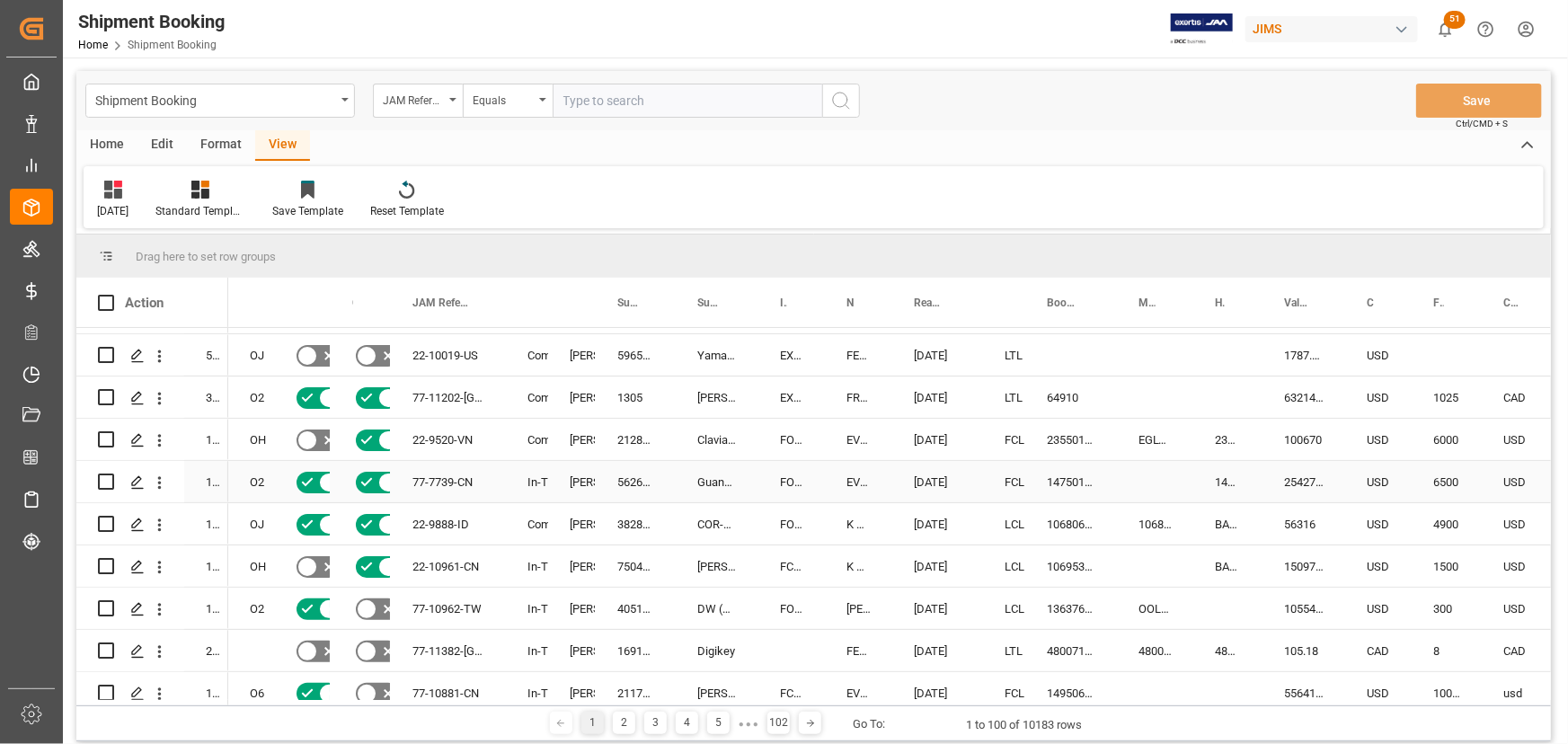
scroll to position [0, 0]
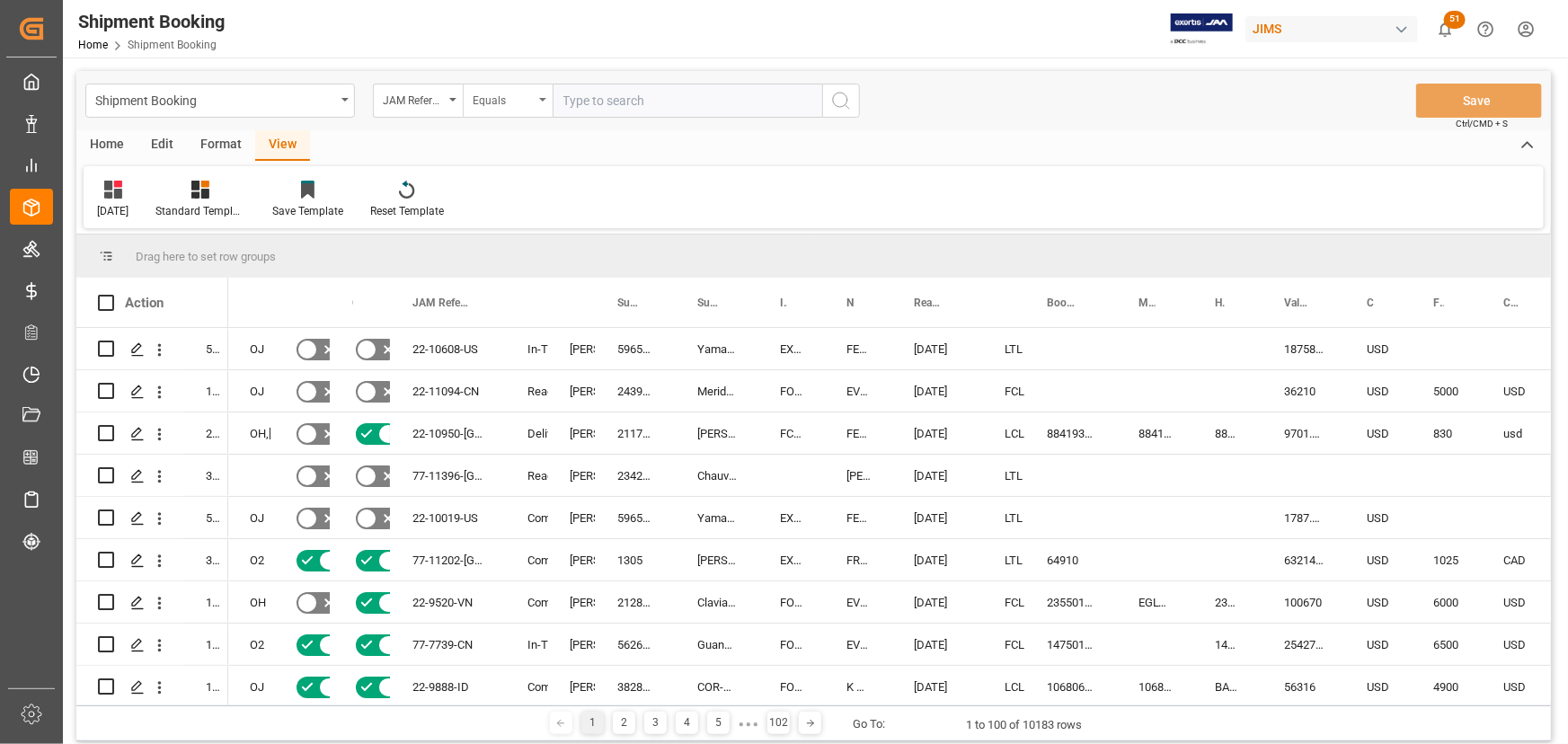
click at [542, 97] on div "Equals" at bounding box center [507, 100] width 90 height 34
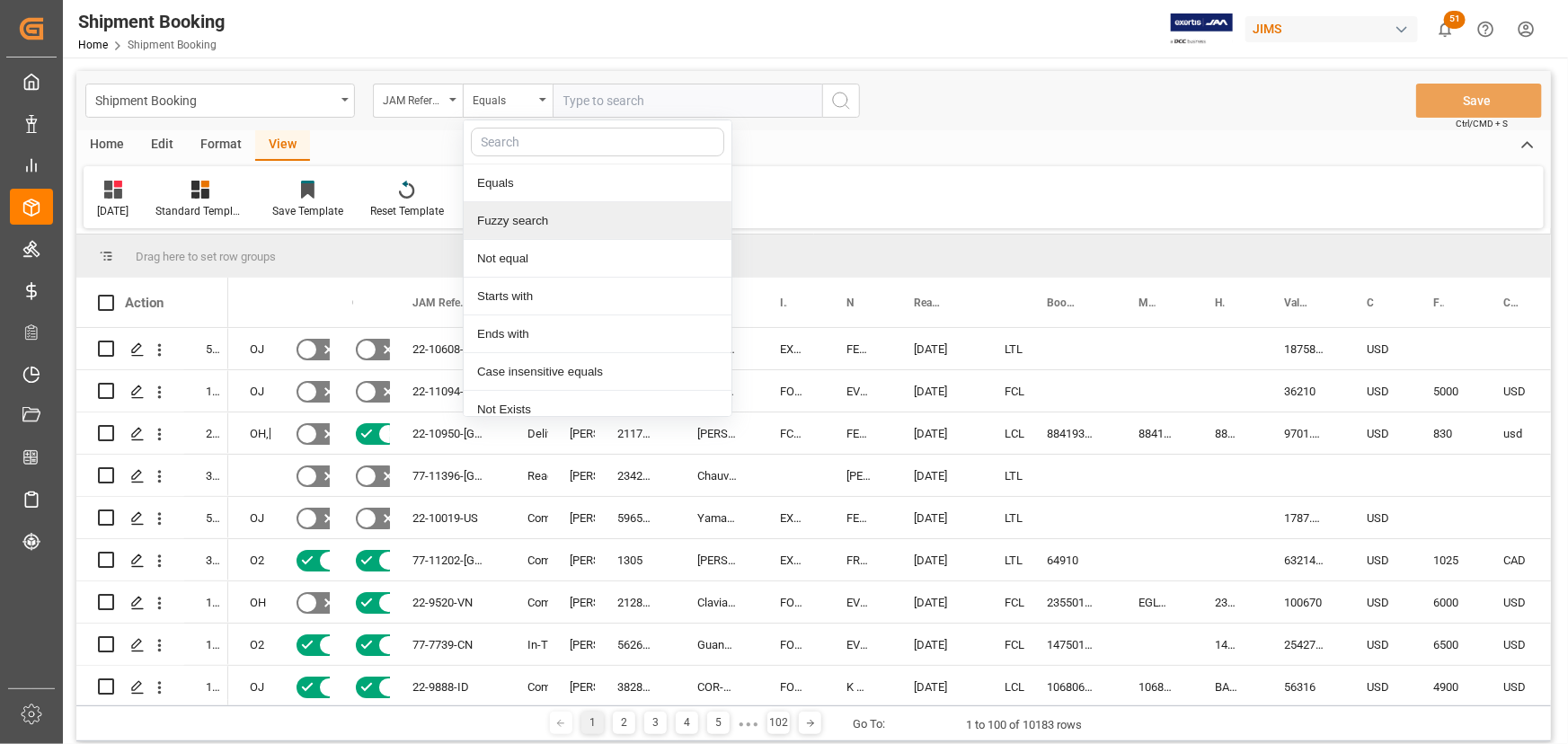
click at [524, 222] on div "Fuzzy search" at bounding box center [597, 220] width 267 height 38
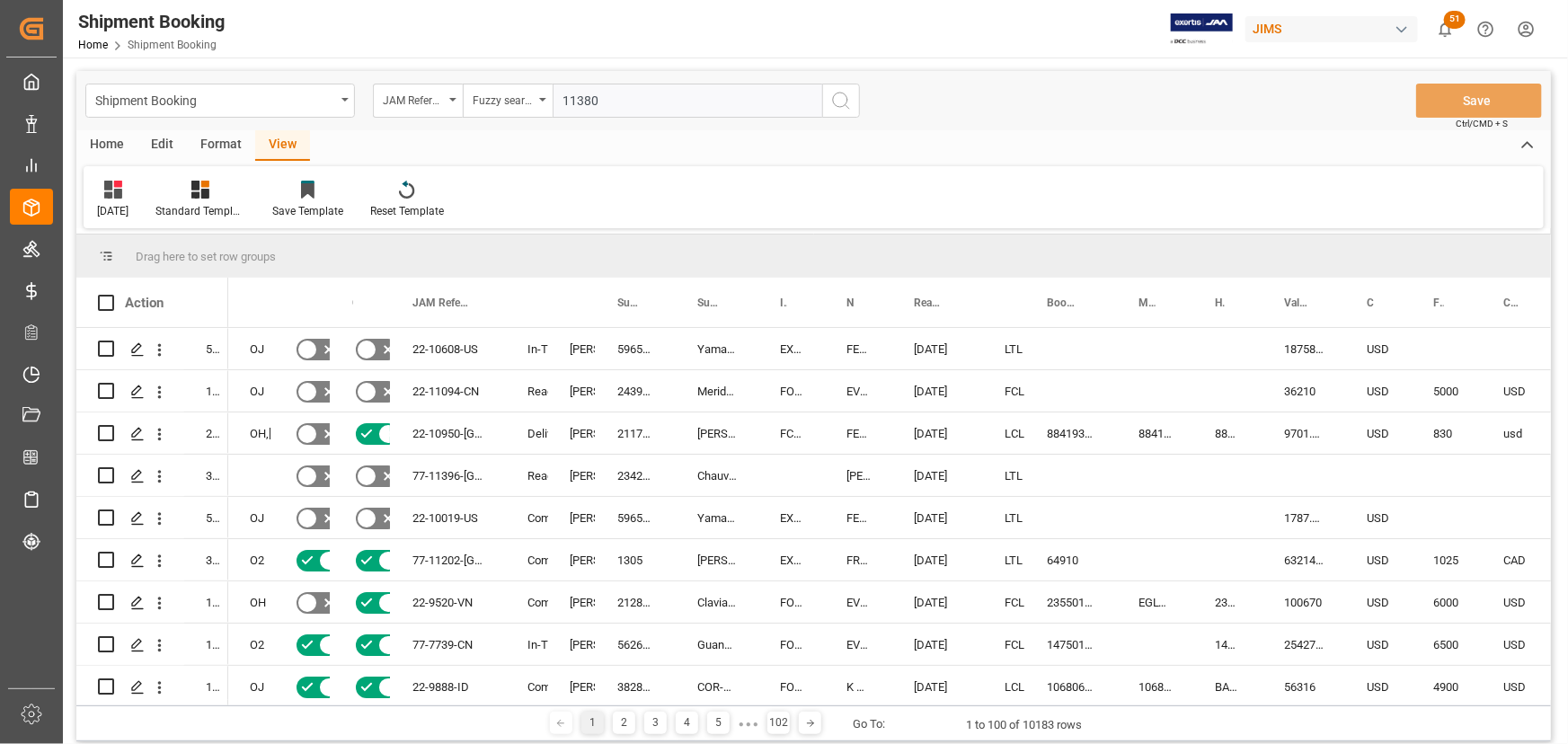
type input "11380"
click at [831, 99] on icon "search button" at bounding box center [841, 100] width 21 height 21
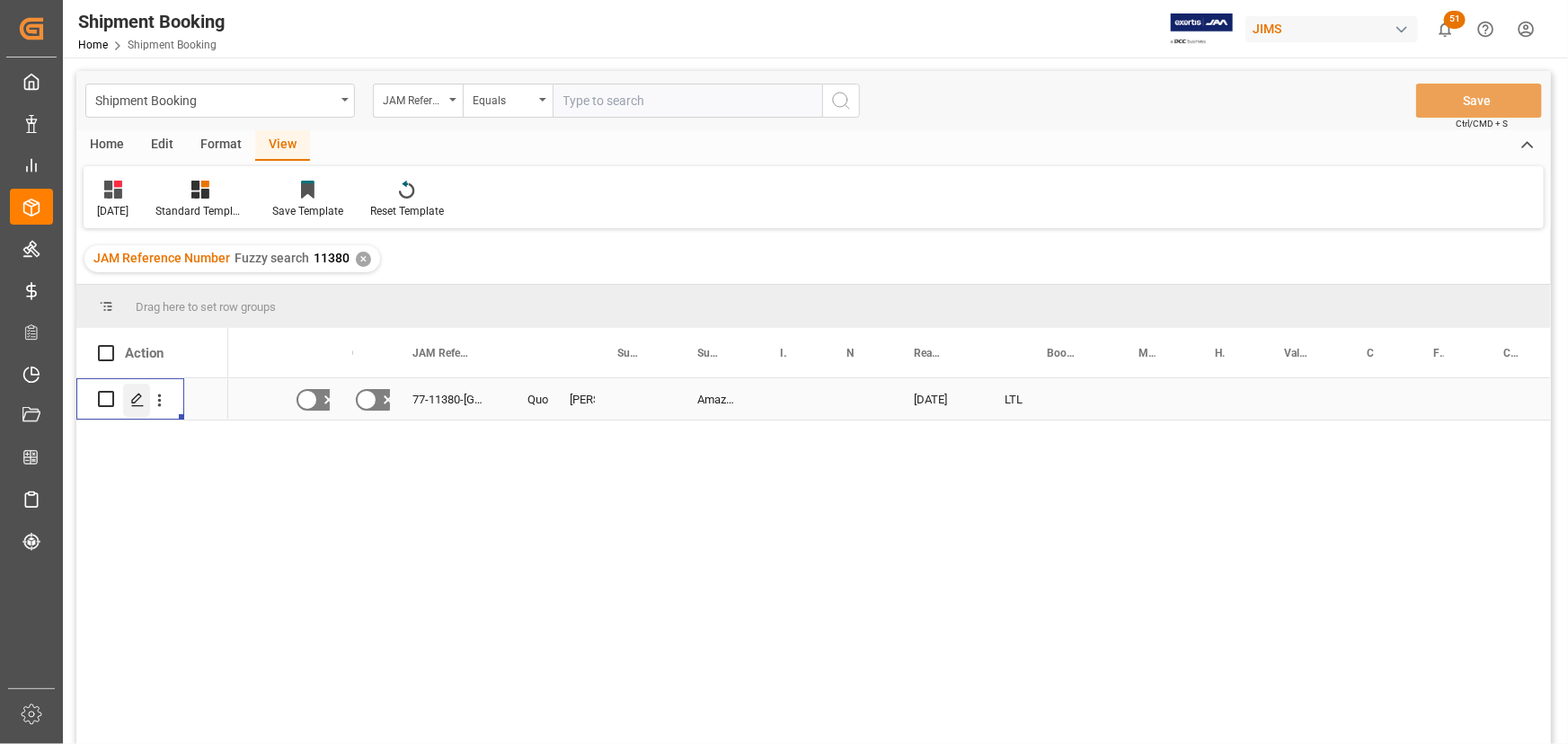
click at [134, 402] on icon "Press SPACE to select this row." at bounding box center [138, 399] width 15 height 15
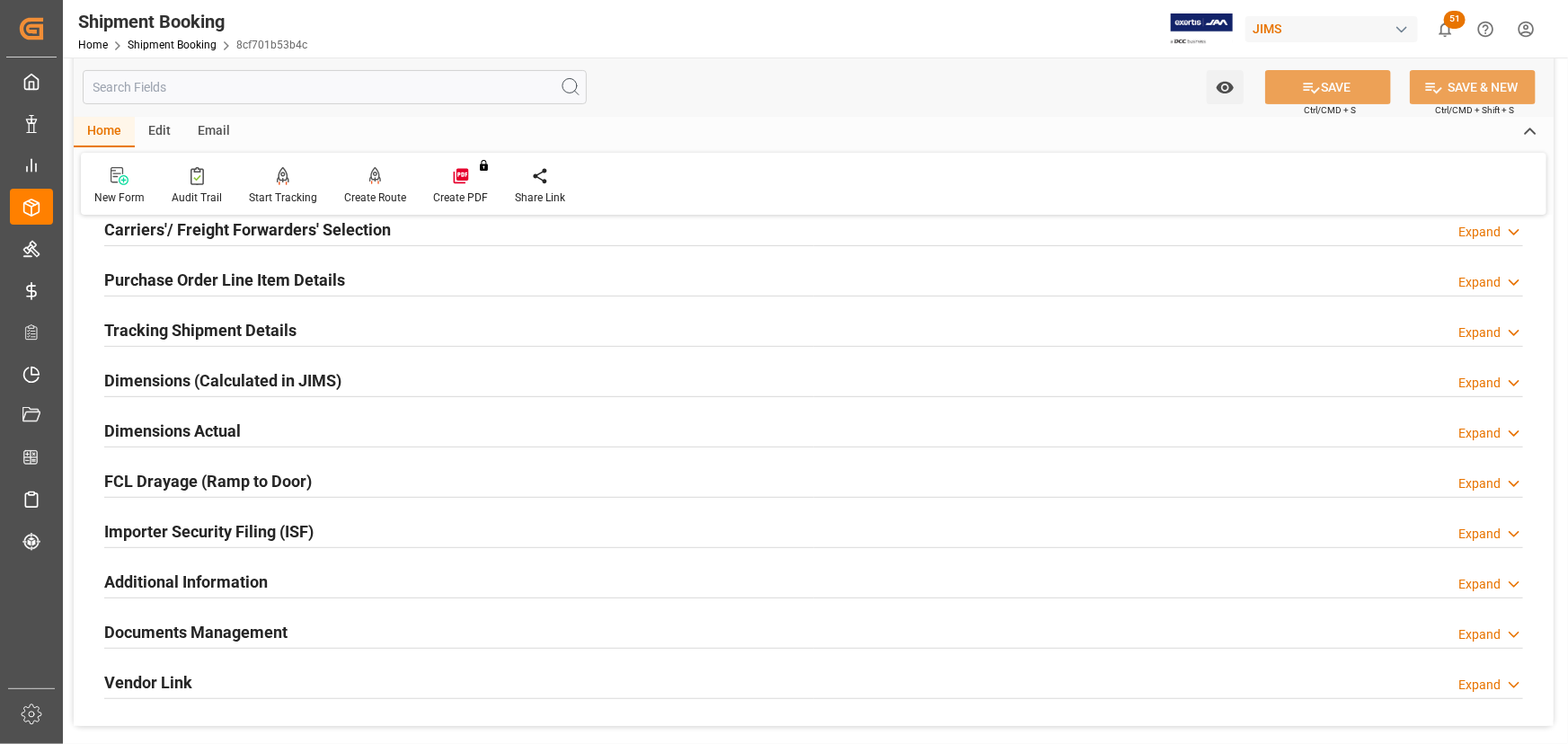
scroll to position [245, 0]
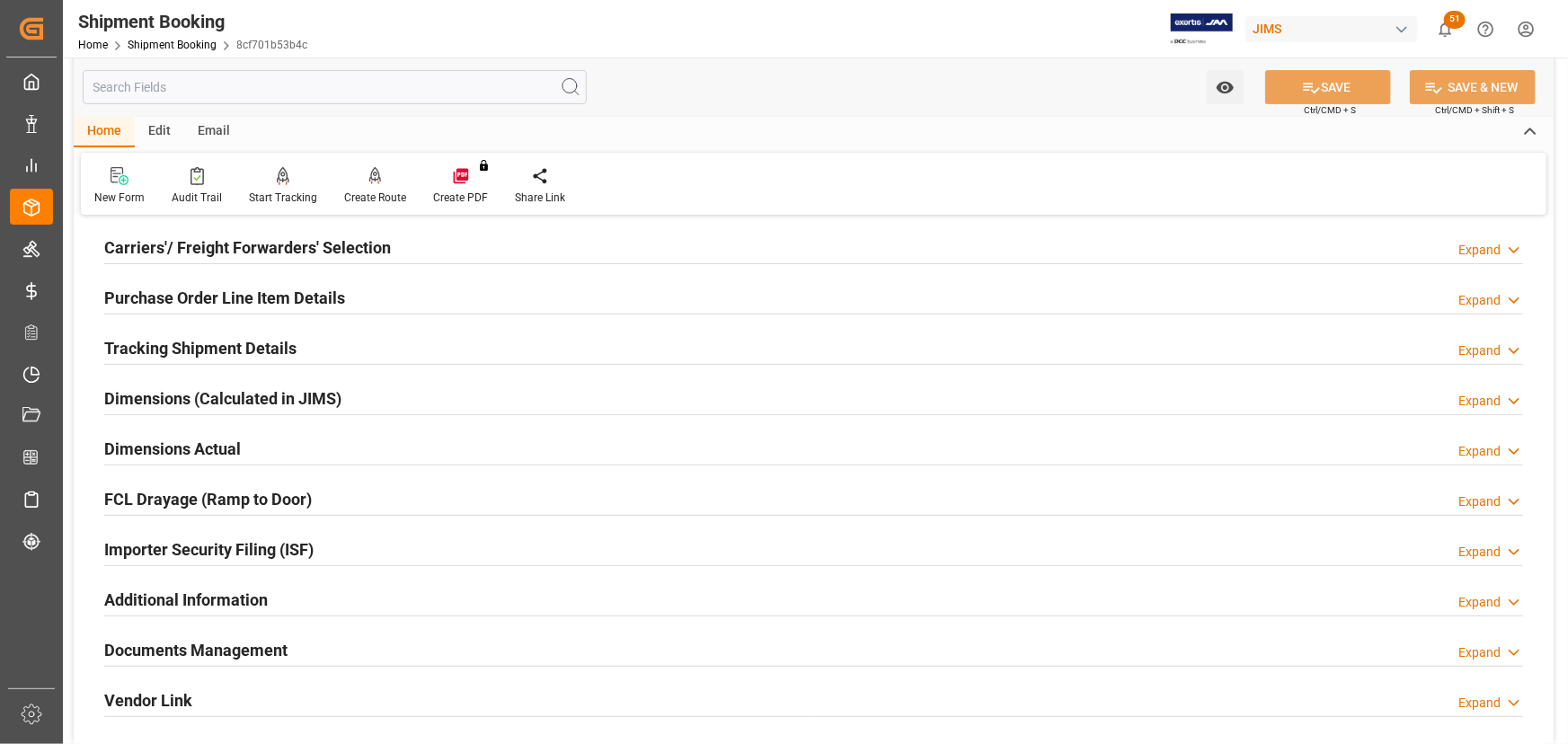
click at [179, 241] on h2 "Carriers'/ Freight Forwarders' Selection" at bounding box center [248, 247] width 287 height 24
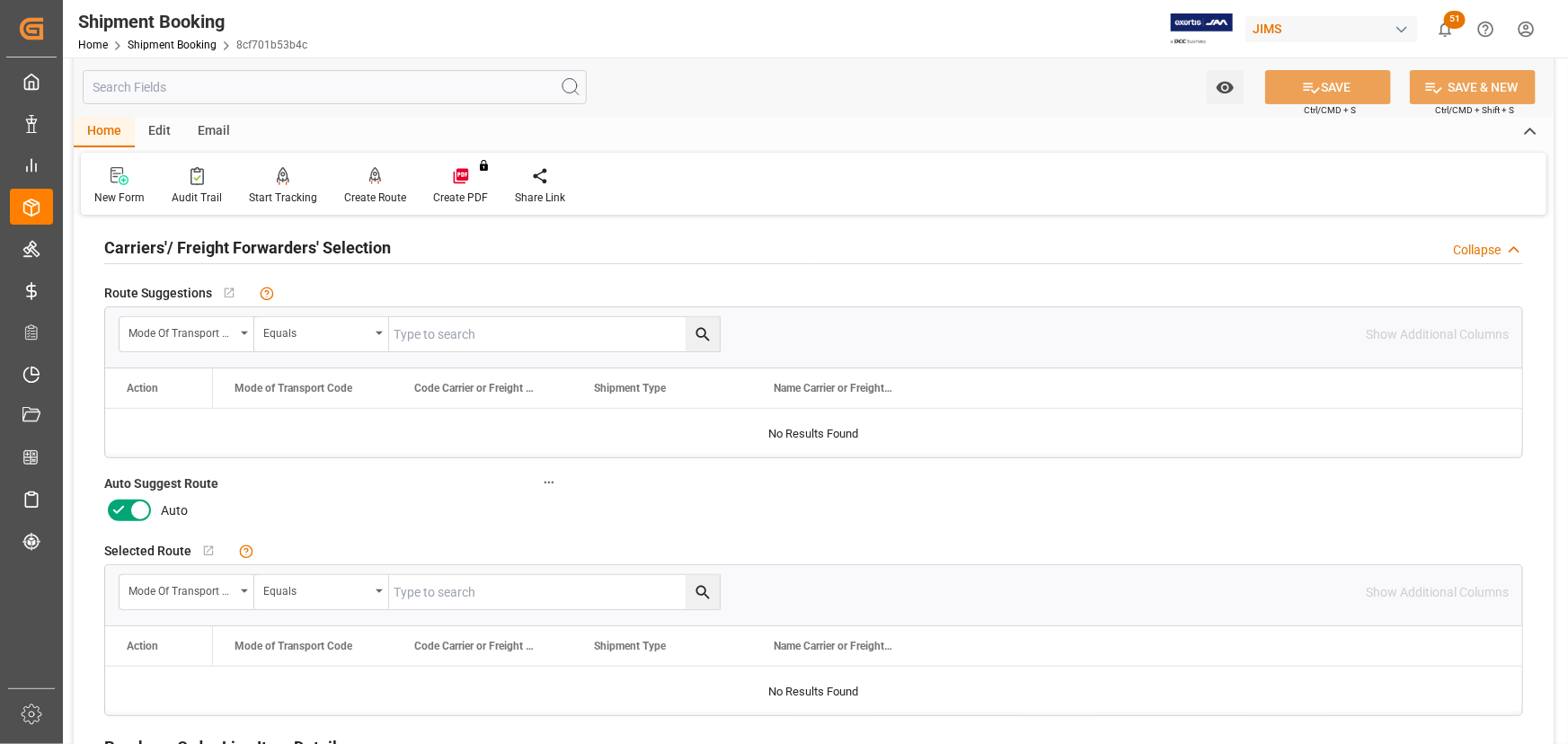
click at [140, 506] on icon at bounding box center [141, 510] width 21 height 21
click at [0, 0] on input "checkbox" at bounding box center [0, 0] width 0 height 0
click at [1342, 80] on button "SAVE" at bounding box center [1328, 87] width 126 height 34
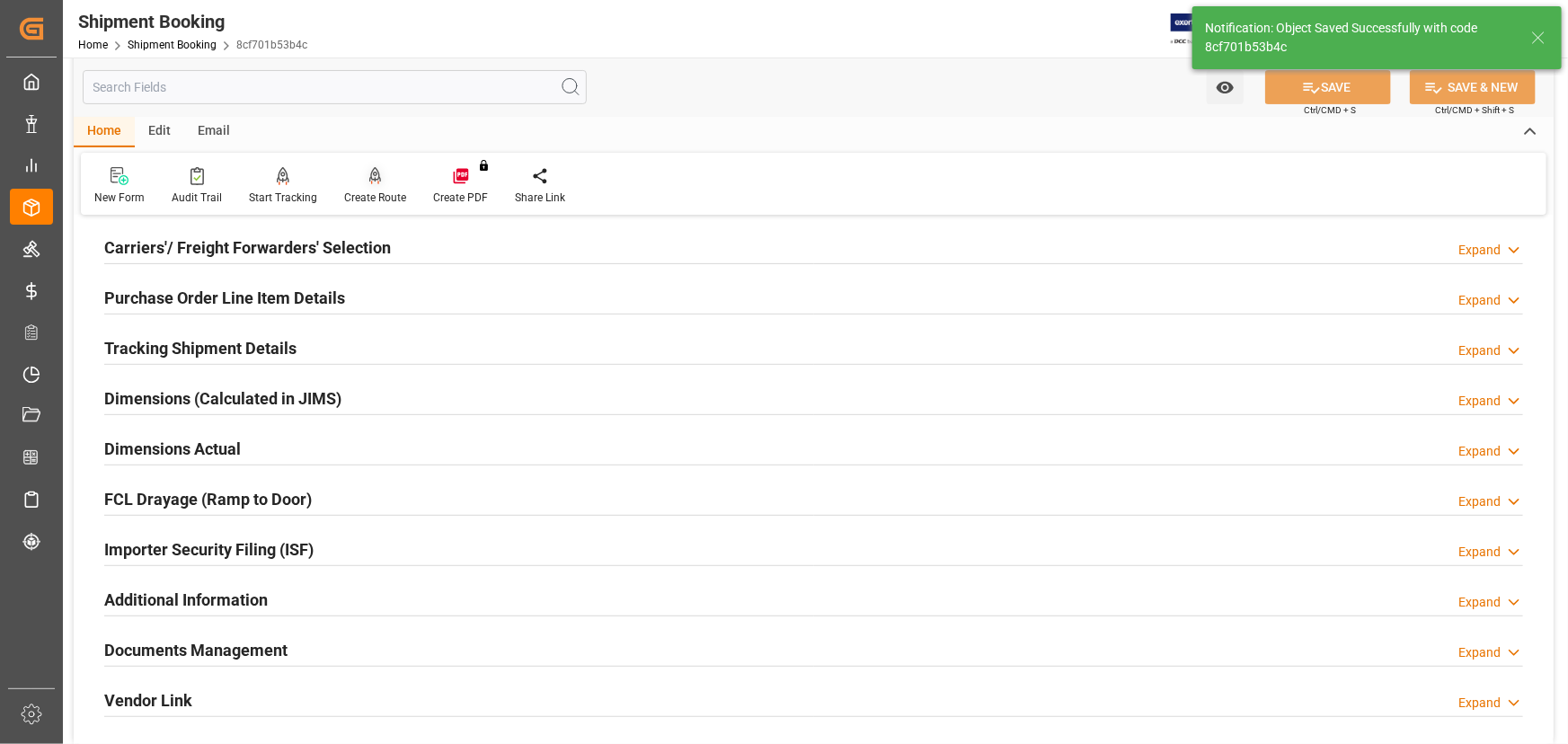
click at [380, 192] on div "Create Route" at bounding box center [376, 197] width 62 height 17
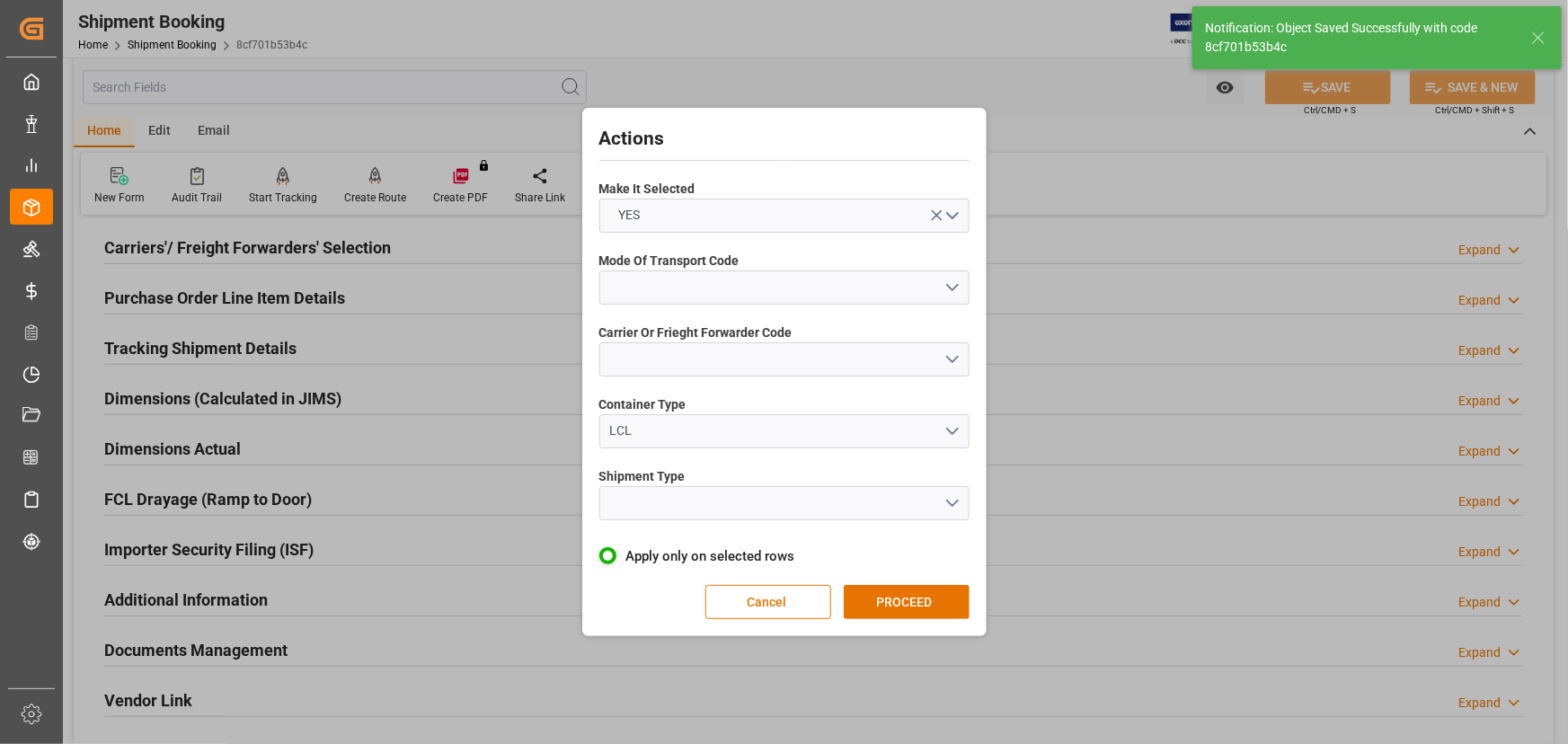
click at [683, 268] on span "Mode Of Transport Code" at bounding box center [669, 260] width 141 height 19
click at [674, 288] on button "open menu" at bounding box center [784, 287] width 370 height 34
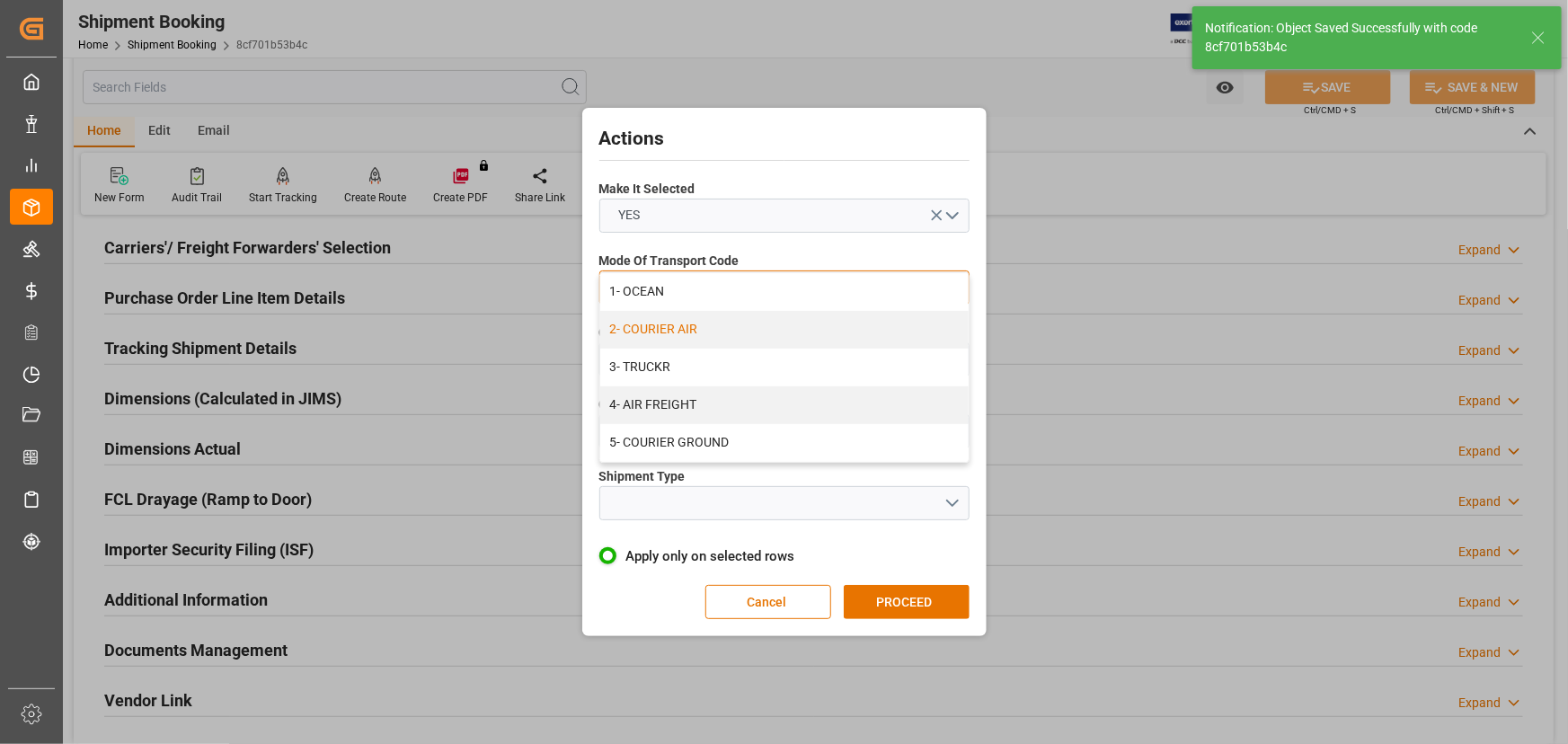
click at [665, 332] on div "2- COURIER AIR" at bounding box center [784, 330] width 369 height 38
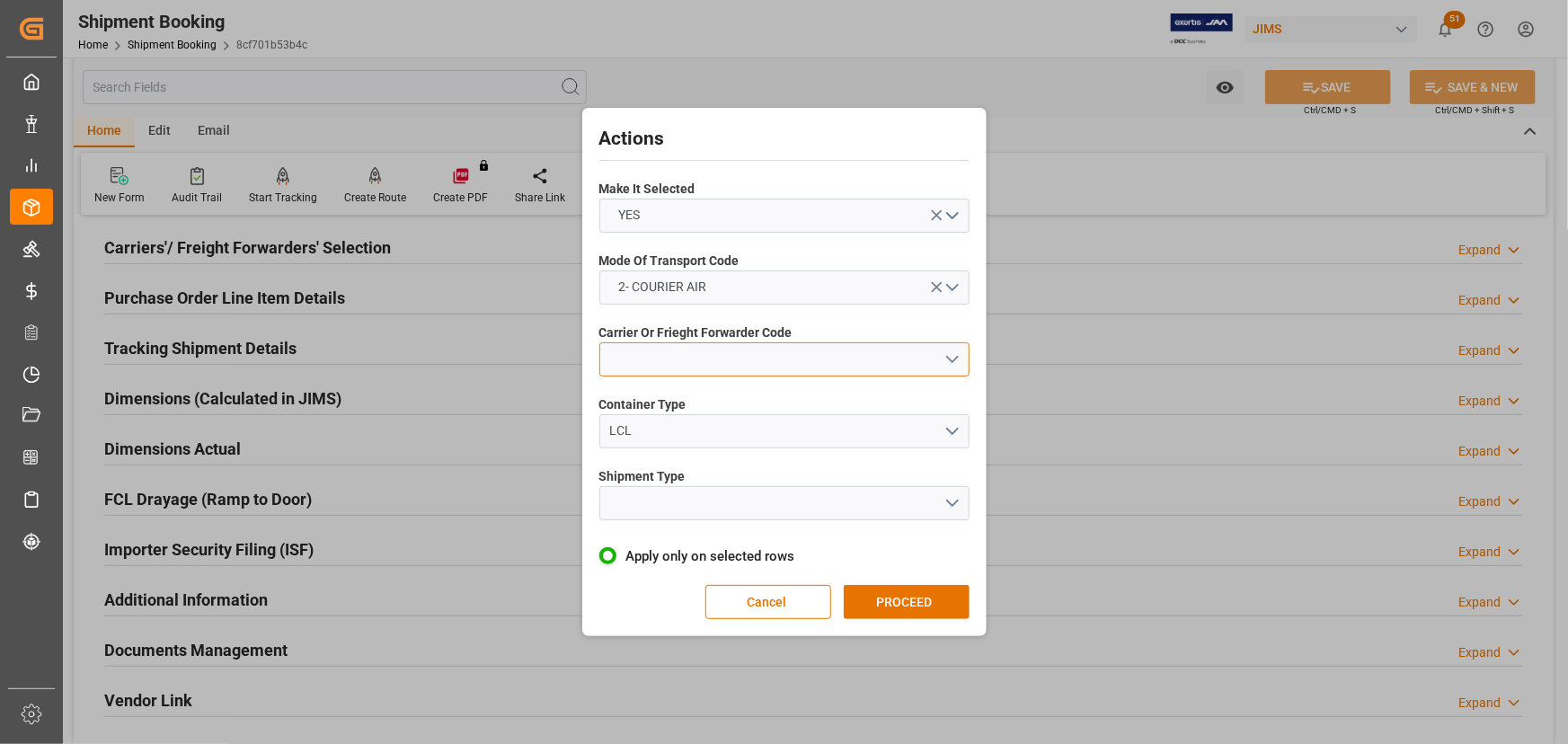
click at [647, 353] on button "open menu" at bounding box center [784, 359] width 370 height 34
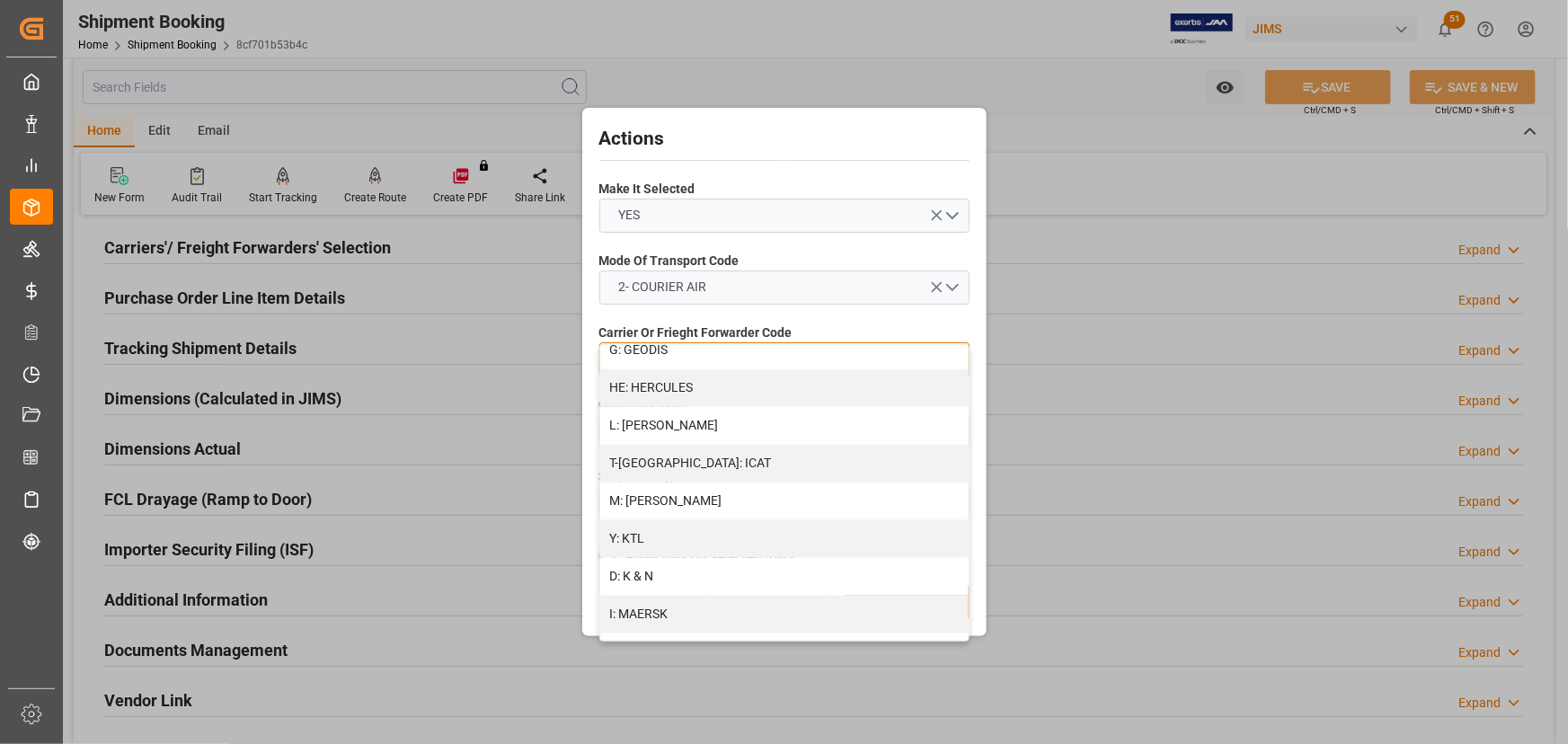
scroll to position [816, 0]
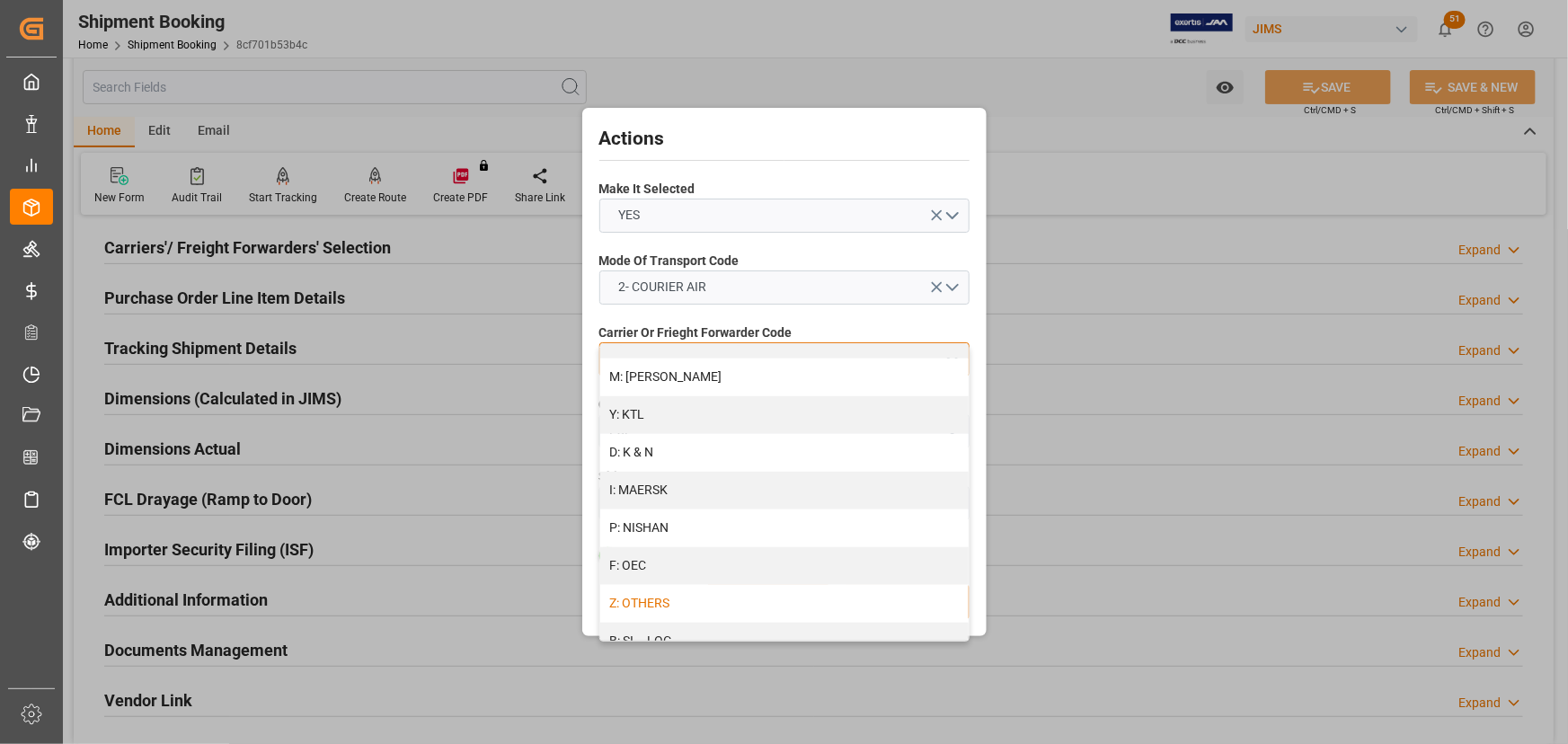
click at [679, 605] on div "Z: OTHERS" at bounding box center [784, 604] width 369 height 38
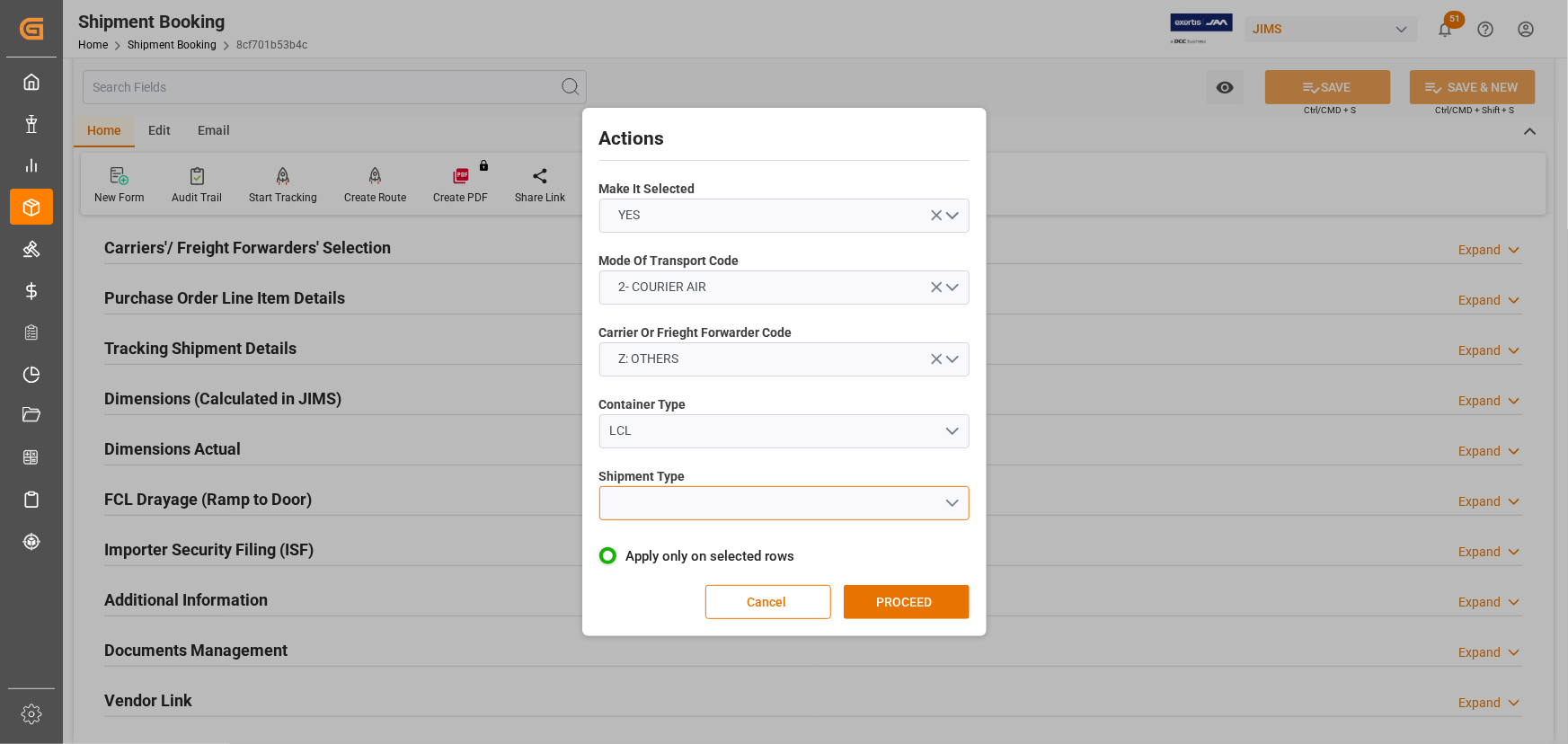
click at [646, 494] on button "open menu" at bounding box center [784, 502] width 370 height 34
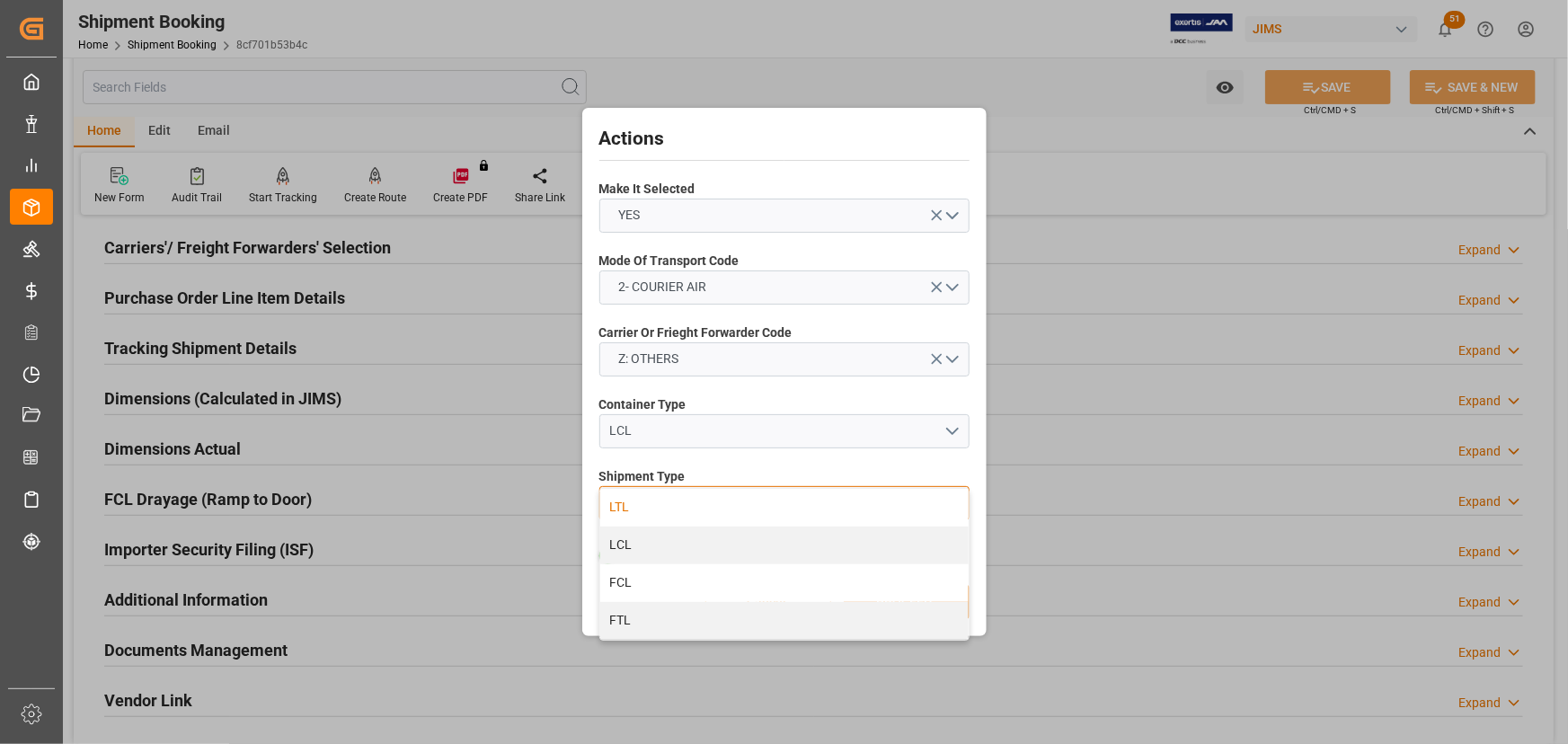
click at [624, 503] on div "LTL" at bounding box center [784, 507] width 369 height 38
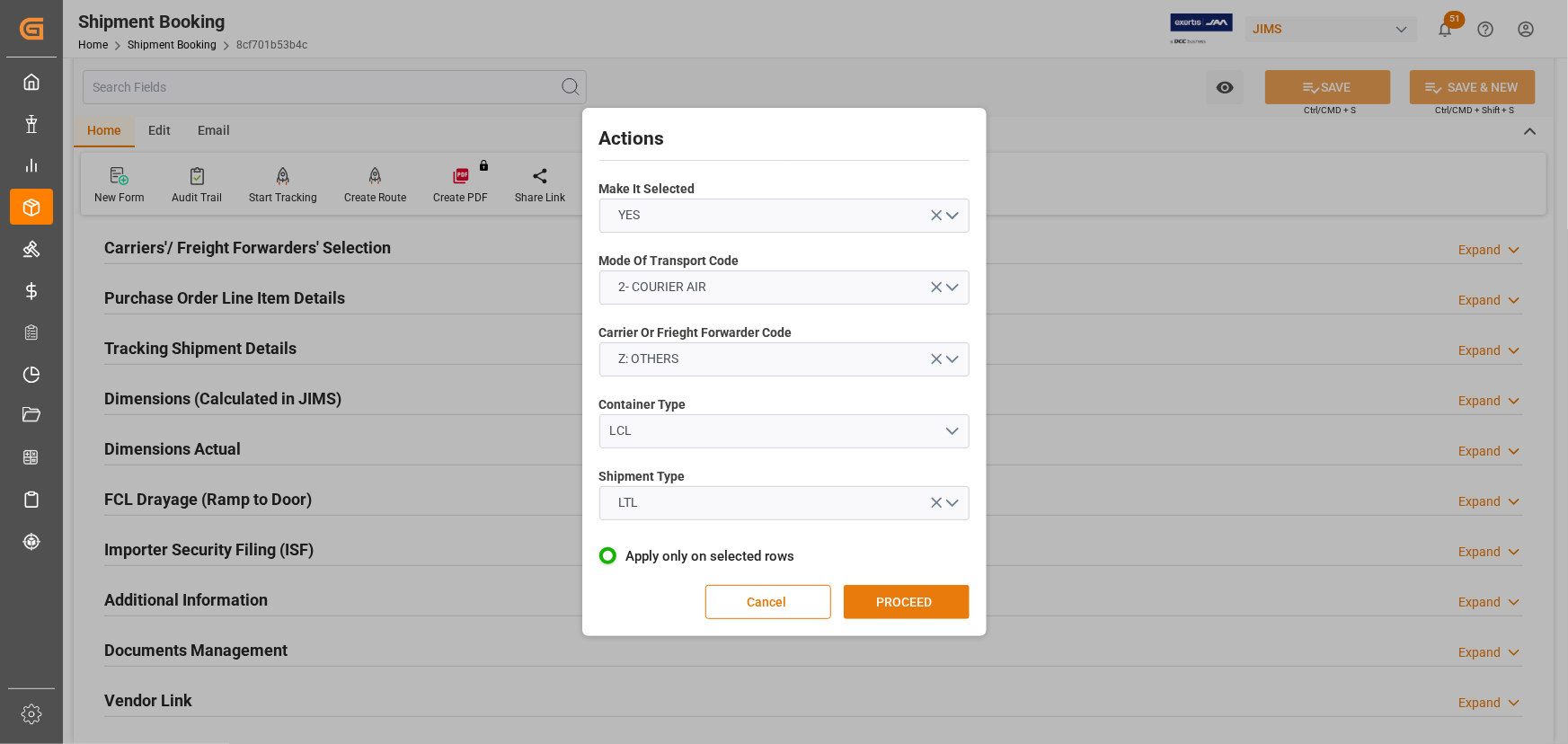
click at [890, 598] on button "PROCEED" at bounding box center [906, 602] width 126 height 34
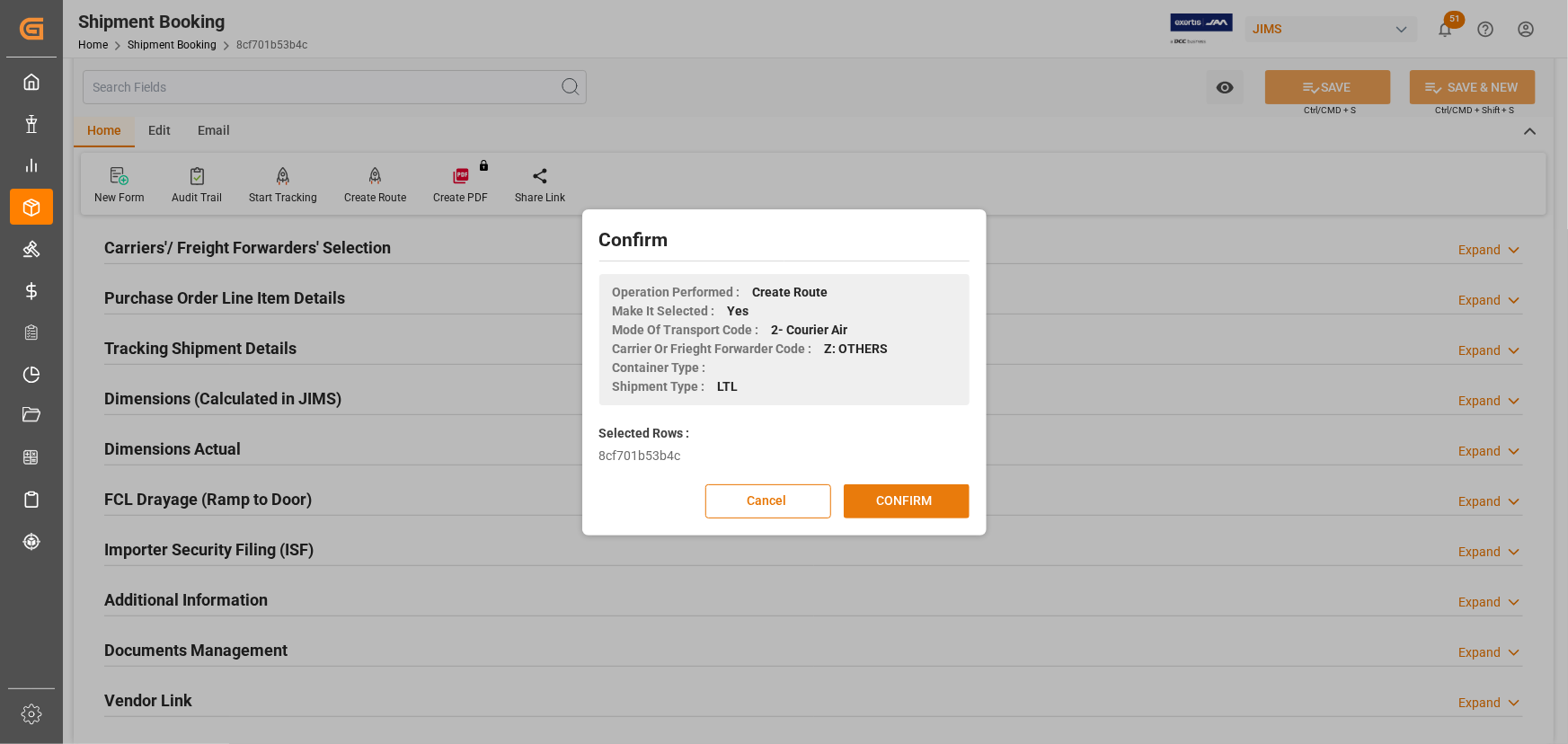
click at [880, 500] on button "CONFIRM" at bounding box center [906, 500] width 126 height 34
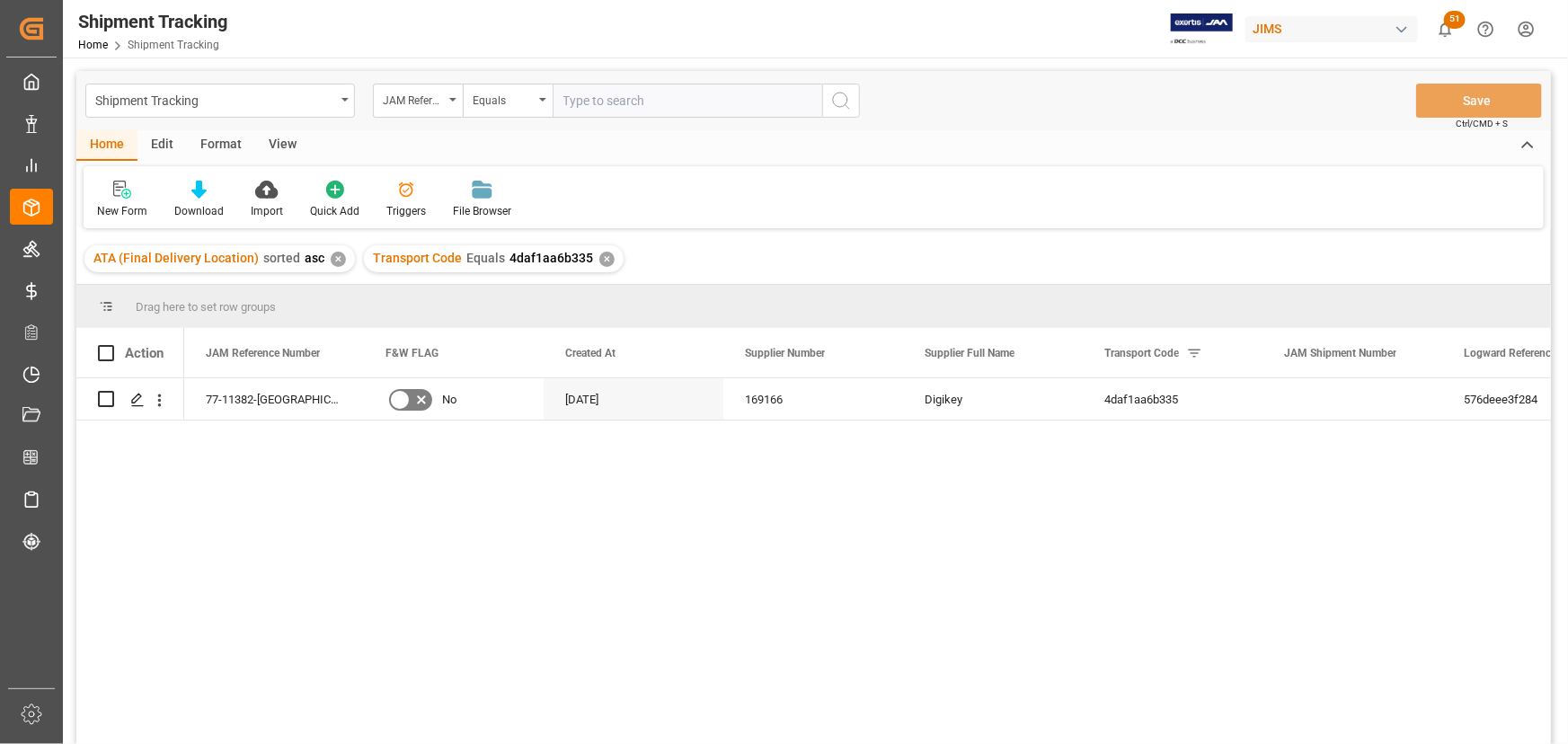
click at [274, 140] on div "View" at bounding box center [283, 145] width 55 height 30
click at [117, 204] on div "Default" at bounding box center [114, 211] width 35 height 17
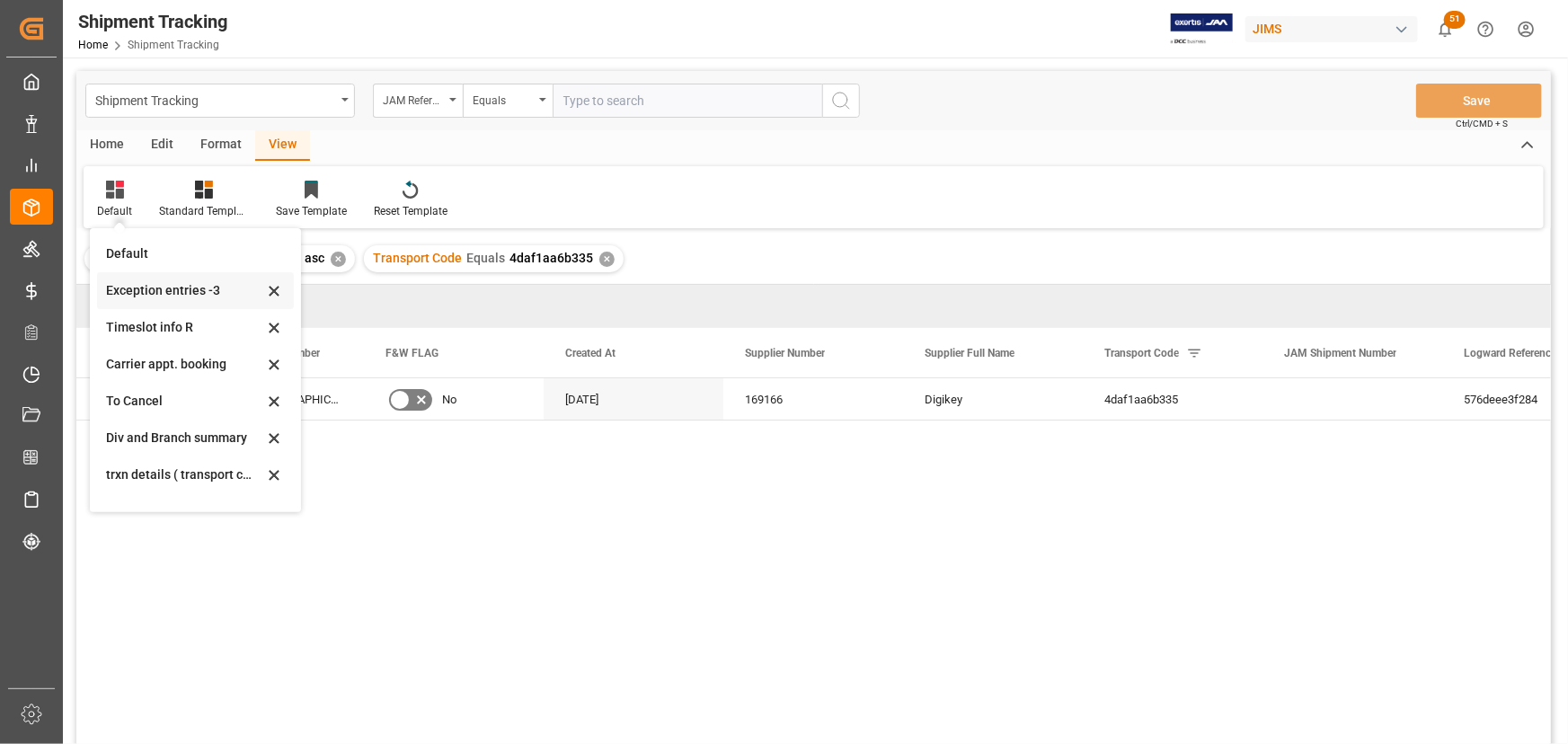
click at [138, 292] on div "Exception entries -3" at bounding box center [184, 290] width 157 height 19
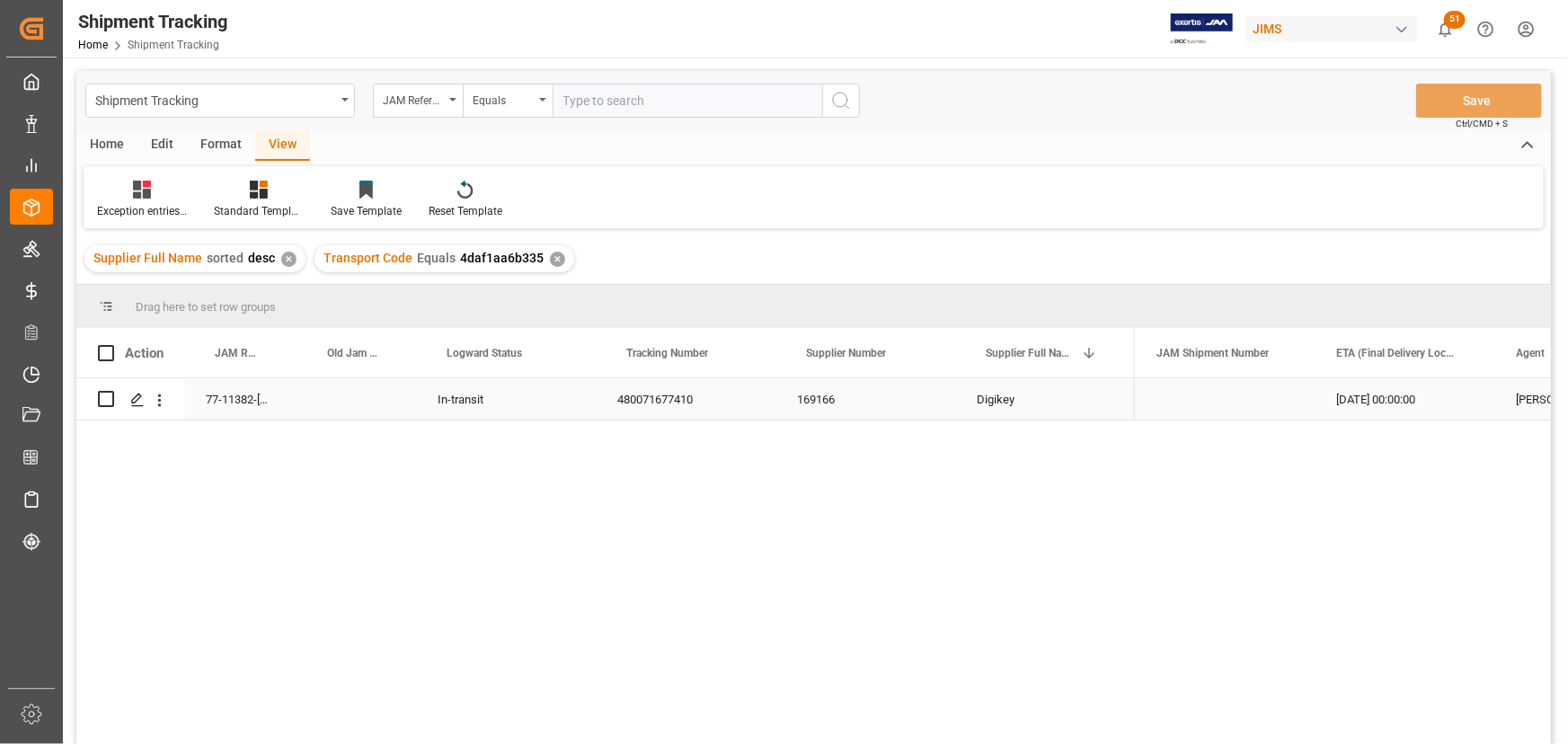
click at [869, 399] on div "169166" at bounding box center [865, 399] width 180 height 41
click at [163, 205] on div "Exception entries -3" at bounding box center [141, 211] width 90 height 17
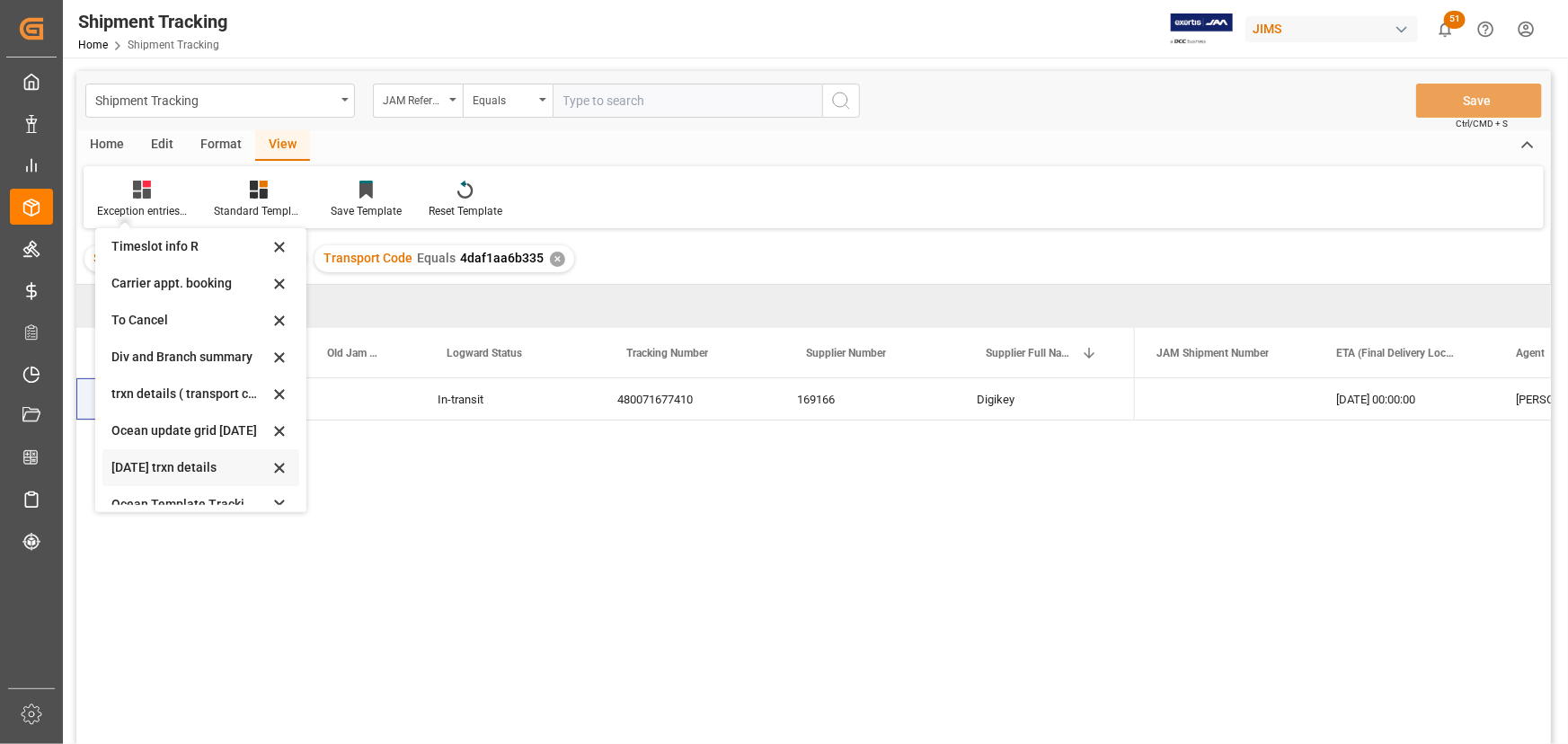
scroll to position [163, 0]
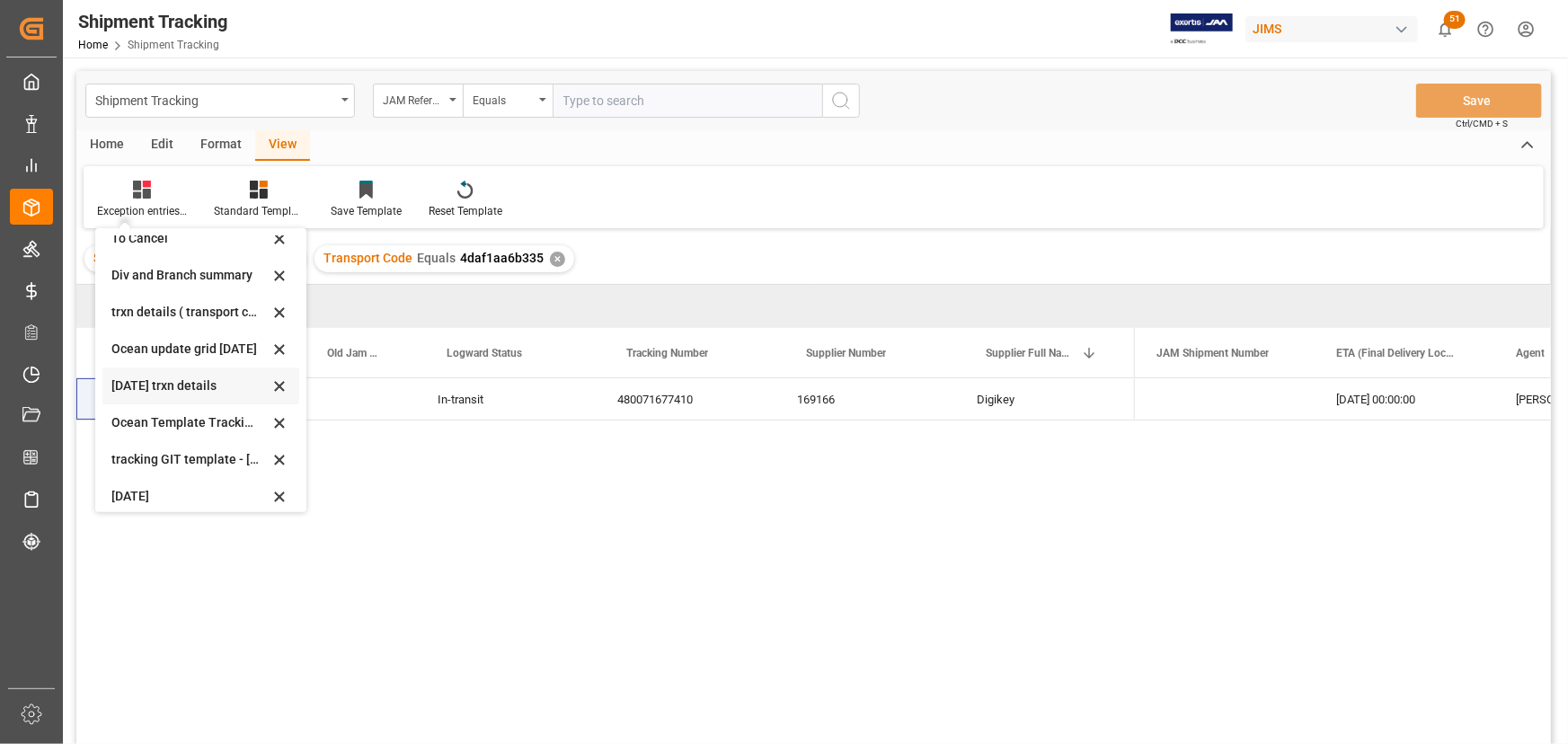
click at [147, 386] on div "June 2025 trxn details" at bounding box center [189, 385] width 157 height 19
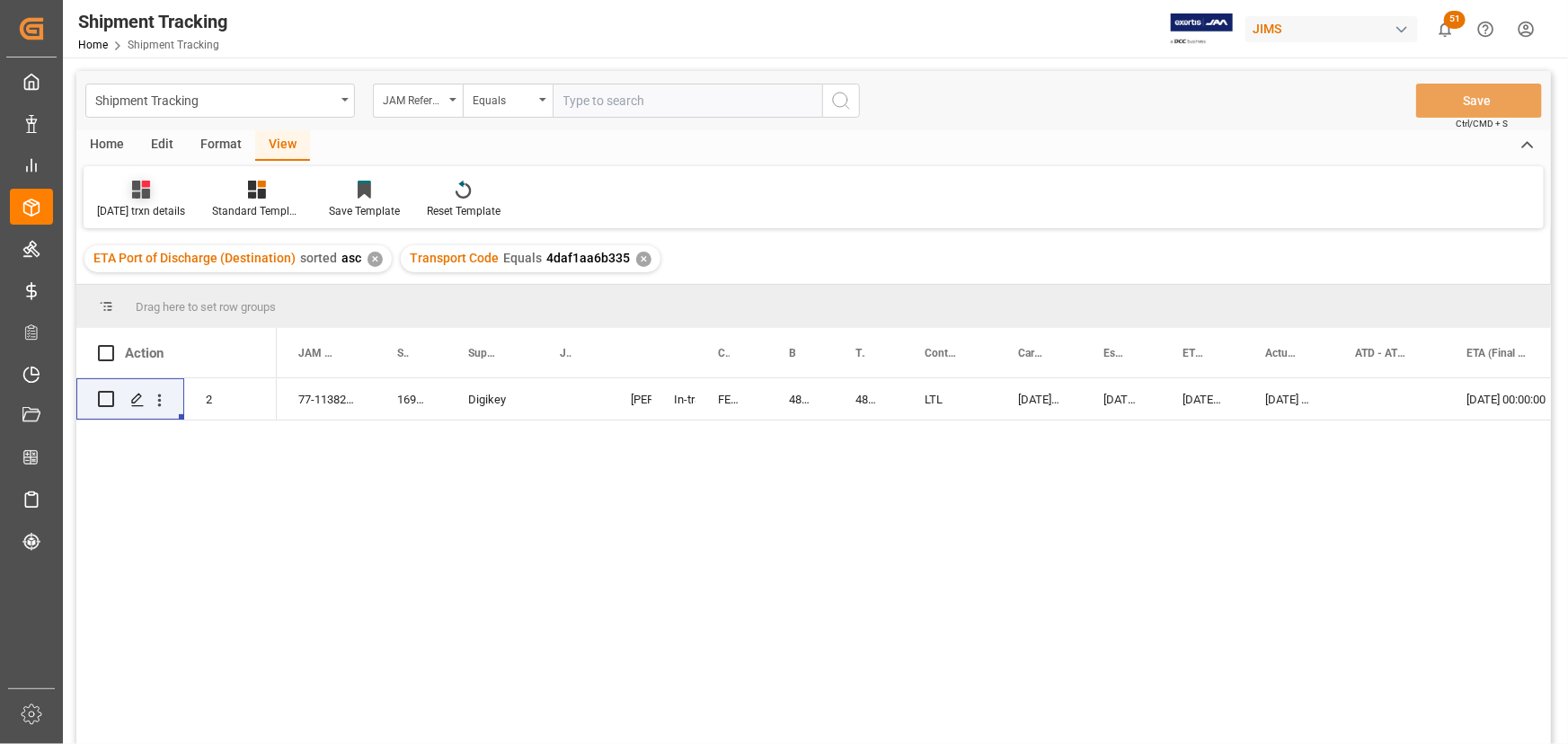
click at [128, 203] on div "June 2025 trxn details" at bounding box center [141, 211] width 88 height 17
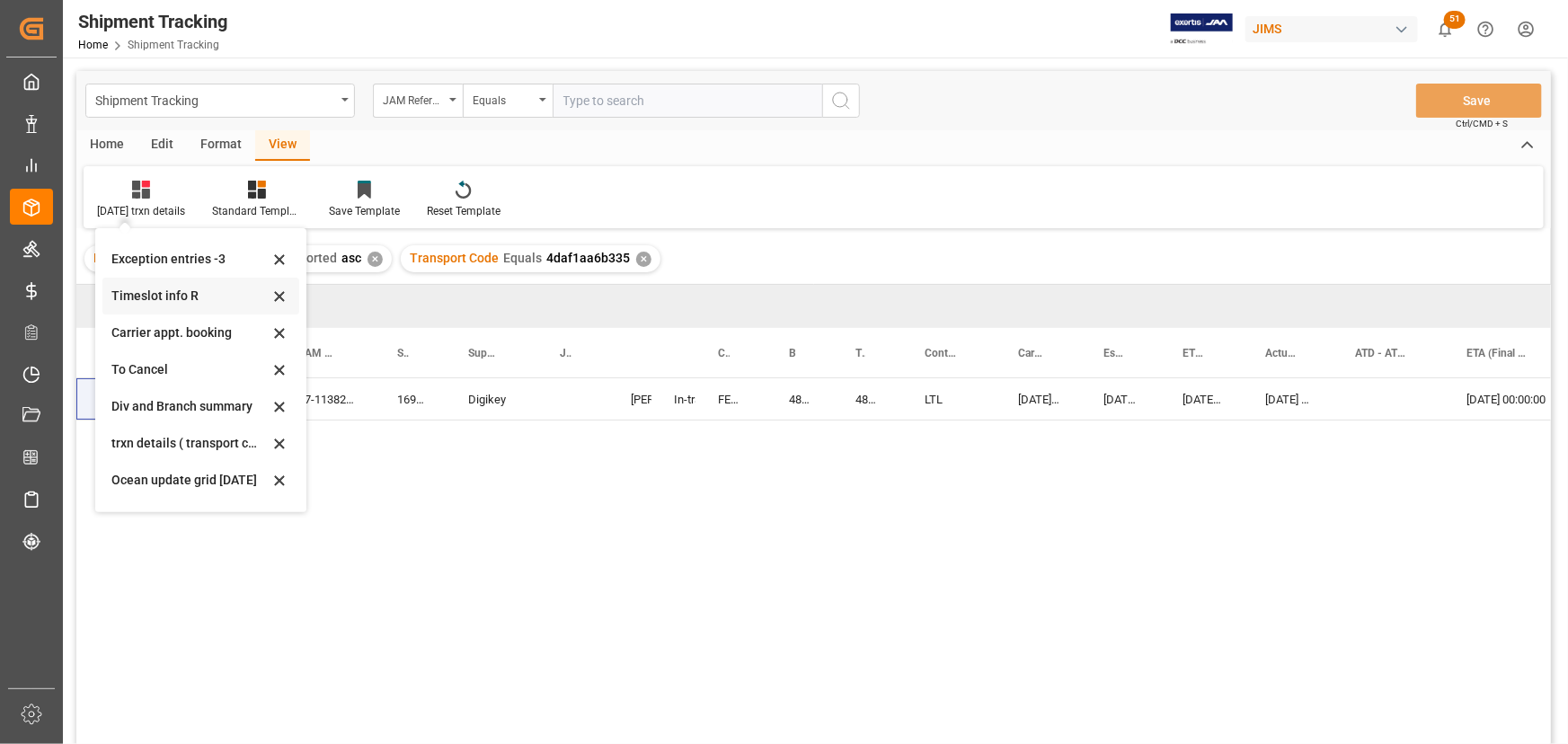
scroll to position [81, 0]
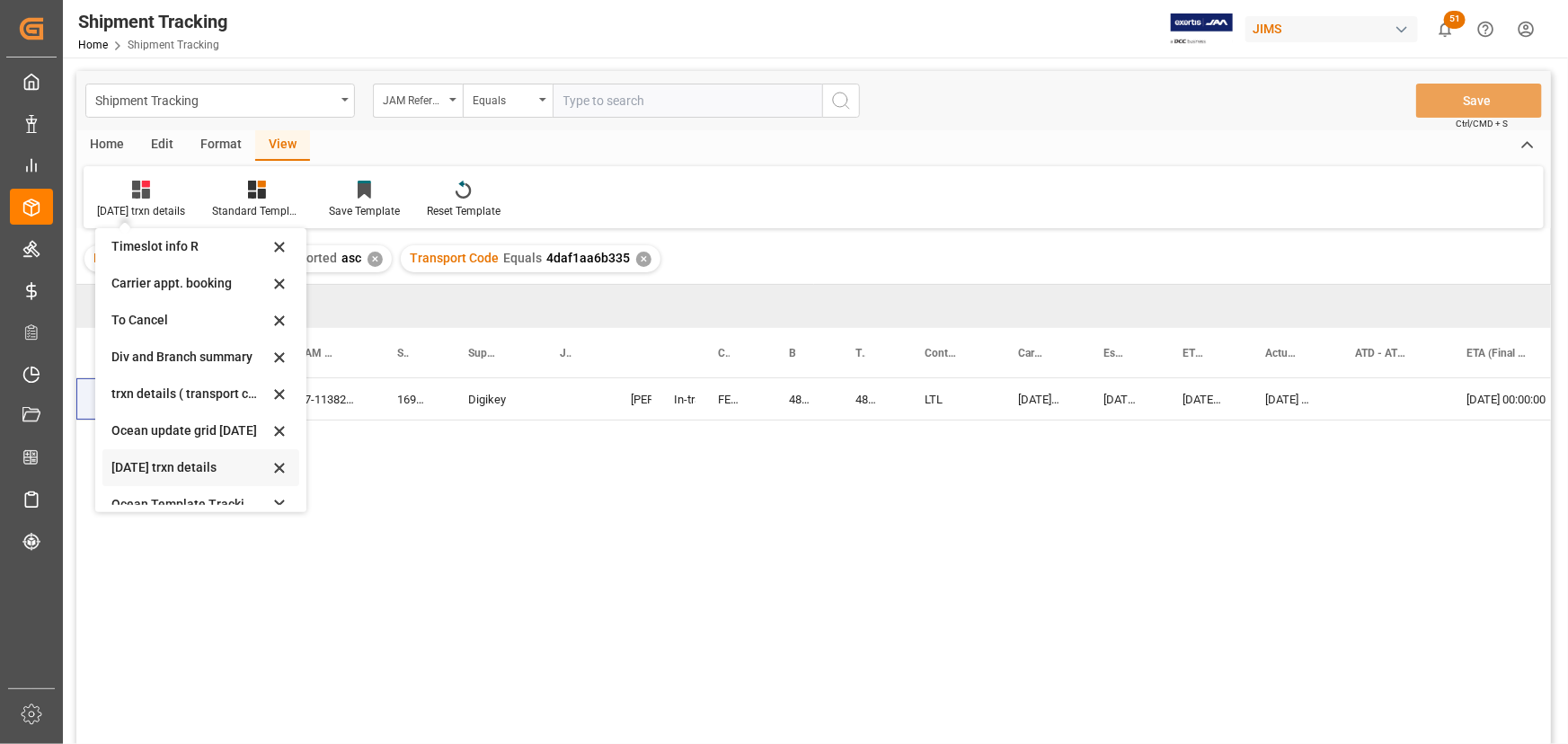
click at [279, 466] on icon at bounding box center [279, 467] width 9 height 9
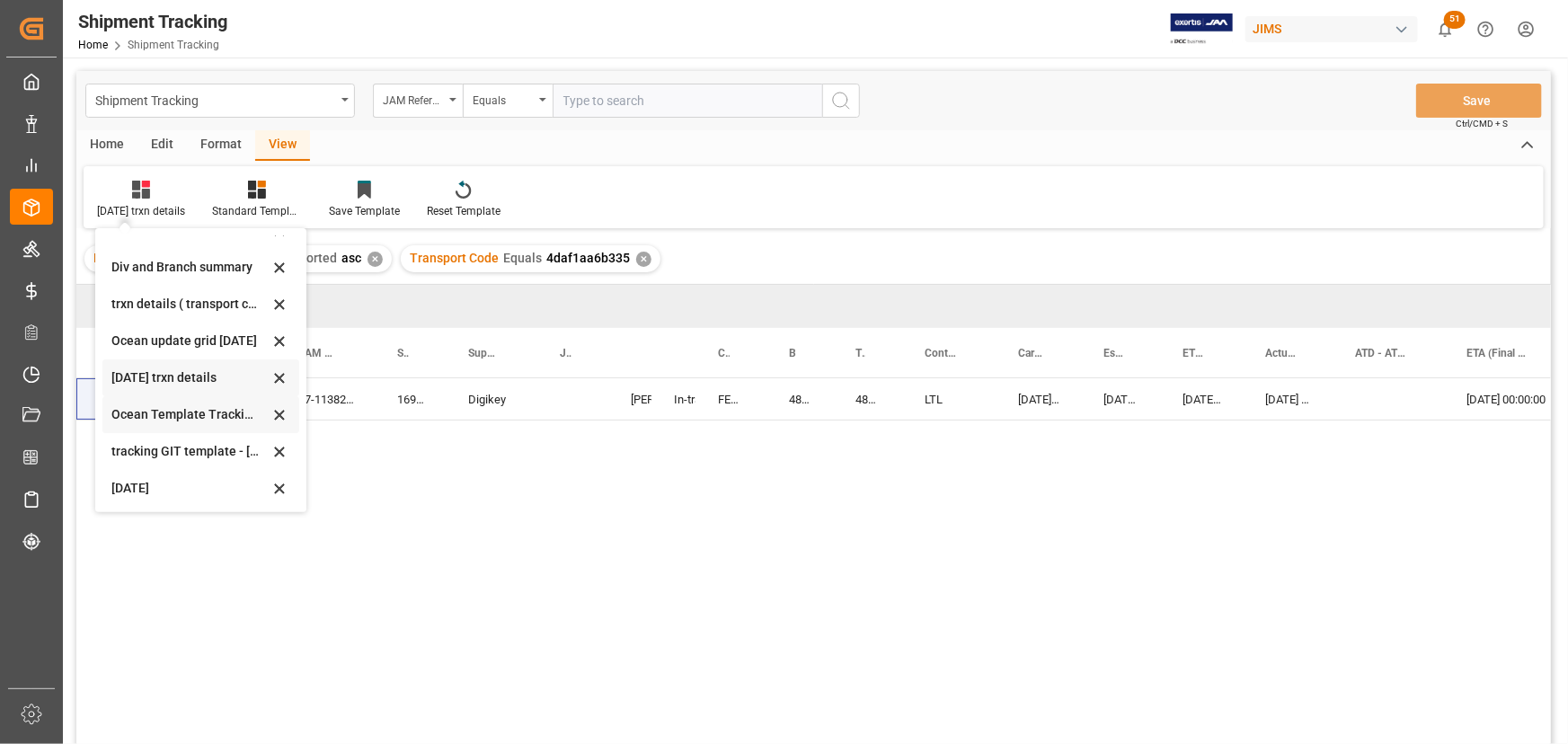
scroll to position [172, 0]
click at [173, 335] on div "Ocean update grid June 2025" at bounding box center [189, 339] width 157 height 19
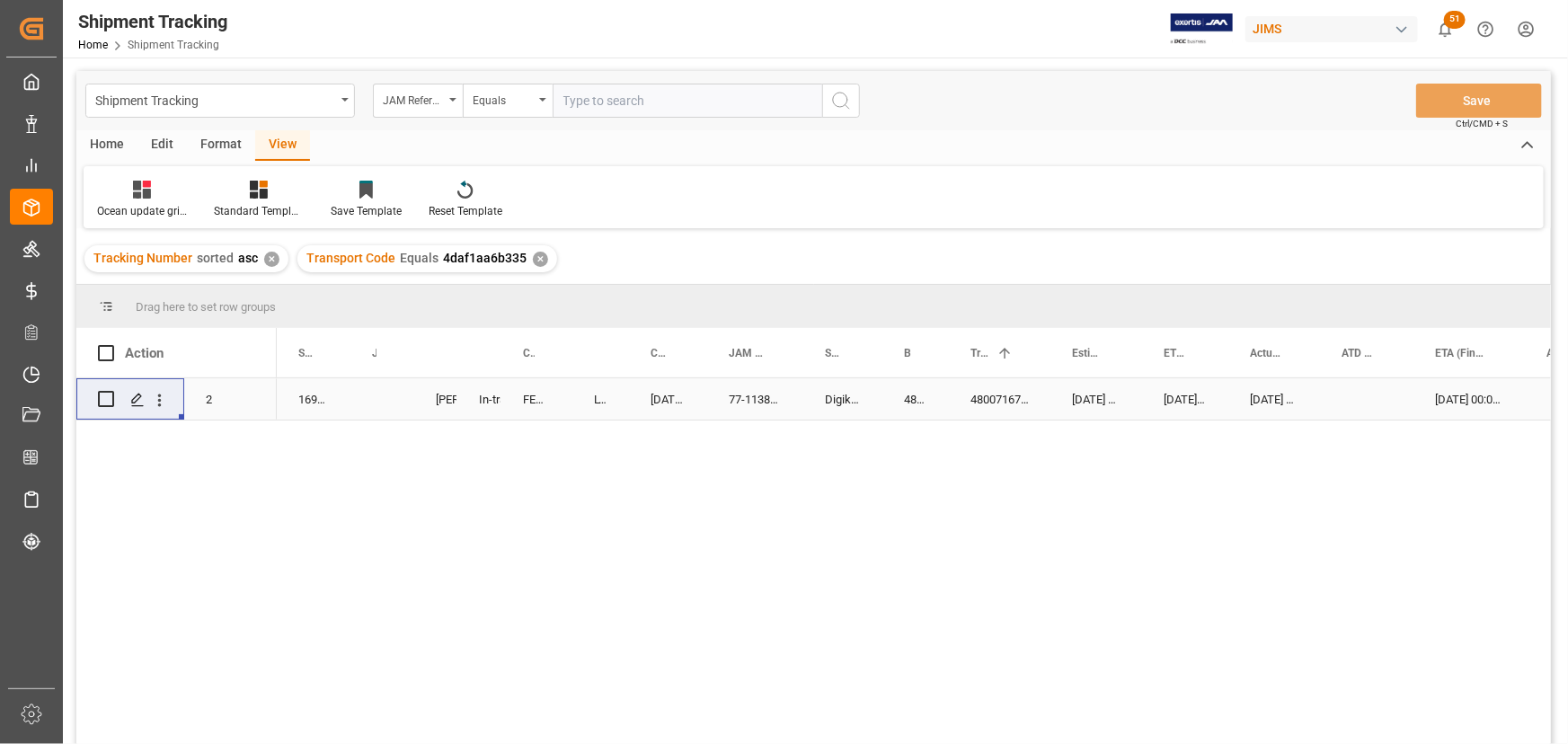
click at [336, 400] on div "169166" at bounding box center [314, 399] width 74 height 41
click at [146, 196] on icon at bounding box center [141, 189] width 18 height 18
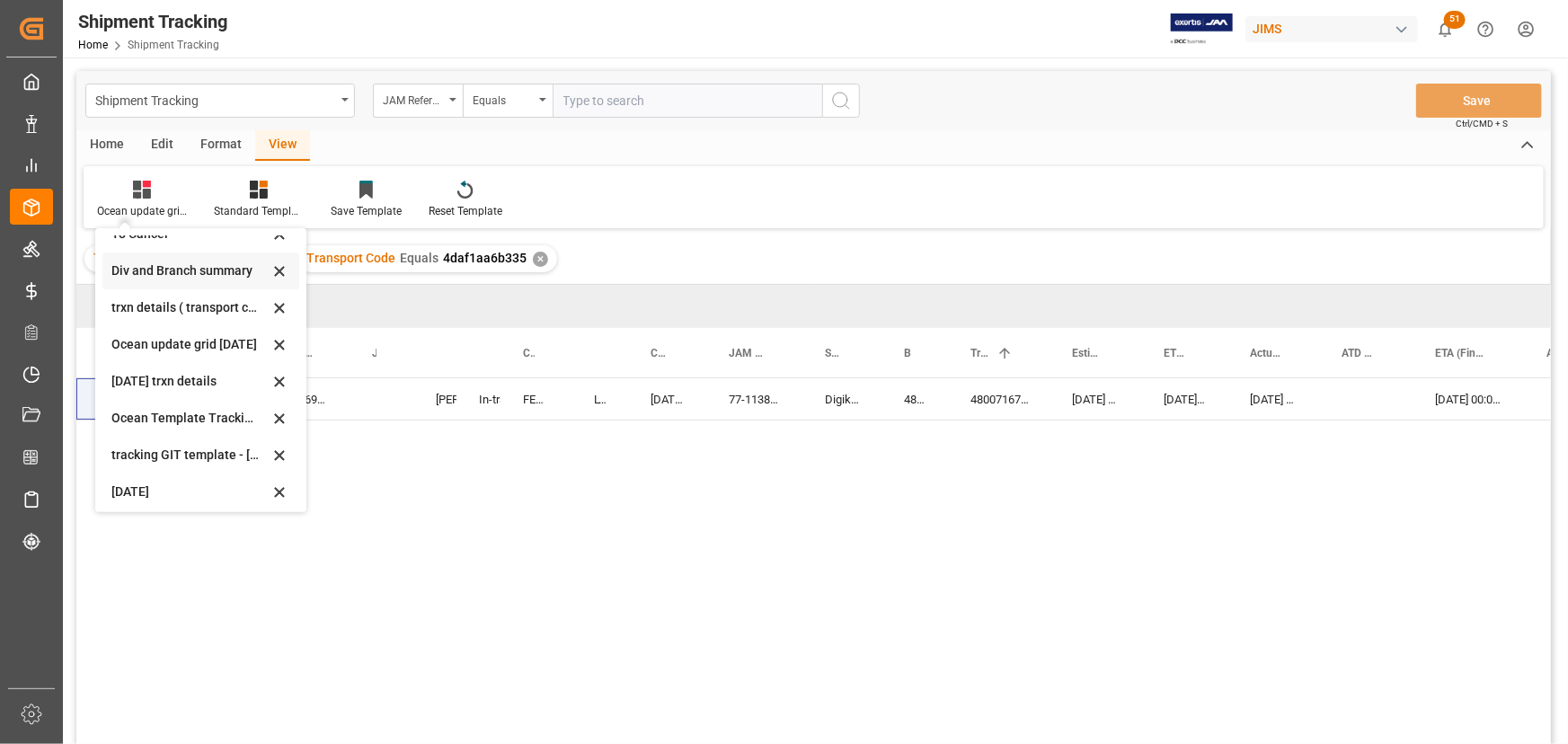
scroll to position [172, 0]
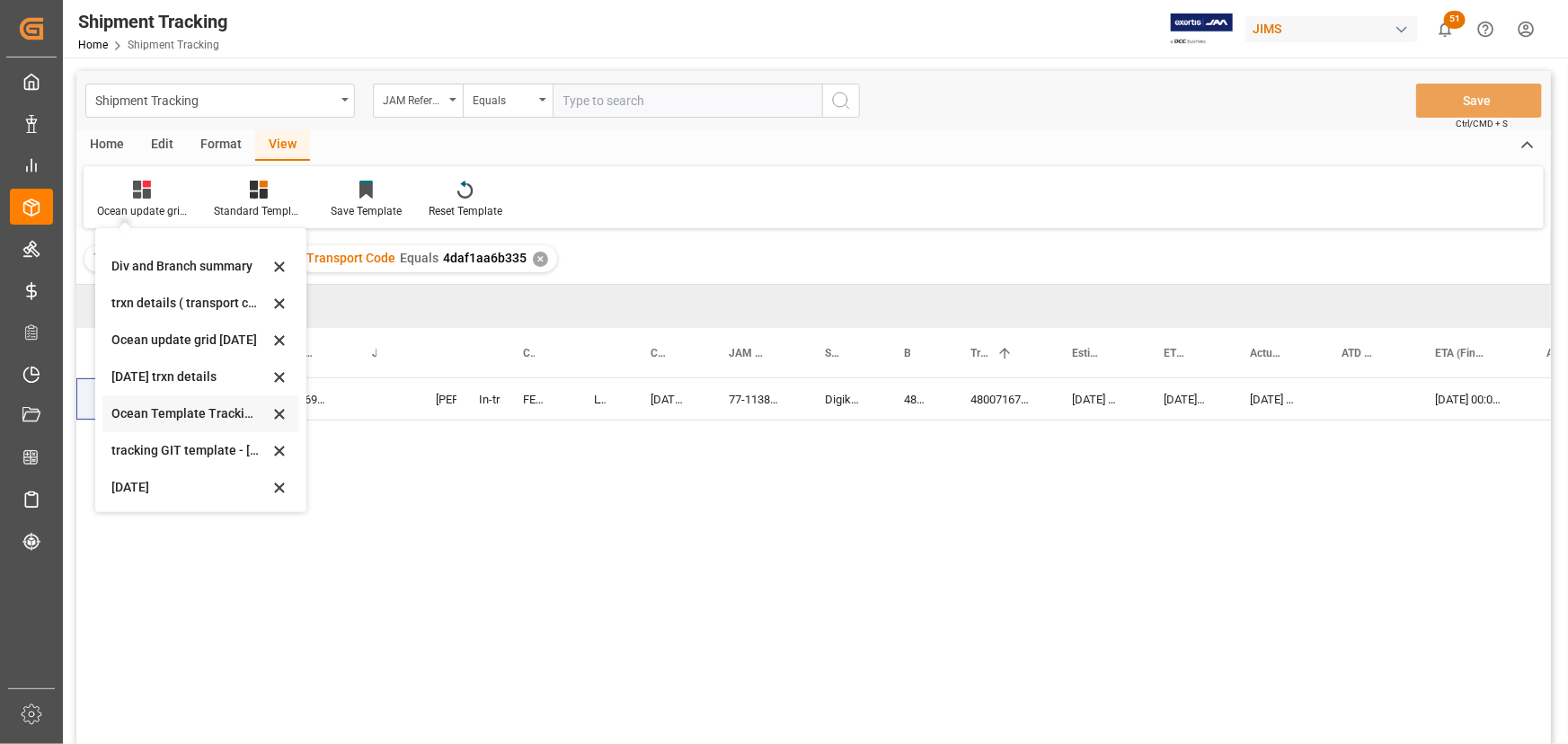
click at [195, 414] on div "Ocean Template Tracking Details- Container split" at bounding box center [189, 412] width 157 height 19
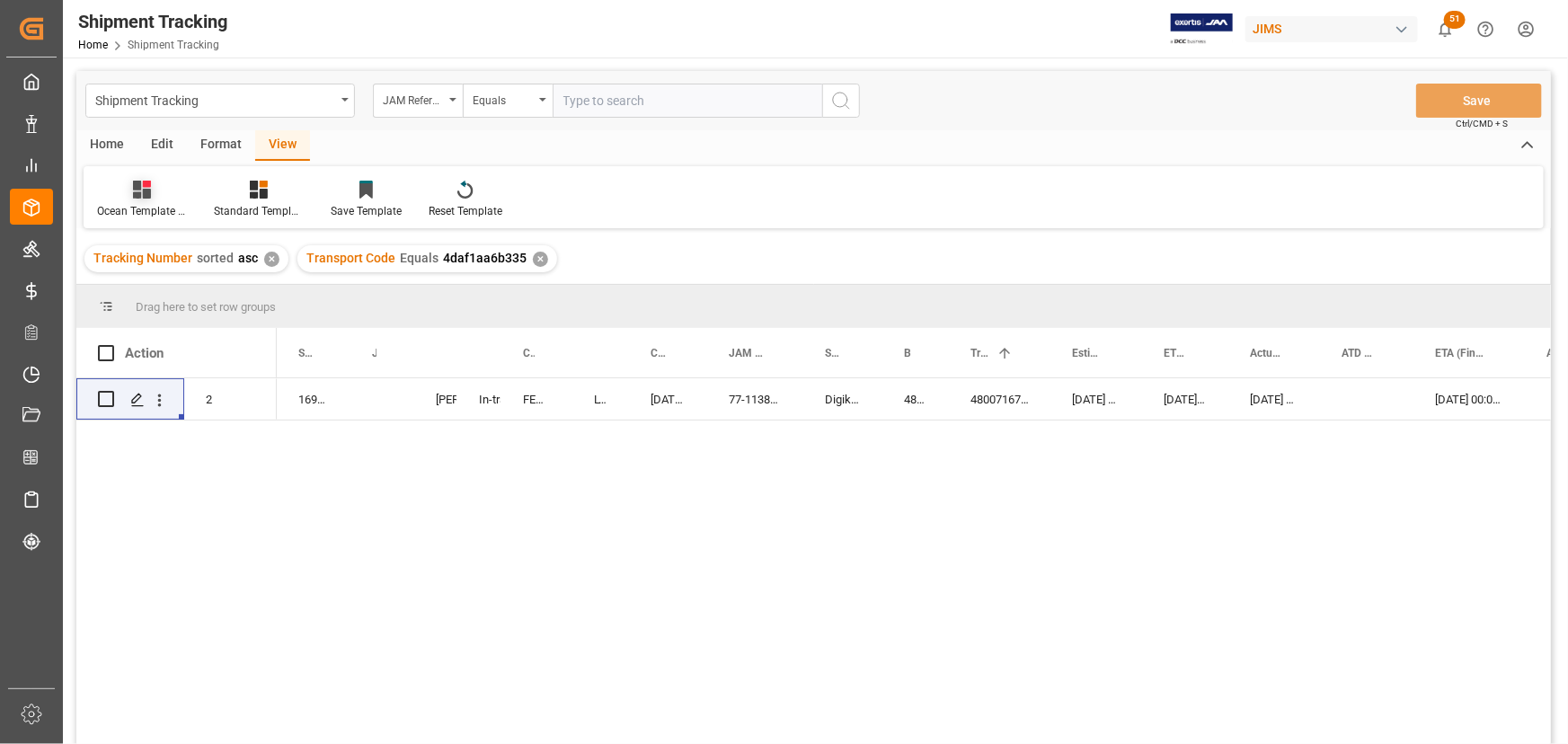
click at [142, 208] on div "Ocean Template Tracking Details- Container split" at bounding box center [141, 211] width 90 height 17
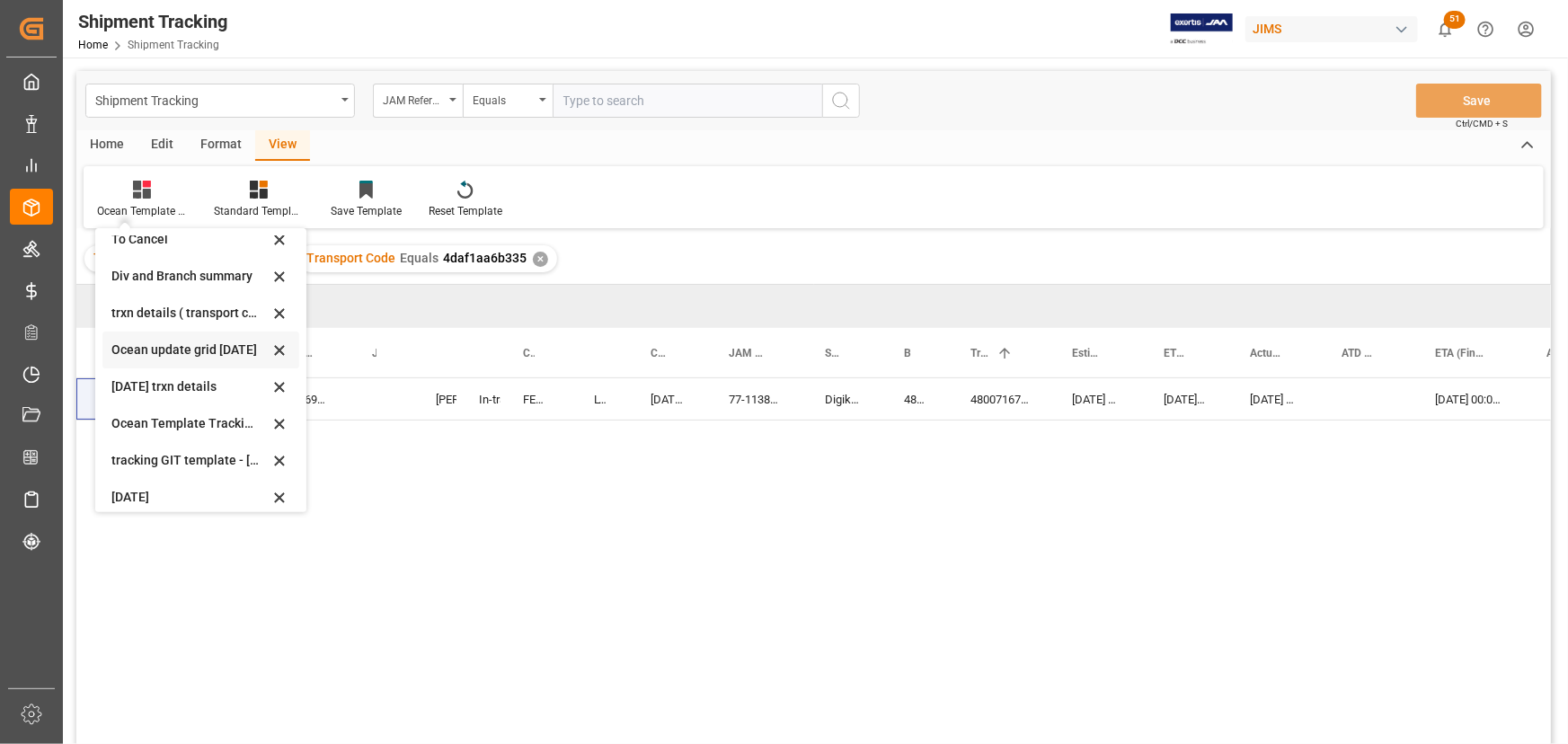
scroll to position [163, 0]
click at [282, 345] on icon at bounding box center [279, 349] width 9 height 9
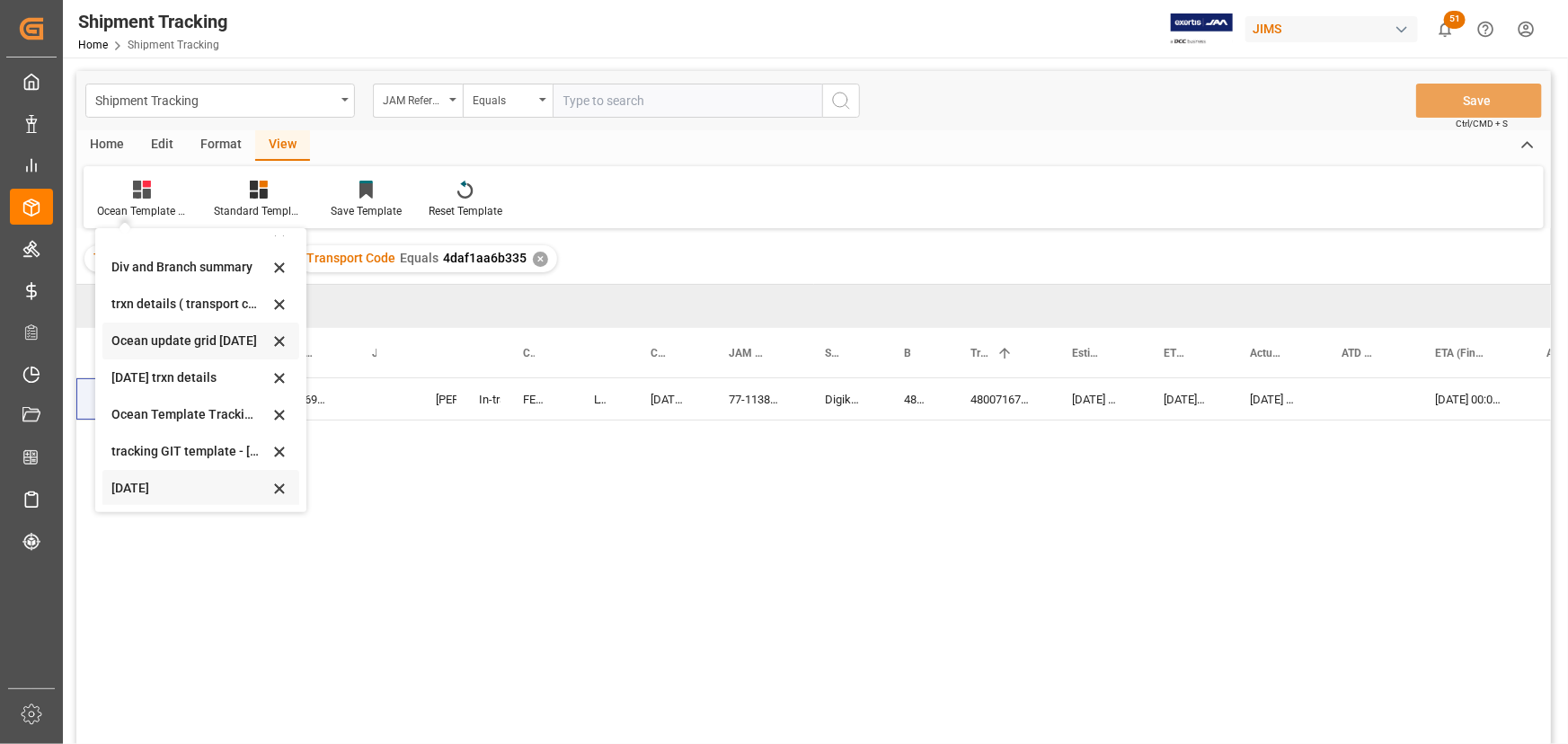
scroll to position [172, 0]
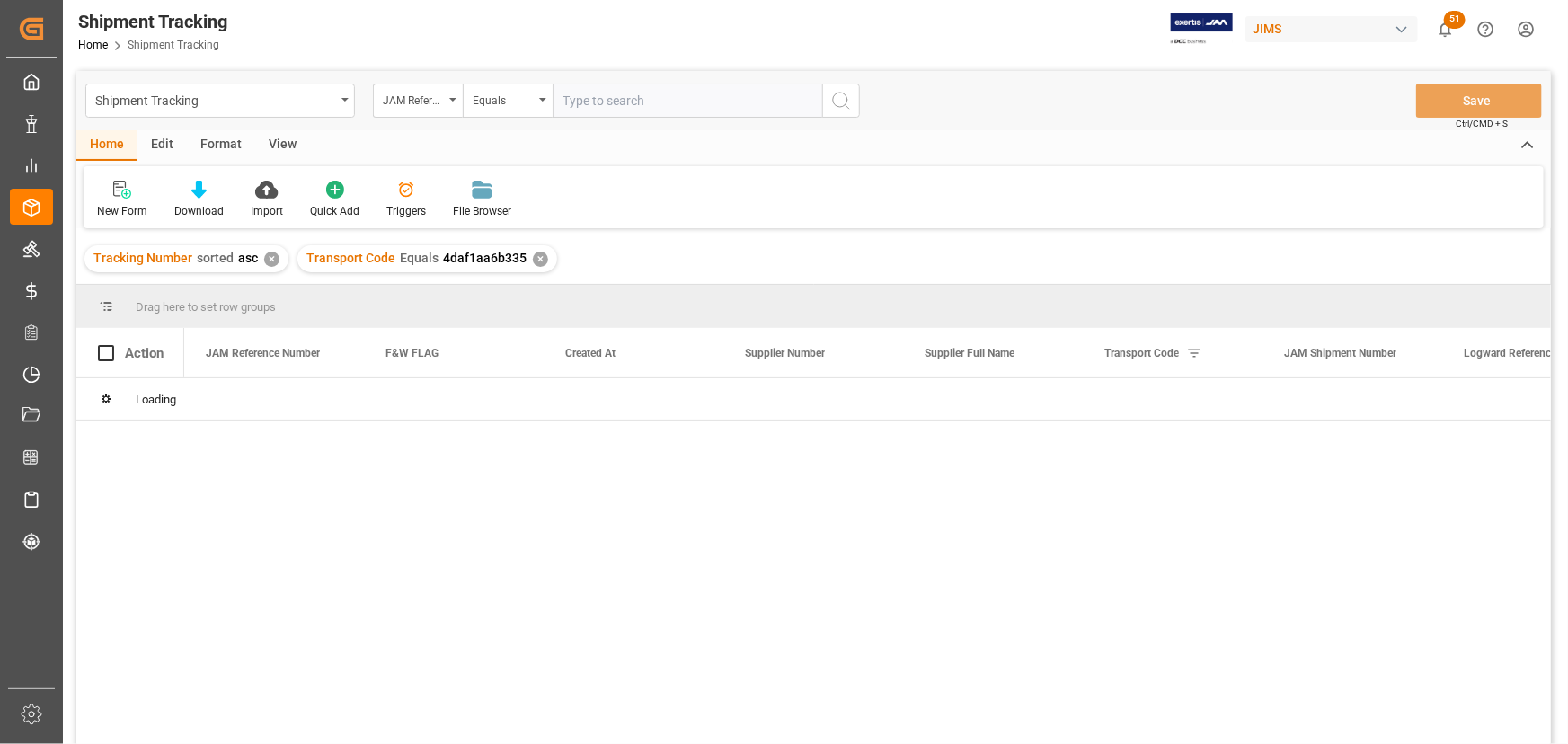
click at [271, 139] on div "View" at bounding box center [283, 145] width 55 height 30
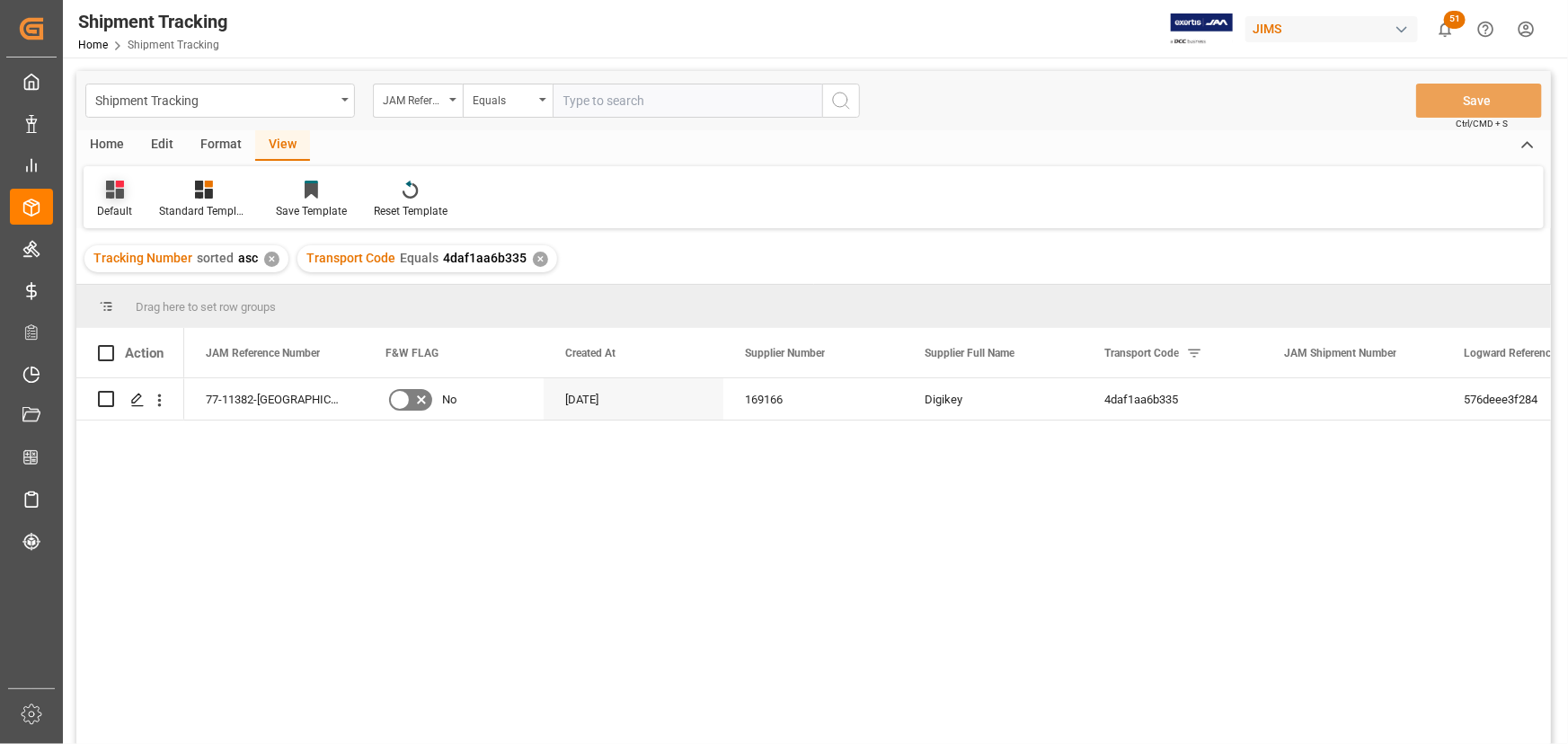
click at [108, 199] on div "Default" at bounding box center [115, 199] width 62 height 40
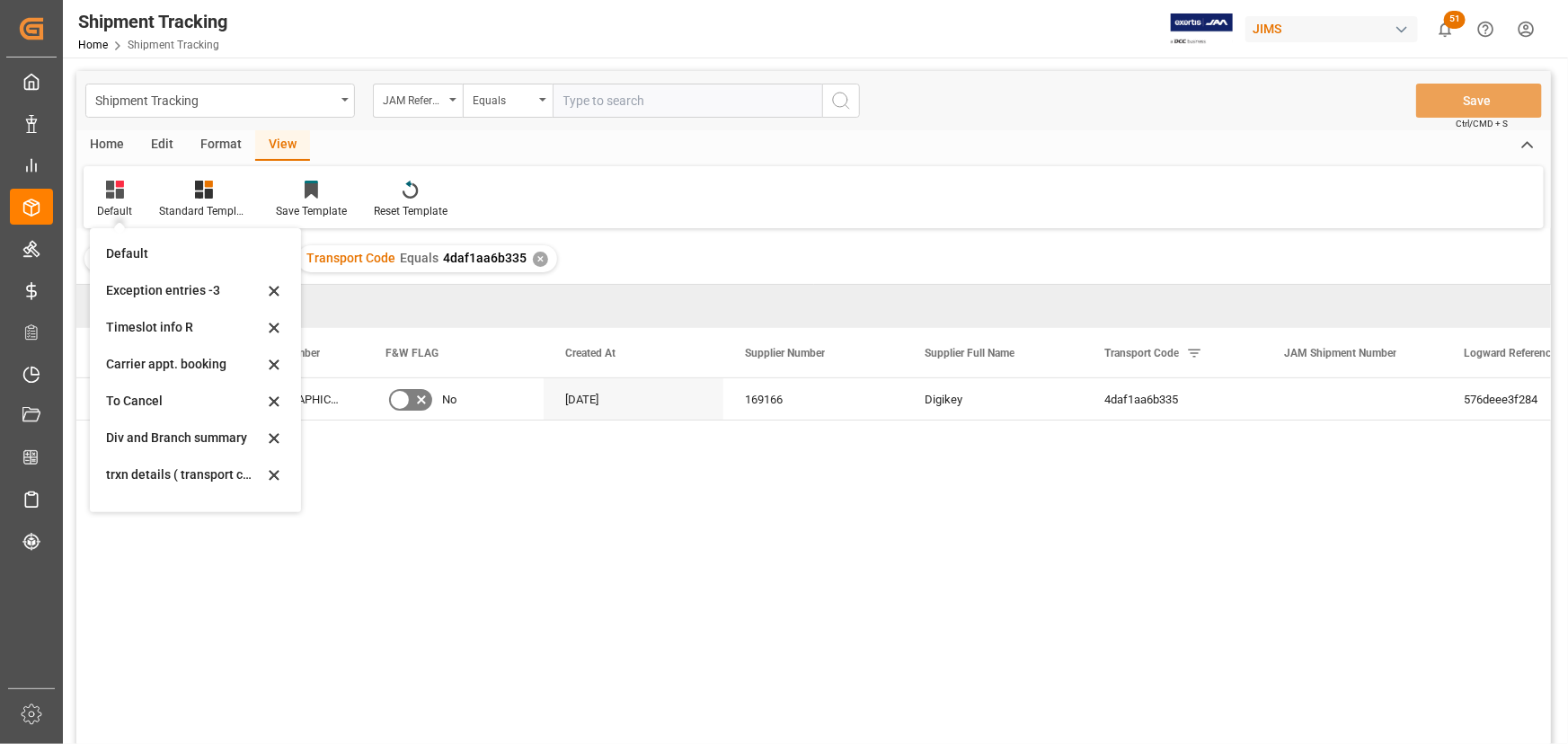
click at [370, 487] on div "77-11382-CA No [DATE] 169166 Digikey 4daf1aa6b335 576deee3f284" at bounding box center [867, 567] width 1367 height 377
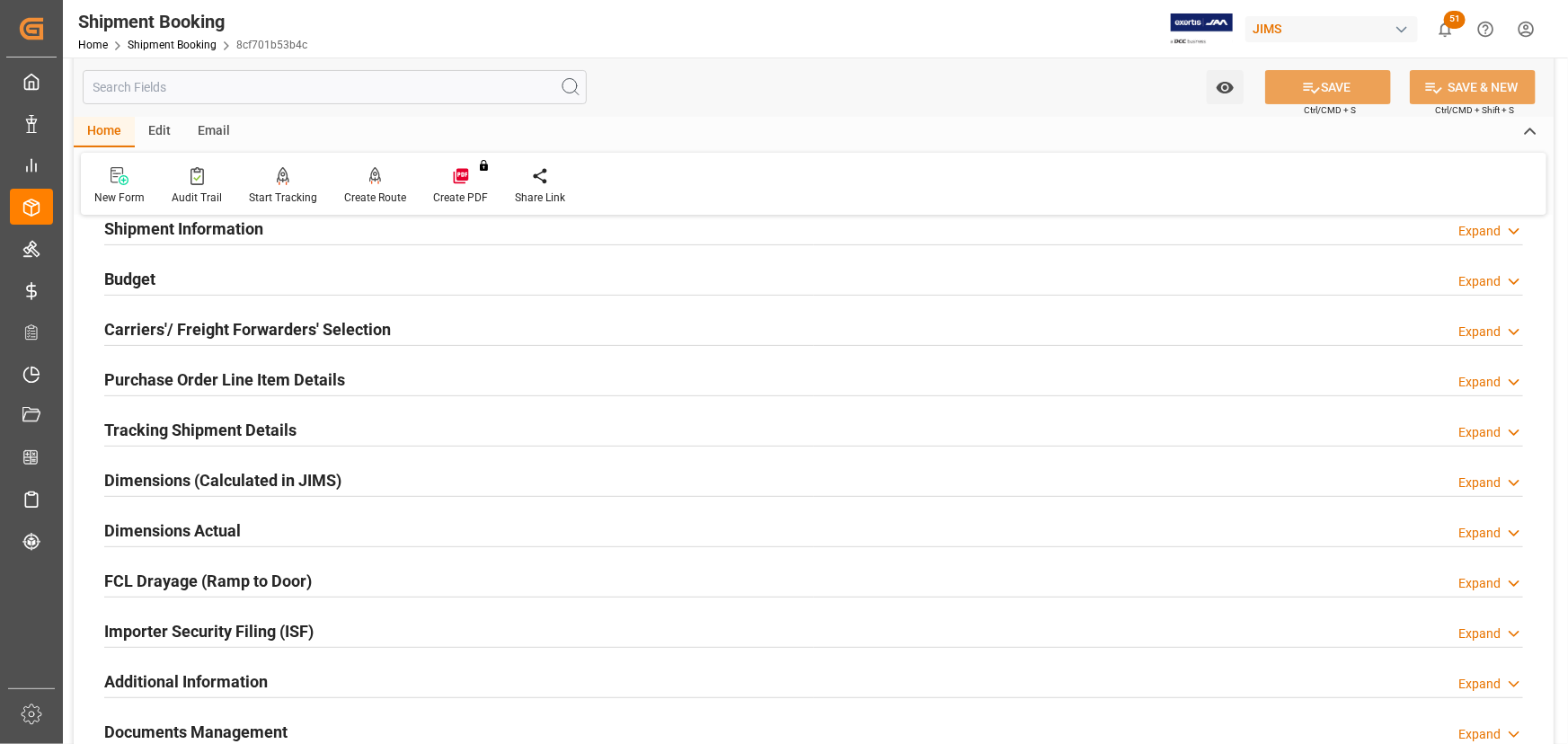
scroll to position [81, 0]
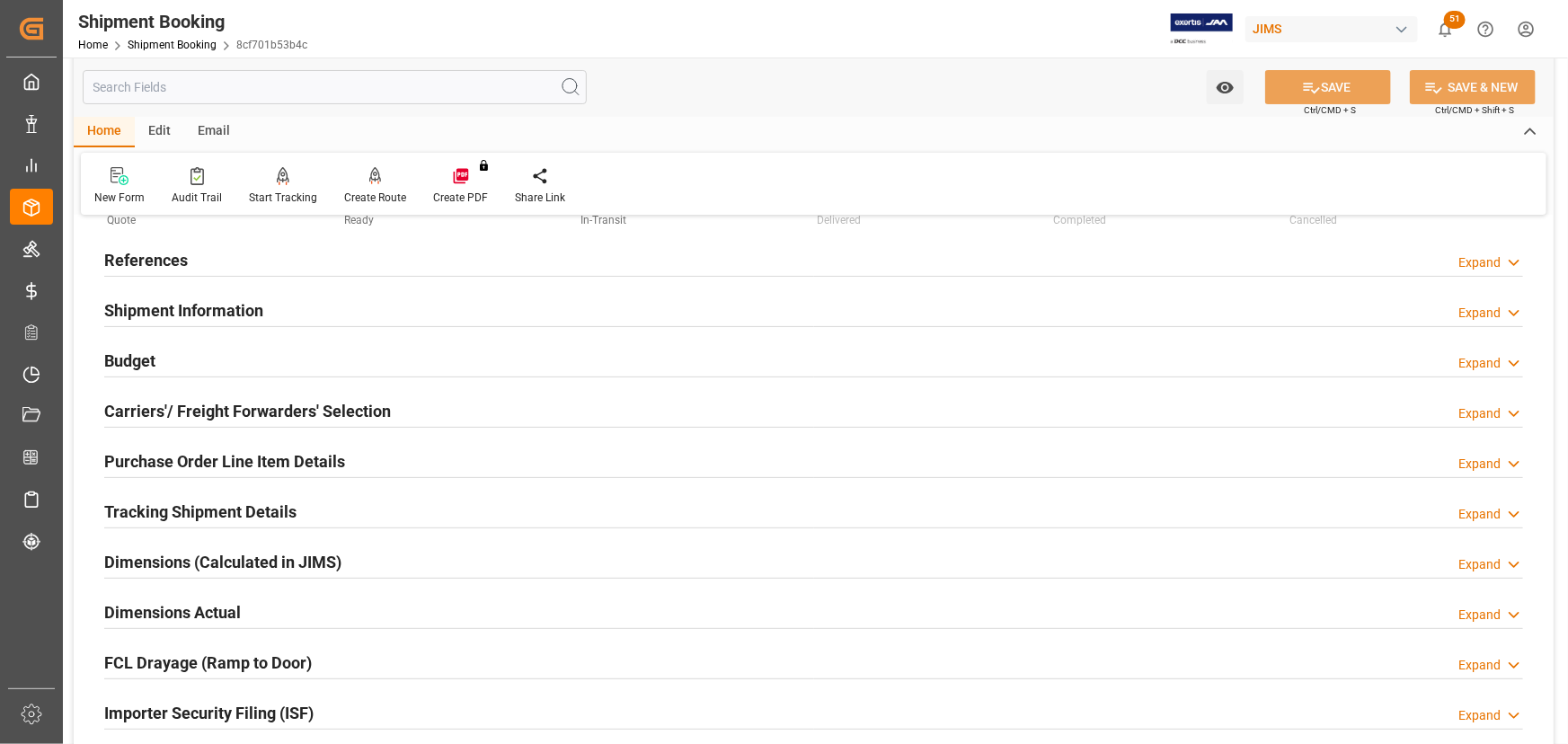
click at [126, 405] on h2 "Carriers'/ Freight Forwarders' Selection" at bounding box center [248, 411] width 287 height 24
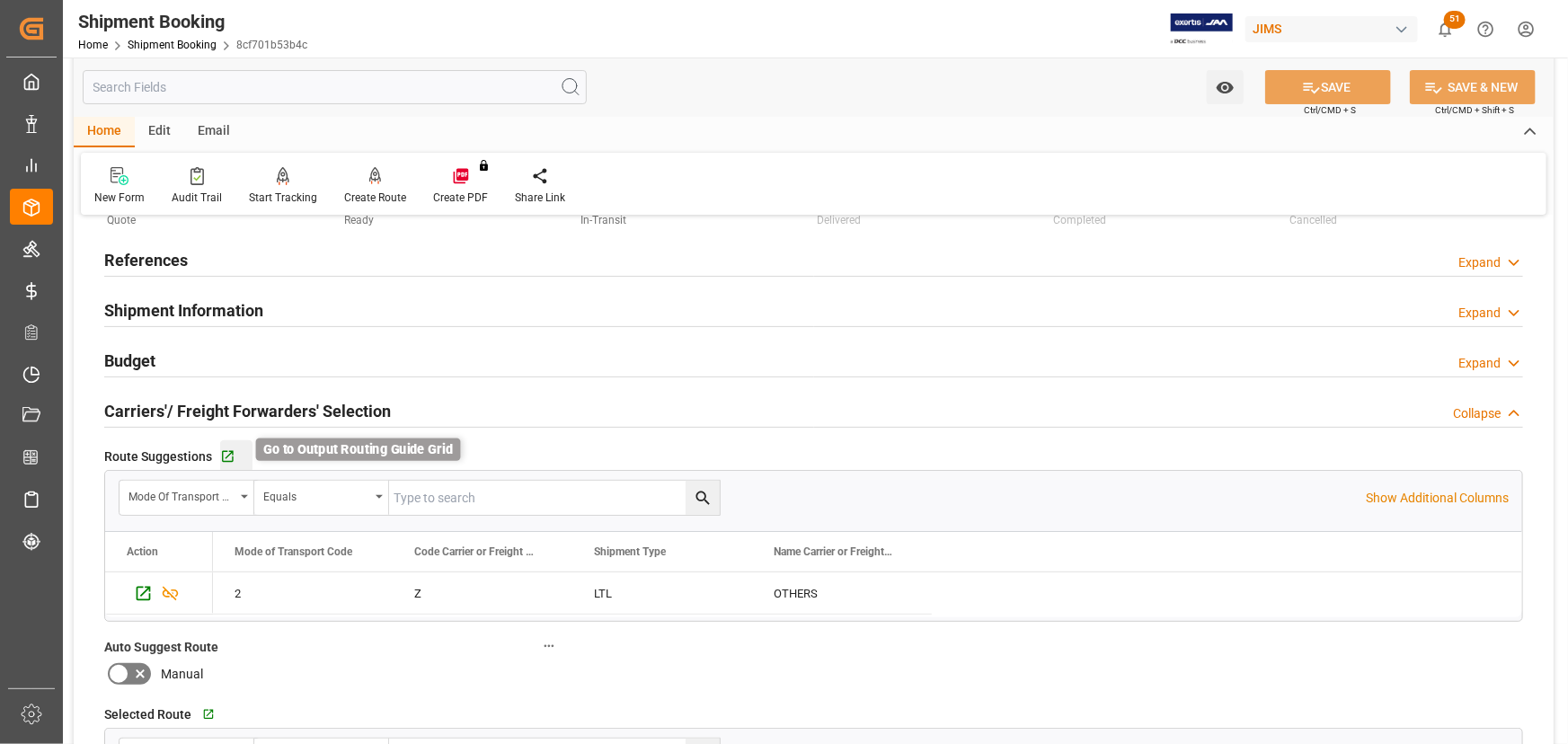
click at [222, 452] on icon "button" at bounding box center [228, 456] width 16 height 16
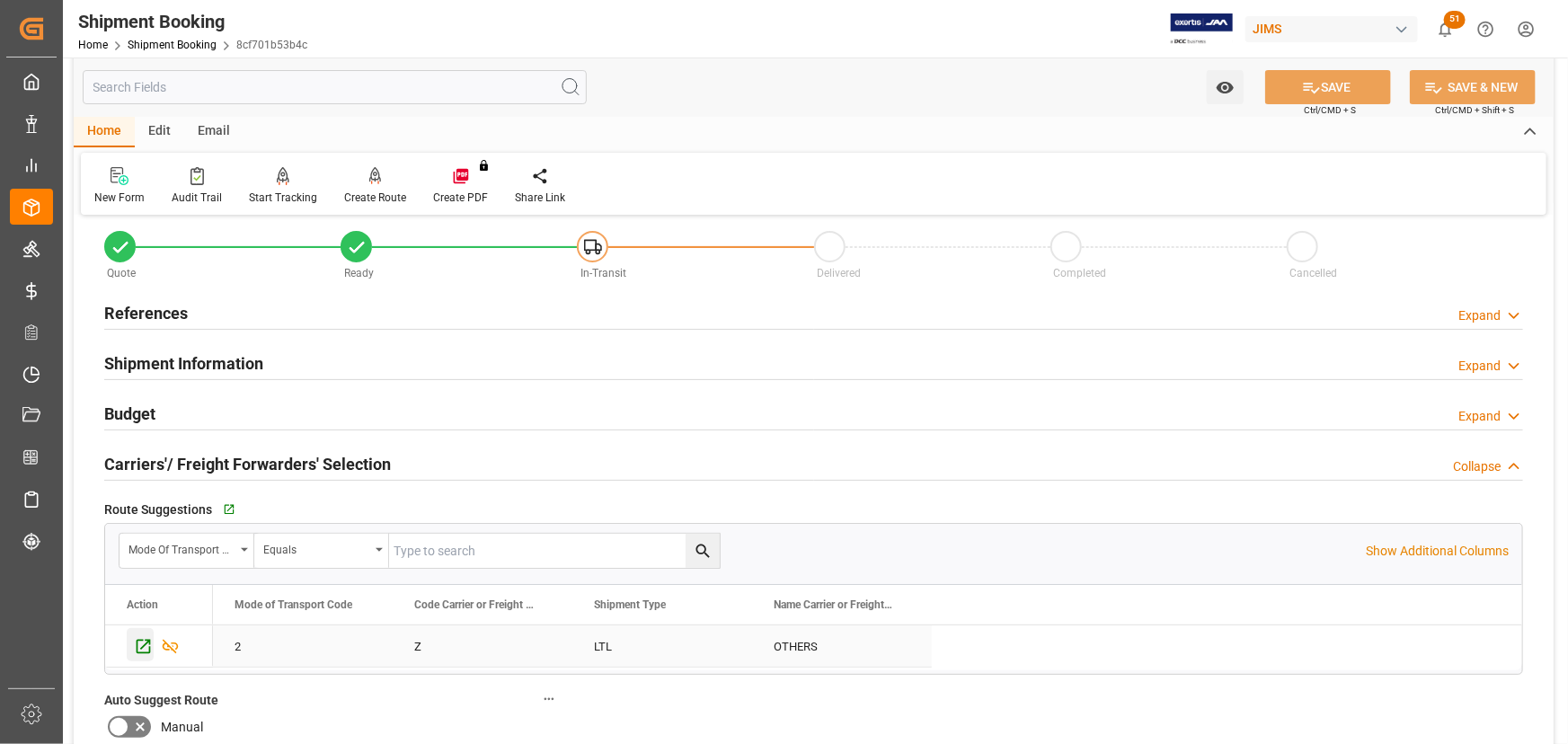
scroll to position [0, 0]
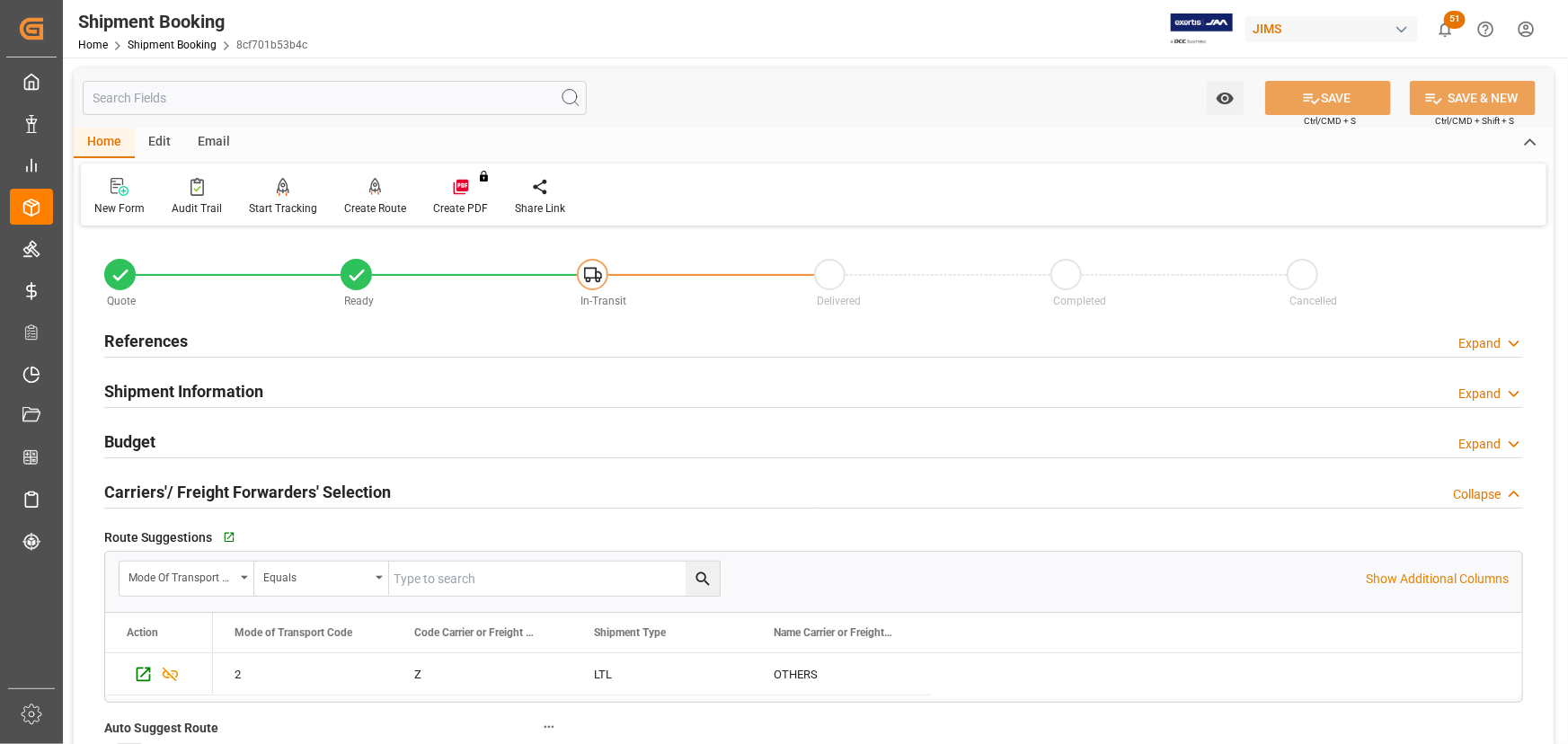
click at [223, 486] on h2 "Carriers'/ Freight Forwarders' Selection" at bounding box center [248, 491] width 287 height 24
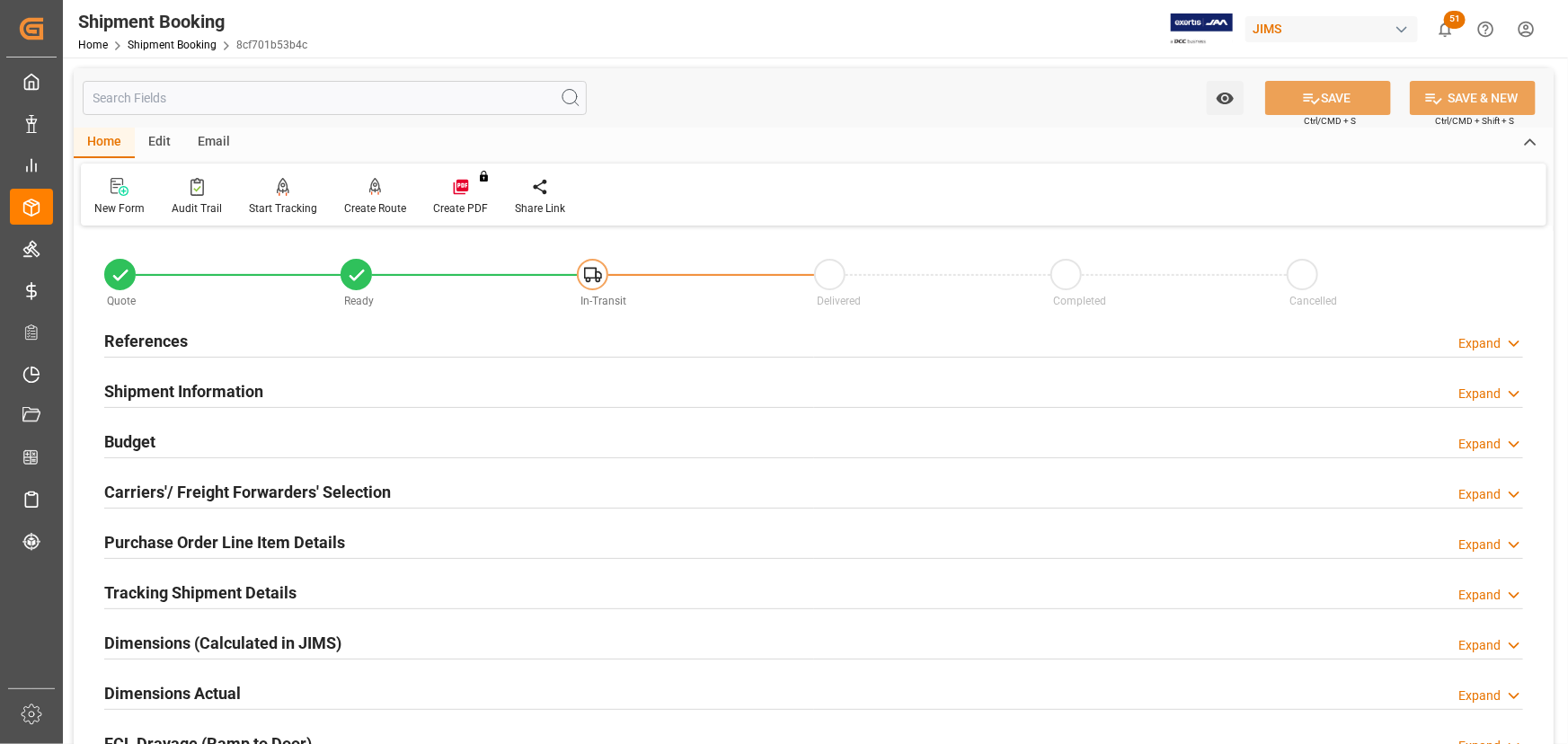
click at [223, 486] on h2 "Carriers'/ Freight Forwarders' Selection" at bounding box center [248, 491] width 287 height 24
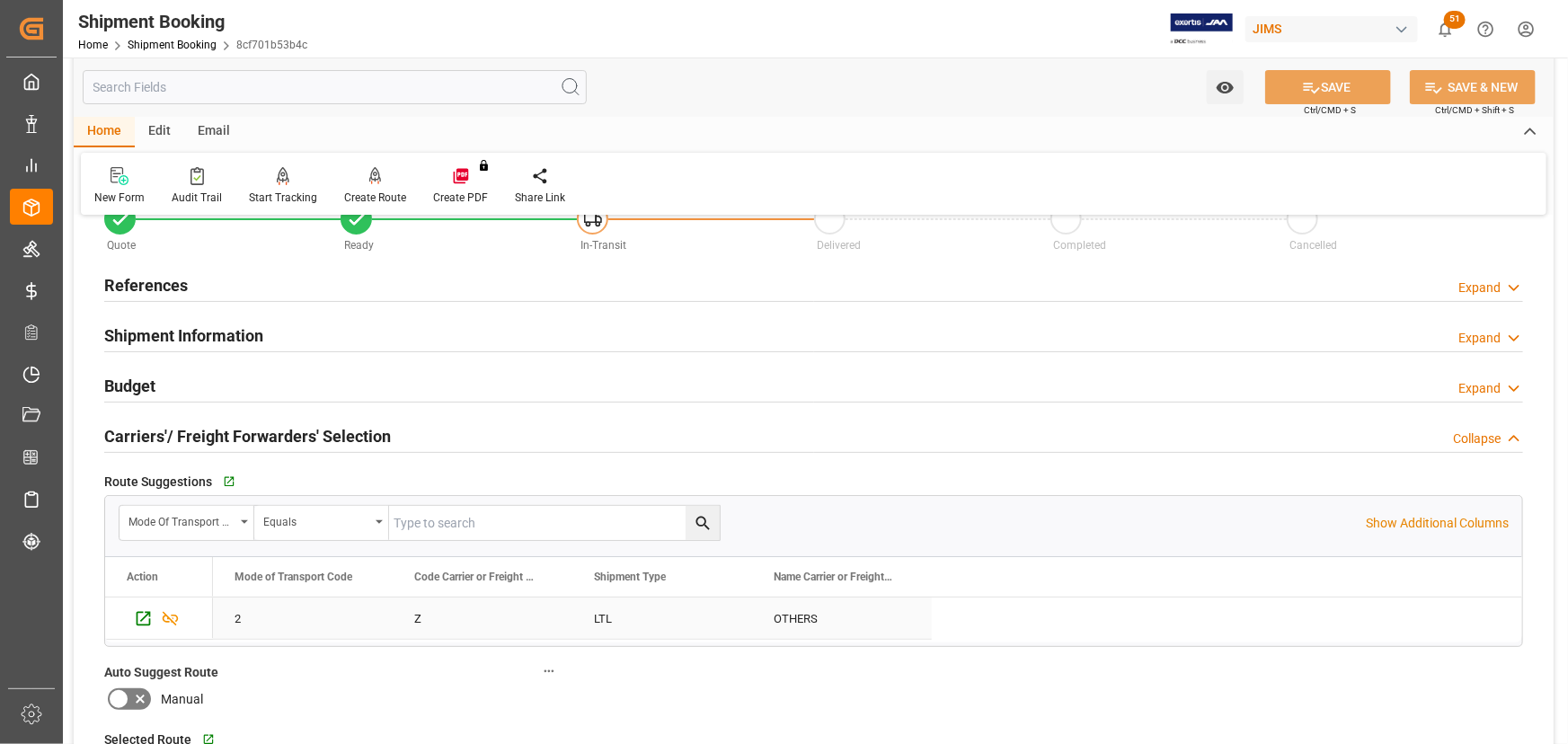
scroll to position [81, 0]
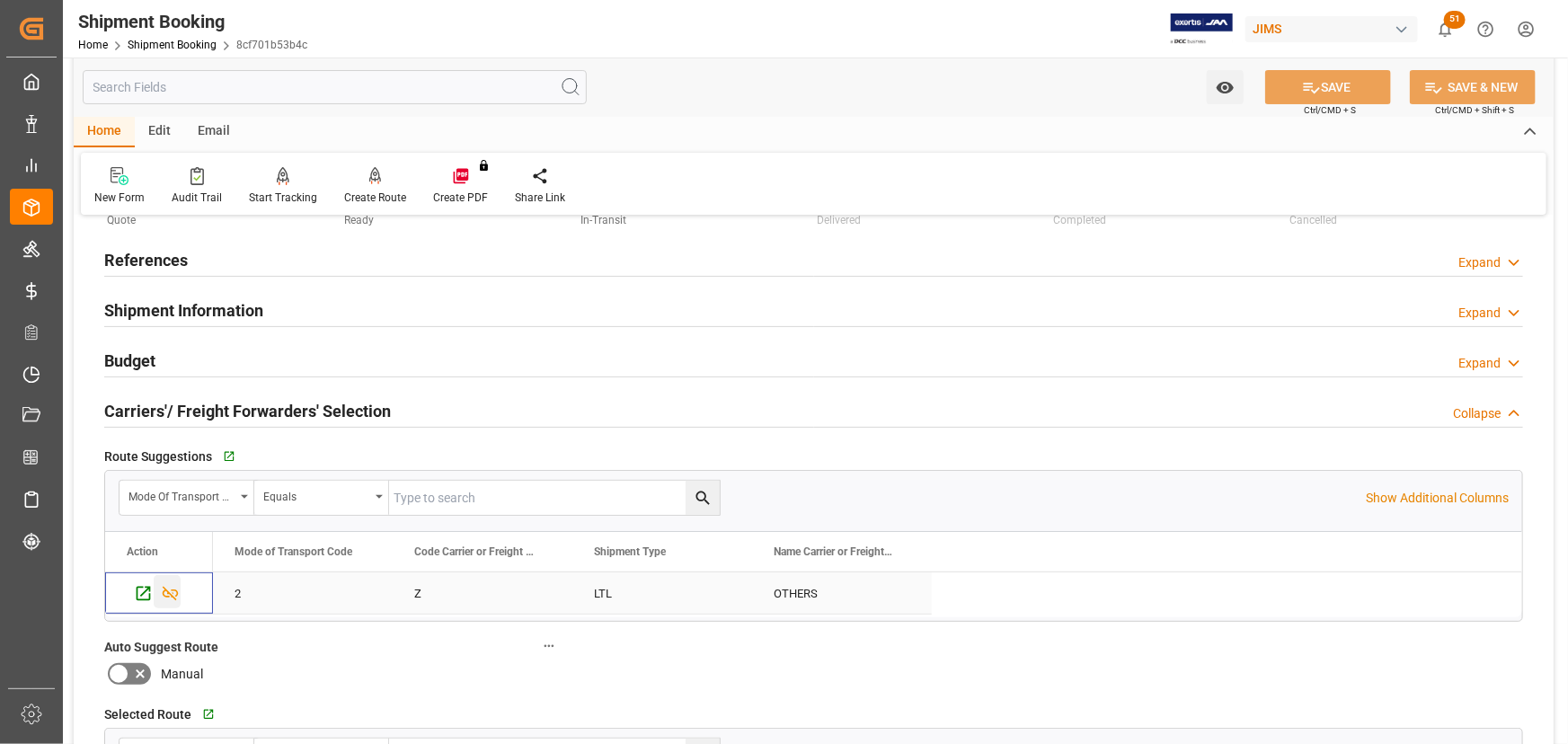
click at [172, 595] on icon "Press SPACE to select this row." at bounding box center [171, 593] width 17 height 15
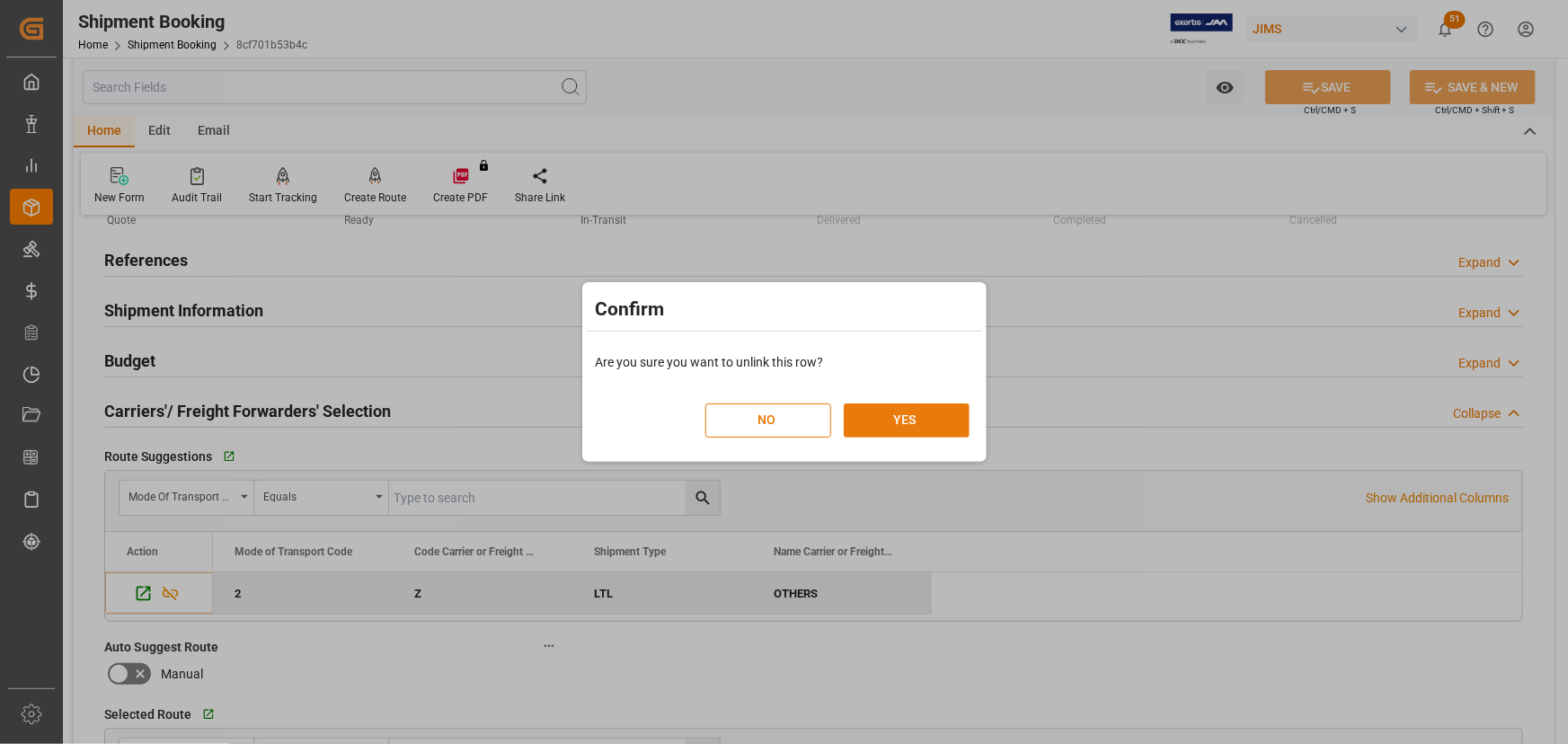
click at [908, 414] on button "YES" at bounding box center [906, 420] width 126 height 34
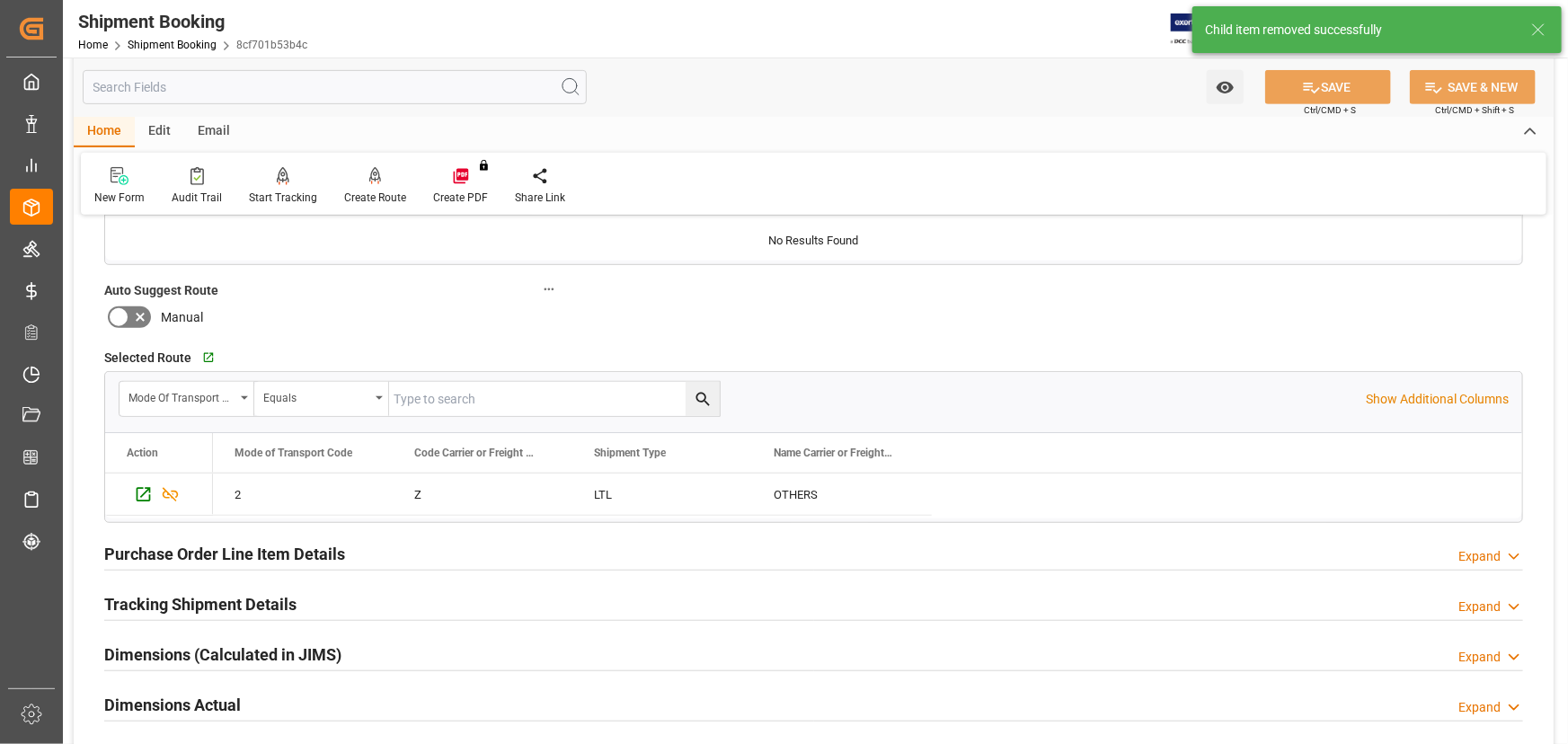
scroll to position [489, 0]
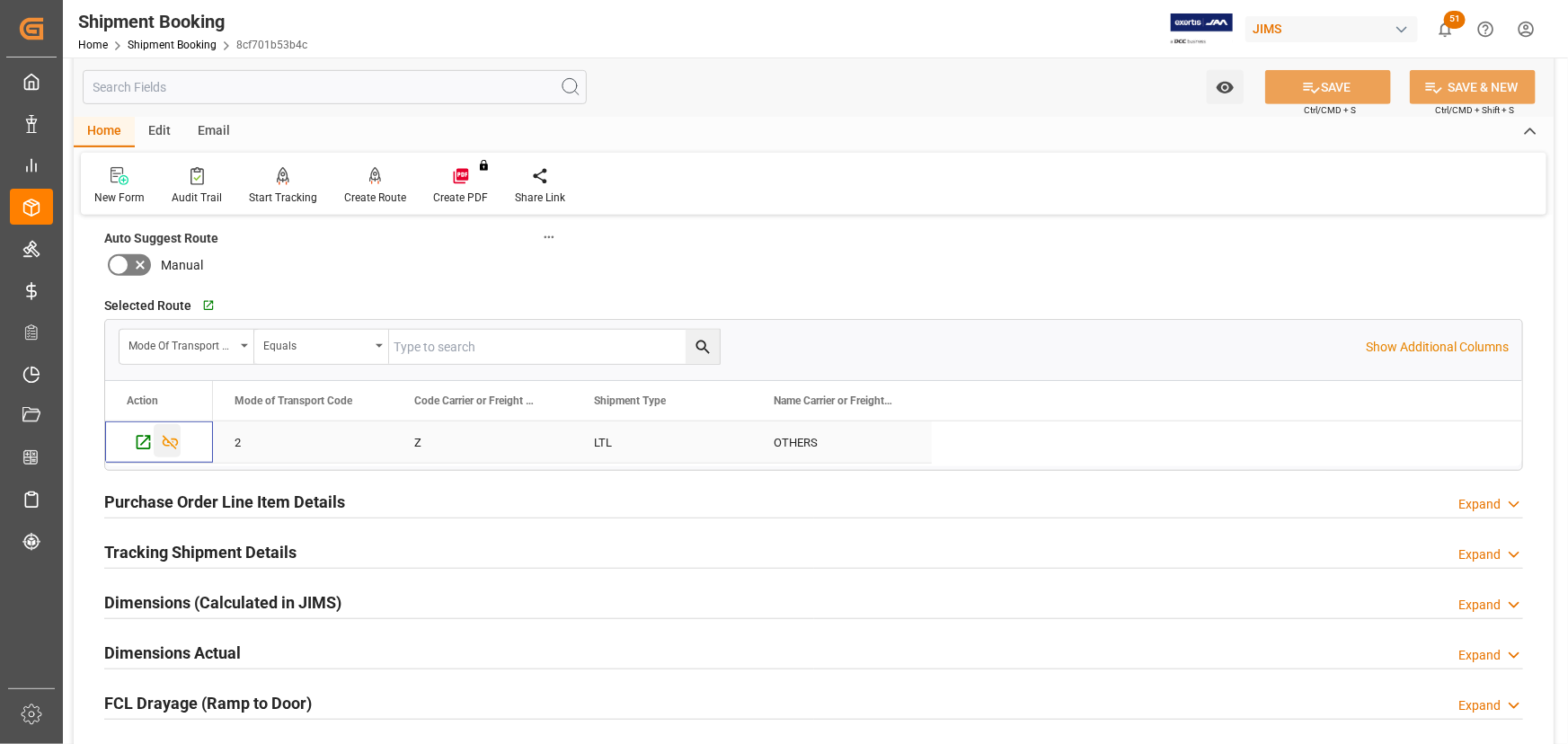
click at [163, 441] on icon "Press SPACE to select this row." at bounding box center [171, 443] width 17 height 15
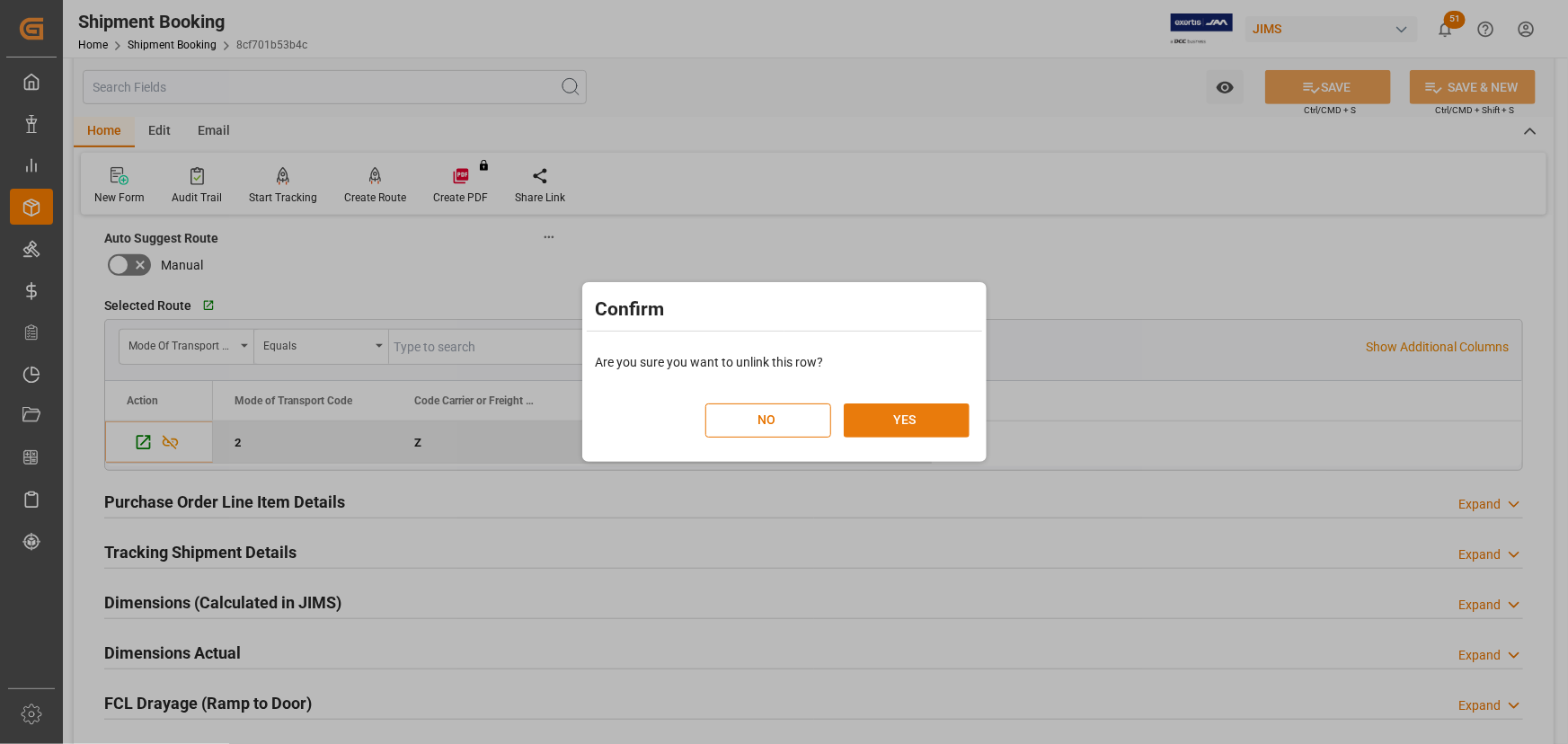
click at [904, 421] on button "YES" at bounding box center [906, 420] width 126 height 34
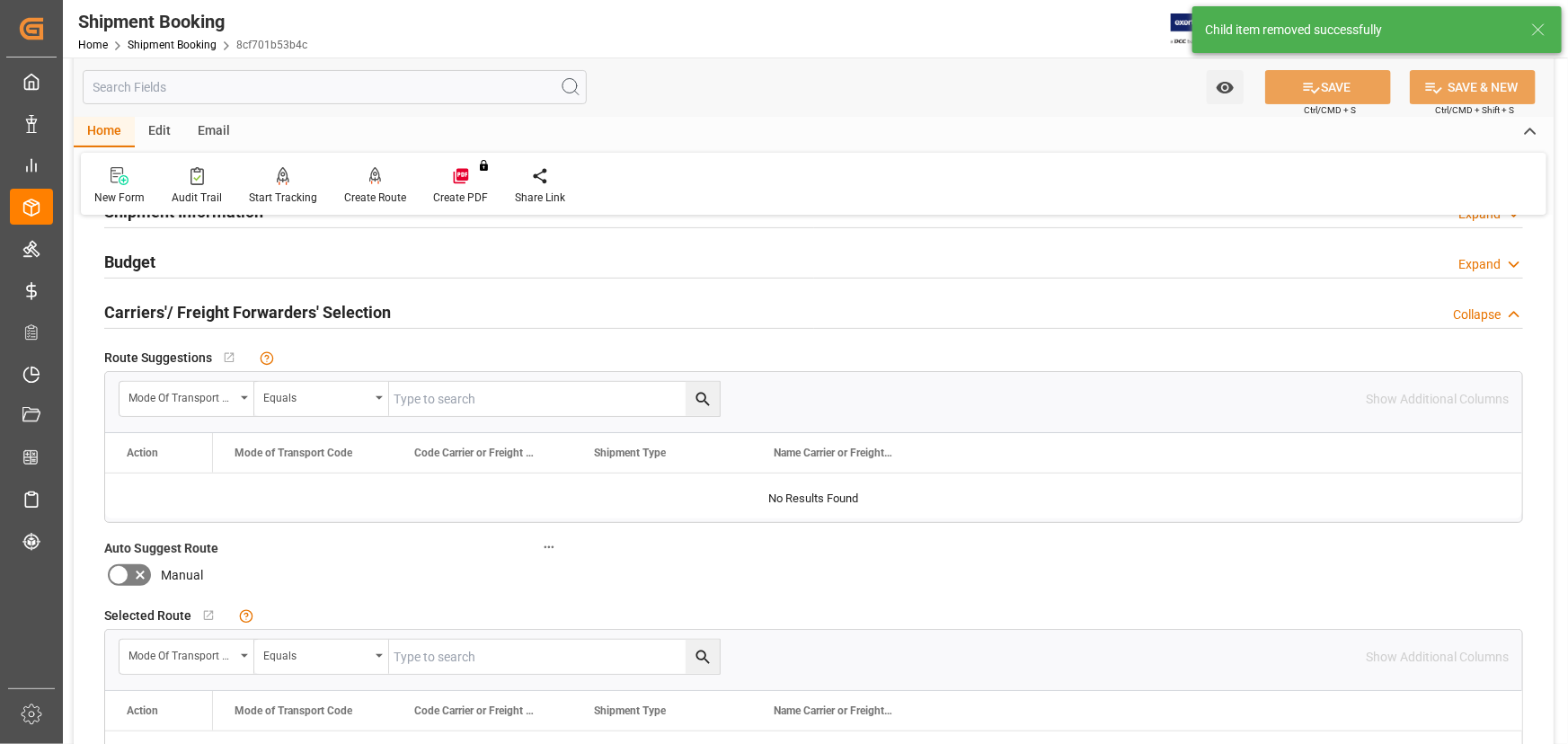
scroll to position [163, 0]
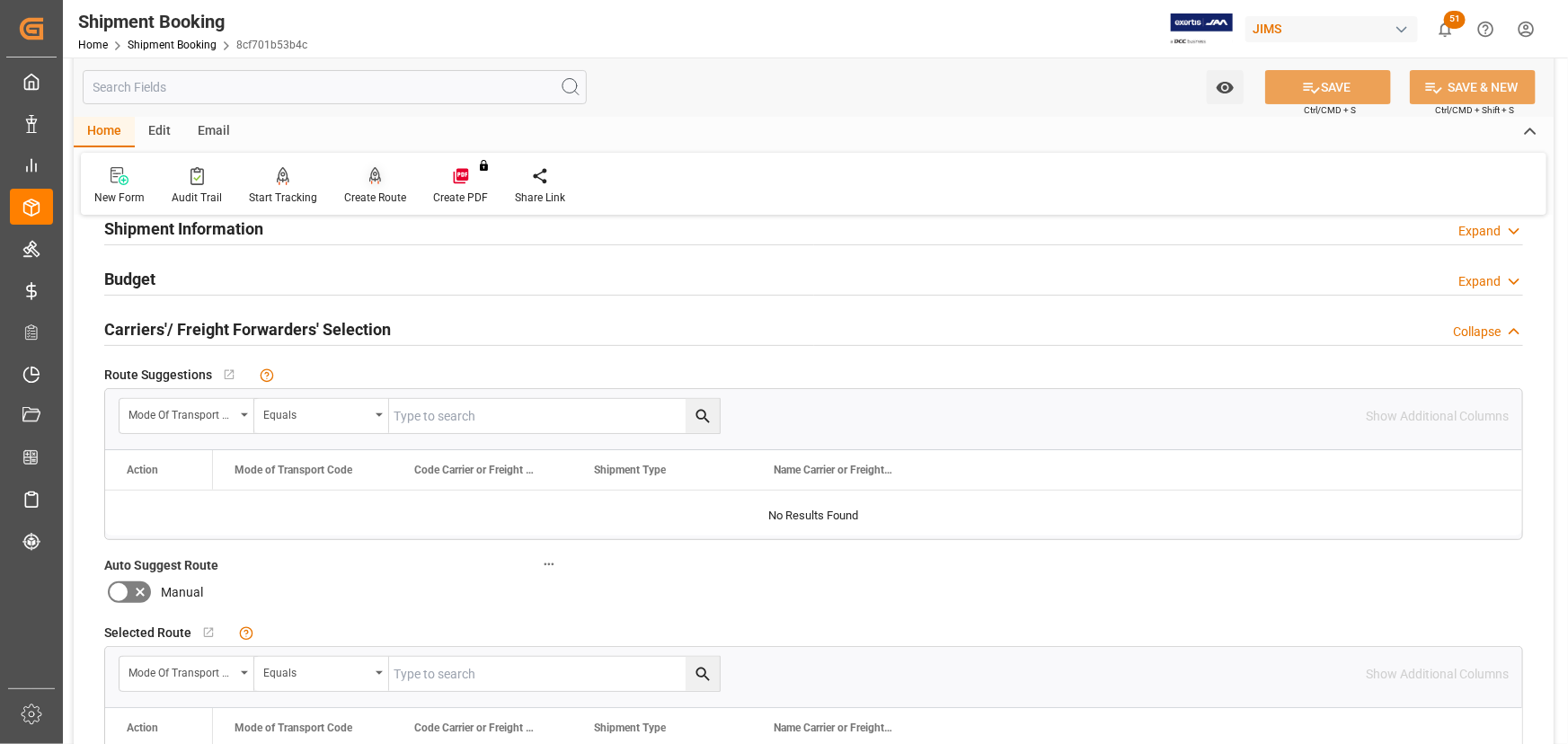
click at [355, 193] on div "Create Route" at bounding box center [376, 197] width 62 height 17
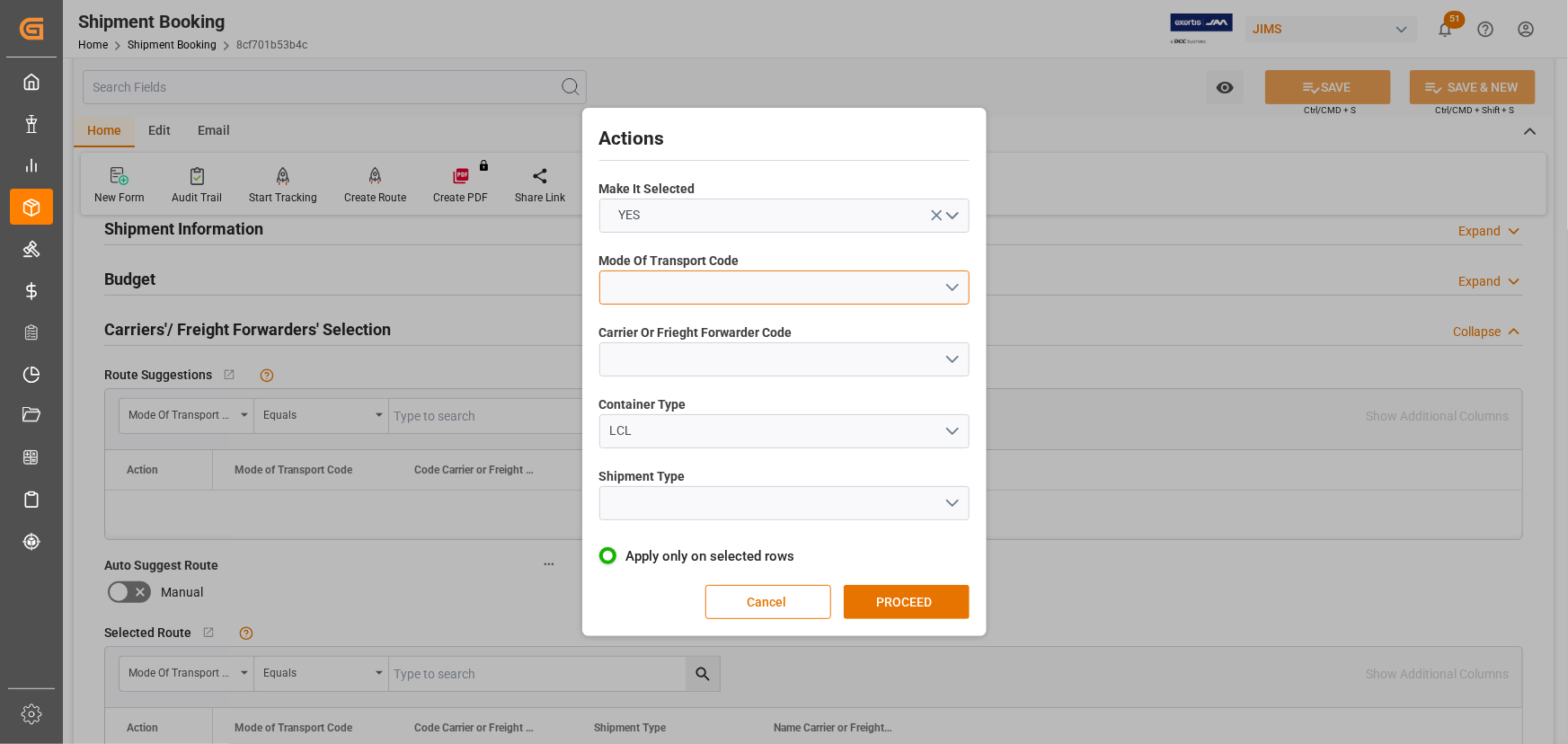
click at [647, 284] on button "open menu" at bounding box center [784, 287] width 370 height 34
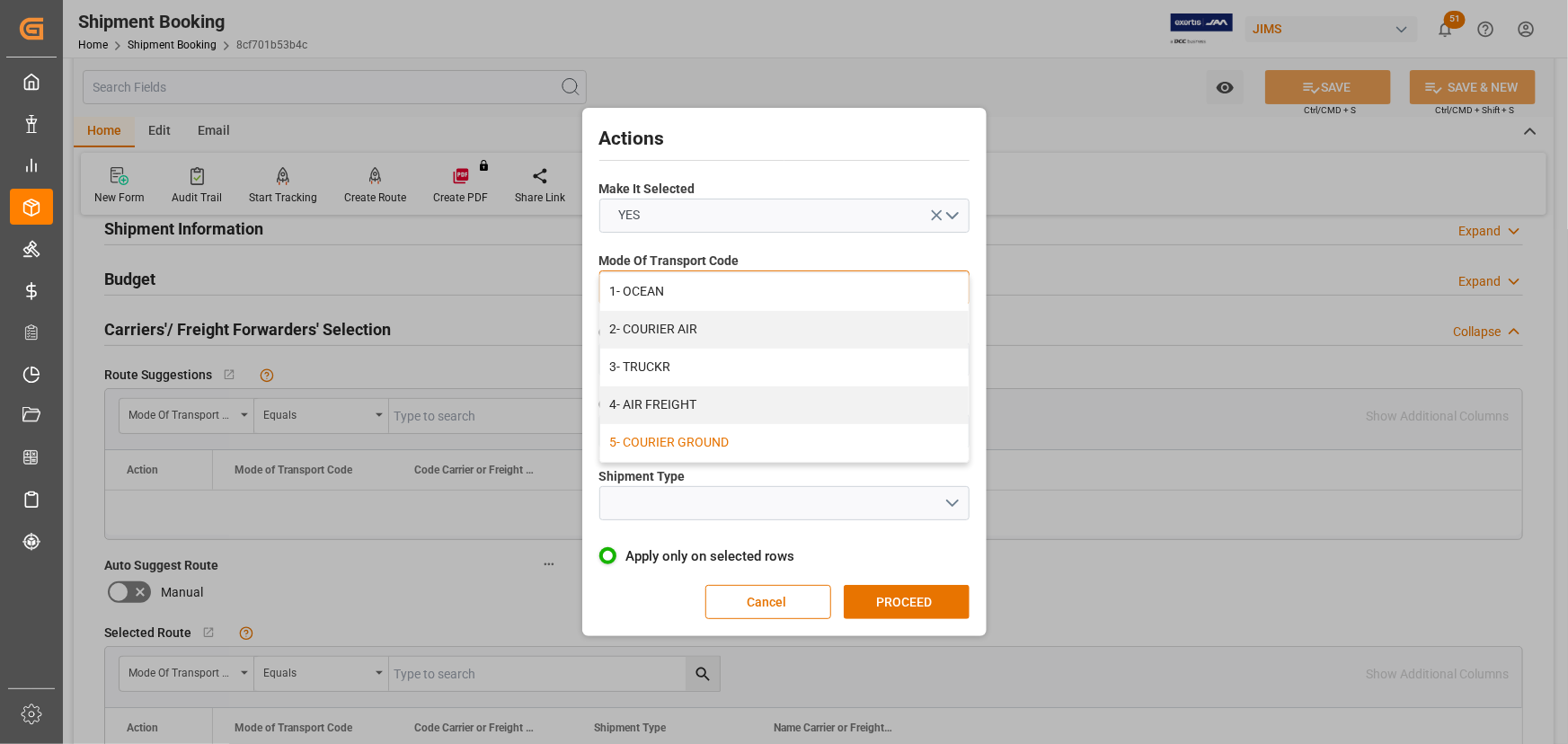
click at [638, 437] on div "5- COURIER GROUND" at bounding box center [784, 443] width 369 height 38
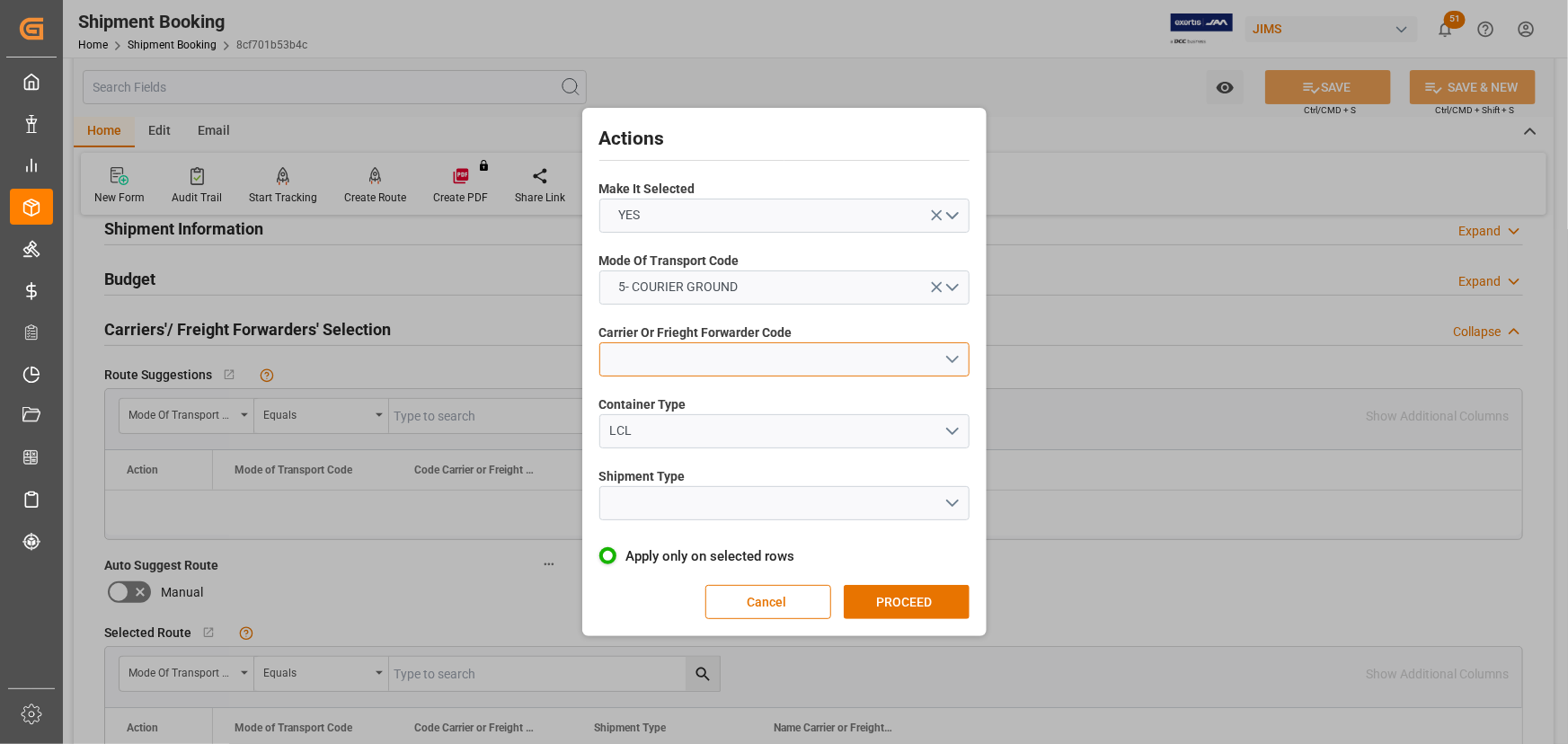
click at [629, 353] on button "open menu" at bounding box center [784, 359] width 370 height 34
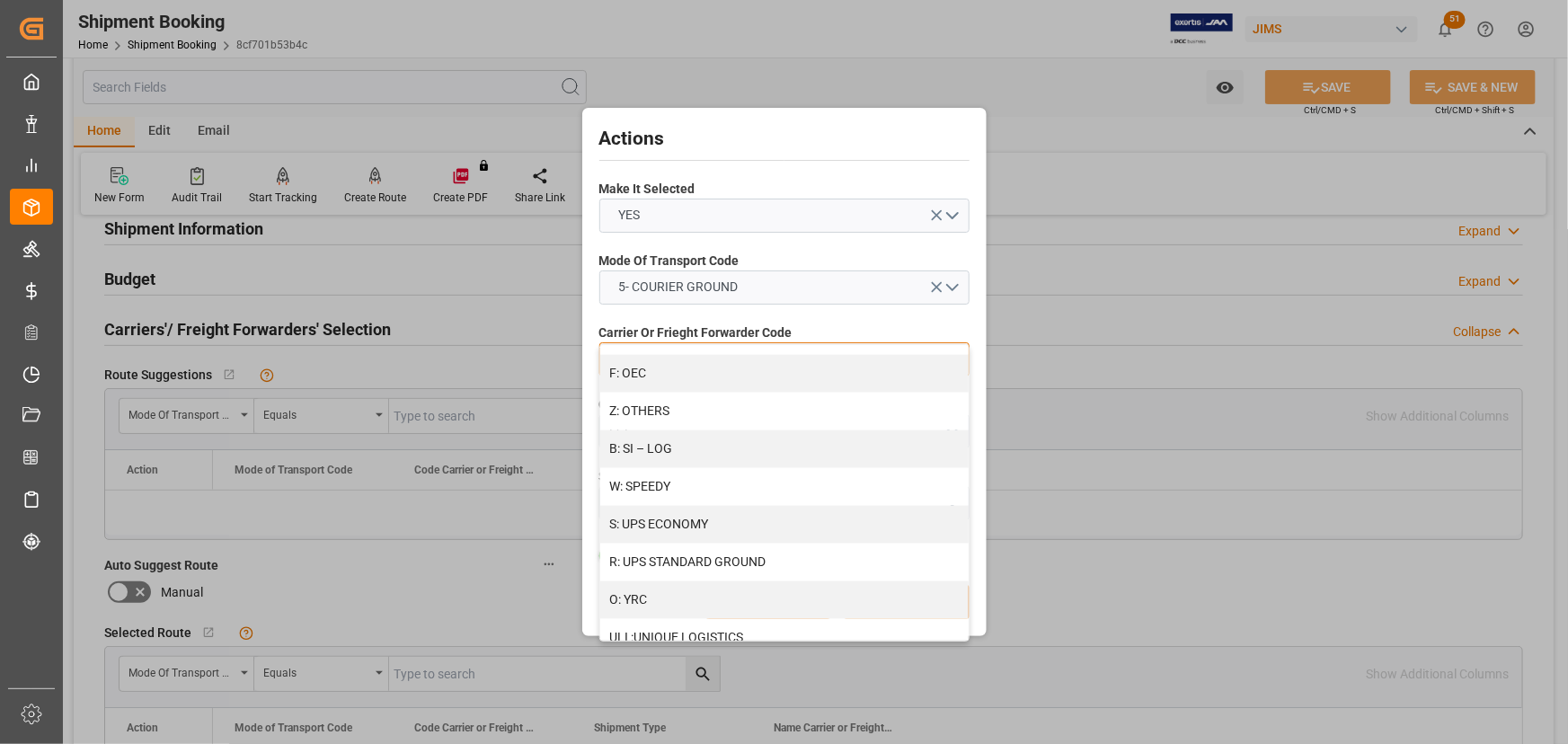
scroll to position [980, 0]
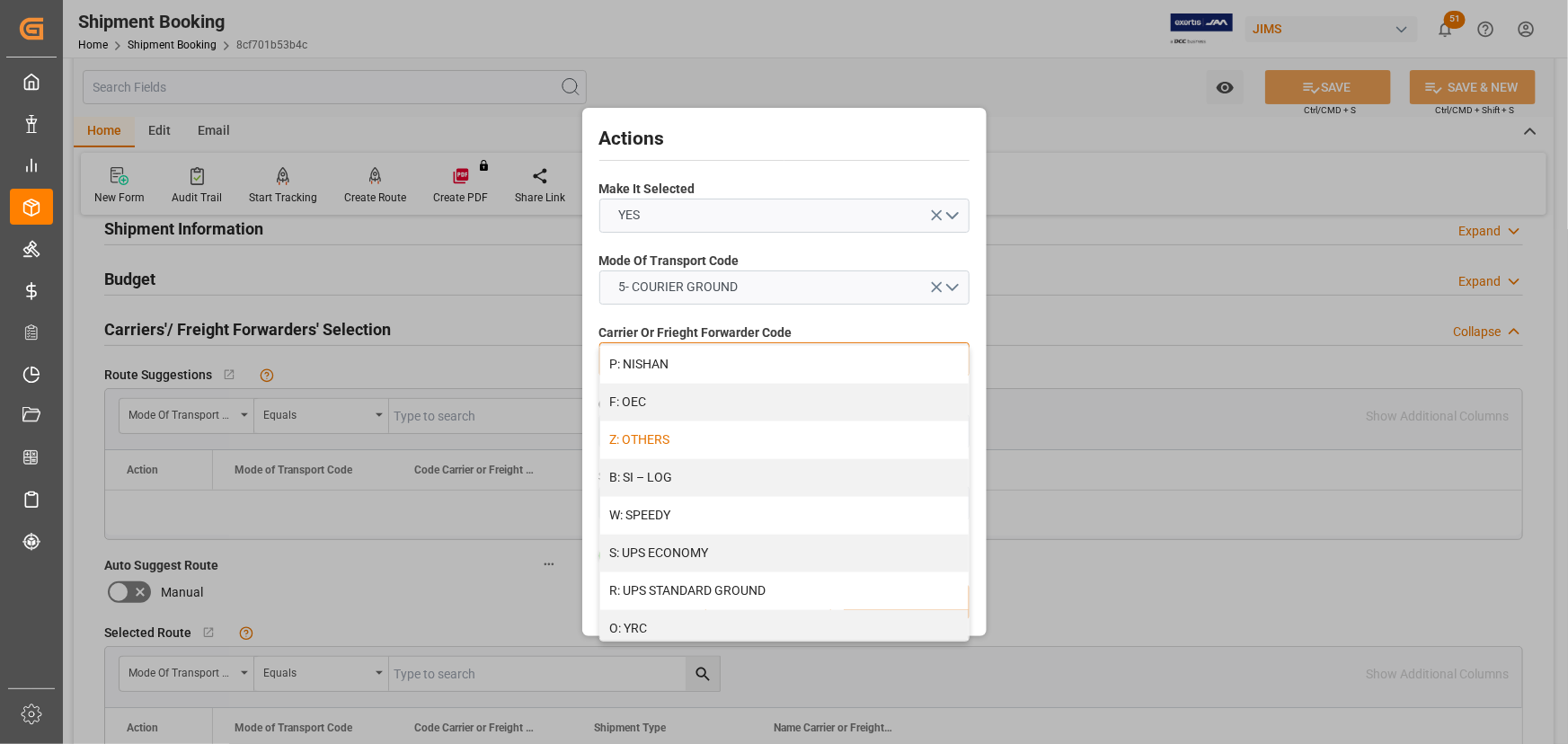
click at [640, 438] on div "Z: OTHERS" at bounding box center [784, 440] width 369 height 38
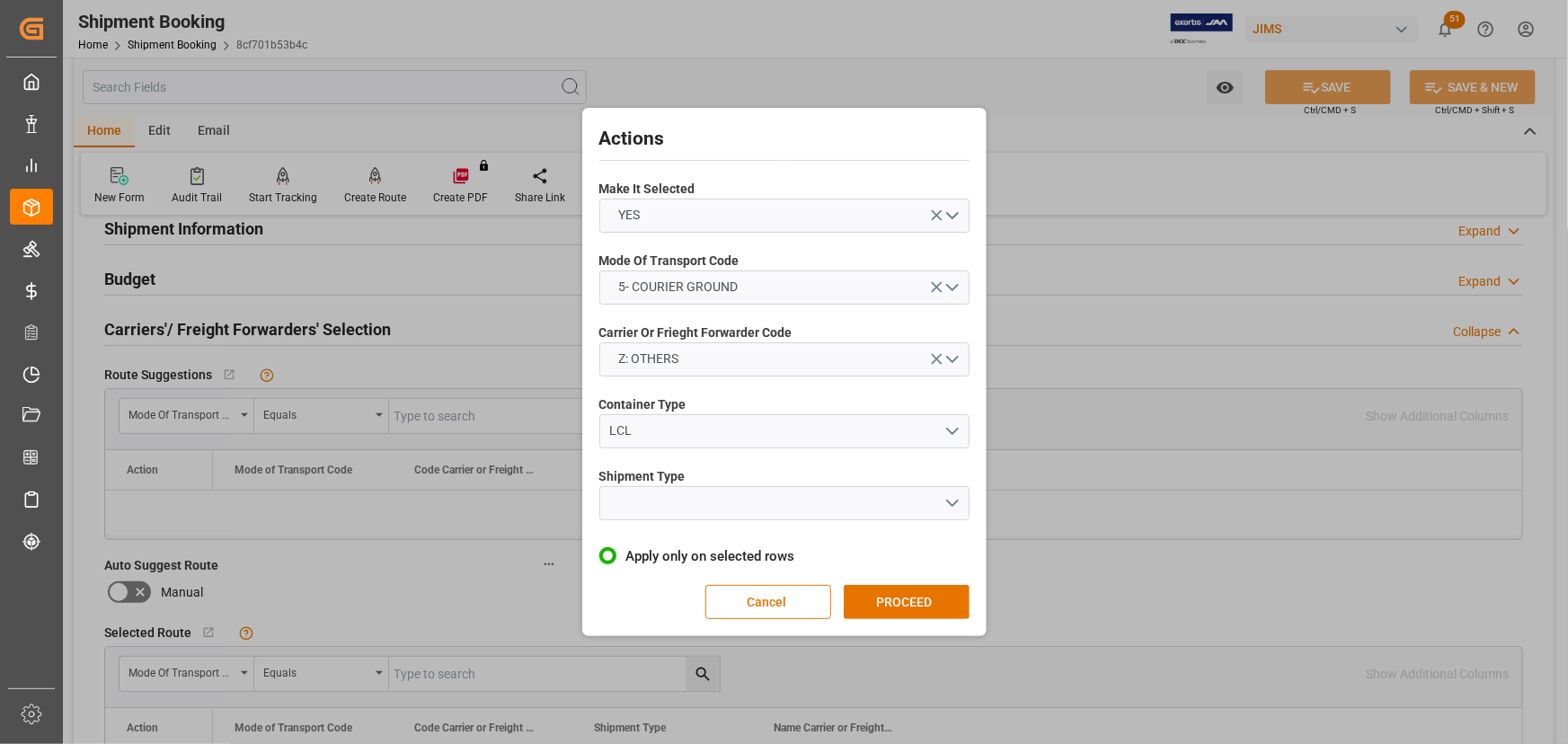
click at [641, 483] on span "Shipment Type" at bounding box center [642, 476] width 86 height 19
click at [648, 498] on button "open menu" at bounding box center [784, 502] width 370 height 34
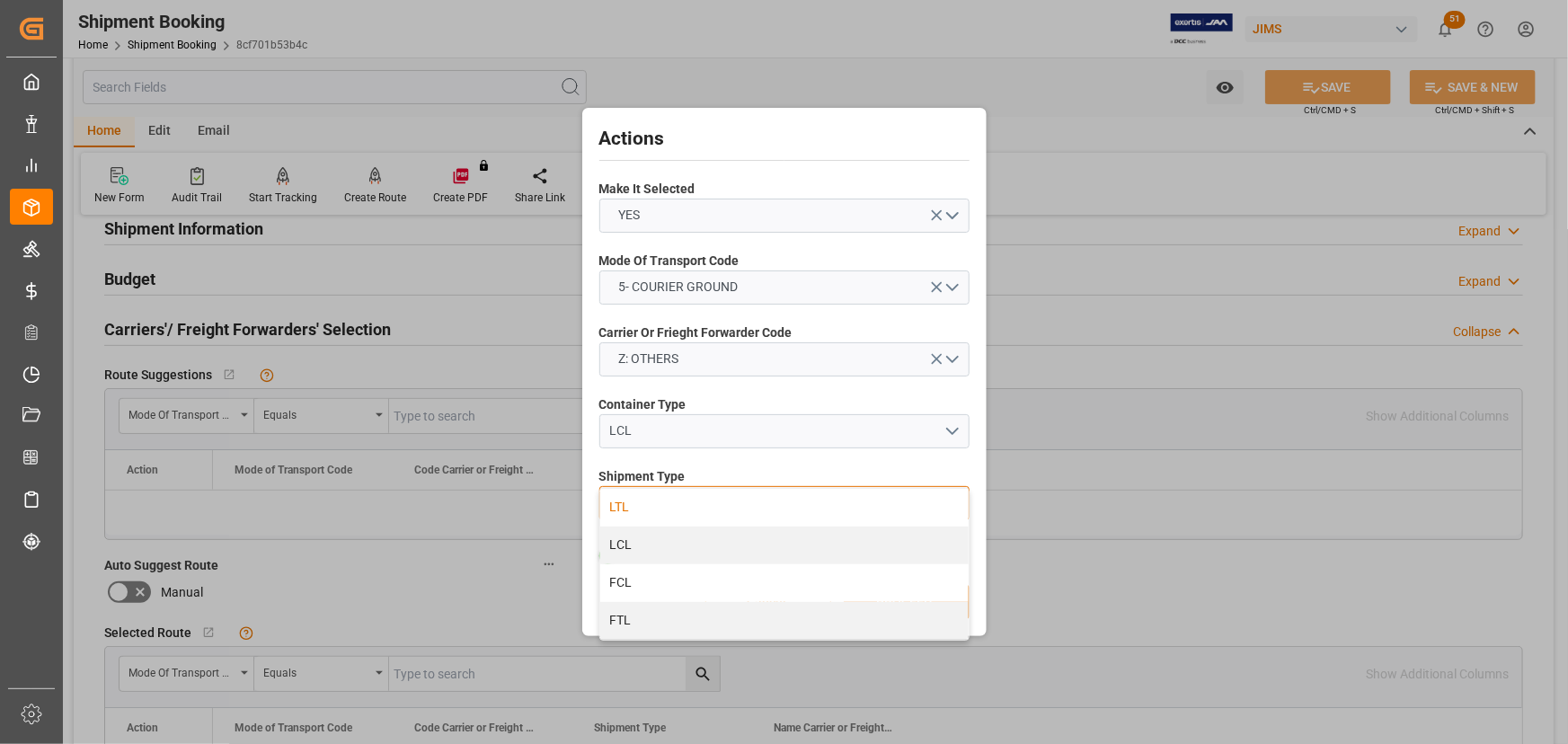
click at [678, 503] on div "LTL" at bounding box center [784, 507] width 369 height 38
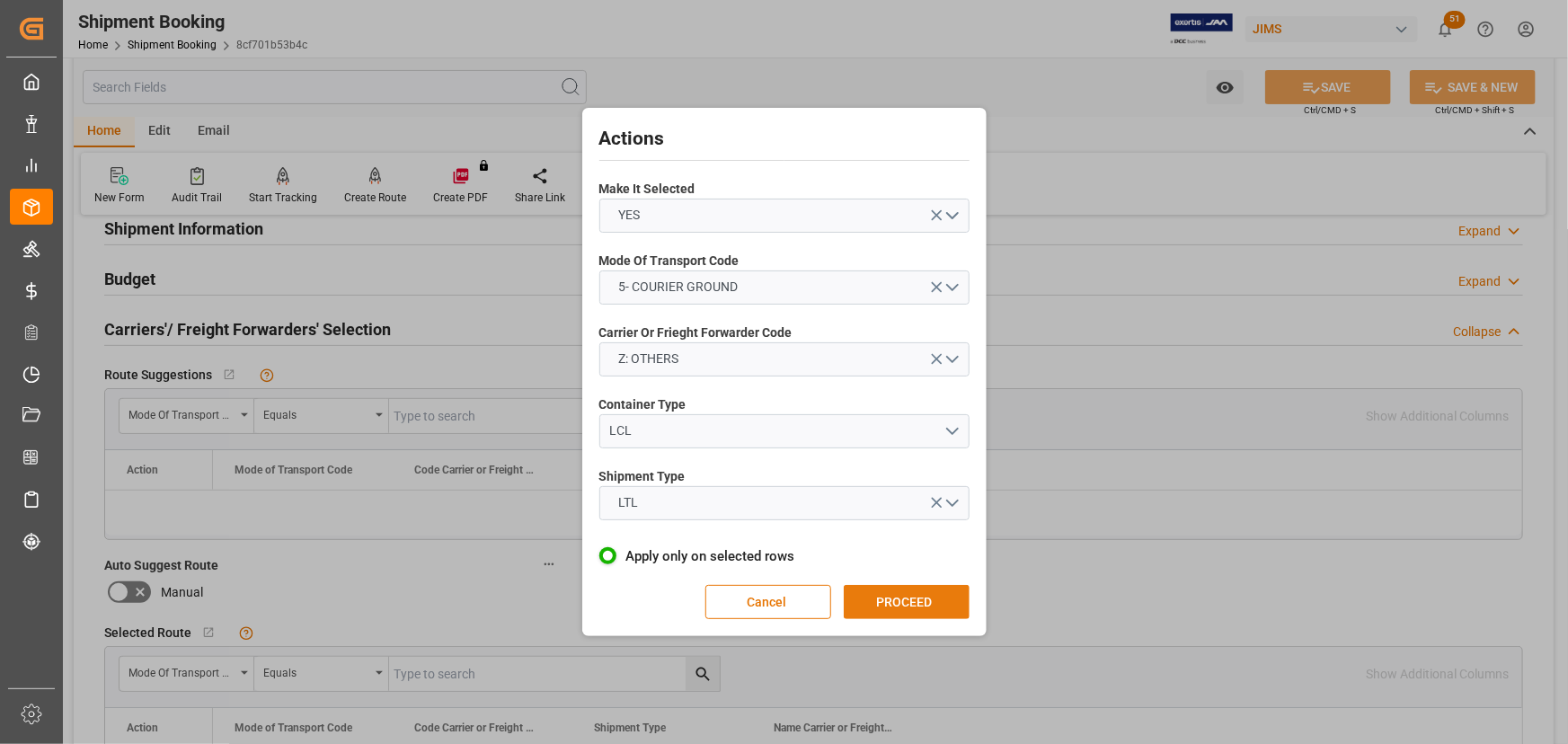
click at [920, 598] on button "PROCEED" at bounding box center [906, 602] width 126 height 34
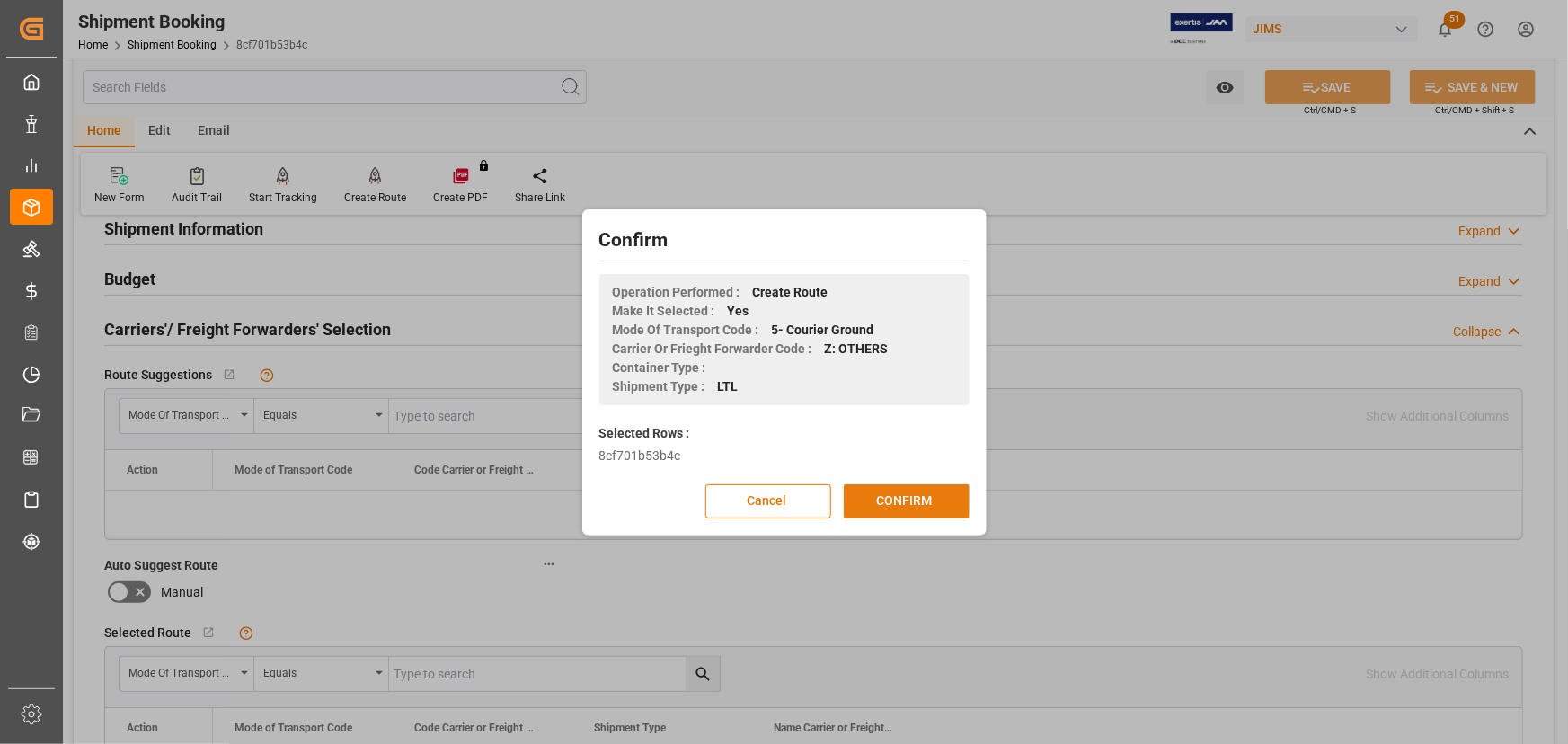
click at [904, 497] on button "CONFIRM" at bounding box center [906, 500] width 126 height 34
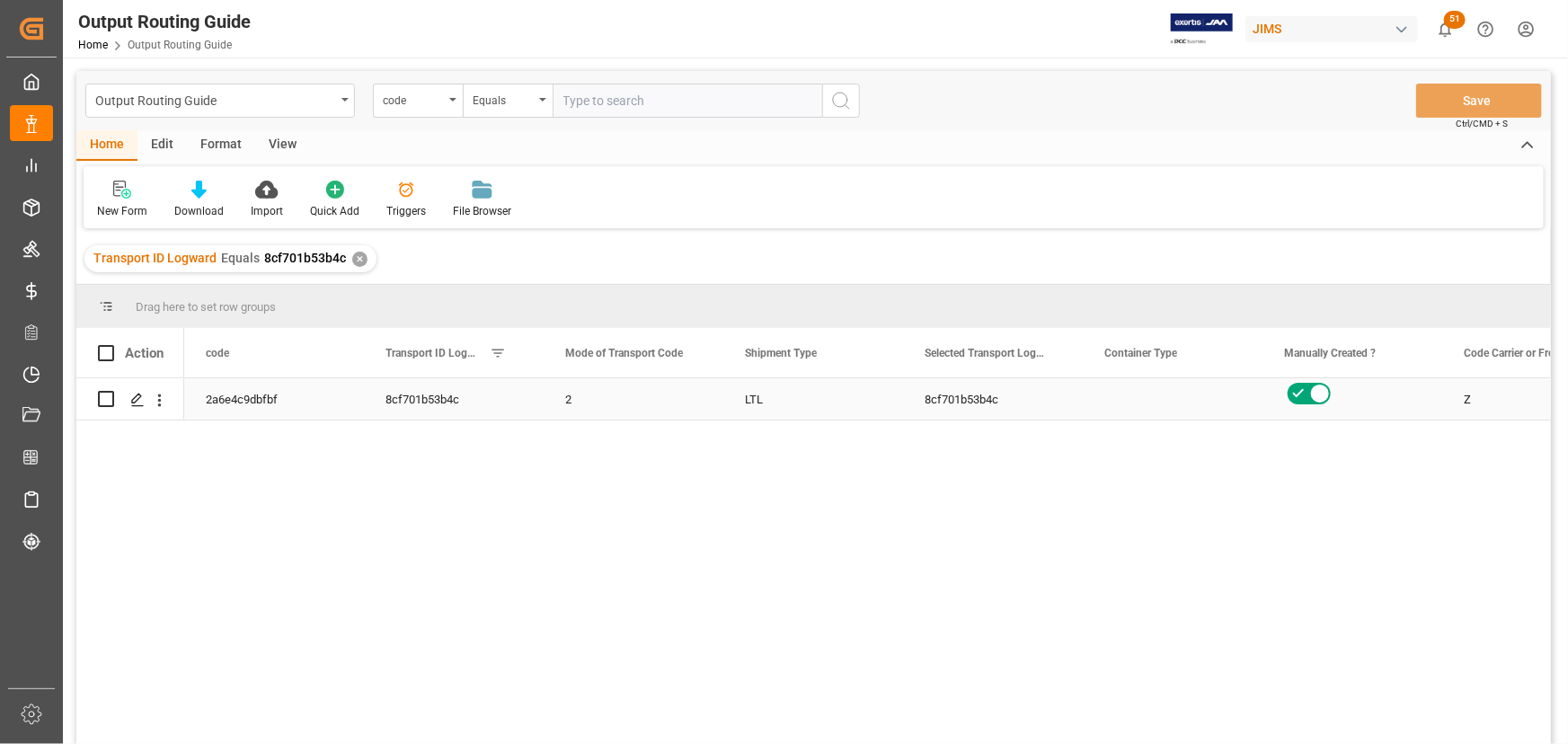
click at [570, 397] on div "2" at bounding box center [633, 399] width 180 height 41
click at [575, 403] on div "2" at bounding box center [633, 399] width 180 height 41
click at [597, 404] on input "2" at bounding box center [633, 409] width 151 height 34
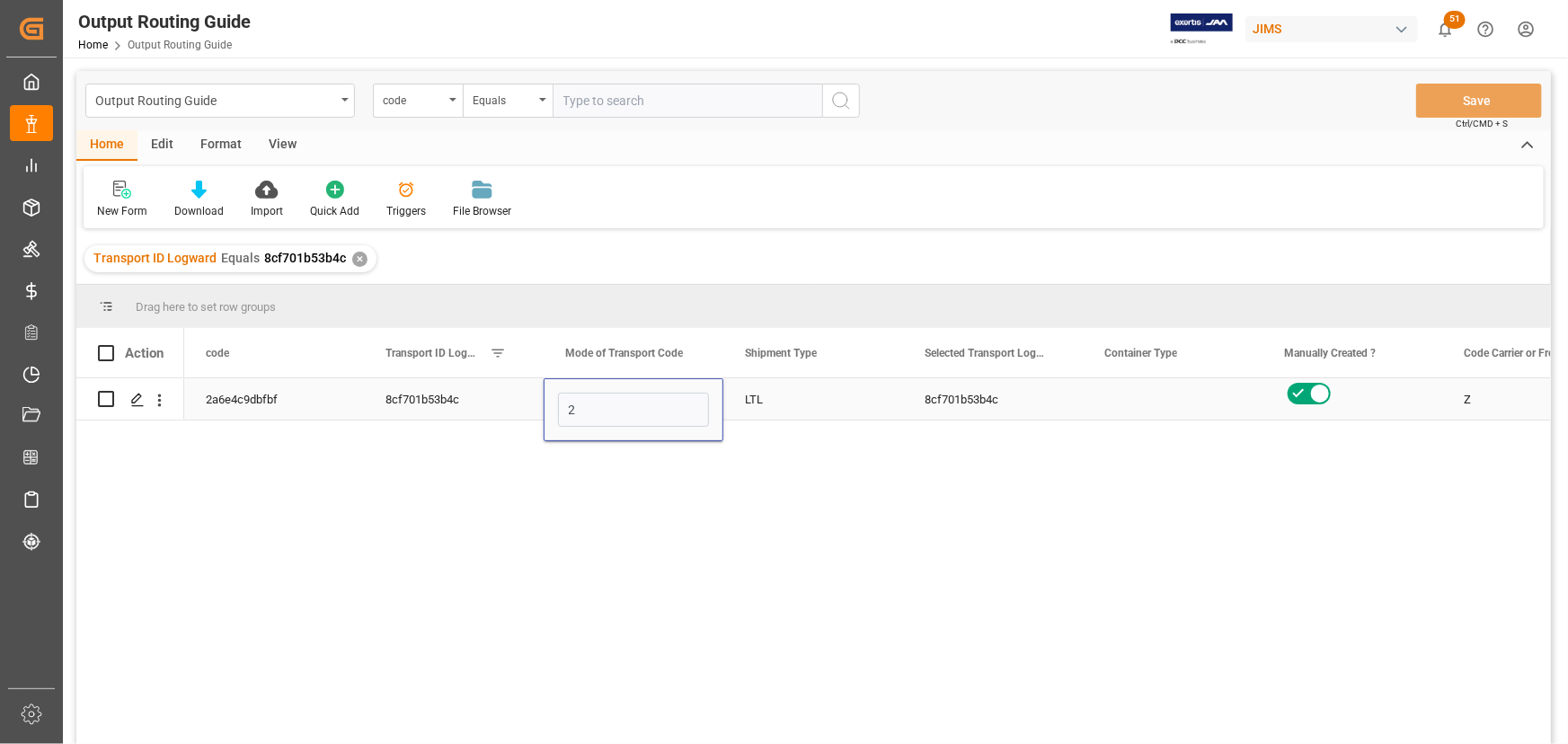
click at [865, 391] on div "LTL" at bounding box center [813, 399] width 180 height 41
click at [140, 405] on line "Press SPACE to select this row." at bounding box center [137, 405] width 11 height 0
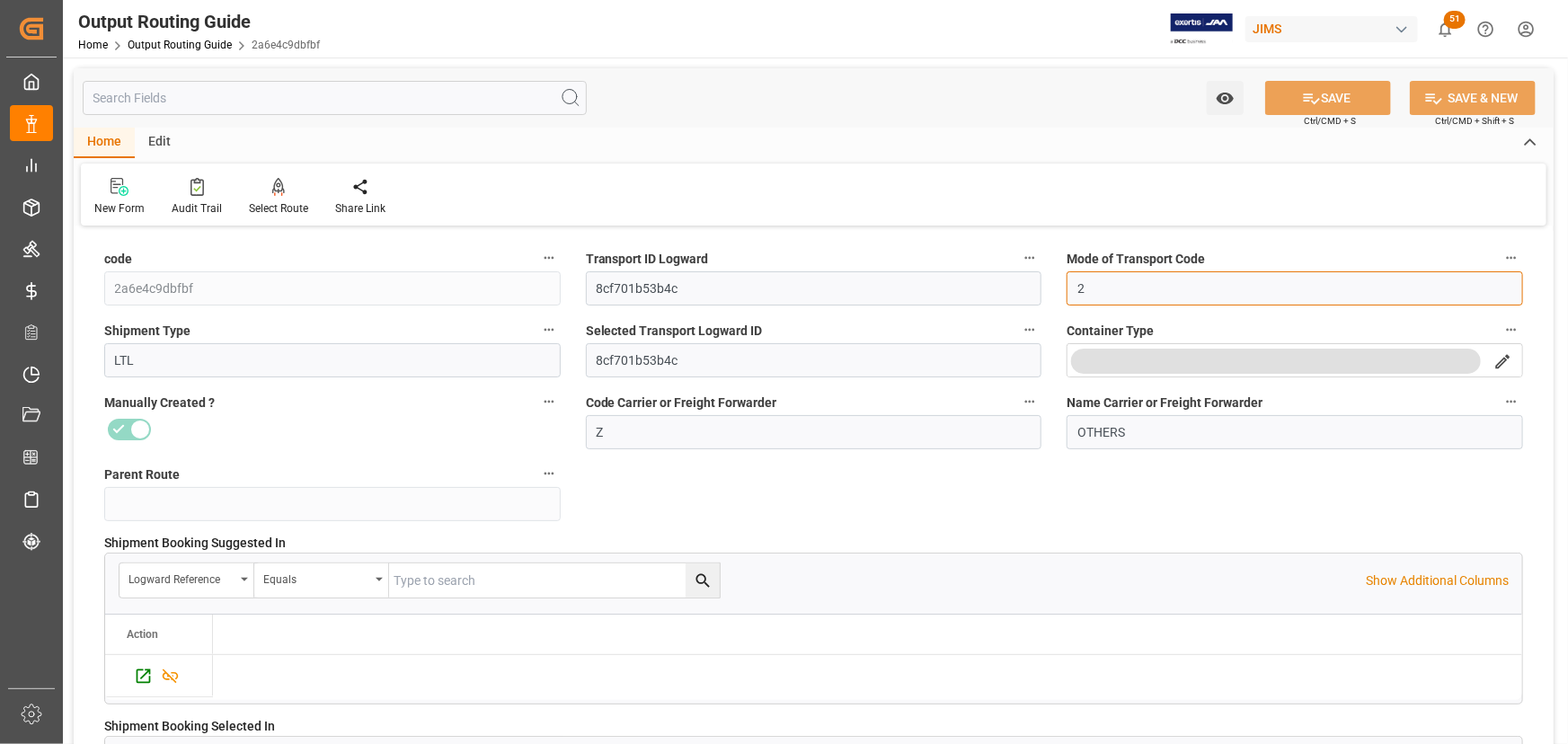
click at [1117, 295] on input "2" at bounding box center [1295, 288] width 457 height 34
click at [341, 439] on div at bounding box center [333, 428] width 457 height 28
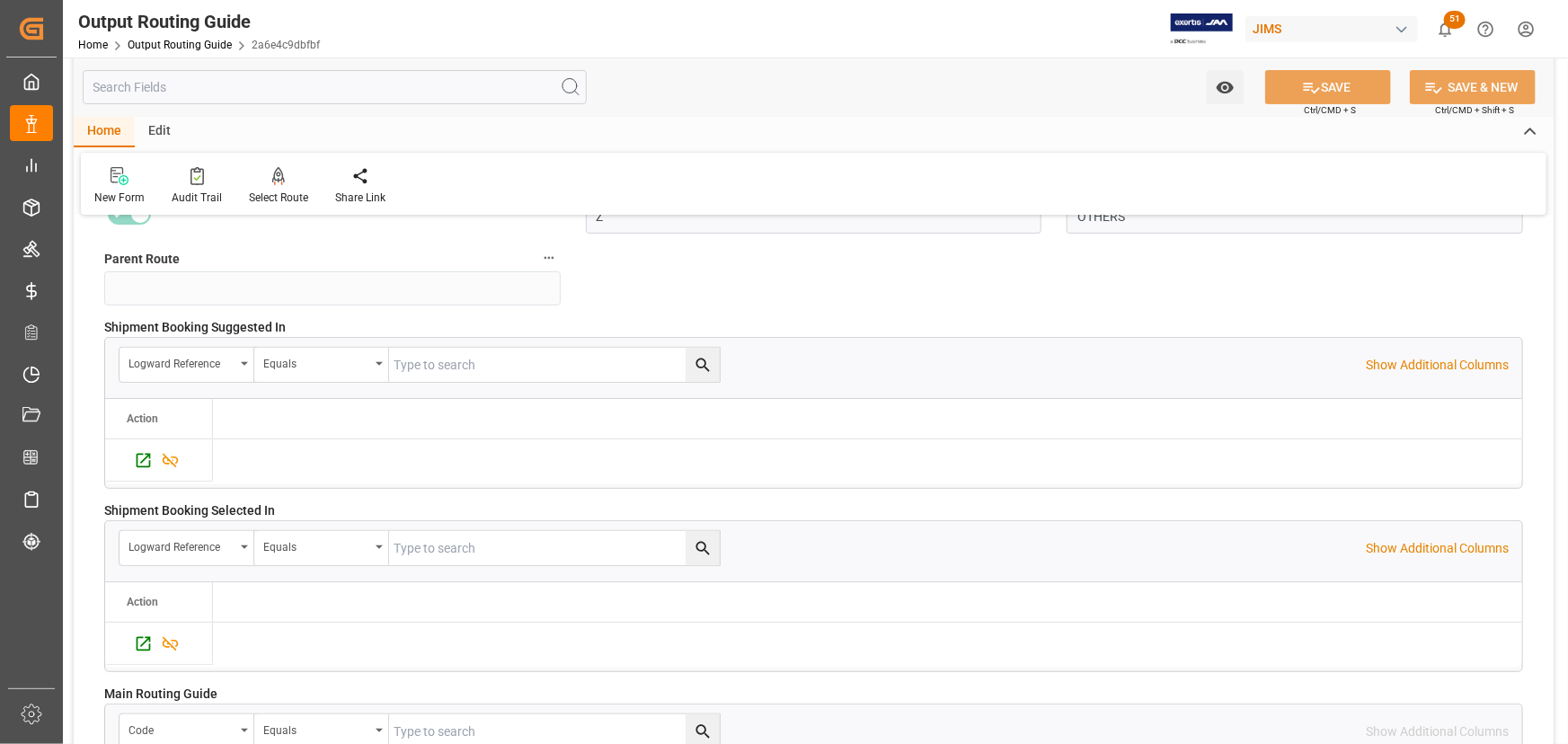
scroll to position [245, 0]
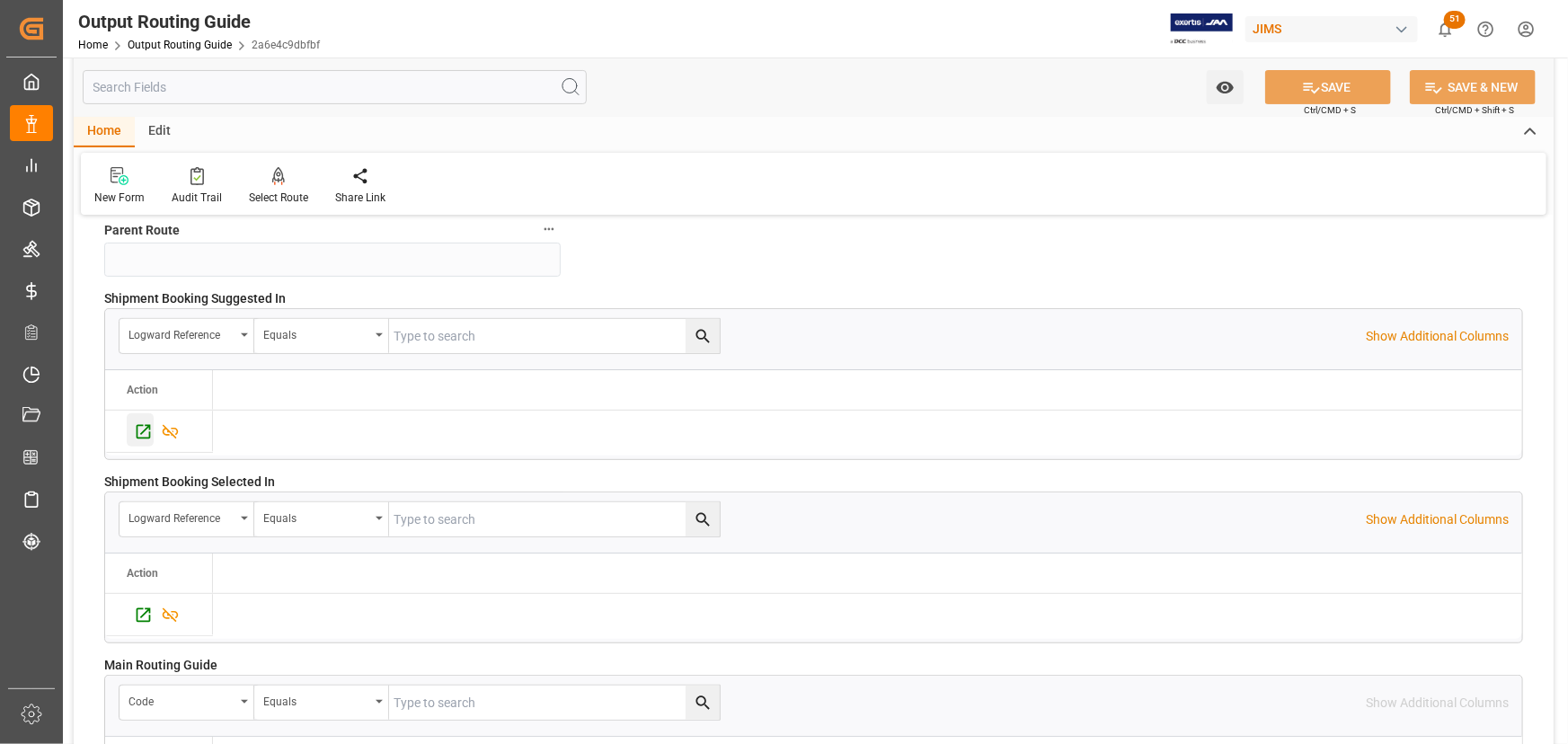
click at [142, 430] on icon "Press SPACE to select this row." at bounding box center [143, 432] width 15 height 15
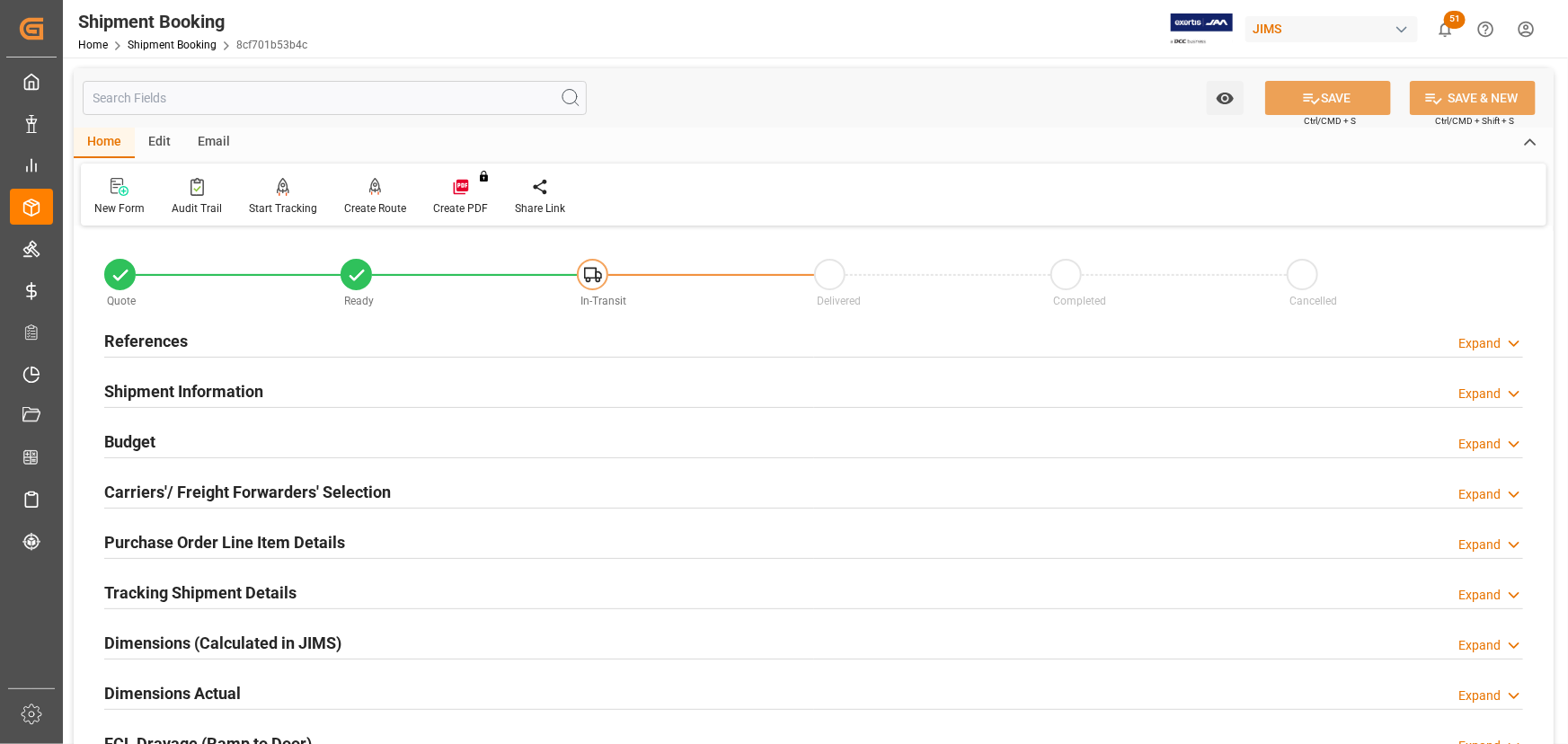
click at [187, 490] on h2 "Carriers'/ Freight Forwarders' Selection" at bounding box center [248, 491] width 287 height 24
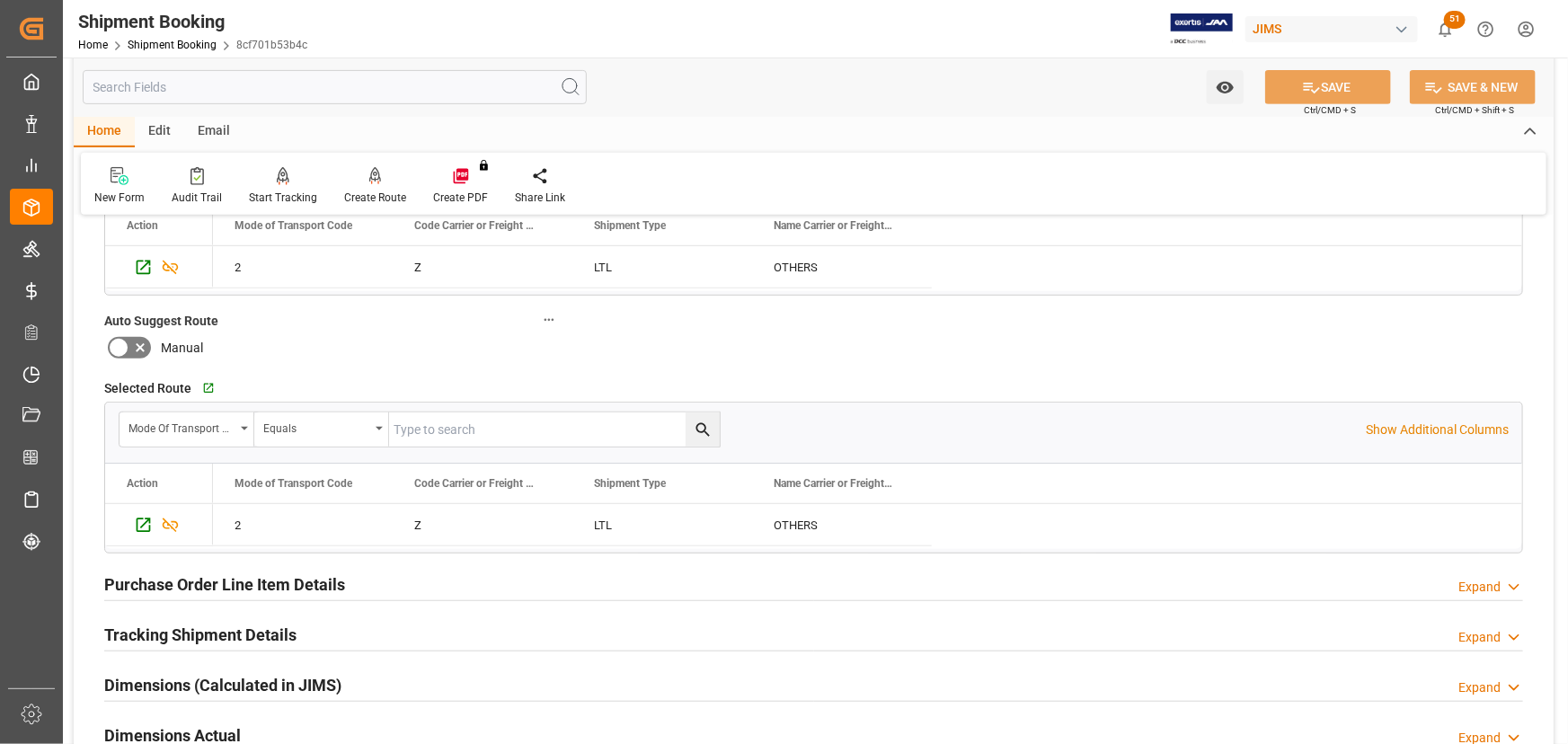
scroll to position [408, 0]
click at [146, 518] on icon "Press SPACE to select this row." at bounding box center [143, 524] width 15 height 15
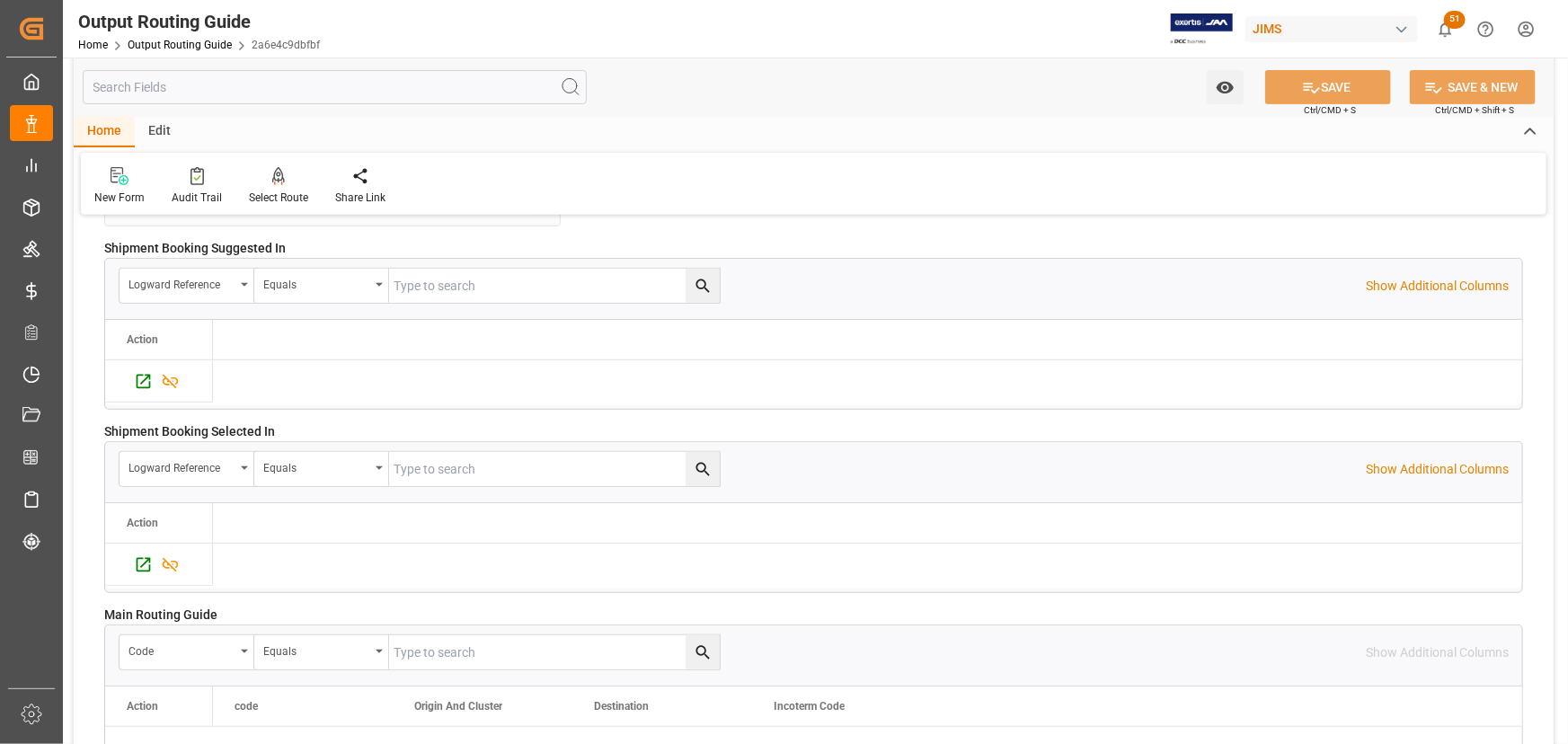
scroll to position [293, 0]
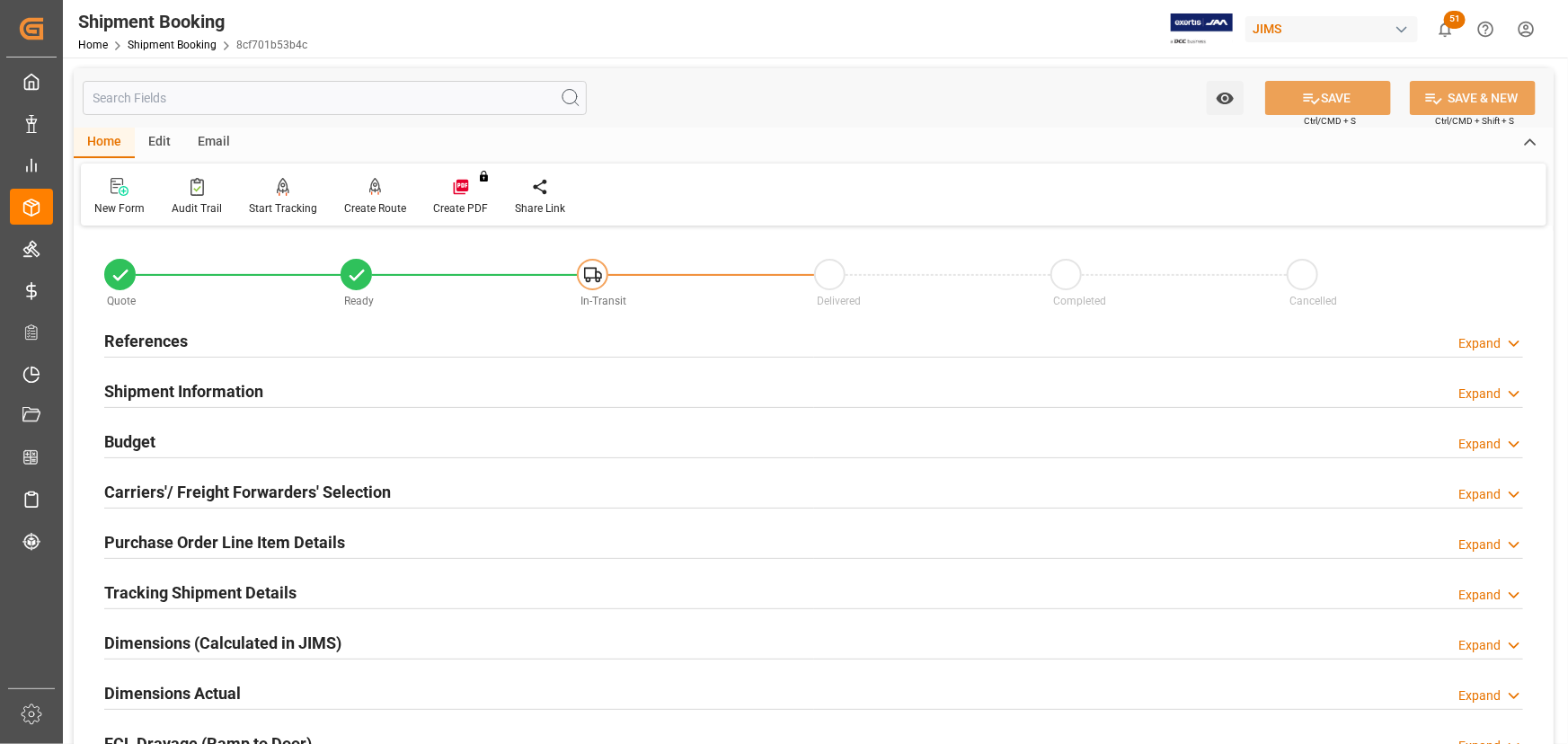
click at [270, 490] on h2 "Carriers'/ Freight Forwarders' Selection" at bounding box center [248, 491] width 287 height 24
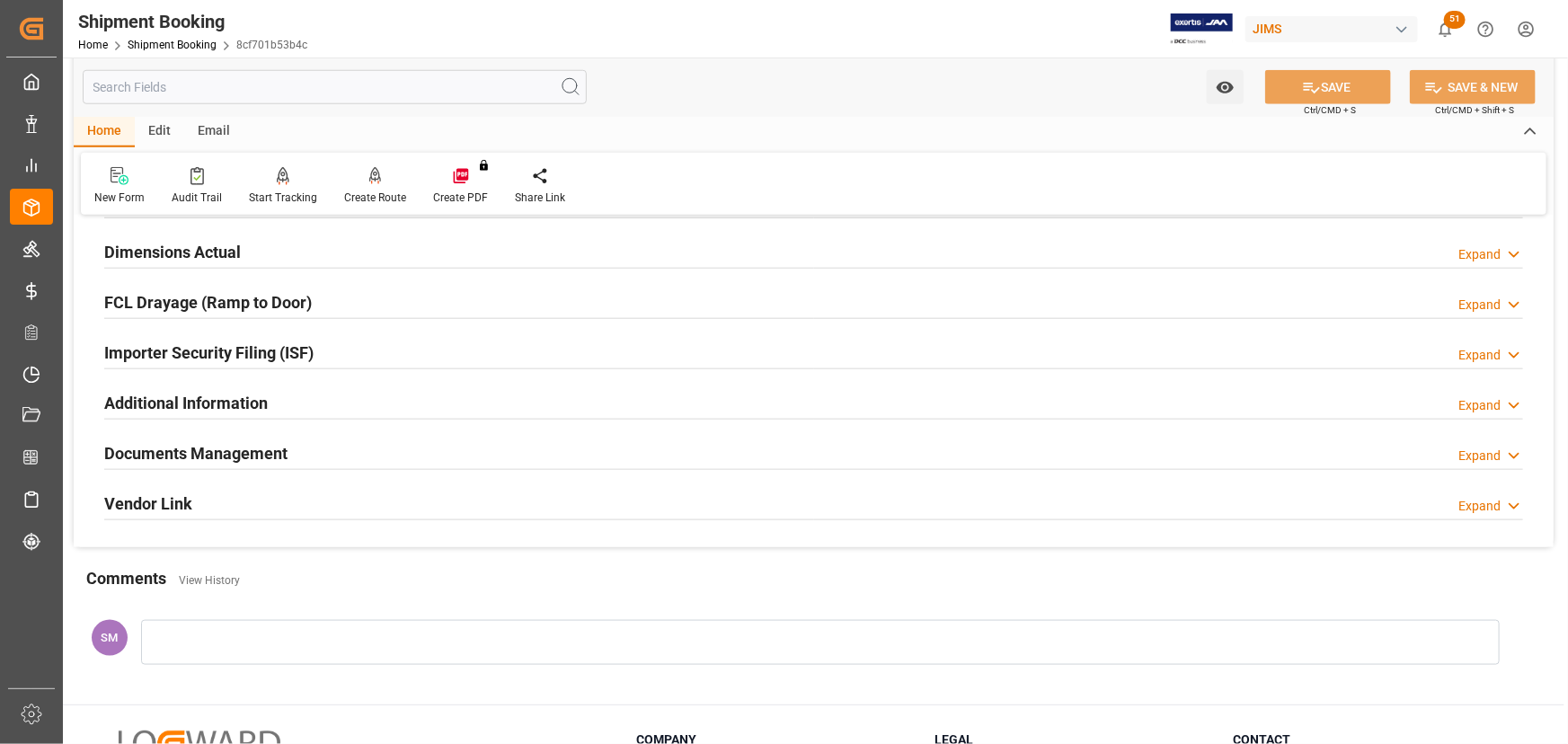
scroll to position [898, 0]
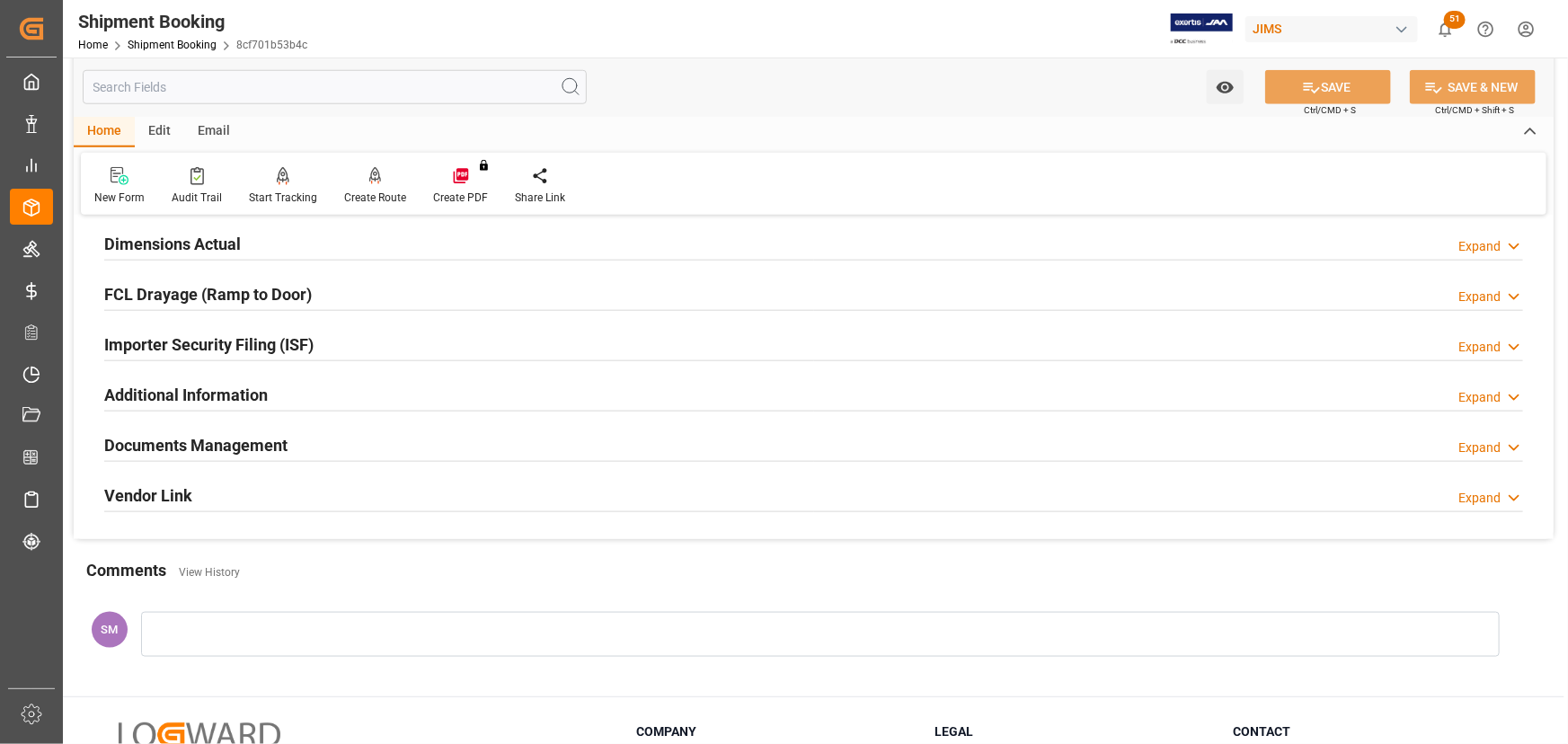
click at [180, 627] on div at bounding box center [821, 634] width 1359 height 45
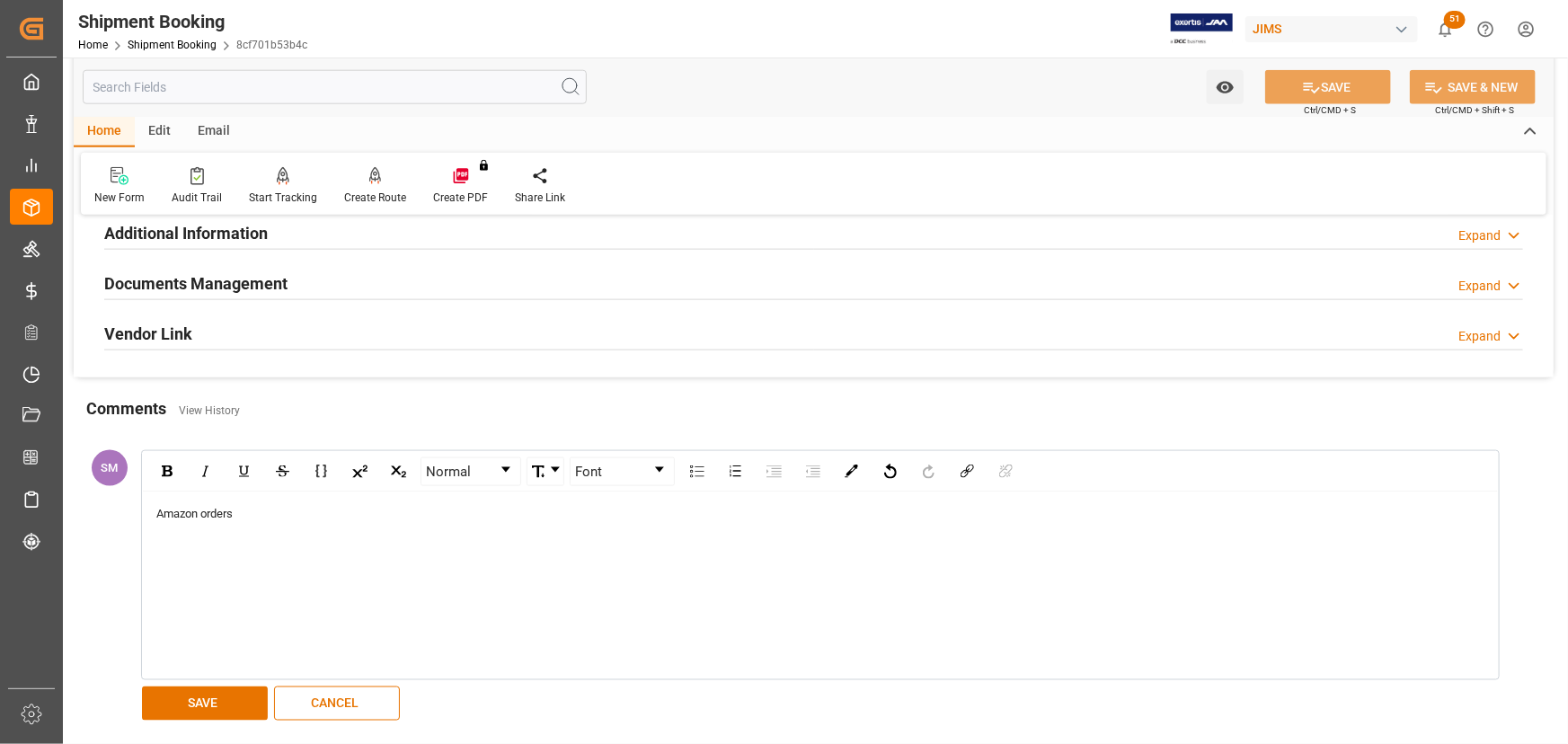
scroll to position [1061, 0]
click at [184, 697] on button "SAVE" at bounding box center [205, 702] width 126 height 34
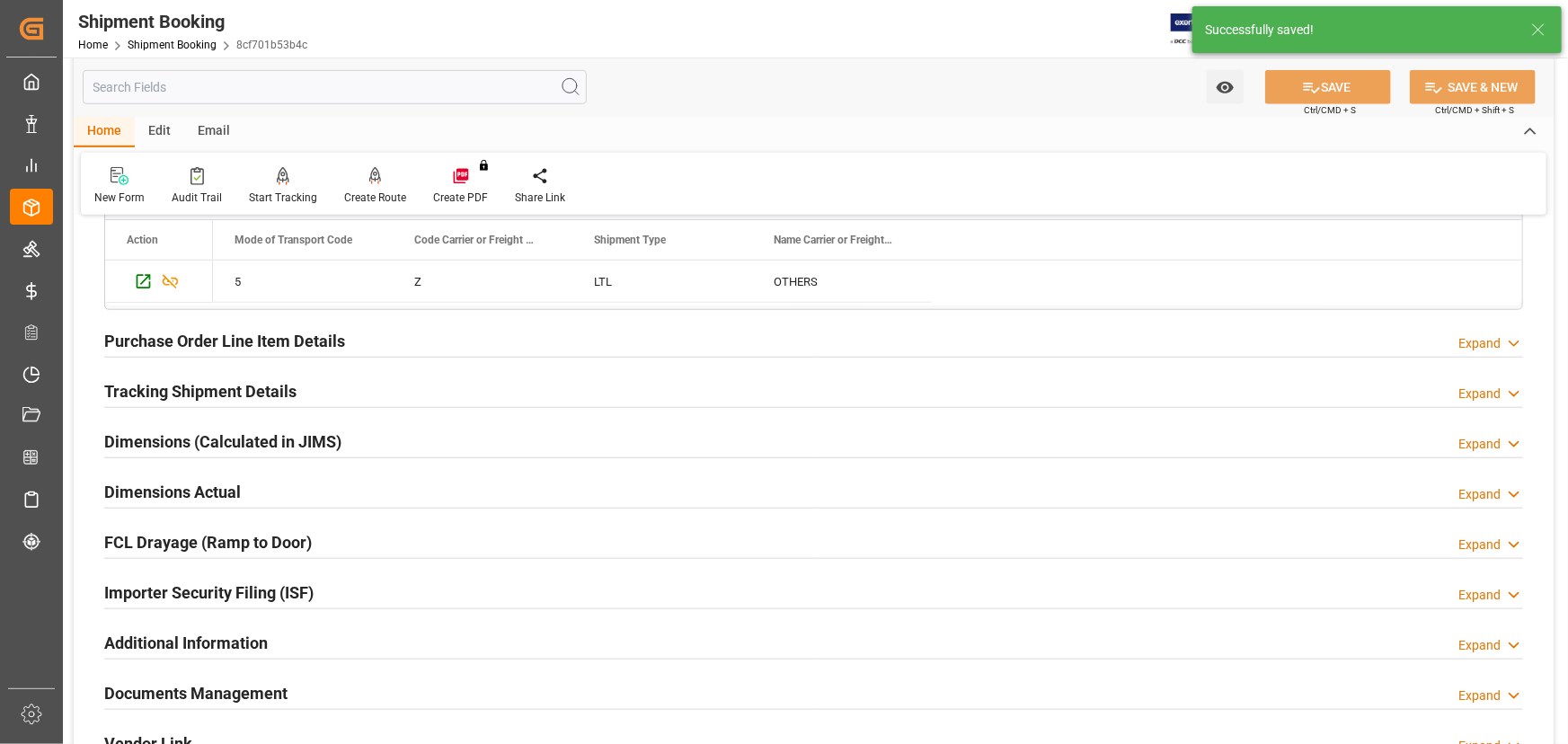
scroll to position [571, 0]
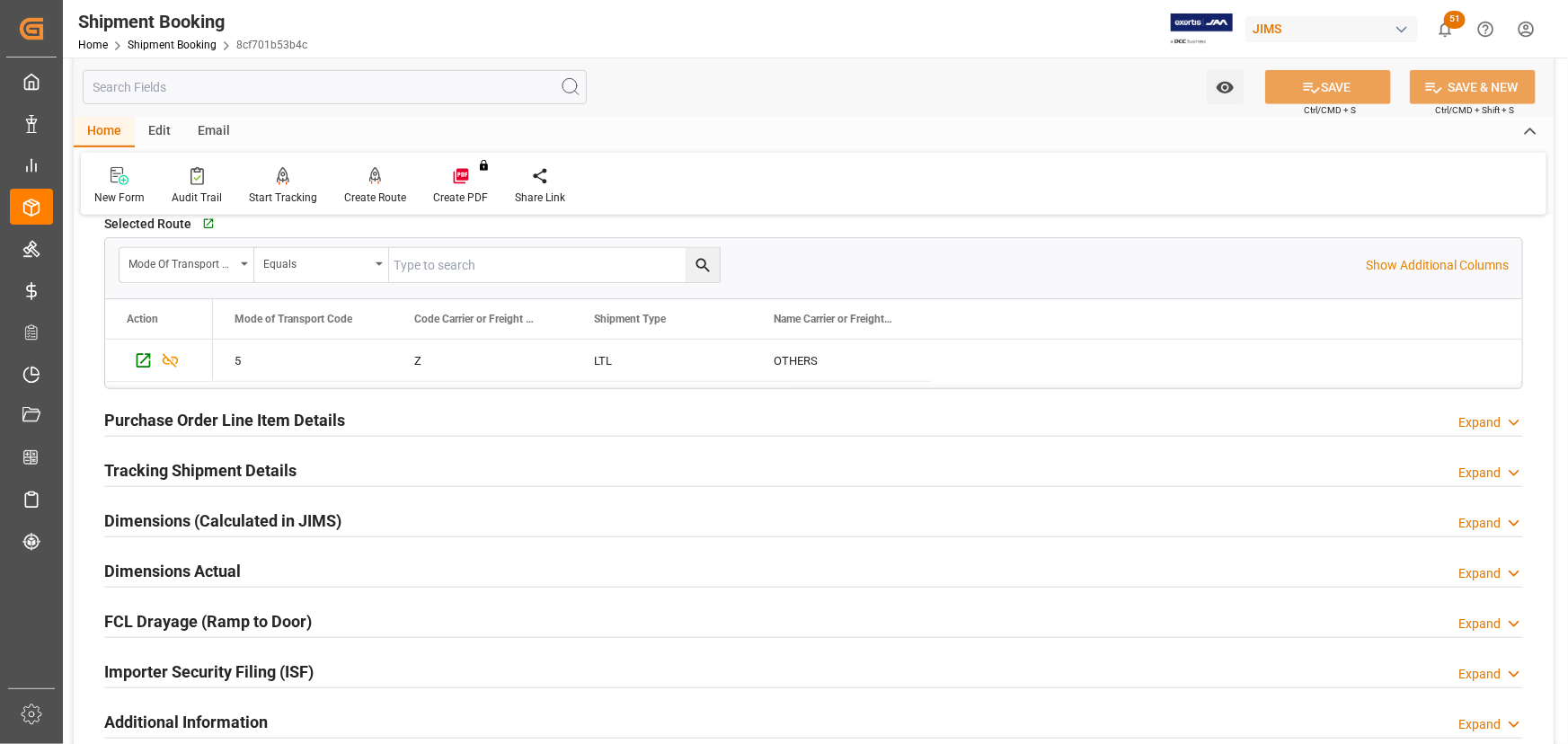
click at [154, 469] on h2 "Tracking Shipment Details" at bounding box center [200, 470] width 192 height 24
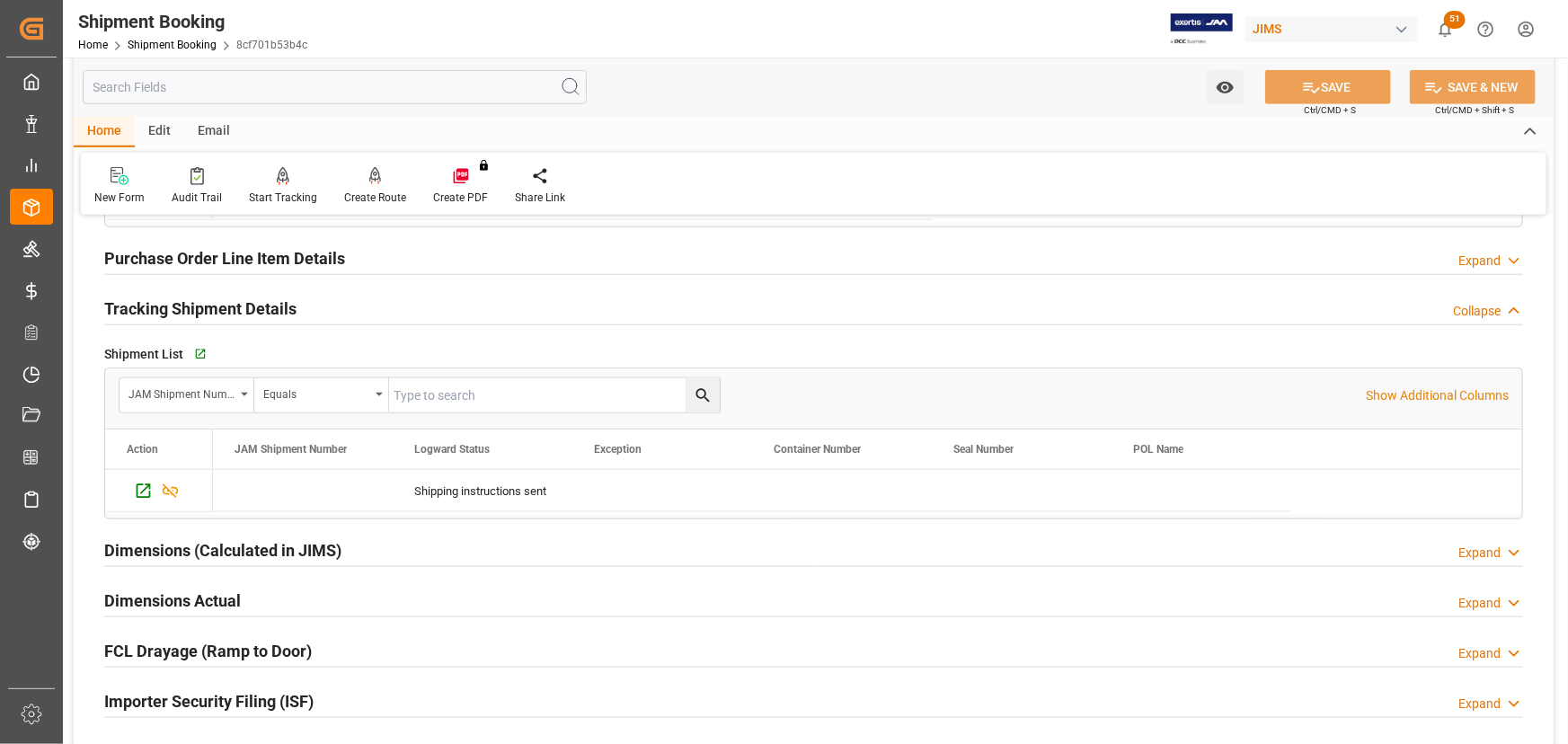
scroll to position [734, 0]
click at [199, 353] on icon "button" at bounding box center [199, 353] width 16 height 16
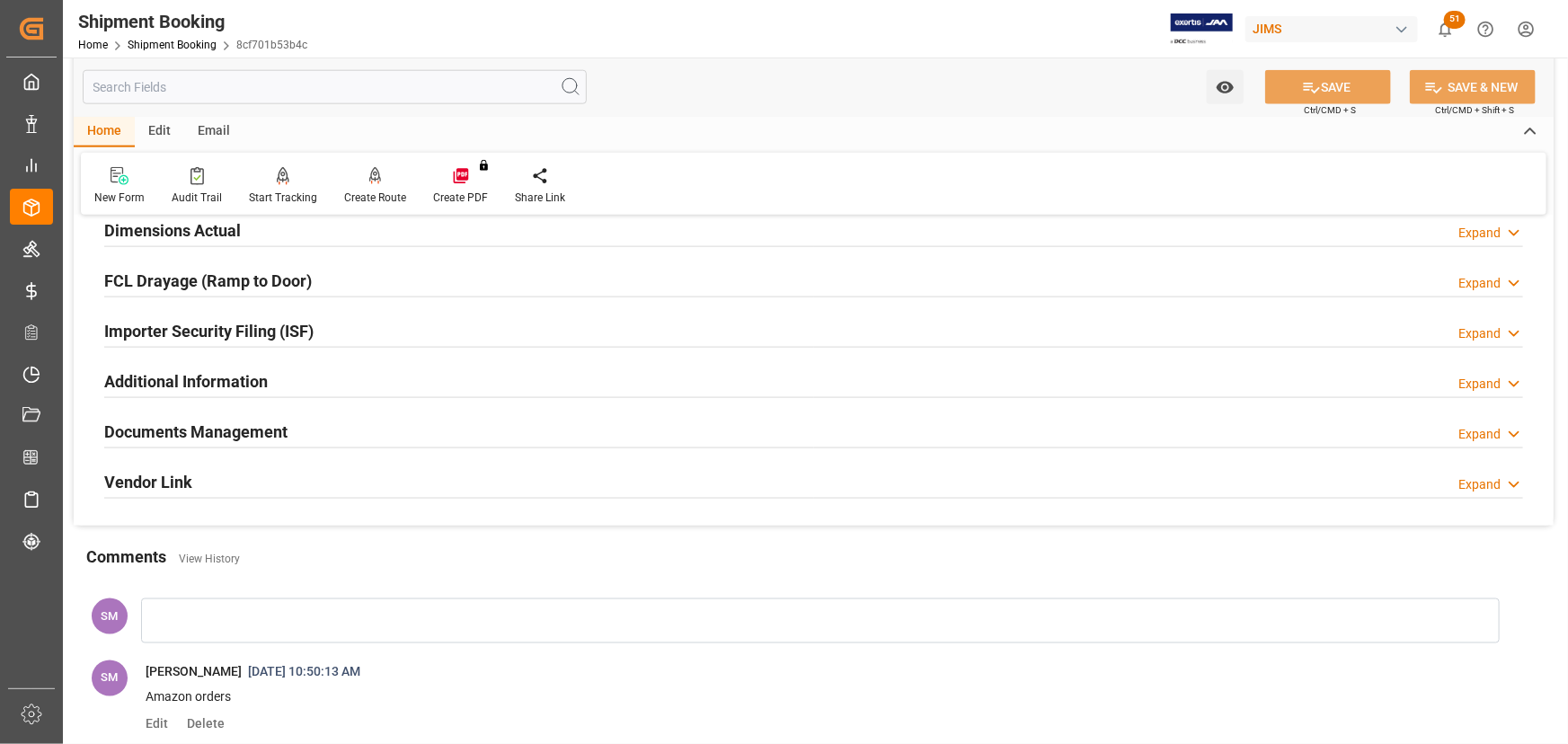
scroll to position [1224, 0]
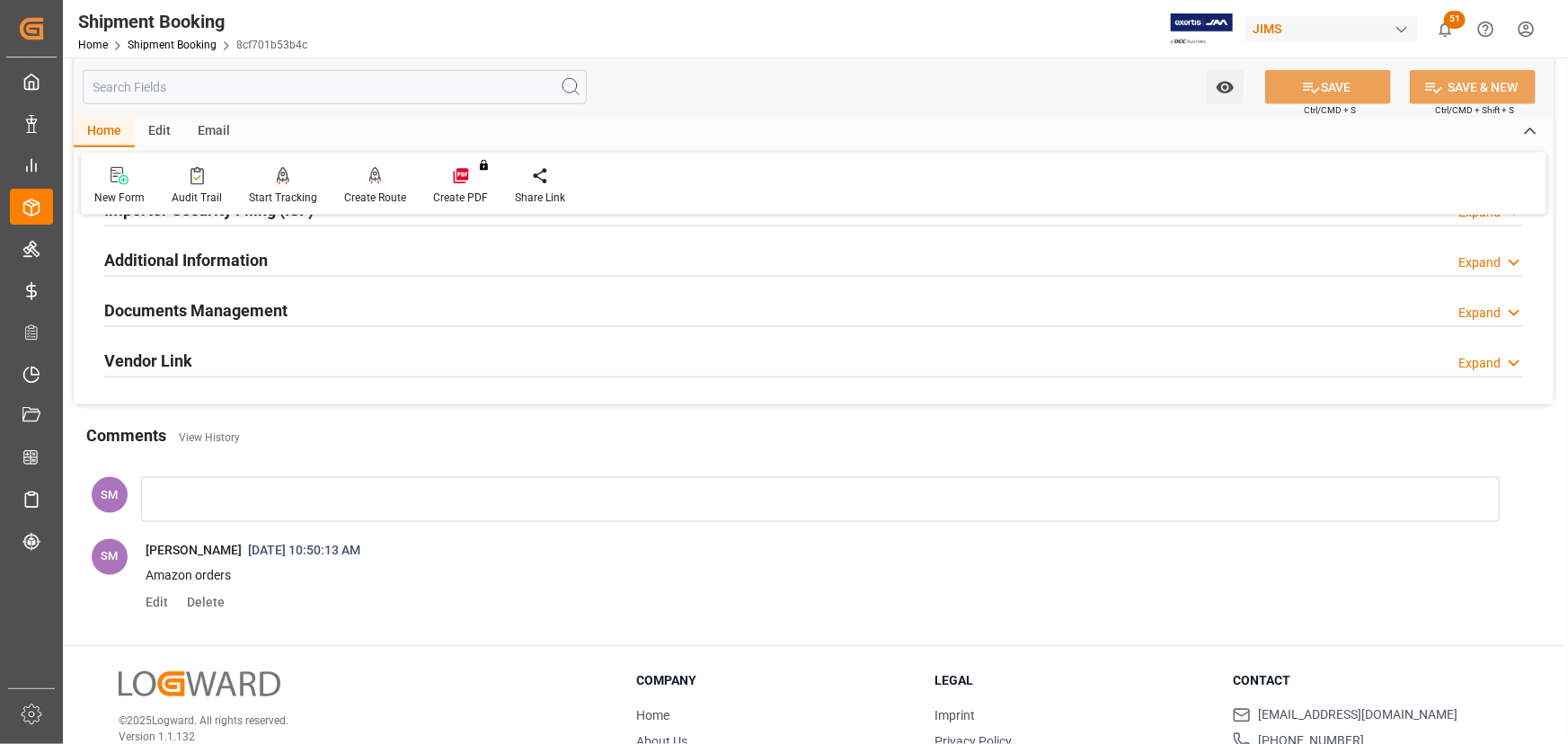
click at [206, 485] on div at bounding box center [821, 499] width 1359 height 45
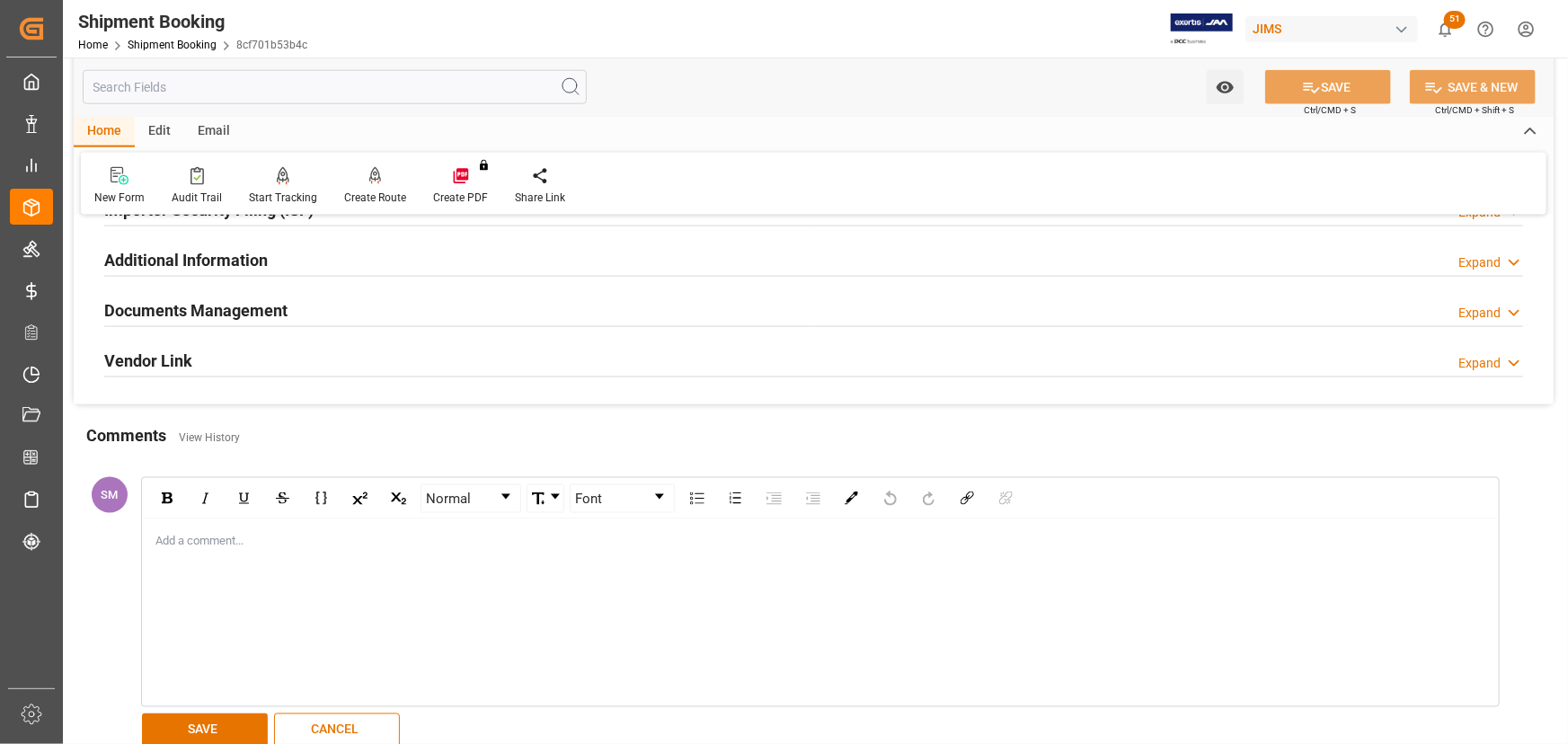
click at [192, 572] on div "Add a comment..." at bounding box center [820, 611] width 1355 height 186
click at [272, 532] on div "JS-20250929-DK (2" at bounding box center [821, 540] width 1329 height 18
click at [279, 553] on div "JS-20250926-AZ" at bounding box center [821, 558] width 1329 height 18
click at [196, 719] on button "SAVE" at bounding box center [205, 729] width 126 height 34
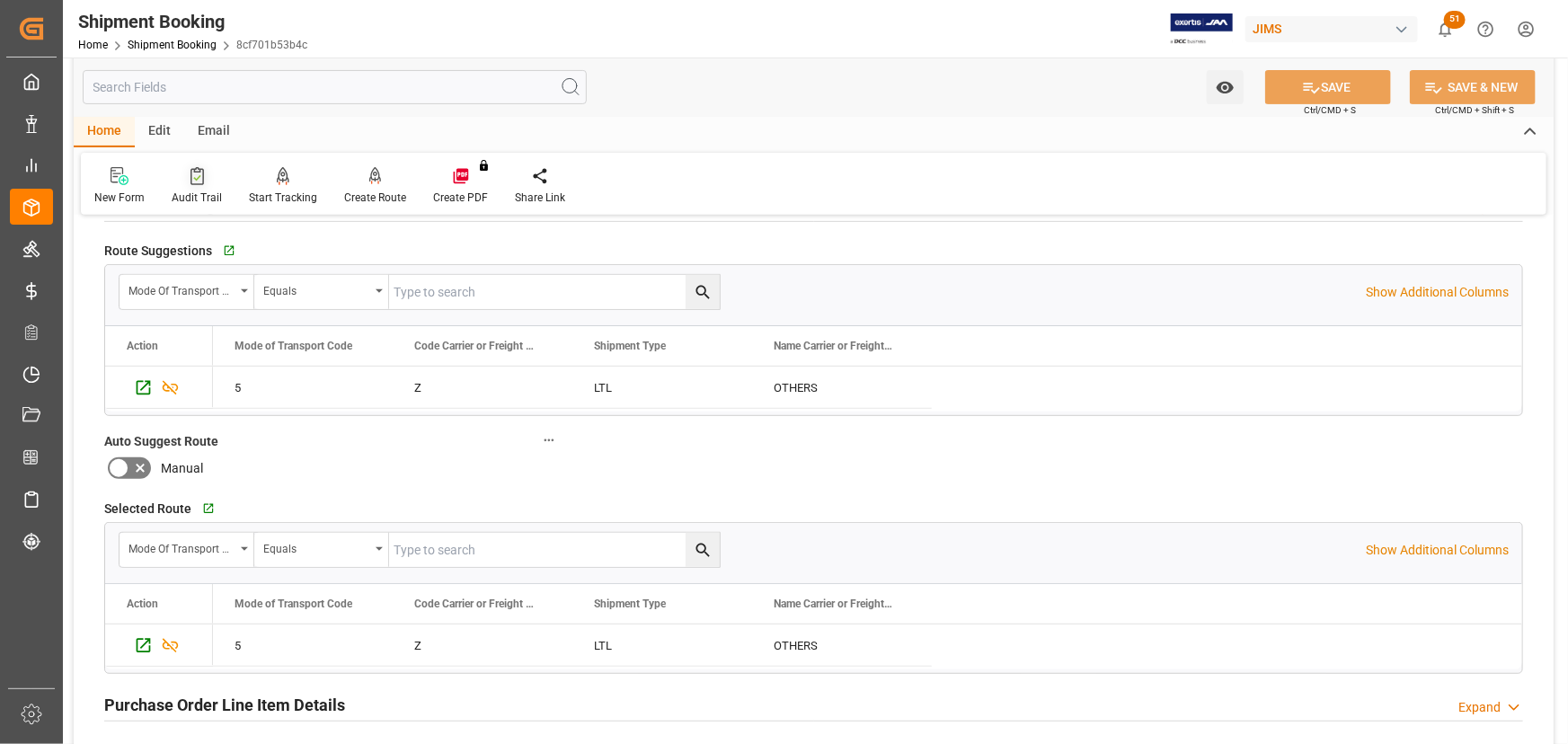
scroll to position [81, 0]
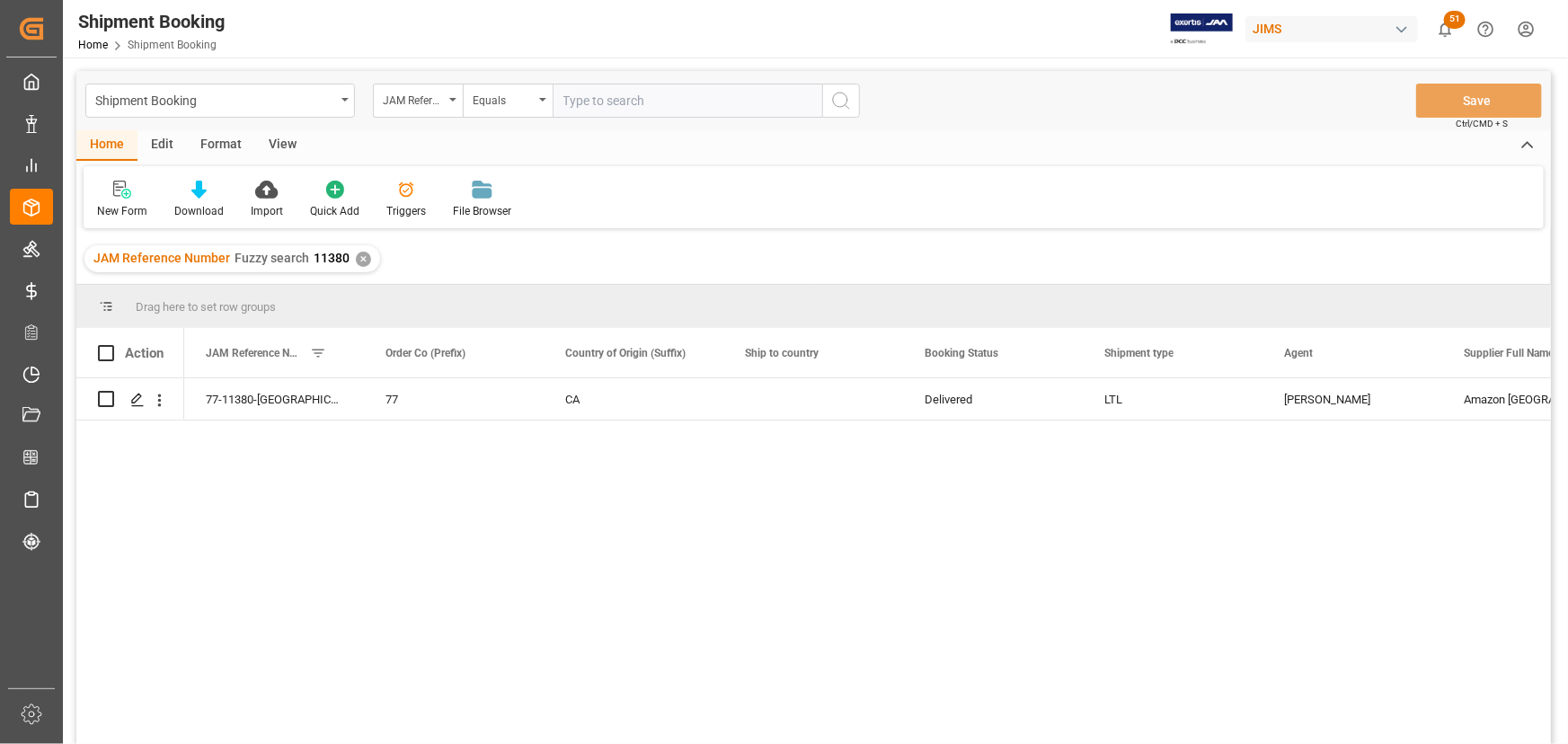
click at [289, 133] on div "View" at bounding box center [283, 145] width 55 height 30
click at [116, 209] on div "Default" at bounding box center [114, 211] width 35 height 17
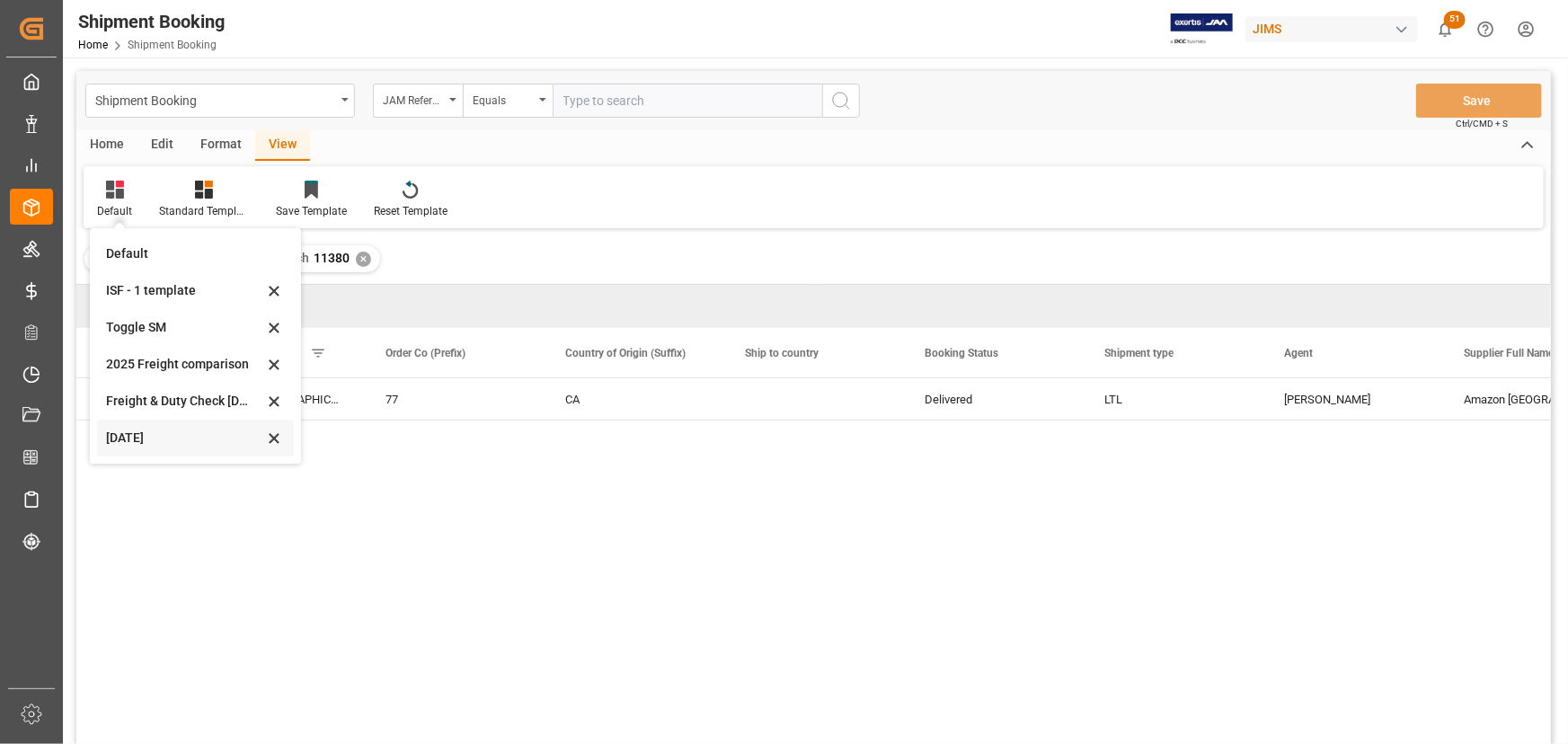
click at [148, 442] on div "Oct 2025" at bounding box center [184, 437] width 157 height 19
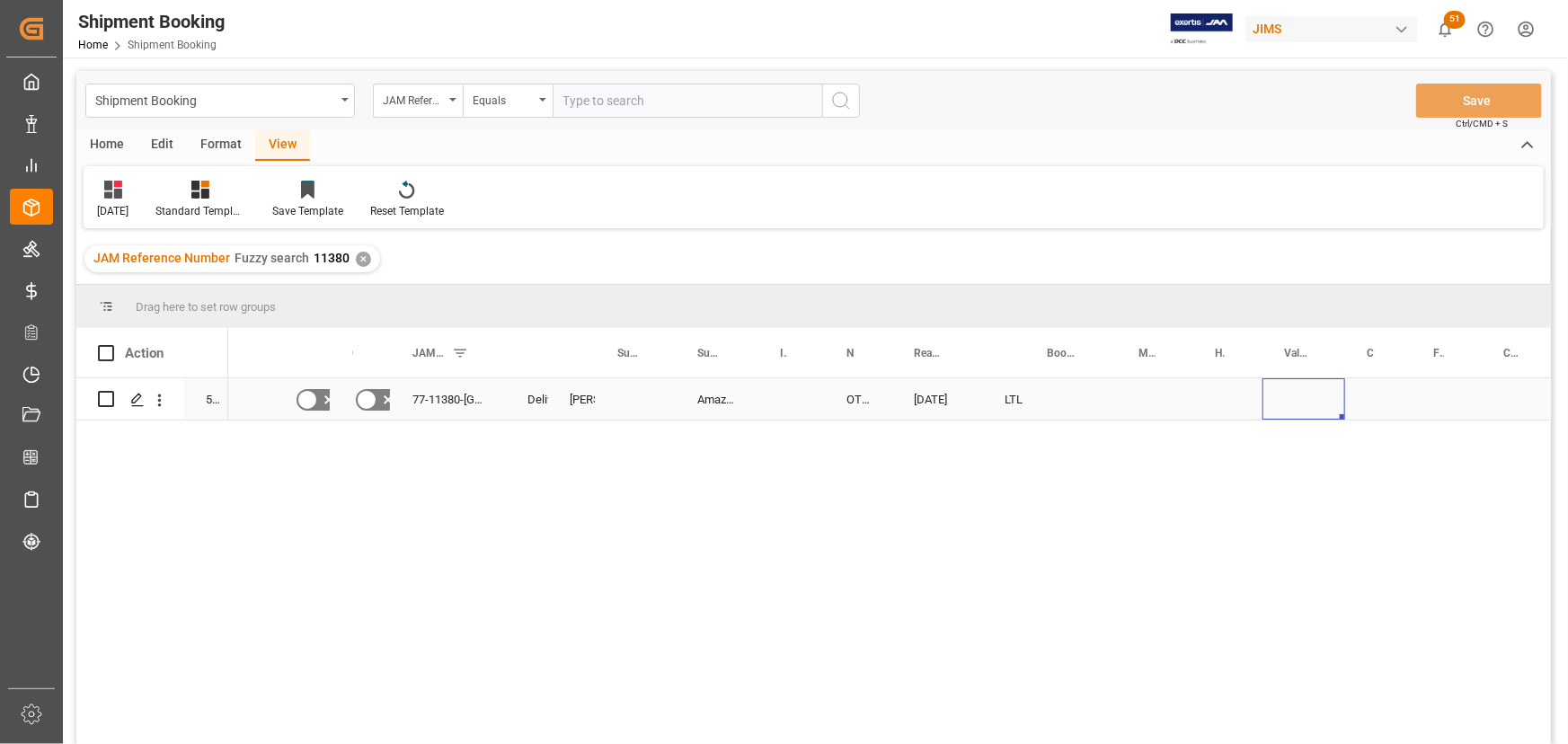
click at [1296, 404] on div "Press SPACE to select this row." at bounding box center [1304, 399] width 83 height 41
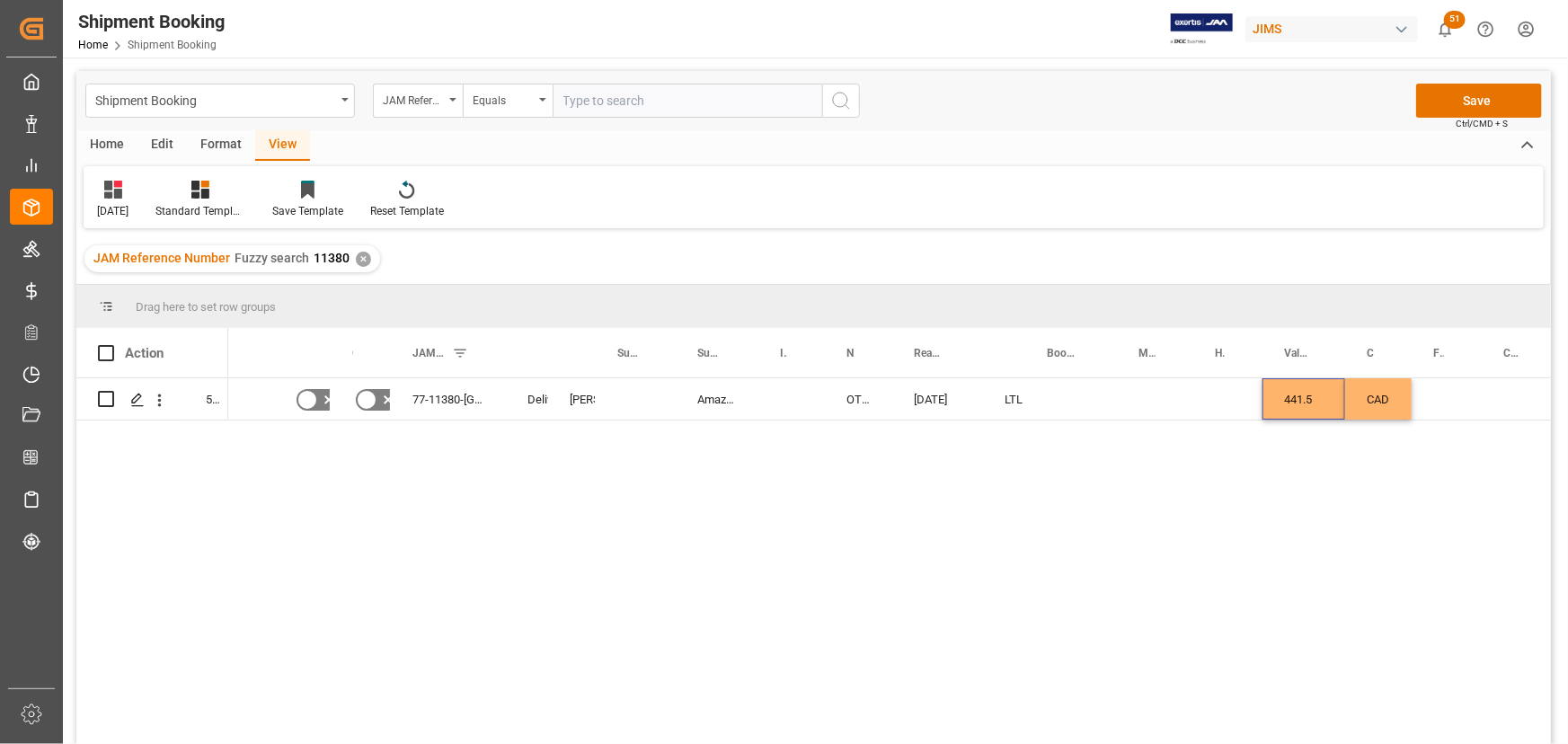
click at [1323, 462] on div "No No 77-11380-CA Delivered Shyamala Mantha Amazon Canada OTHERS 10-06-2025 LTL…" at bounding box center [890, 567] width 1323 height 377
click at [1203, 412] on div "Press SPACE to select this row." at bounding box center [1227, 399] width 69 height 41
click at [1456, 400] on div "Press SPACE to select this row." at bounding box center [1447, 399] width 70 height 41
click at [1436, 403] on div "Press SPACE to select this row." at bounding box center [1447, 399] width 70 height 41
click at [1447, 424] on input "Press SPACE to select this row." at bounding box center [1447, 409] width 41 height 34
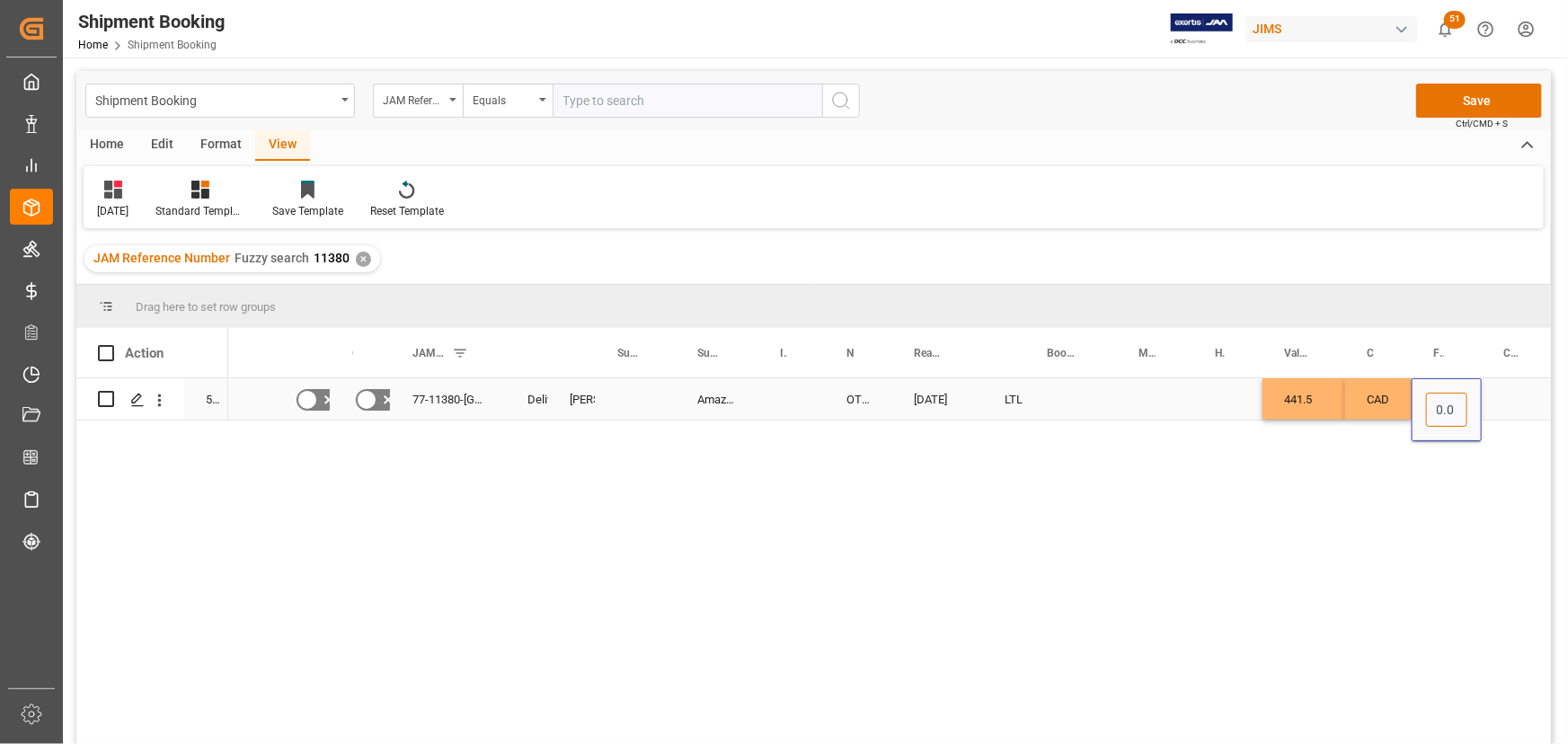
type input "0.00"
click at [1533, 403] on div "Press SPACE to select this row." at bounding box center [1522, 399] width 80 height 41
click at [1520, 397] on div "Press SPACE to select this row." at bounding box center [1522, 399] width 80 height 41
click at [1518, 396] on div "Press SPACE to select this row." at bounding box center [1522, 399] width 80 height 41
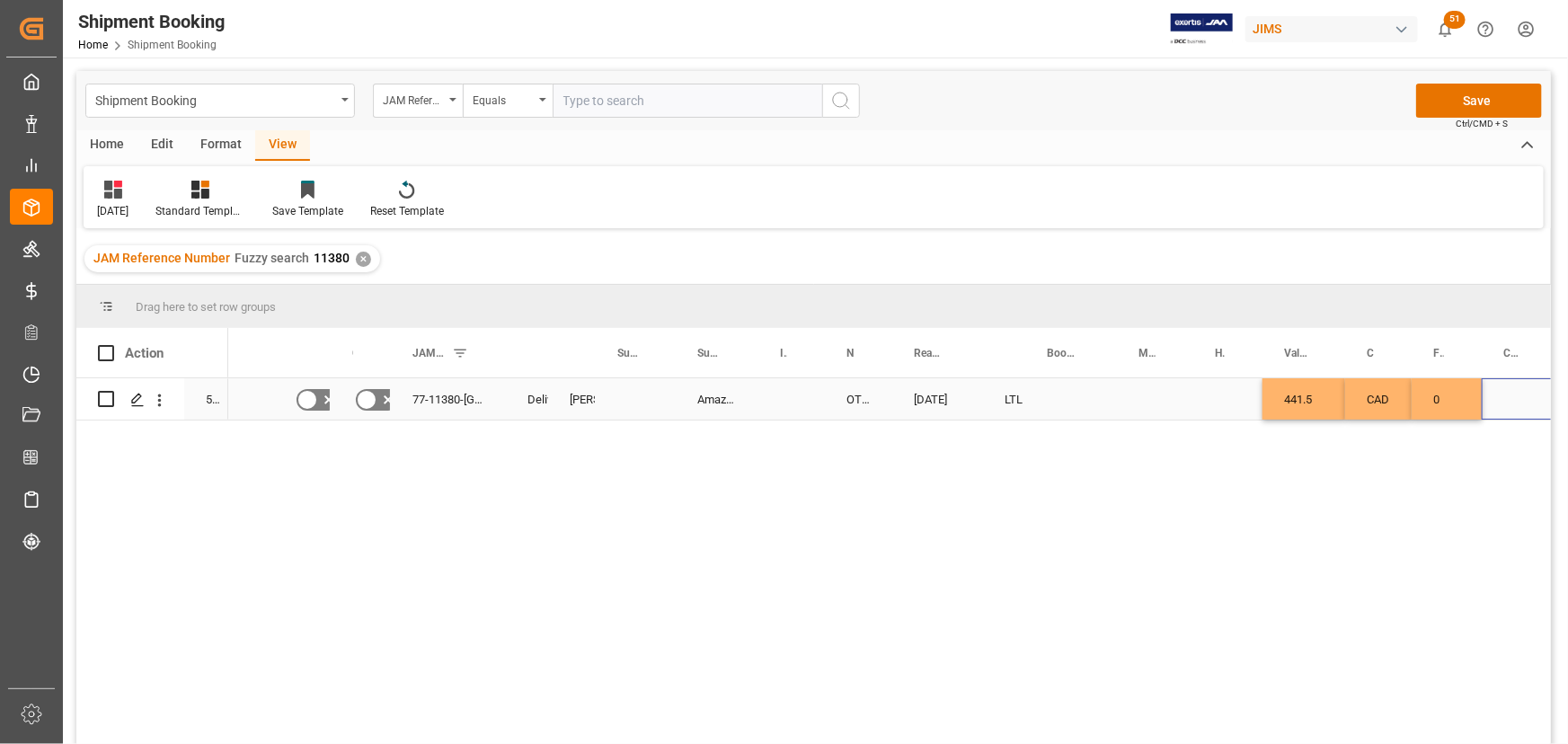
click at [1518, 399] on div "Press SPACE to select this row." at bounding box center [1522, 399] width 80 height 41
click at [1518, 399] on input "Press SPACE to select this row." at bounding box center [1521, 409] width 51 height 34
type input "CAD"
click at [1153, 396] on div "Press SPACE to select this row." at bounding box center [1155, 399] width 76 height 41
click at [1471, 98] on button "Save" at bounding box center [1478, 100] width 126 height 34
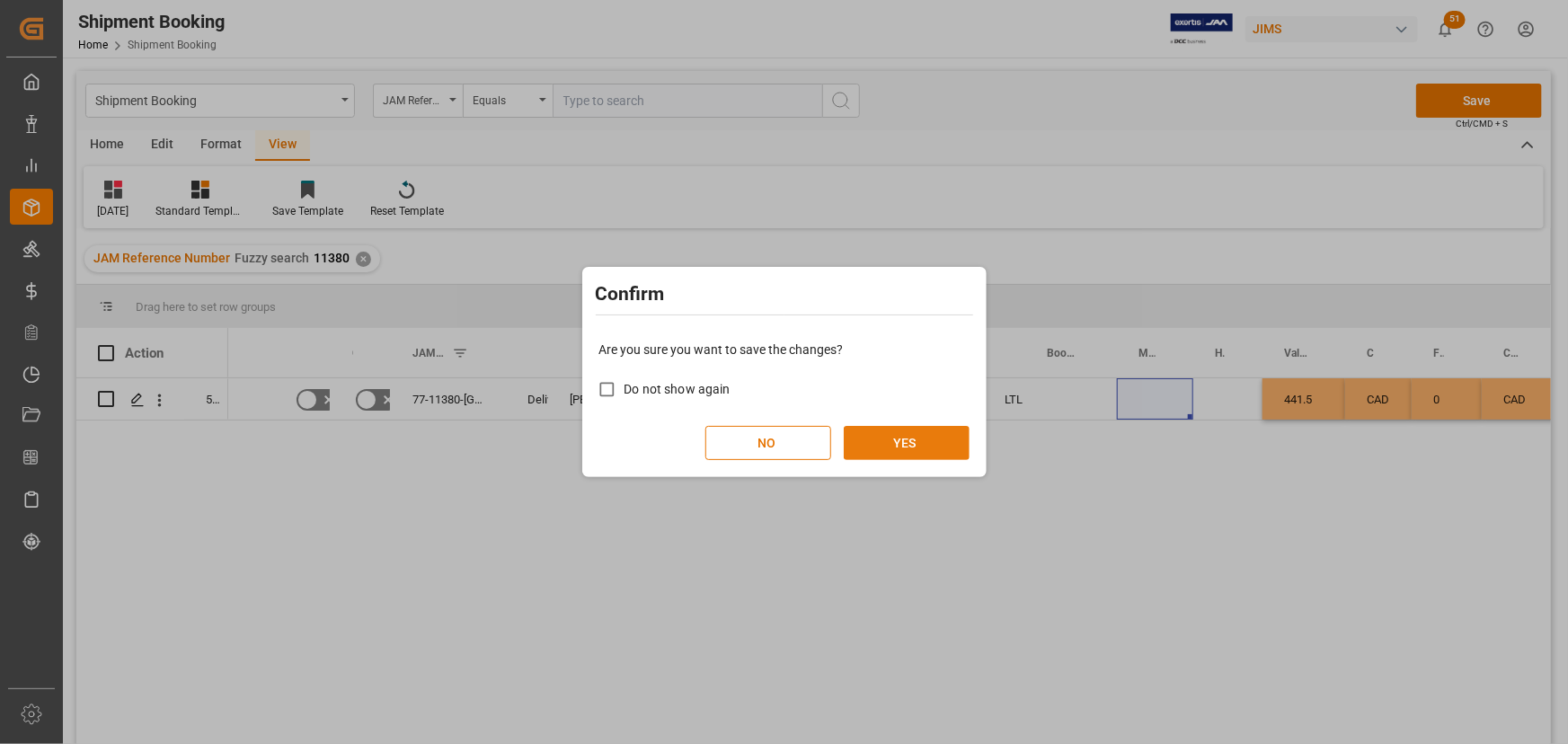
click at [921, 450] on button "YES" at bounding box center [906, 443] width 126 height 34
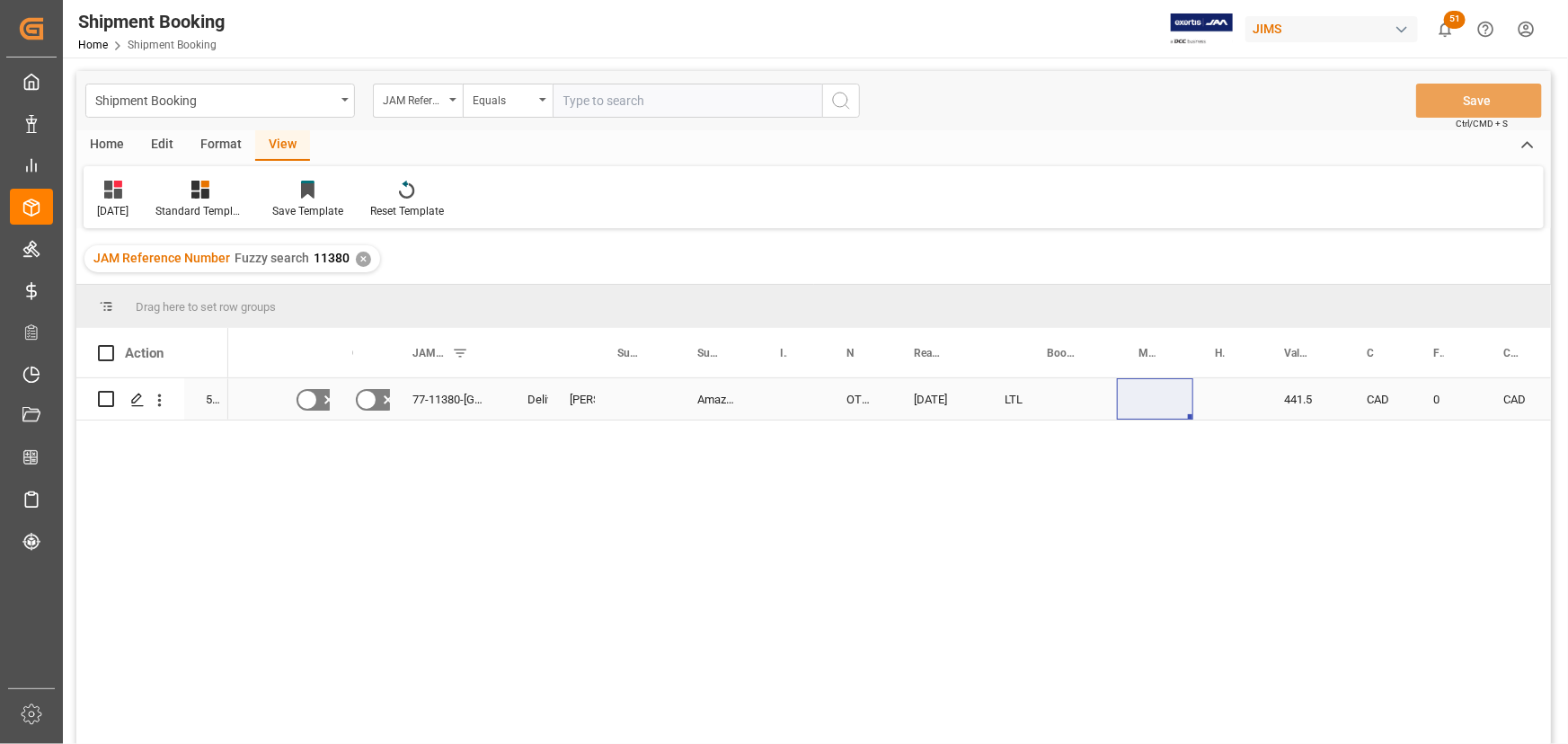
click at [781, 404] on div "Press SPACE to select this row." at bounding box center [791, 399] width 66 height 41
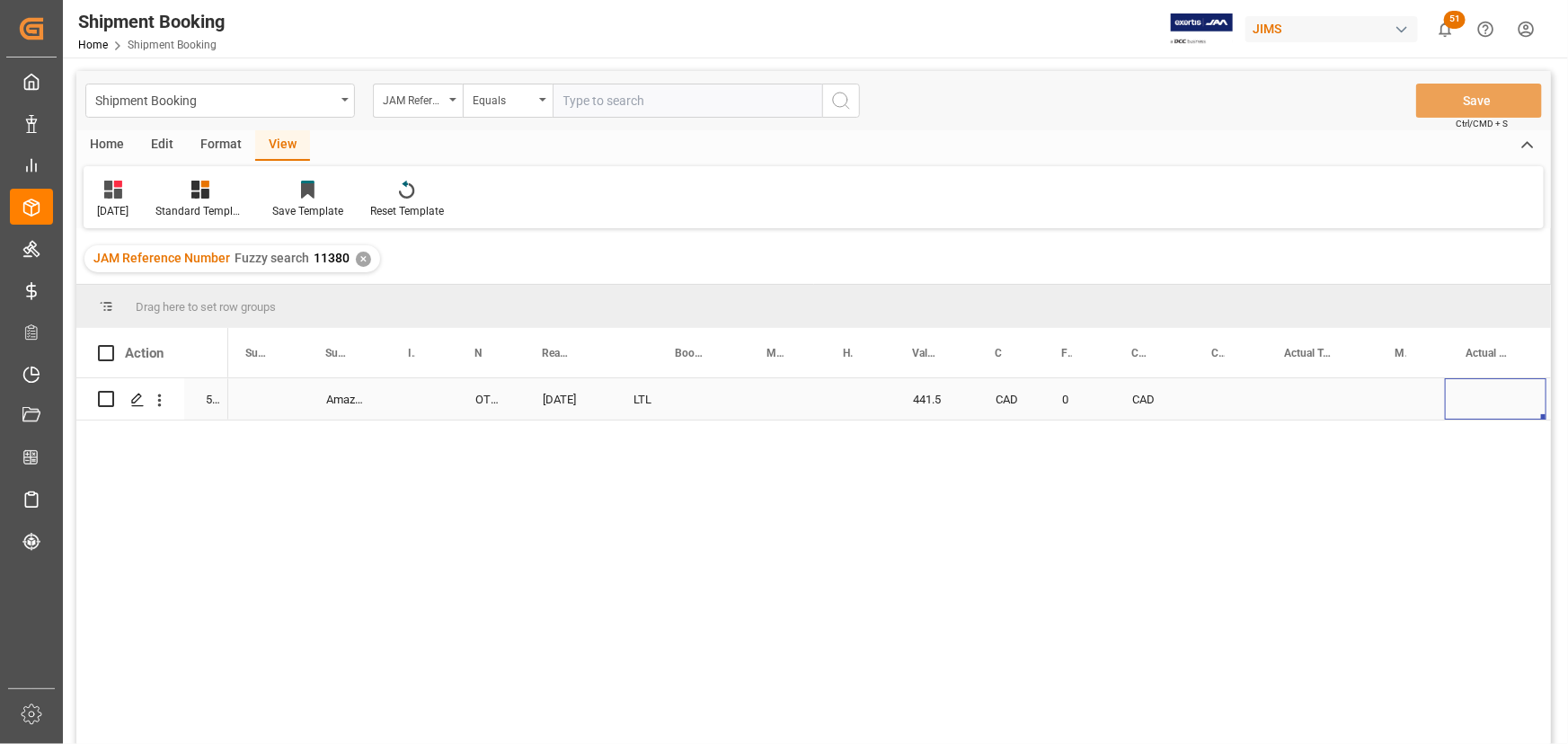
scroll to position [0, 628]
click at [1229, 392] on div "Press SPACE to select this row." at bounding box center [1239, 399] width 101 height 41
click at [1228, 391] on div "Press SPACE to select this row." at bounding box center [1239, 399] width 101 height 41
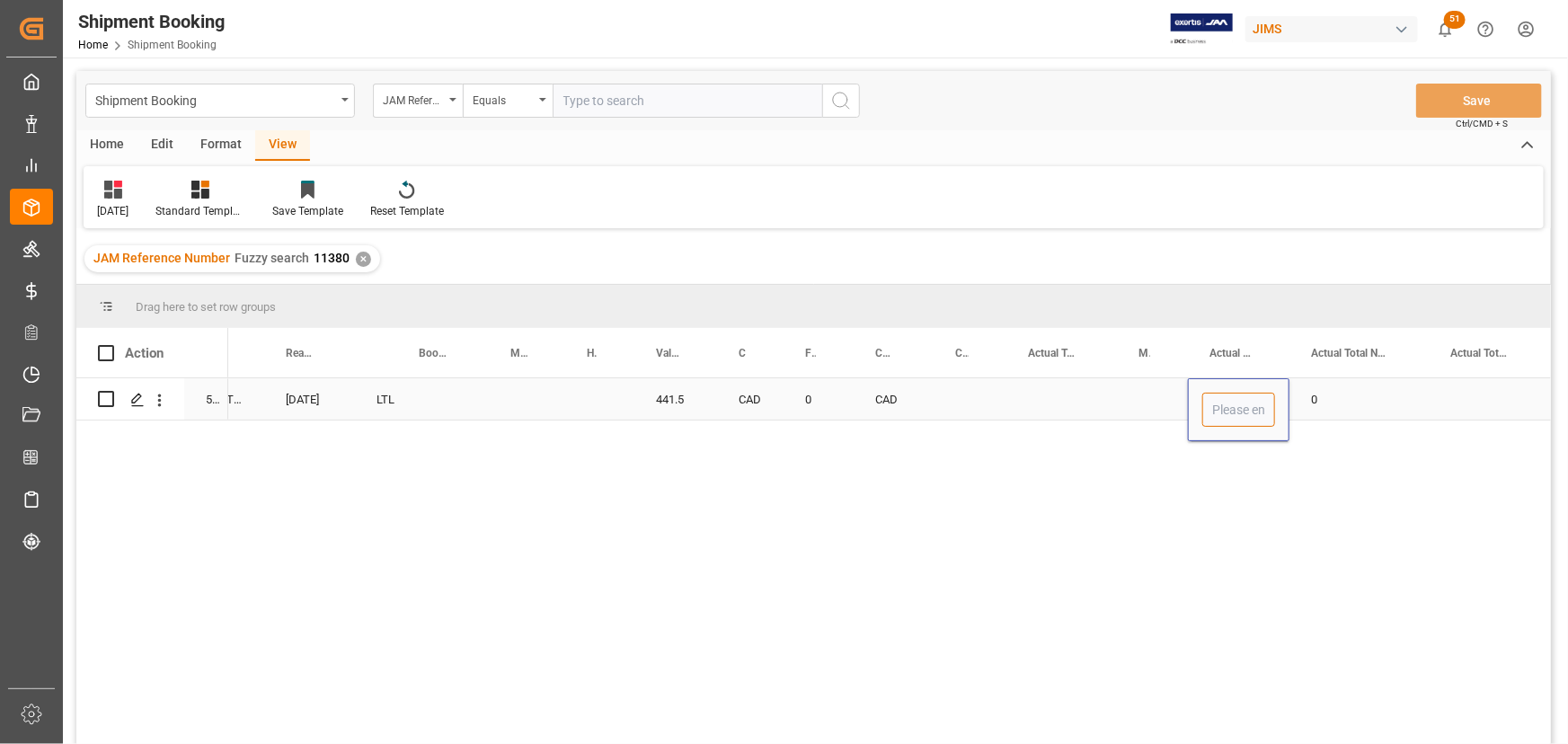
click at [1223, 411] on input "Press SPACE to select this row." at bounding box center [1238, 409] width 73 height 34
type input "2"
click at [1100, 394] on div "Press SPACE to select this row." at bounding box center [1061, 399] width 110 height 41
click at [1470, 92] on button "Save" at bounding box center [1478, 100] width 126 height 34
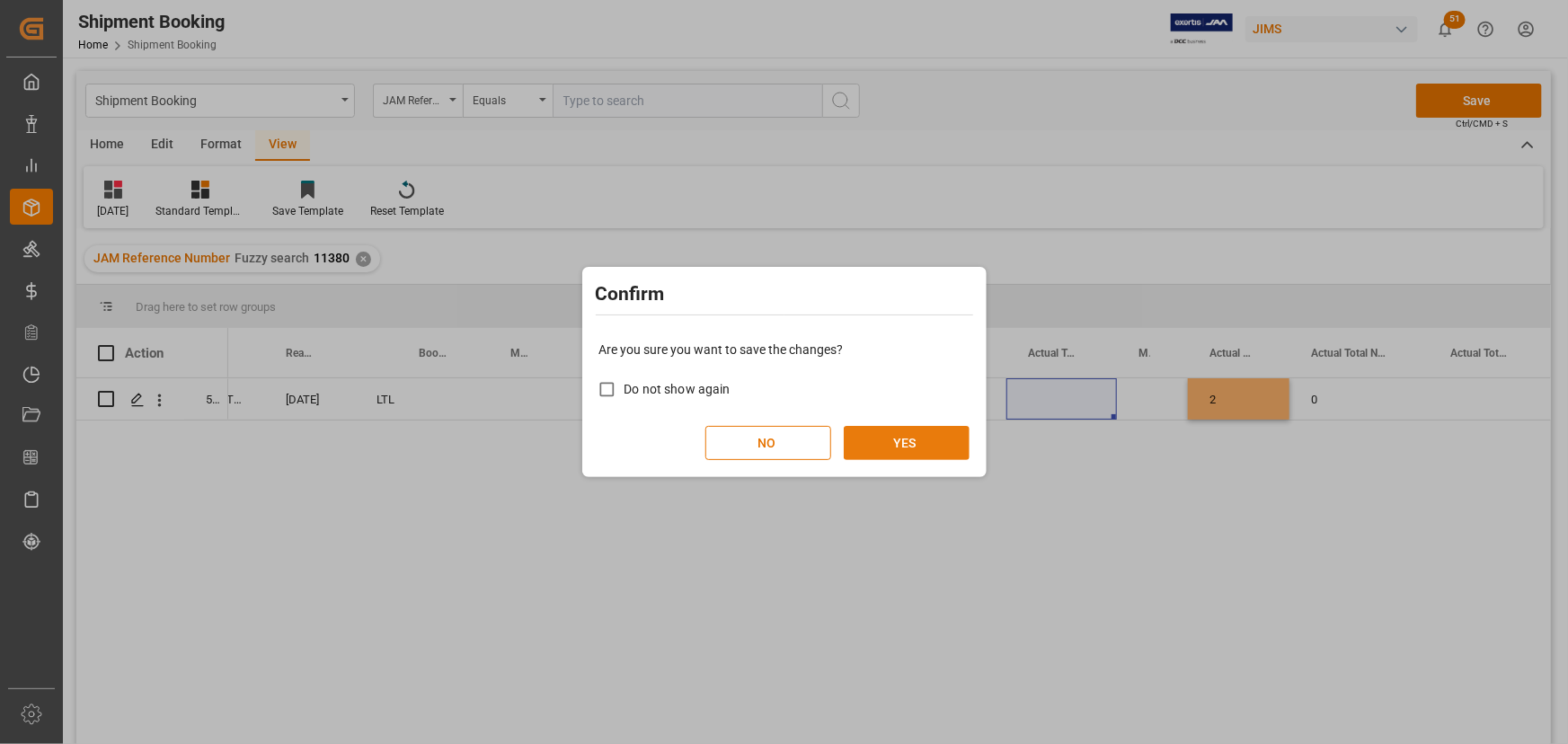
click at [907, 442] on button "YES" at bounding box center [906, 443] width 126 height 34
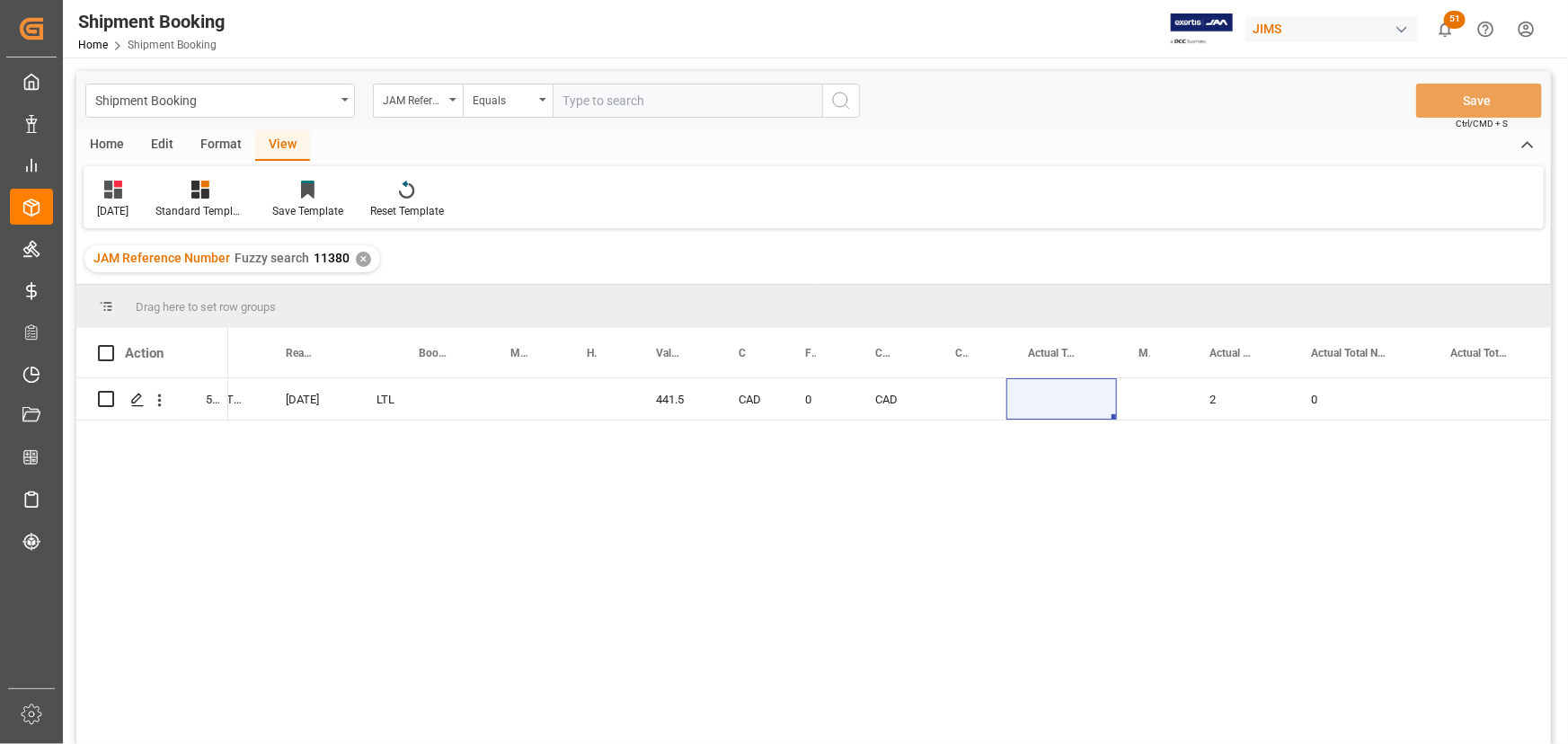
click at [359, 260] on div "✕" at bounding box center [364, 259] width 16 height 16
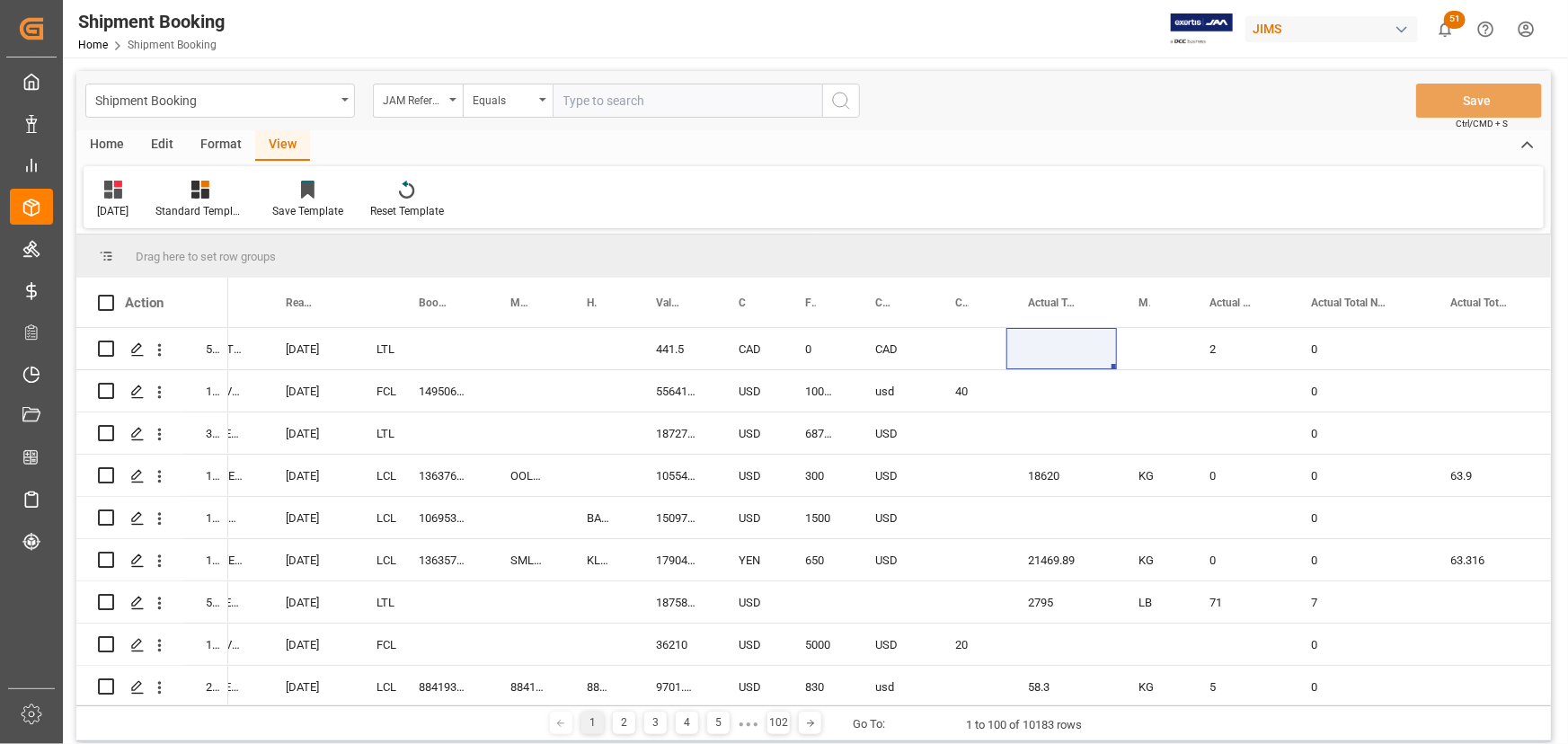
drag, startPoint x: 548, startPoint y: 699, endPoint x: 439, endPoint y: 707, distance: 109.3
click at [439, 707] on div "Drag here to set row groups Drag here to set column labels Action Mode of Trans…" at bounding box center [813, 487] width 1474 height 506
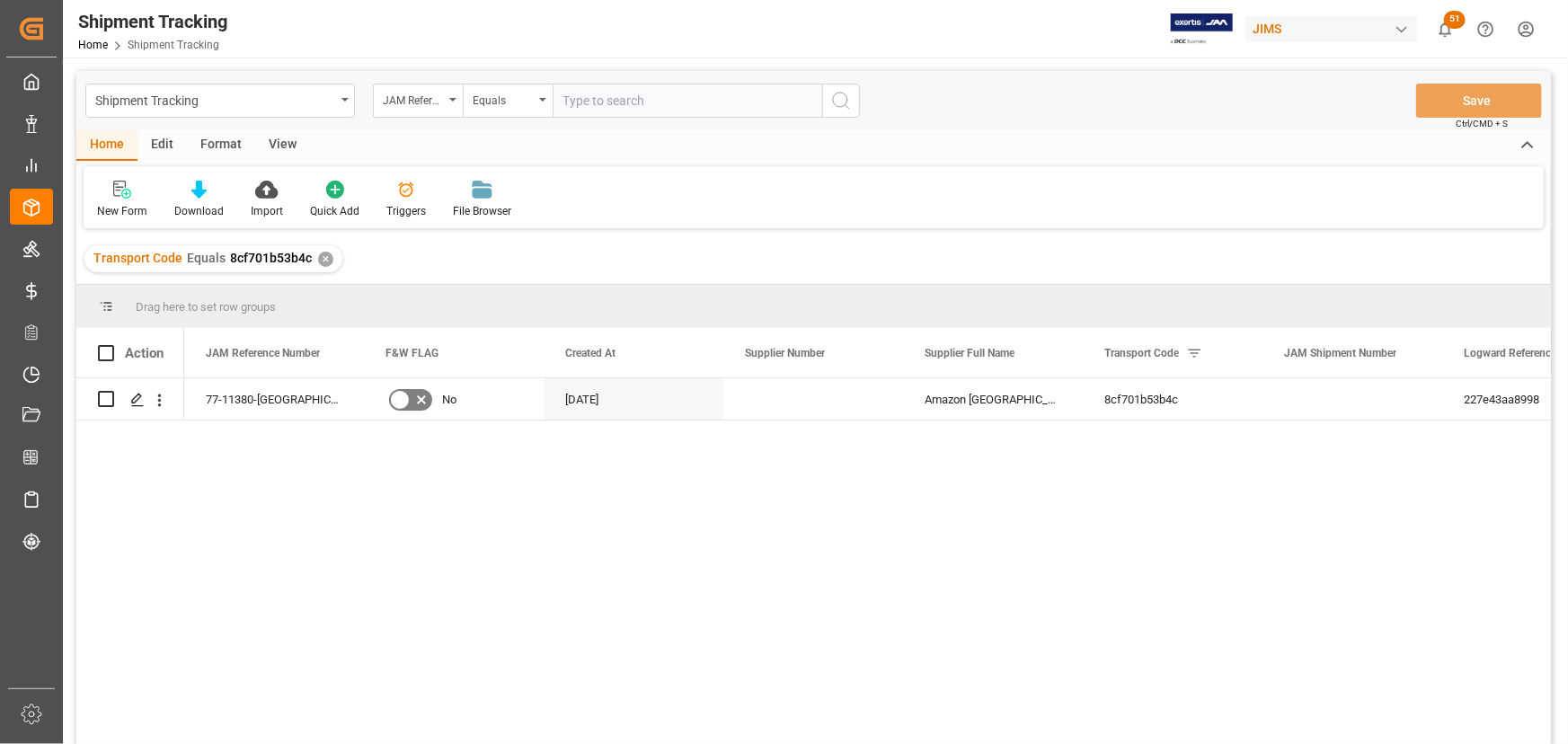
click at [286, 142] on div "View" at bounding box center [283, 145] width 55 height 30
click at [108, 209] on div "Default" at bounding box center [114, 211] width 35 height 17
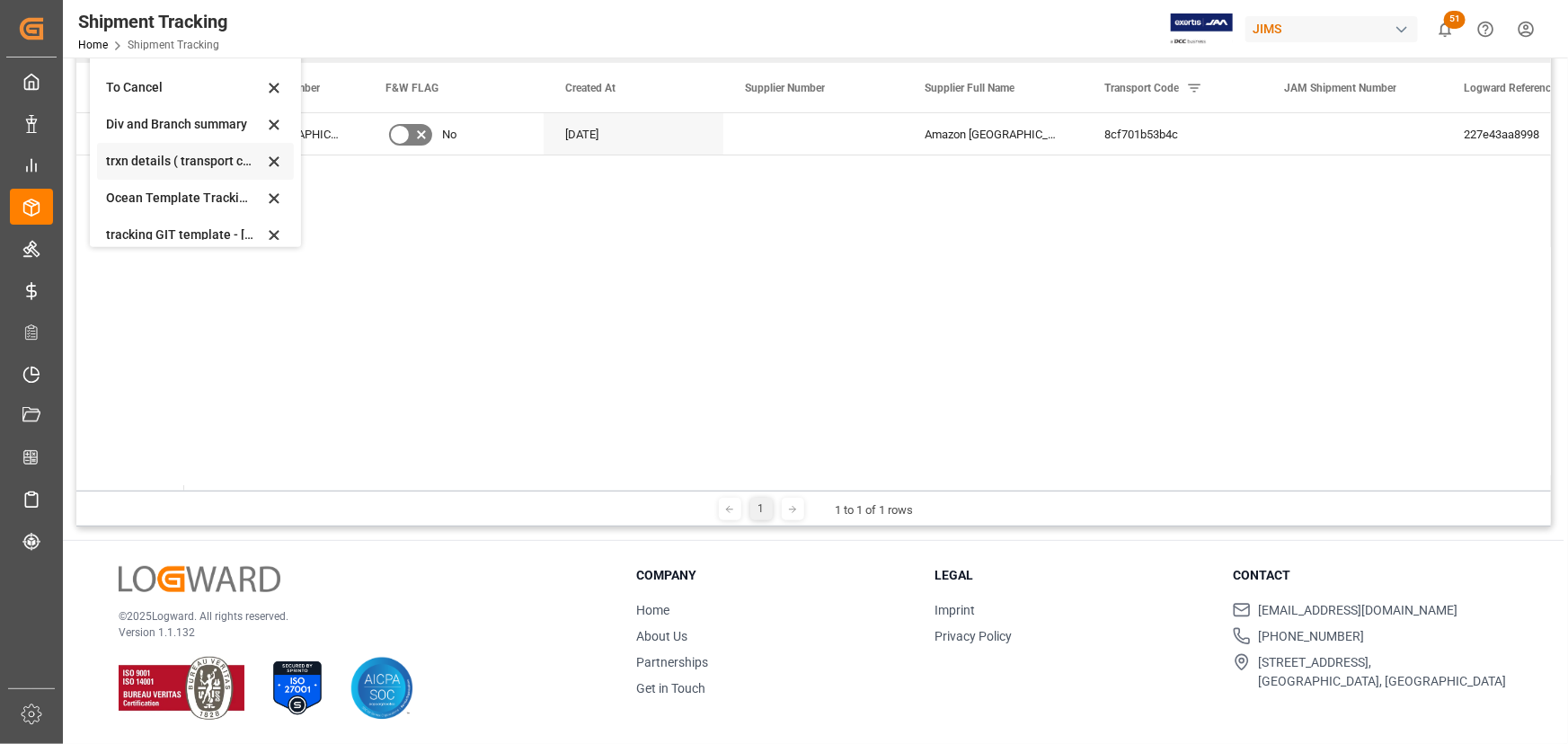
scroll to position [98, 0]
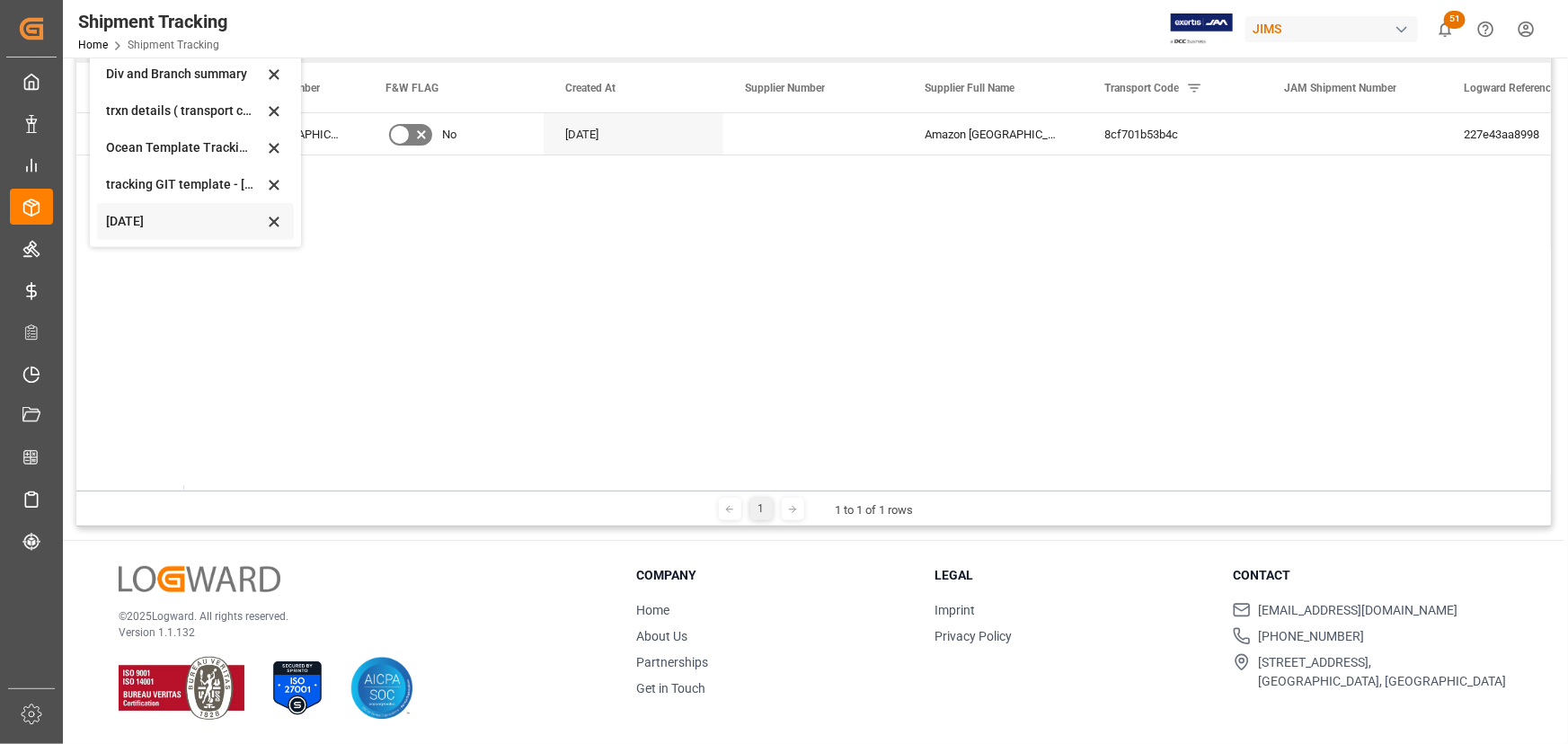
click at [141, 216] on div "[DATE]" at bounding box center [184, 220] width 157 height 19
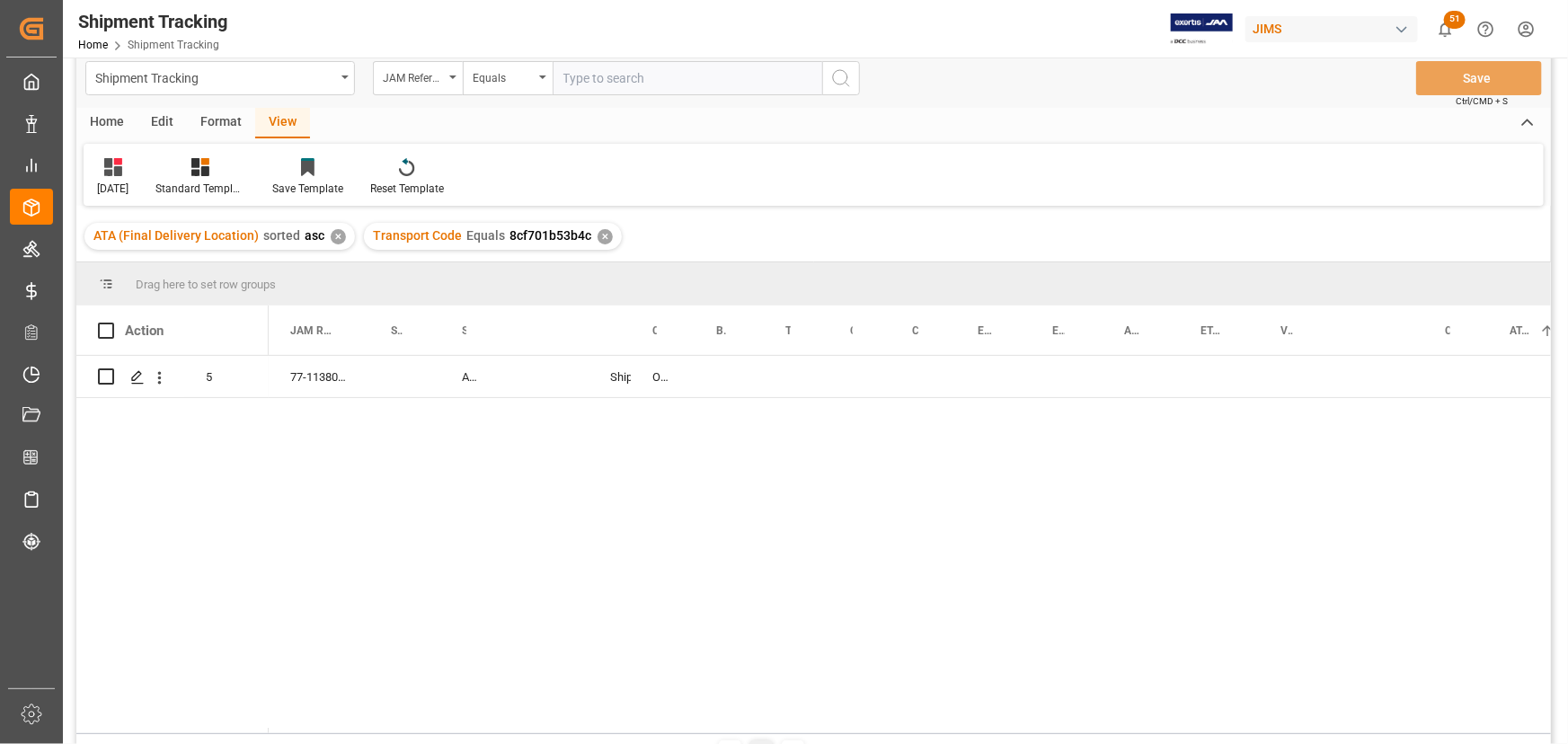
scroll to position [20, 0]
click at [855, 372] on div "Press SPACE to select this row." at bounding box center [860, 378] width 62 height 41
click at [862, 384] on button "Select" at bounding box center [863, 389] width 40 height 34
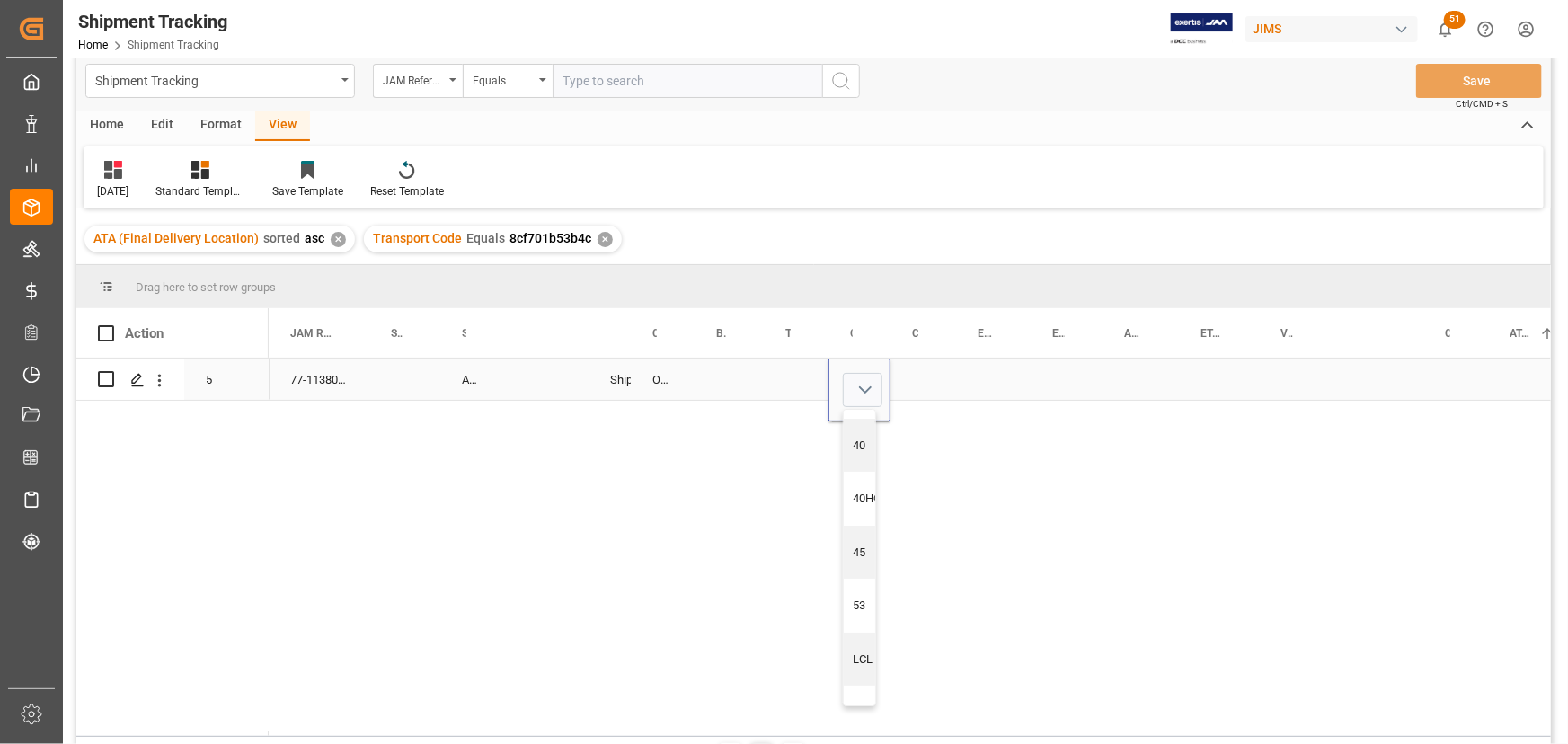
scroll to position [83, 0]
click at [849, 677] on div "LTL" at bounding box center [867, 678] width 48 height 54
click at [907, 376] on div "Press SPACE to select this row." at bounding box center [923, 378] width 65 height 41
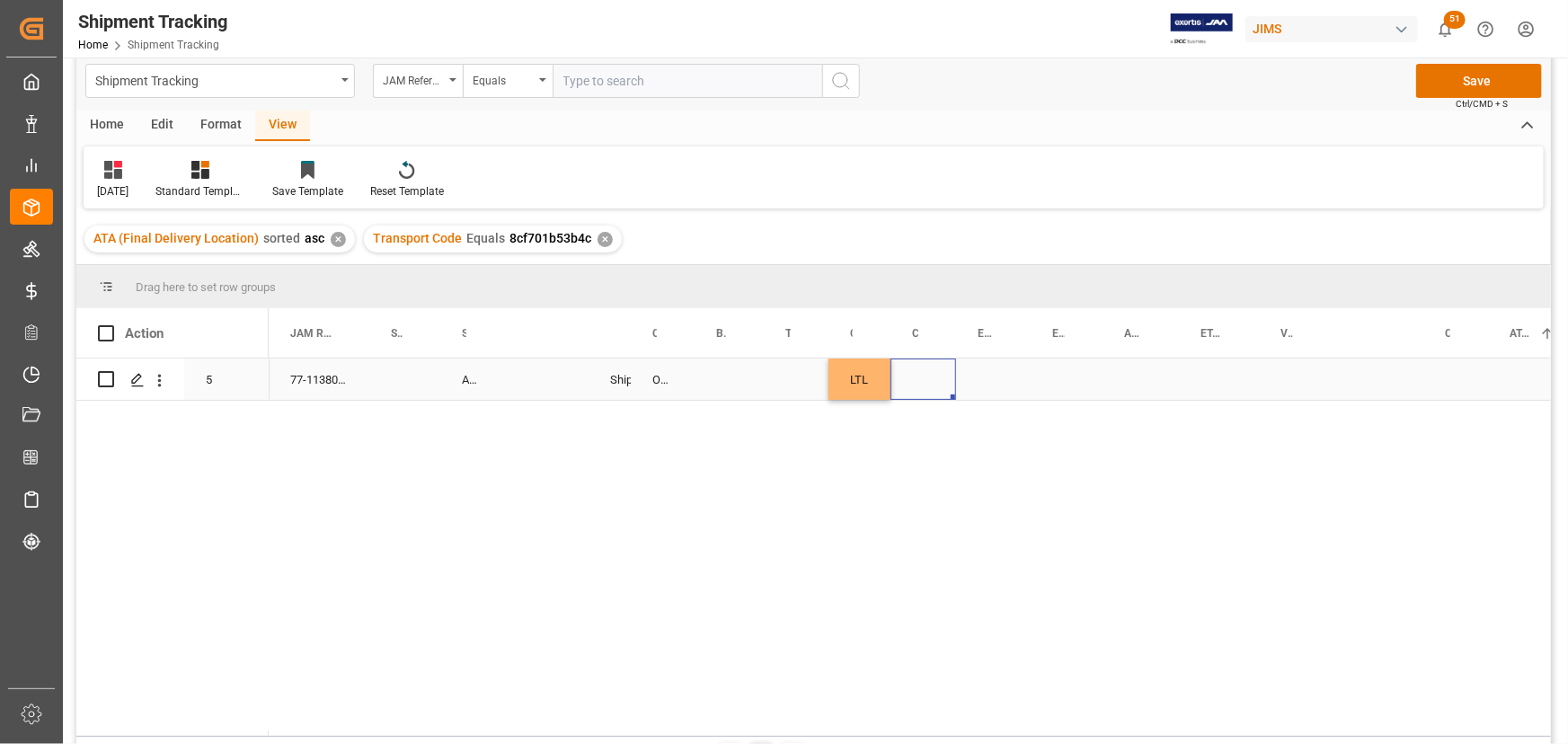
click at [918, 364] on div "Press SPACE to select this row." at bounding box center [923, 378] width 65 height 41
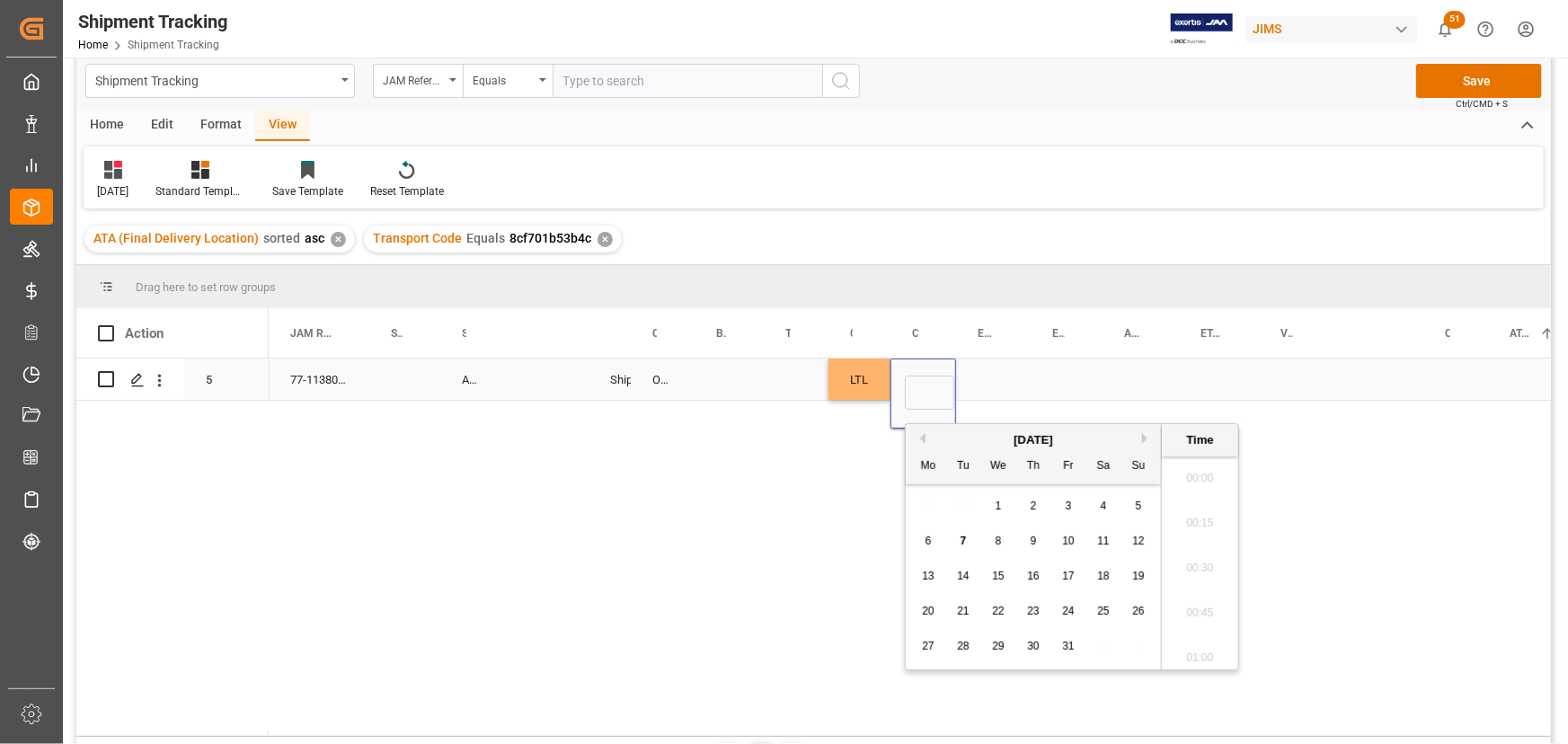
scroll to position [1847, 0]
click at [923, 438] on button "Previous Month" at bounding box center [920, 438] width 11 height 11
click at [932, 646] on span "29" at bounding box center [928, 646] width 12 height 13
type input "[DATE] 00:00"
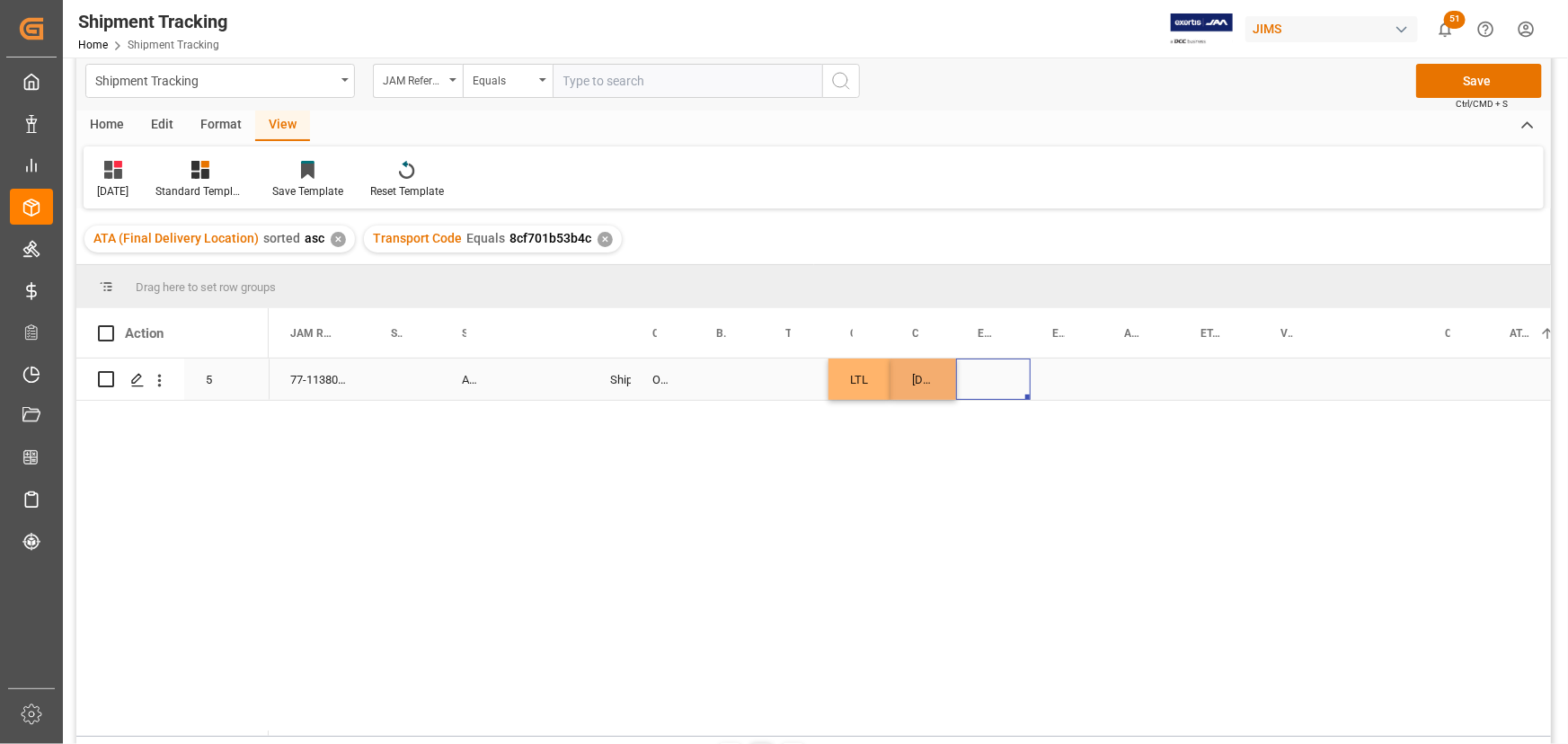
click at [993, 370] on div "Press SPACE to select this row." at bounding box center [993, 378] width 74 height 41
click at [935, 372] on div "[DATE] 00:00:00" at bounding box center [923, 378] width 65 height 41
click at [916, 376] on div "[DATE] 00:00:00" at bounding box center [923, 378] width 65 height 41
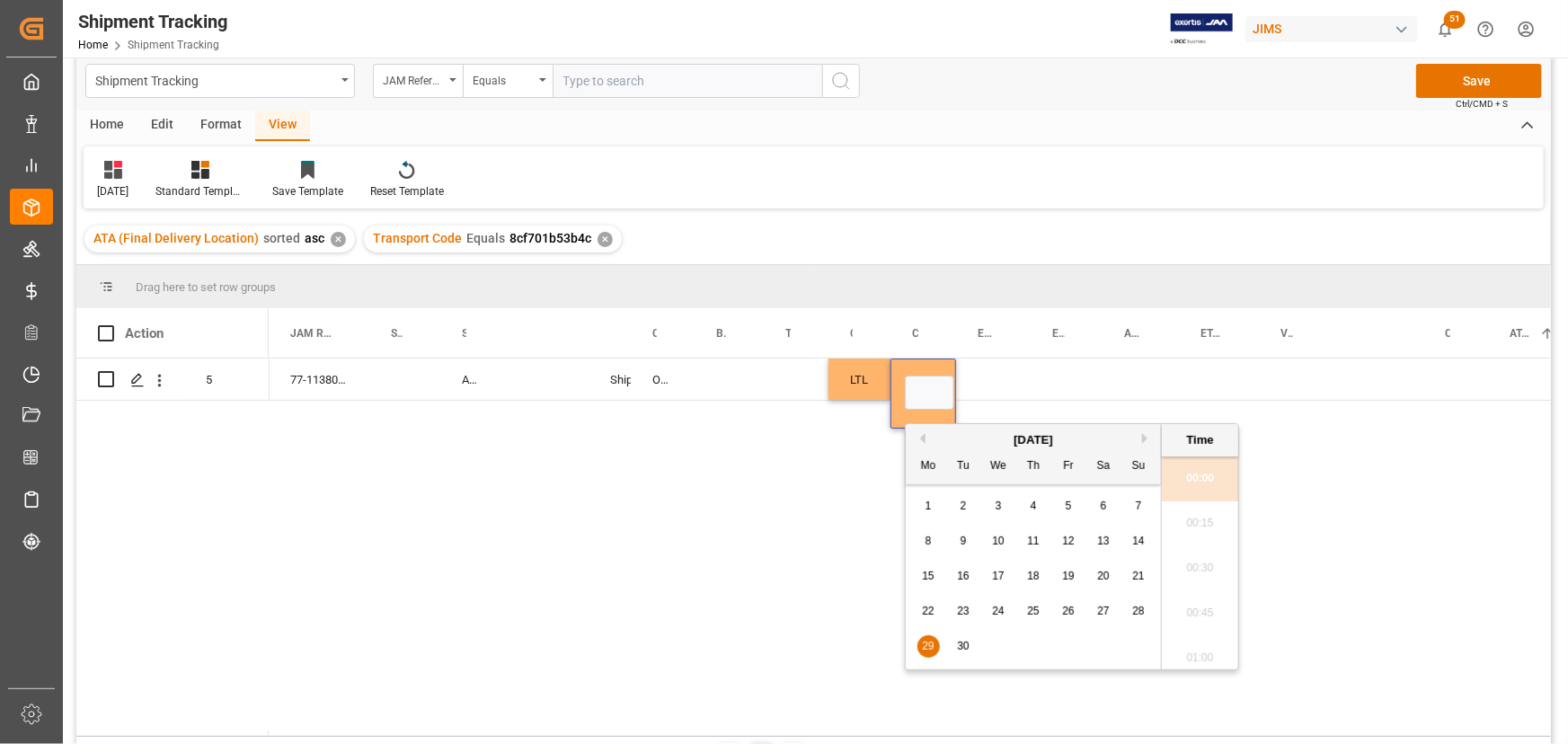
scroll to position [0, 0]
click at [1144, 436] on button "Next Month" at bounding box center [1147, 438] width 11 height 11
click at [929, 536] on span "6" at bounding box center [929, 540] width 6 height 13
type input "[DATE] 00:00"
click at [1027, 378] on div "Press SPACE to select this row." at bounding box center [993, 378] width 74 height 41
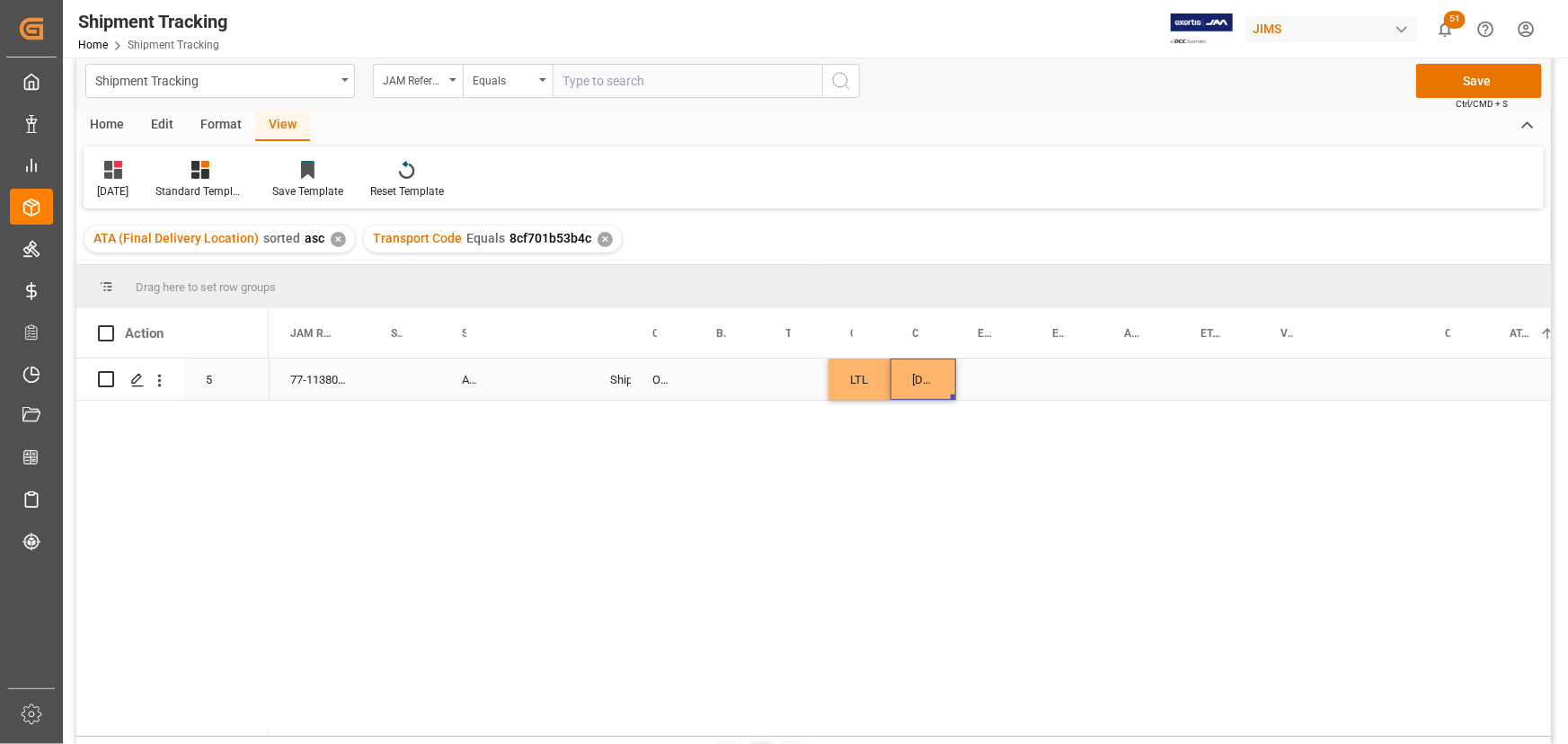
click at [907, 375] on div "[DATE] 00:00:00" at bounding box center [923, 378] width 65 height 41
click at [949, 392] on div "[DATE] 00:00:00" at bounding box center [923, 378] width 65 height 41
click at [909, 379] on div "[DATE] 00:00:00" at bounding box center [923, 378] width 65 height 41
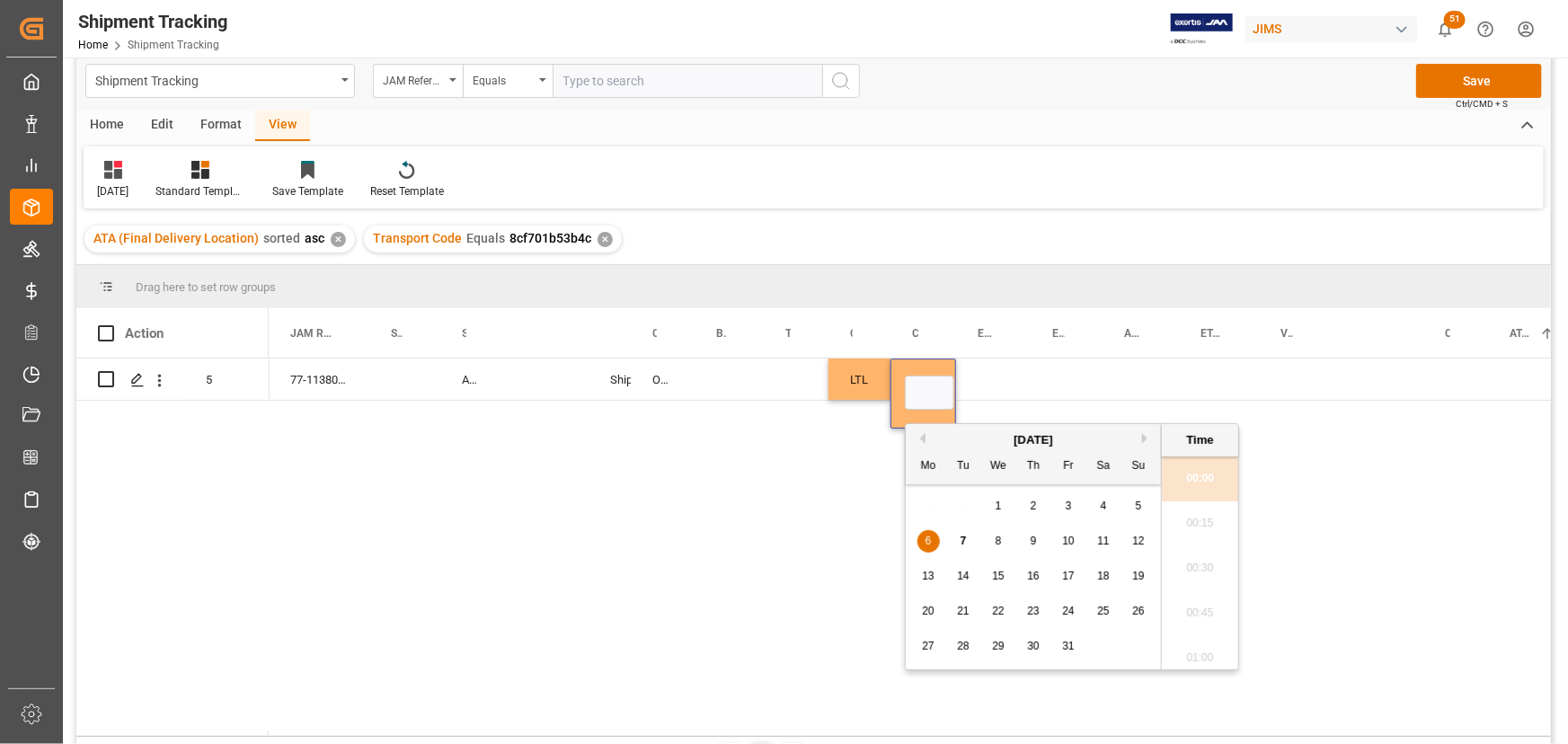
click at [928, 539] on span "6" at bounding box center [929, 540] width 6 height 13
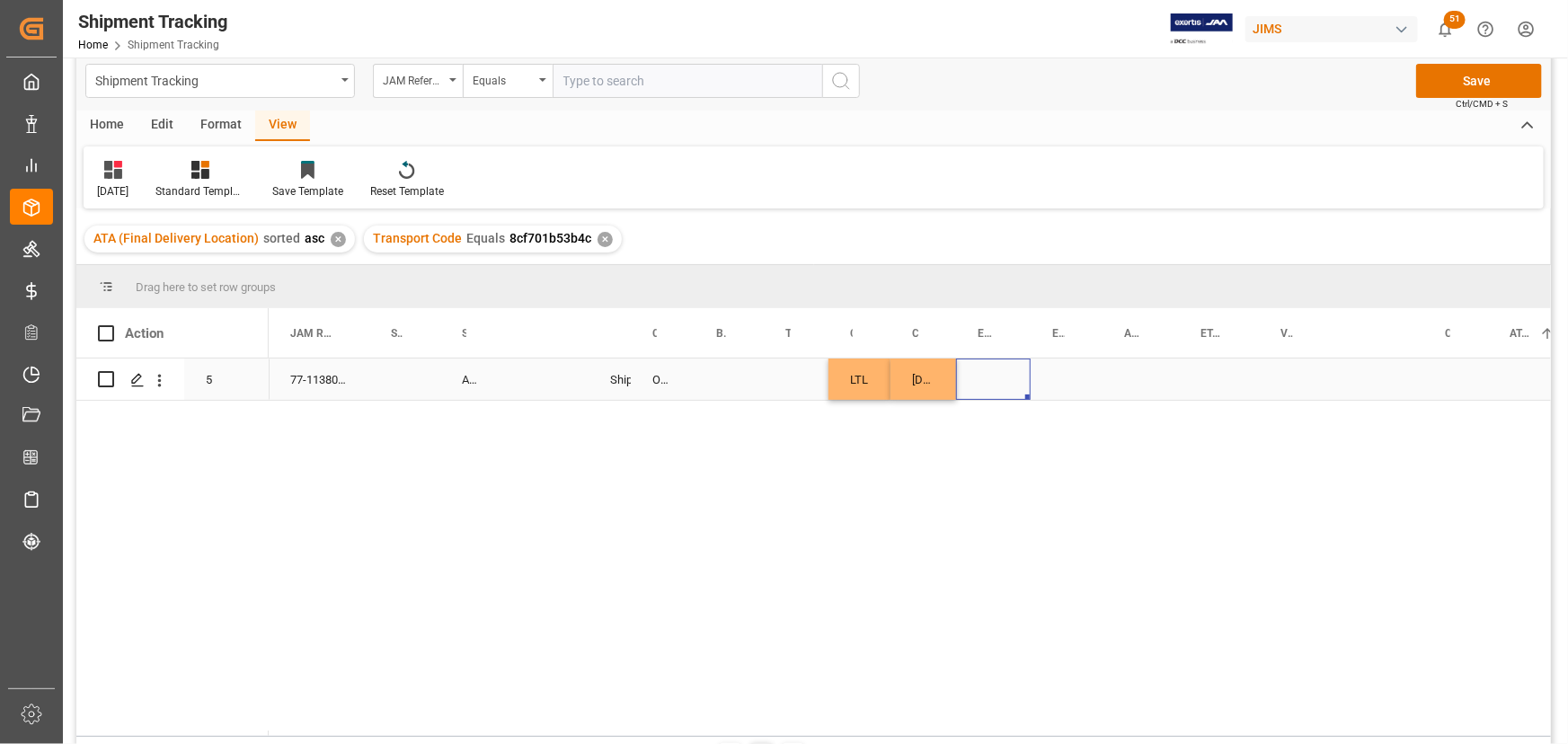
click at [1006, 384] on div "Press SPACE to select this row." at bounding box center [993, 378] width 74 height 41
click at [933, 377] on div "[DATE] 00:00:00" at bounding box center [923, 378] width 65 height 41
drag, startPoint x: 951, startPoint y: 393, endPoint x: 1186, endPoint y: 386, distance: 235.1
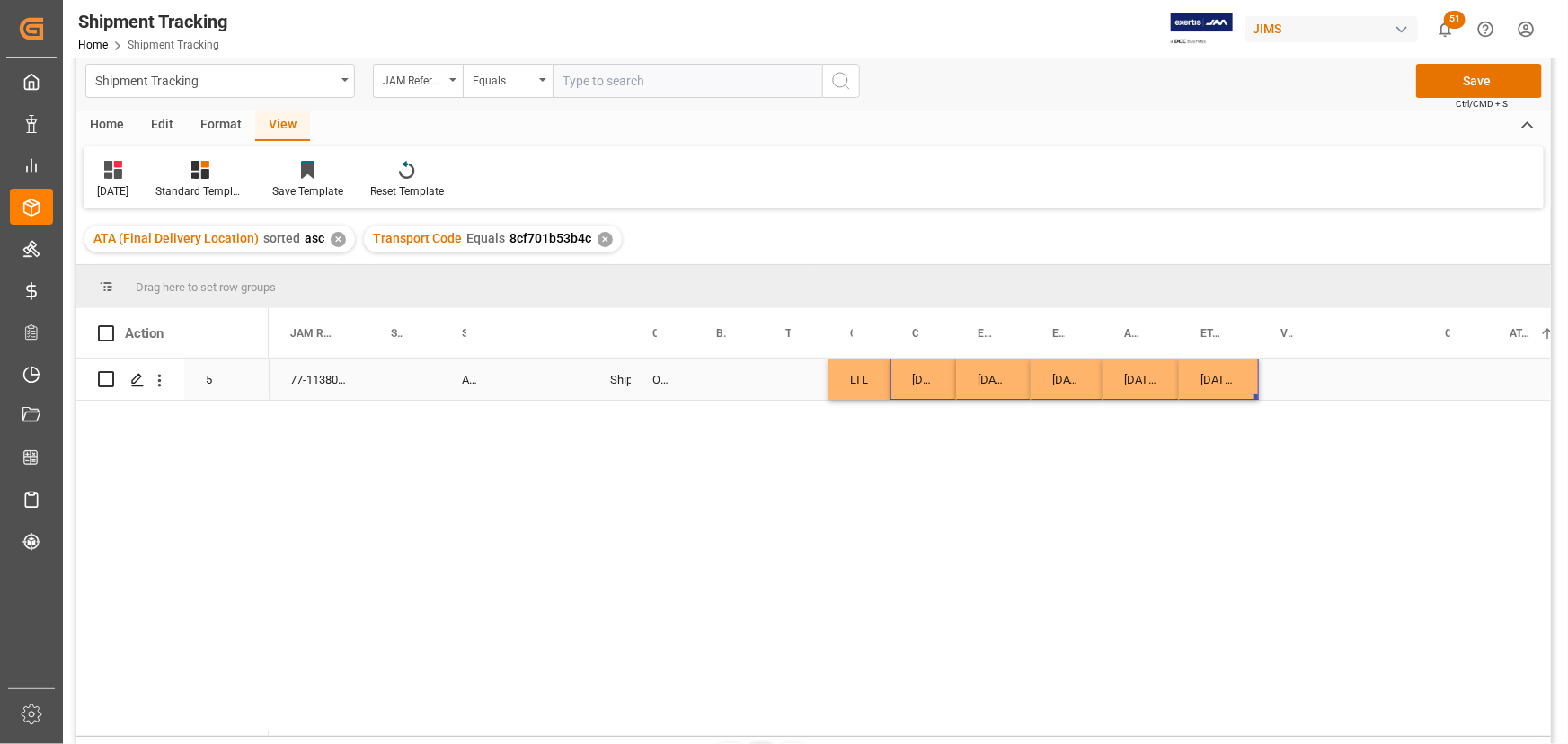
click at [1506, 378] on div "Press SPACE to select this row." at bounding box center [1541, 378] width 105 height 41
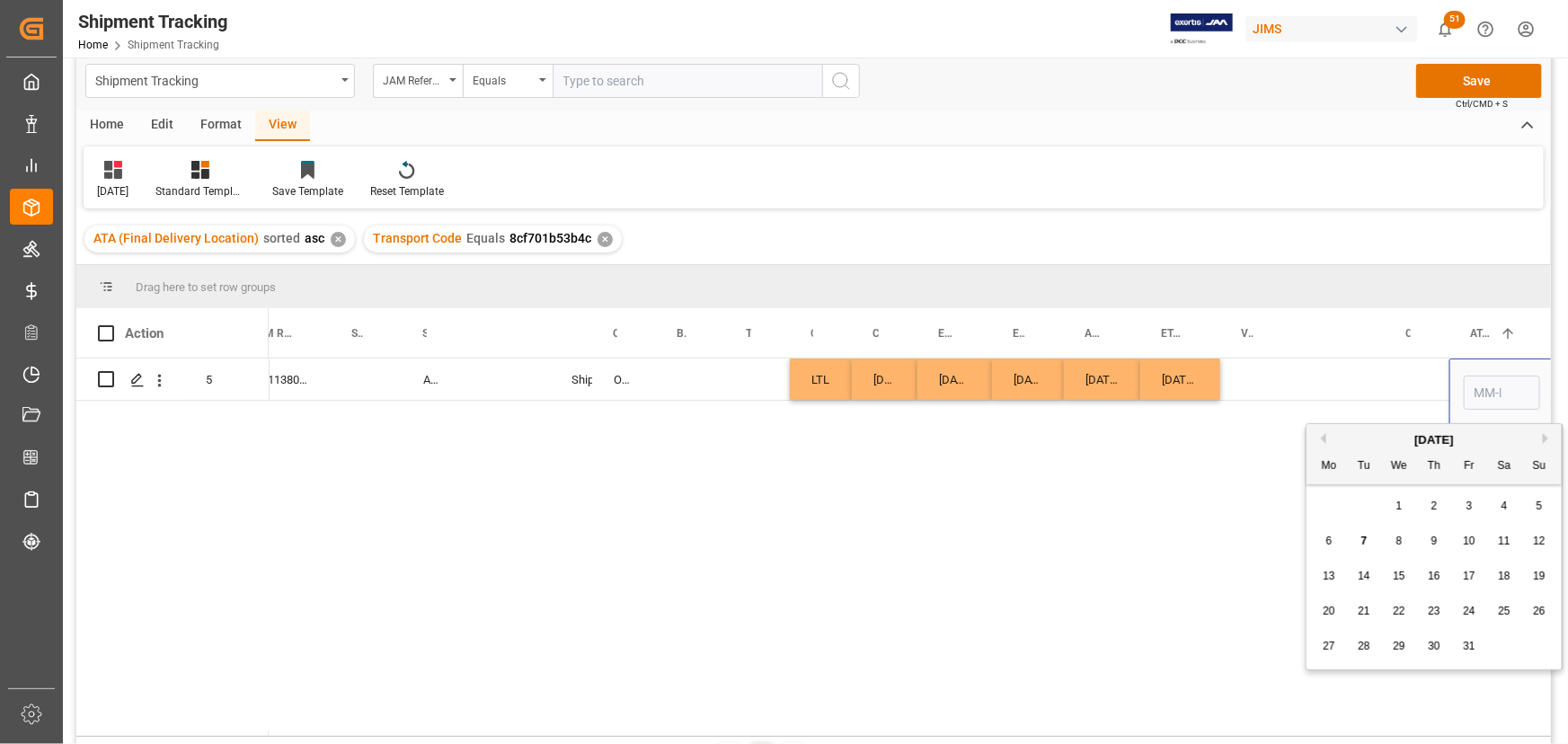
click at [1328, 538] on span "6" at bounding box center [1329, 540] width 6 height 13
type input "[DATE]"
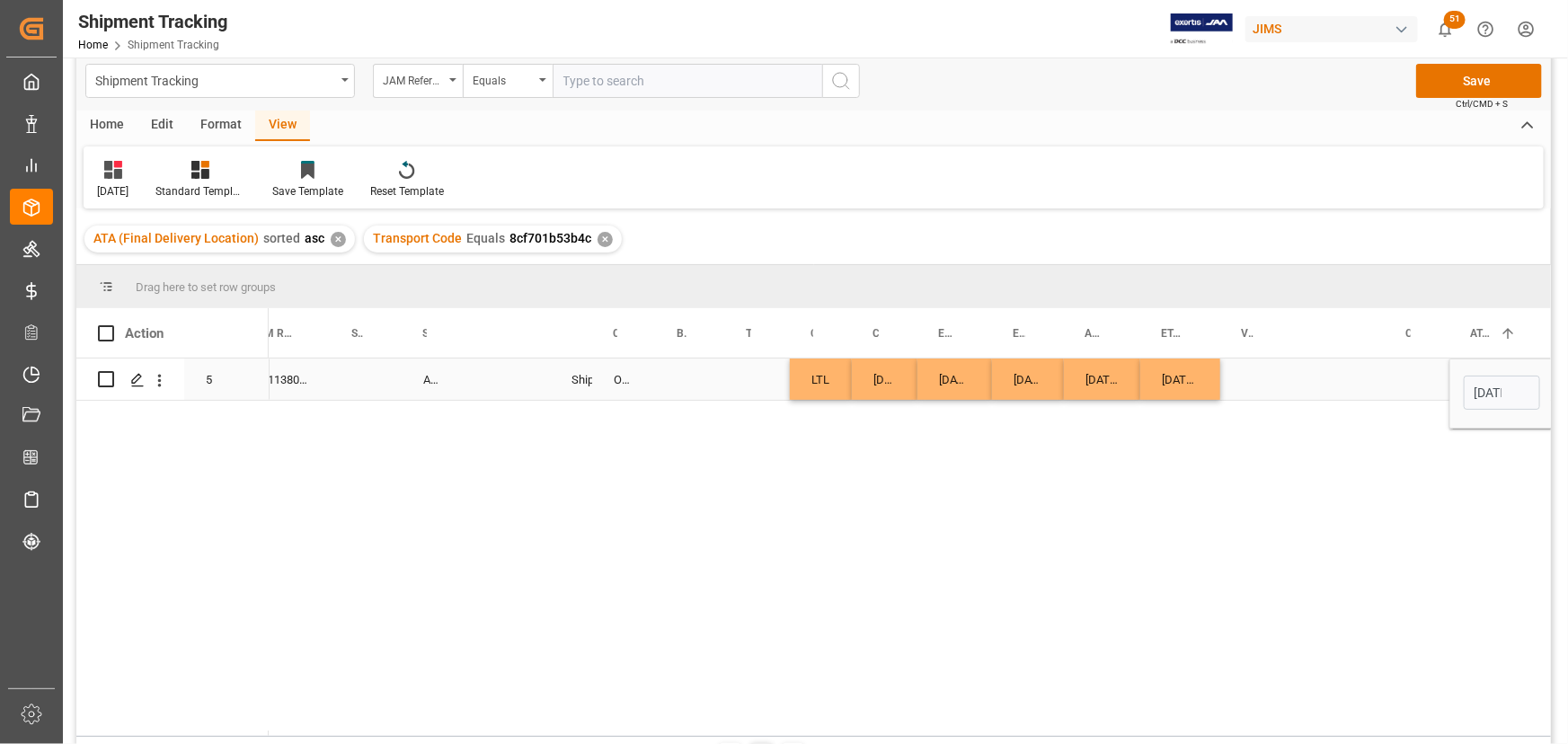
click at [1352, 369] on div "Press SPACE to select this row." at bounding box center [1360, 378] width 49 height 41
click at [1467, 80] on button "Save" at bounding box center [1478, 80] width 126 height 34
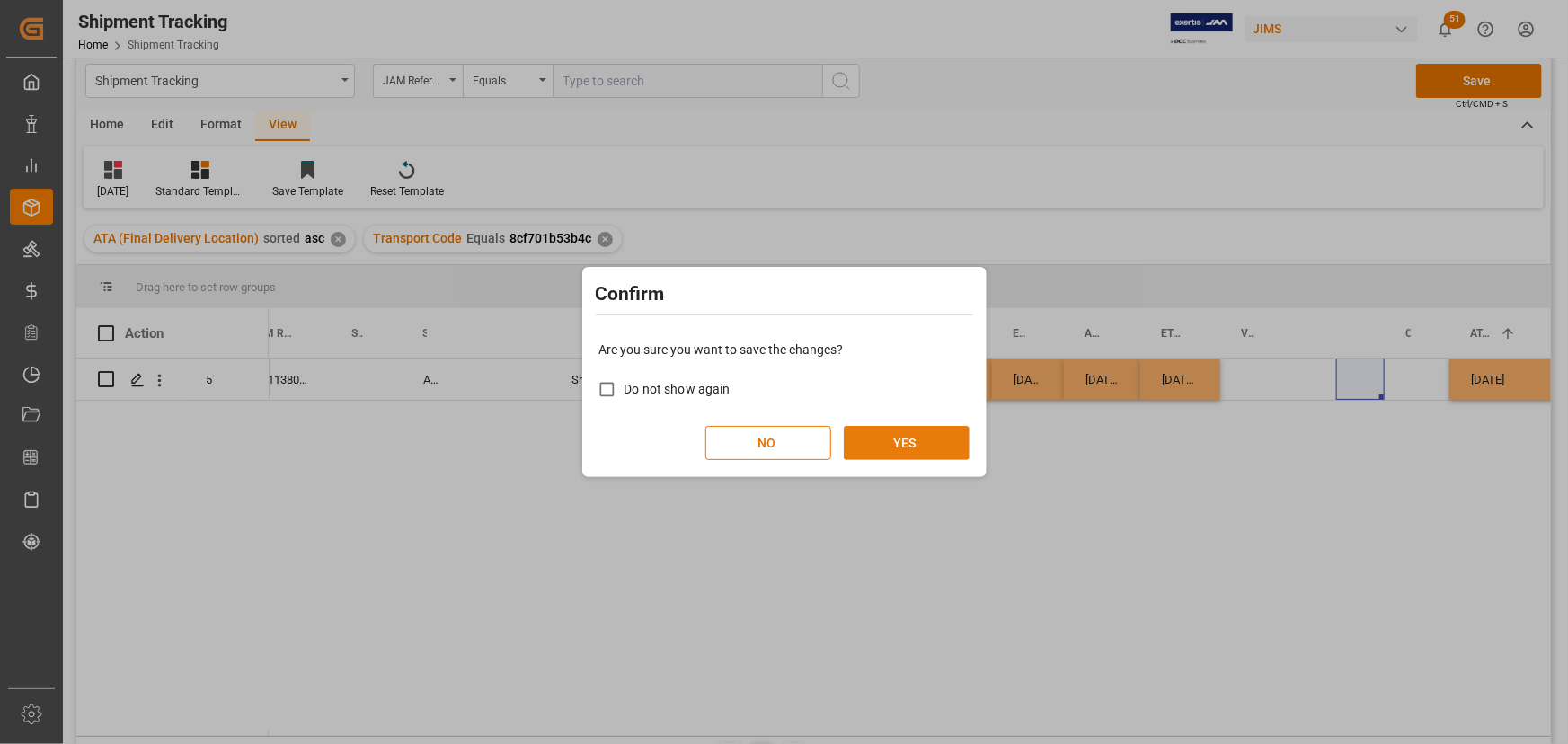
click at [899, 438] on button "YES" at bounding box center [906, 443] width 126 height 34
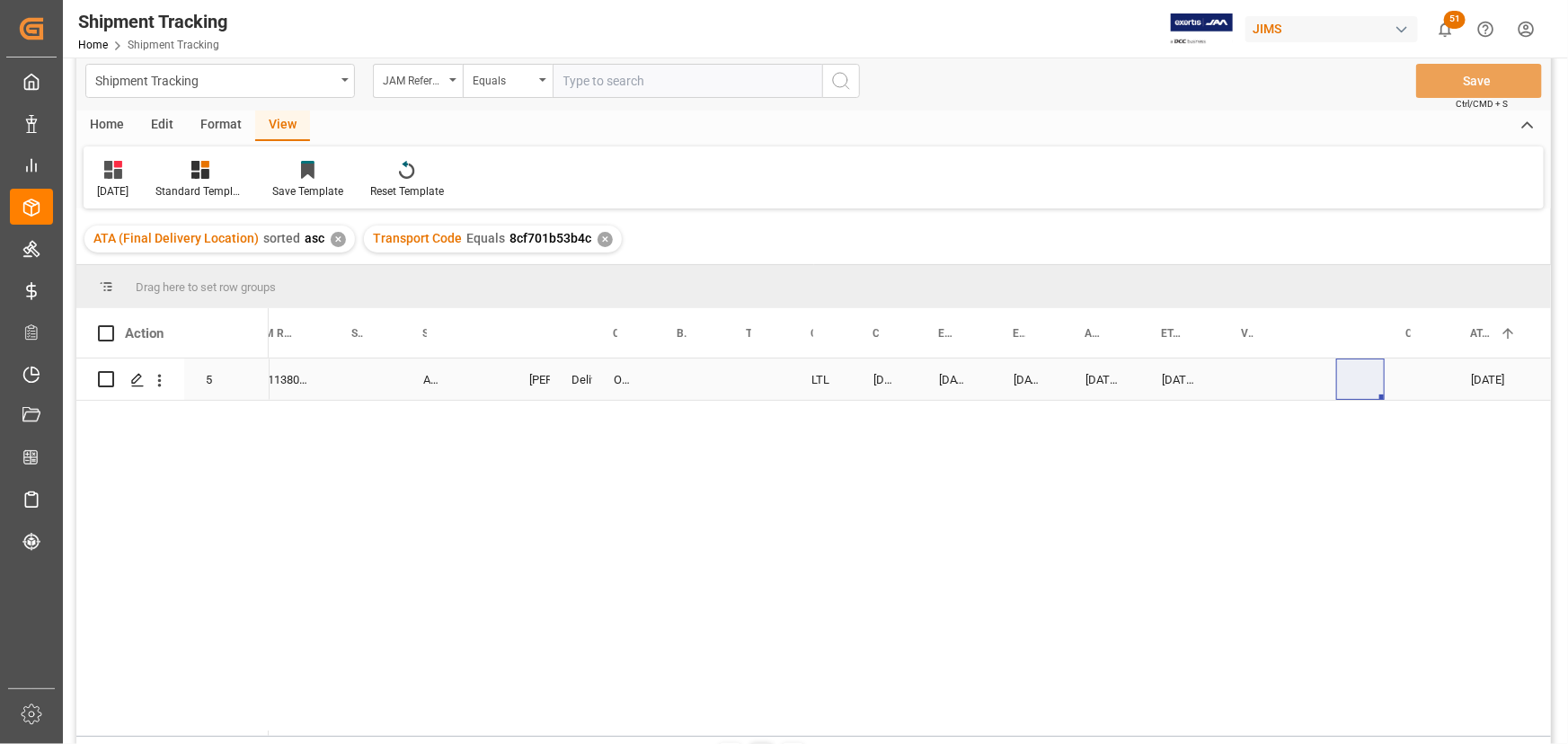
click at [1246, 377] on div "Press SPACE to select this row." at bounding box center [1257, 378] width 72 height 41
click at [1249, 382] on input "Press SPACE to select this row." at bounding box center [1256, 389] width 43 height 34
type input "441.50"
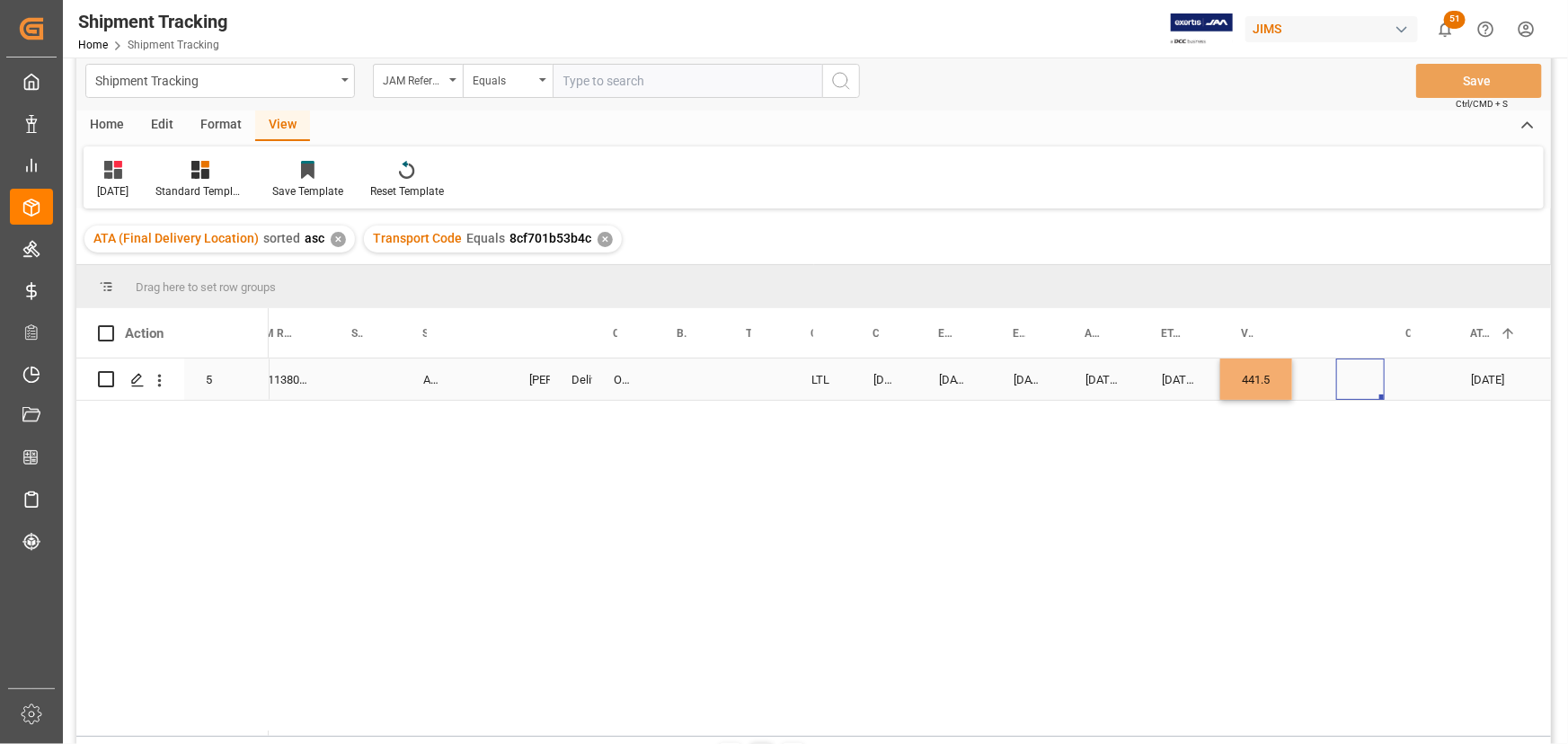
click at [1337, 379] on div "Press SPACE to select this row." at bounding box center [1360, 378] width 49 height 41
click at [1315, 375] on div "Press SPACE to select this row." at bounding box center [1313, 378] width 44 height 41
click at [1315, 375] on input "Press SPACE to select this row." at bounding box center [1316, 389] width 20 height 34
click at [1307, 392] on input "Press SPACE to select this row." at bounding box center [1316, 389] width 20 height 34
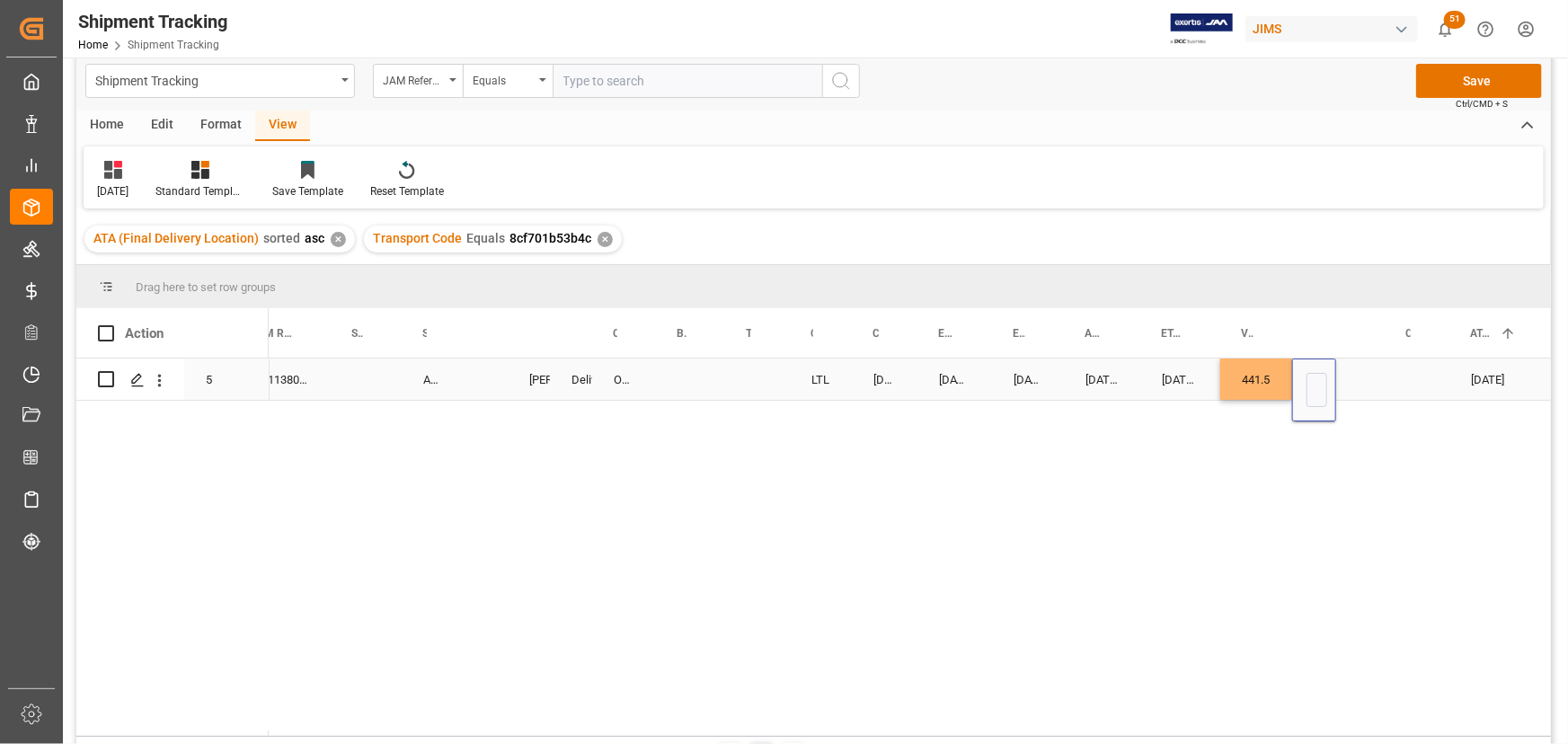
click at [1315, 391] on input "Press SPACE to select this row." at bounding box center [1316, 389] width 20 height 34
type input "C"
click at [1313, 395] on input "C" at bounding box center [1316, 389] width 20 height 34
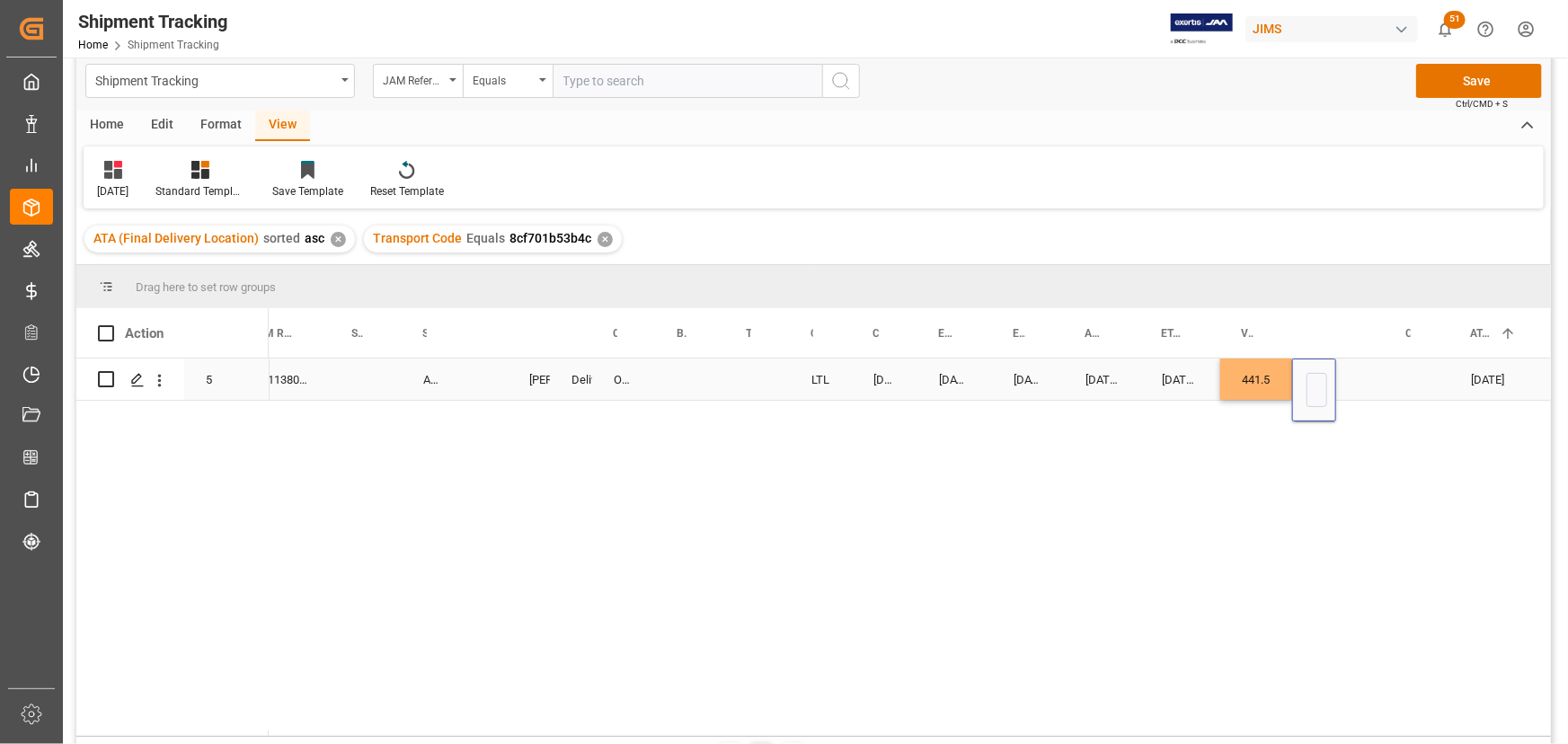
click at [1350, 375] on div "Press SPACE to select this row." at bounding box center [1360, 378] width 49 height 41
click at [1317, 377] on div "C" at bounding box center [1313, 378] width 44 height 41
click at [1316, 377] on div "C" at bounding box center [1313, 378] width 44 height 41
click at [1316, 380] on input "C" at bounding box center [1316, 389] width 20 height 34
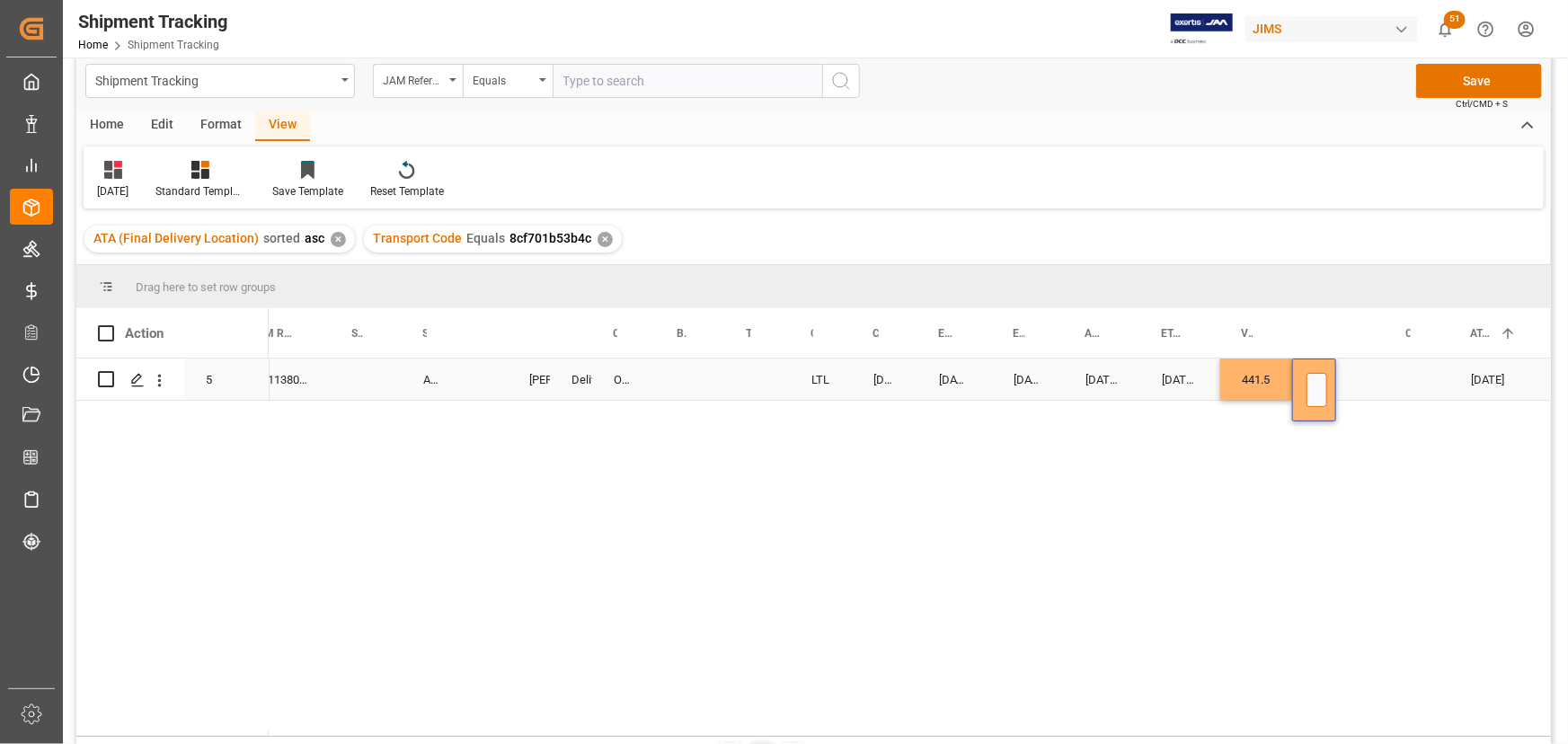
type input "CADC"
click at [1385, 378] on div "Press SPACE to select this row." at bounding box center [1417, 378] width 64 height 41
drag, startPoint x: 1335, startPoint y: 336, endPoint x: 1350, endPoint y: 350, distance: 20.5
click at [1350, 350] on div at bounding box center [1350, 333] width 7 height 50
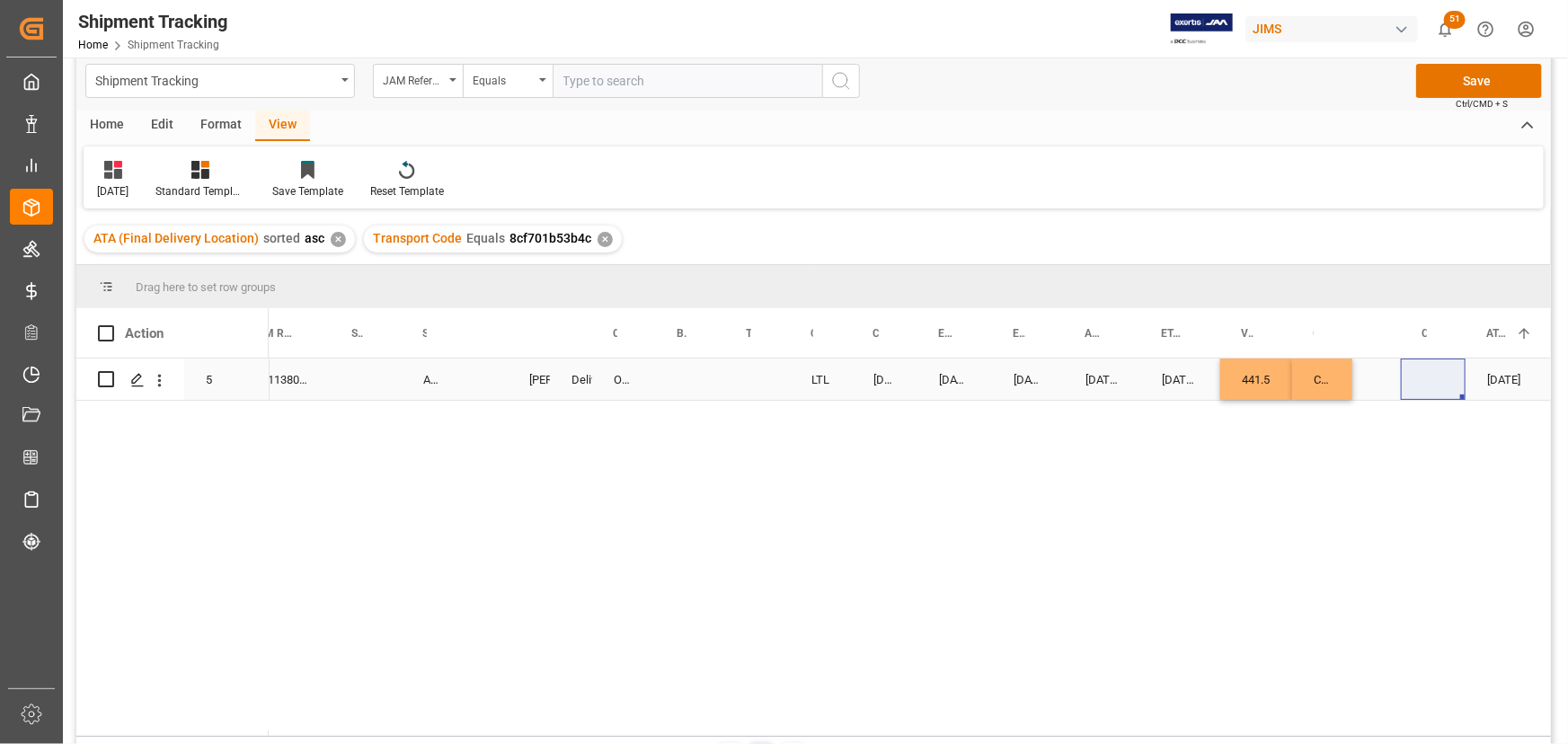
click at [1319, 379] on div "CADC" at bounding box center [1322, 378] width 60 height 41
drag, startPoint x: 1347, startPoint y: 335, endPoint x: 1368, endPoint y: 339, distance: 21.4
click at [1369, 339] on div at bounding box center [1372, 333] width 7 height 50
click at [1331, 372] on div "CADC" at bounding box center [1332, 378] width 81 height 41
click at [1332, 373] on div "CADC" at bounding box center [1332, 378] width 81 height 41
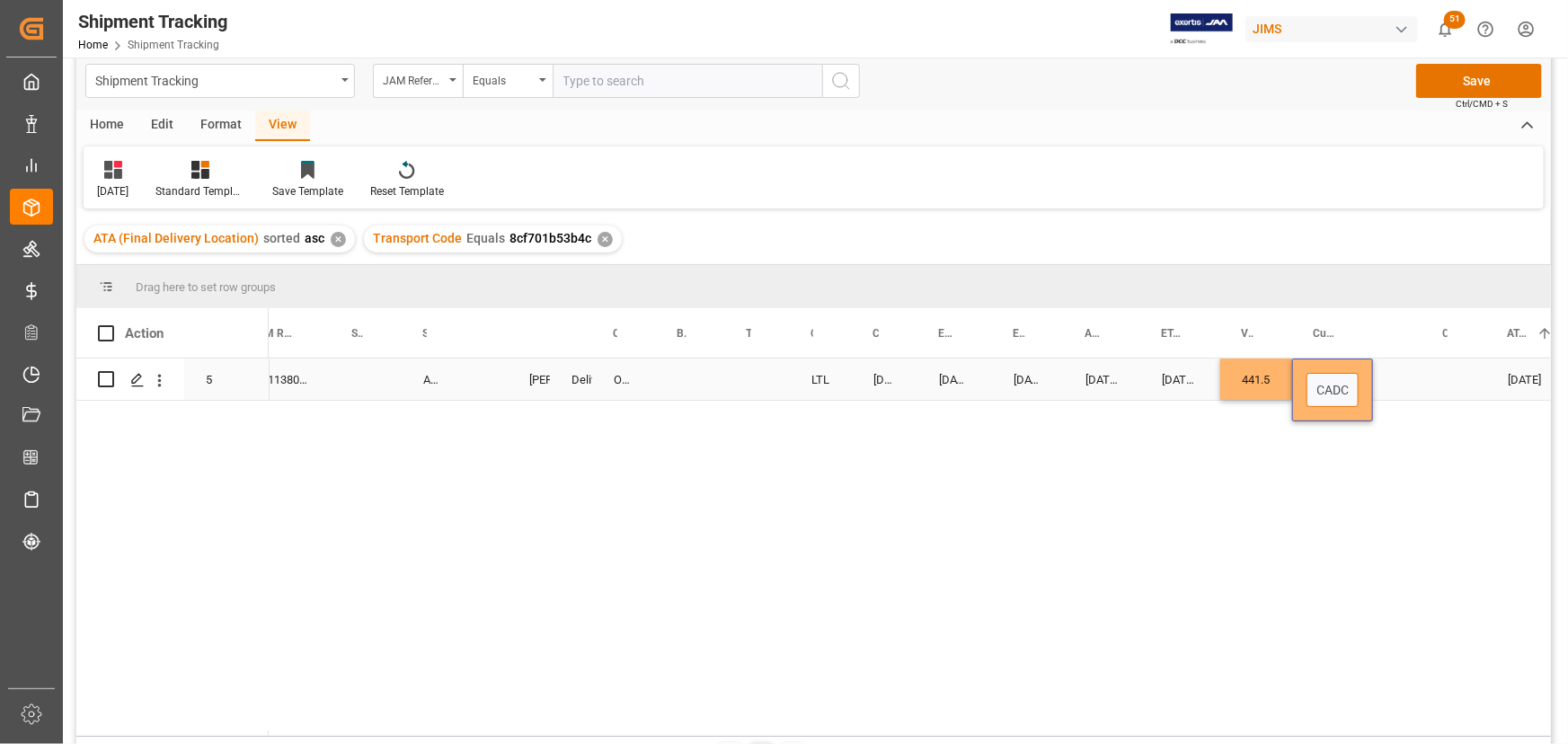
click at [1347, 387] on input "CADC" at bounding box center [1332, 389] width 52 height 34
click at [1347, 389] on input "CADC" at bounding box center [1332, 389] width 52 height 34
click at [1352, 389] on input "CADC" at bounding box center [1332, 389] width 52 height 34
click at [1351, 388] on input "CADC" at bounding box center [1332, 389] width 52 height 34
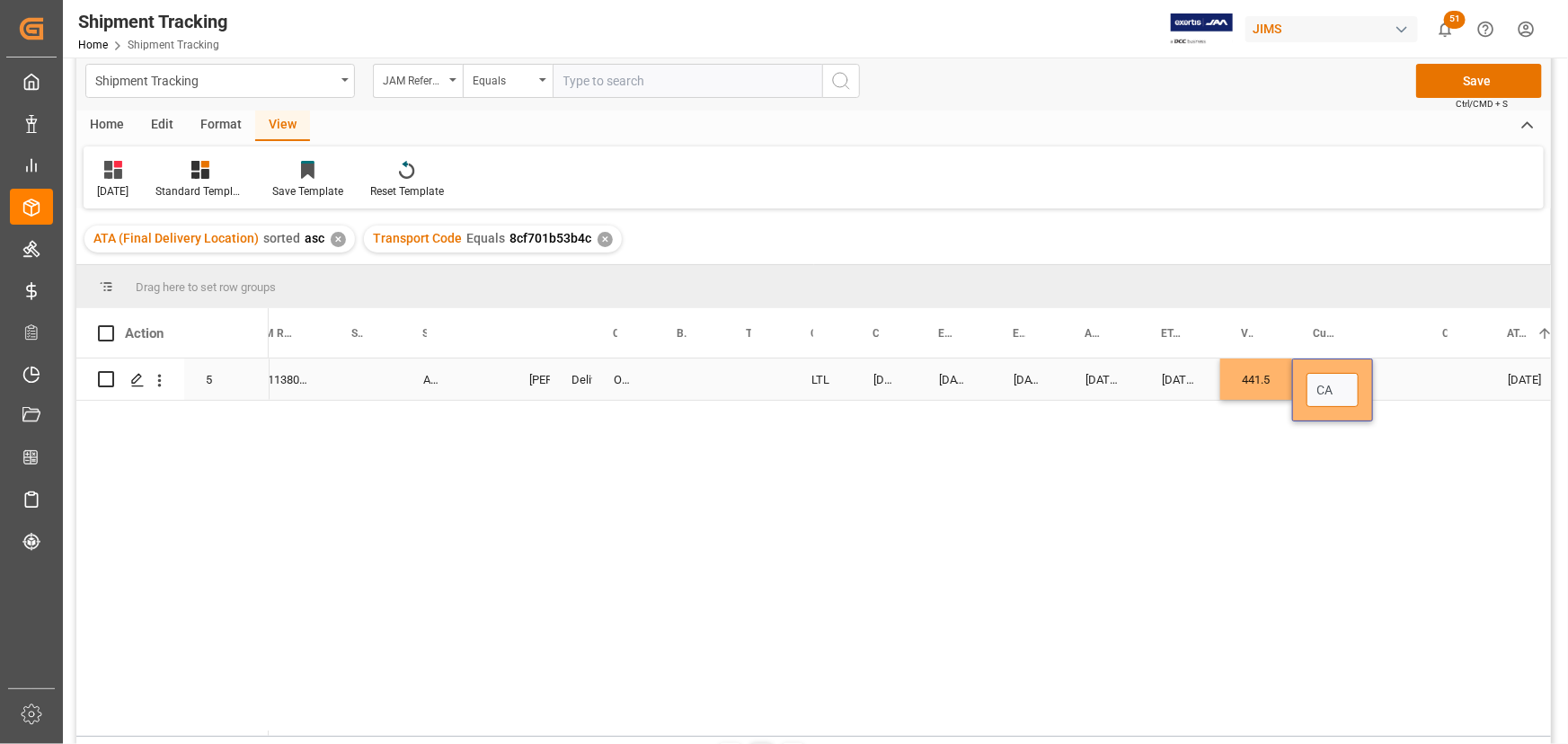
type input "CAD"
click at [1402, 368] on div "Press SPACE to select this row." at bounding box center [1397, 378] width 49 height 41
click at [1387, 379] on div "Press SPACE to select this row." at bounding box center [1397, 378] width 49 height 41
click at [1447, 371] on div "Press SPACE to select this row." at bounding box center [1454, 378] width 64 height 41
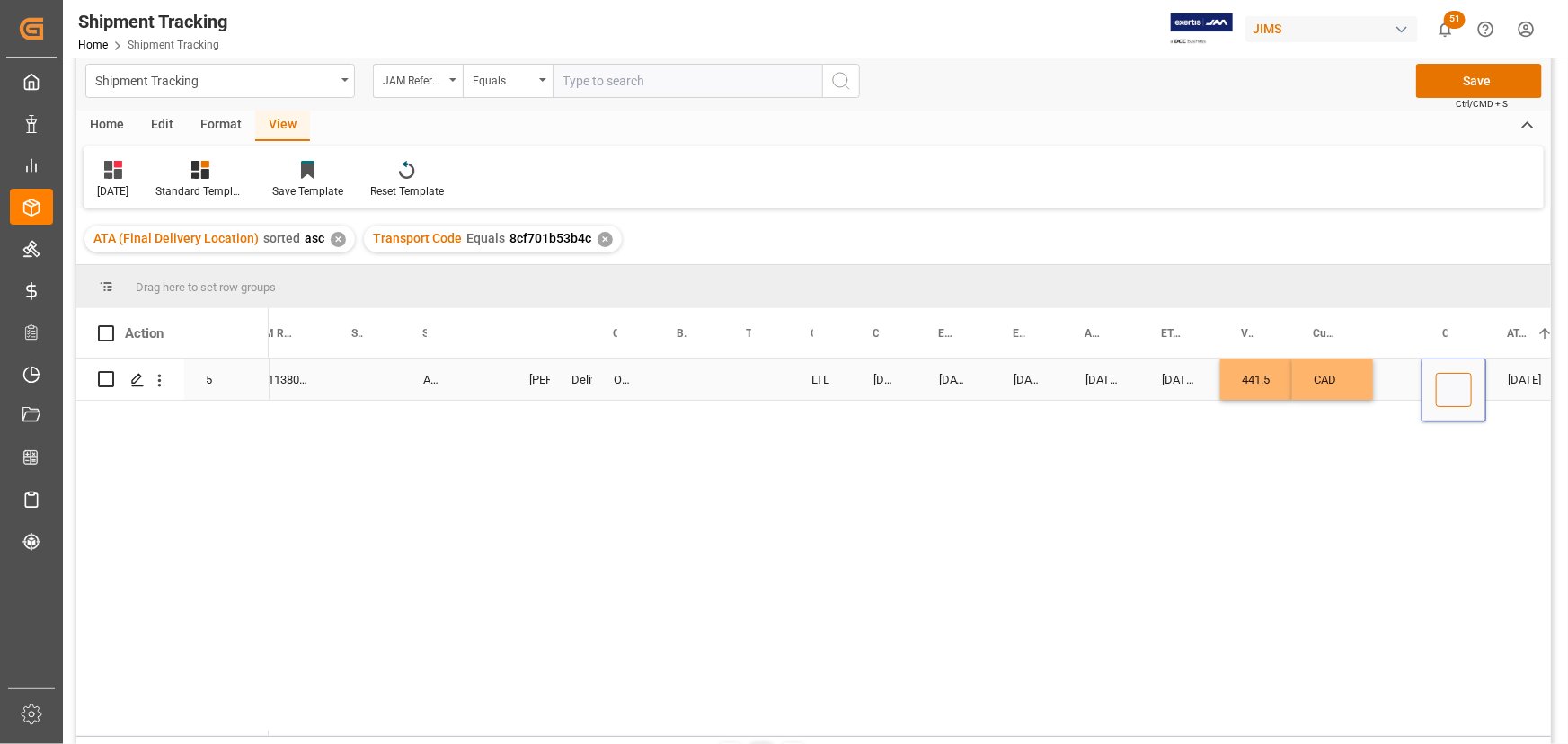
click at [1446, 380] on input "Press SPACE to select this row." at bounding box center [1454, 389] width 36 height 34
type input "Incterm: DDP Baie d'urfe - Attn: [PERSON_NAME]"
click at [1206, 374] on div "[DATE] 00:00:00" at bounding box center [1181, 378] width 80 height 41
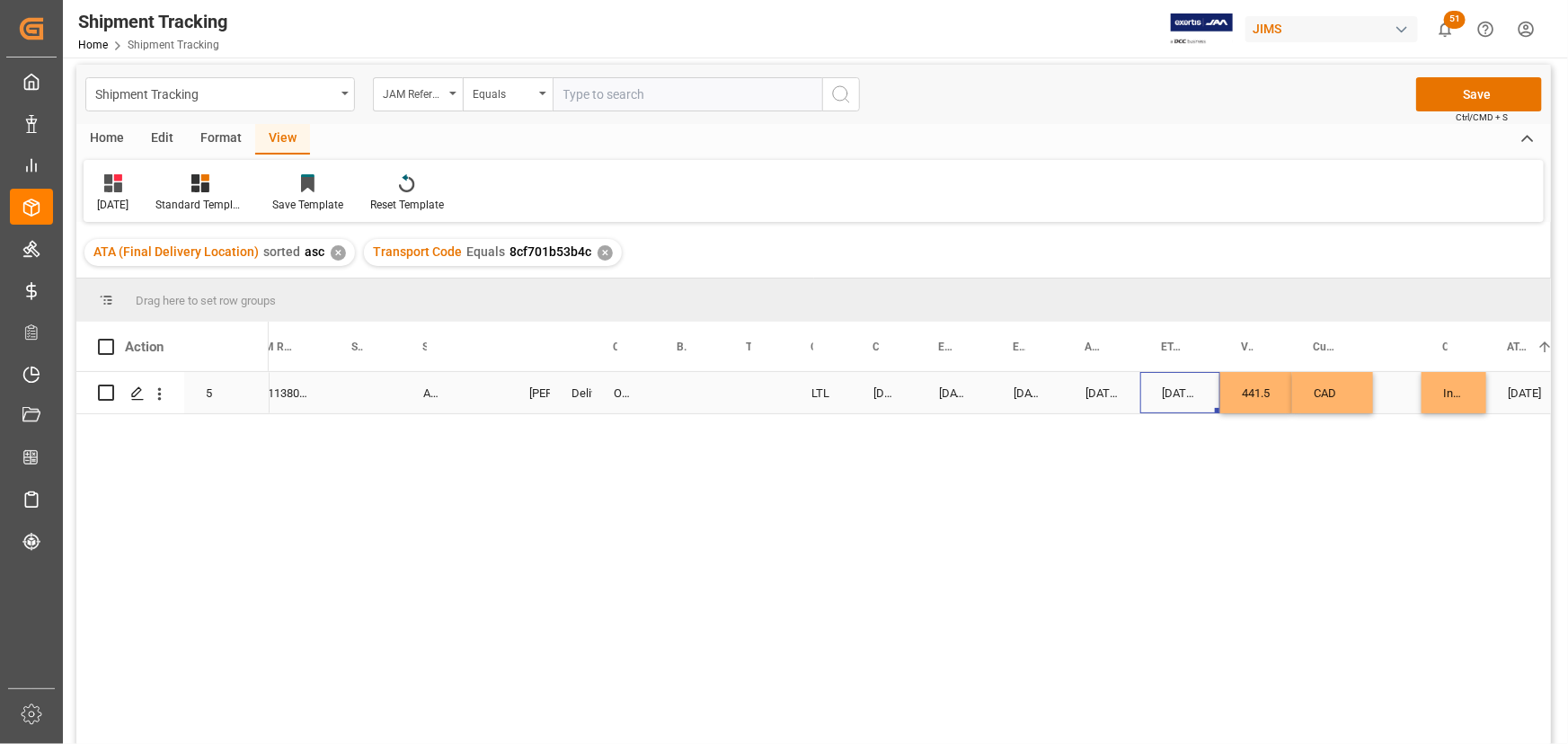
scroll to position [0, 0]
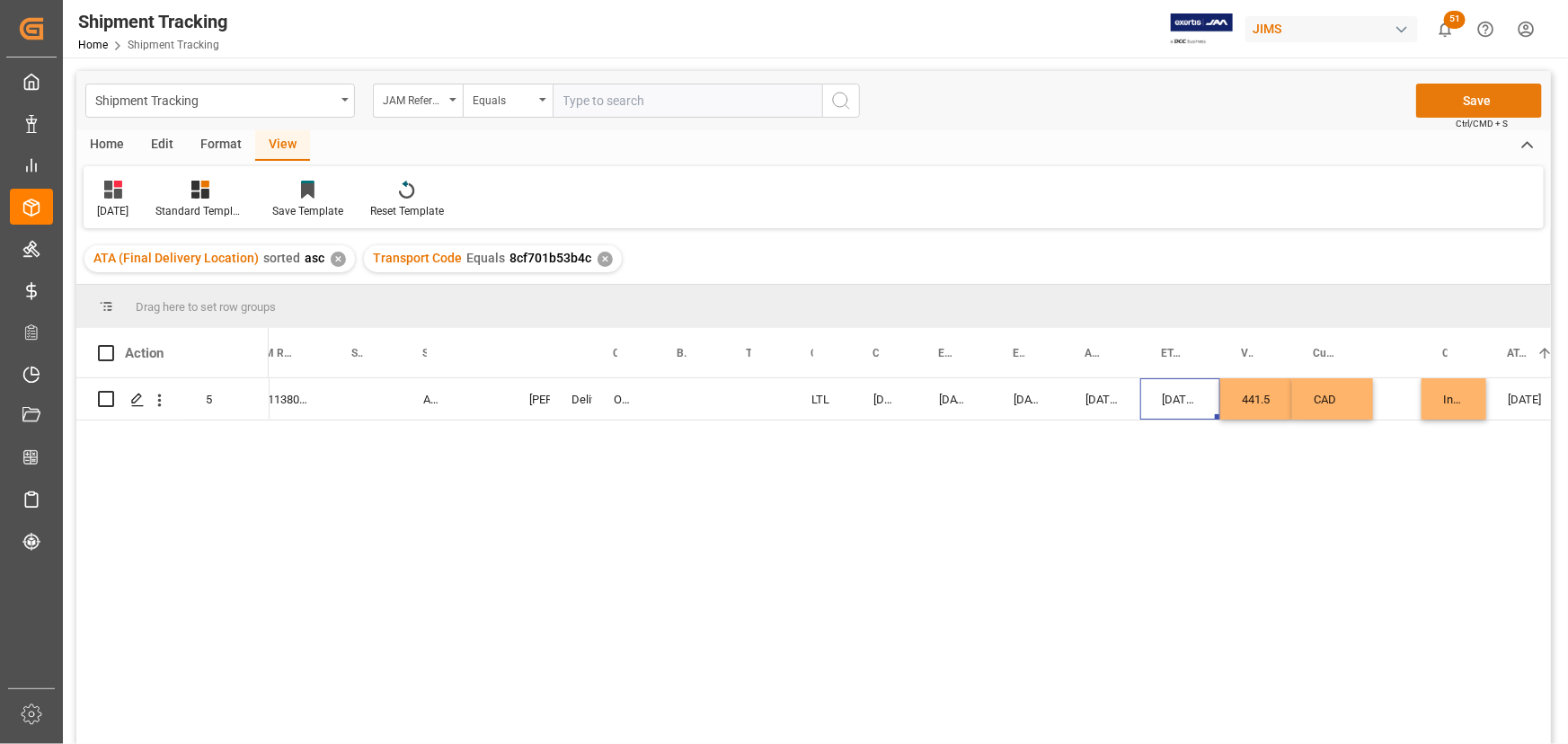
click at [1493, 98] on button "Save" at bounding box center [1478, 100] width 126 height 34
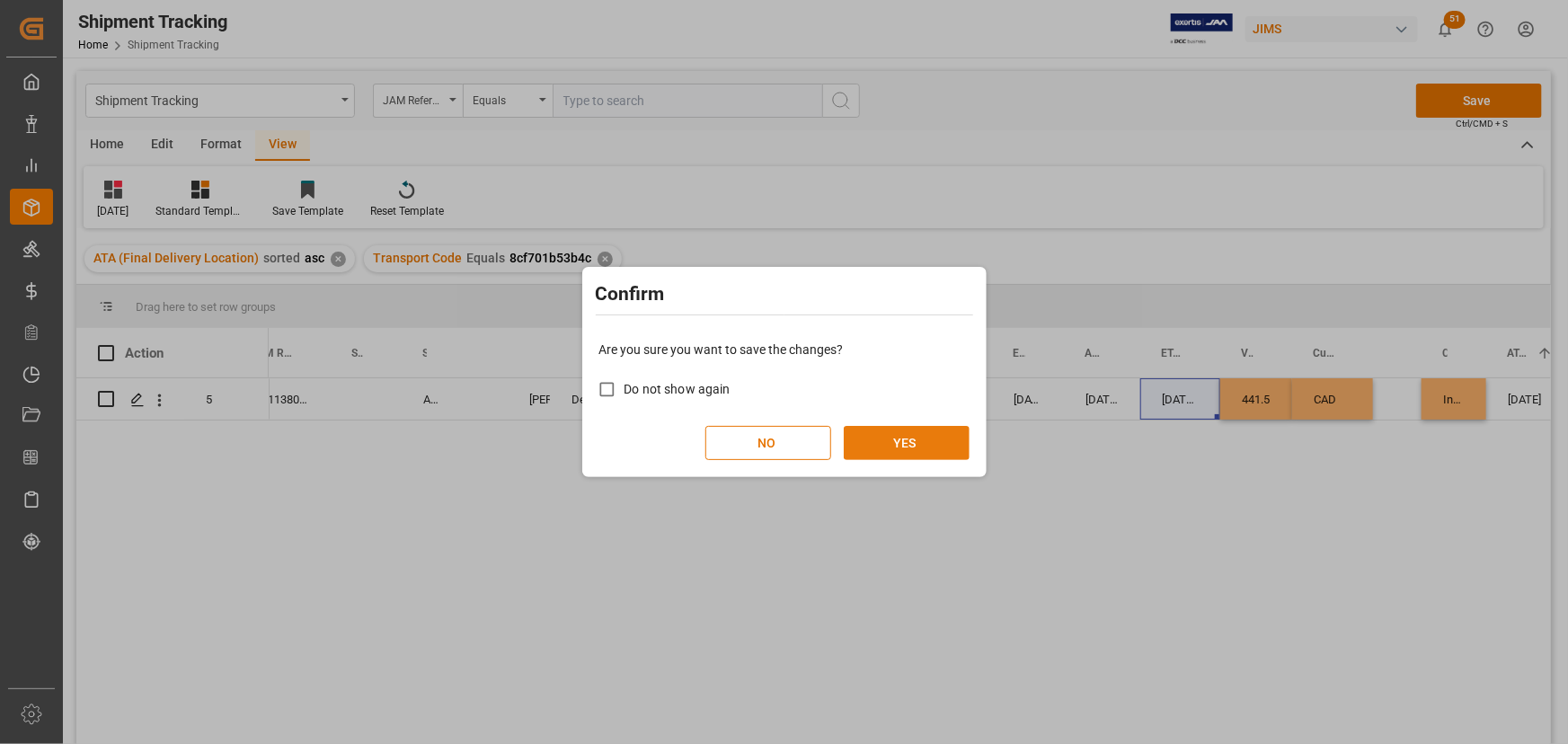
click at [953, 439] on button "YES" at bounding box center [906, 443] width 126 height 34
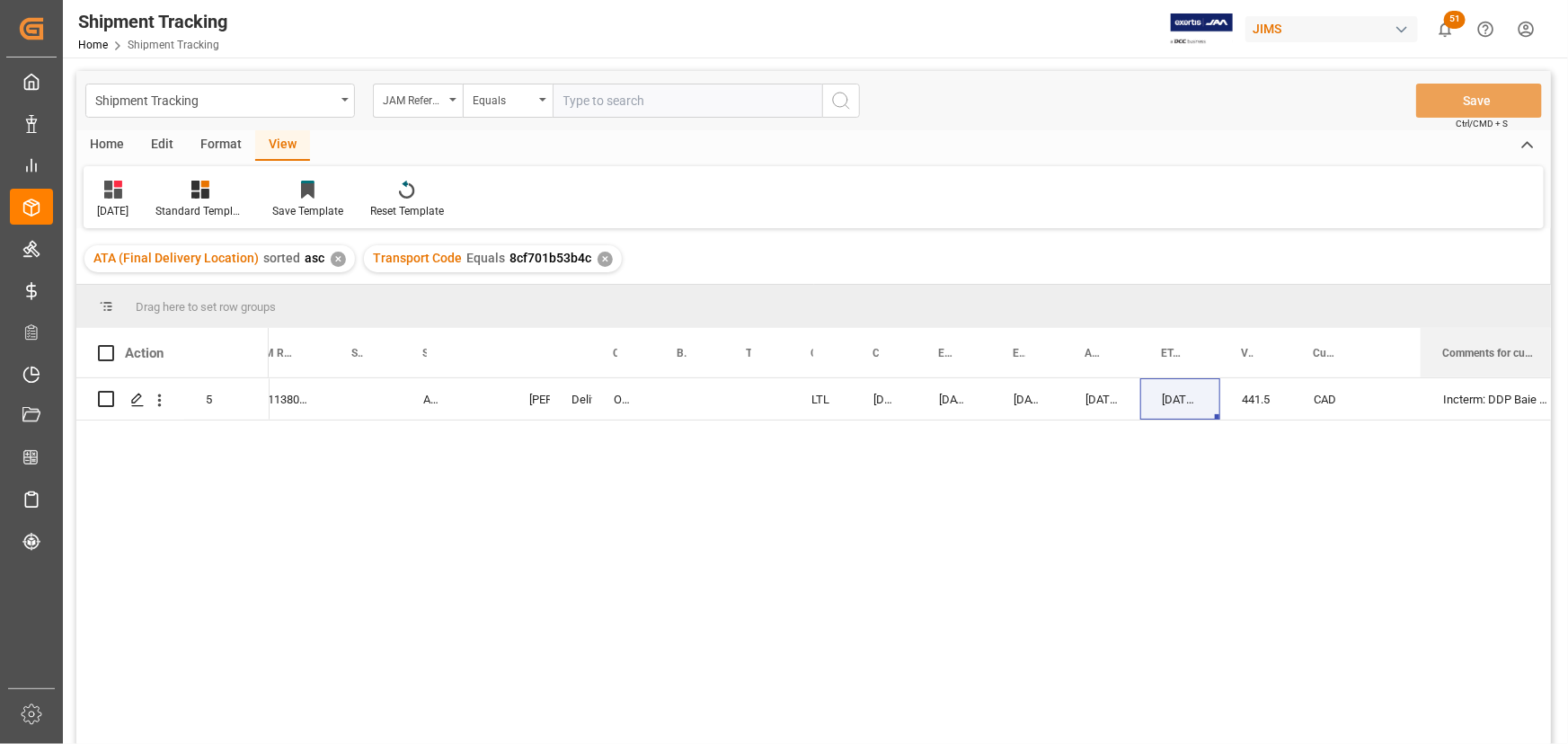
drag, startPoint x: 1482, startPoint y: 354, endPoint x: 1447, endPoint y: 397, distance: 55.4
click at [1553, 364] on main "Shipment Tracking JAM Reference Number Equals Save Ctrl/CMD + S Home Edit Forma…" at bounding box center [813, 431] width 1502 height 721
click at [1400, 404] on div "Press SPACE to select this row." at bounding box center [1397, 399] width 49 height 41
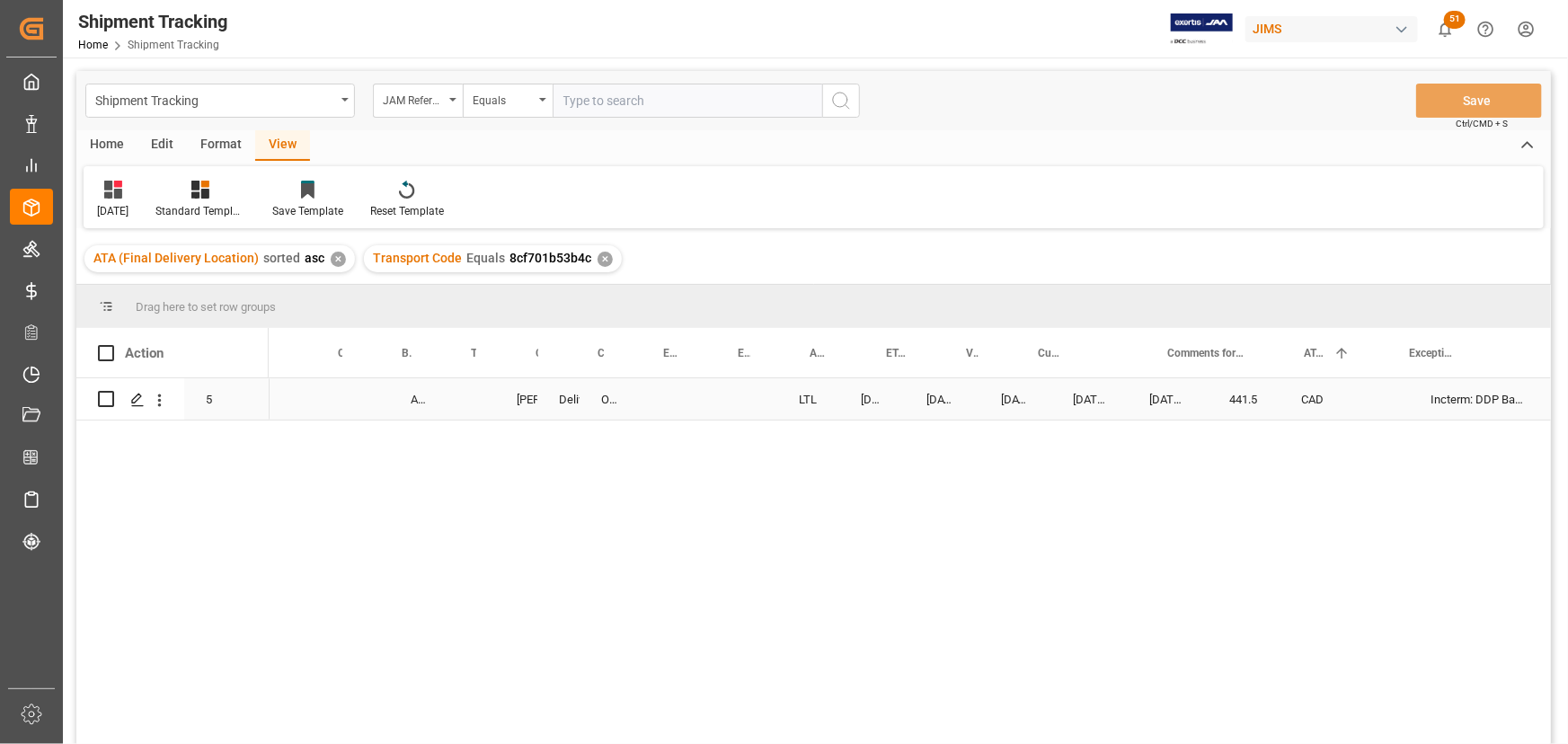
scroll to position [0, 685]
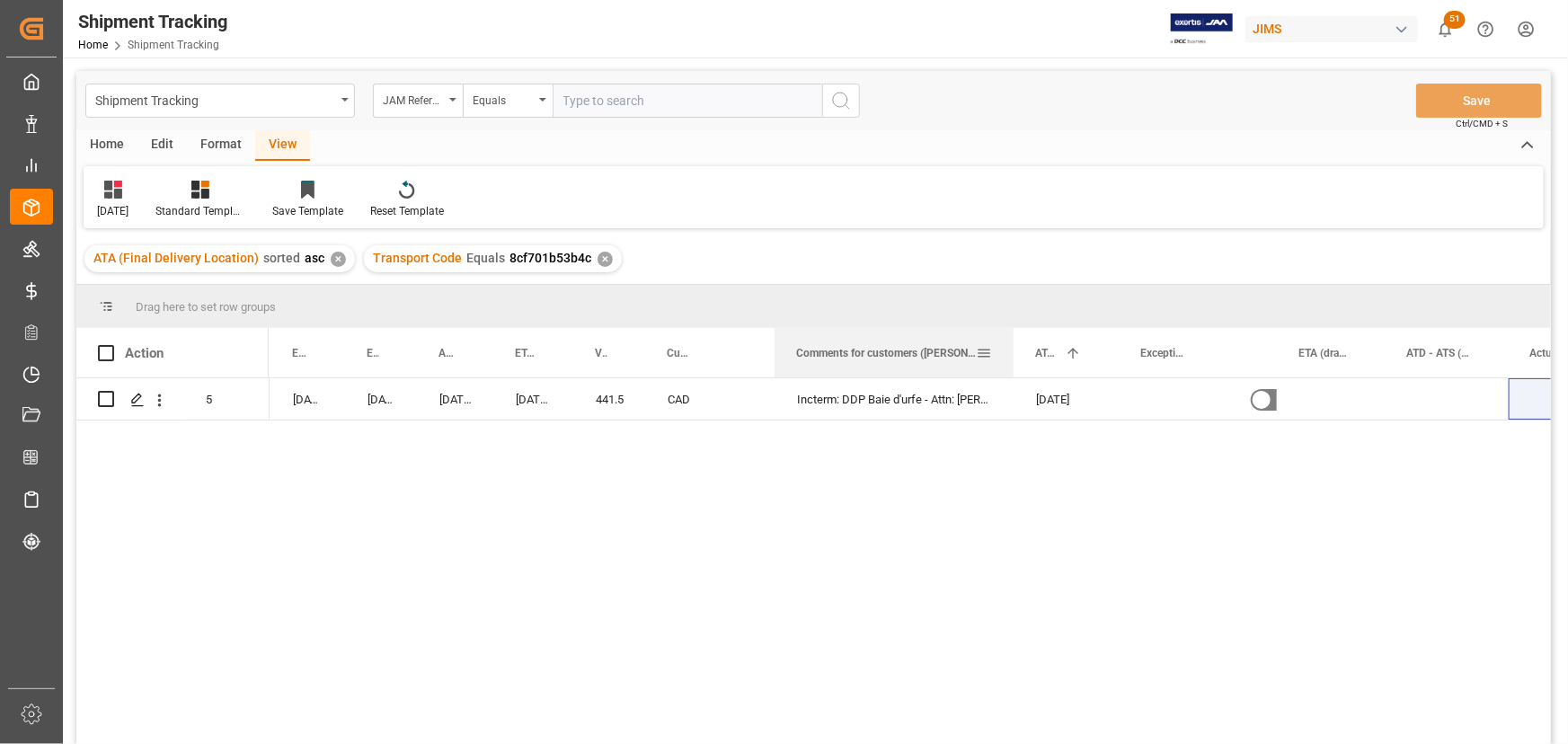
drag, startPoint x: 908, startPoint y: 348, endPoint x: 1011, endPoint y: 338, distance: 103.5
click at [1011, 338] on div at bounding box center [1013, 352] width 7 height 50
click at [1007, 403] on div "Incterm: DDP Baie d'urfe - Attn: [PERSON_NAME]" at bounding box center [895, 399] width 239 height 41
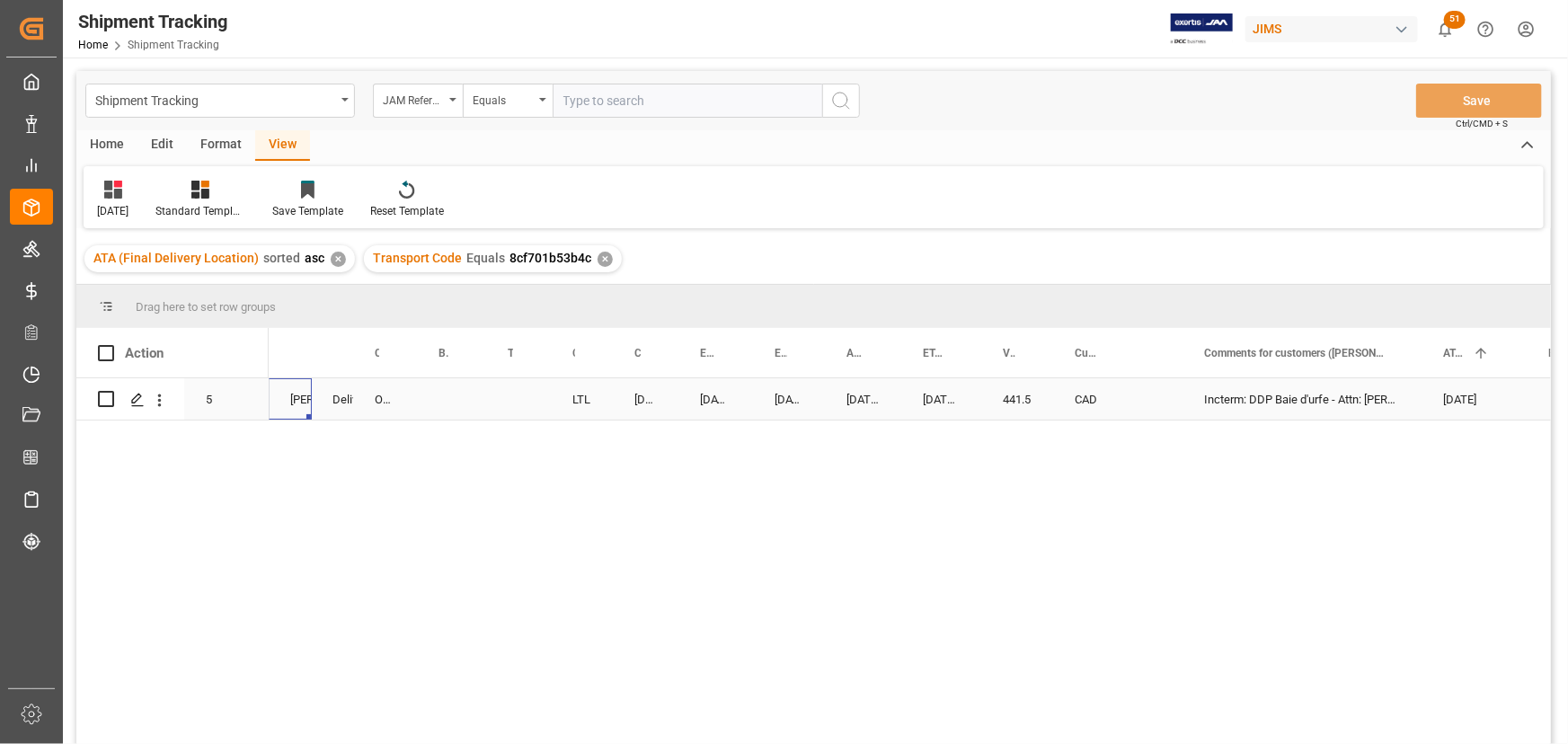
scroll to position [0, 0]
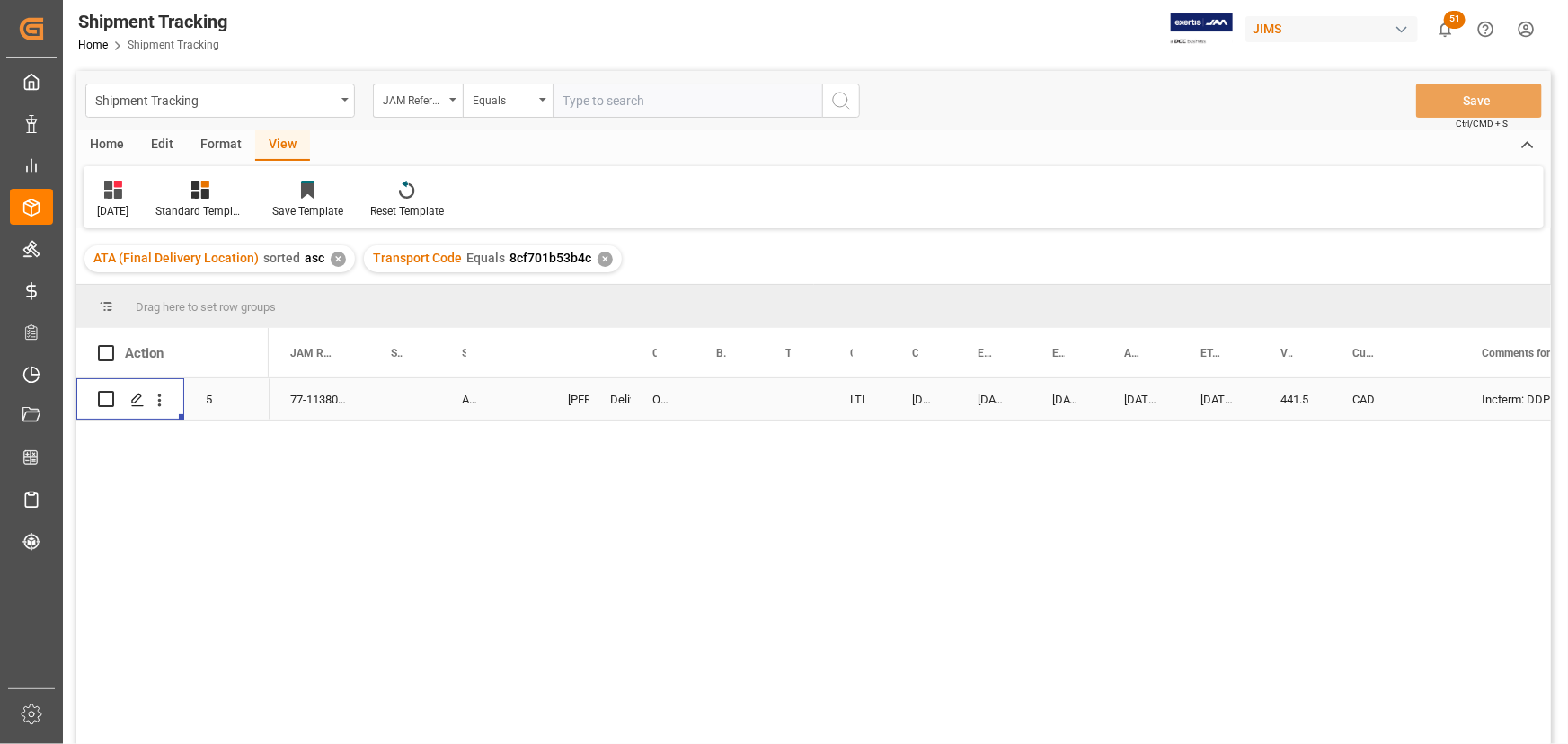
click at [1294, 401] on div "441.5" at bounding box center [1295, 399] width 72 height 41
drag, startPoint x: 1294, startPoint y: 401, endPoint x: 1366, endPoint y: 401, distance: 72.0
